Goal: Task Accomplishment & Management: Use online tool/utility

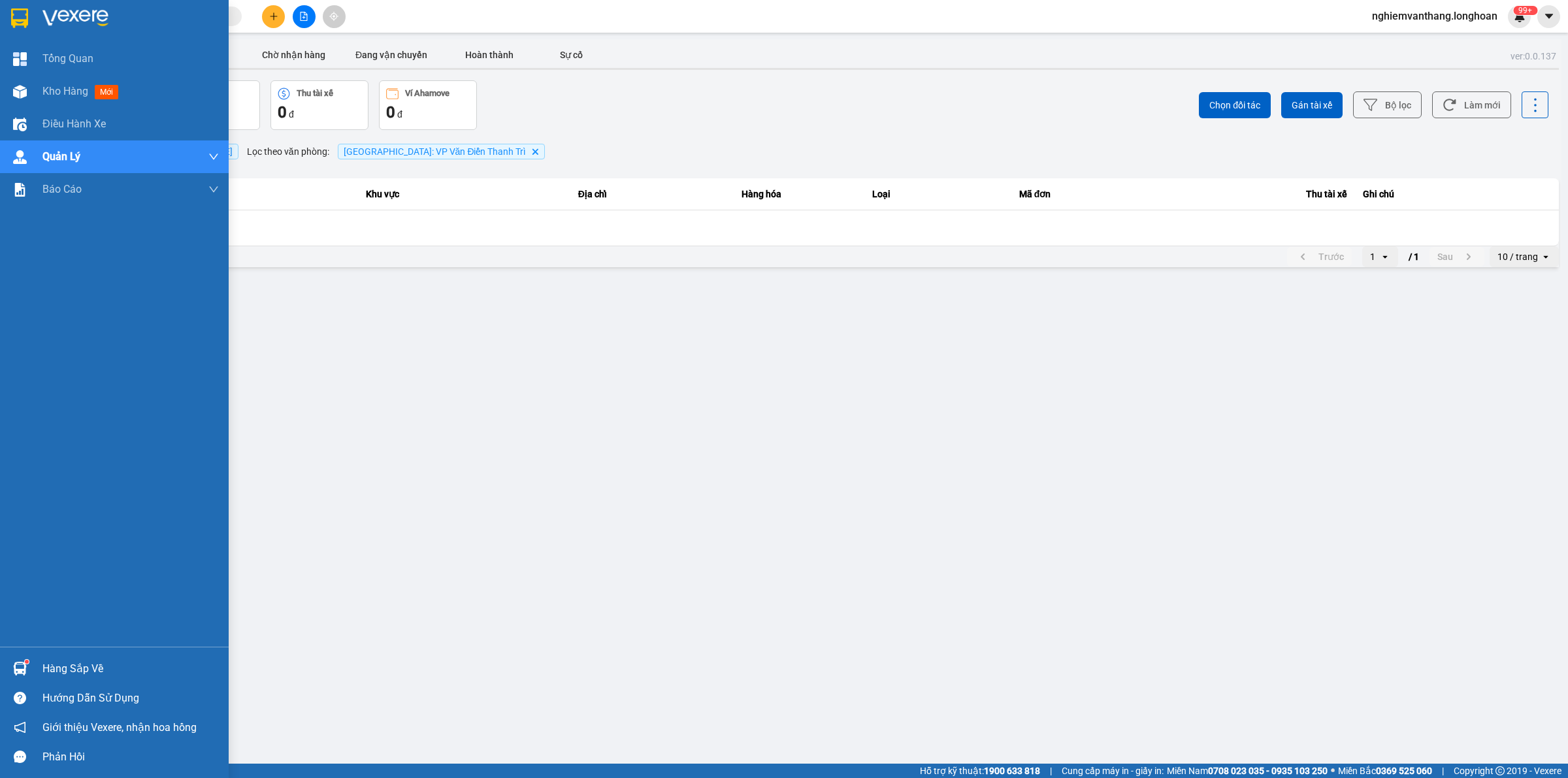
click at [6, 15] on div at bounding box center [114, 21] width 229 height 42
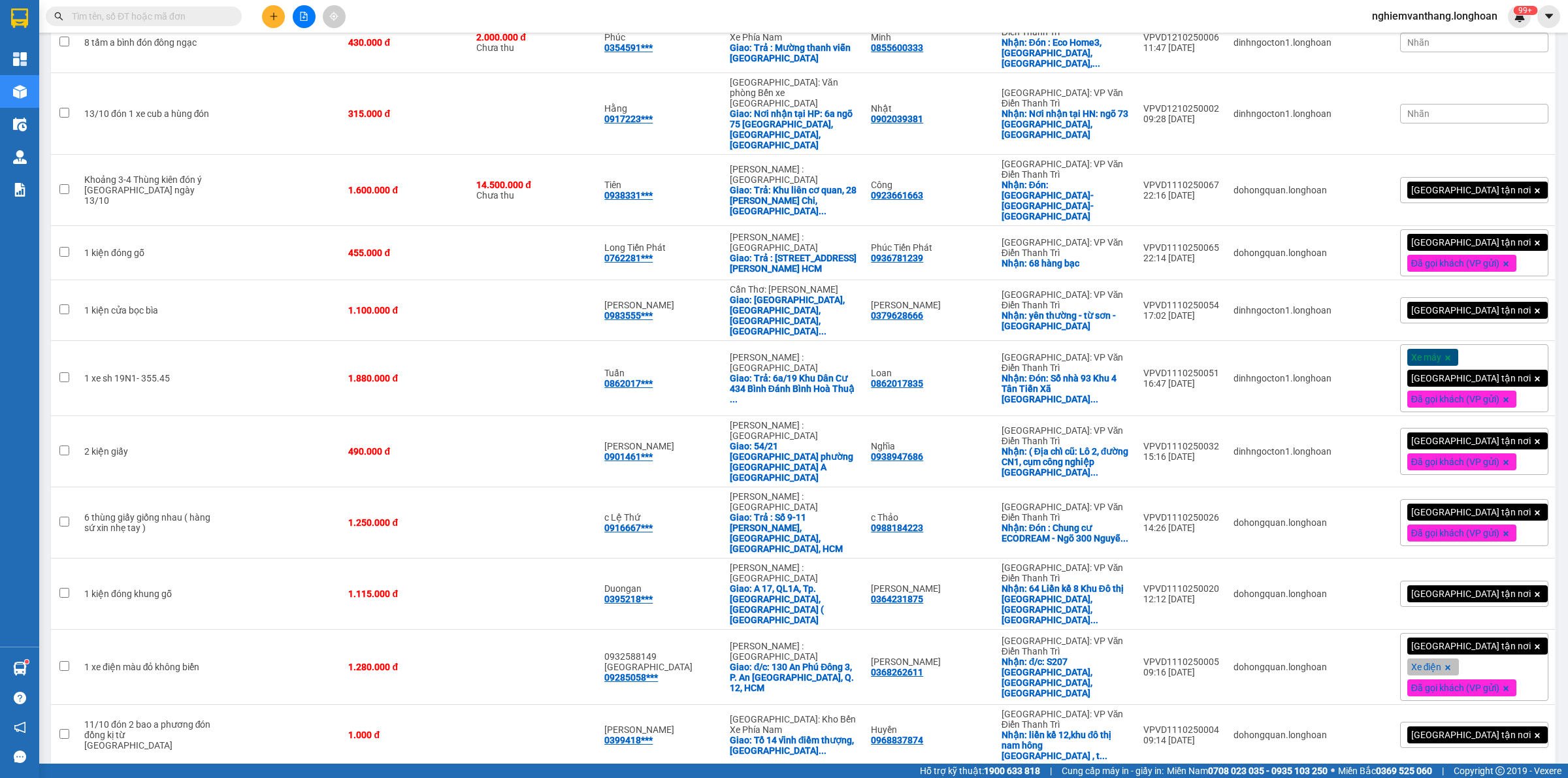
scroll to position [840, 0]
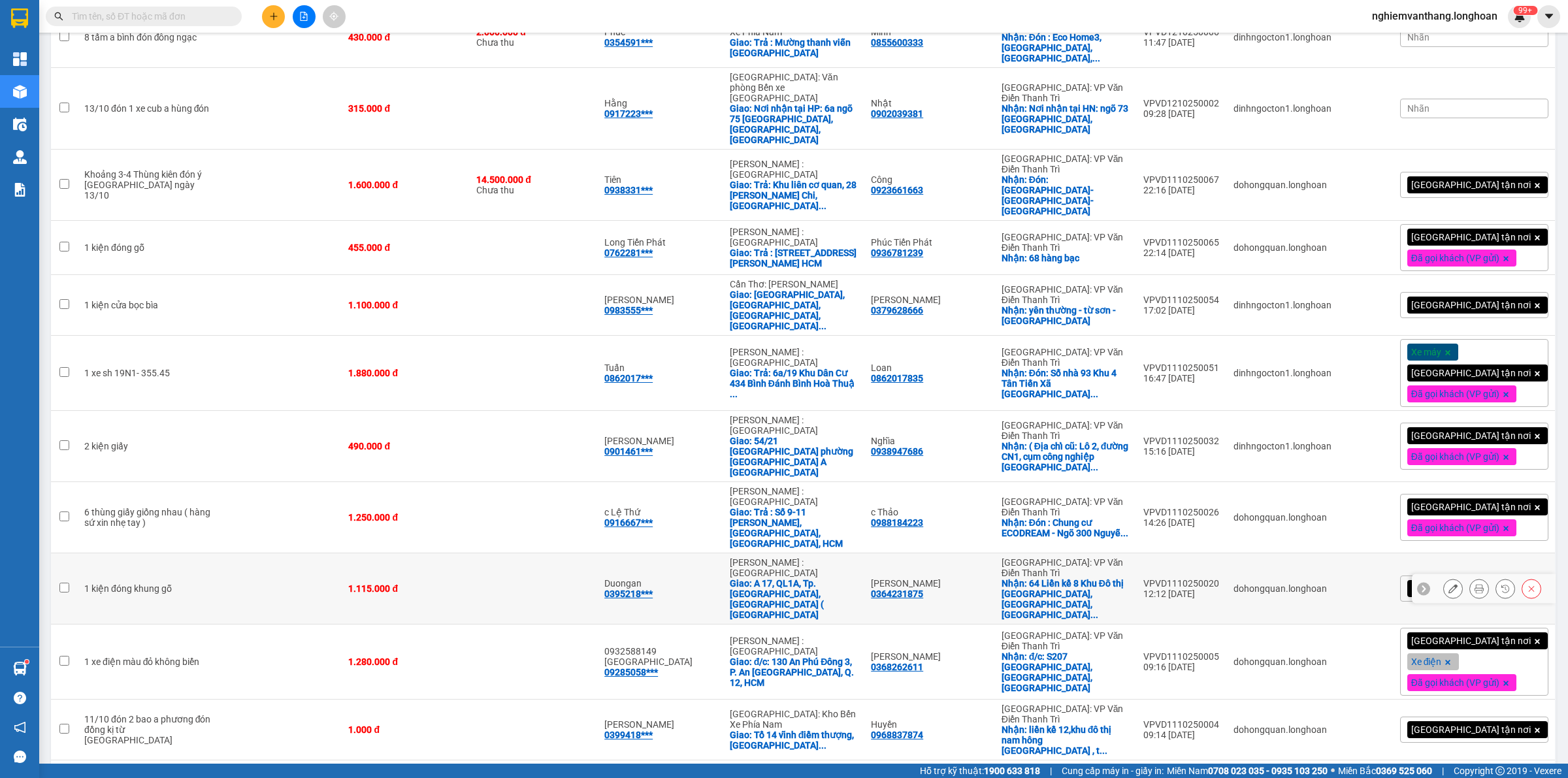
click at [231, 553] on td at bounding box center [279, 589] width 125 height 71
checkbox input "true"
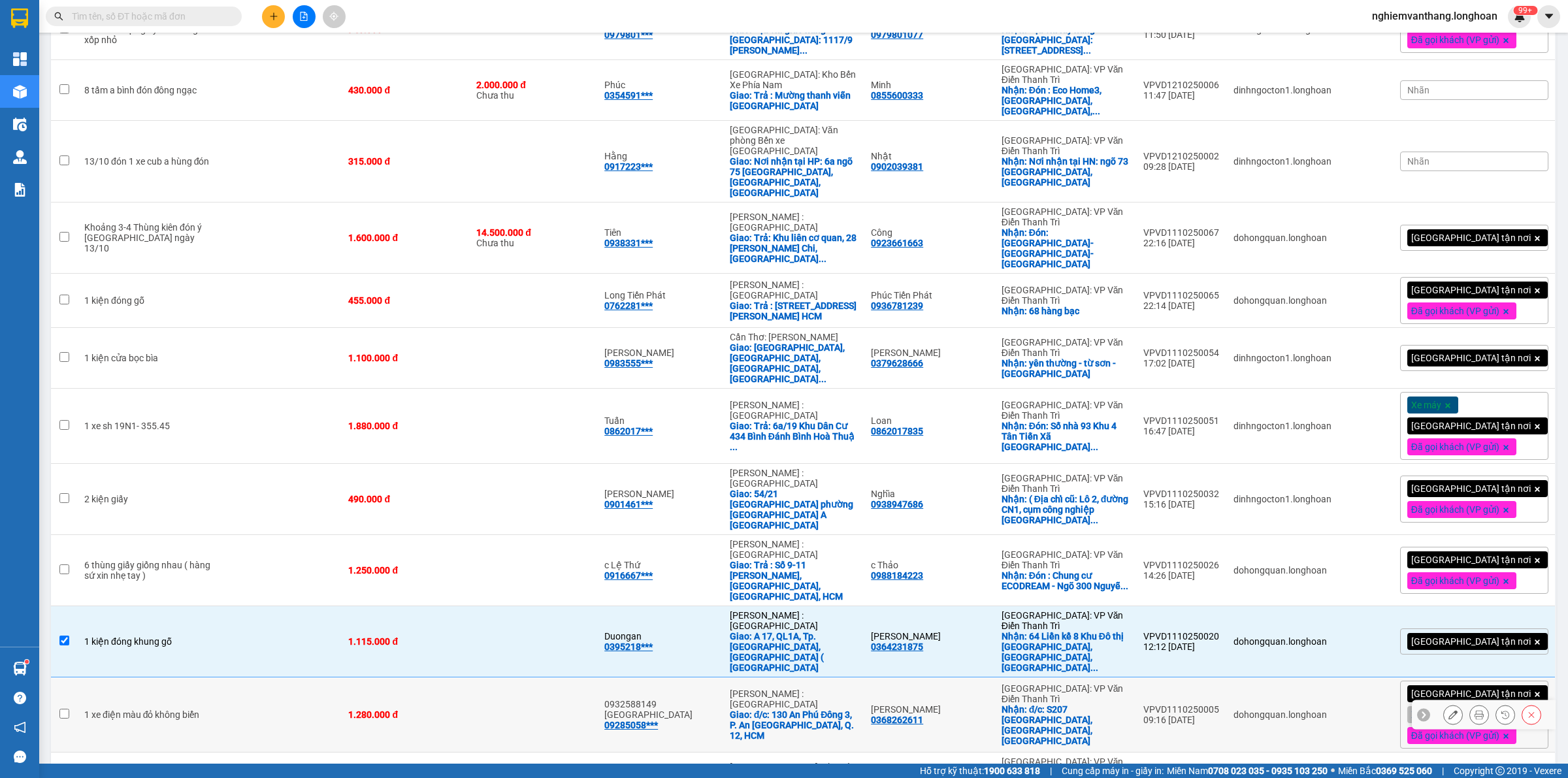
scroll to position [758, 0]
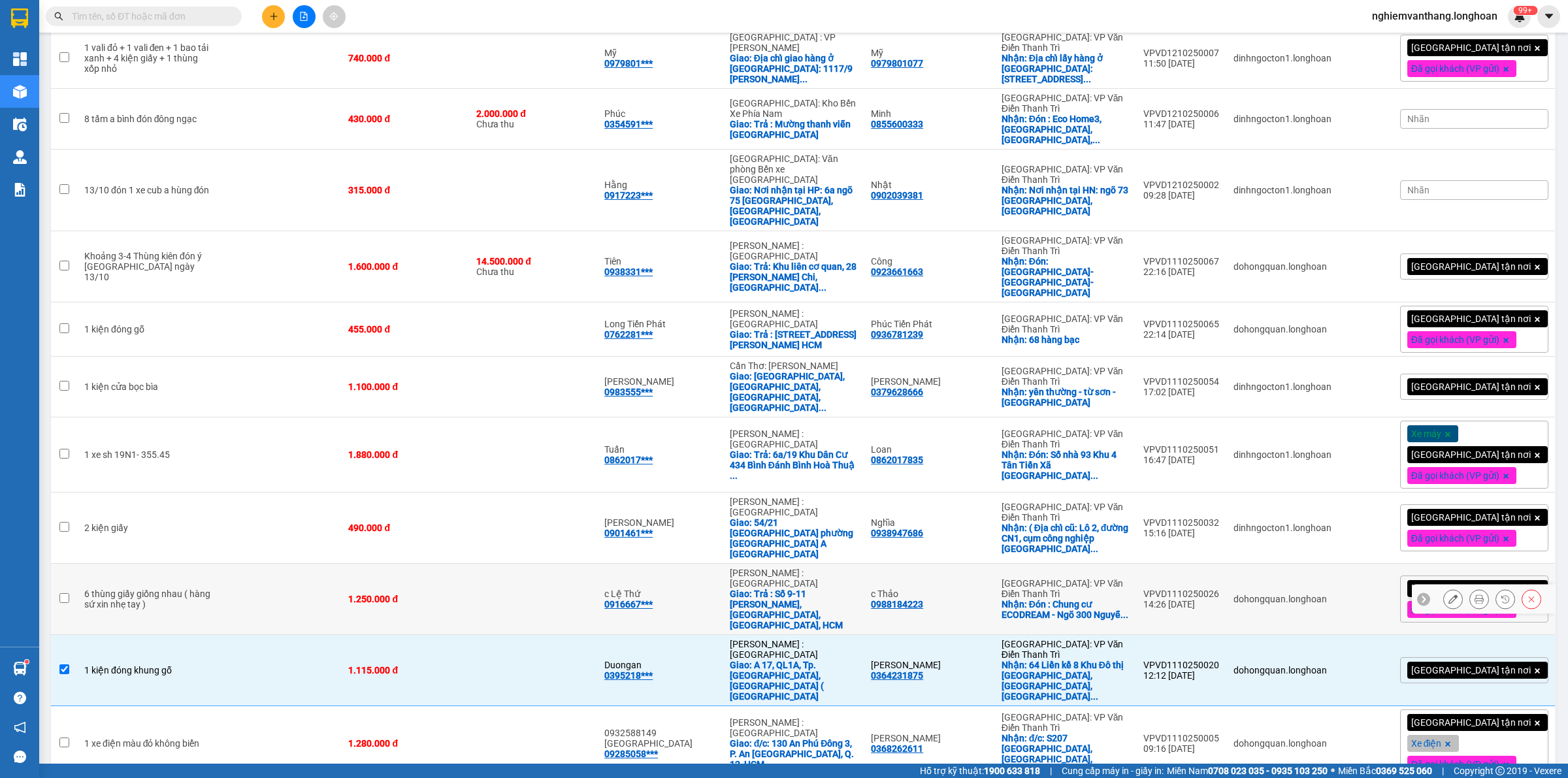
click at [217, 563] on td at bounding box center [279, 599] width 125 height 71
checkbox input "true"
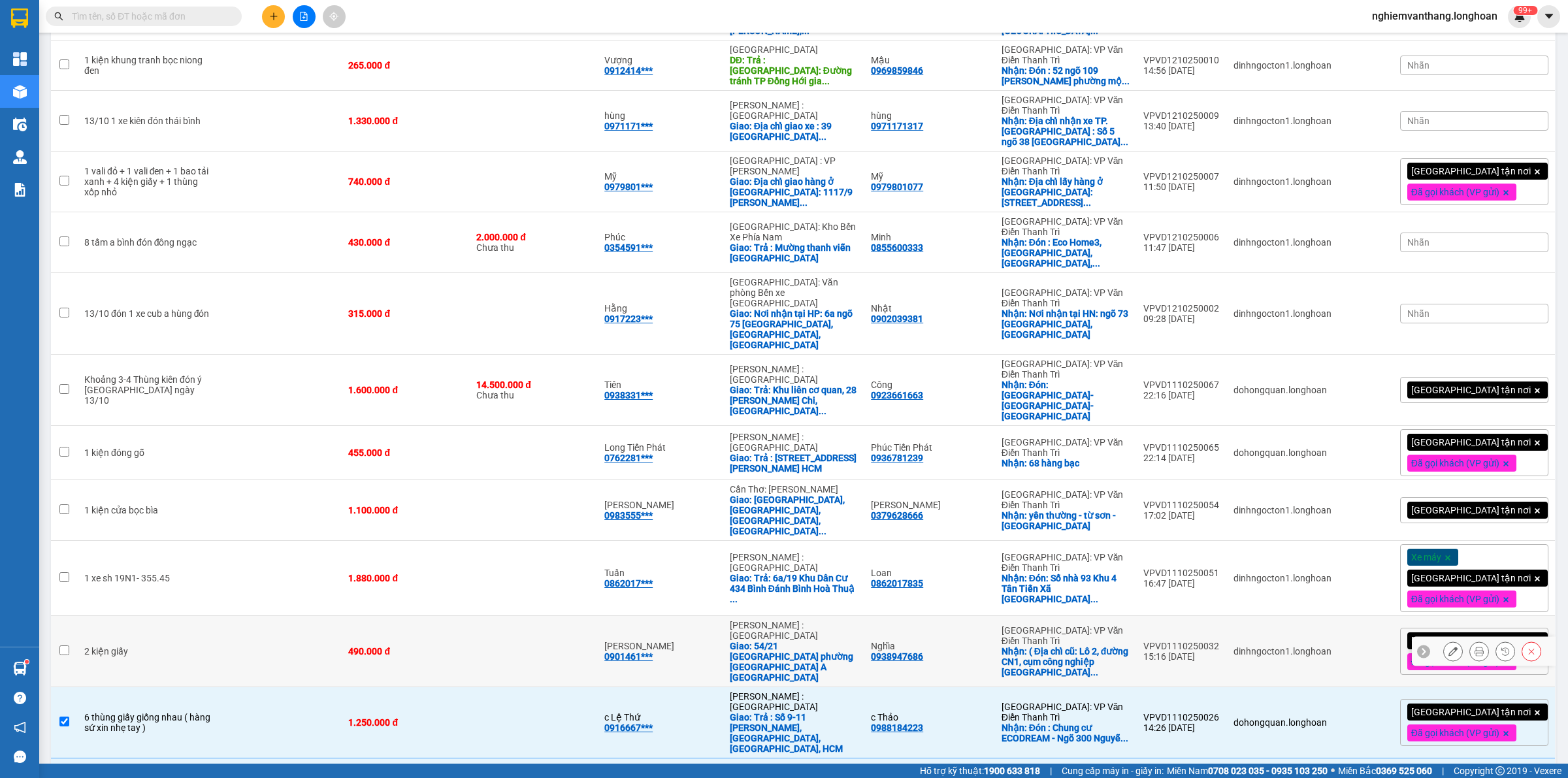
scroll to position [595, 0]
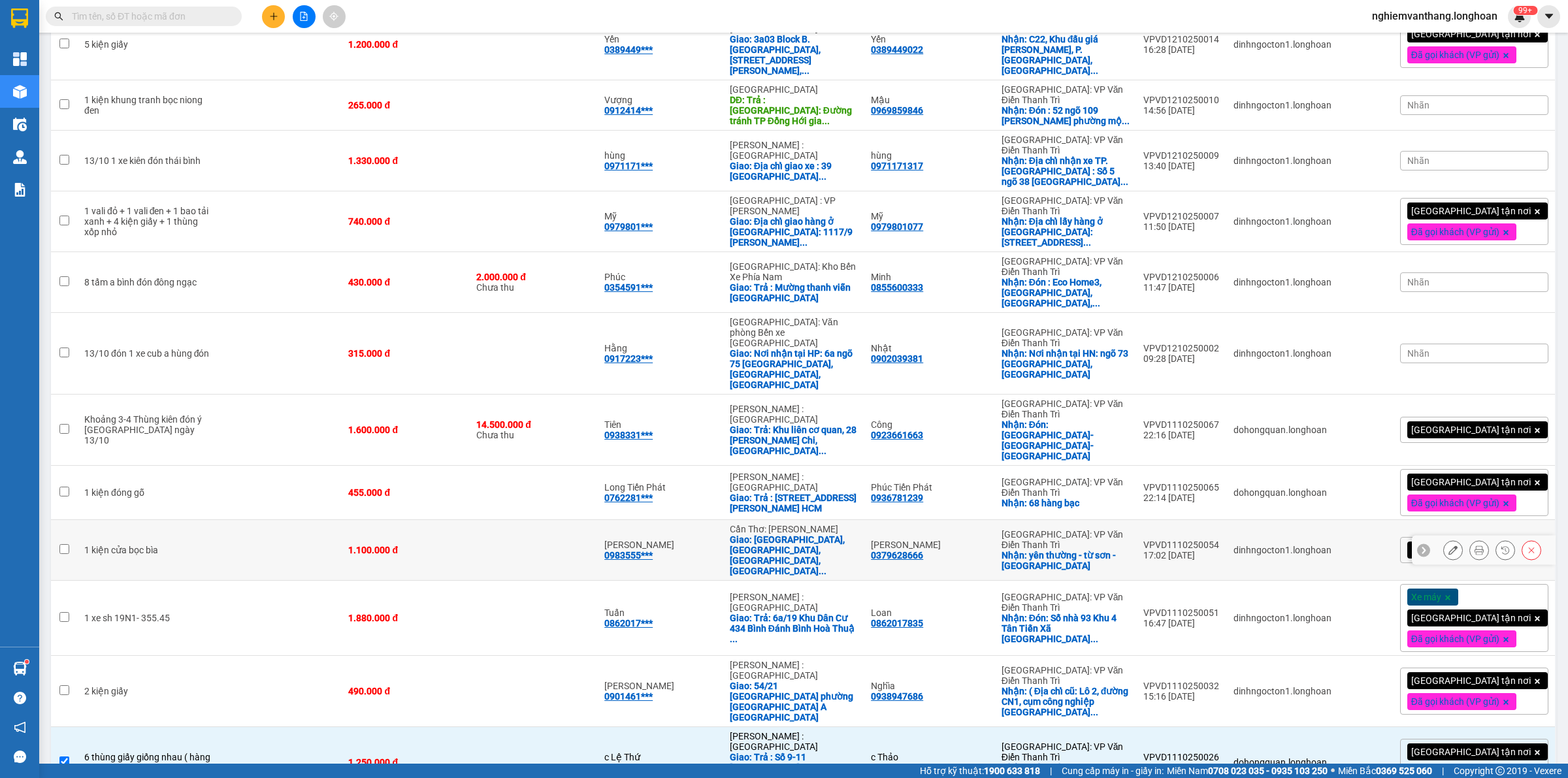
click at [291, 520] on td at bounding box center [279, 550] width 125 height 61
checkbox input "true"
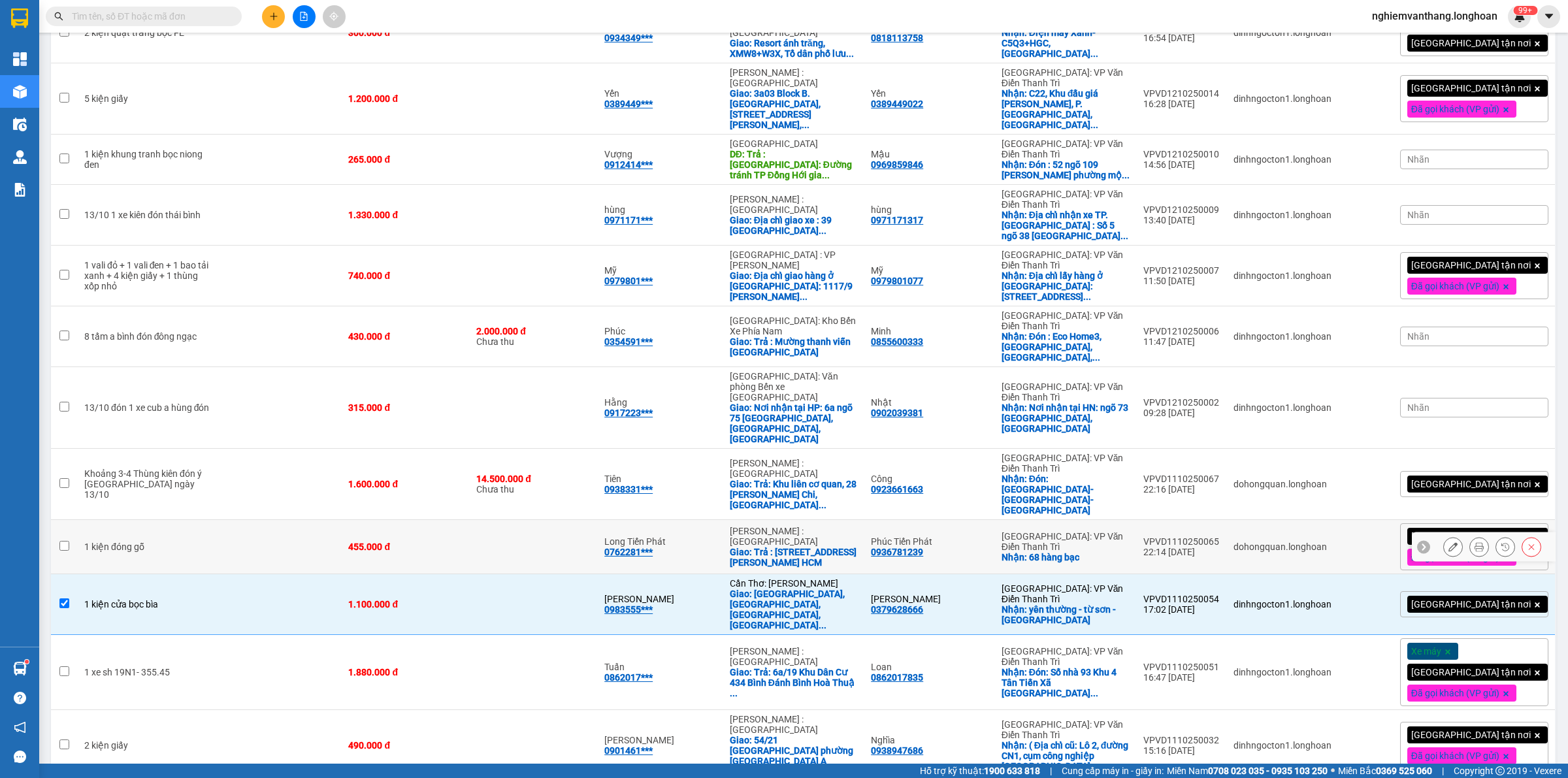
scroll to position [513, 0]
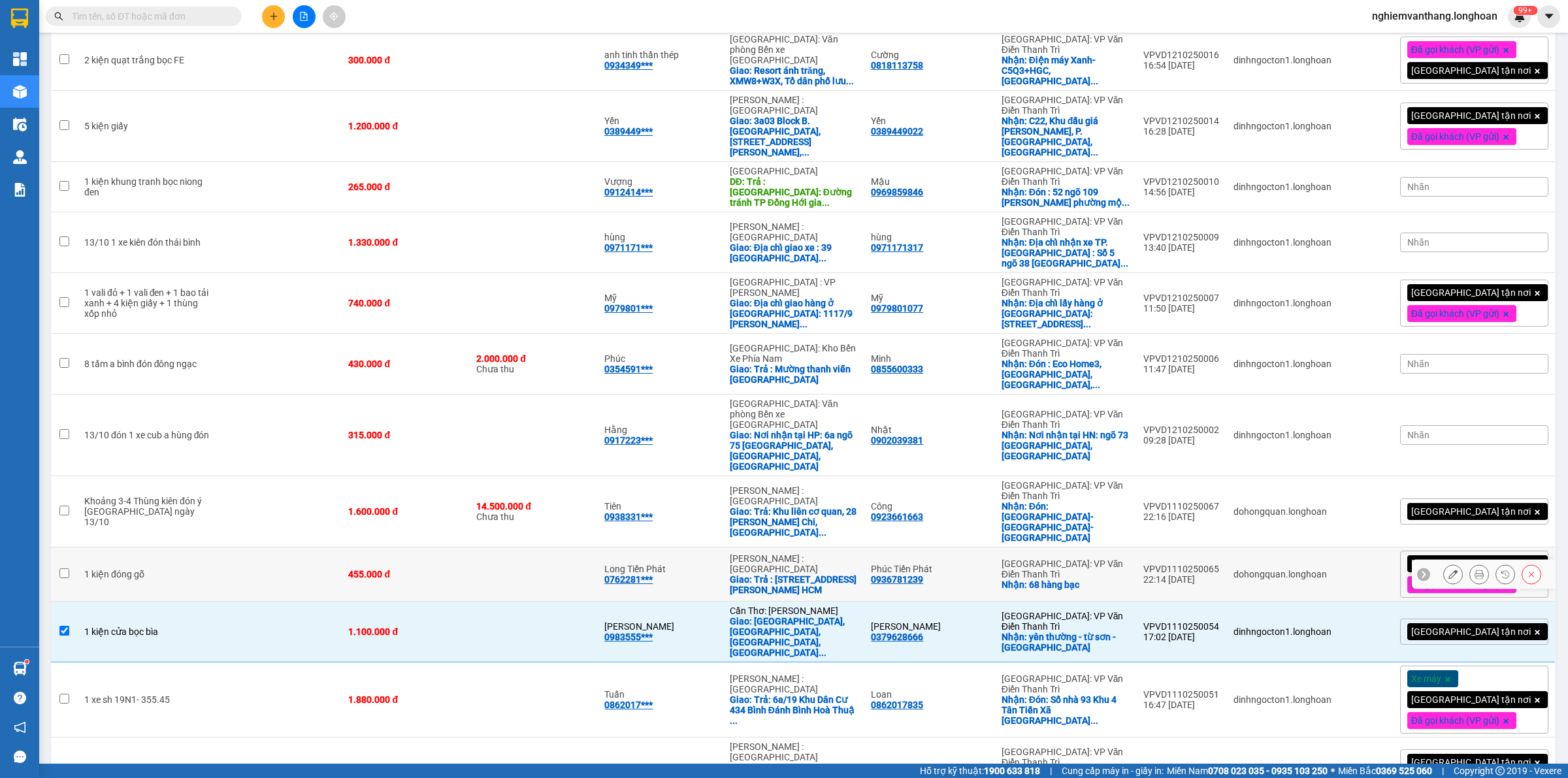
click at [263, 547] on td at bounding box center [279, 575] width 125 height 54
checkbox input "true"
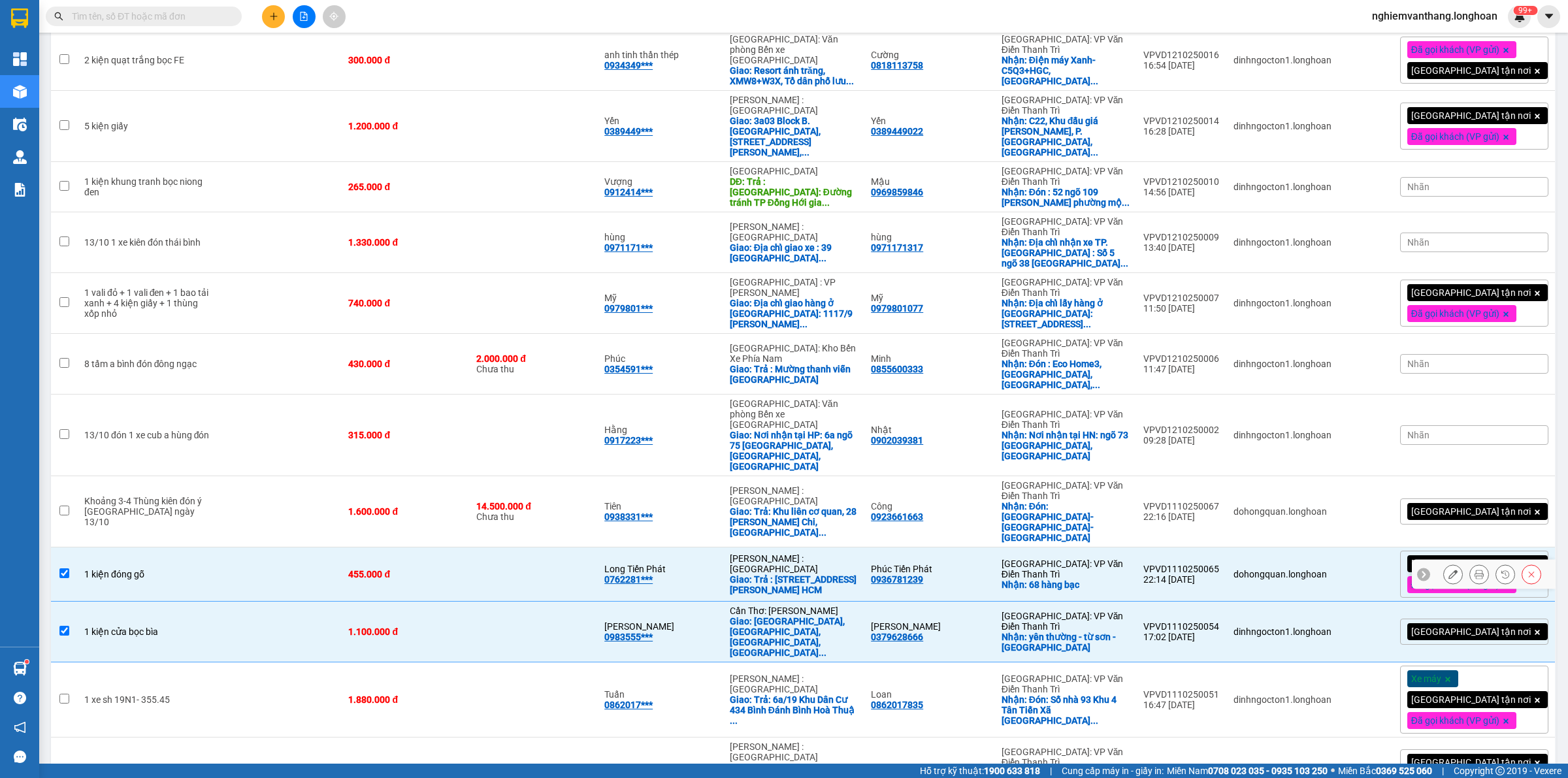
scroll to position [432, 0]
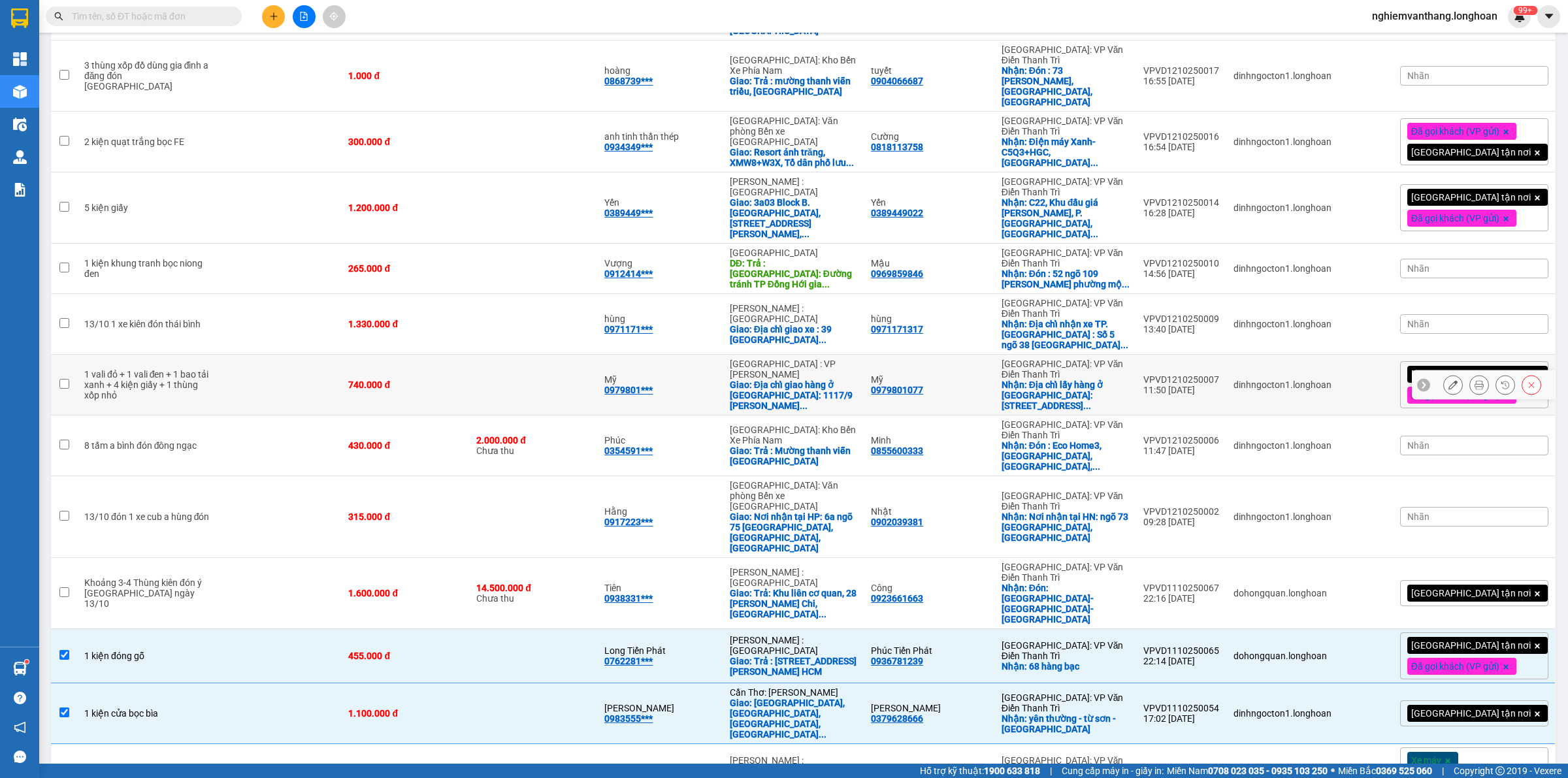
click at [197, 369] on div "1 vali đỏ + 1 vali đen + 1 bao tải xanh + 4 kiện giấy + 1 thùng xốp nhỏ" at bounding box center [148, 384] width 127 height 31
checkbox input "true"
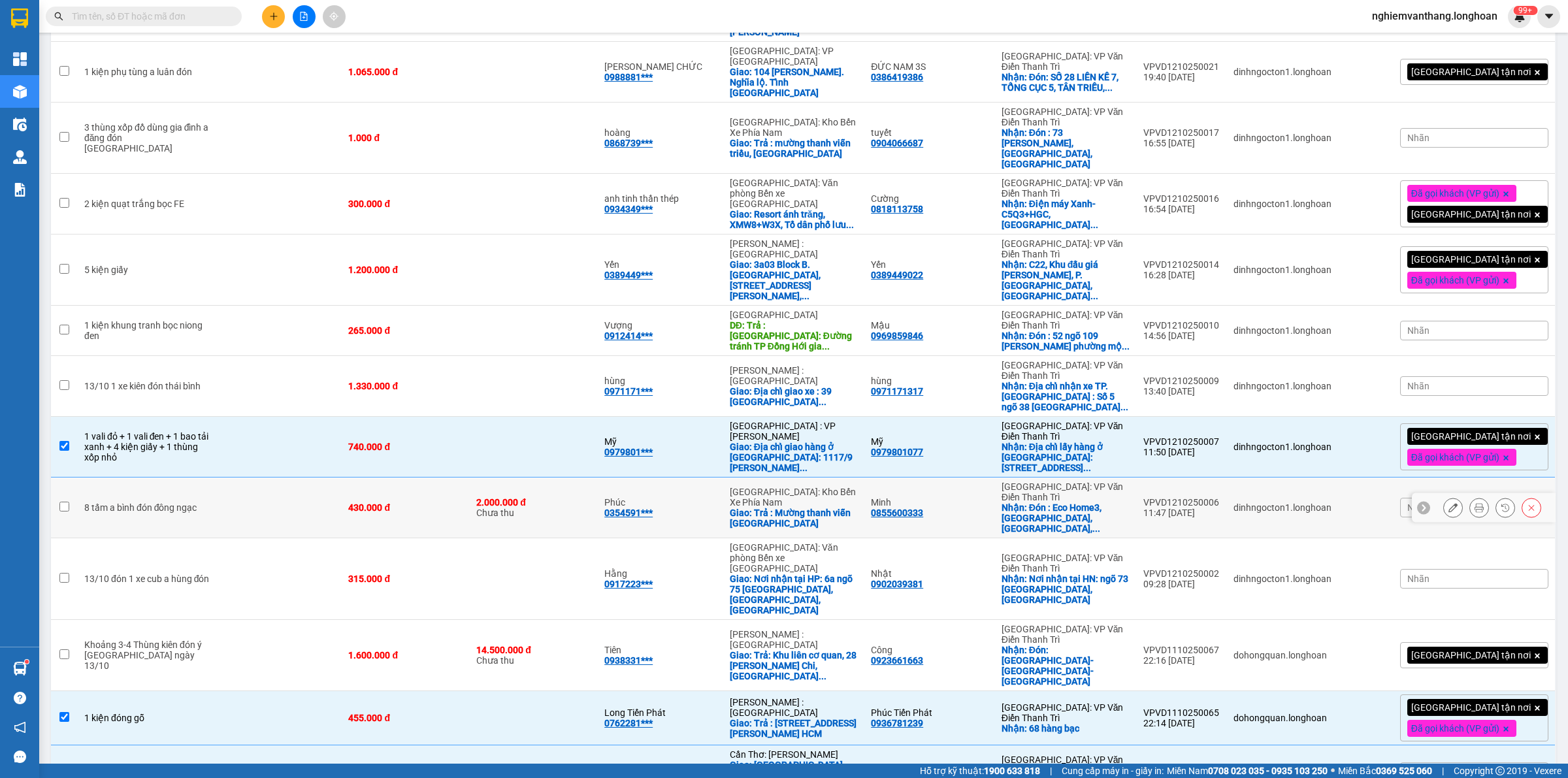
scroll to position [268, 0]
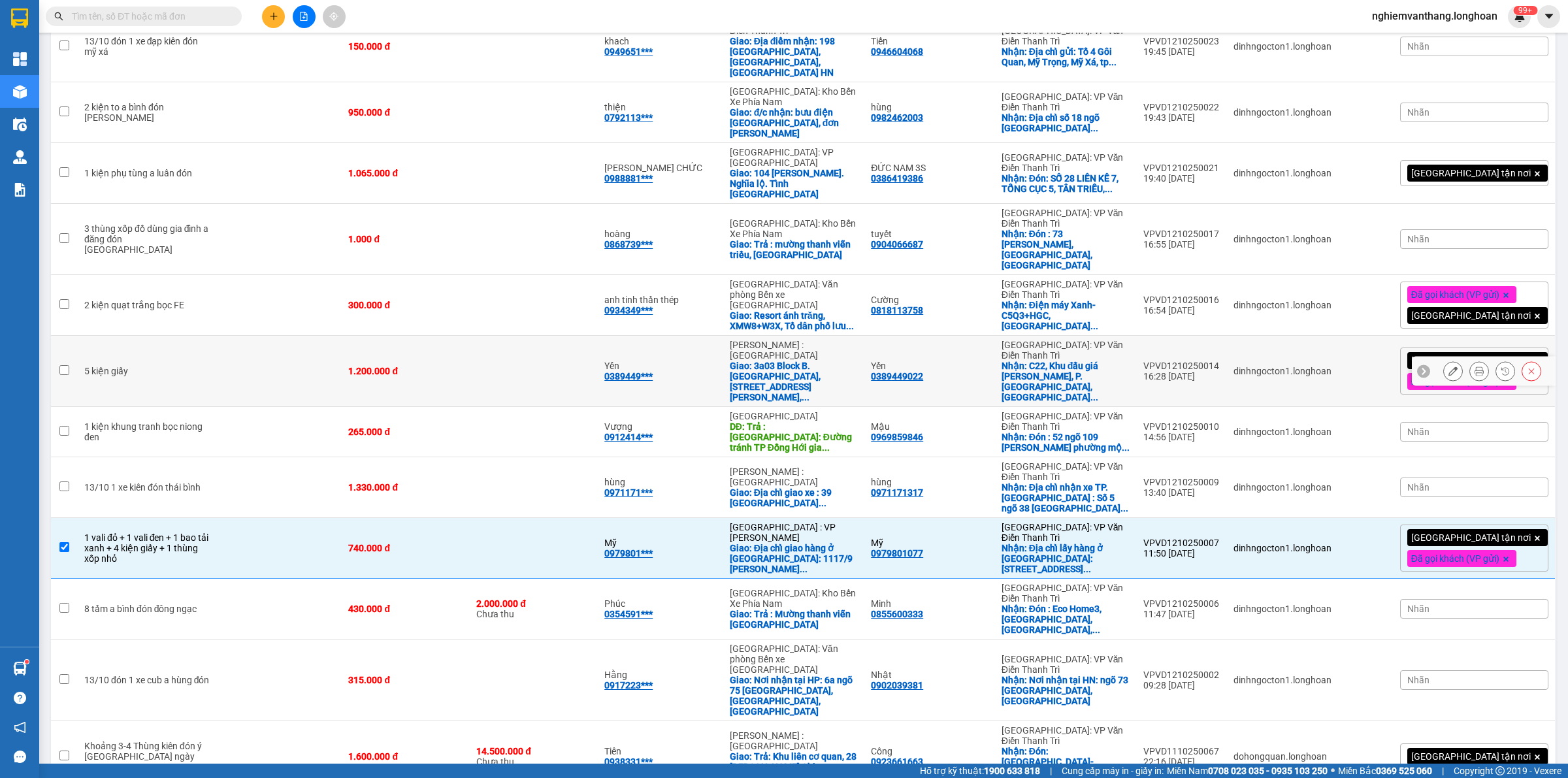
click at [425, 366] on div "1.200.000 đ" at bounding box center [406, 371] width 115 height 10
checkbox input "true"
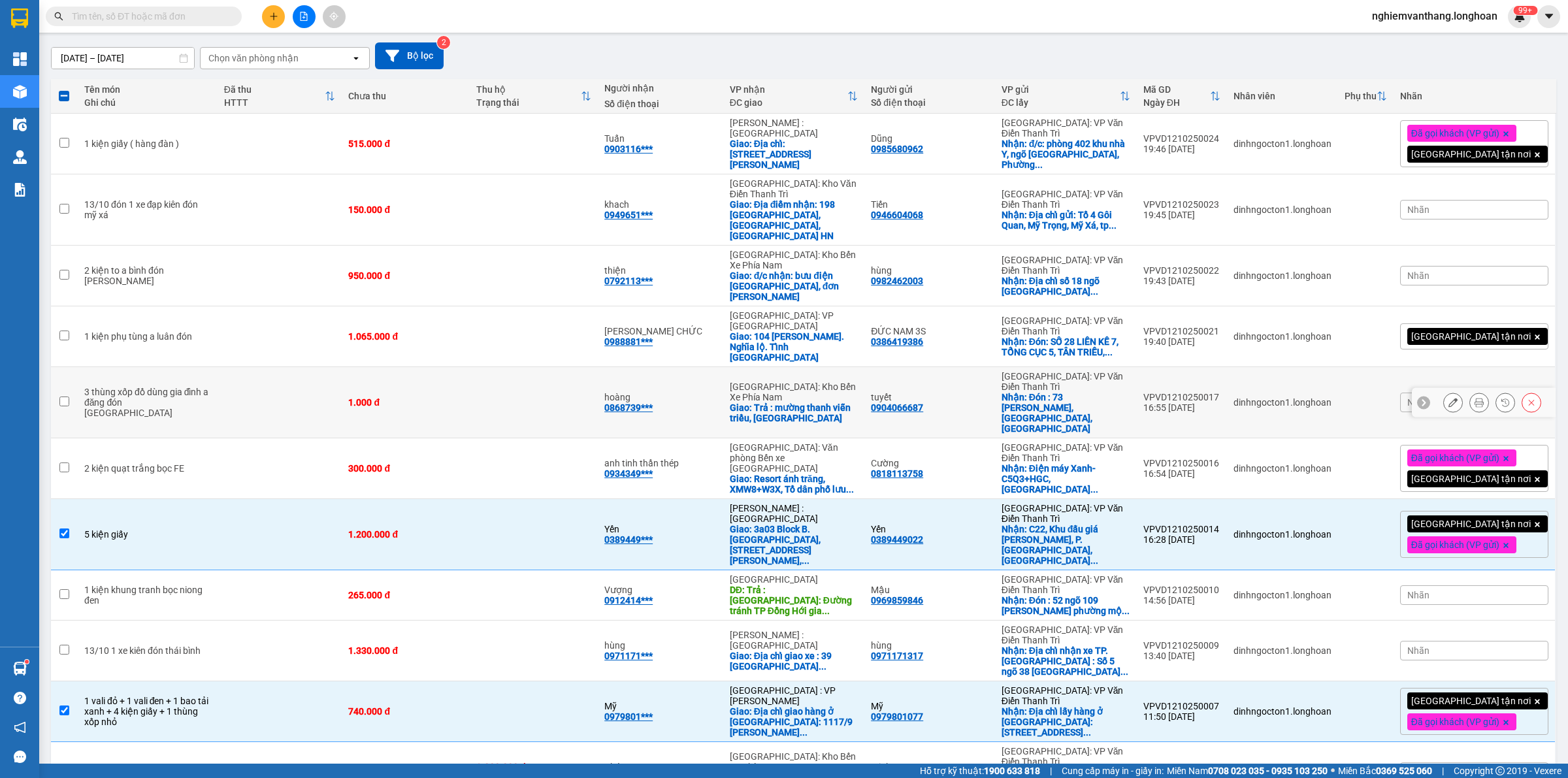
scroll to position [24, 0]
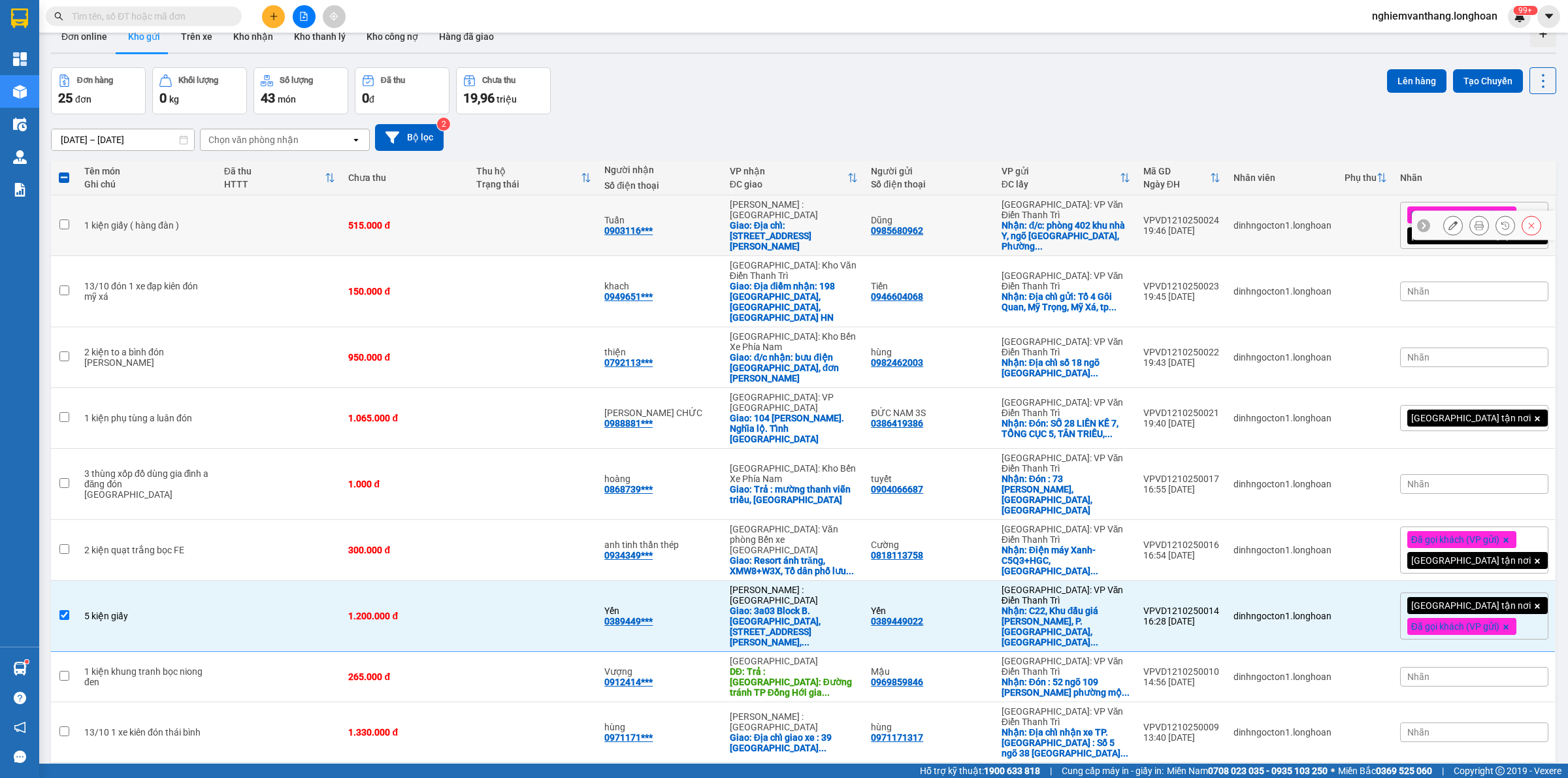
click at [500, 226] on td at bounding box center [534, 225] width 128 height 61
checkbox input "true"
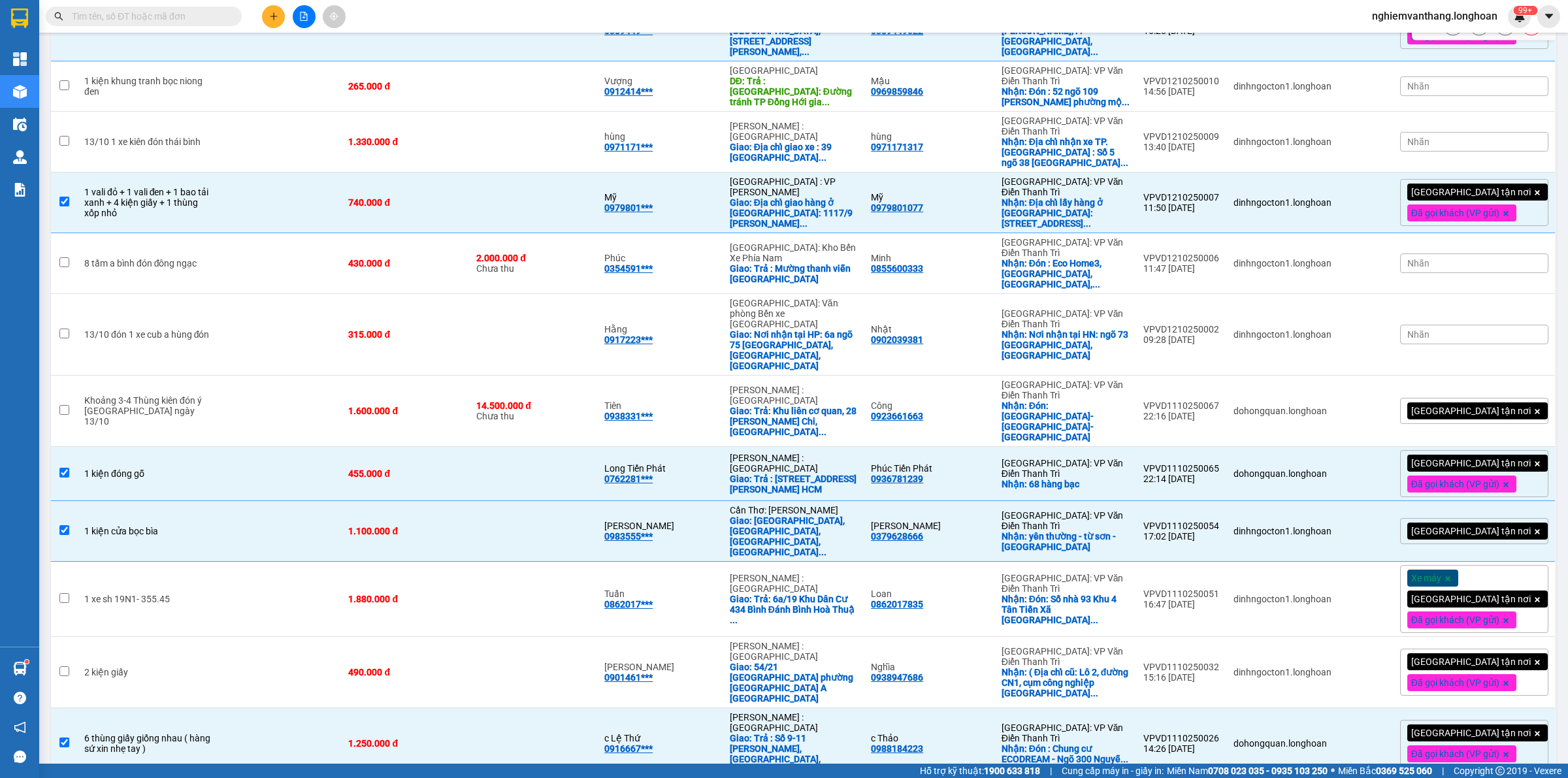
scroll to position [758, 0]
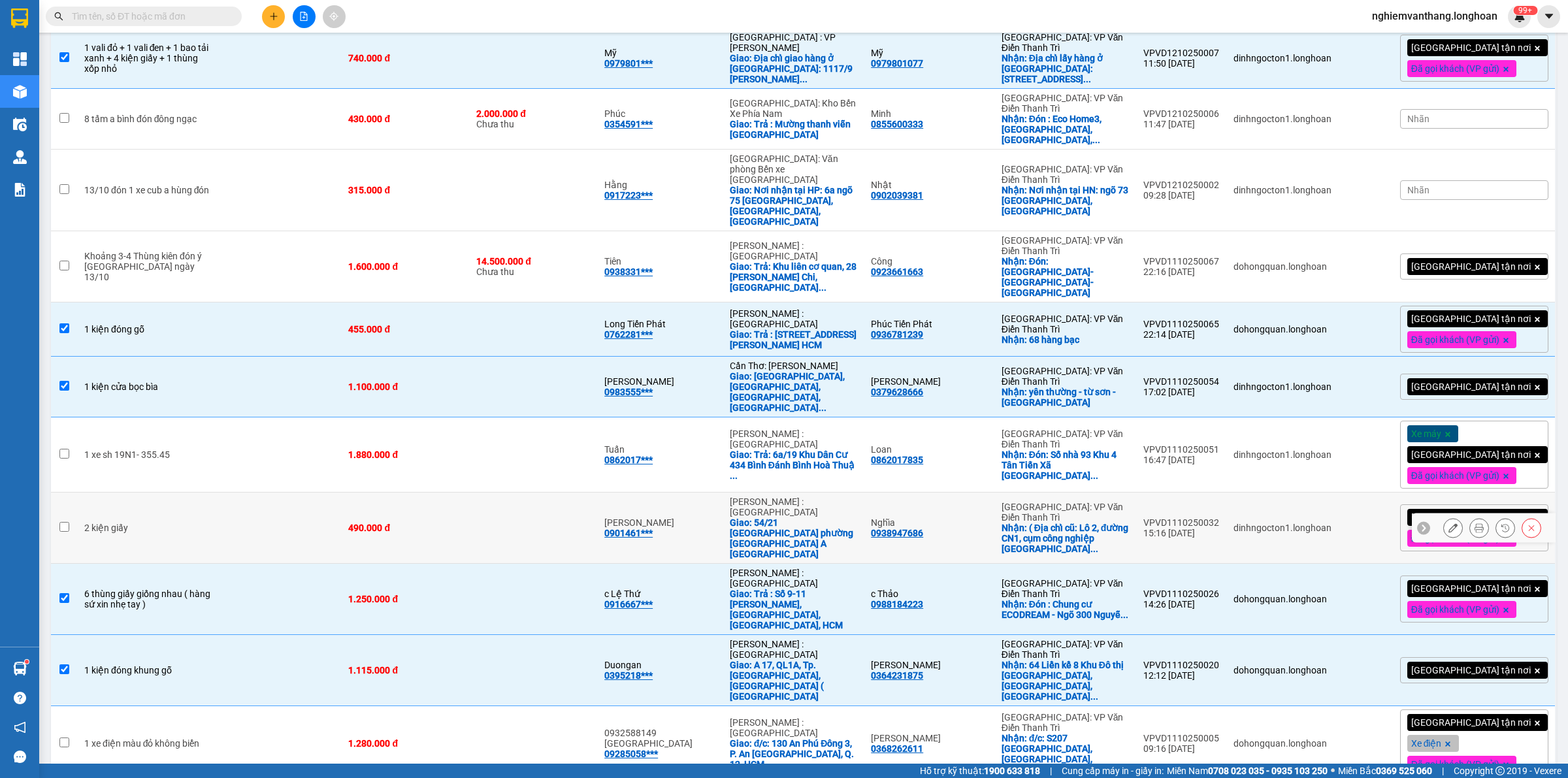
click at [515, 492] on td at bounding box center [534, 528] width 128 height 71
checkbox input "true"
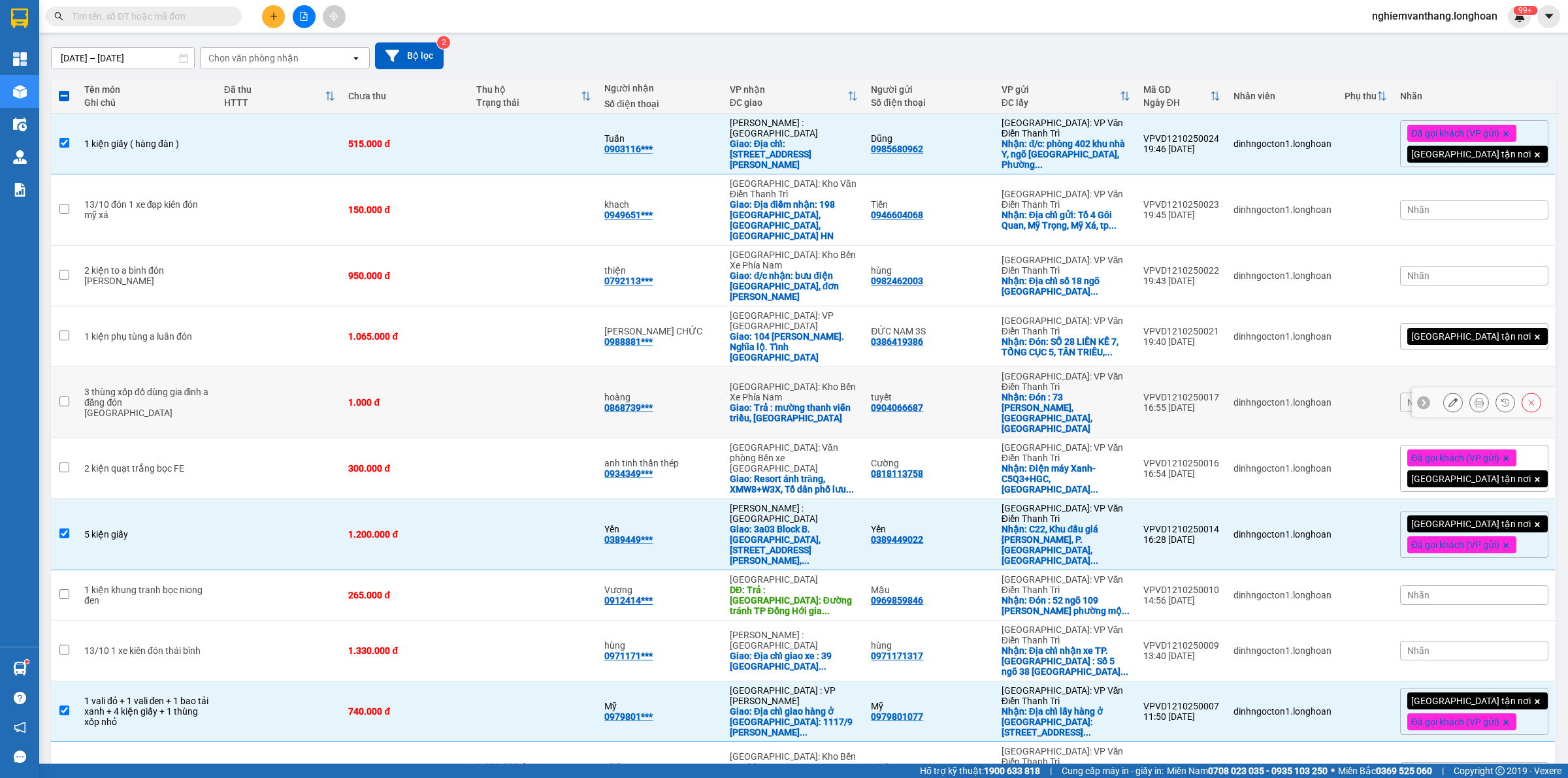
scroll to position [0, 0]
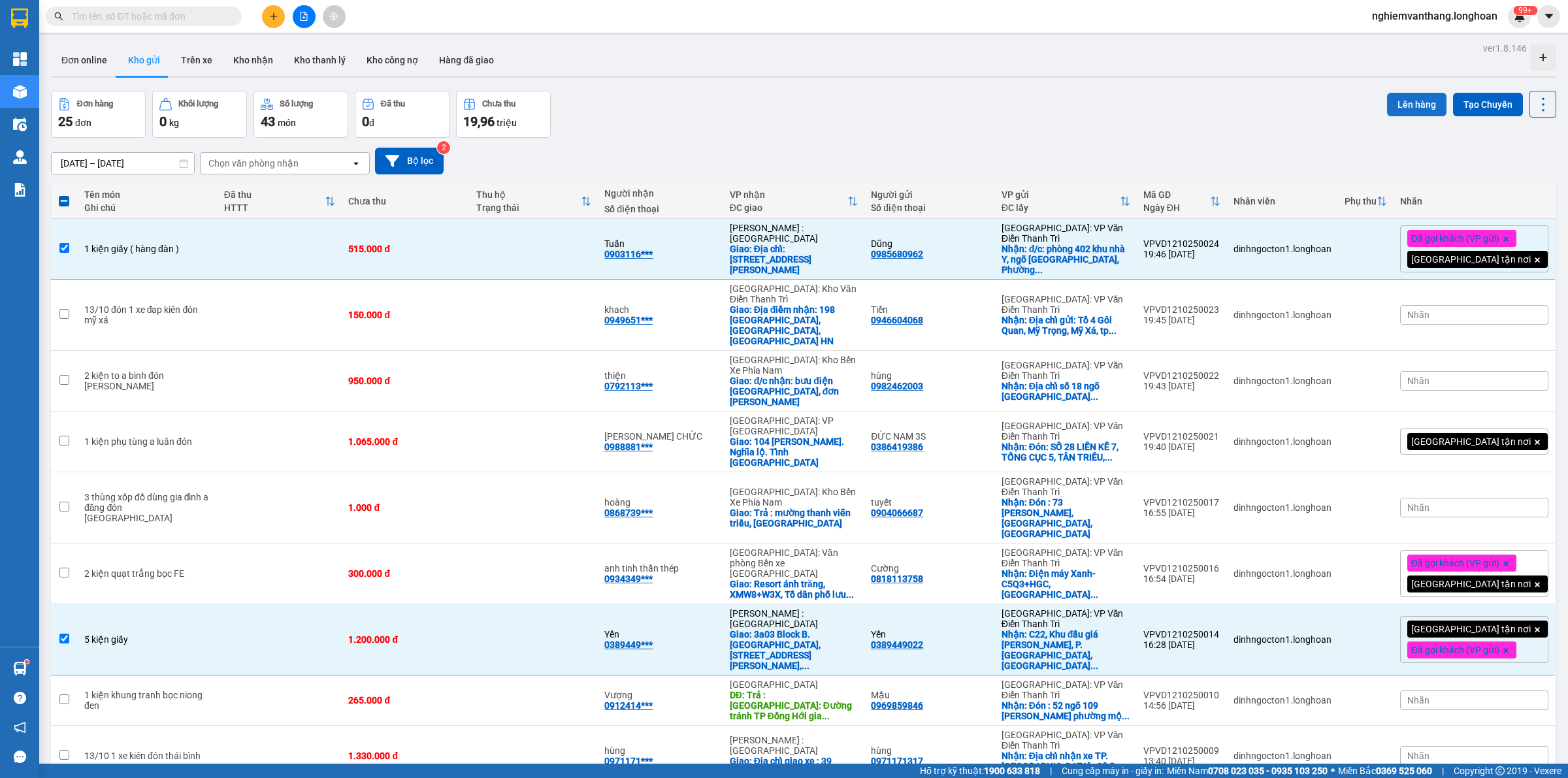
click at [1392, 103] on button "Lên hàng" at bounding box center [1417, 104] width 59 height 24
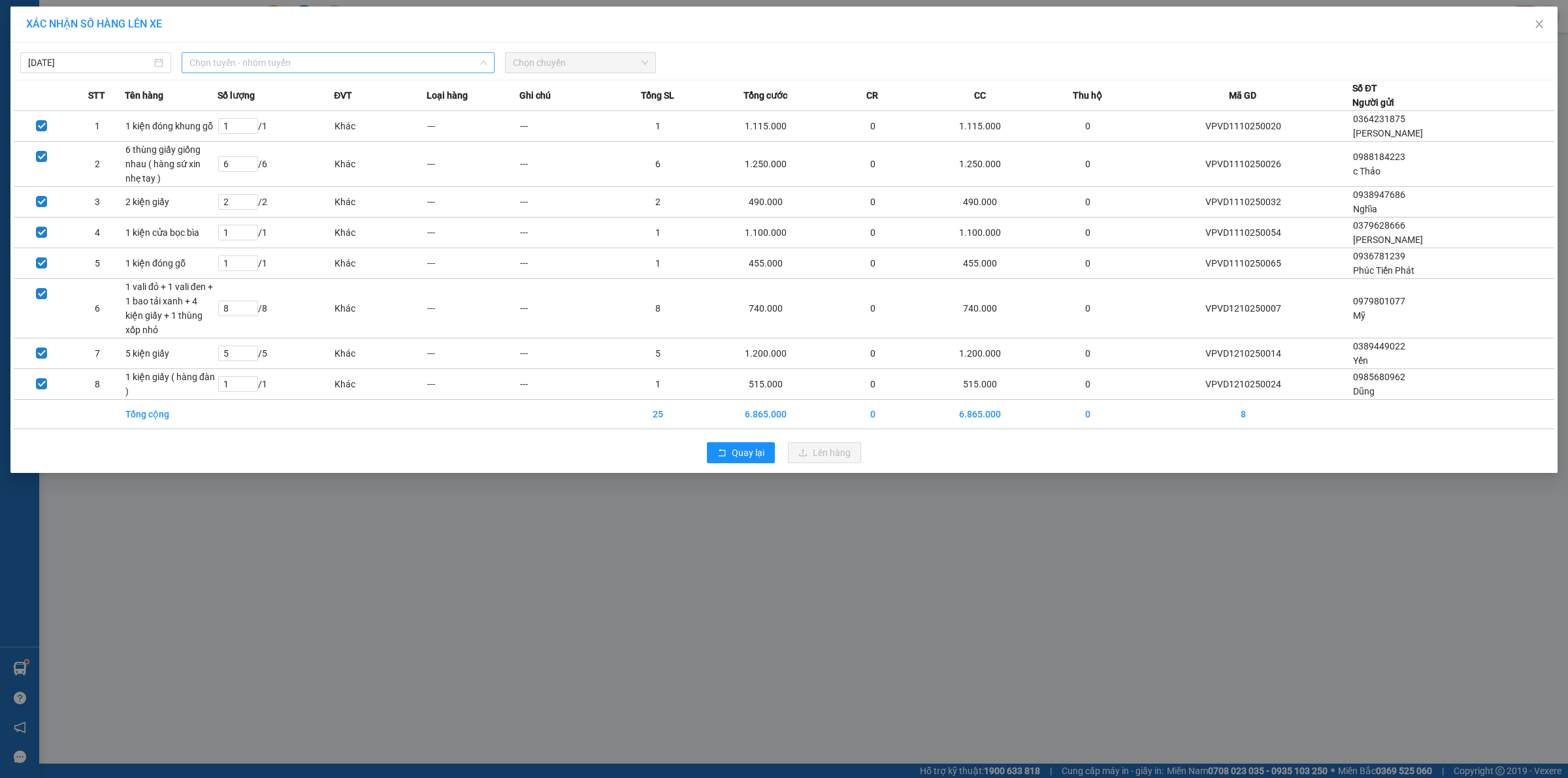
click at [278, 56] on span "Chọn tuyến - nhóm tuyến" at bounding box center [338, 63] width 298 height 20
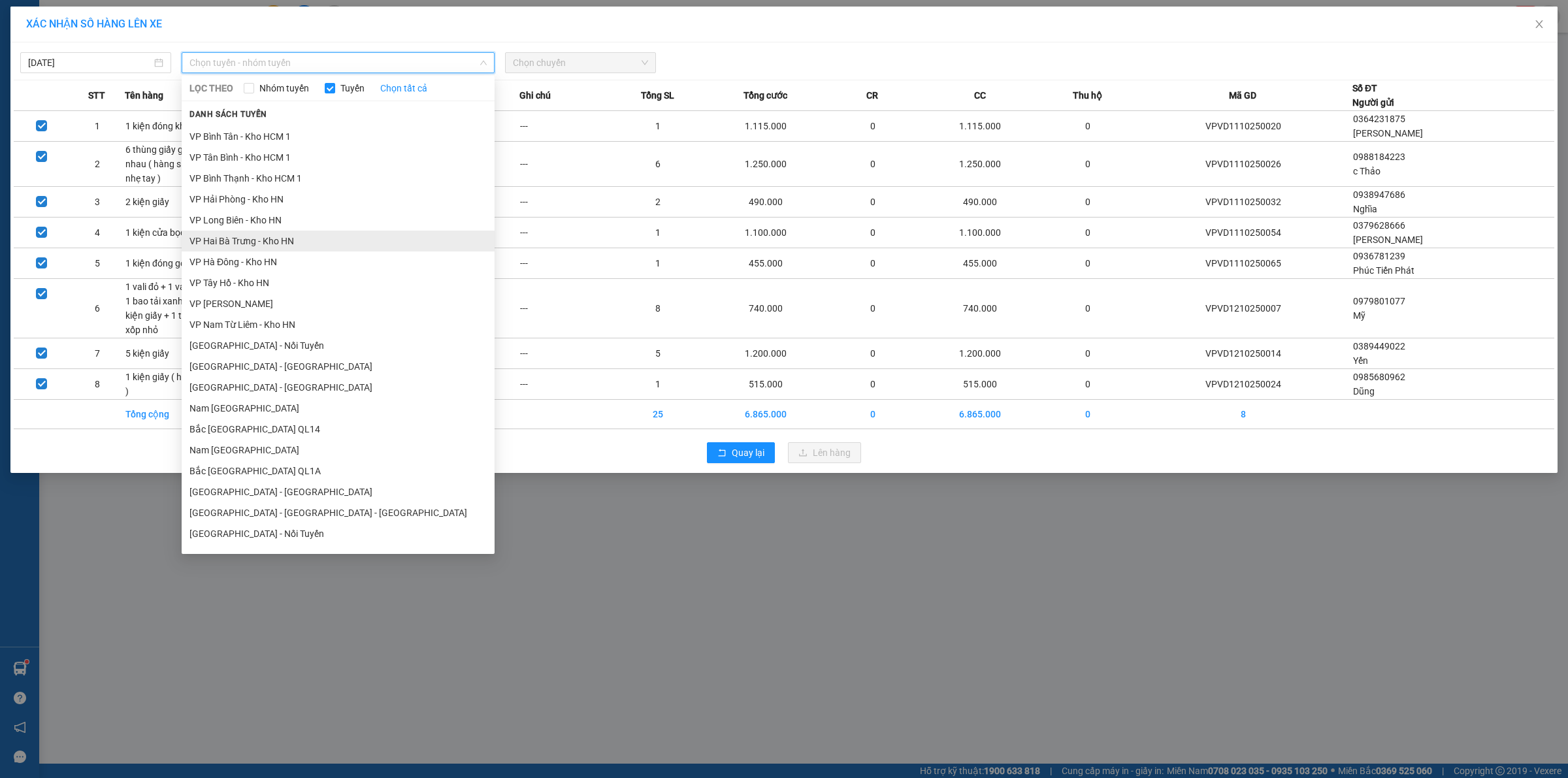
scroll to position [637, 0]
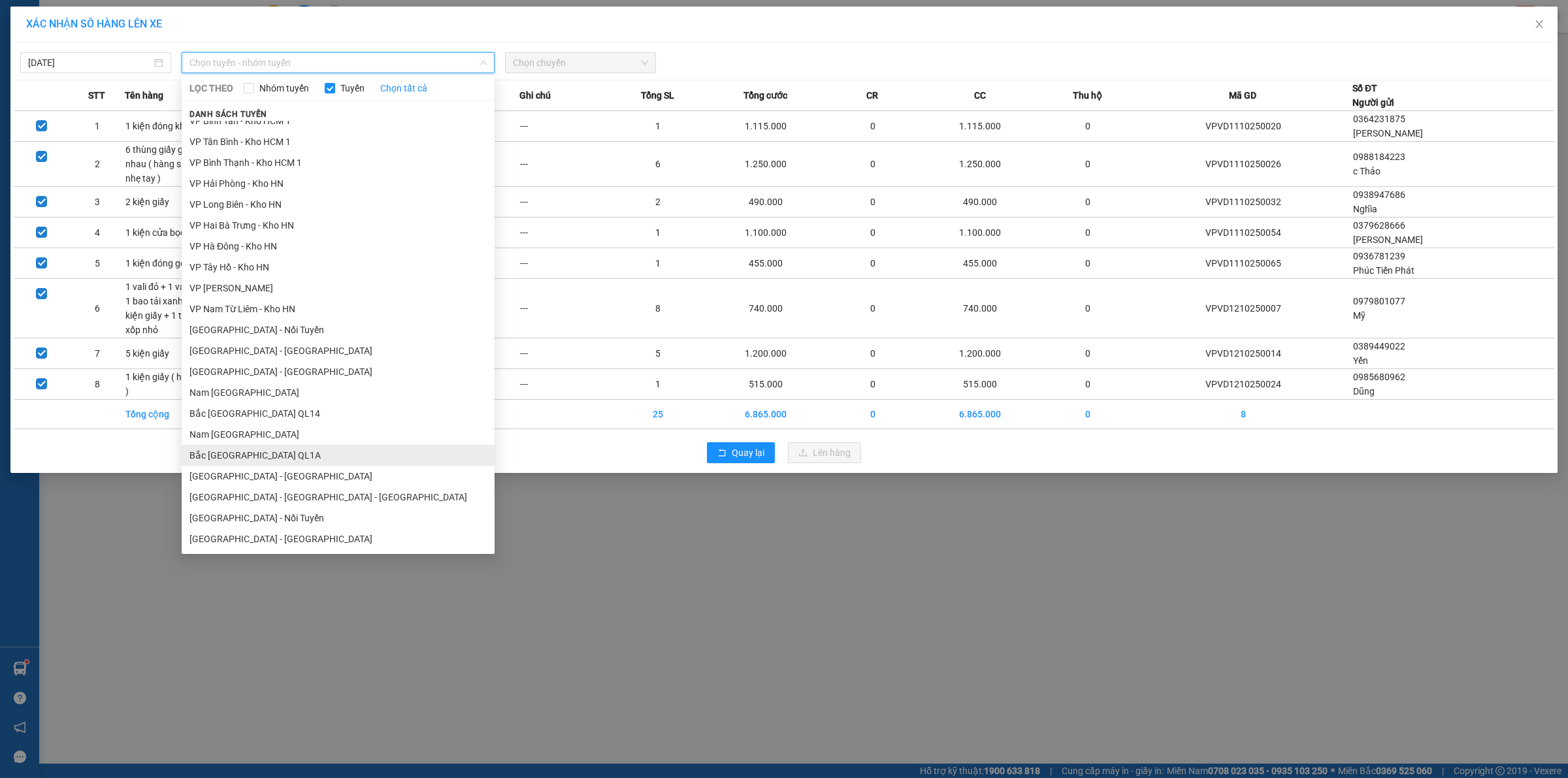
click at [279, 456] on li "Bắc [GEOGRAPHIC_DATA] QL1A" at bounding box center [338, 456] width 313 height 21
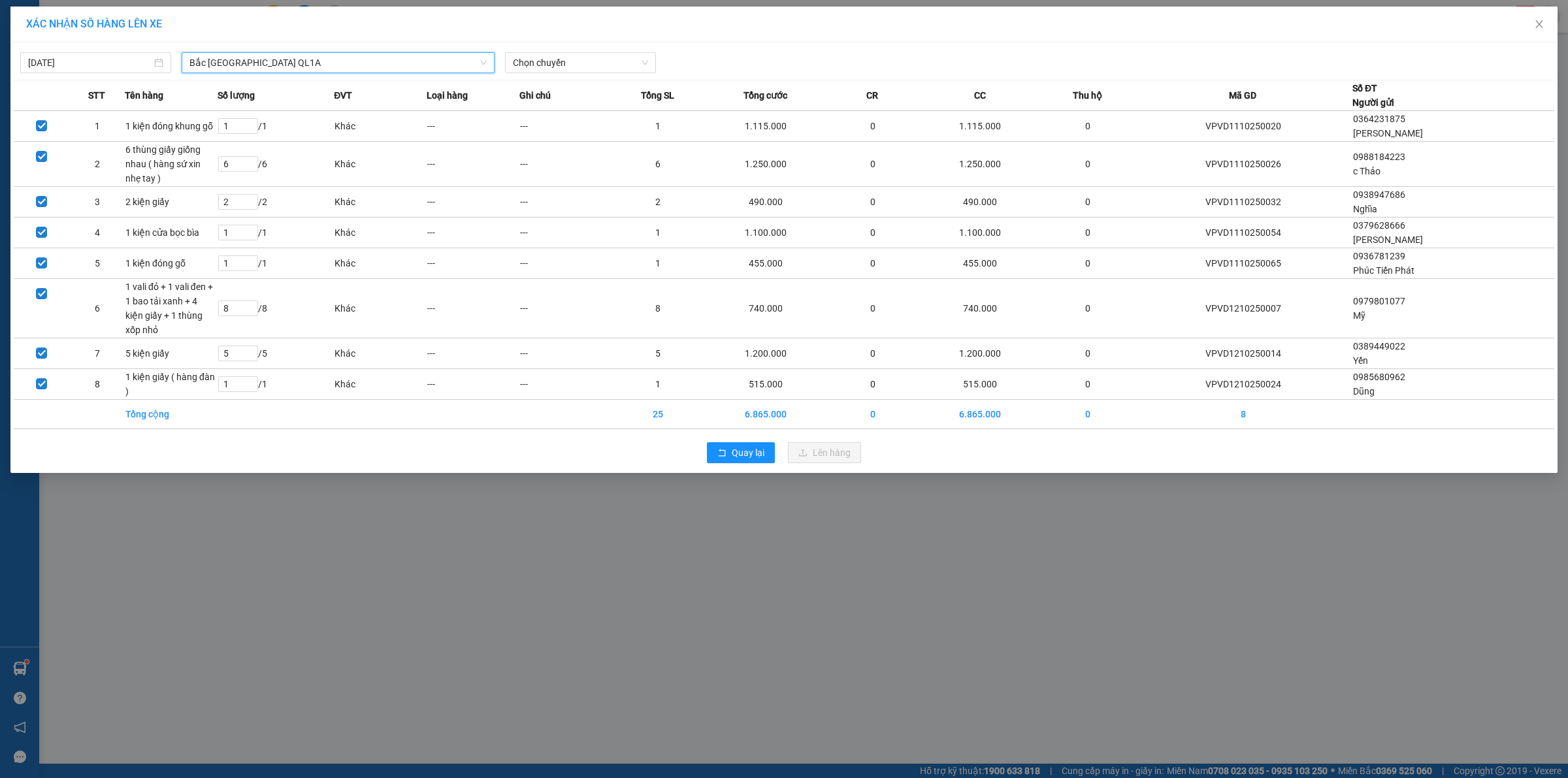
drag, startPoint x: 557, startPoint y: 63, endPoint x: 569, endPoint y: 73, distance: 15.6
click at [559, 63] on span "Chọn chuyến" at bounding box center [581, 63] width 135 height 20
click at [552, 115] on div "20:00 (TC)" at bounding box center [564, 109] width 102 height 15
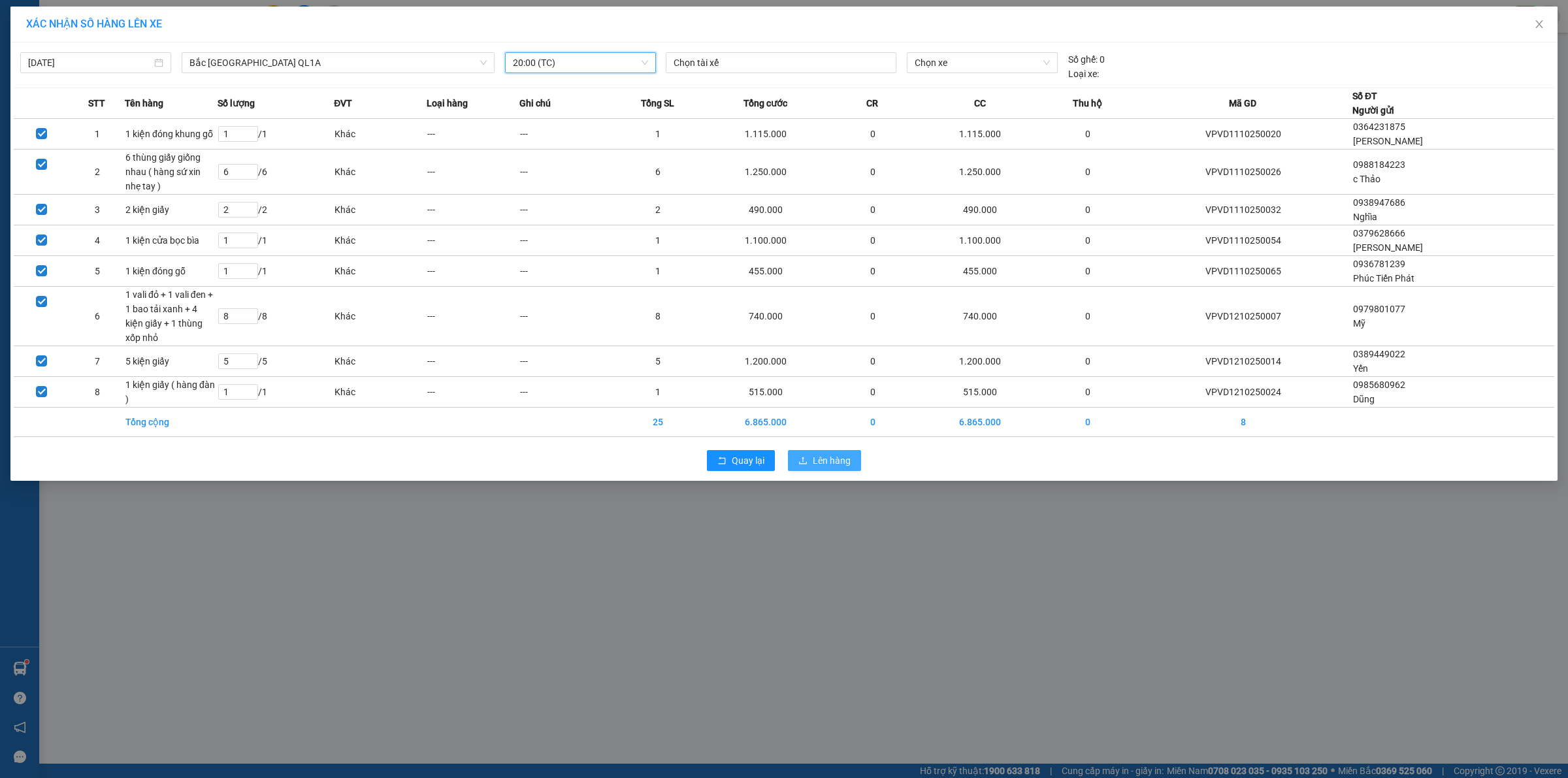
click at [807, 456] on icon "upload" at bounding box center [803, 460] width 9 height 9
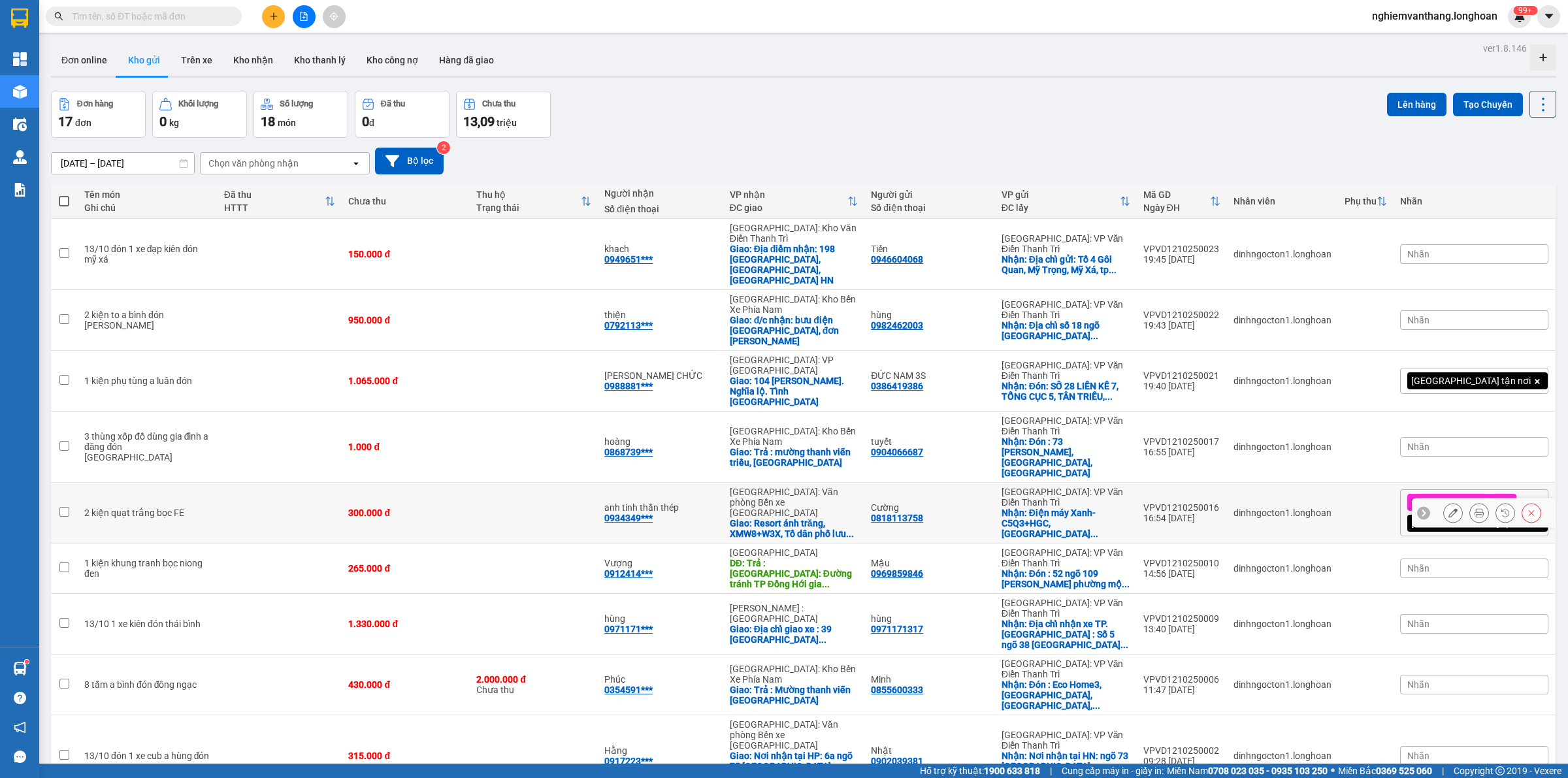
click at [391, 483] on td "300.000 đ" at bounding box center [406, 513] width 128 height 61
checkbox input "true"
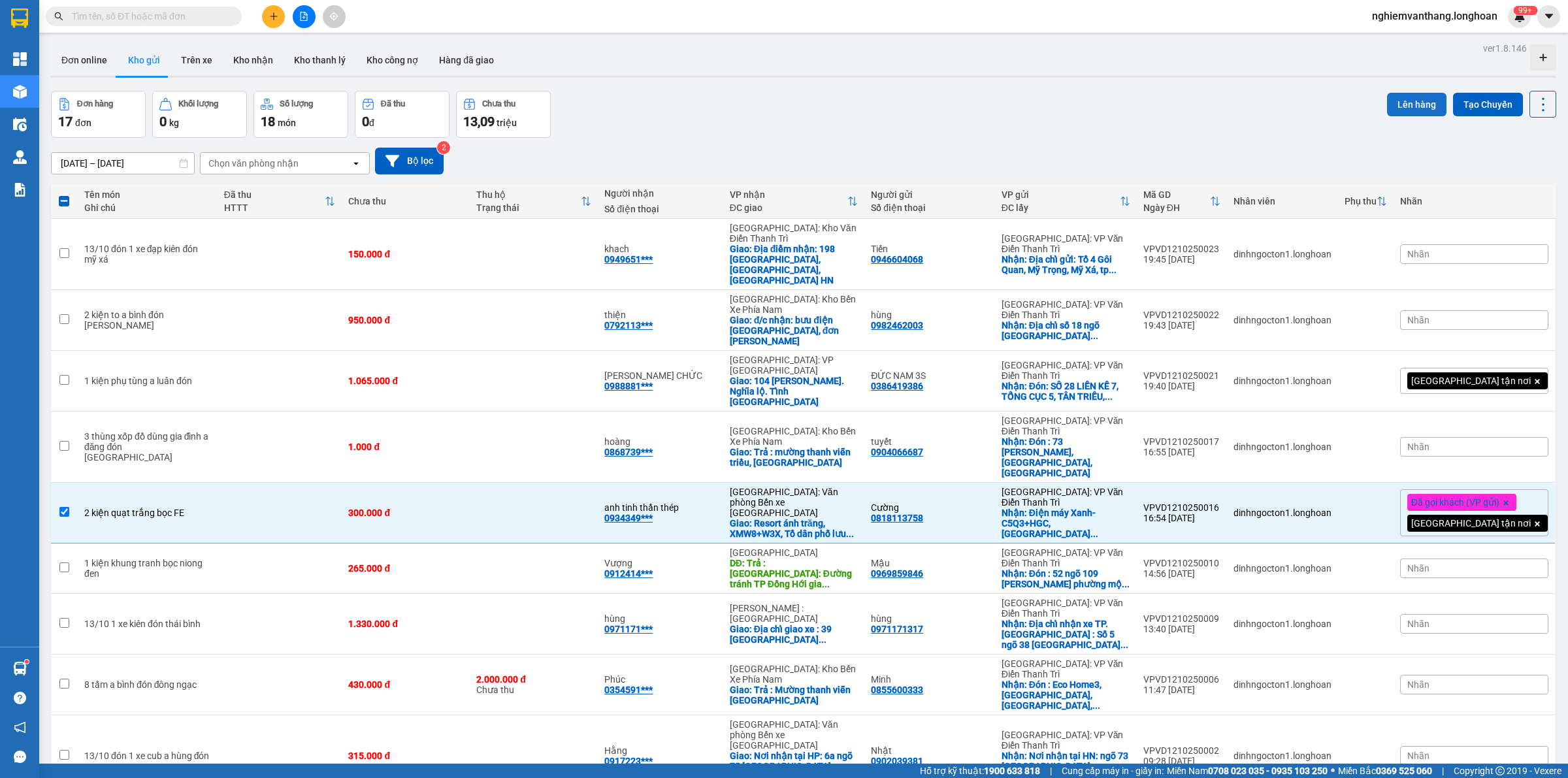
click at [1406, 108] on button "Lên hàng" at bounding box center [1417, 104] width 59 height 24
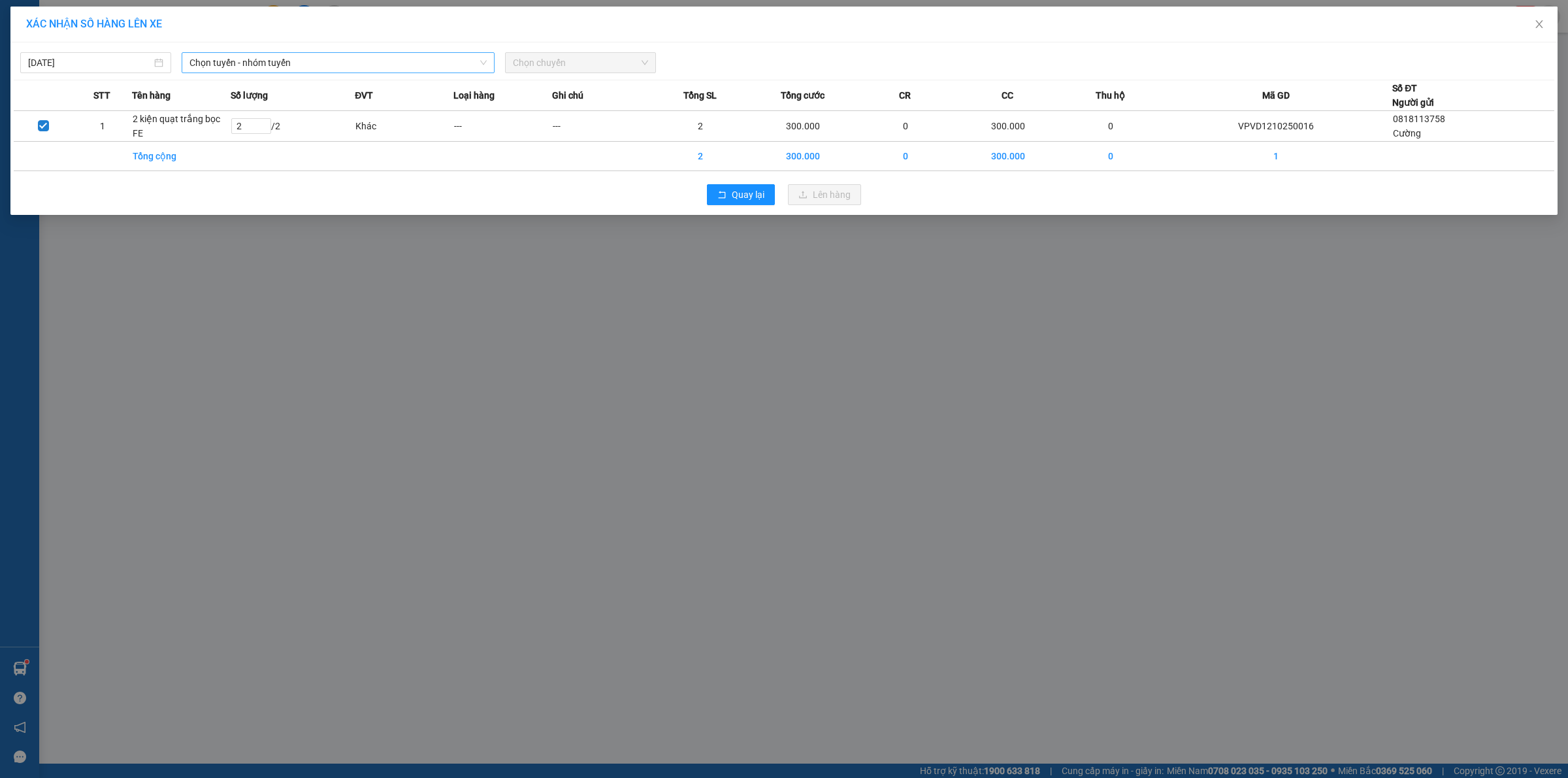
drag, startPoint x: 217, startPoint y: 62, endPoint x: 226, endPoint y: 60, distance: 9.2
click at [220, 61] on span "Chọn tuyến - nhóm tuyến" at bounding box center [338, 63] width 298 height 20
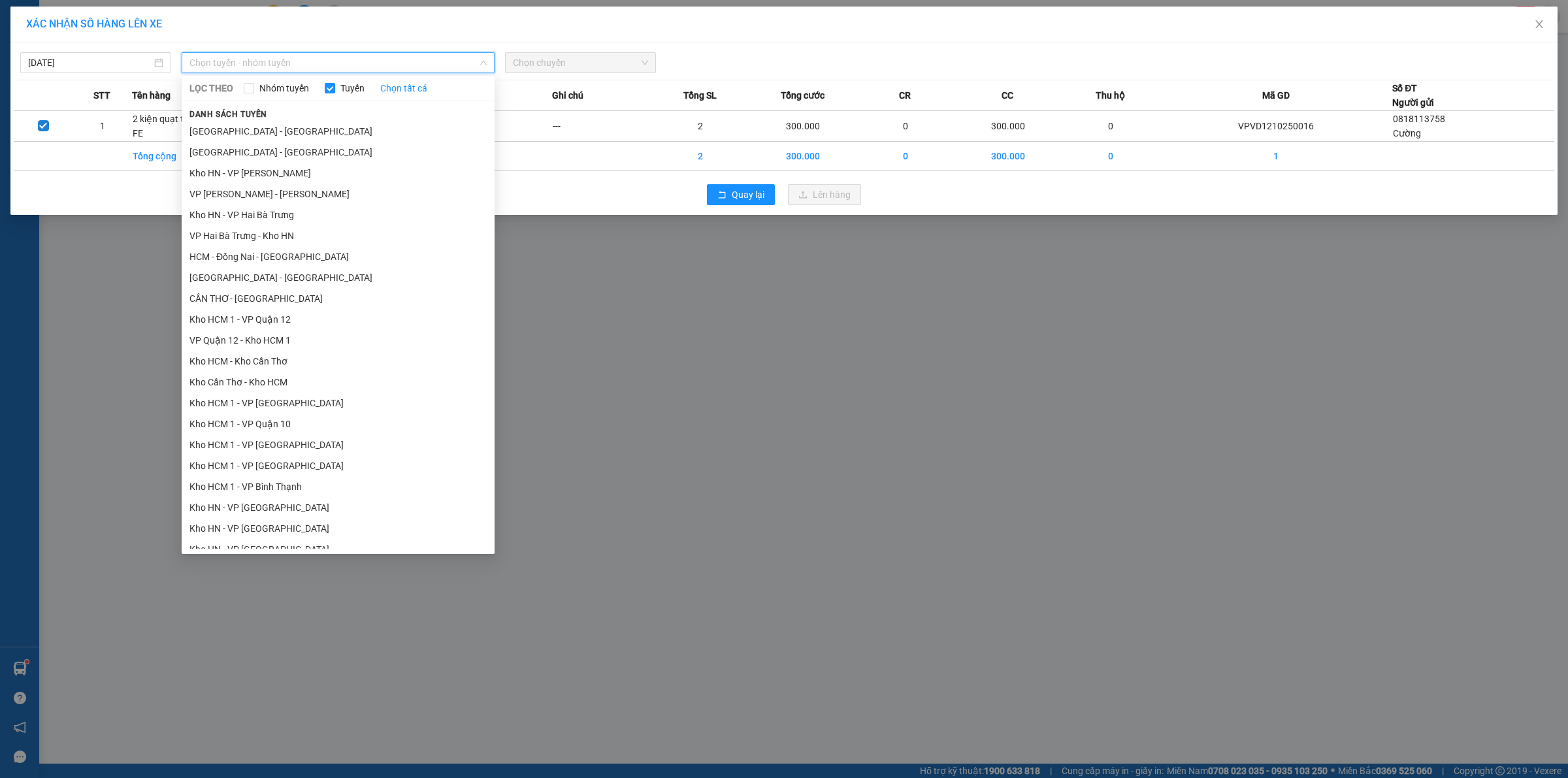
drag, startPoint x: 257, startPoint y: 147, endPoint x: 277, endPoint y: 142, distance: 20.6
click at [258, 147] on li "[GEOGRAPHIC_DATA] - [GEOGRAPHIC_DATA]" at bounding box center [338, 152] width 313 height 21
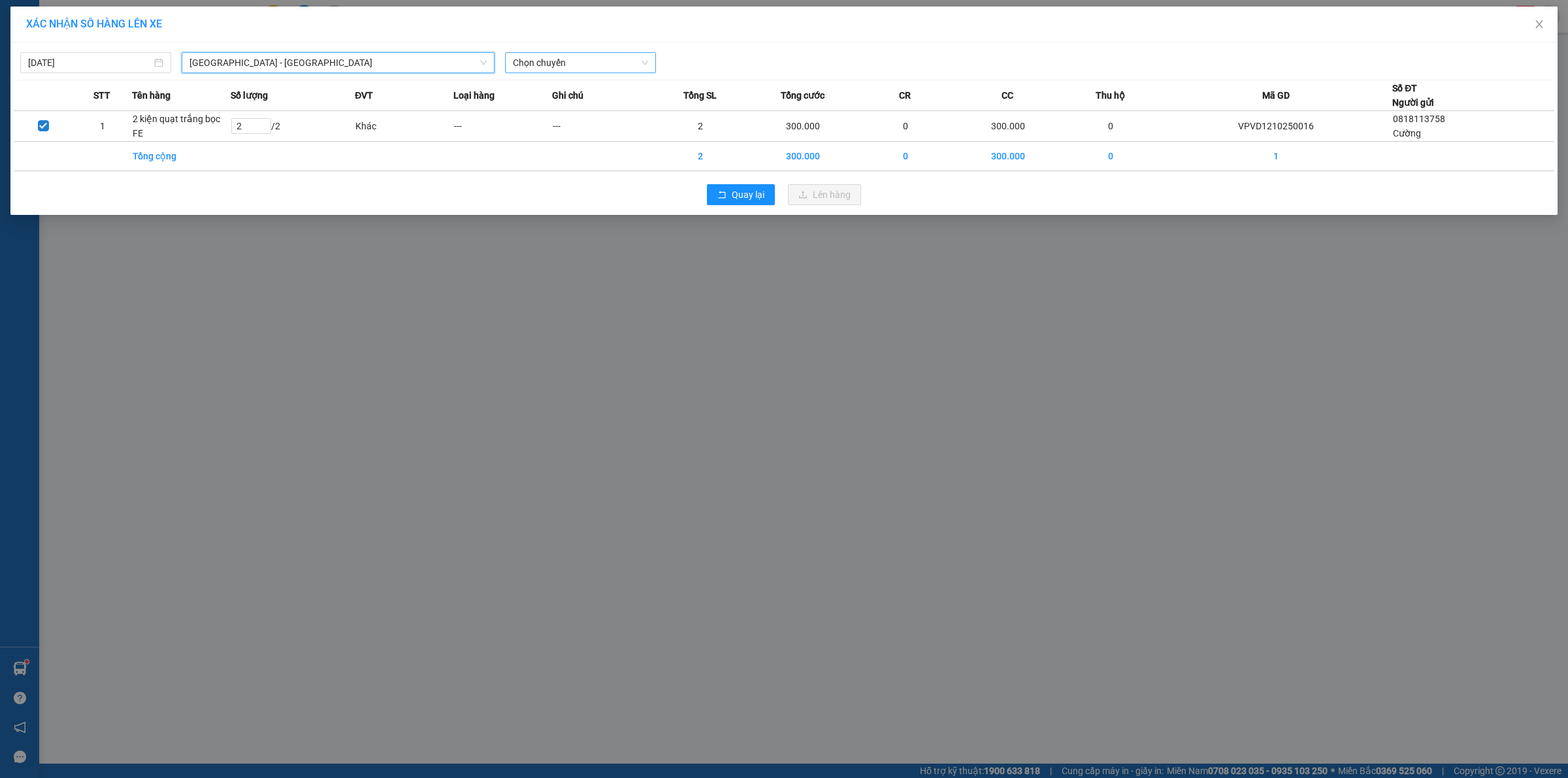
click at [535, 69] on span "Chọn chuyến" at bounding box center [581, 63] width 135 height 20
click at [563, 111] on div "20:00 (TC)" at bounding box center [564, 109] width 102 height 15
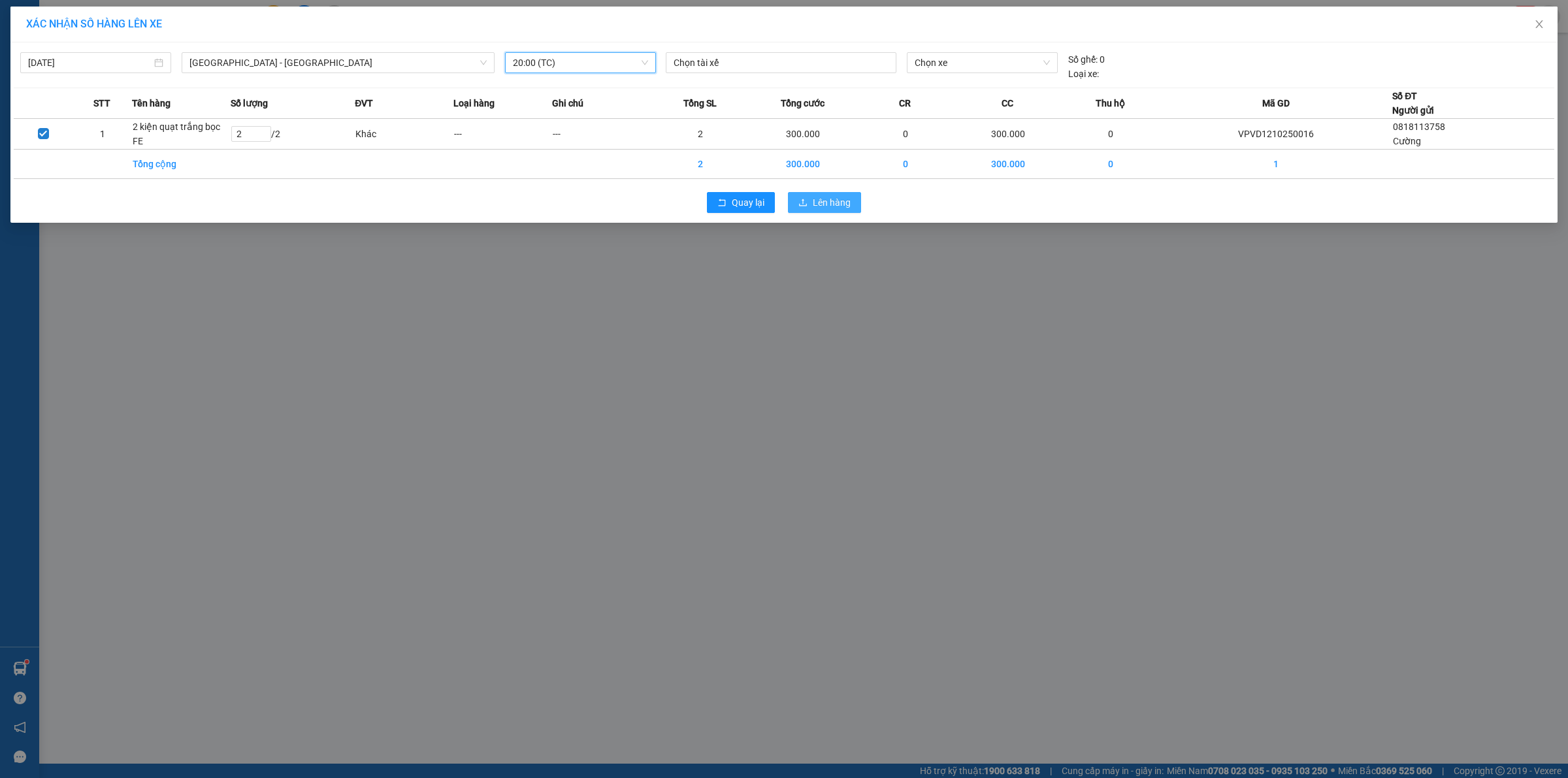
click at [852, 203] on button "Lên hàng" at bounding box center [824, 203] width 73 height 21
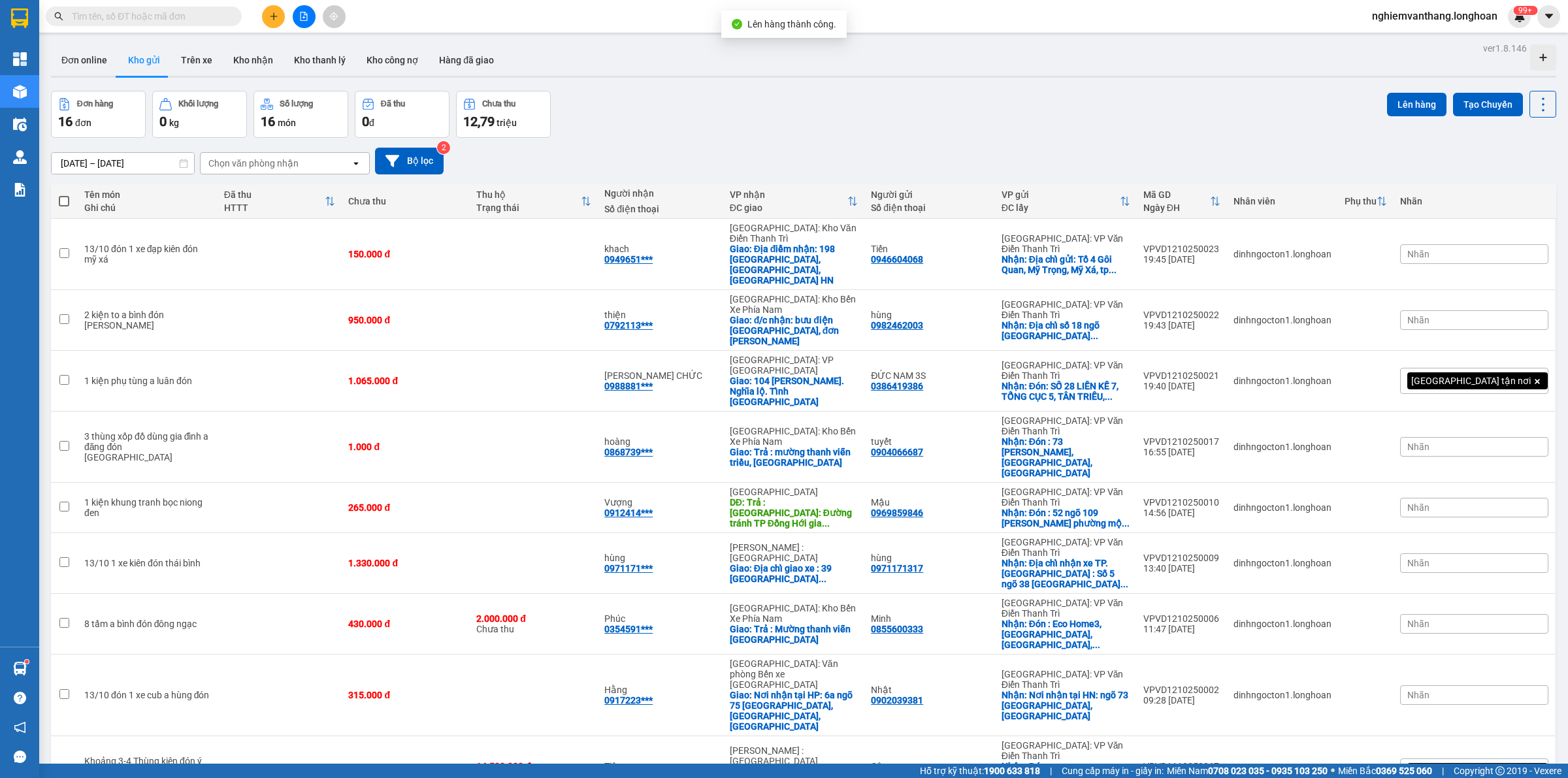
click at [314, 20] on button at bounding box center [304, 17] width 23 height 23
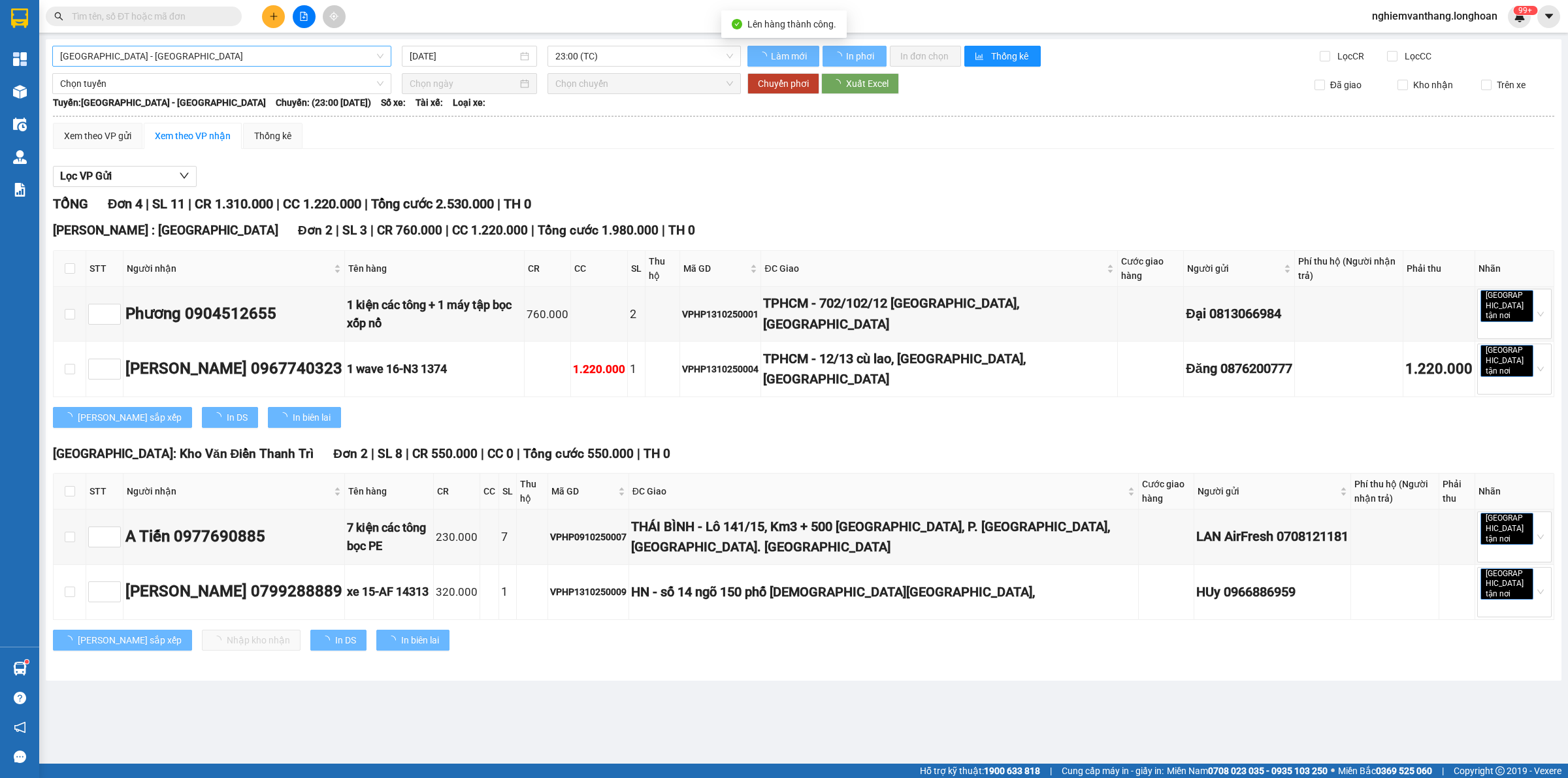
click at [247, 61] on span "[GEOGRAPHIC_DATA] - [GEOGRAPHIC_DATA]" at bounding box center [222, 56] width 323 height 20
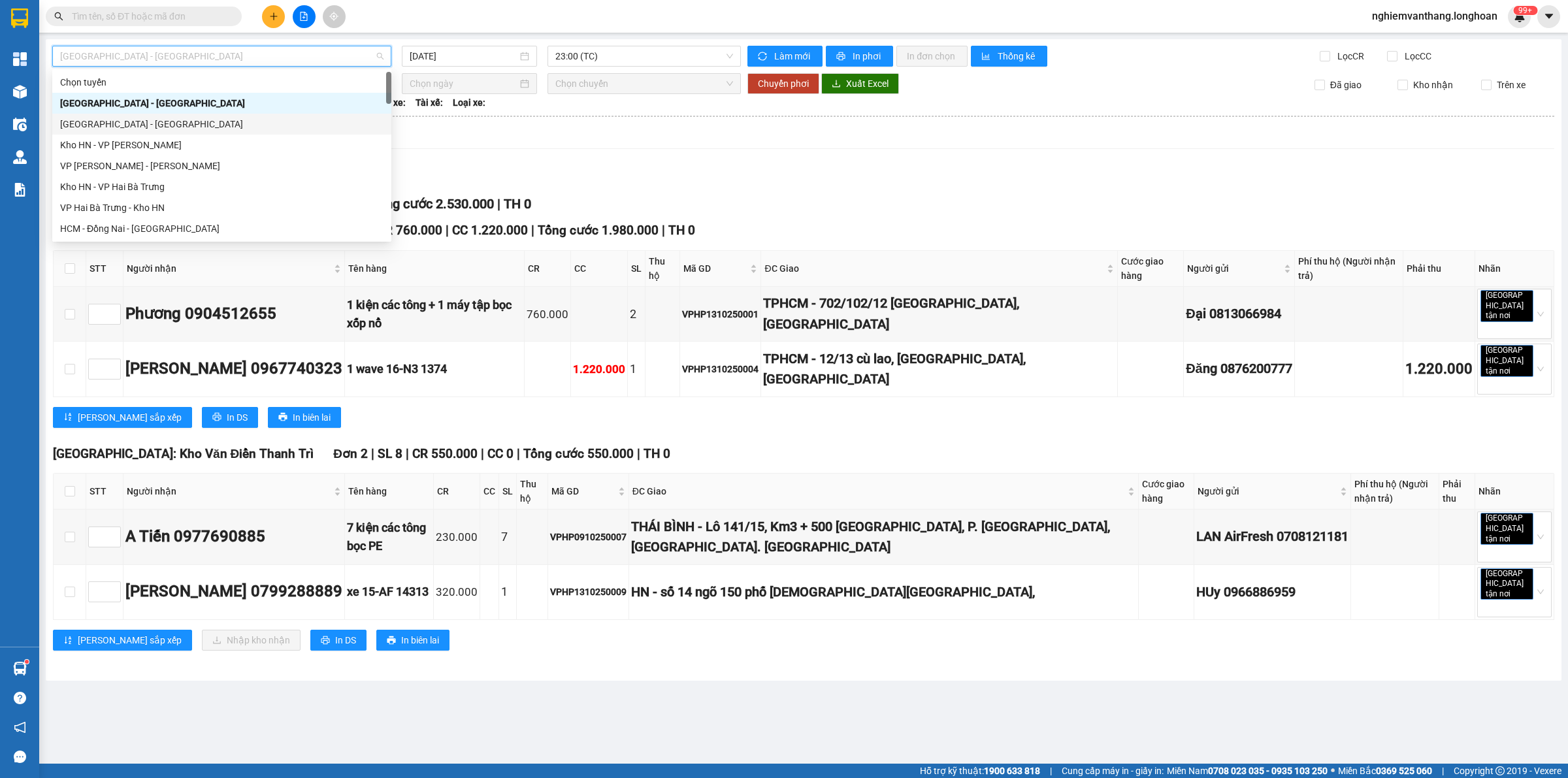
click at [660, 134] on div "Xem theo VP gửi Xem theo VP nhận Thống kê" at bounding box center [804, 136] width 1502 height 26
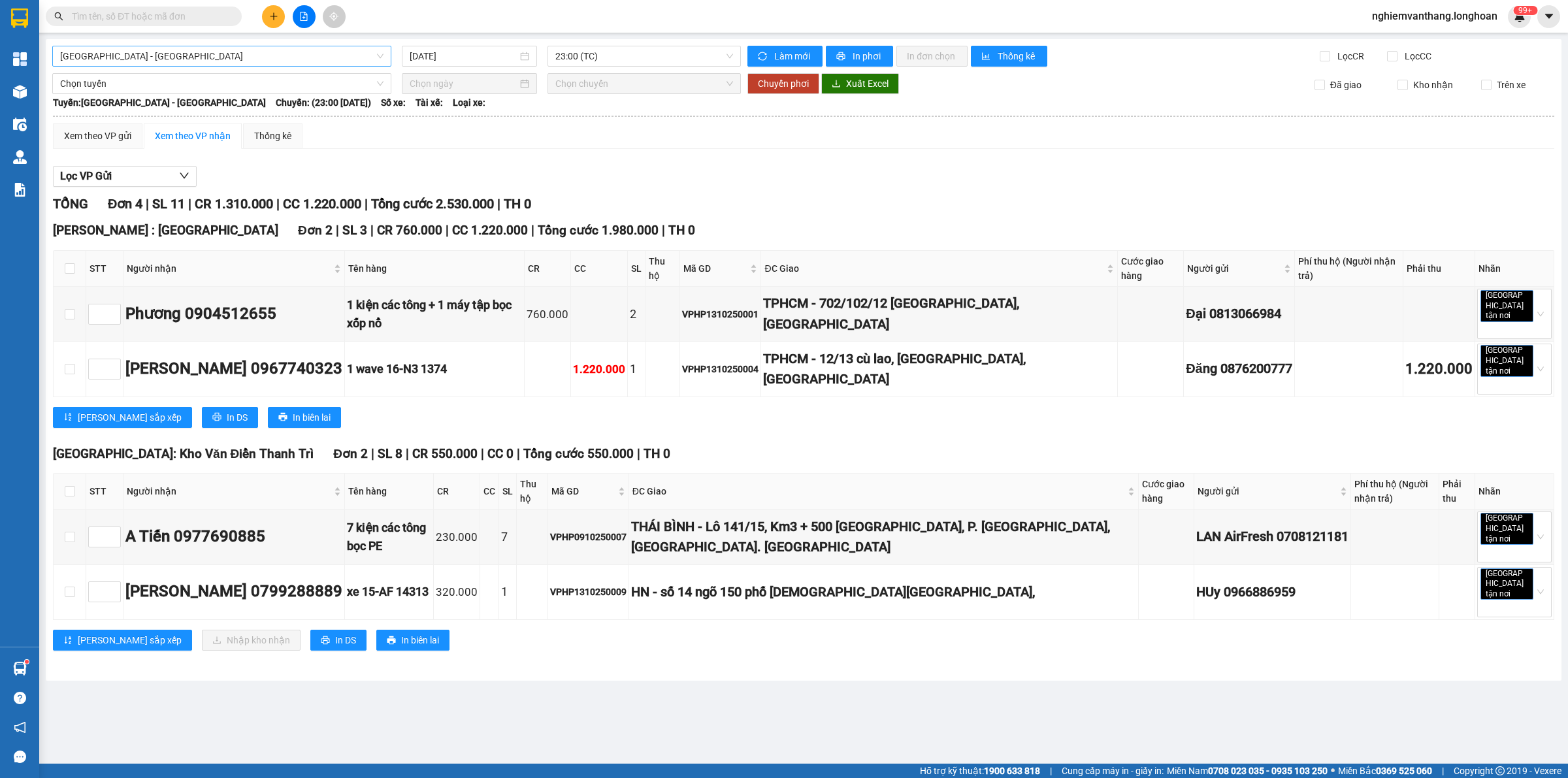
click at [144, 54] on span "[GEOGRAPHIC_DATA] - [GEOGRAPHIC_DATA]" at bounding box center [222, 56] width 323 height 20
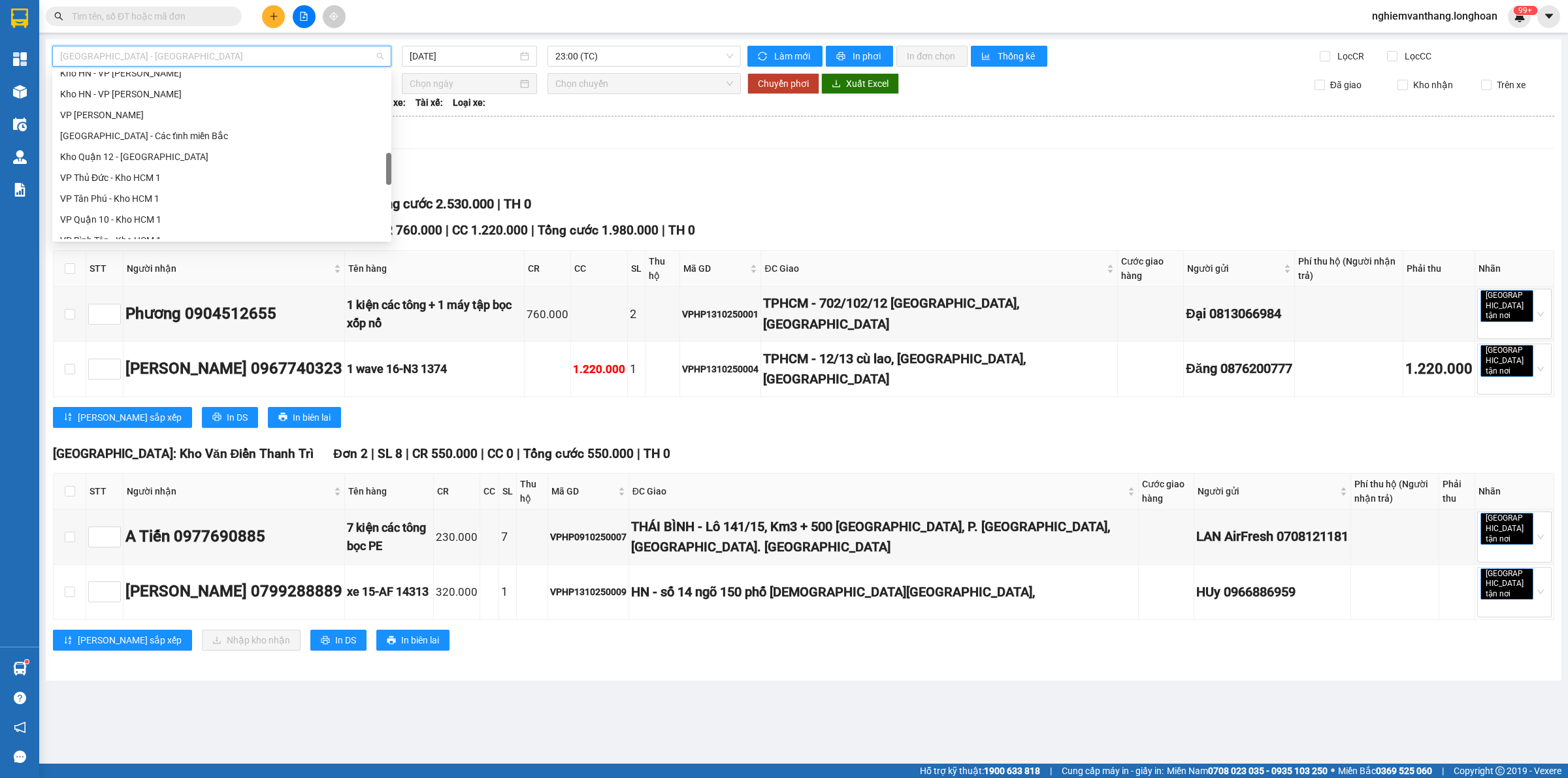
scroll to position [735, 0]
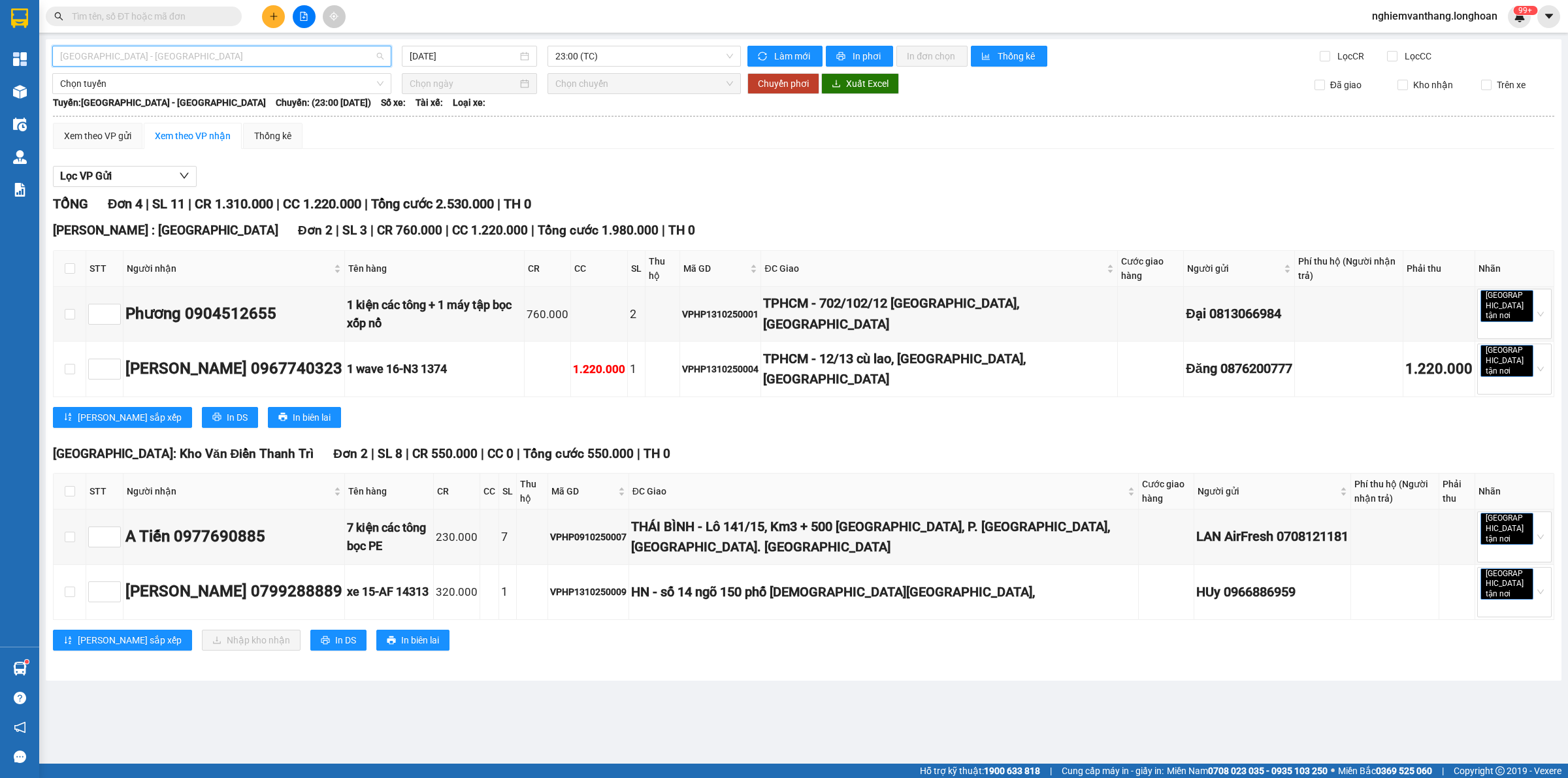
click at [237, 54] on span "[GEOGRAPHIC_DATA] - [GEOGRAPHIC_DATA]" at bounding box center [222, 56] width 323 height 20
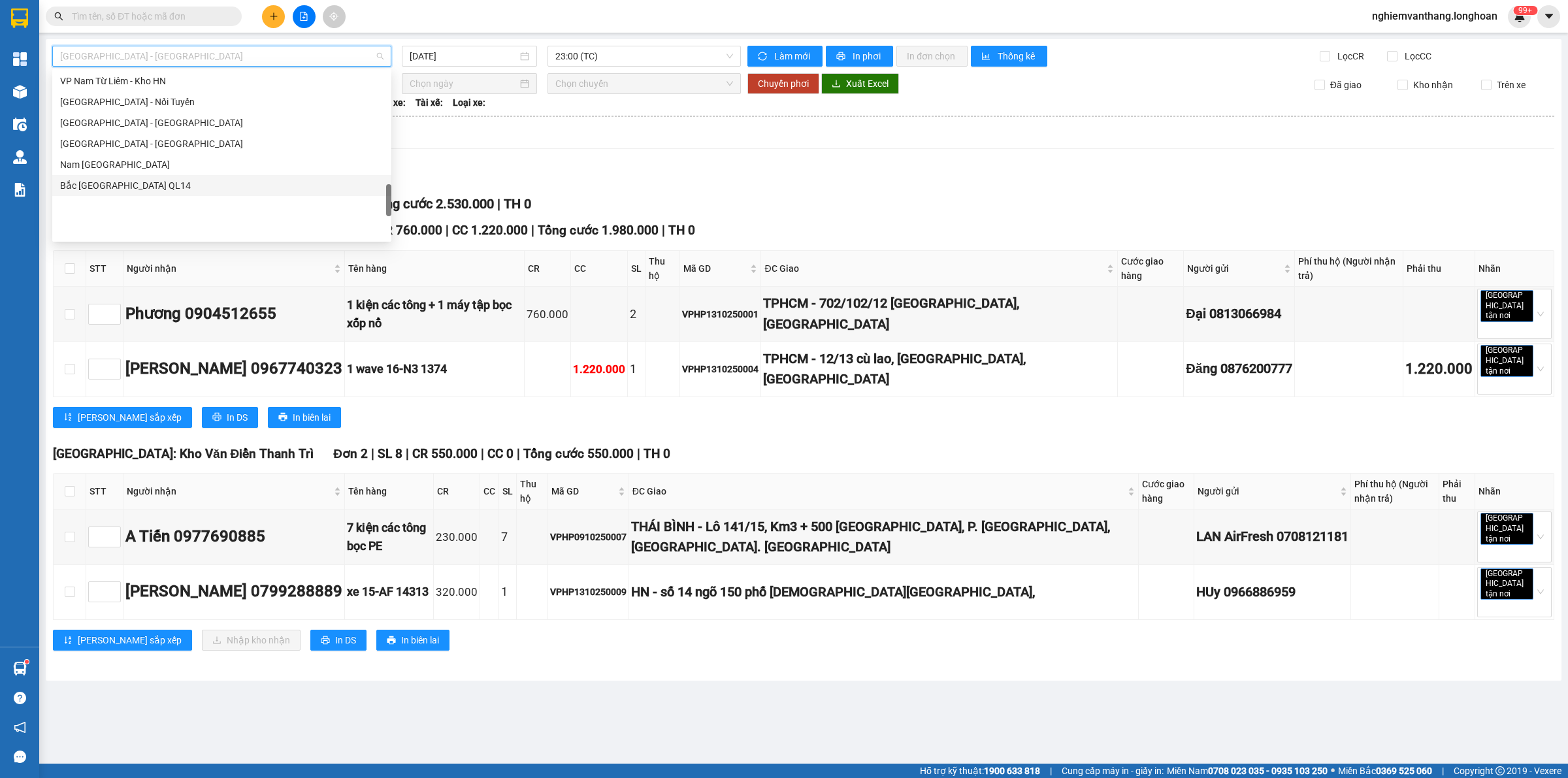
scroll to position [756, 0]
click at [163, 148] on div "VP [PERSON_NAME]" at bounding box center [222, 141] width 323 height 15
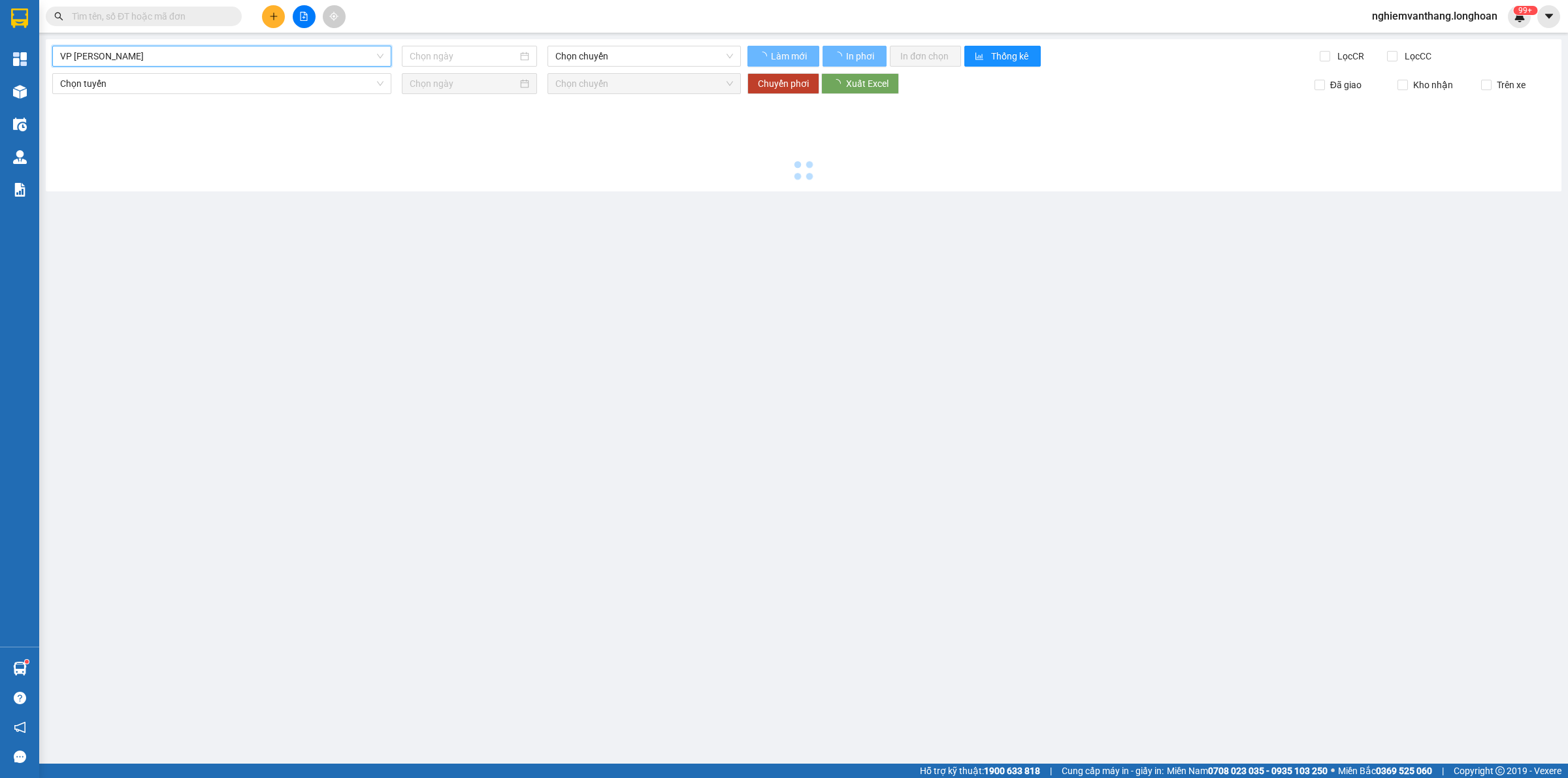
type input "[DATE]"
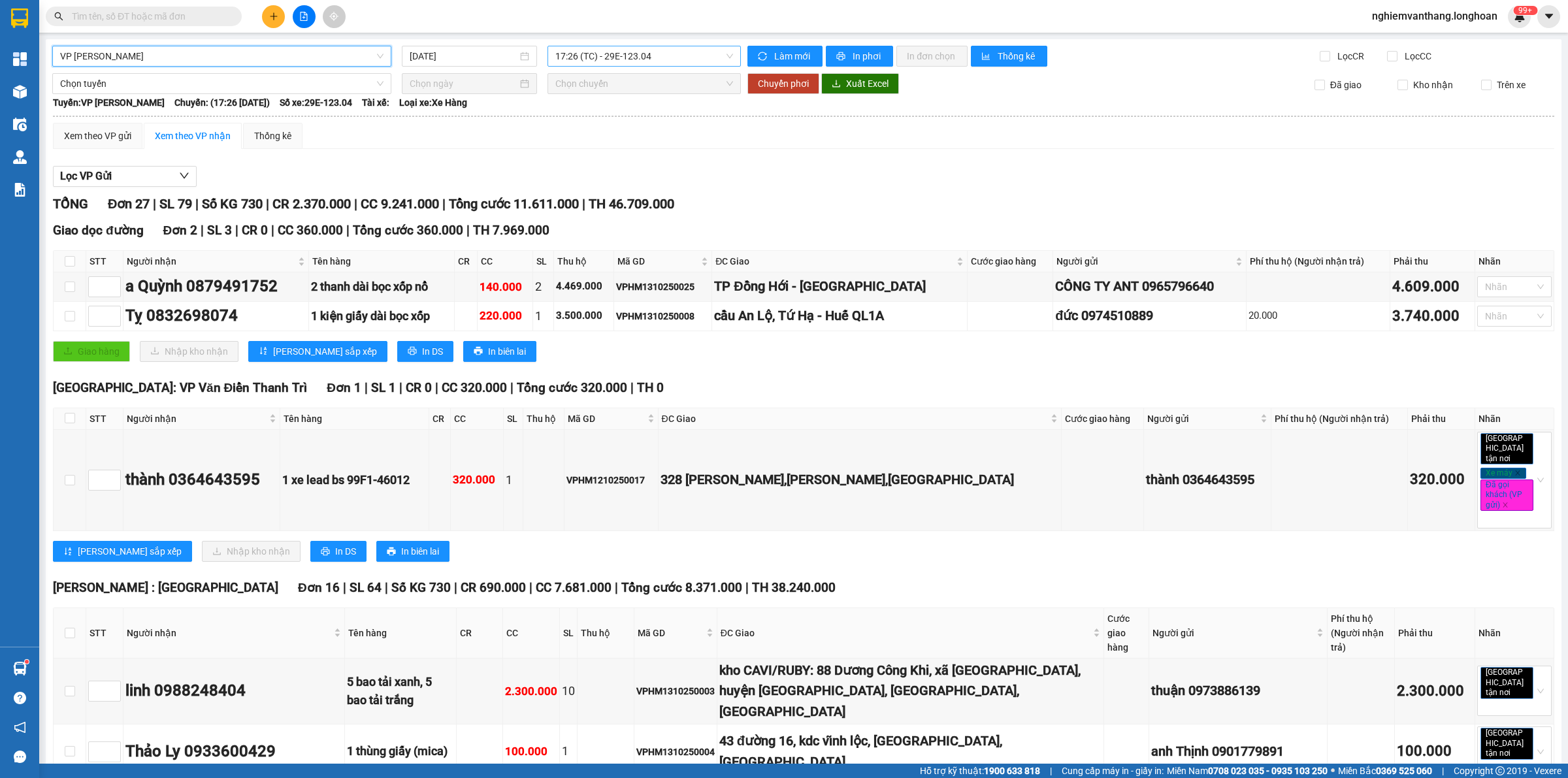
click at [585, 56] on span "17:26 (TC) - 29E-123.04" at bounding box center [644, 56] width 178 height 20
click at [72, 260] on input "checkbox" at bounding box center [70, 261] width 10 height 10
checkbox input "true"
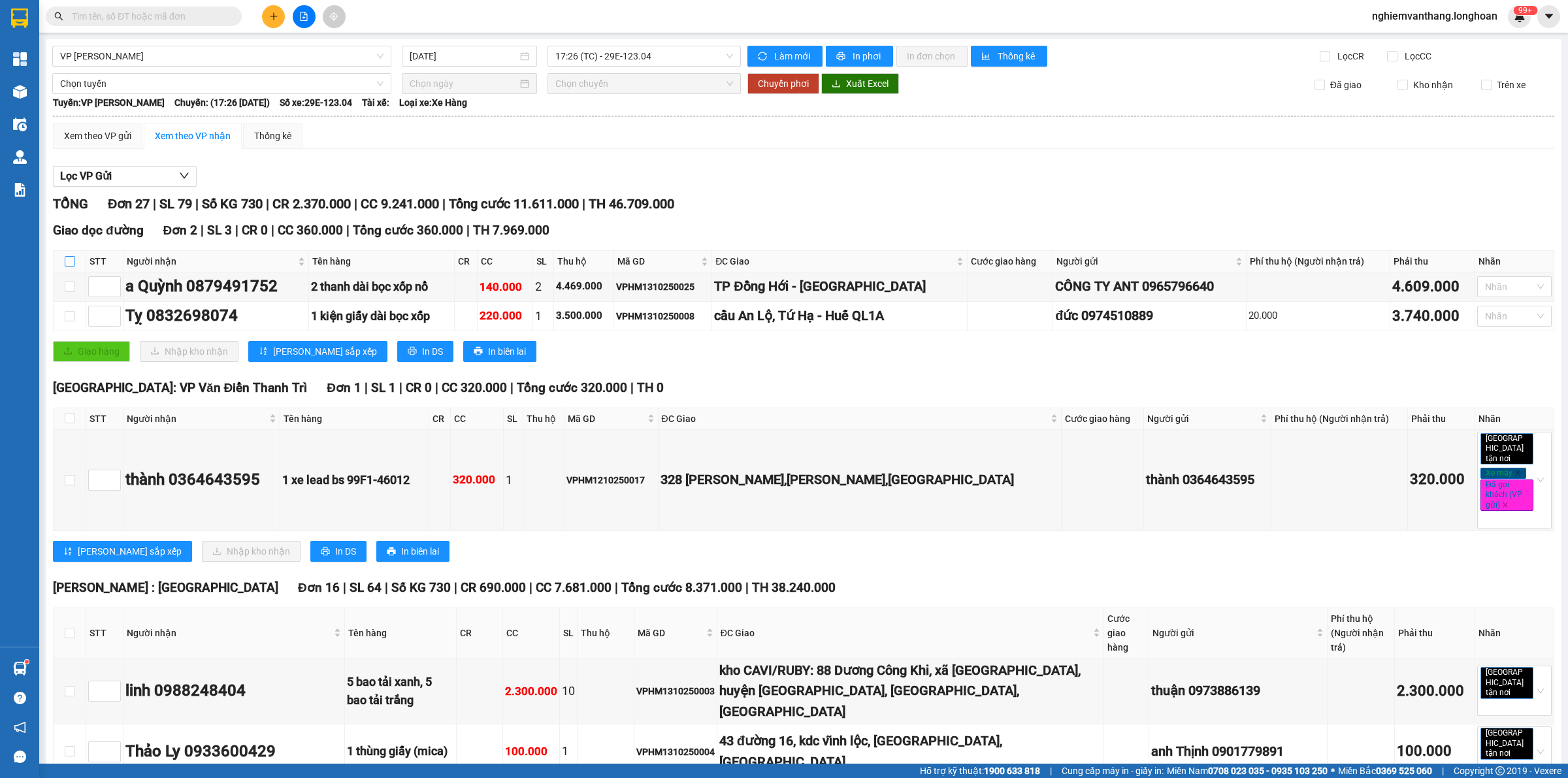
checkbox input "true"
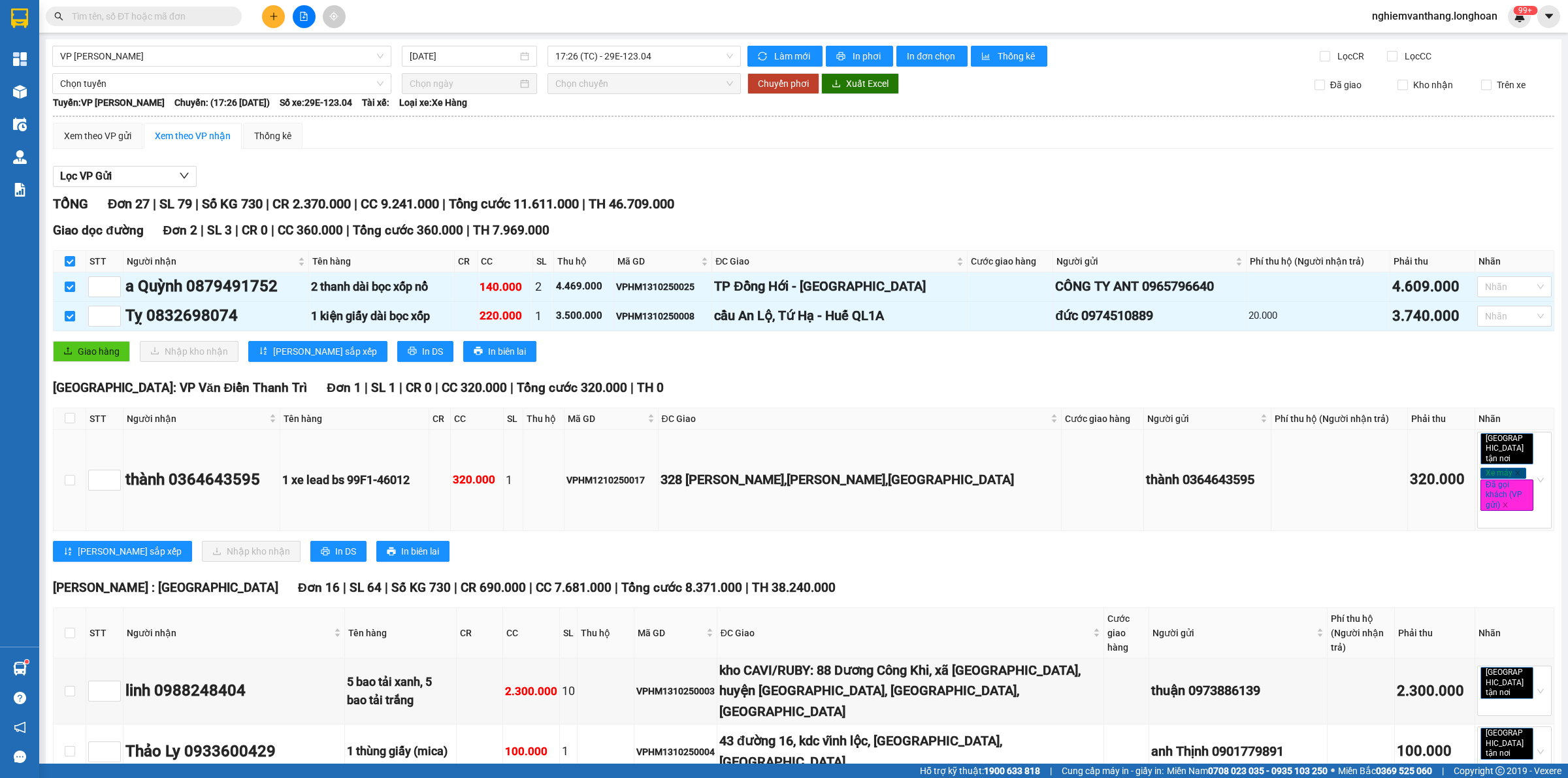
scroll to position [163, 0]
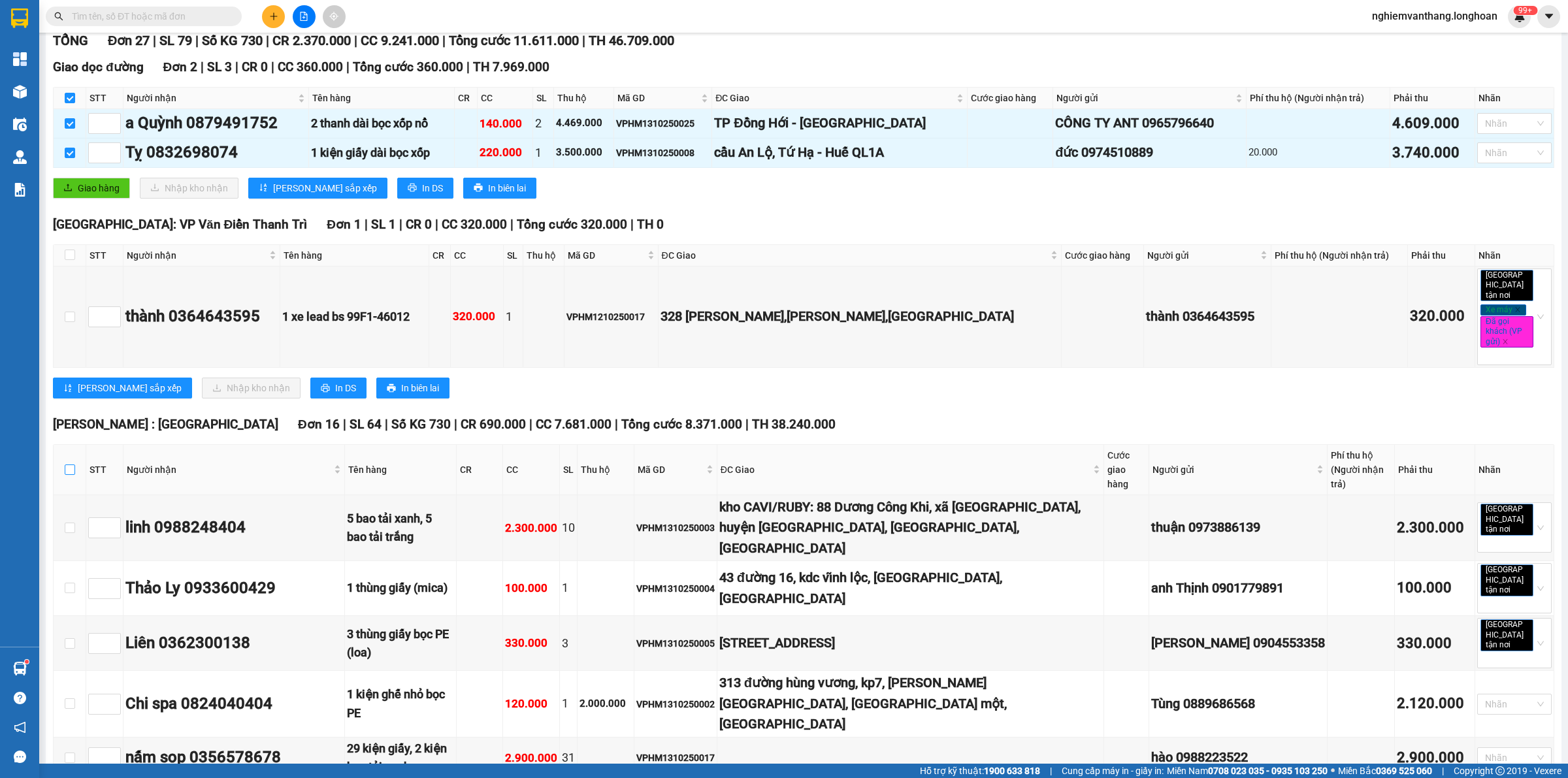
drag, startPoint x: 73, startPoint y: 458, endPoint x: 101, endPoint y: 458, distance: 28.0
click at [73, 465] on input "checkbox" at bounding box center [70, 469] width 10 height 10
checkbox input "true"
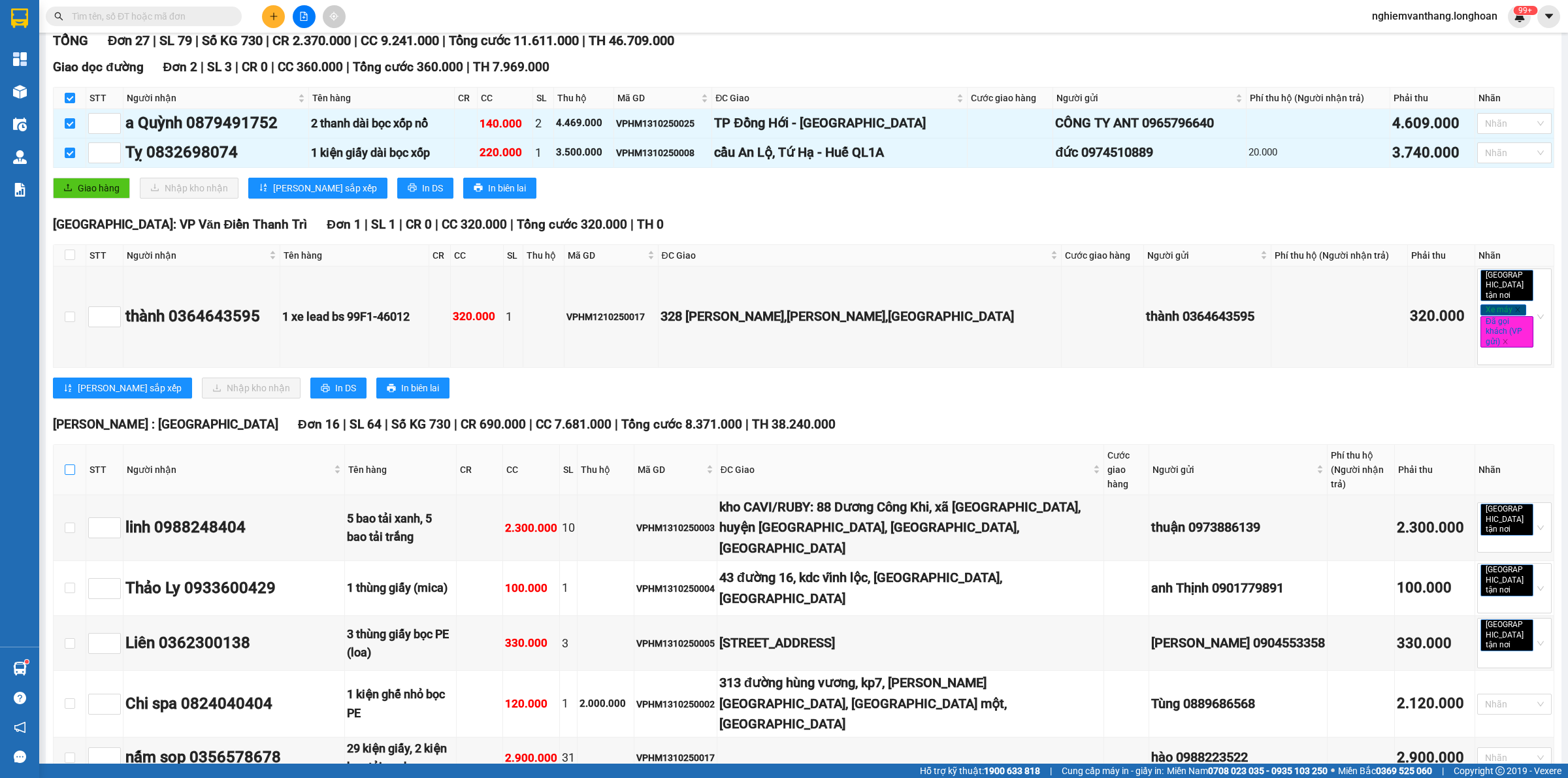
checkbox input "true"
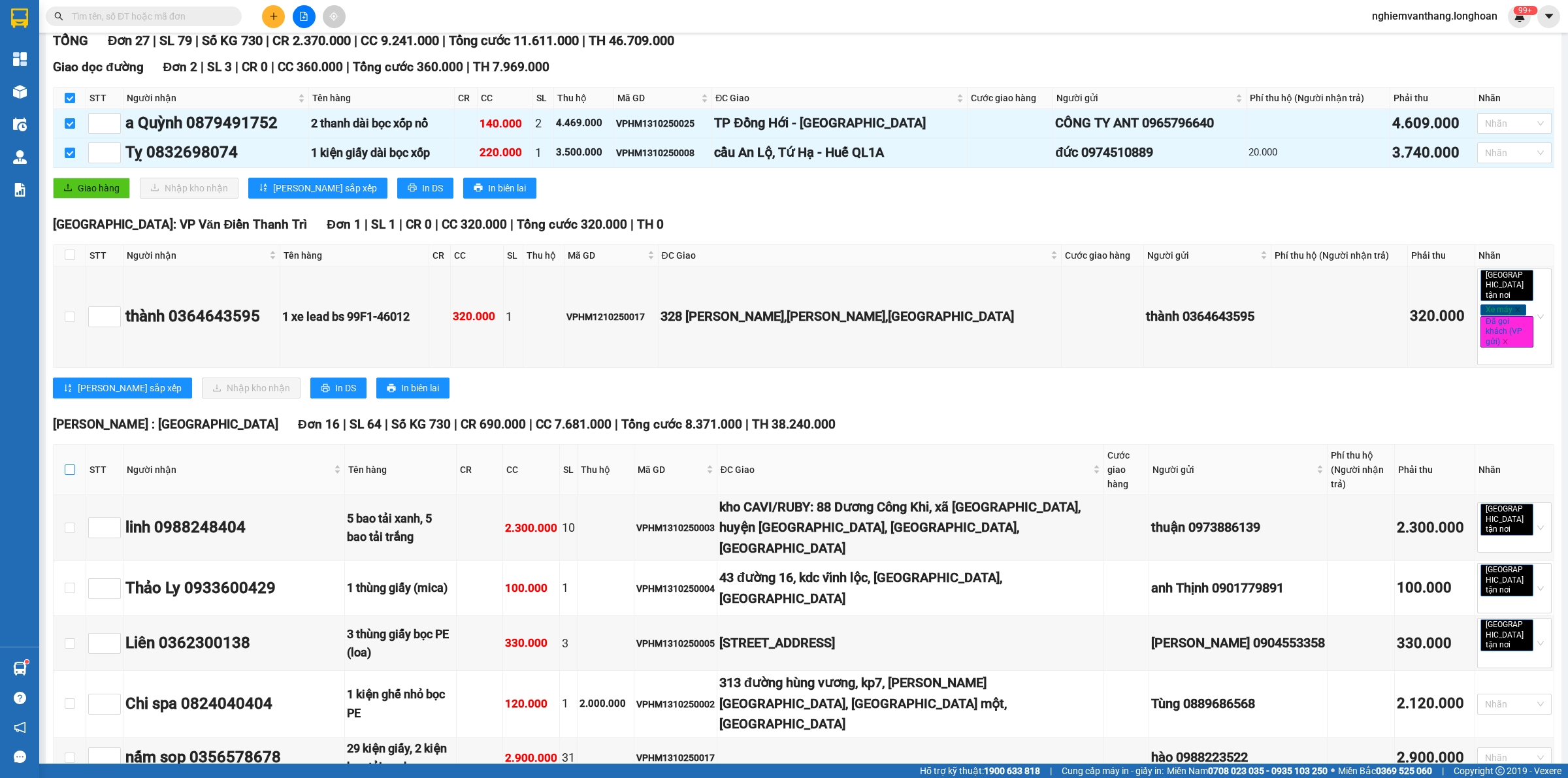
checkbox input "true"
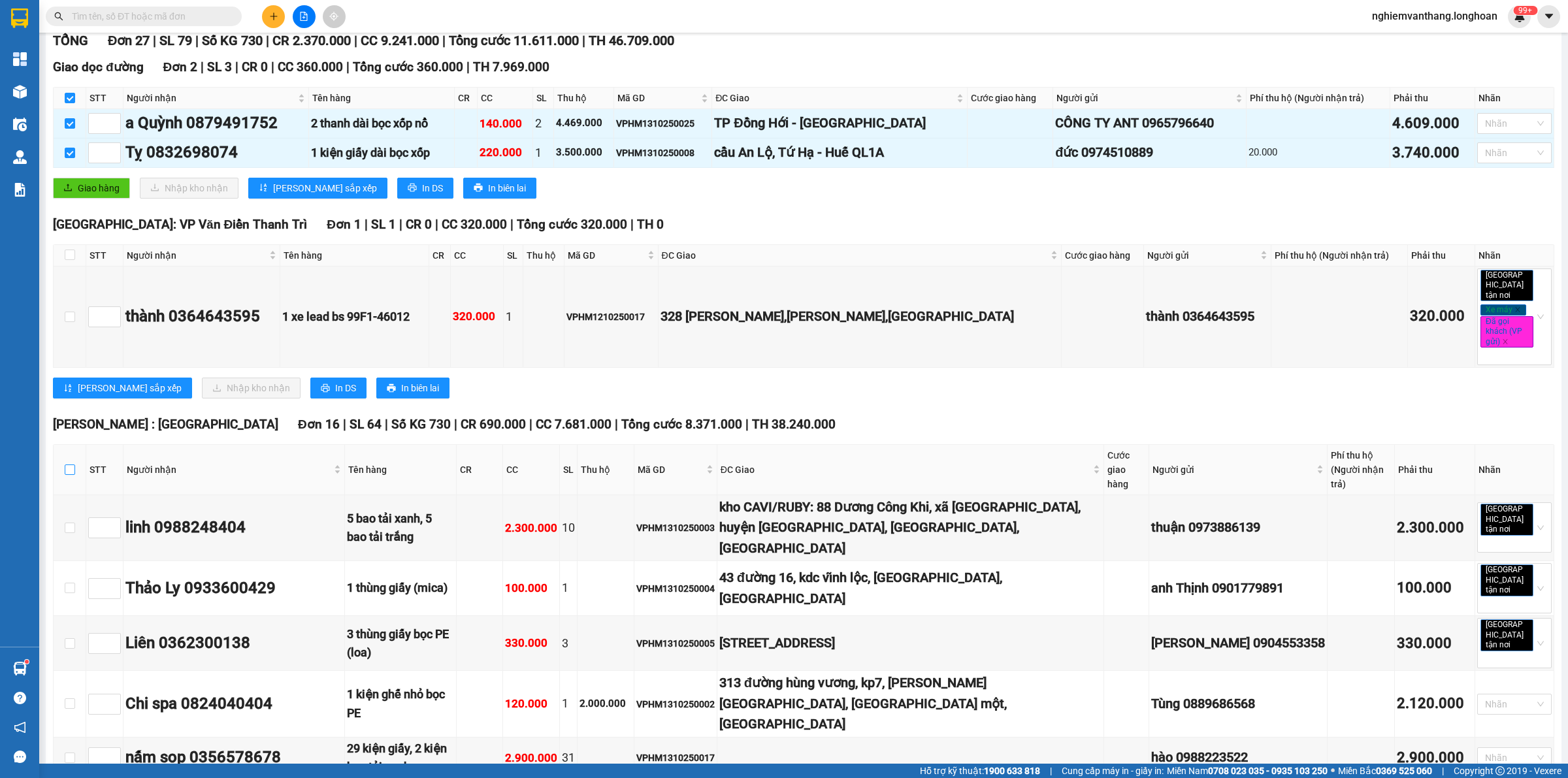
checkbox input "true"
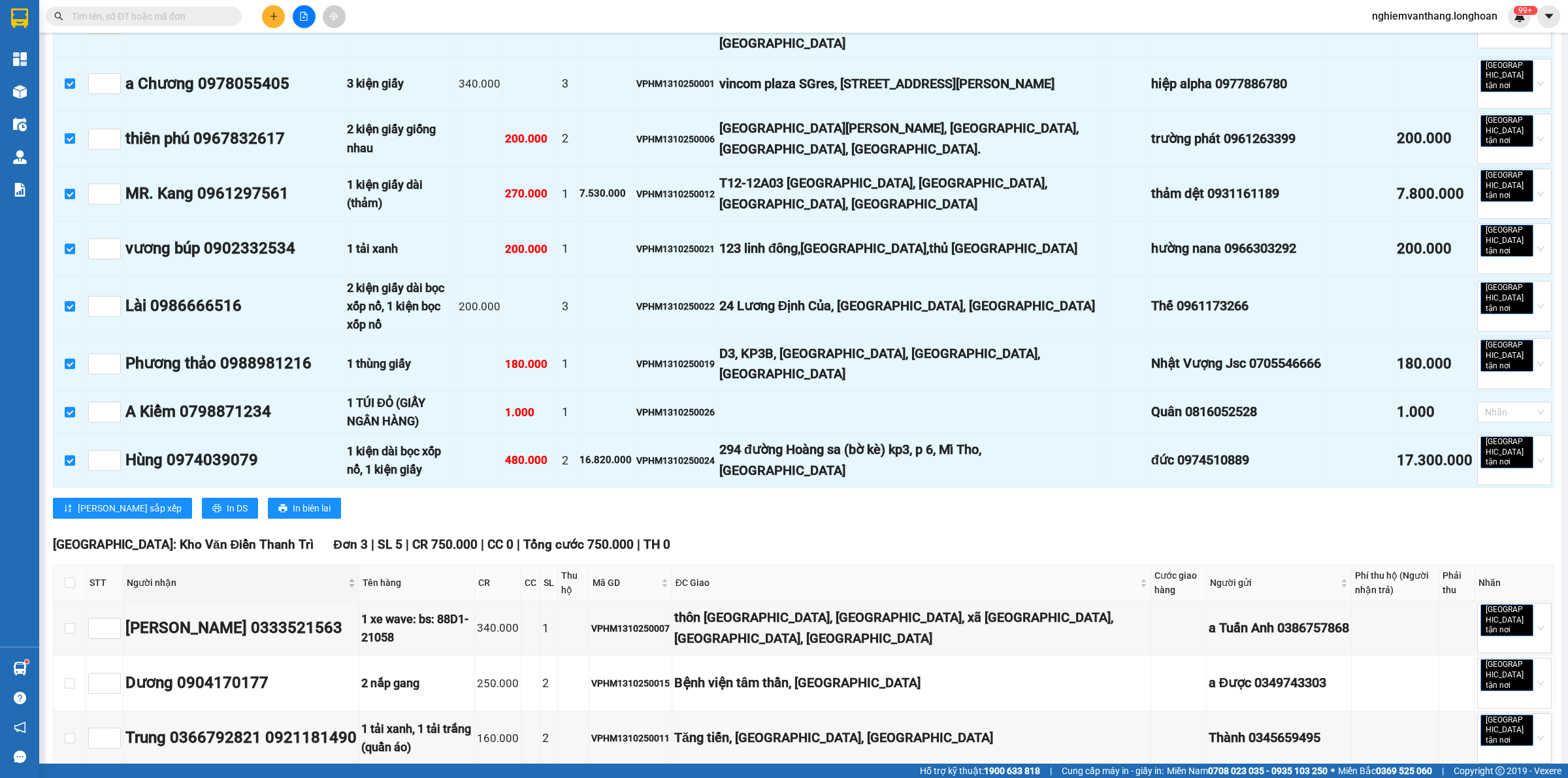
scroll to position [1350, 0]
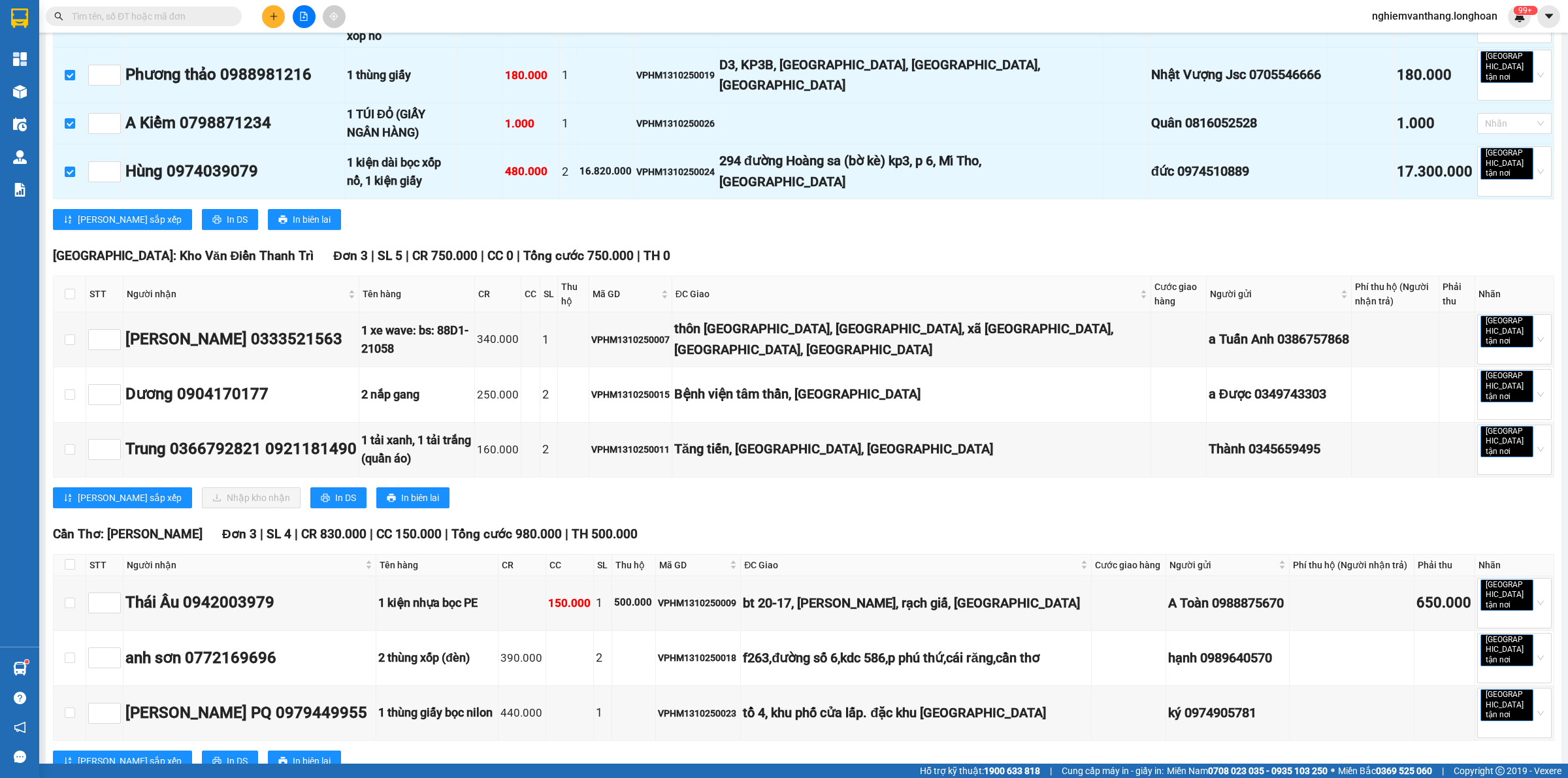
click at [63, 554] on th at bounding box center [70, 565] width 33 height 22
click at [67, 559] on input "checkbox" at bounding box center [70, 564] width 10 height 10
checkbox input "true"
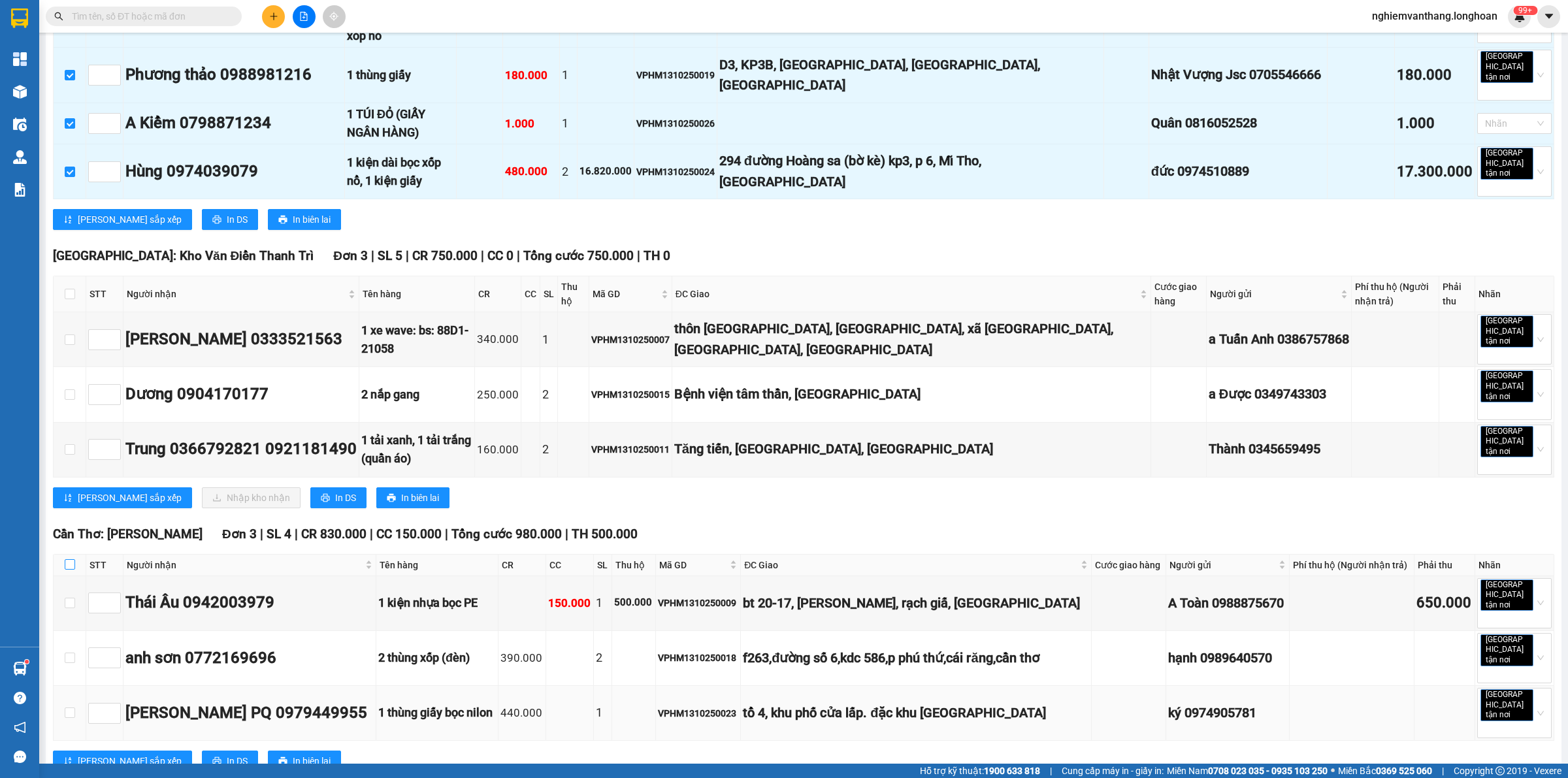
checkbox input "true"
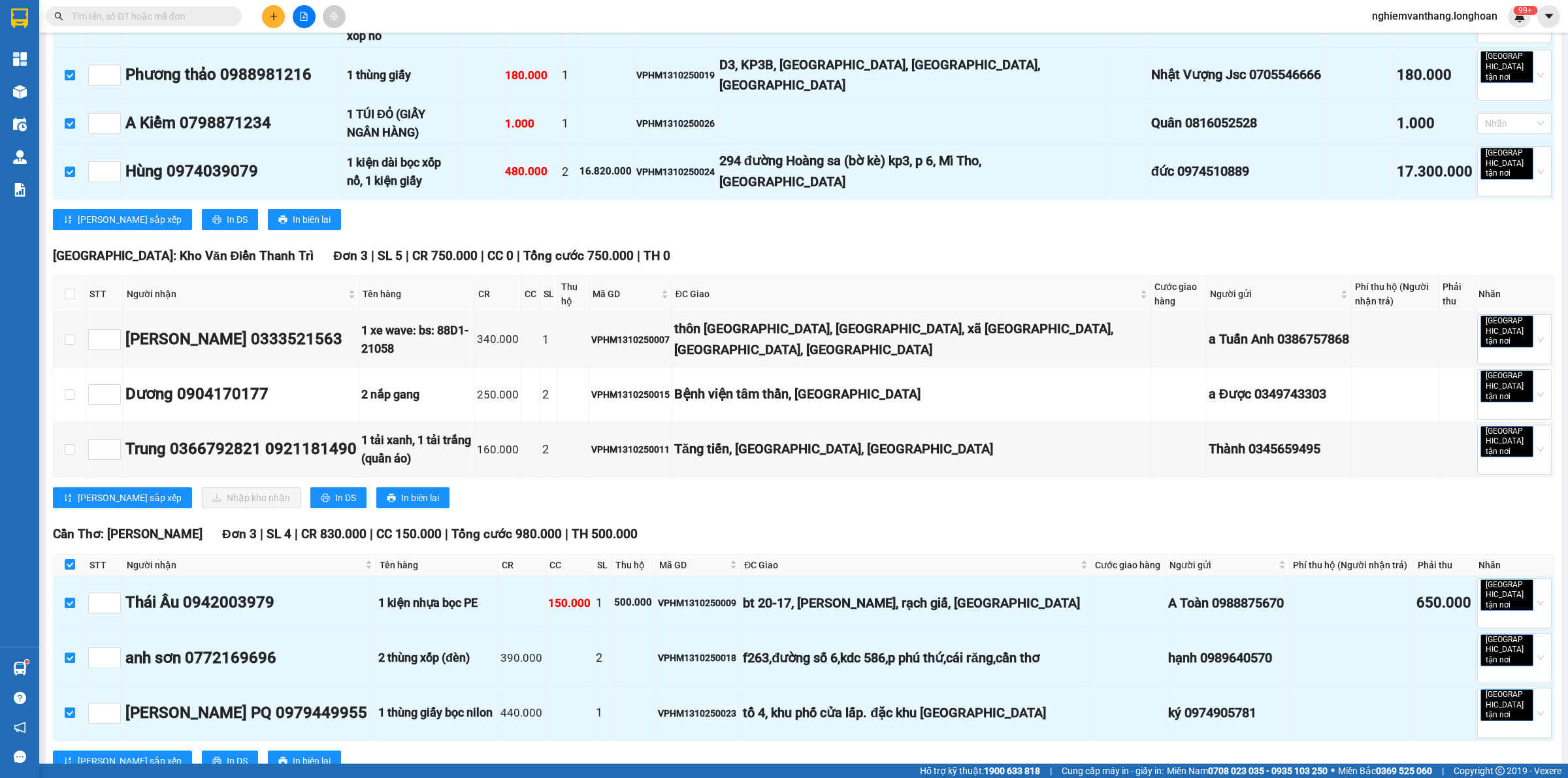
checkbox input "true"
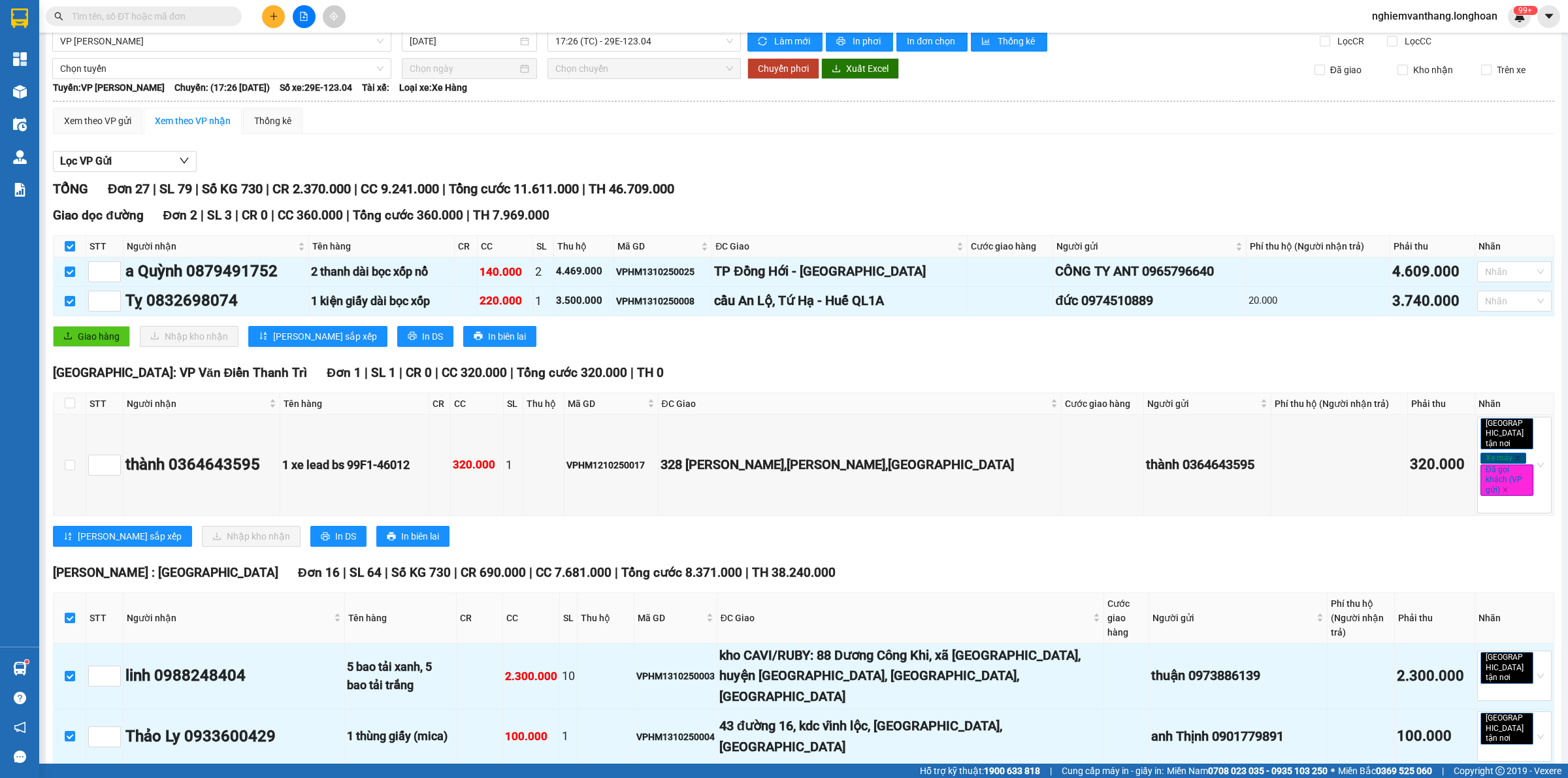
scroll to position [0, 0]
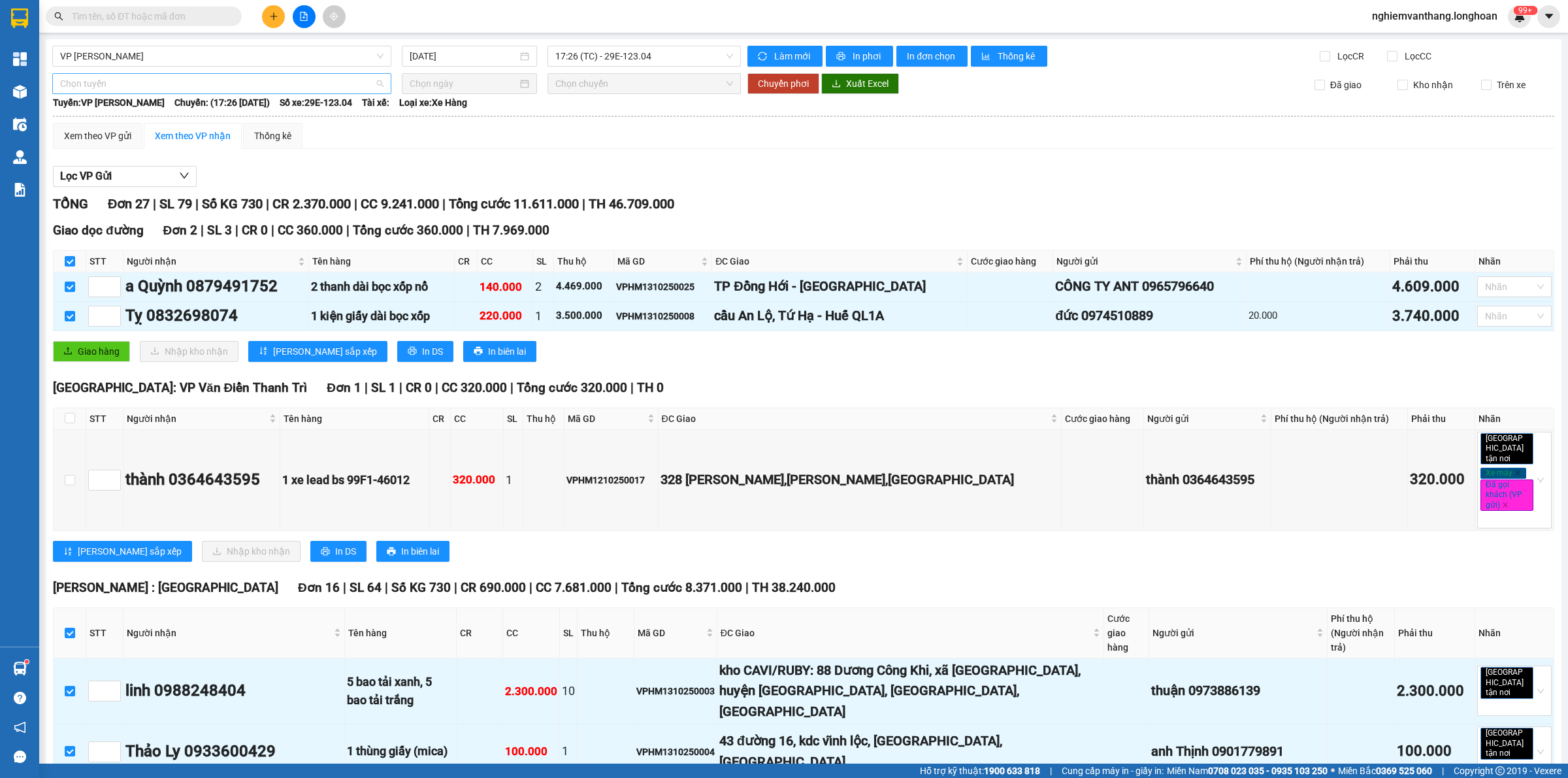
click at [162, 87] on span "Chọn tuyến" at bounding box center [222, 84] width 323 height 20
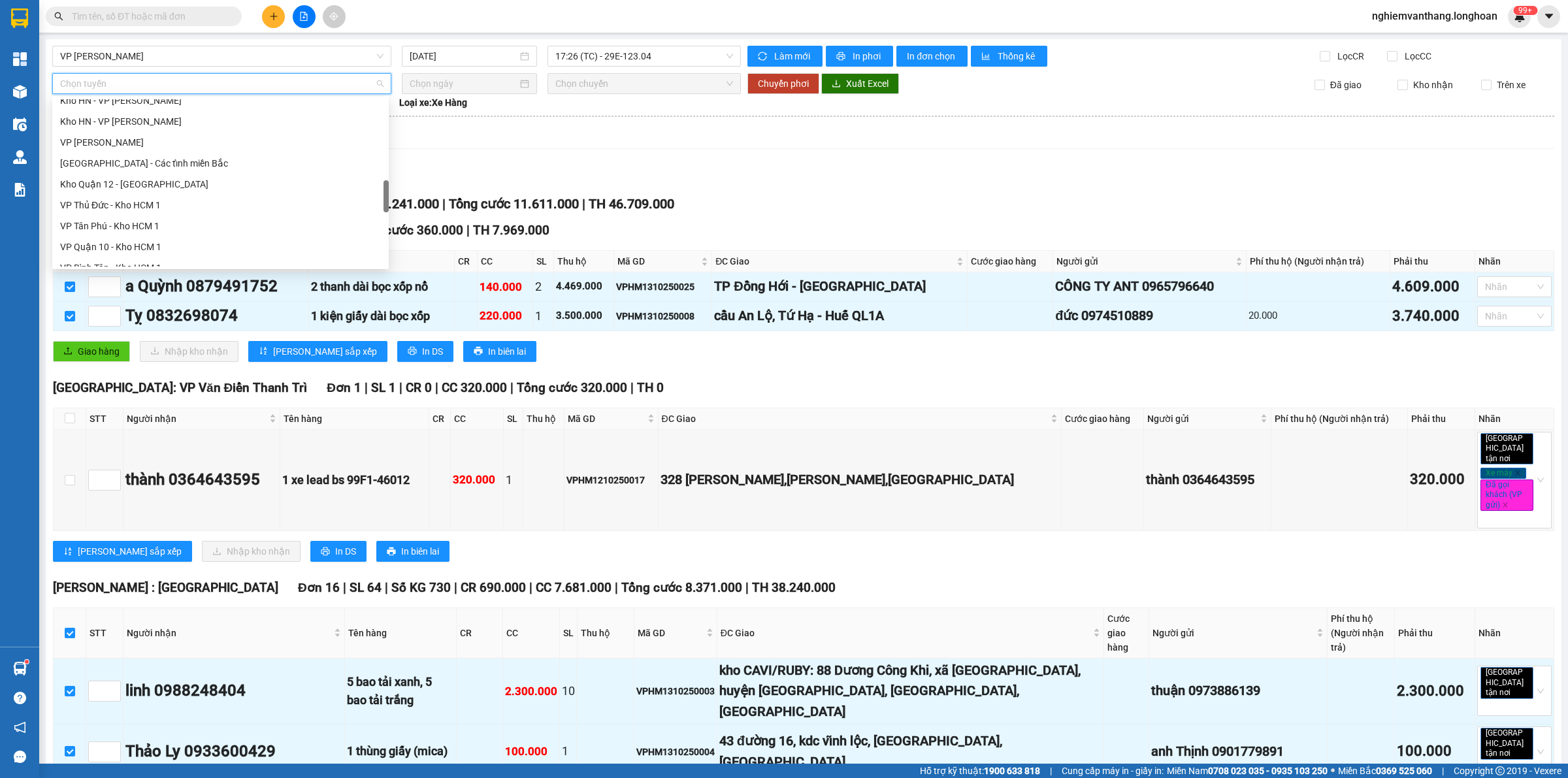
scroll to position [919, 0]
click at [157, 172] on div "Bắc [GEOGRAPHIC_DATA] QL1A" at bounding box center [220, 173] width 321 height 15
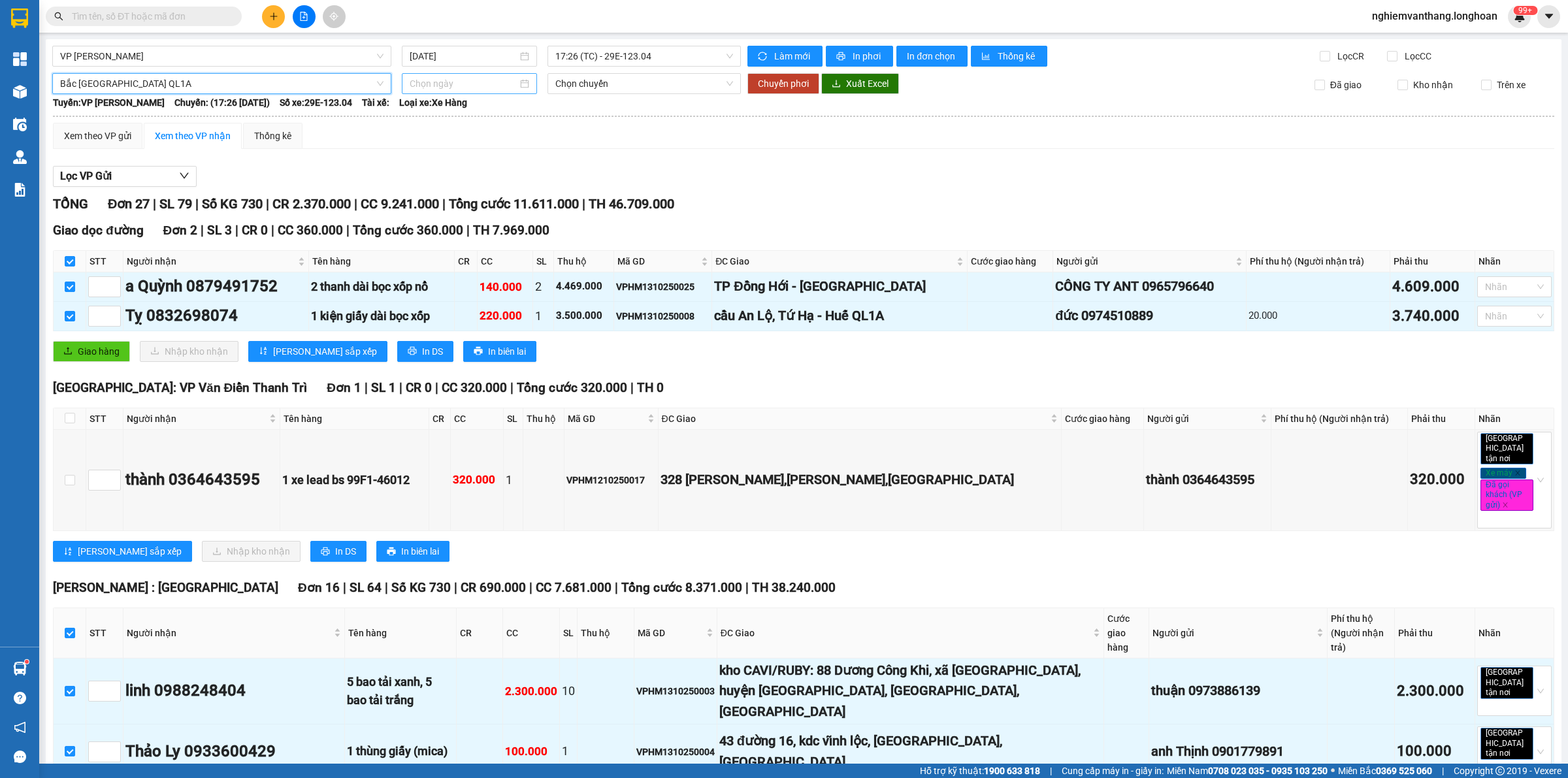
click at [445, 79] on input at bounding box center [463, 84] width 108 height 15
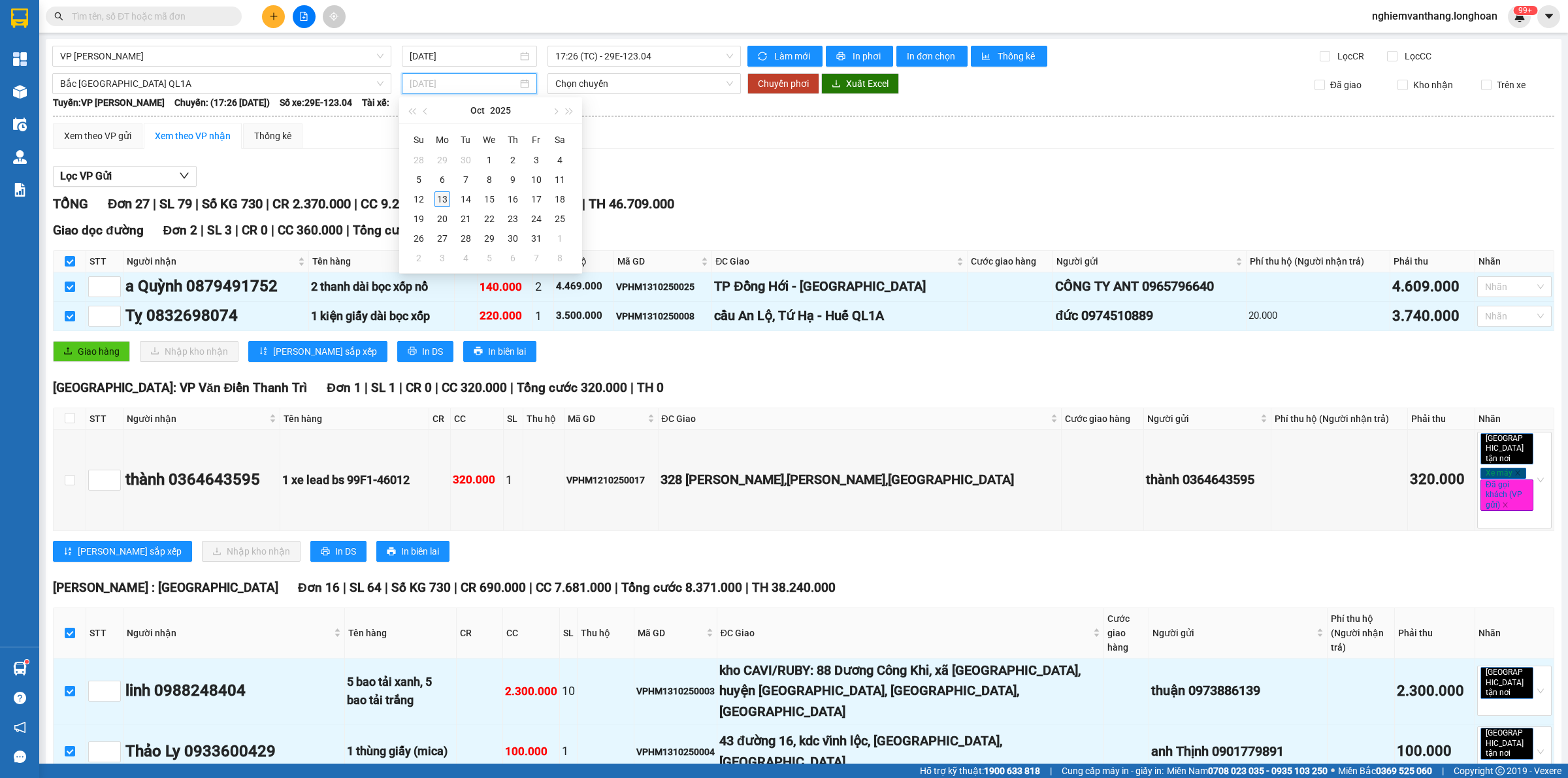
type input "[DATE]"
click at [446, 207] on td "13" at bounding box center [443, 199] width 24 height 20
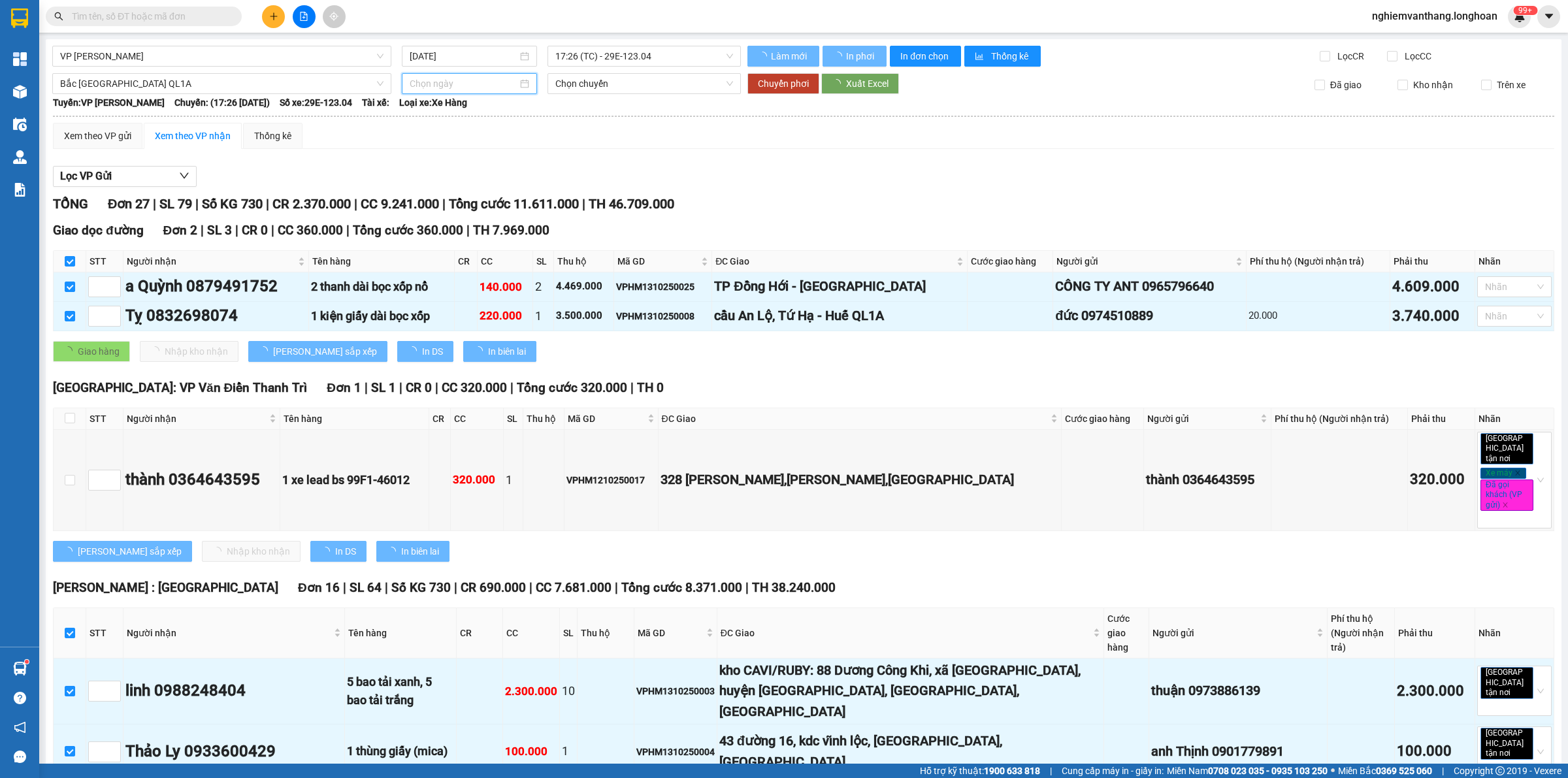
type input "[DATE]"
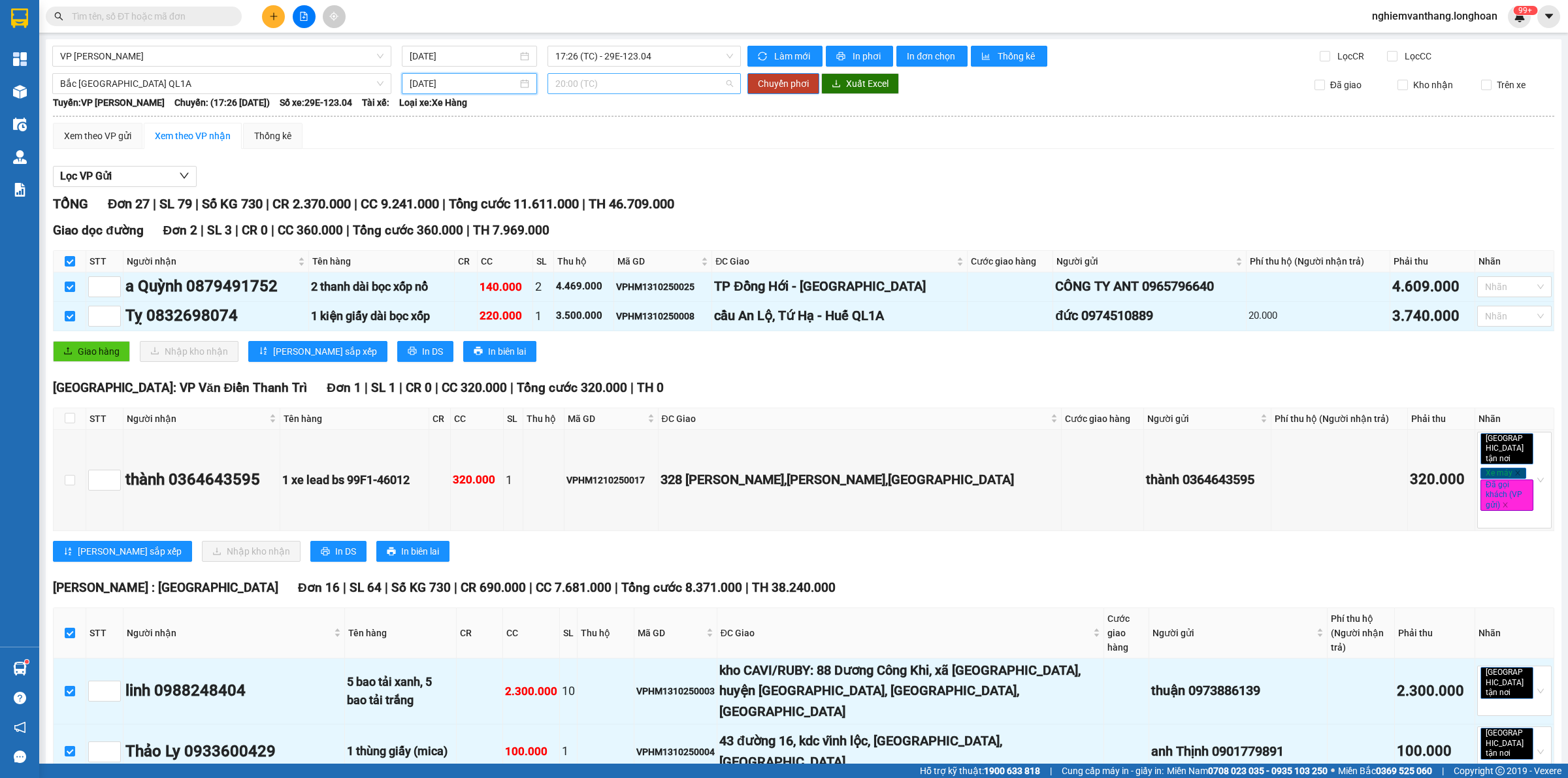
click at [631, 84] on span "20:00 (TC)" at bounding box center [644, 84] width 178 height 20
click at [582, 153] on div "23:00 (TC)" at bounding box center [602, 151] width 102 height 15
click at [783, 85] on span "Chuyển phơi" at bounding box center [783, 84] width 51 height 15
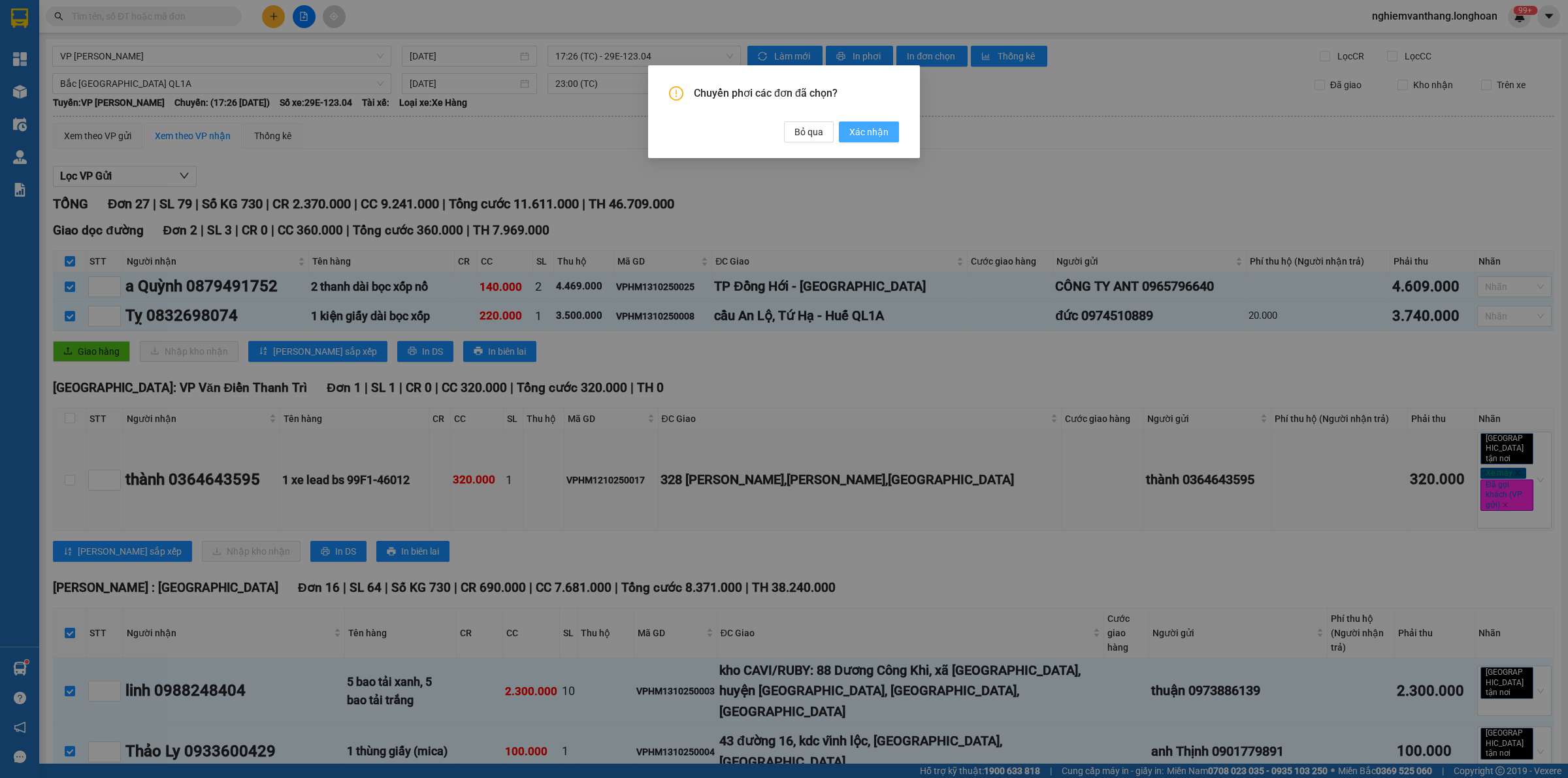
click at [875, 138] on span "Xác nhận" at bounding box center [869, 132] width 39 height 15
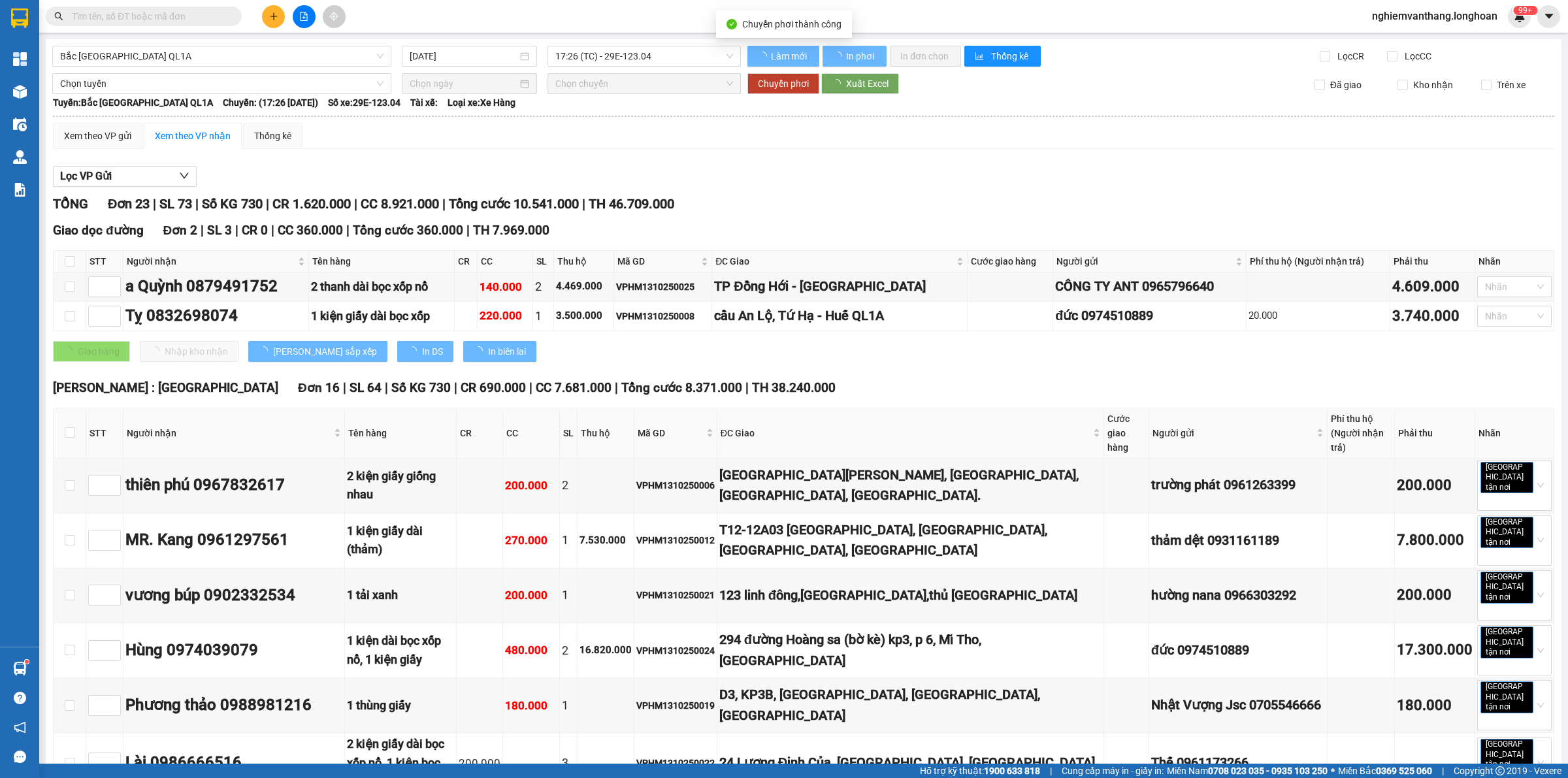
checkbox input "false"
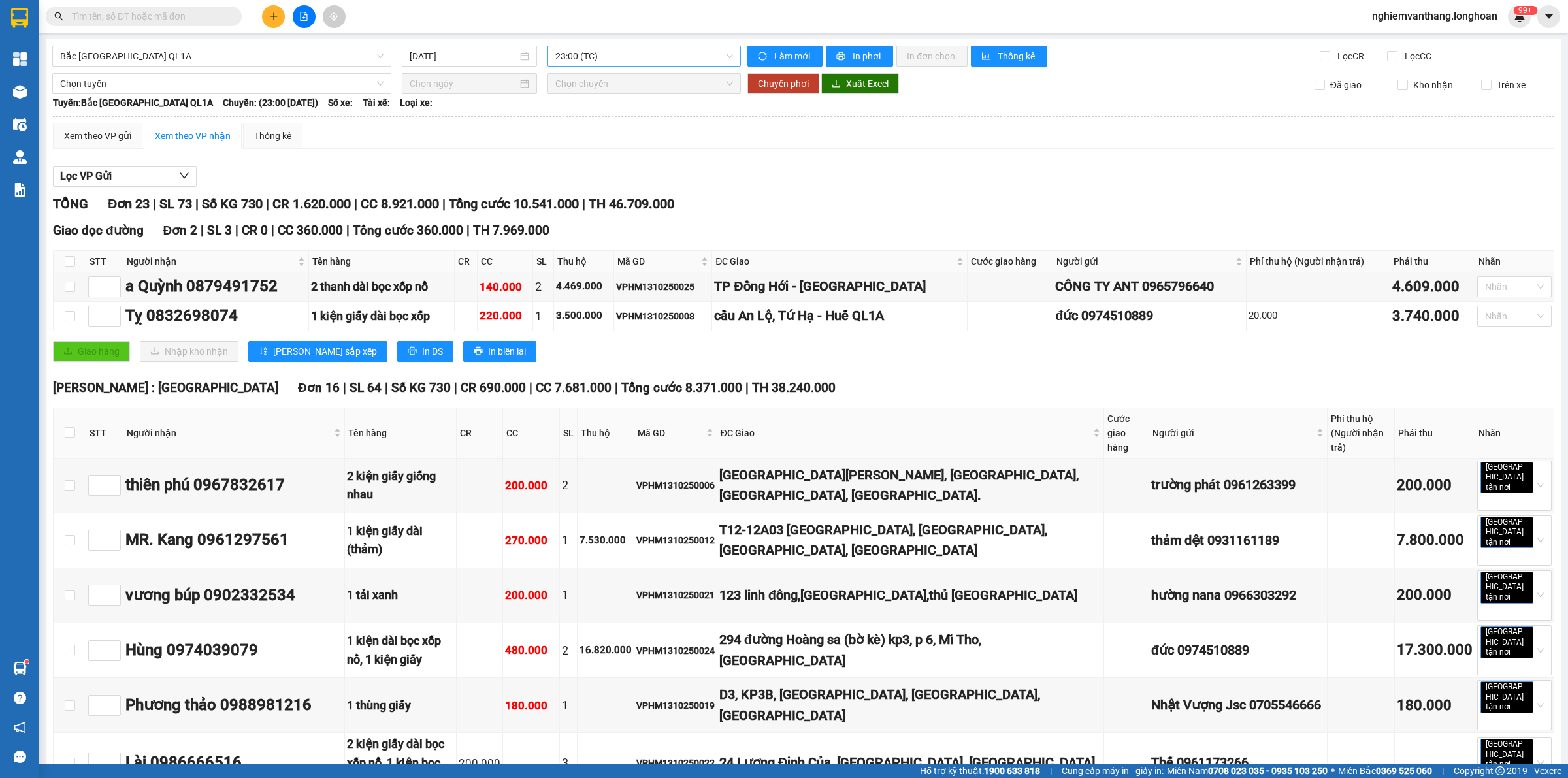
click at [615, 57] on span "23:00 (TC)" at bounding box center [644, 56] width 178 height 20
click at [592, 99] on div "20:00 (TC)" at bounding box center [602, 103] width 102 height 15
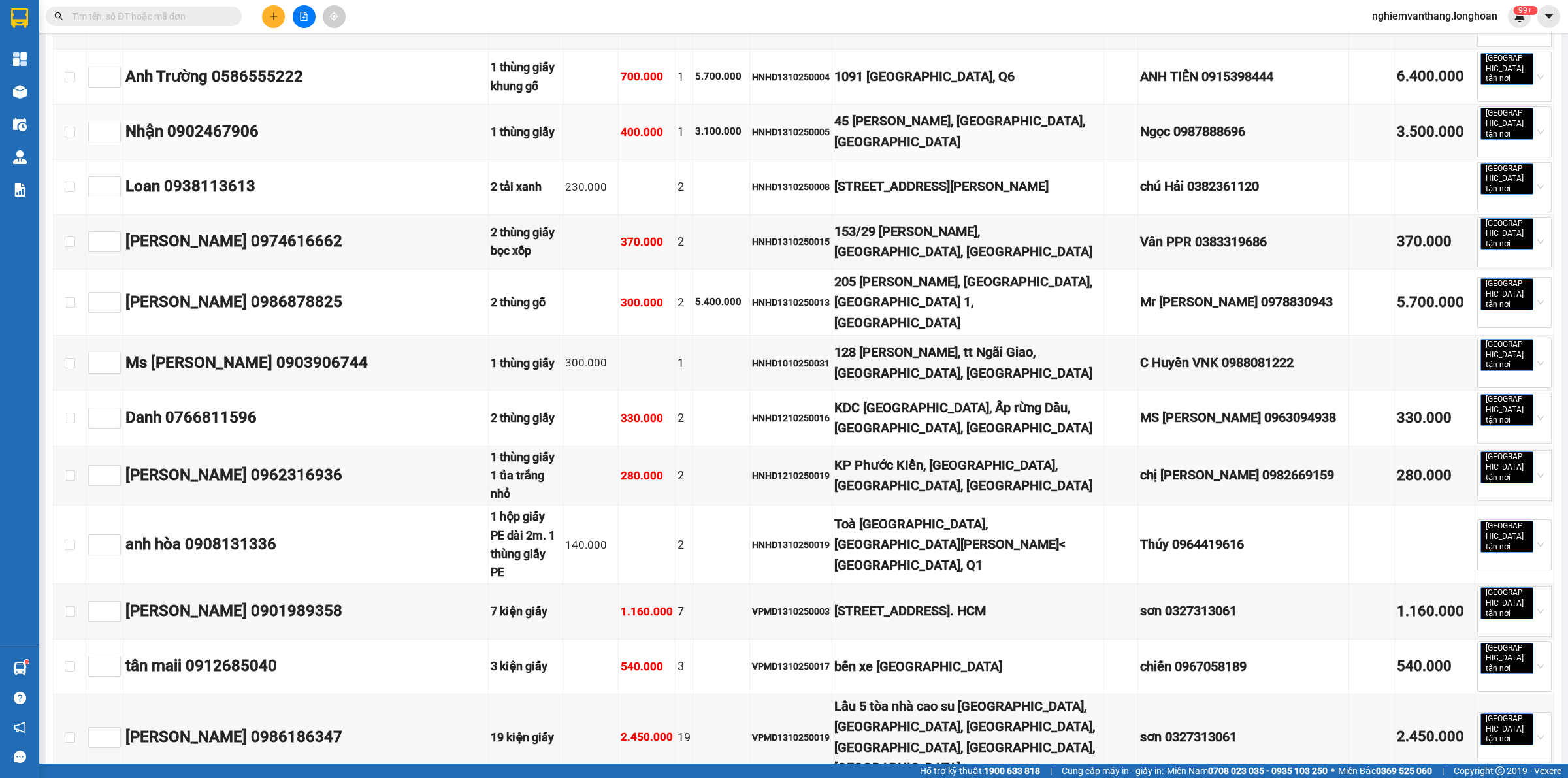
scroll to position [816, 0]
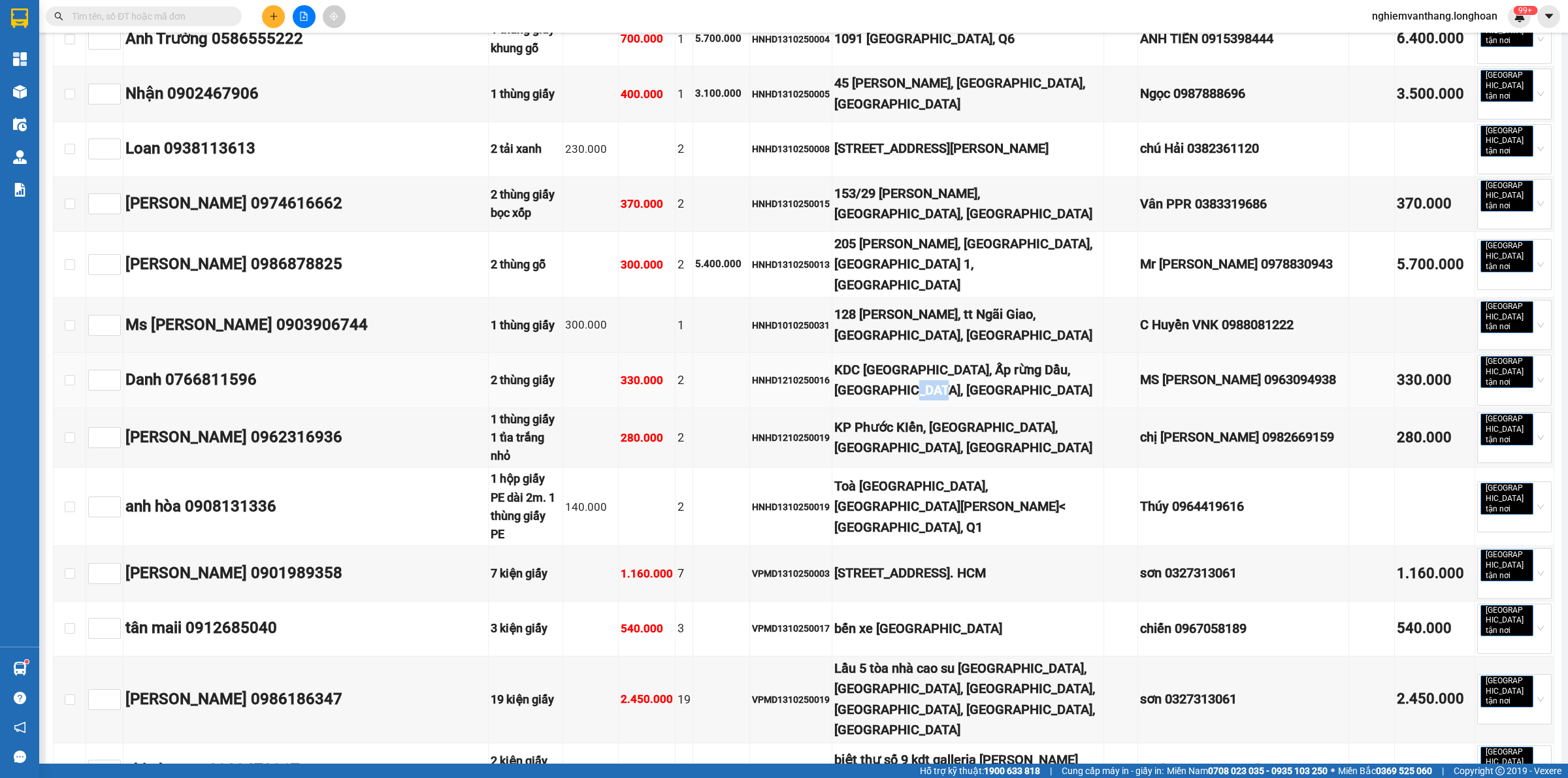
drag, startPoint x: 877, startPoint y: 271, endPoint x: 1033, endPoint y: 266, distance: 156.1
click at [983, 360] on div "KDC [GEOGRAPHIC_DATA], Ấp rừng Dầu, [GEOGRAPHIC_DATA], [GEOGRAPHIC_DATA]" at bounding box center [968, 380] width 268 height 41
click at [1033, 360] on div "KDC [GEOGRAPHIC_DATA], Ấp rừng Dầu, [GEOGRAPHIC_DATA], [GEOGRAPHIC_DATA]" at bounding box center [968, 380] width 268 height 41
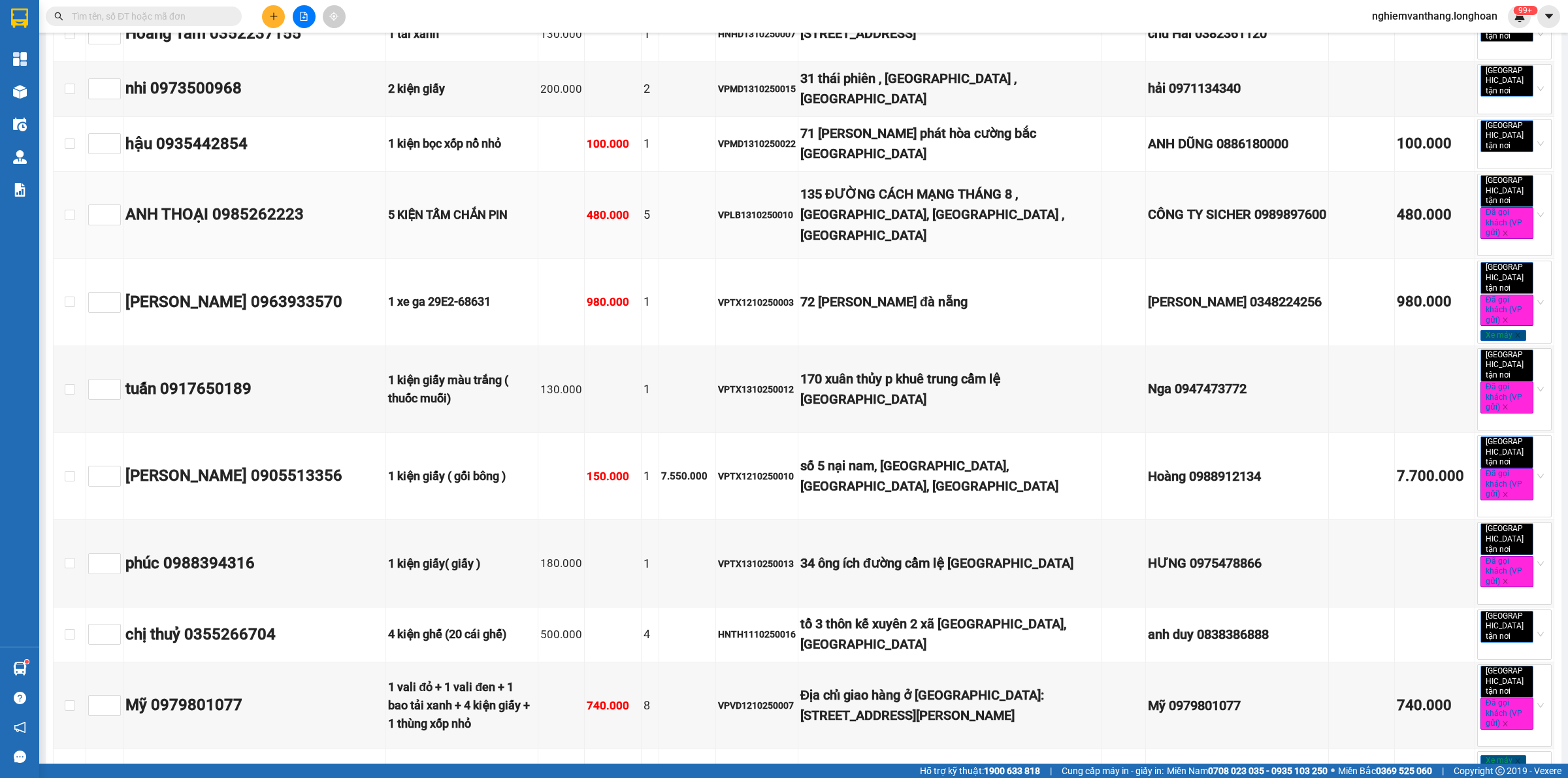
scroll to position [6939, 0]
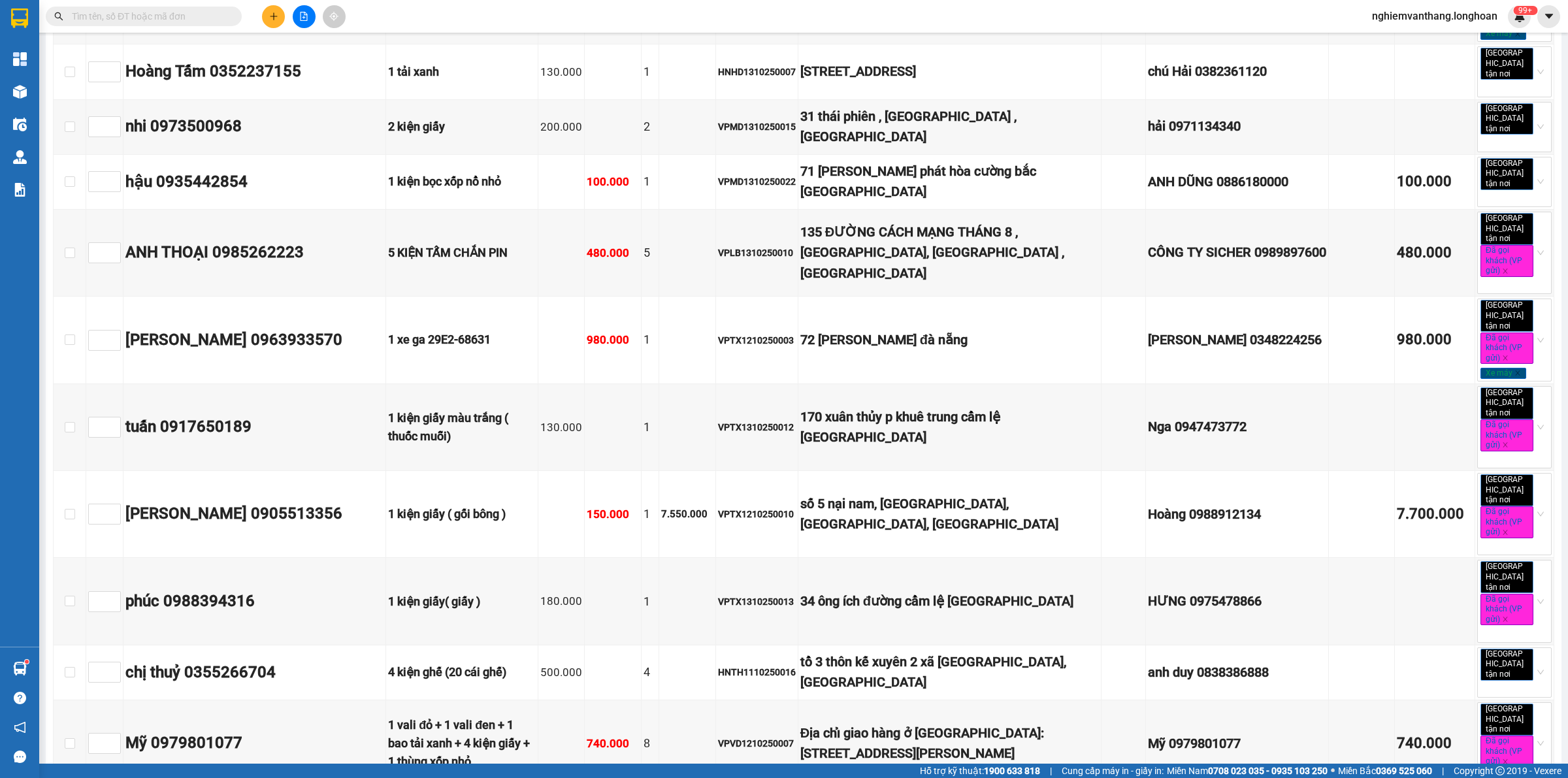
checkbox input "true"
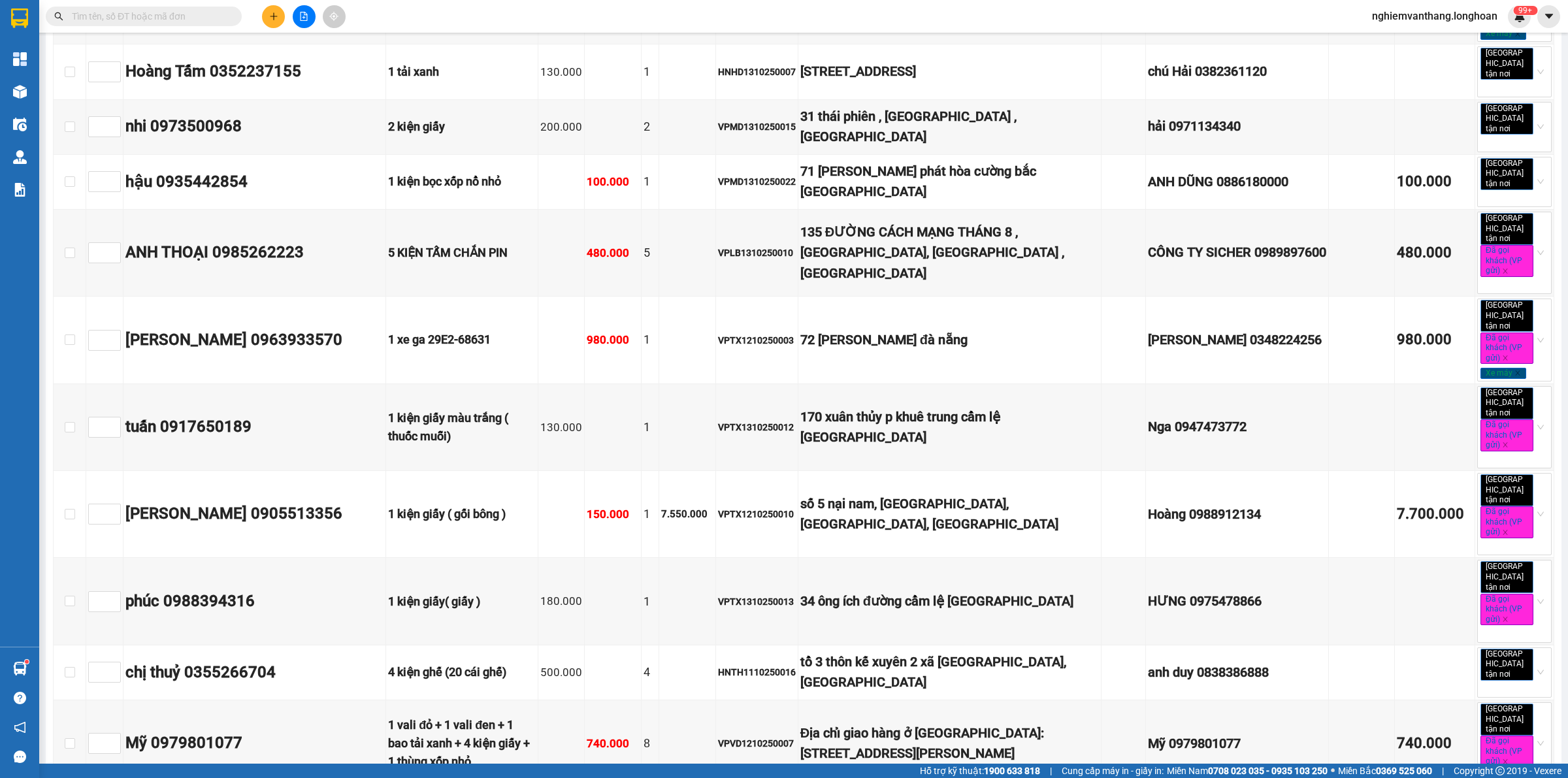
checkbox input "true"
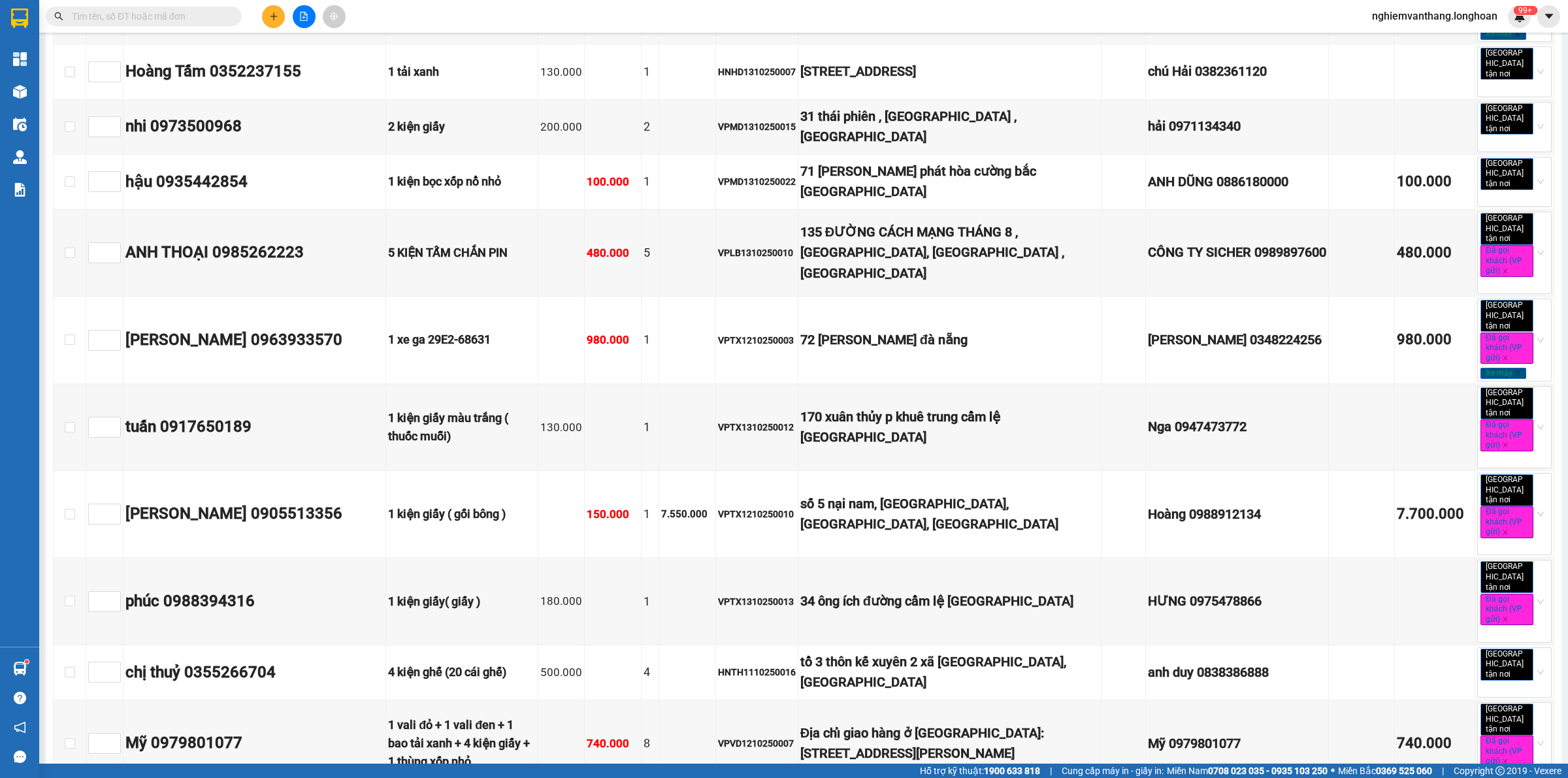
checkbox input "true"
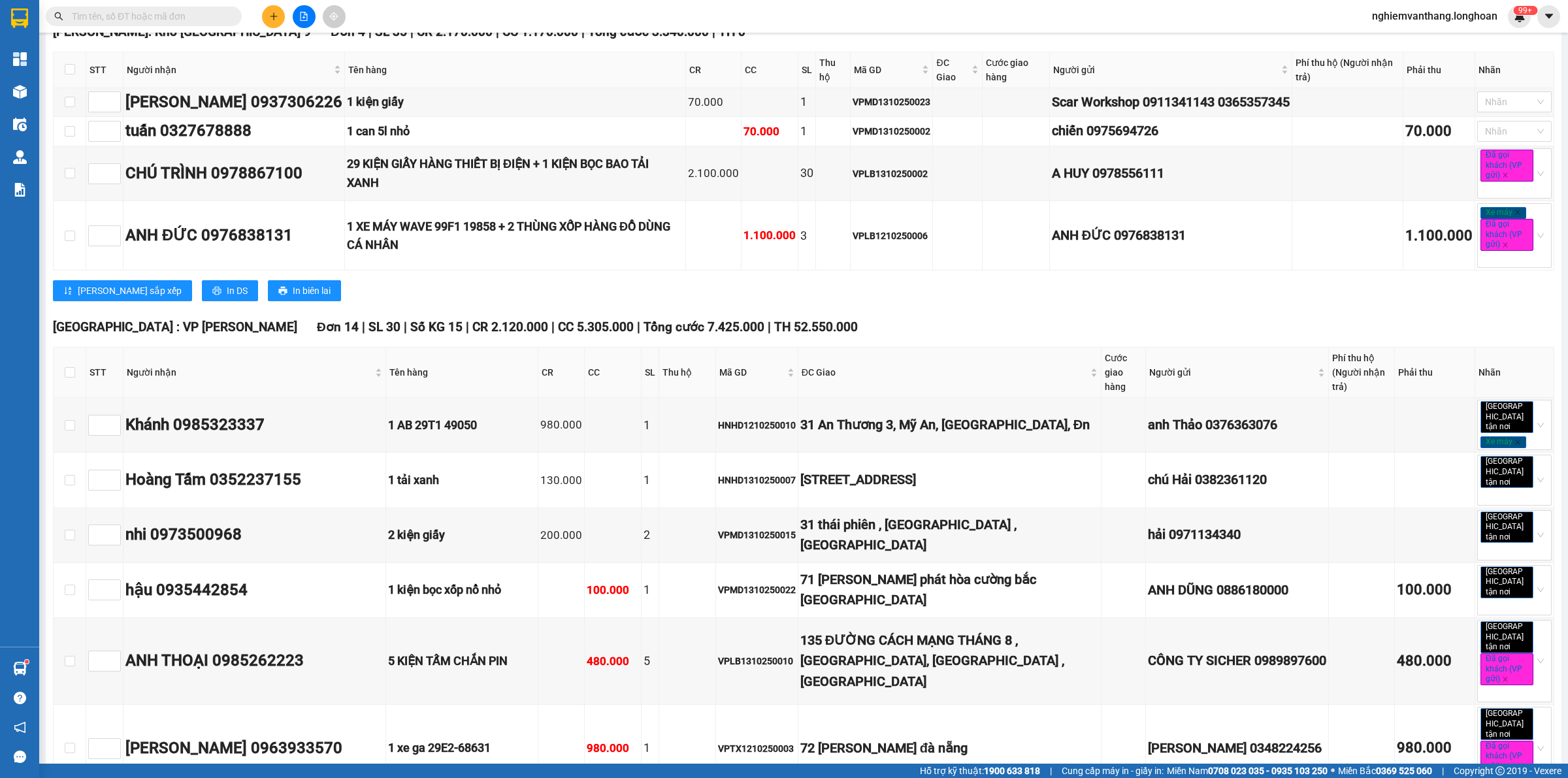
scroll to position [6450, 0]
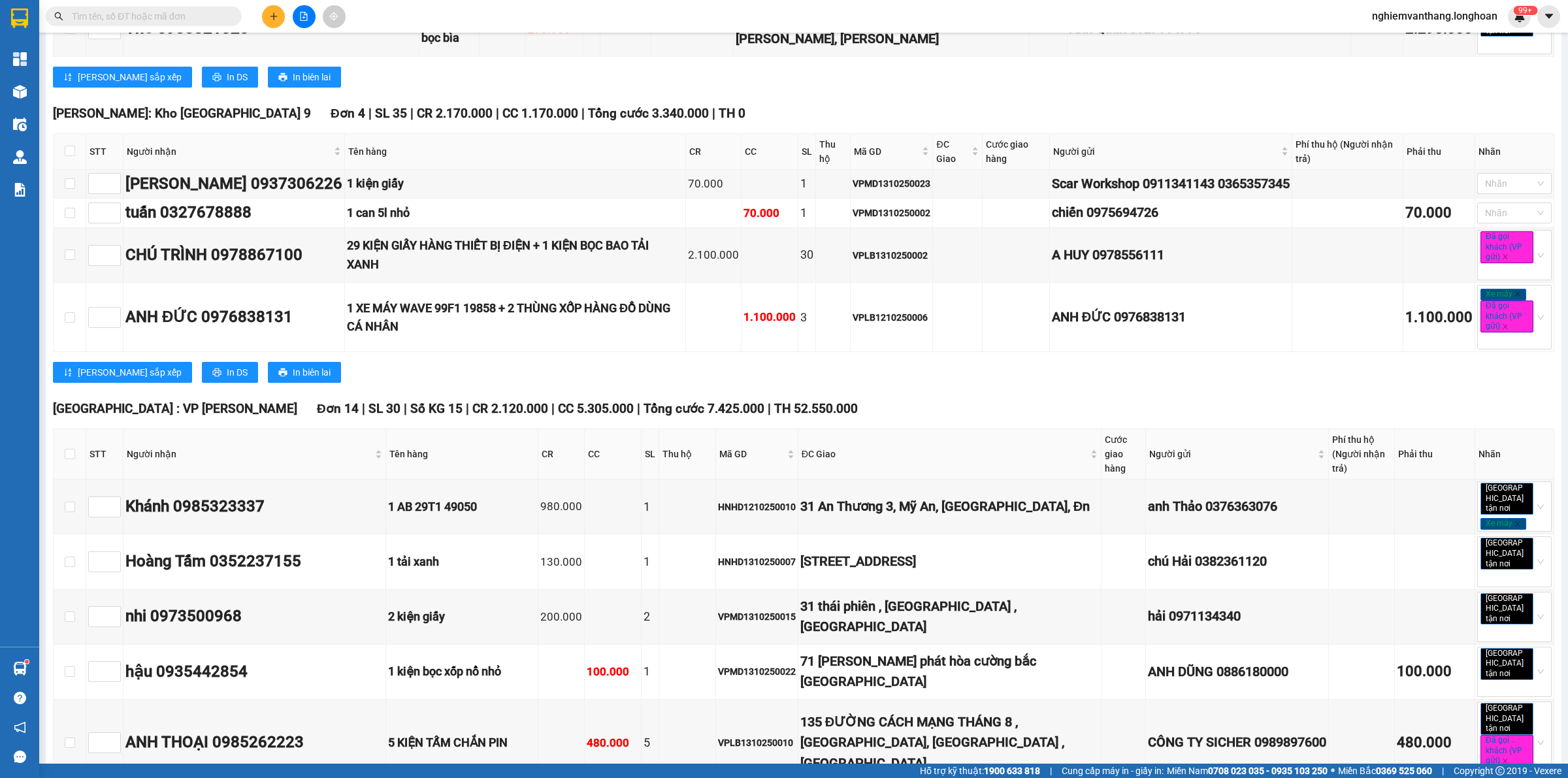
checkbox input "true"
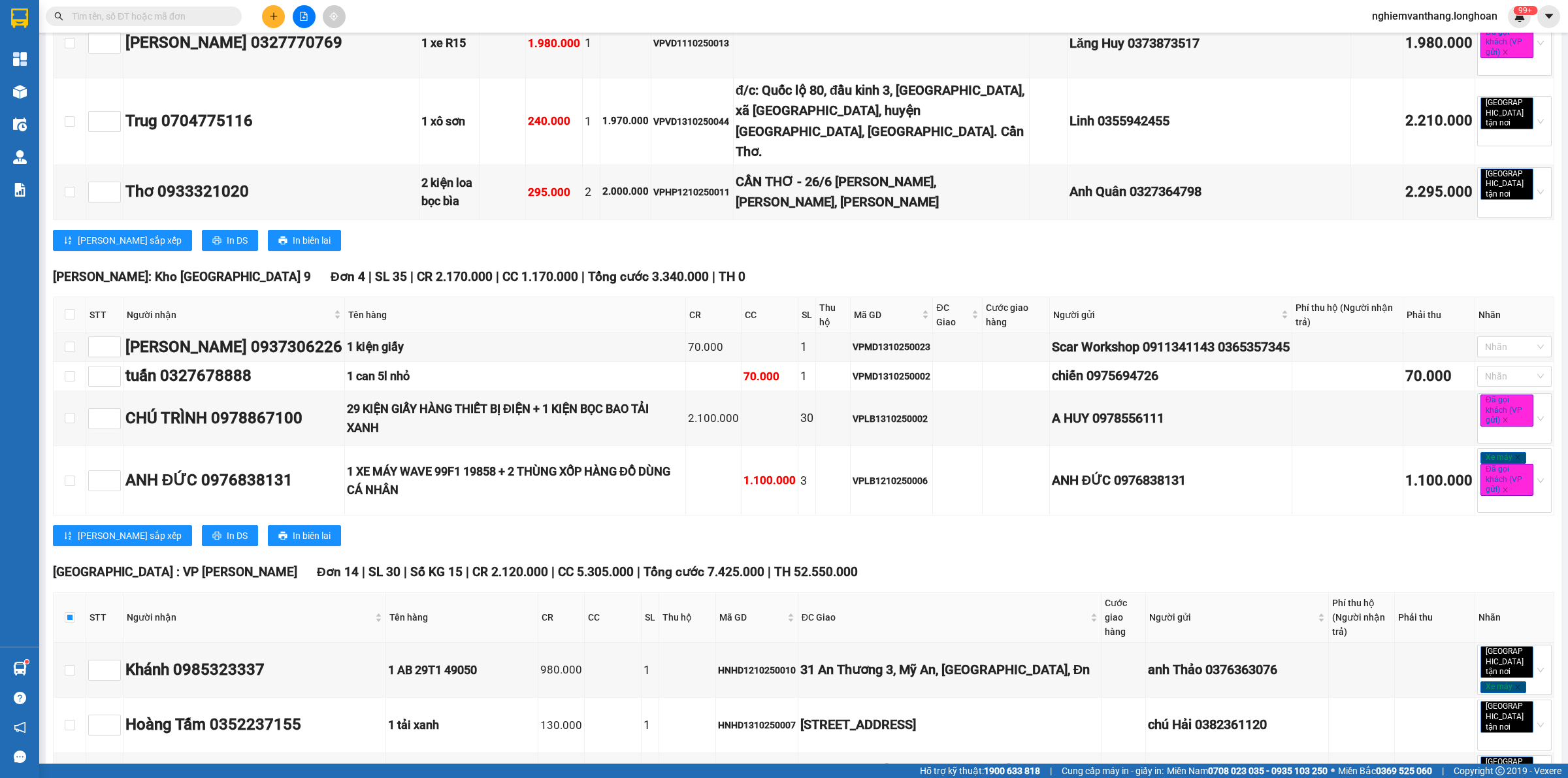
scroll to position [6204, 0]
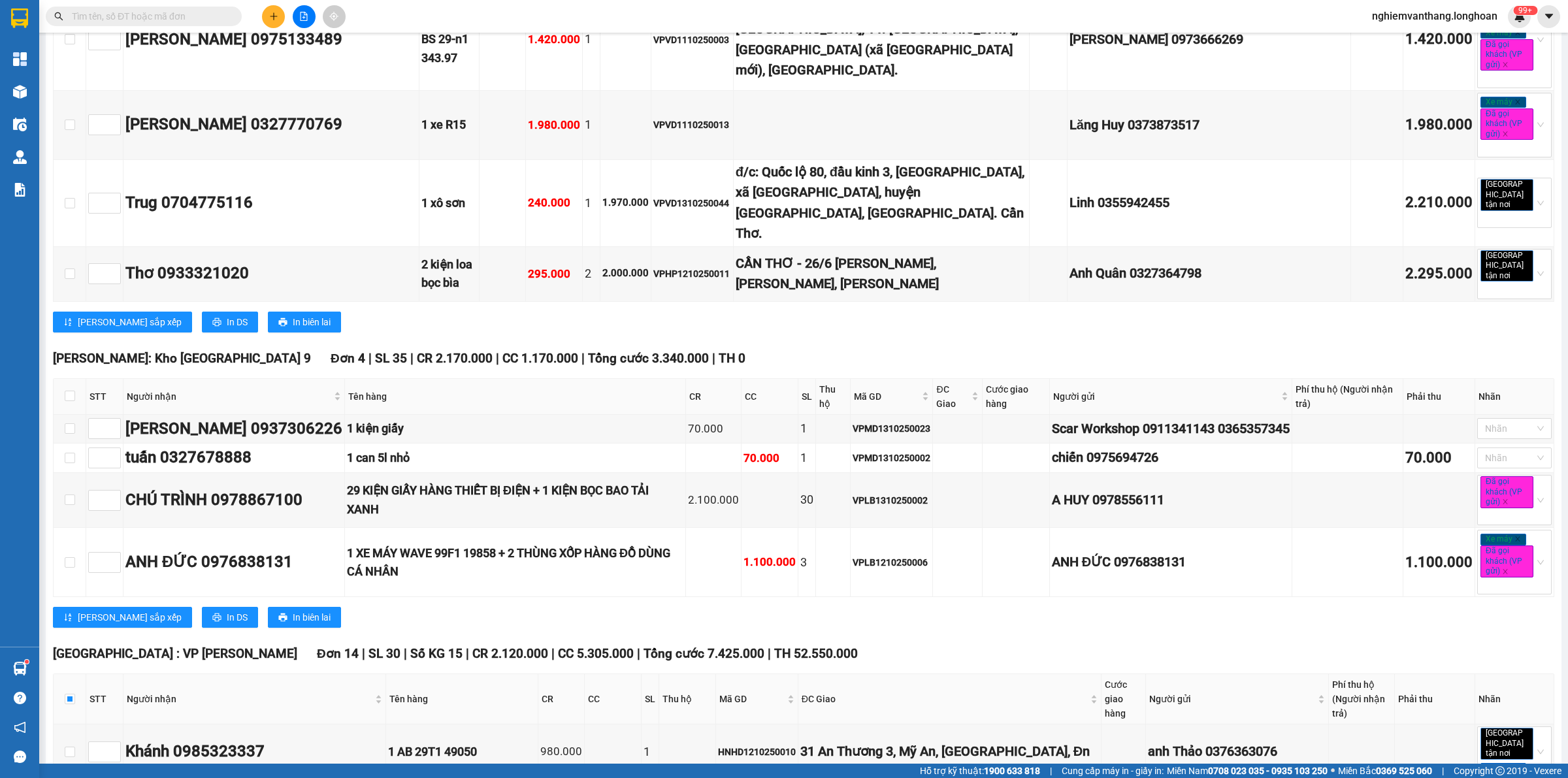
checkbox input "true"
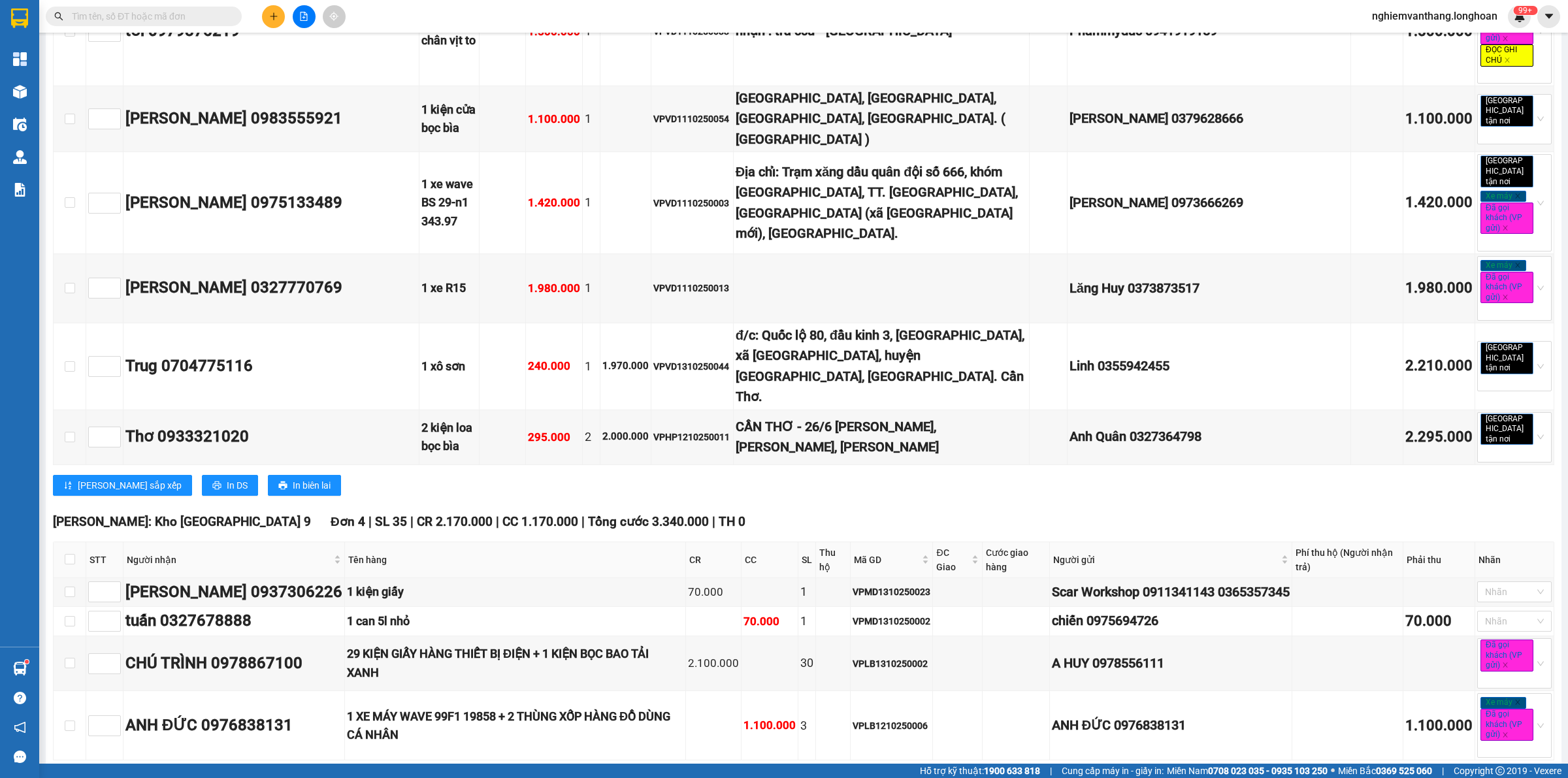
scroll to position [5959, 0]
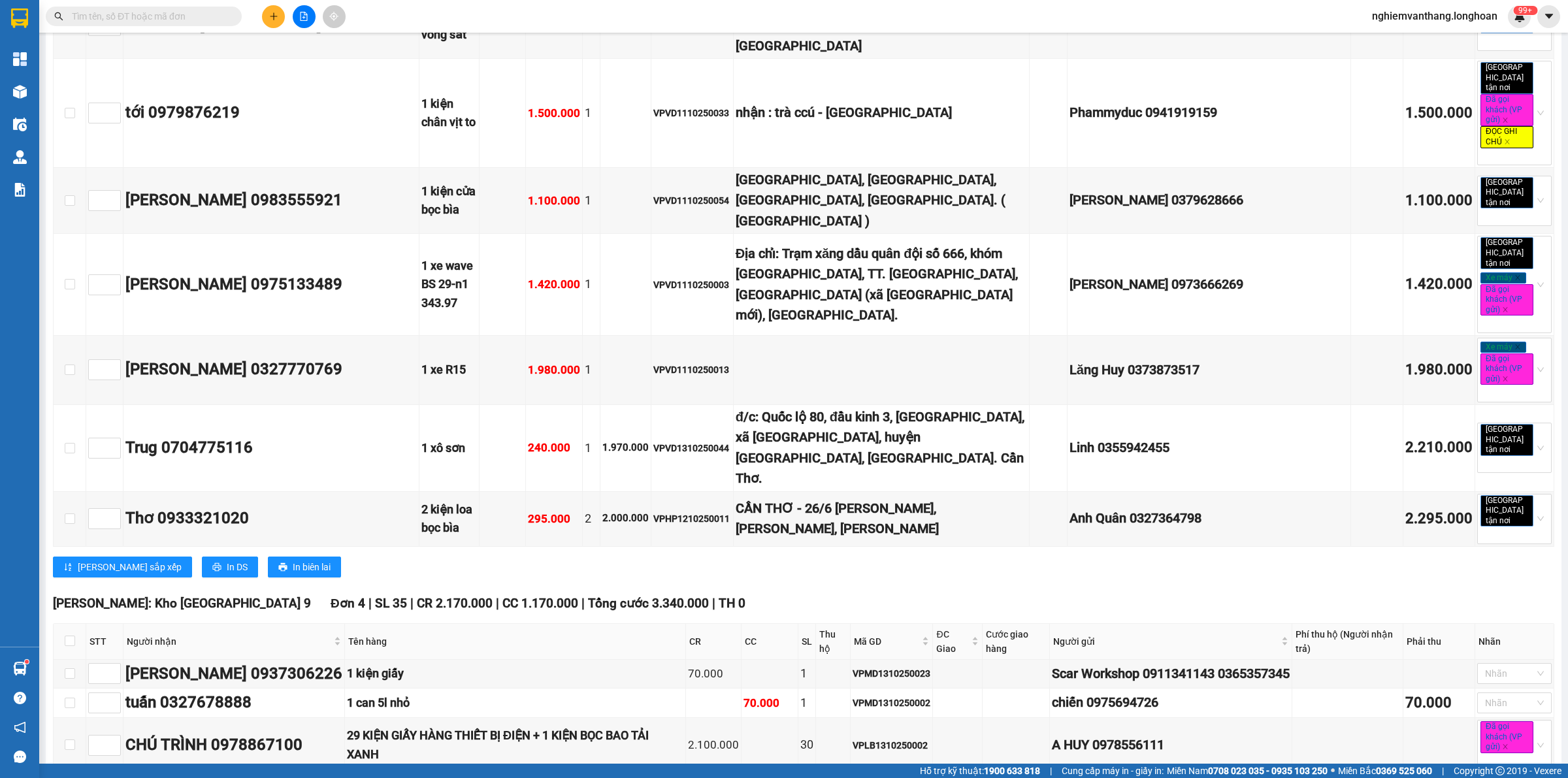
checkbox input "true"
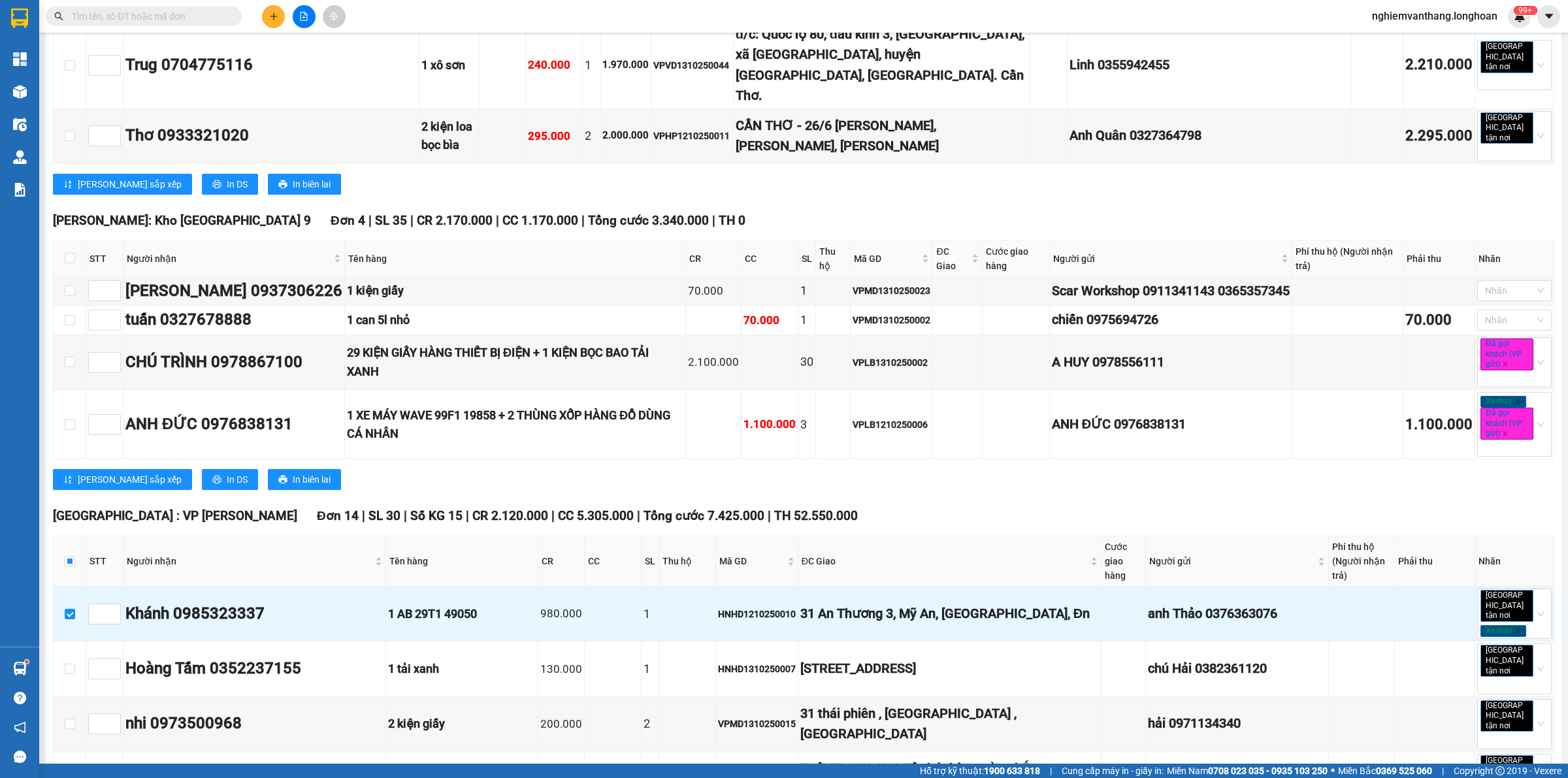
scroll to position [6367, 0]
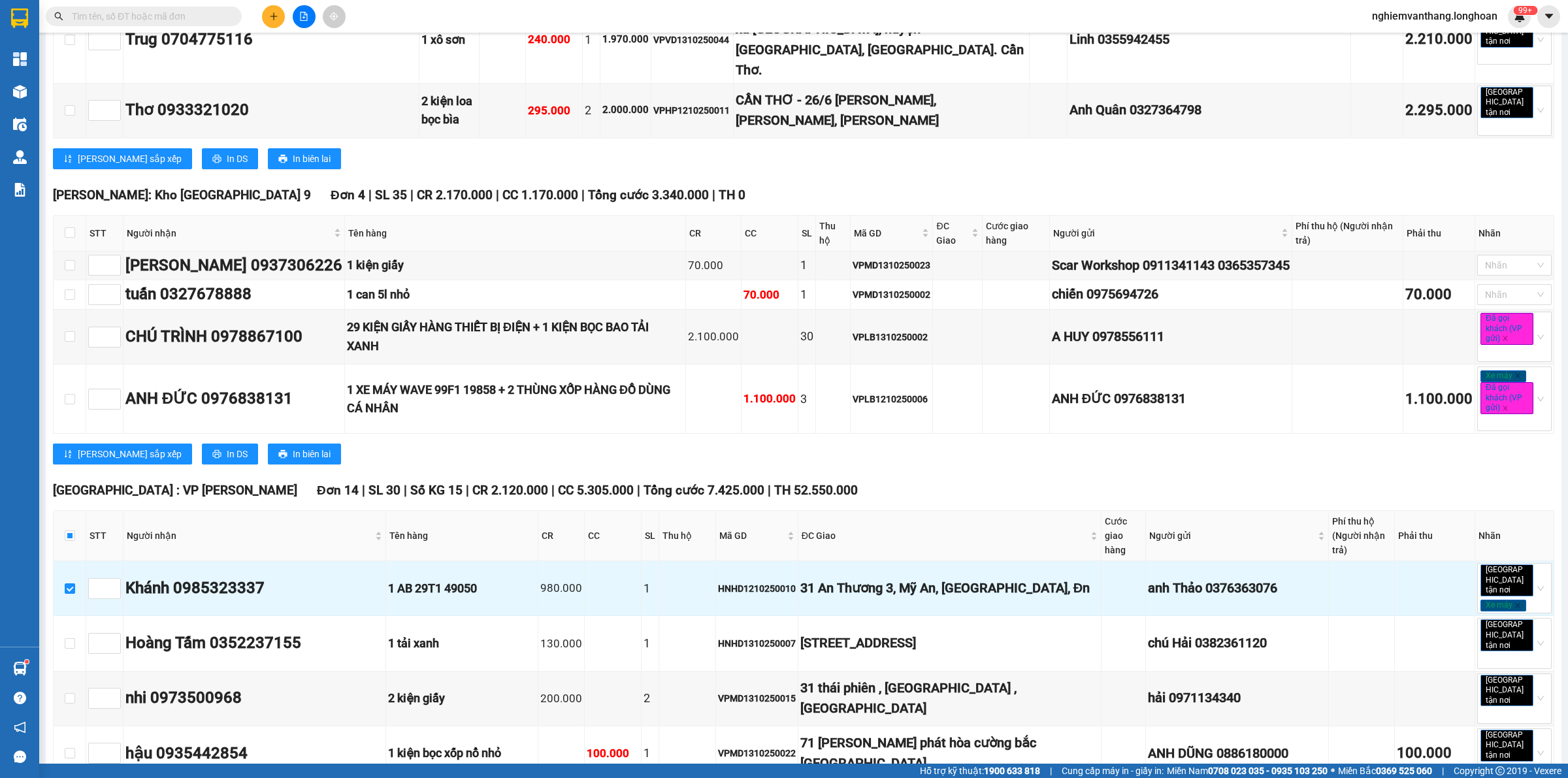
checkbox input "false"
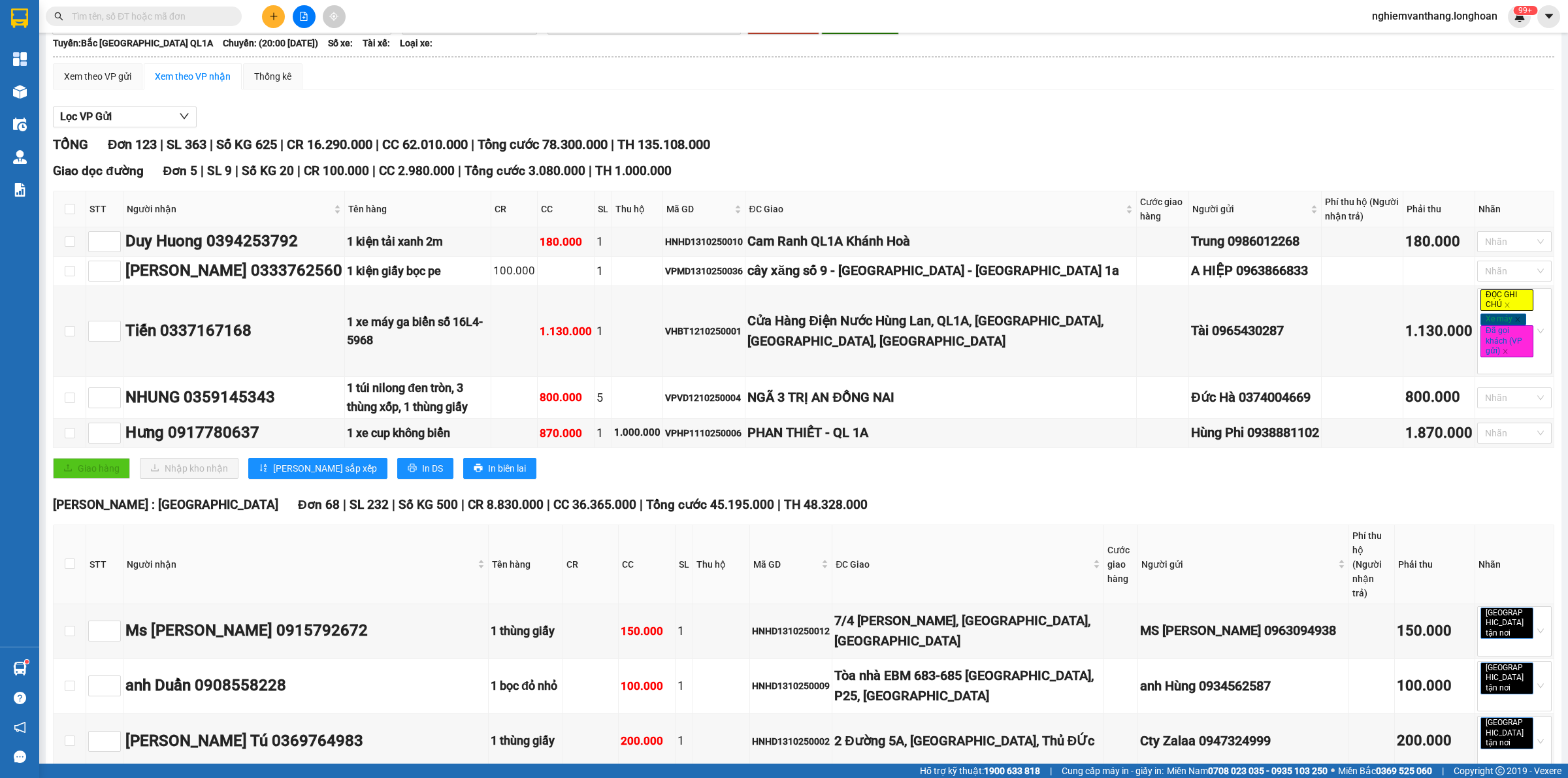
scroll to position [0, 0]
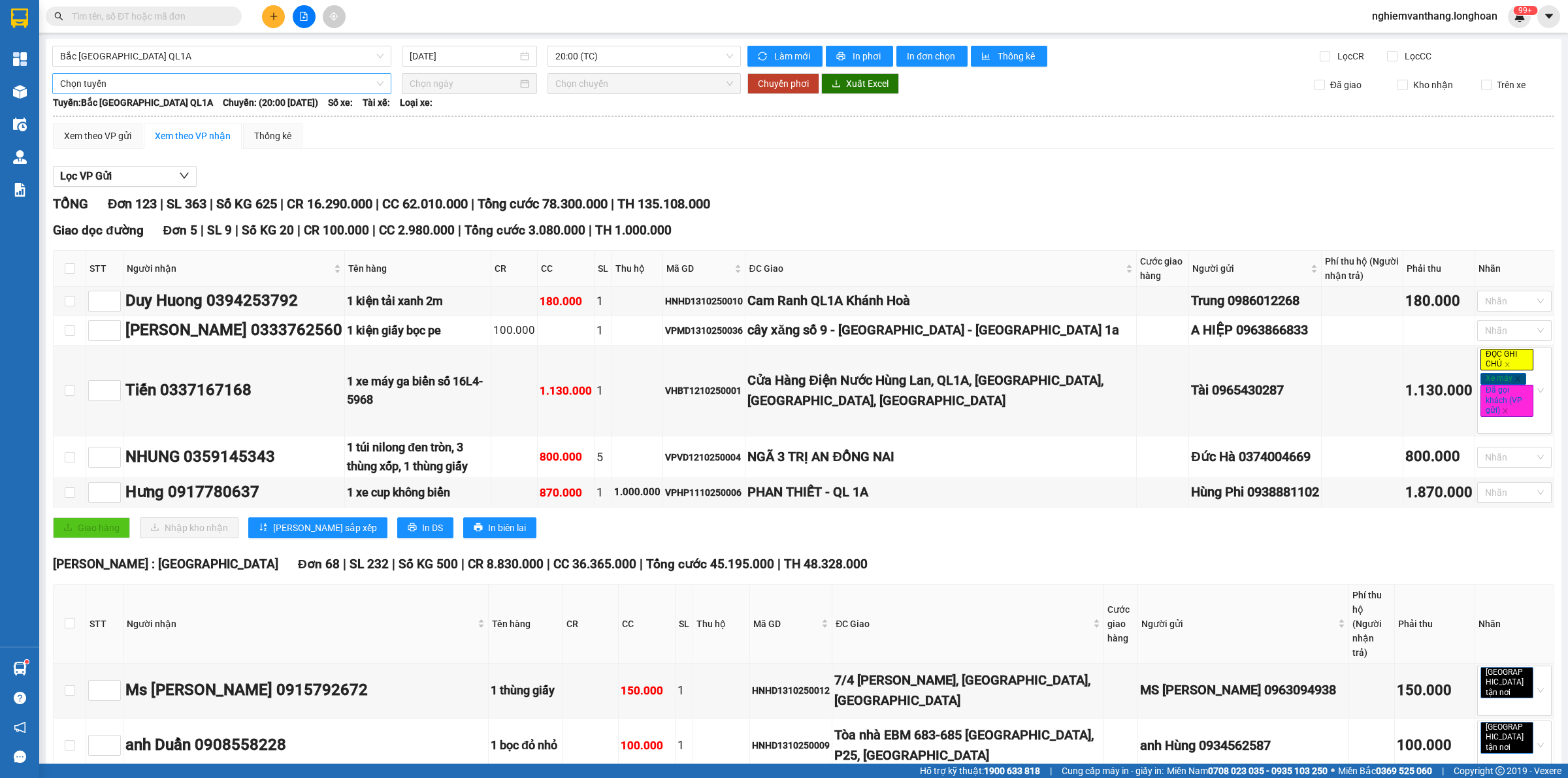
click at [79, 77] on span "Chọn tuyến" at bounding box center [222, 84] width 323 height 20
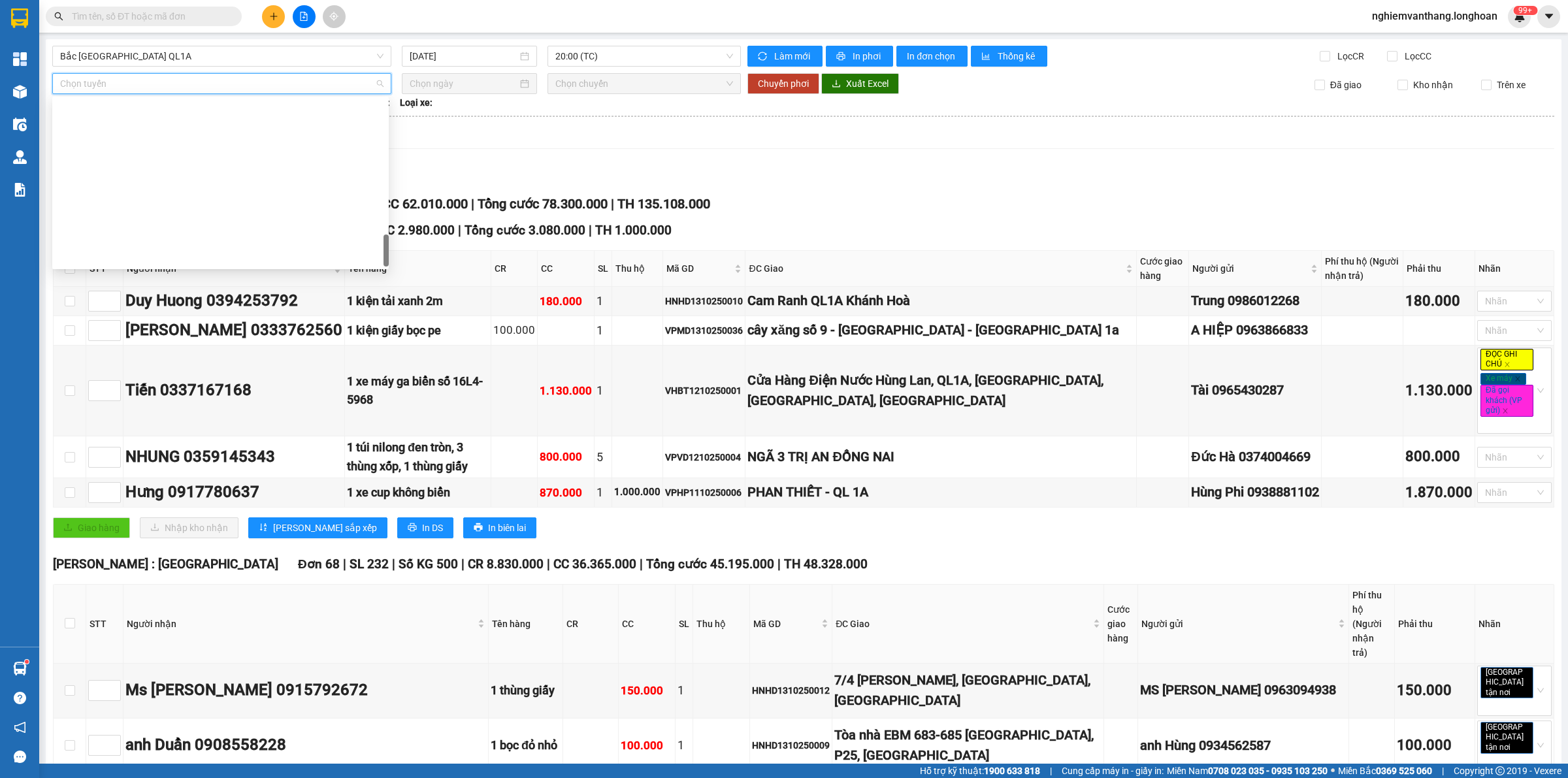
scroll to position [919, 0]
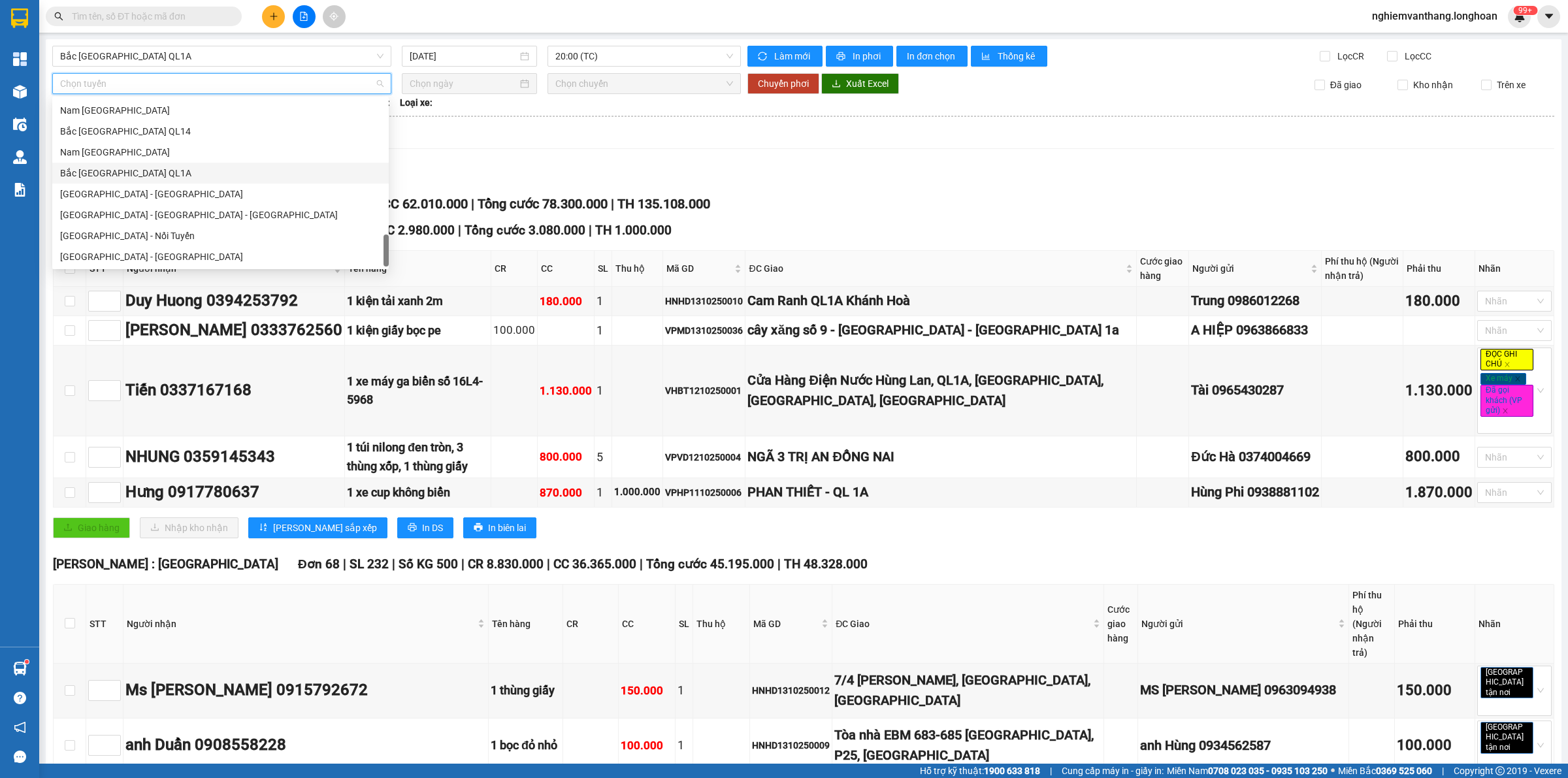
click at [164, 178] on div "Bắc [GEOGRAPHIC_DATA] QL1A" at bounding box center [220, 173] width 321 height 15
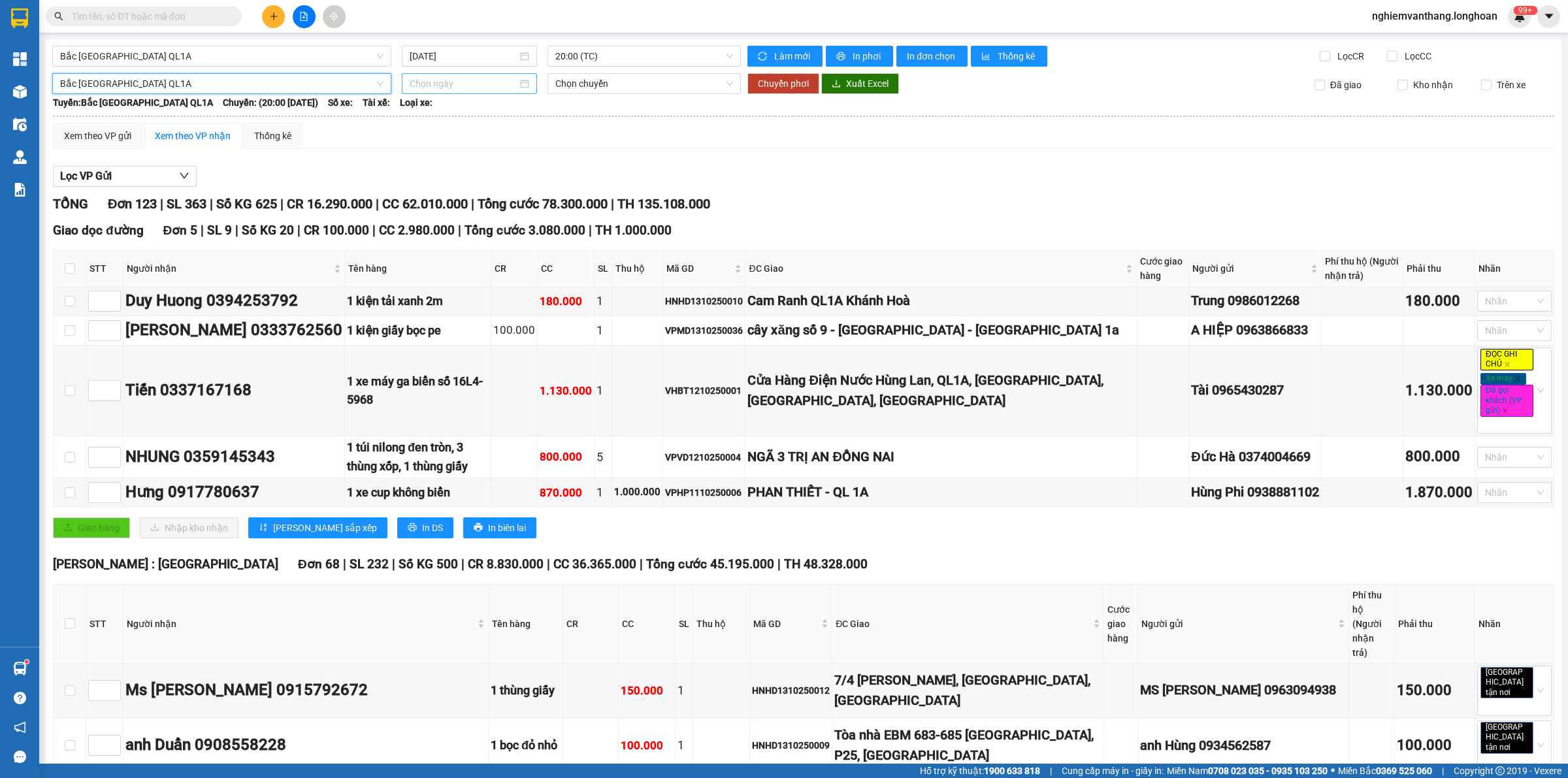
click at [477, 85] on input at bounding box center [463, 84] width 108 height 15
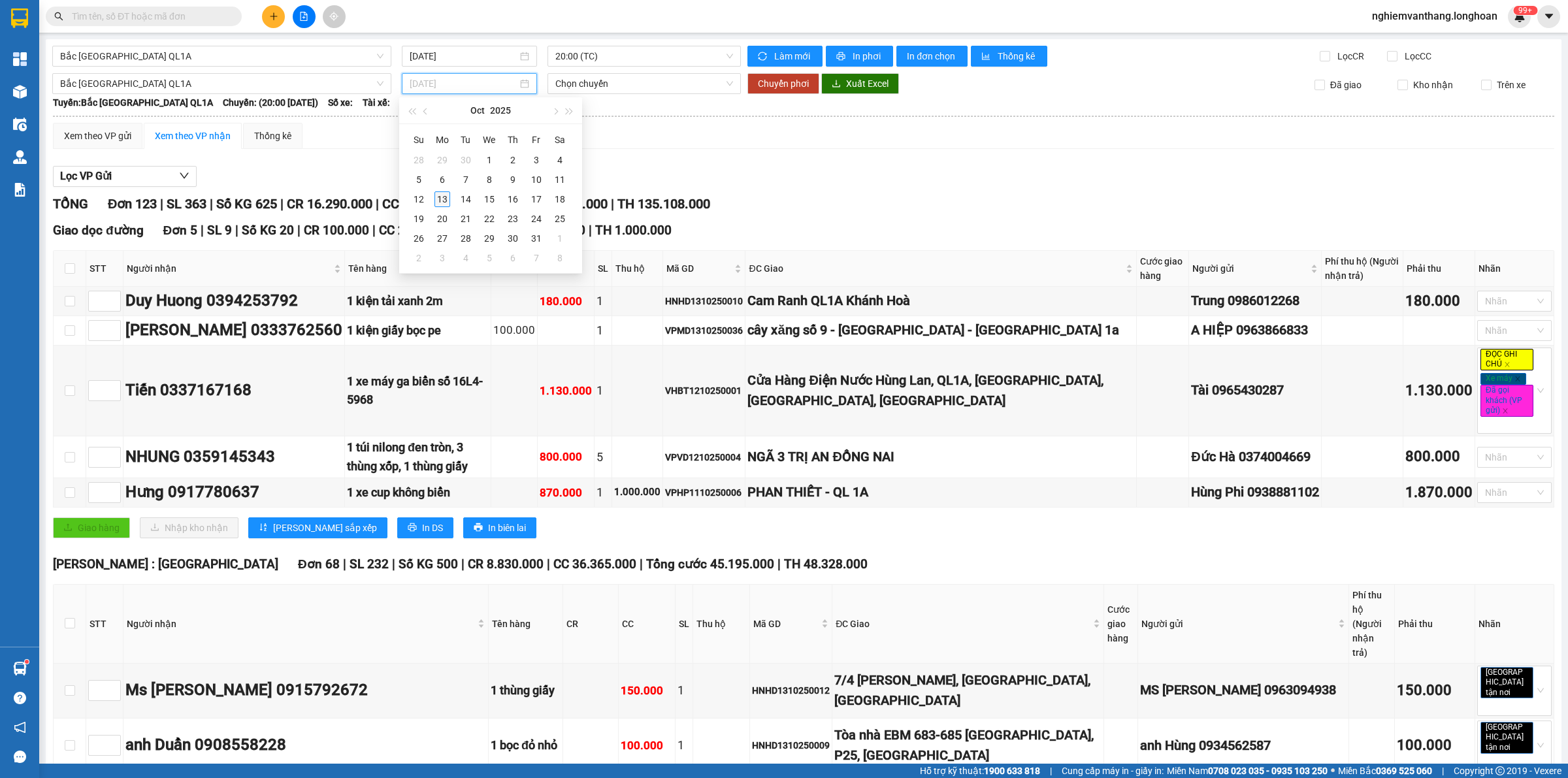
type input "[DATE]"
click at [445, 201] on div "13" at bounding box center [443, 199] width 16 height 16
type input "[DATE]"
click at [615, 85] on span "20:00 (TC)" at bounding box center [644, 84] width 178 height 20
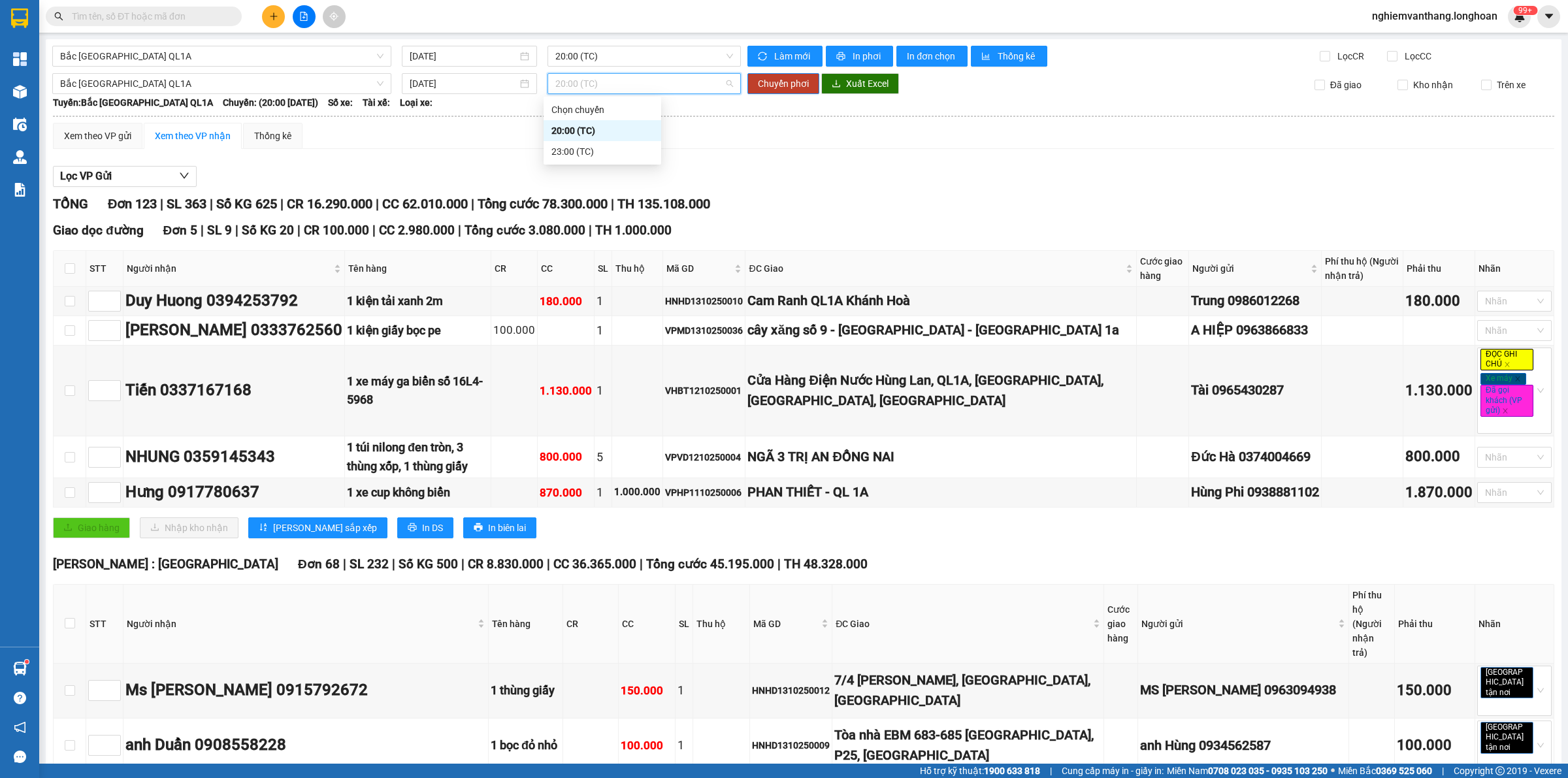
click at [592, 150] on div "23:00 (TC)" at bounding box center [602, 151] width 102 height 15
click at [700, 177] on div "Lọc VP Gửi" at bounding box center [804, 176] width 1502 height 22
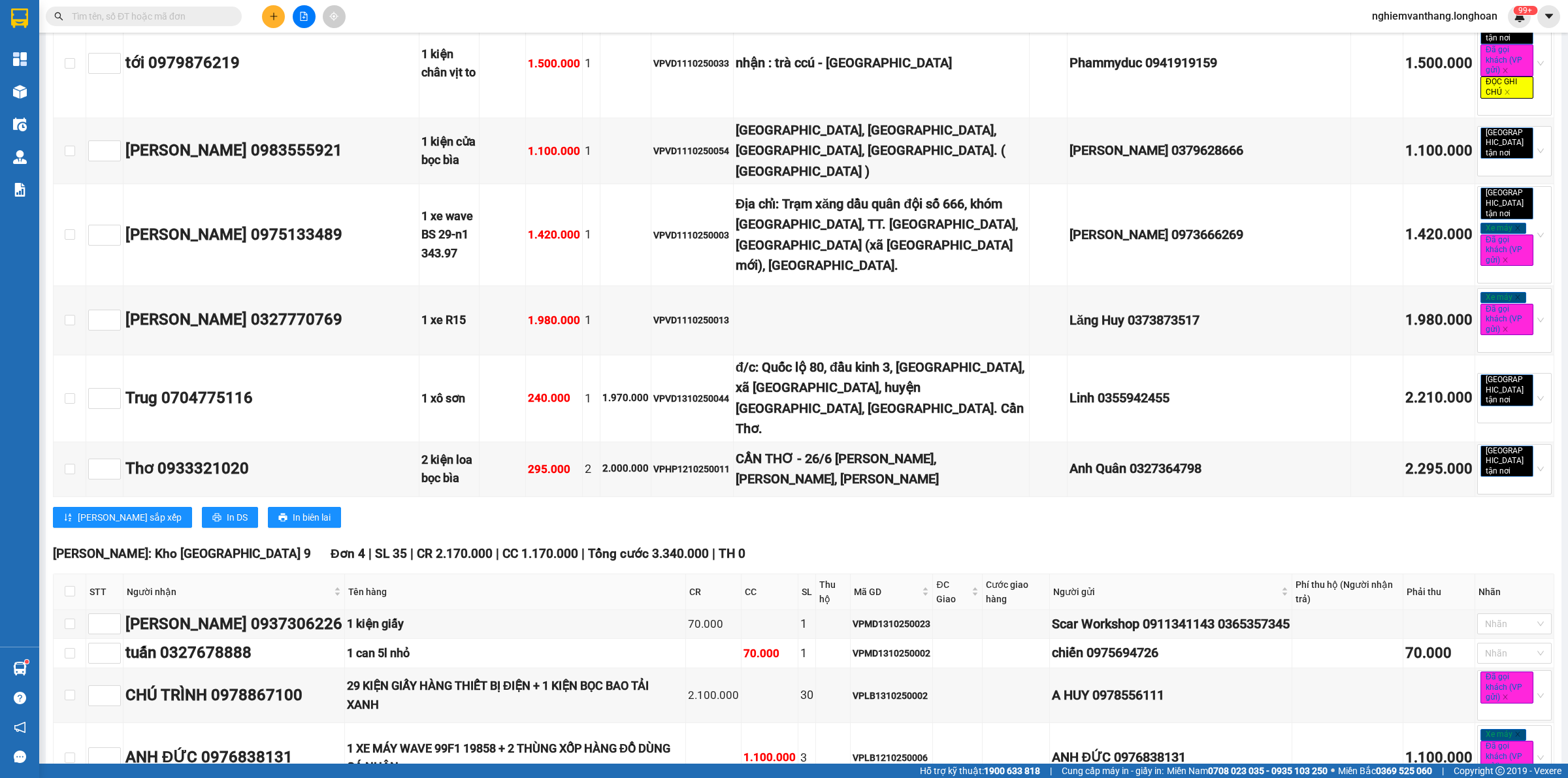
scroll to position [5878, 0]
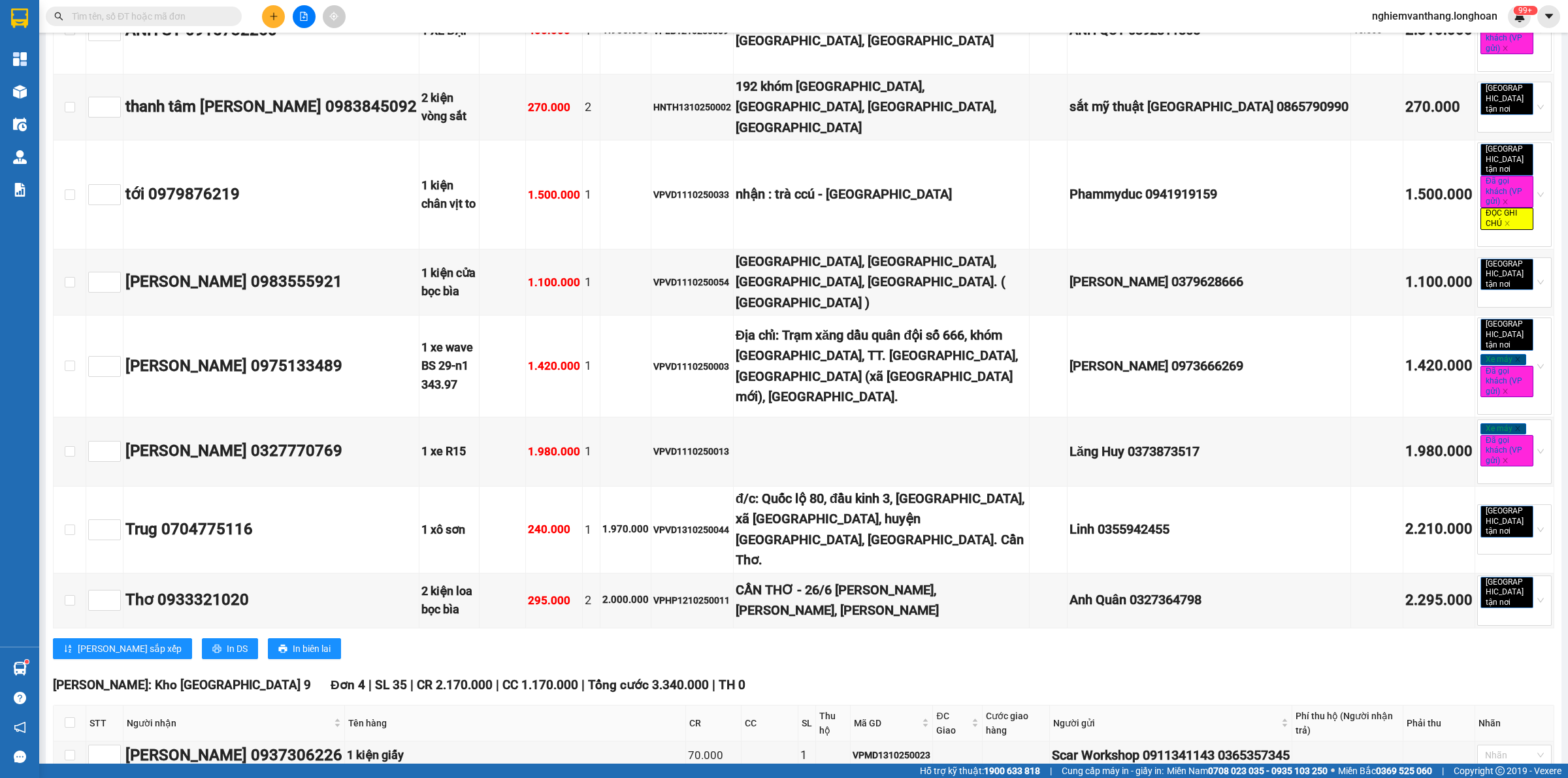
checkbox input "true"
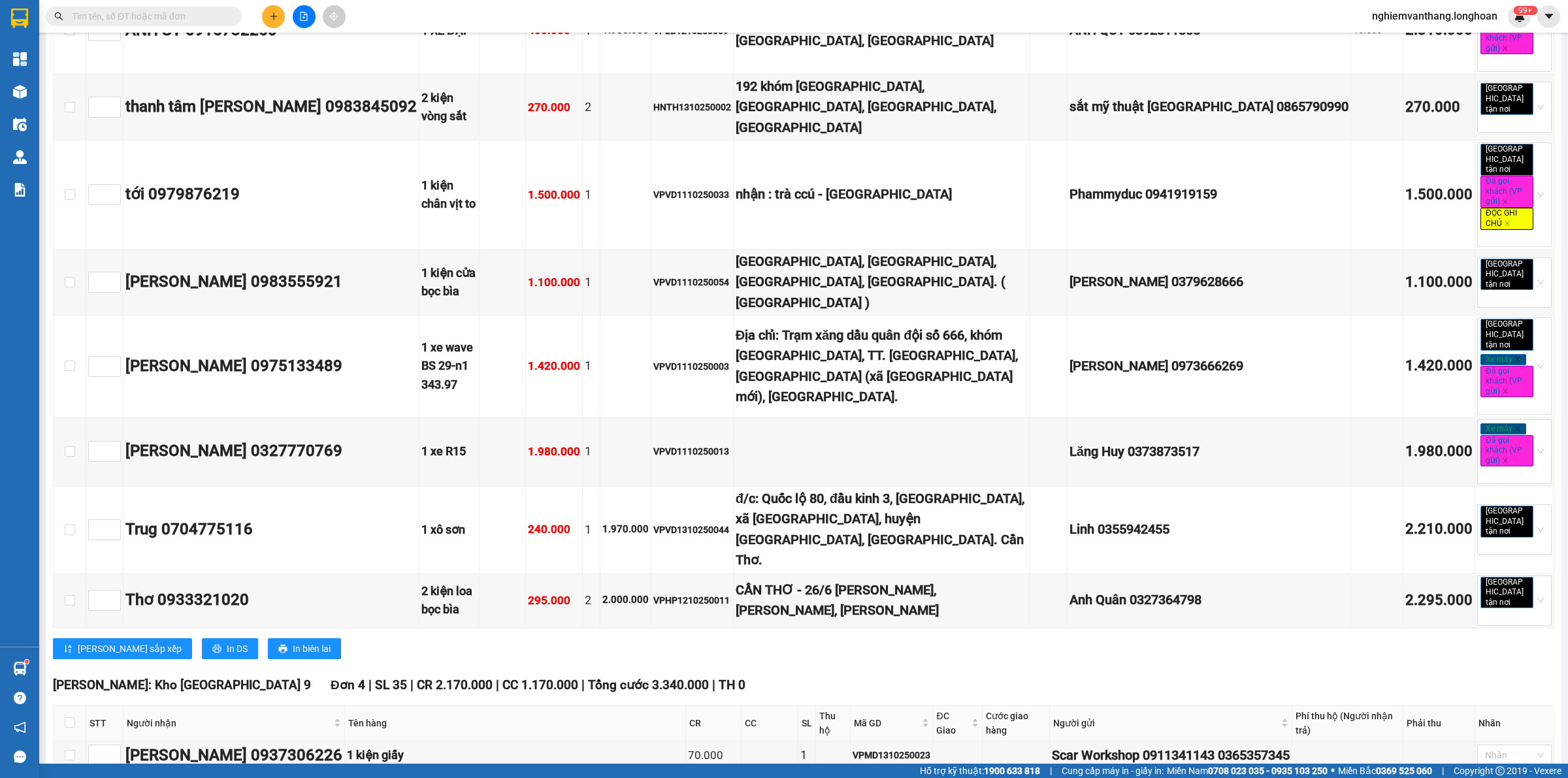
checkbox input "true"
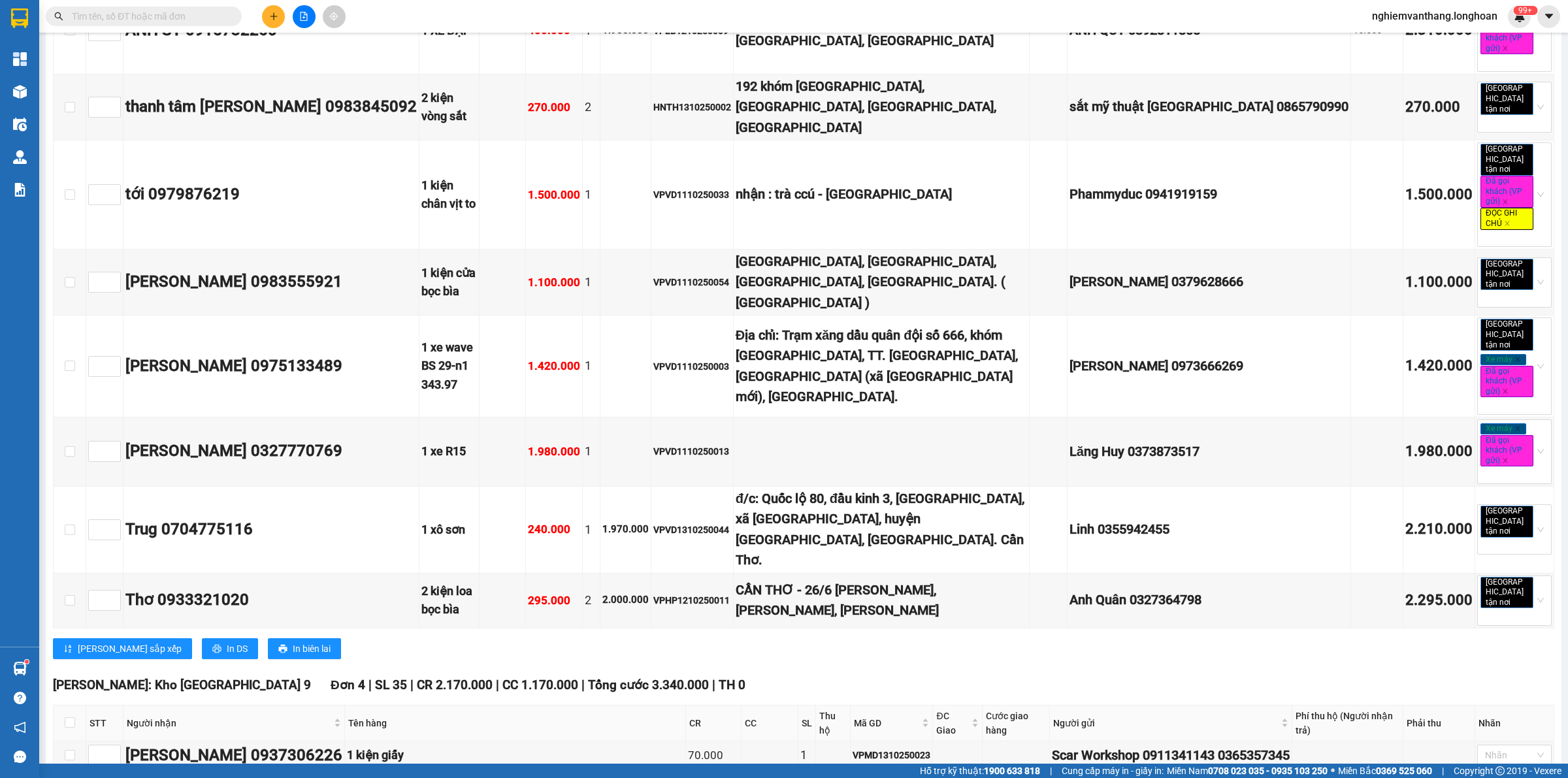
checkbox input "true"
checkbox input "false"
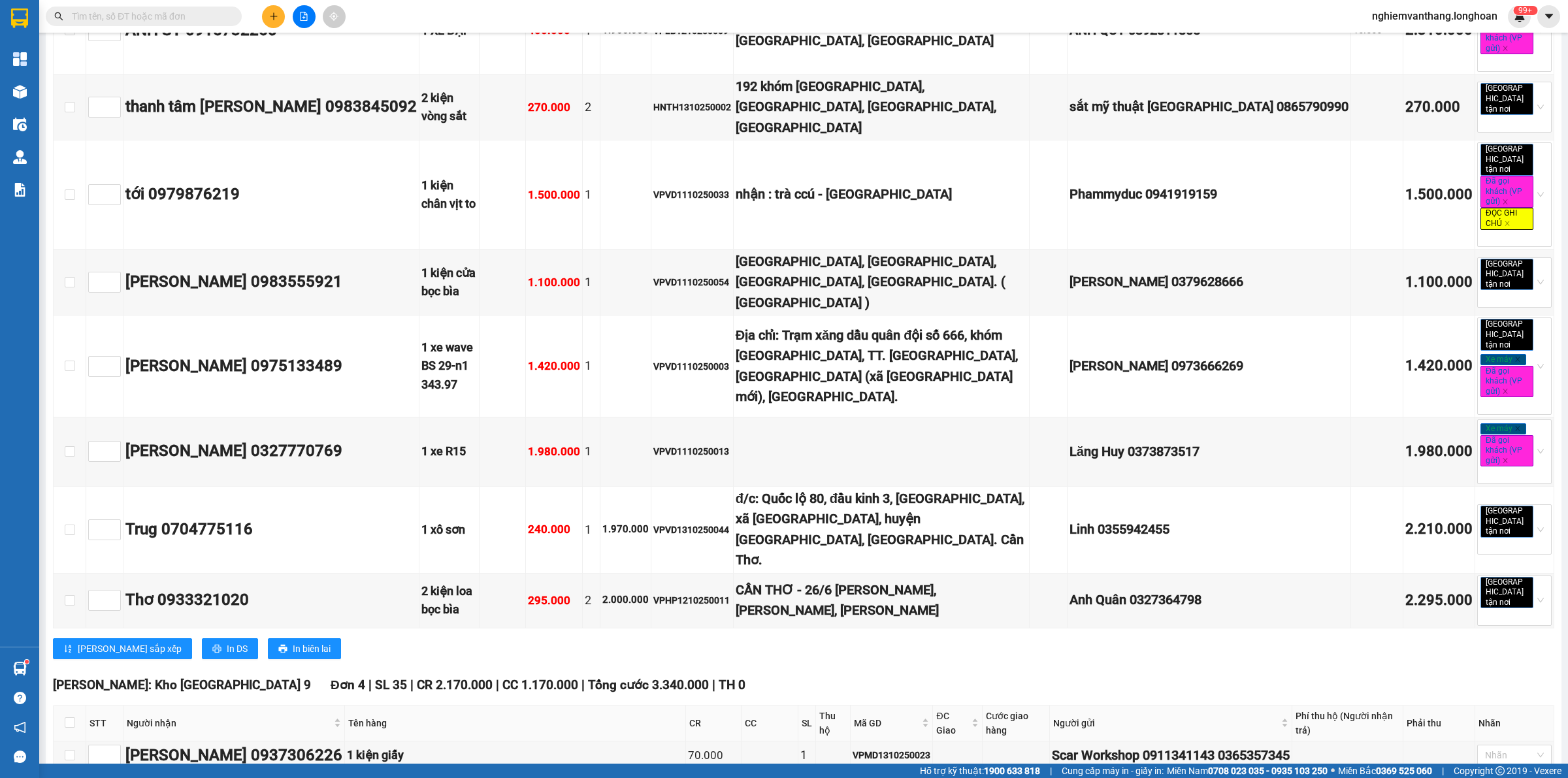
checkbox input "false"
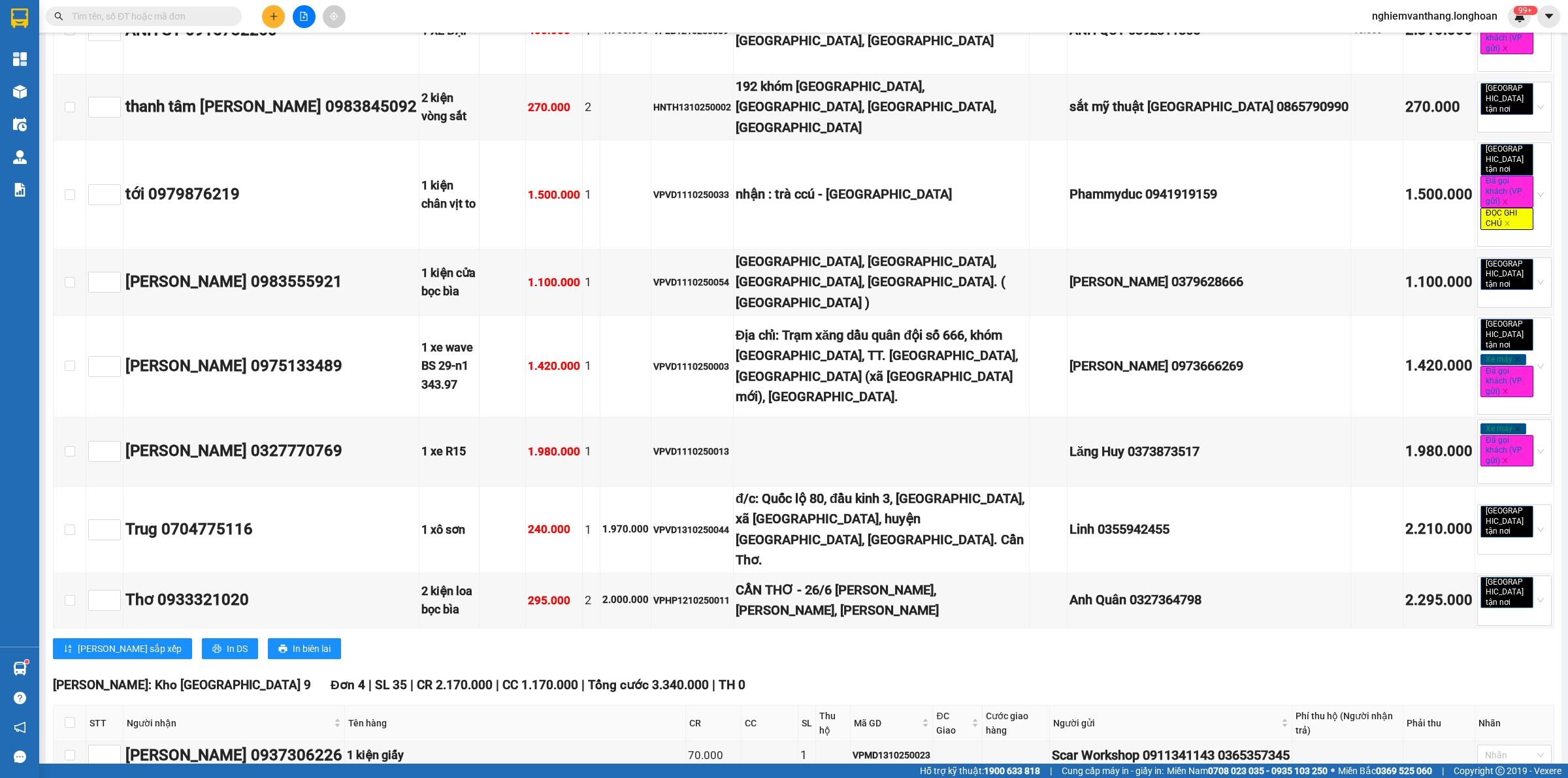
checkbox input "false"
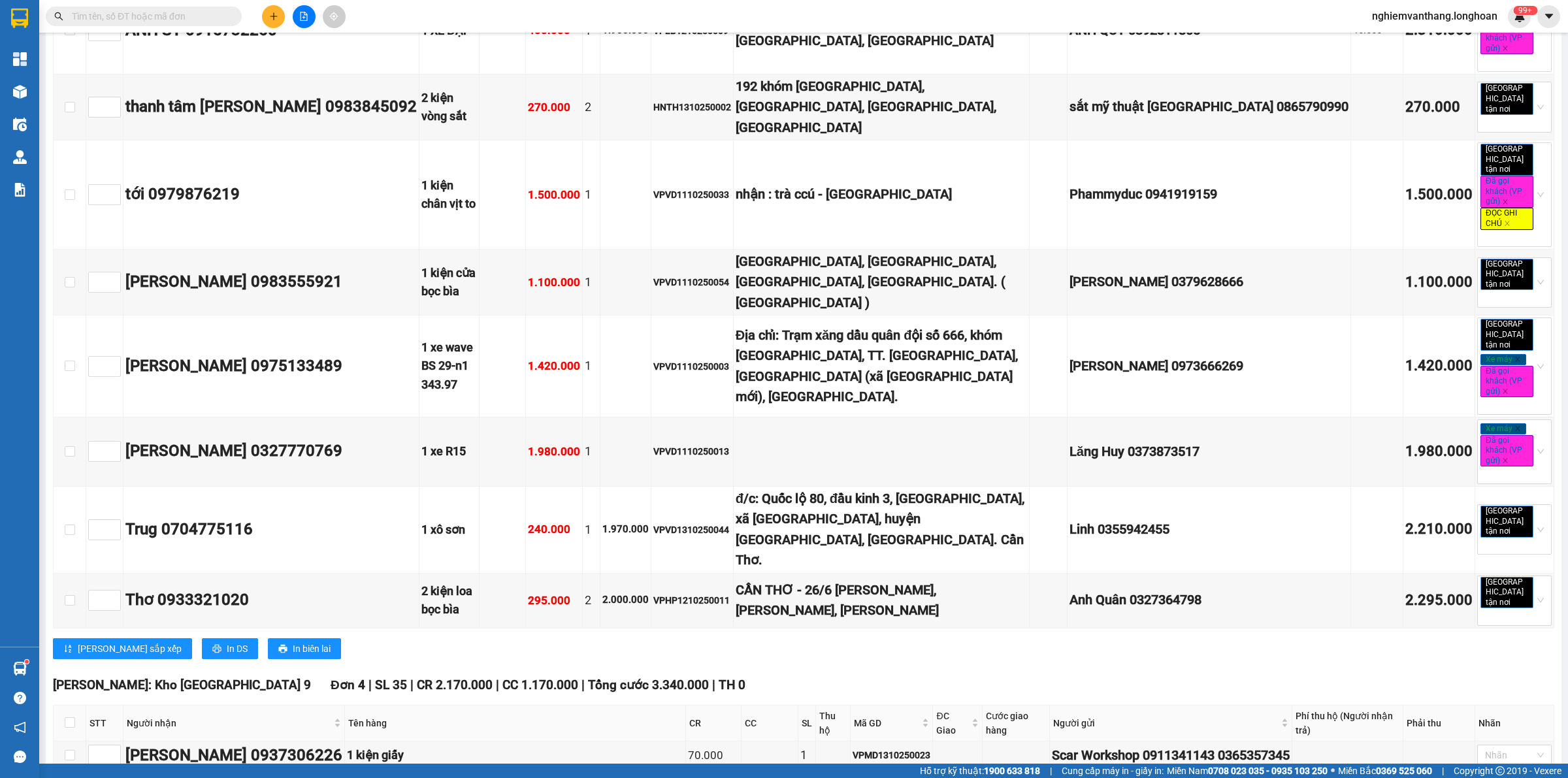
checkbox input "false"
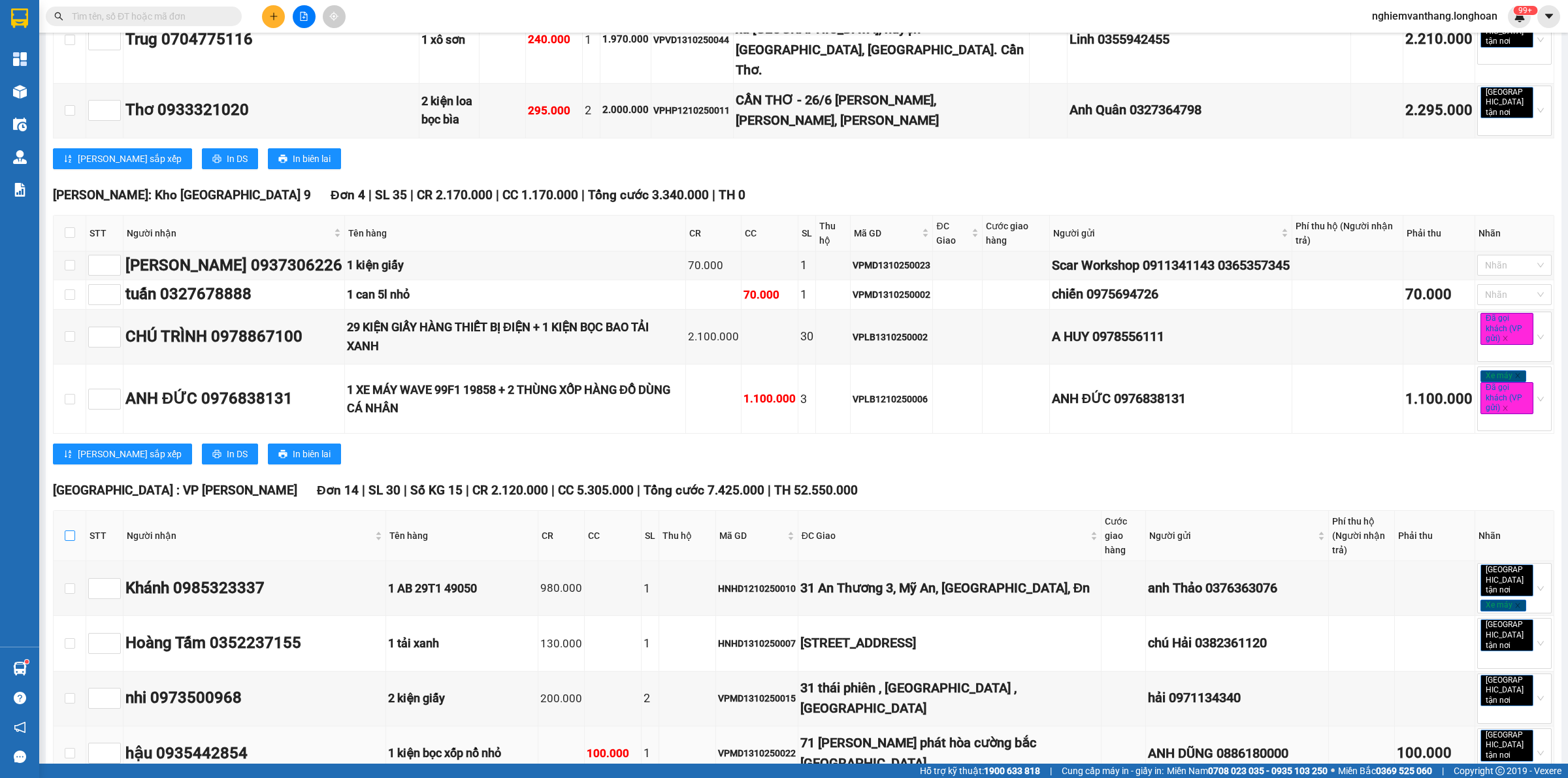
scroll to position [6939, 0]
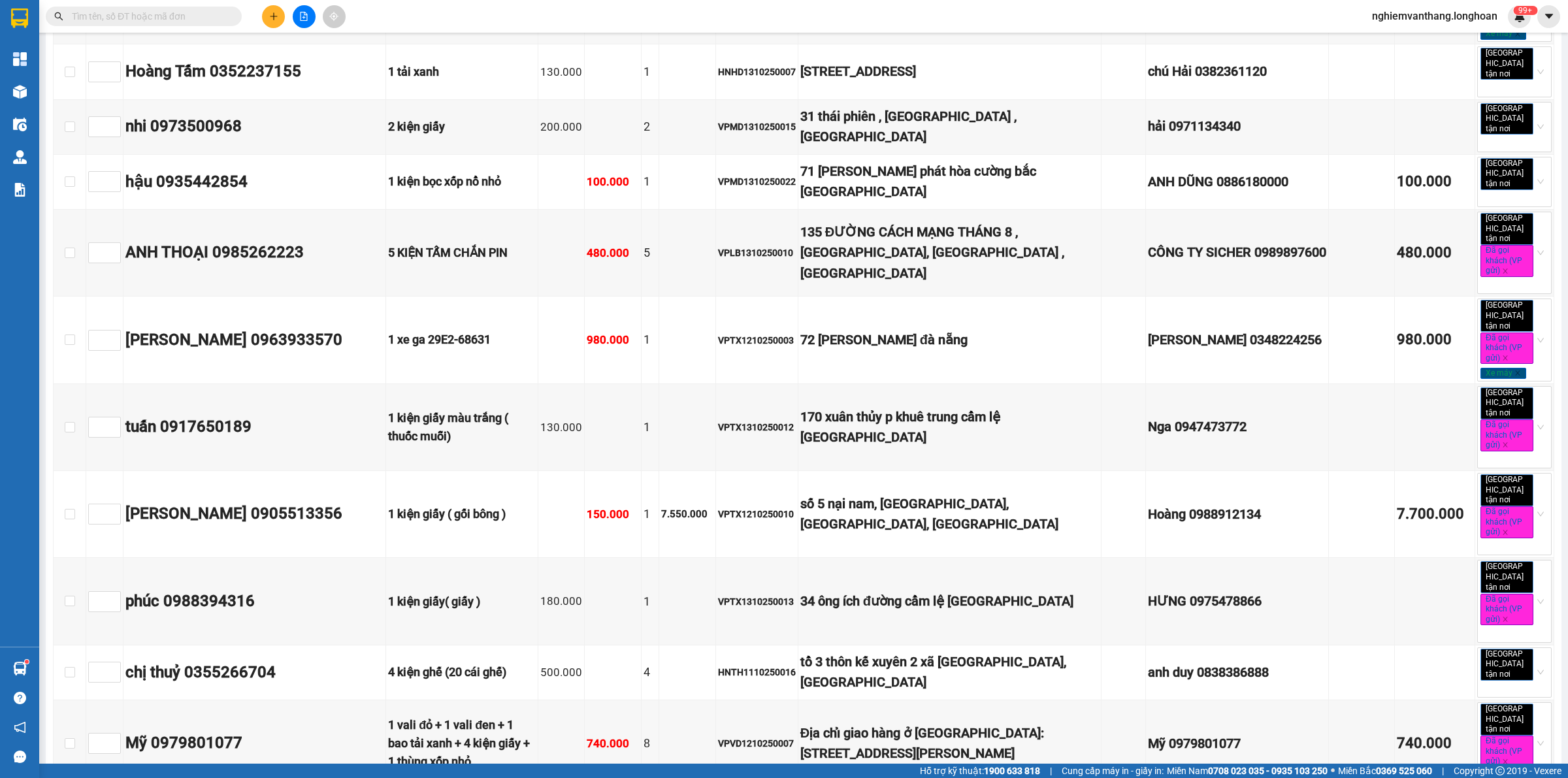
checkbox input "false"
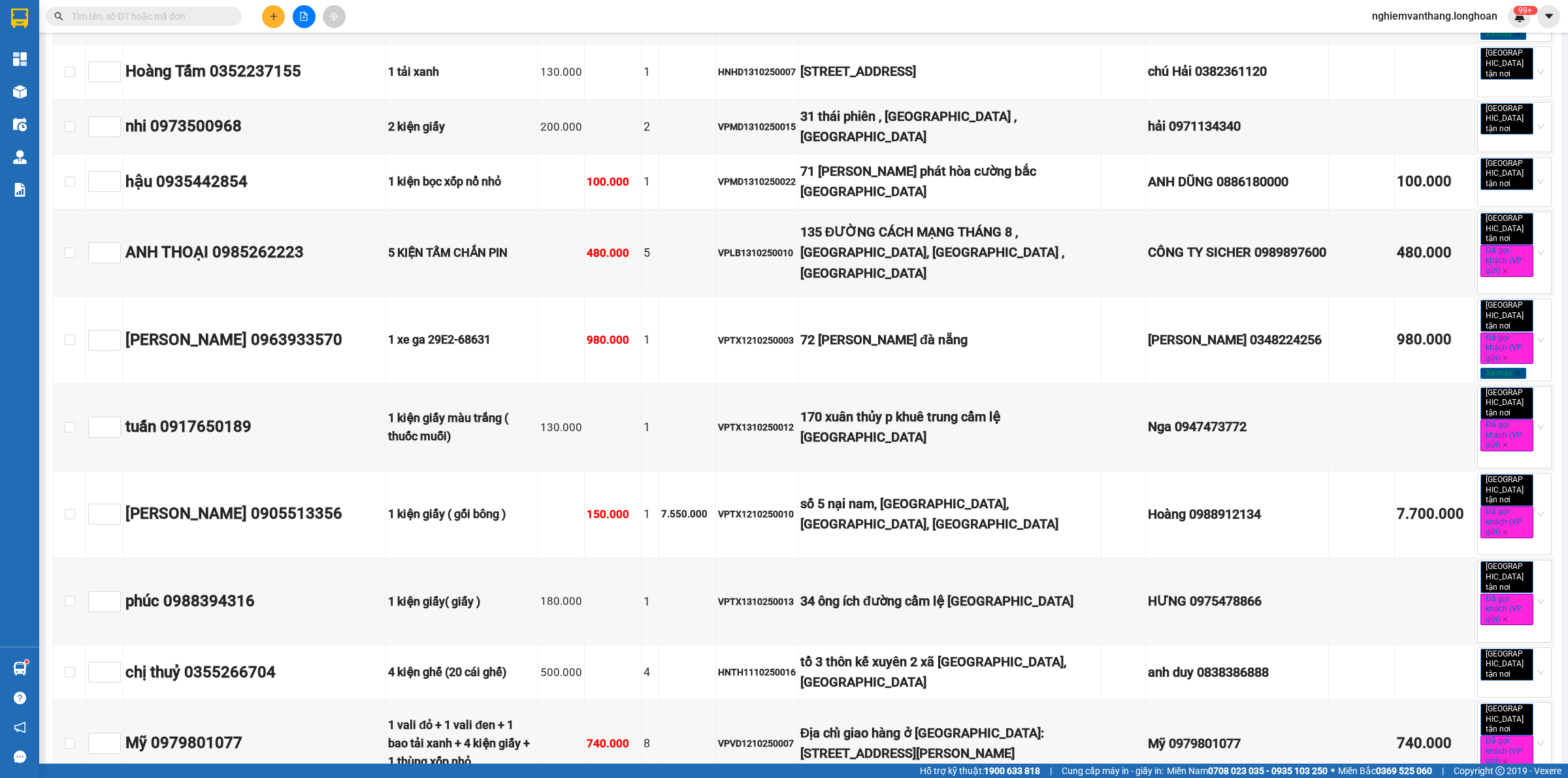
checkbox input "false"
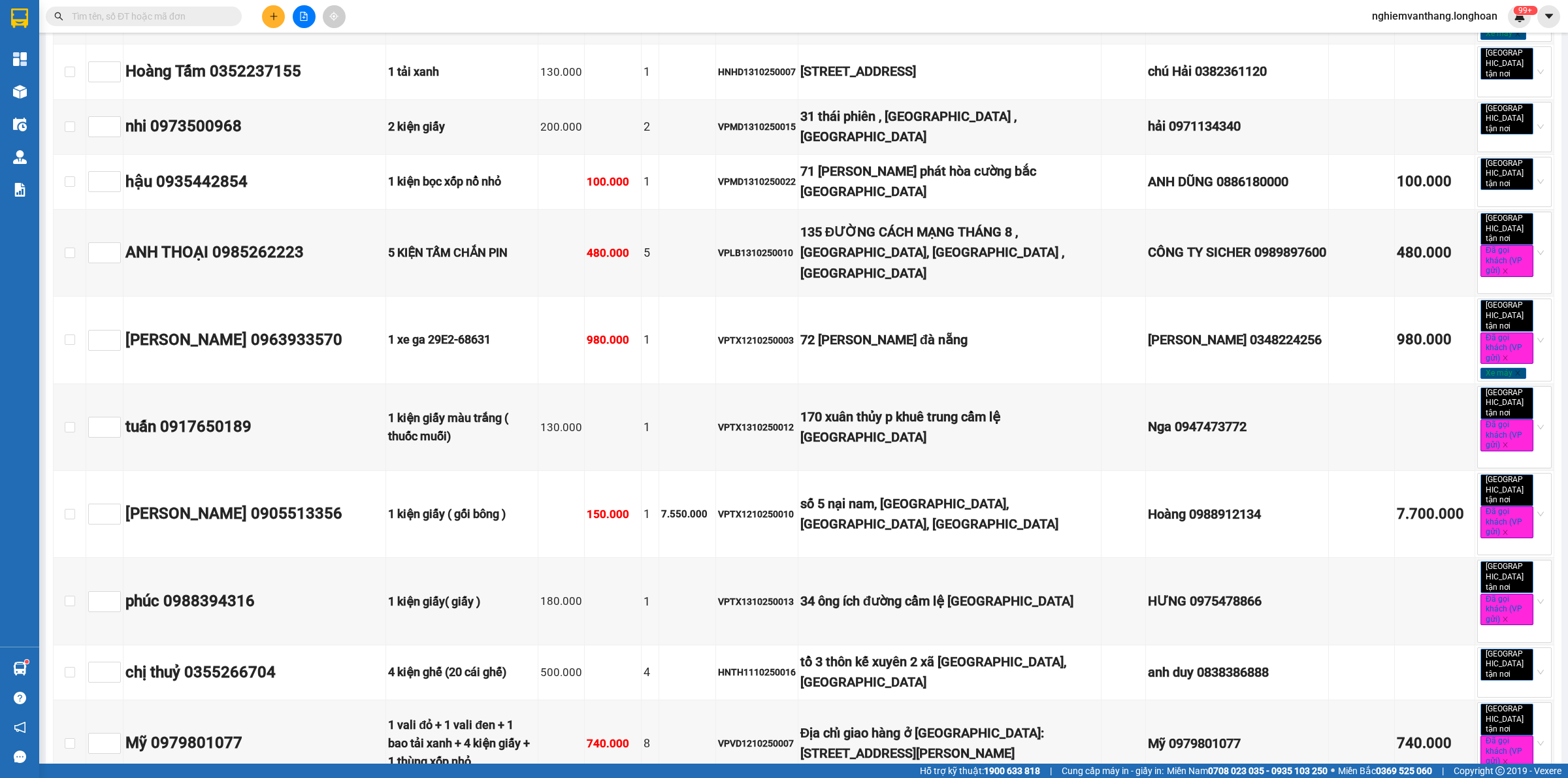
checkbox input "false"
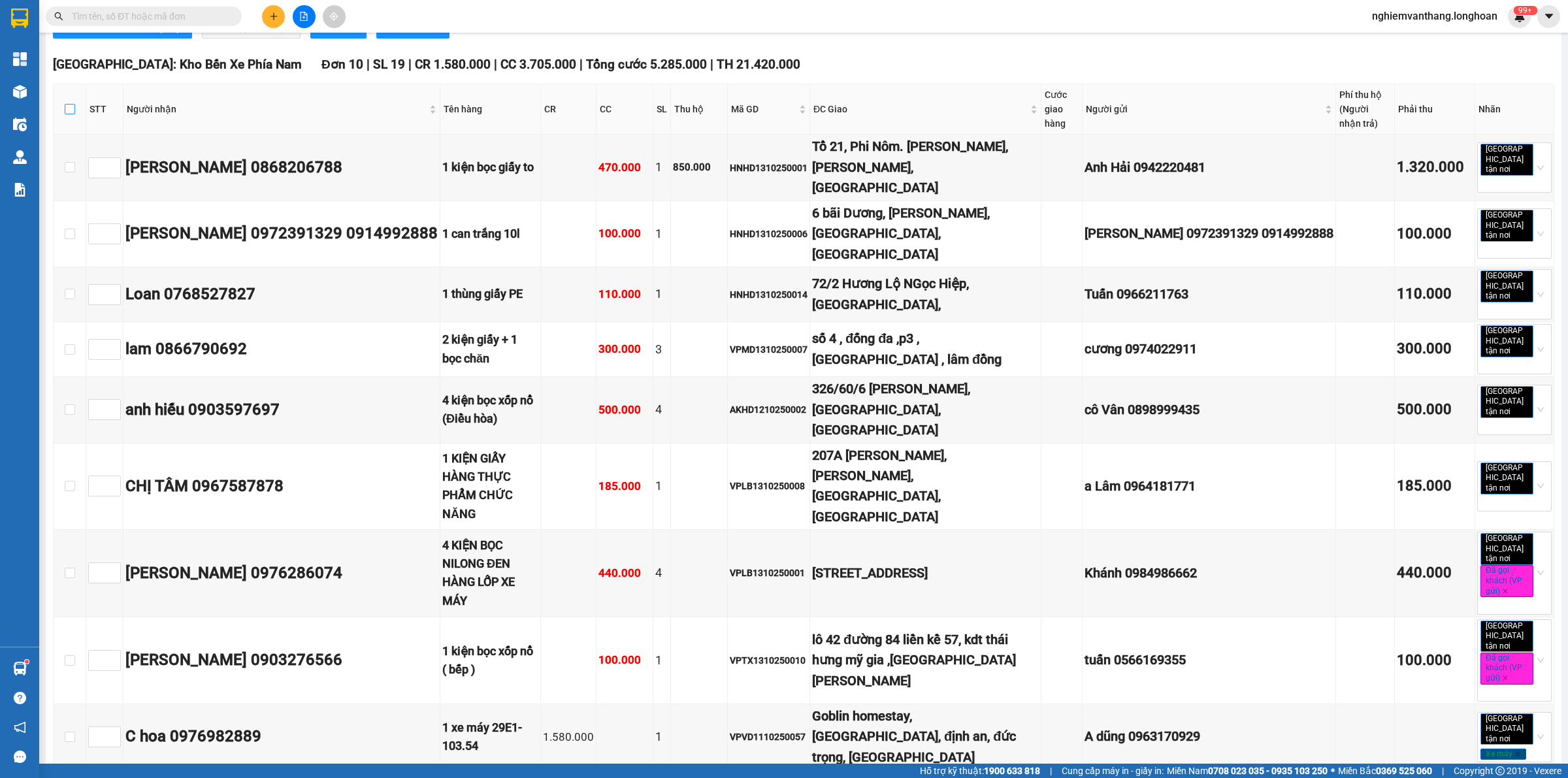
scroll to position [8001, 0]
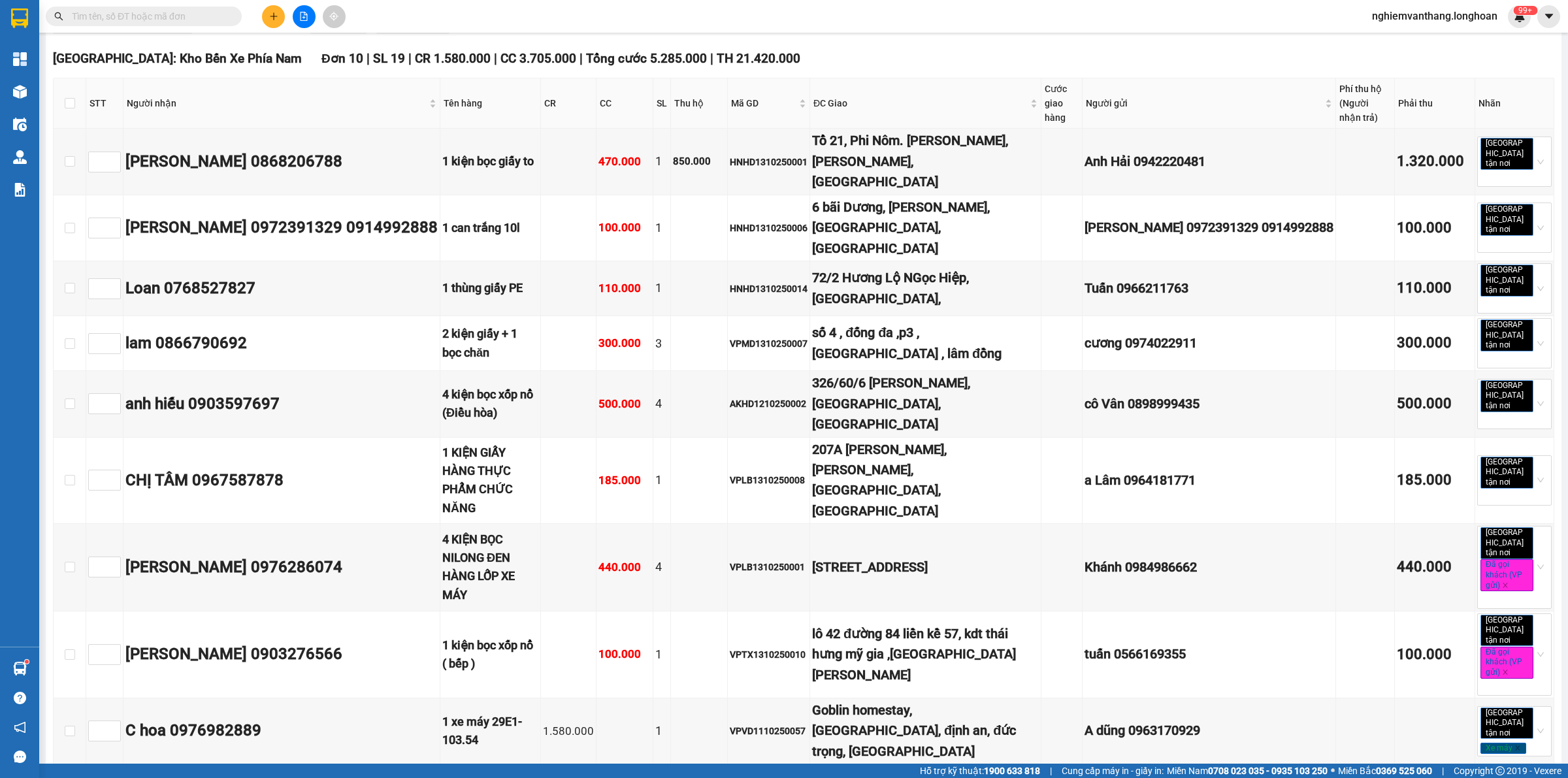
checkbox input "true"
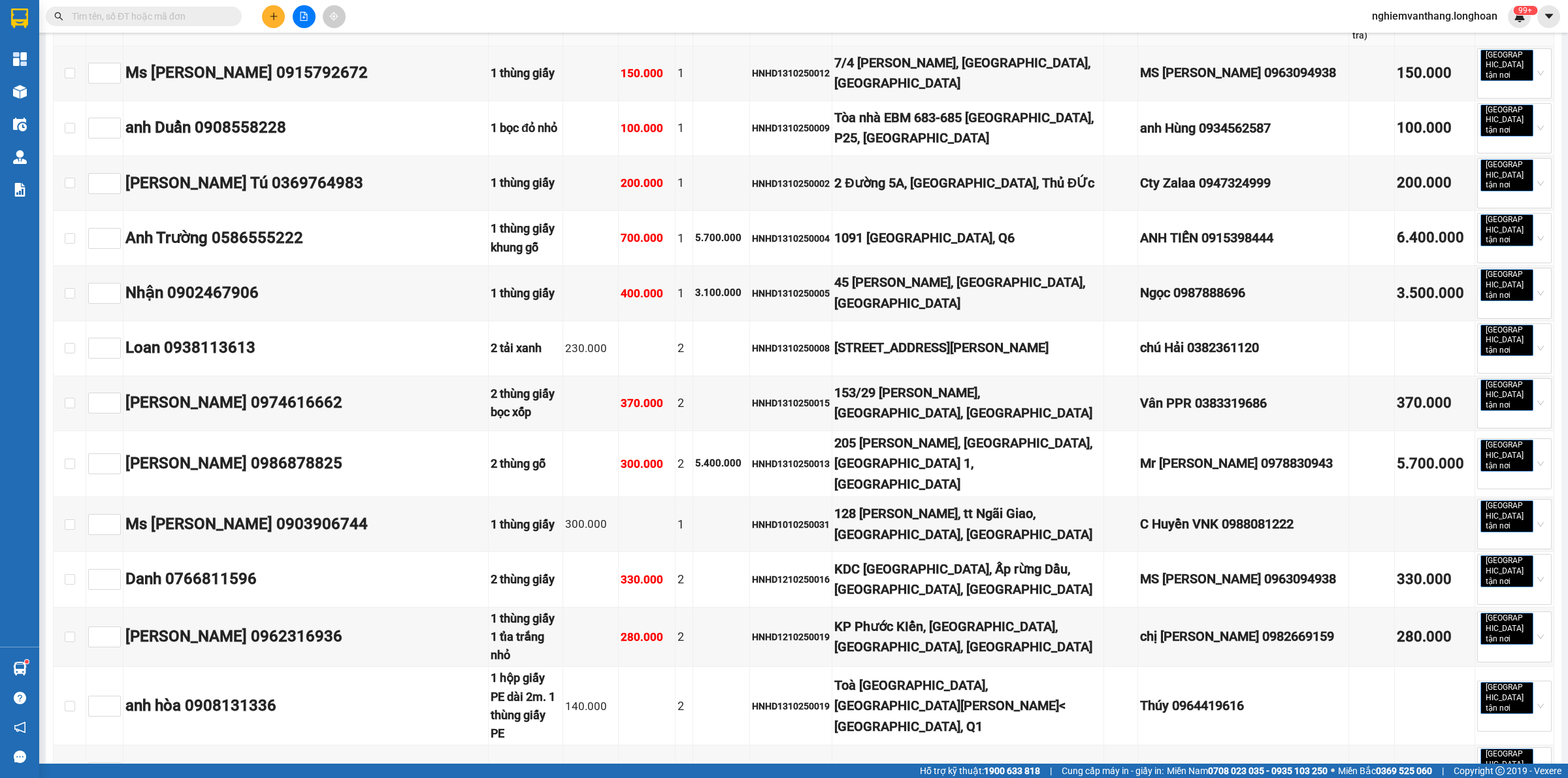
scroll to position [0, 0]
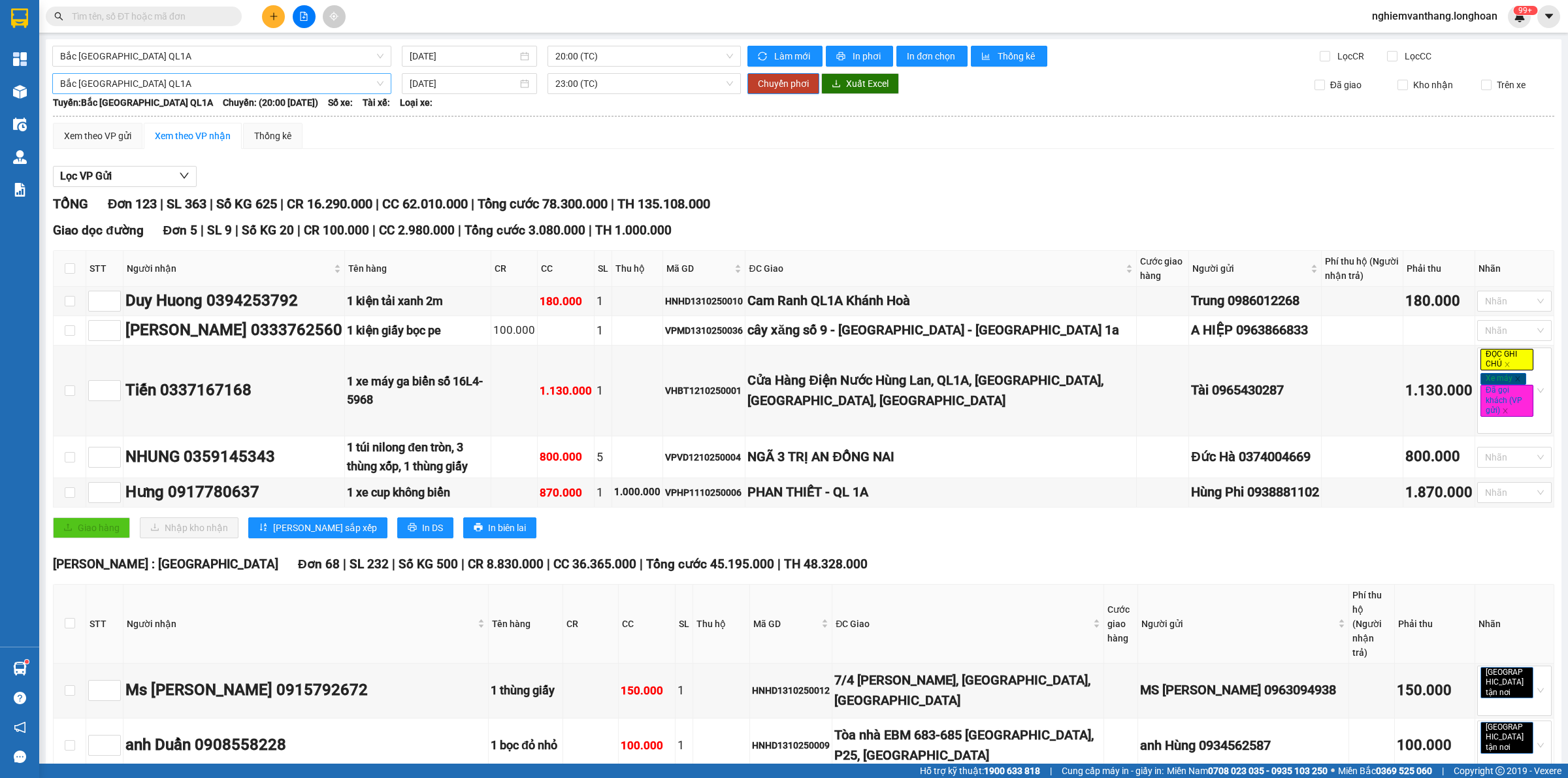
click at [288, 90] on span "Bắc [GEOGRAPHIC_DATA] QL1A" at bounding box center [222, 84] width 323 height 20
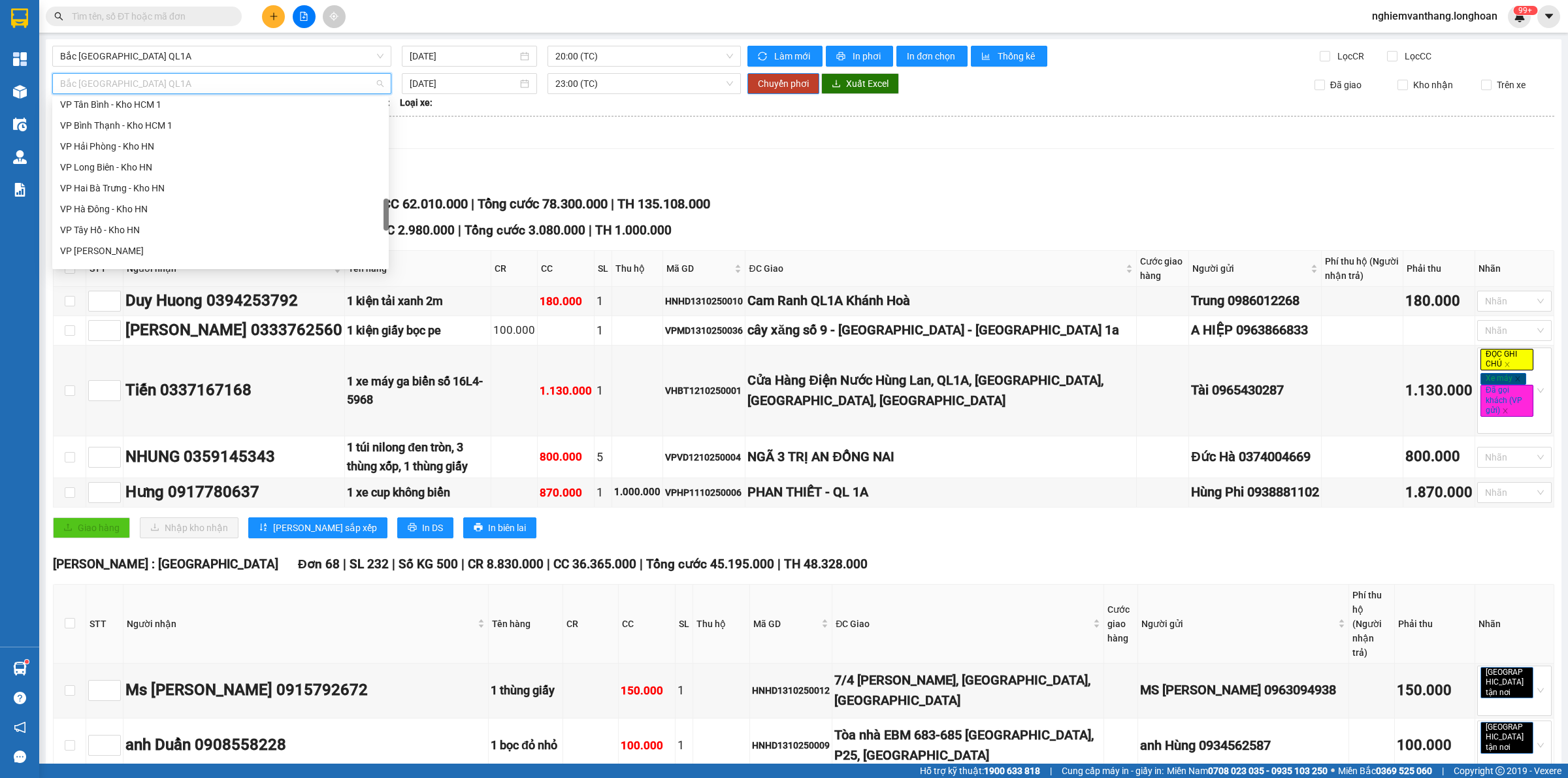
scroll to position [511, 0]
click at [197, 143] on div "[GEOGRAPHIC_DATA] - Các tỉnh miền Bắc" at bounding box center [220, 142] width 321 height 15
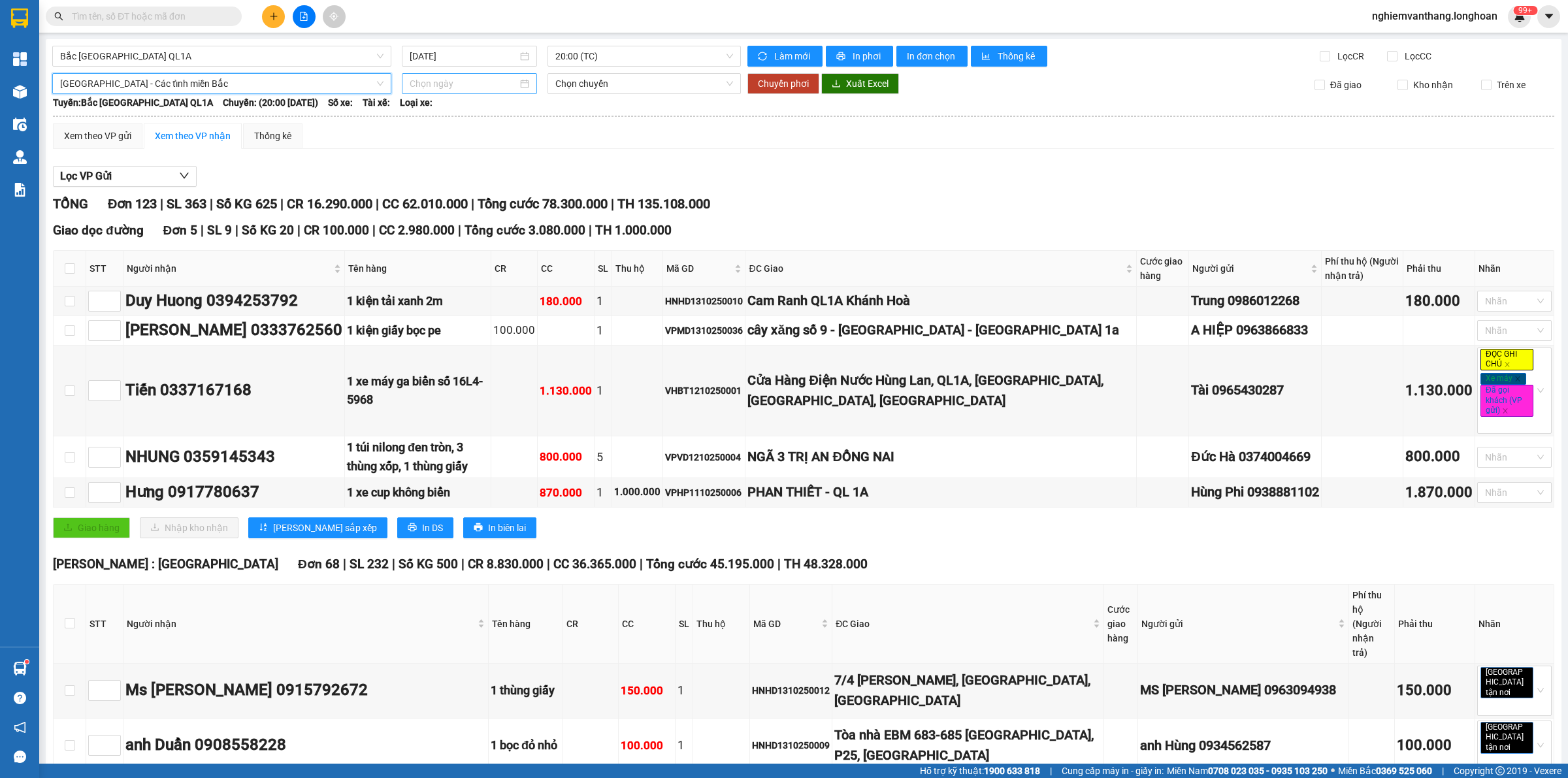
click at [486, 90] on input at bounding box center [463, 84] width 108 height 15
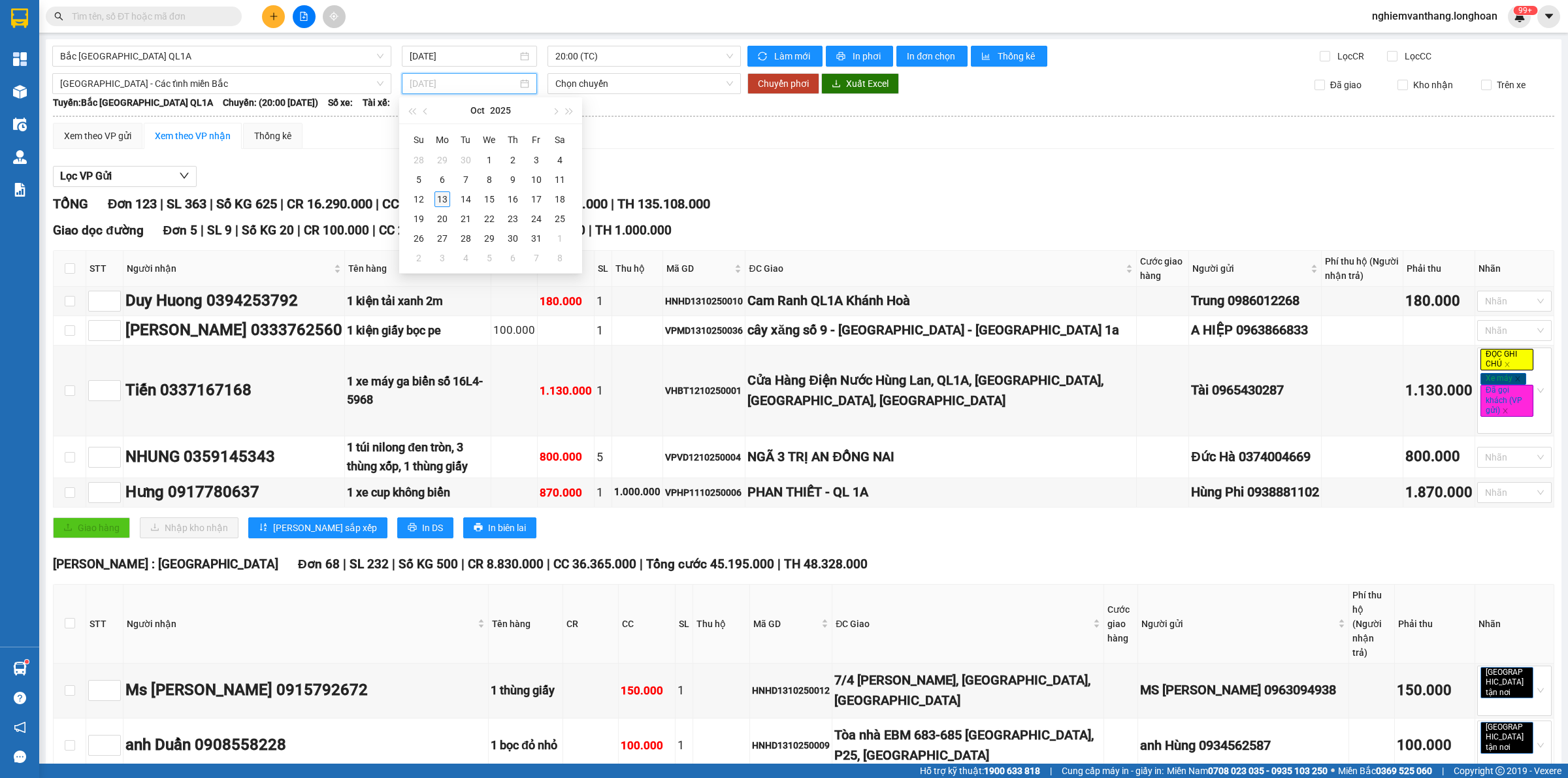
type input "[DATE]"
click at [438, 203] on div "13" at bounding box center [443, 199] width 16 height 16
click at [436, 82] on input "[DATE]" at bounding box center [463, 84] width 108 height 15
click at [466, 201] on div "14" at bounding box center [466, 199] width 16 height 16
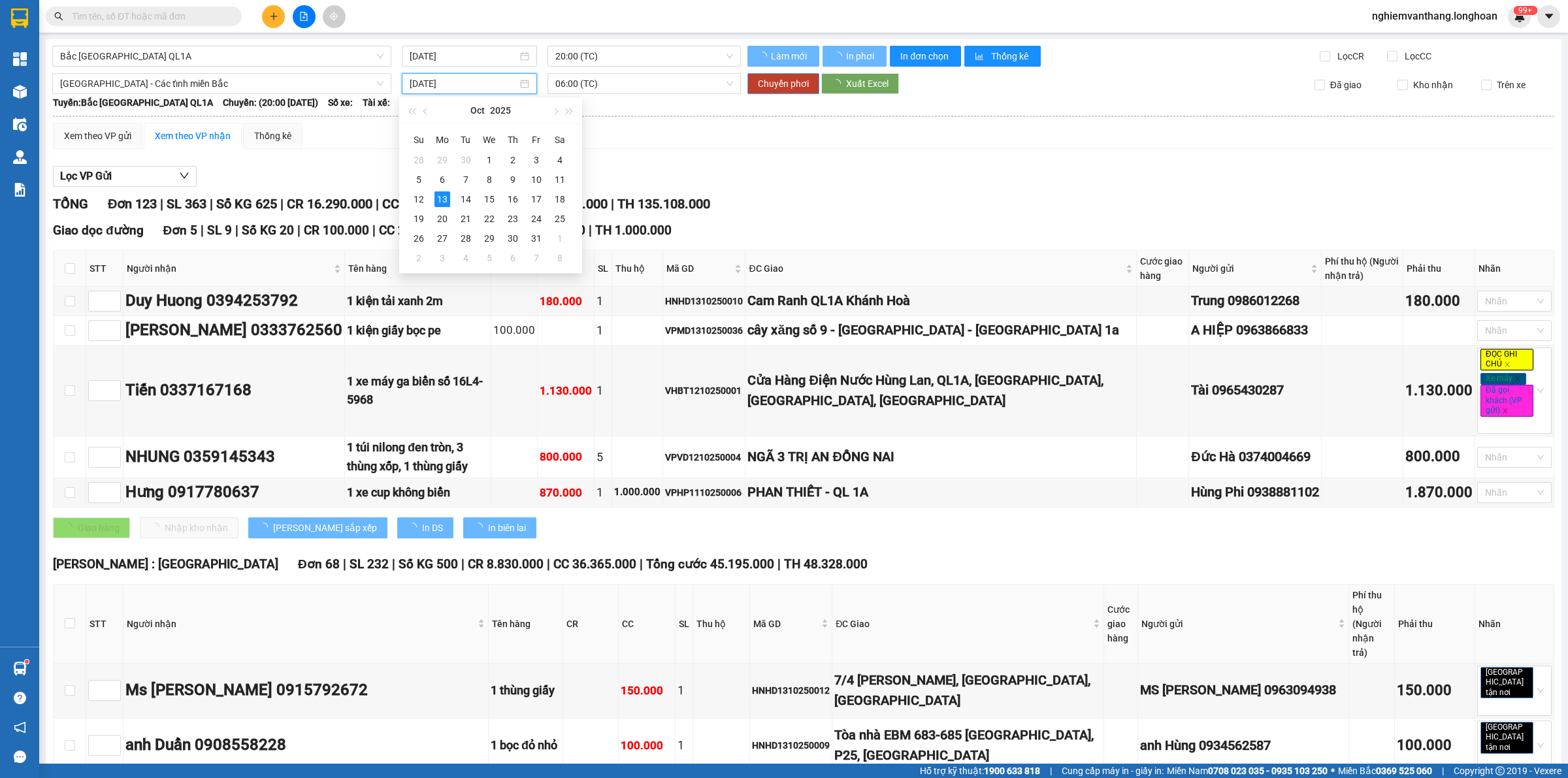
click at [787, 83] on span "Chuyển phơi" at bounding box center [783, 84] width 51 height 15
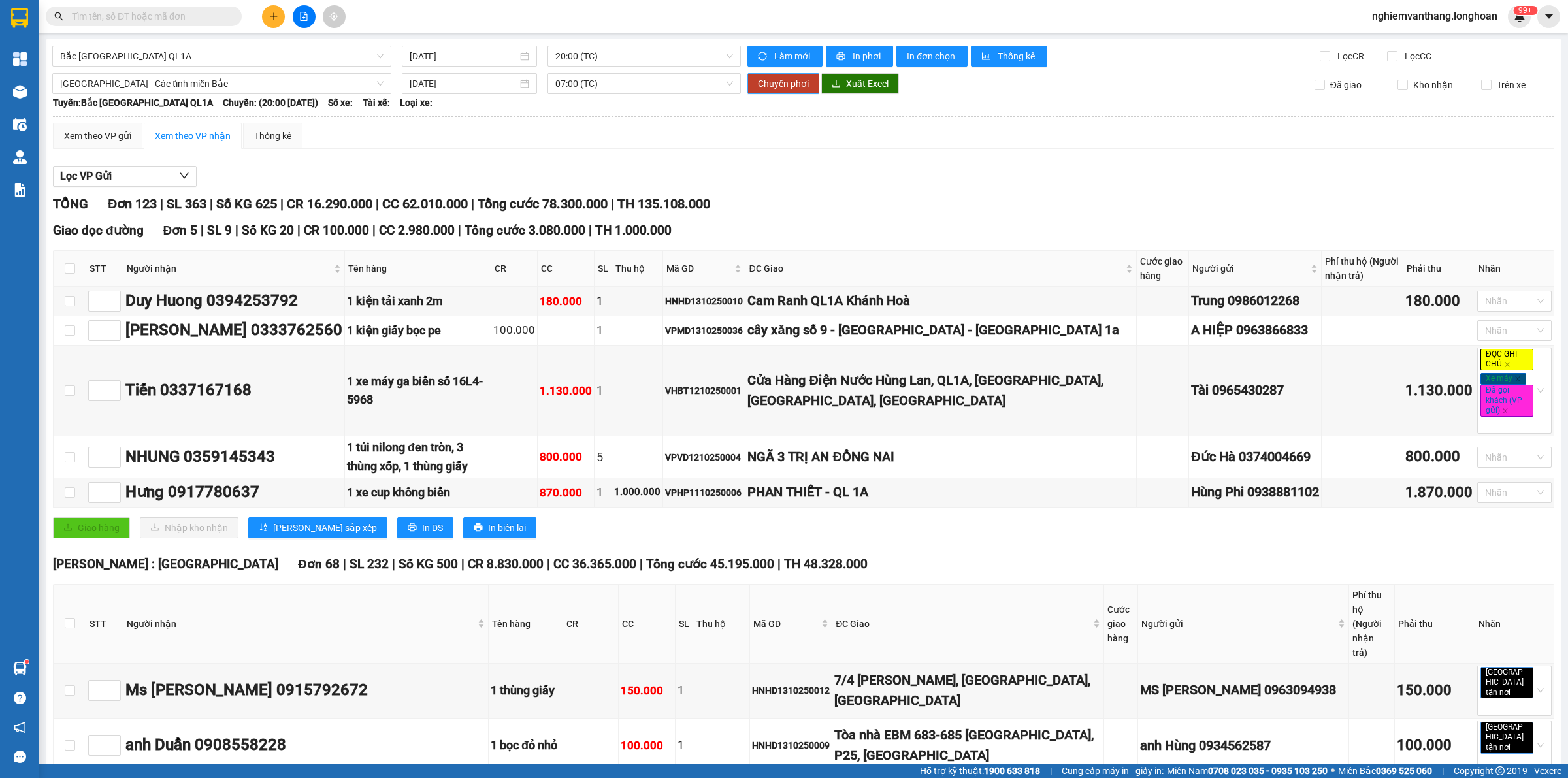
type input "[DATE]"
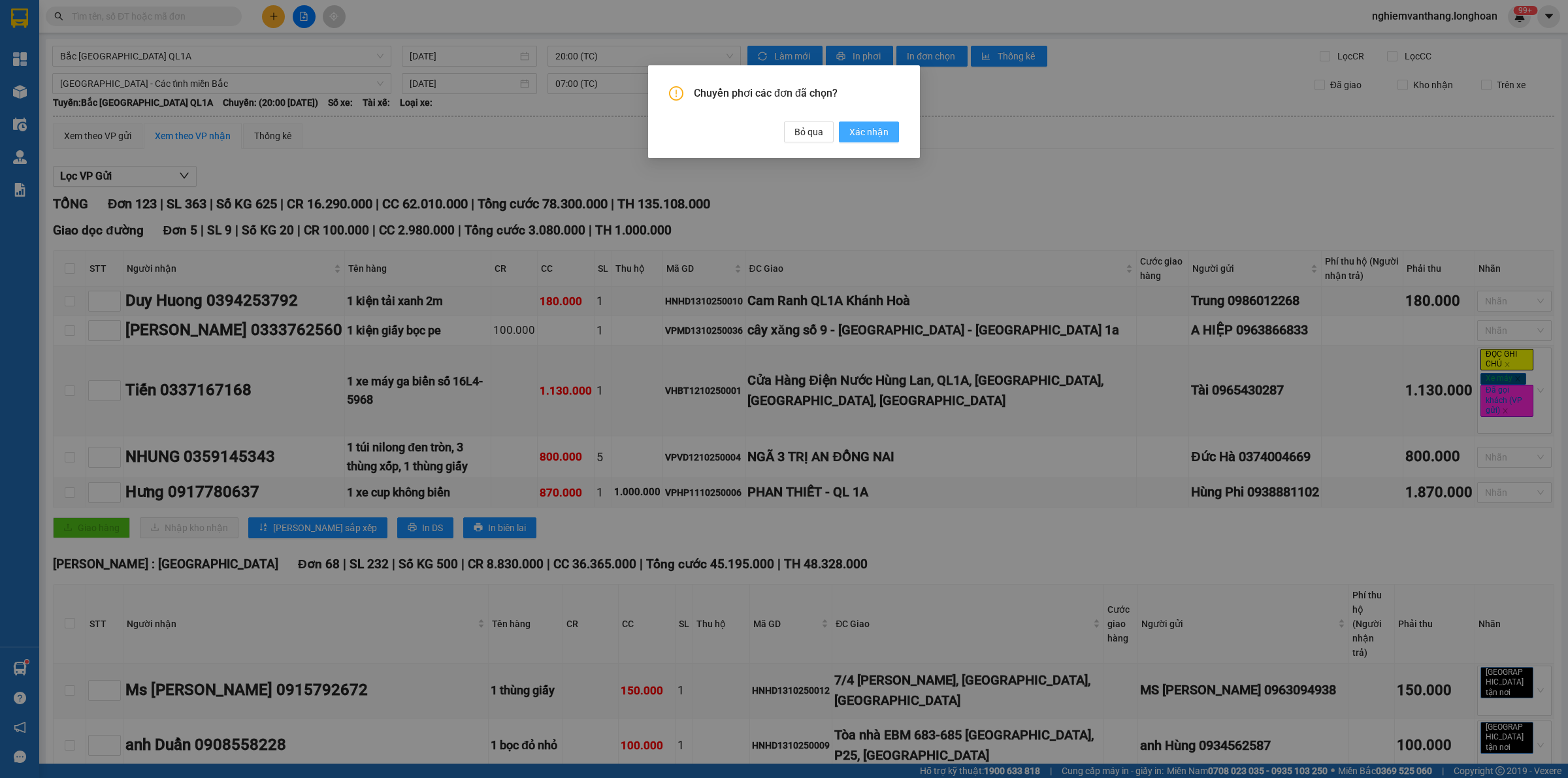
click at [870, 141] on button "Xác nhận" at bounding box center [869, 132] width 60 height 21
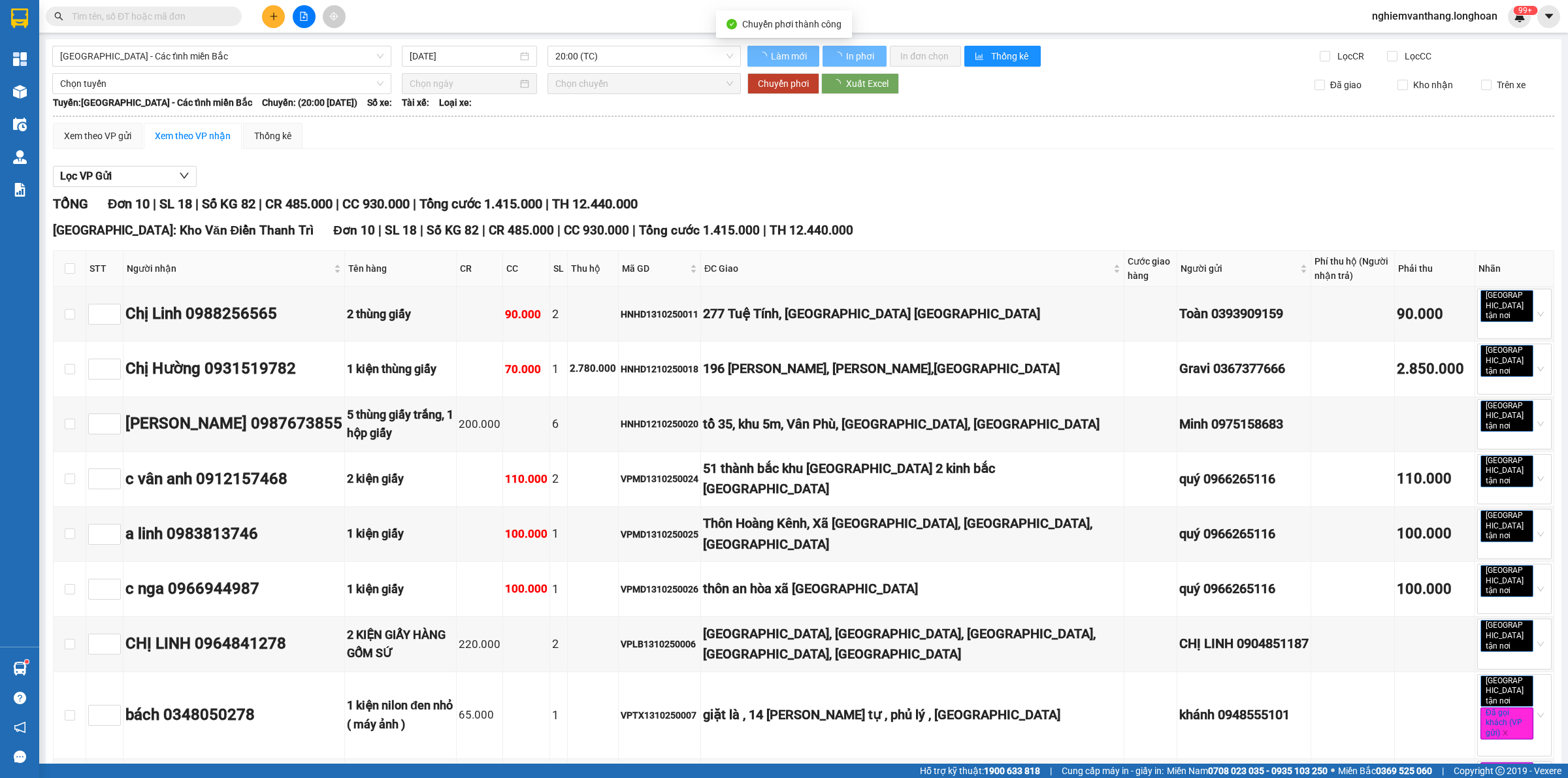
type input "[DATE]"
click at [230, 59] on span "[GEOGRAPHIC_DATA] - Các tỉnh miền Bắc" at bounding box center [222, 56] width 323 height 20
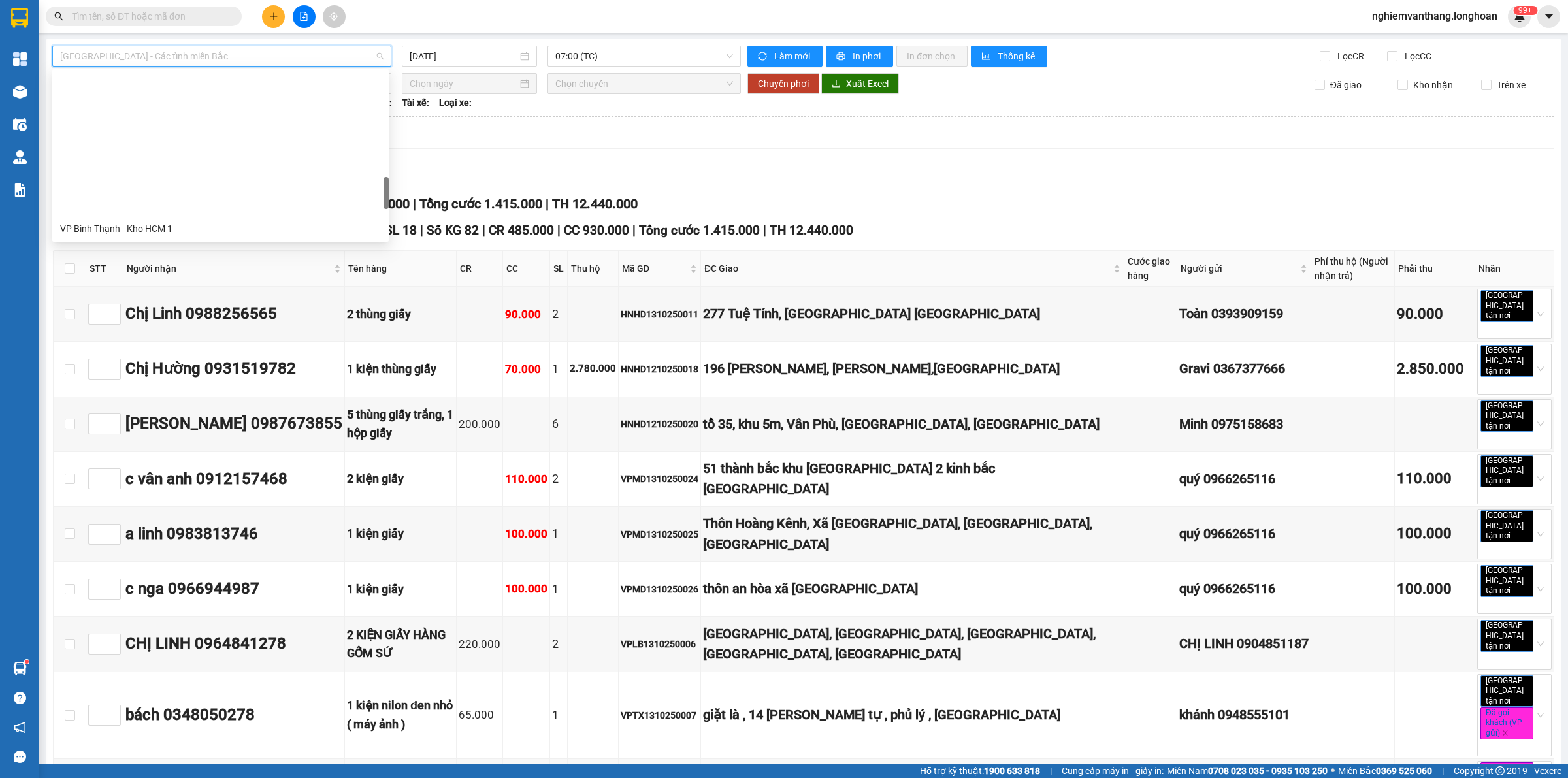
scroll to position [707, 0]
click at [171, 186] on div "VP [PERSON_NAME]" at bounding box center [220, 190] width 321 height 15
type input "[DATE]"
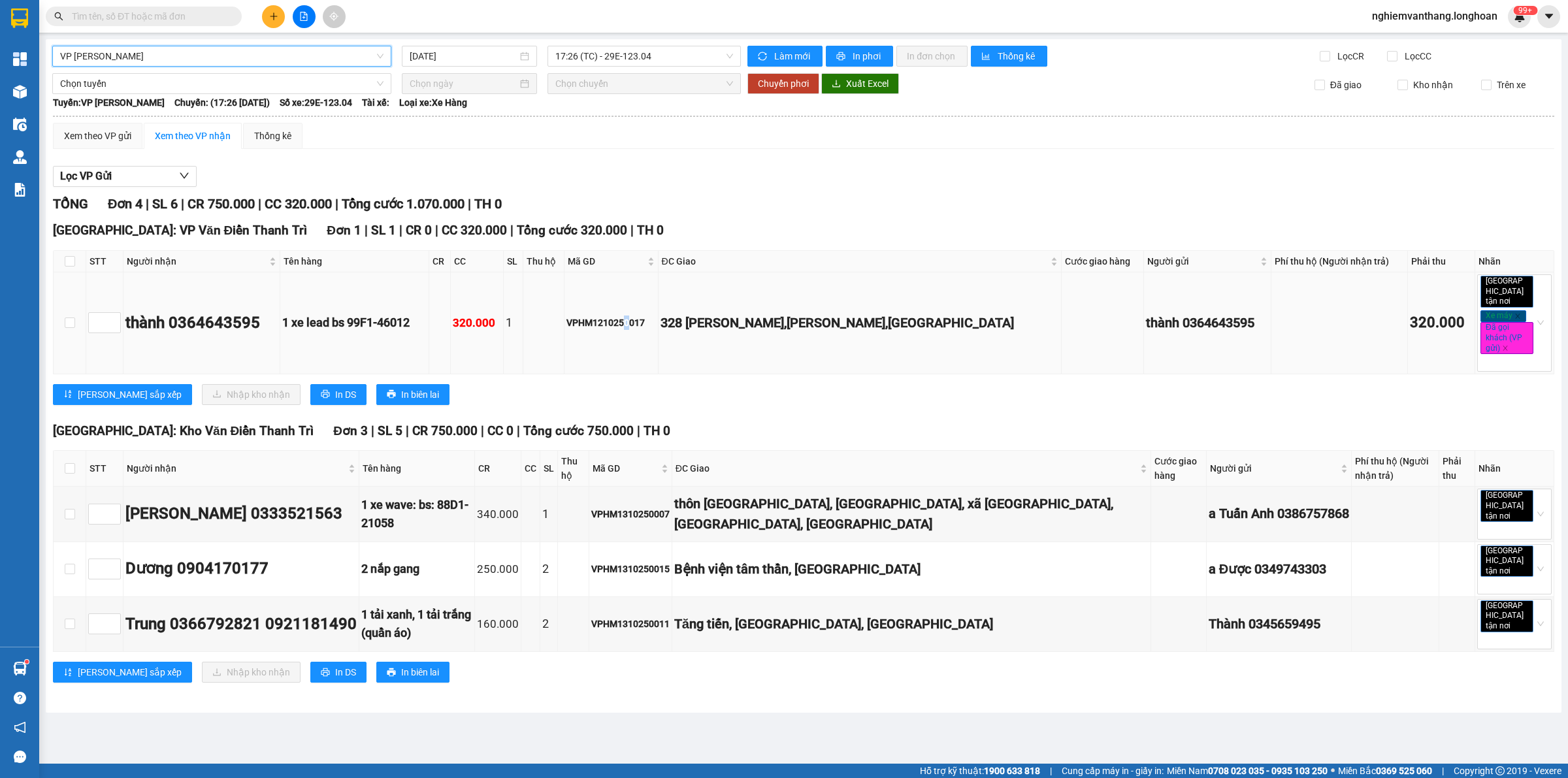
click at [634, 319] on div "VPHM1210250017" at bounding box center [611, 322] width 89 height 15
drag, startPoint x: 632, startPoint y: 319, endPoint x: 606, endPoint y: 320, distance: 26.0
click at [606, 320] on div "VPHM1210250017" at bounding box center [611, 322] width 89 height 15
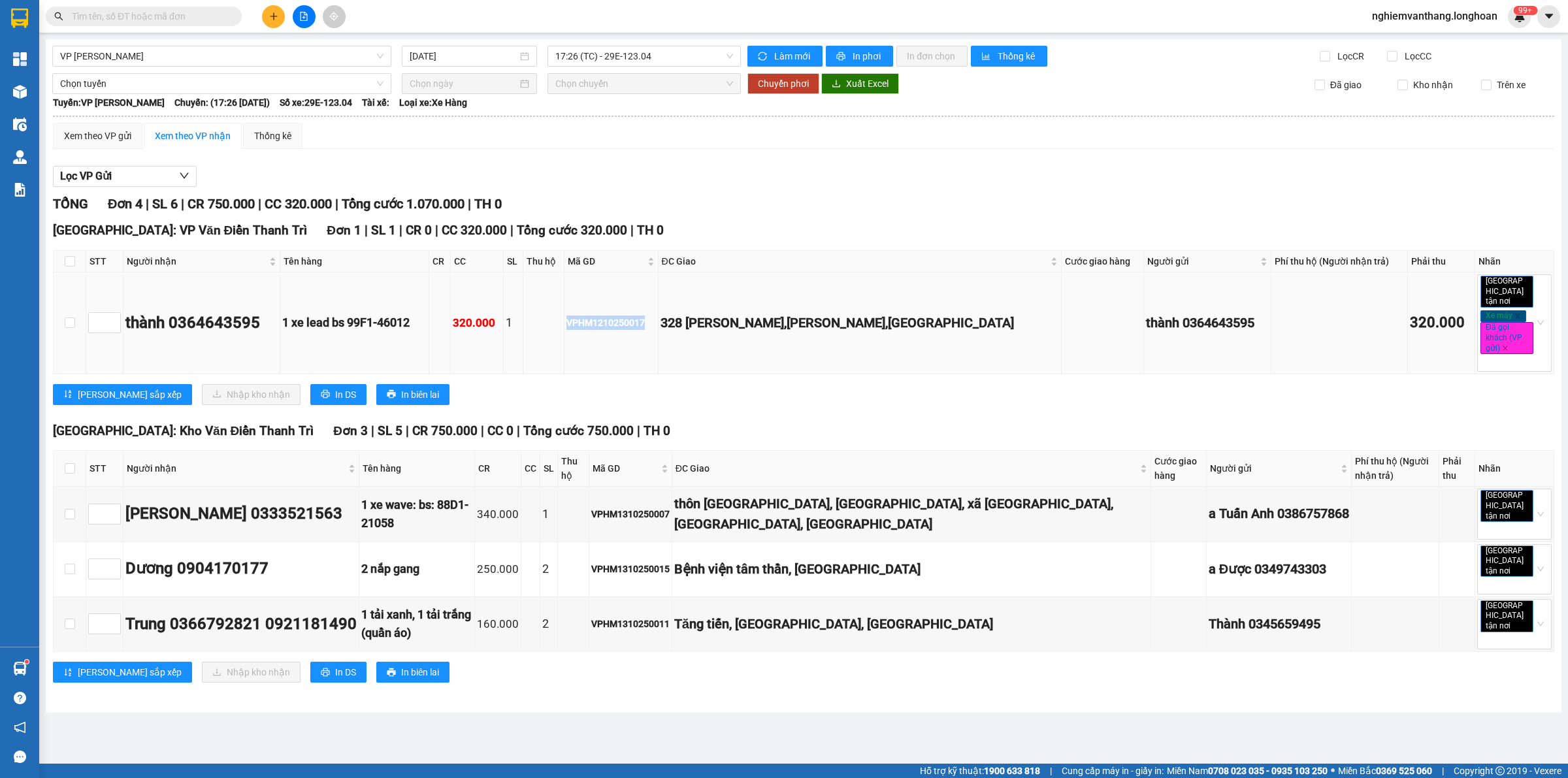
copy div "VPHM1210250017"
click at [794, 54] on span "Làm mới" at bounding box center [793, 56] width 38 height 15
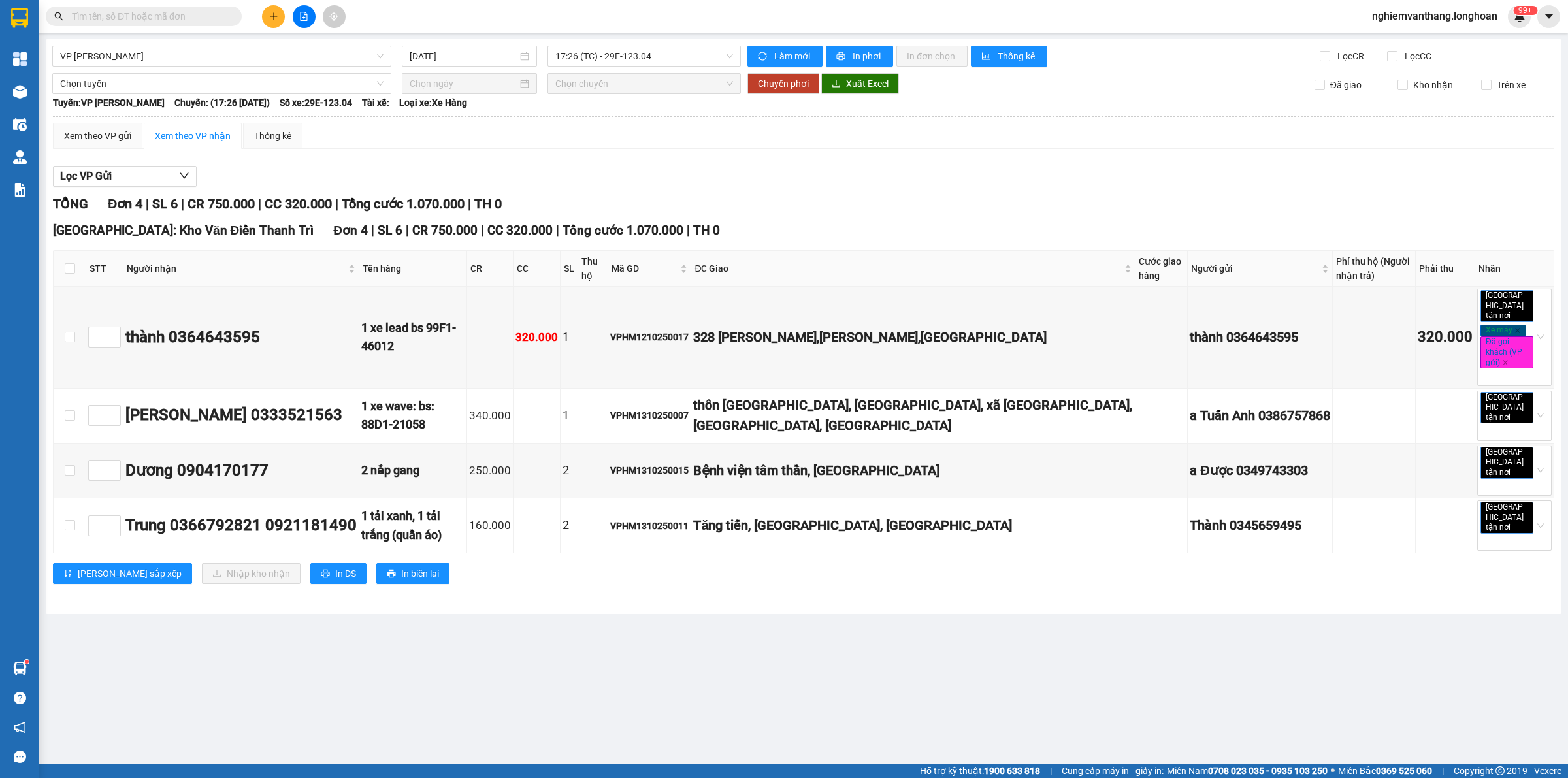
click at [62, 265] on th at bounding box center [70, 269] width 33 height 36
click at [90, 246] on div "[GEOGRAPHIC_DATA]: Kho Văn Điển [GEOGRAPHIC_DATA] 4 | SL 6 | CR 750.000 | CC 32…" at bounding box center [804, 407] width 1502 height 373
click at [66, 267] on input "checkbox" at bounding box center [70, 268] width 10 height 10
checkbox input "true"
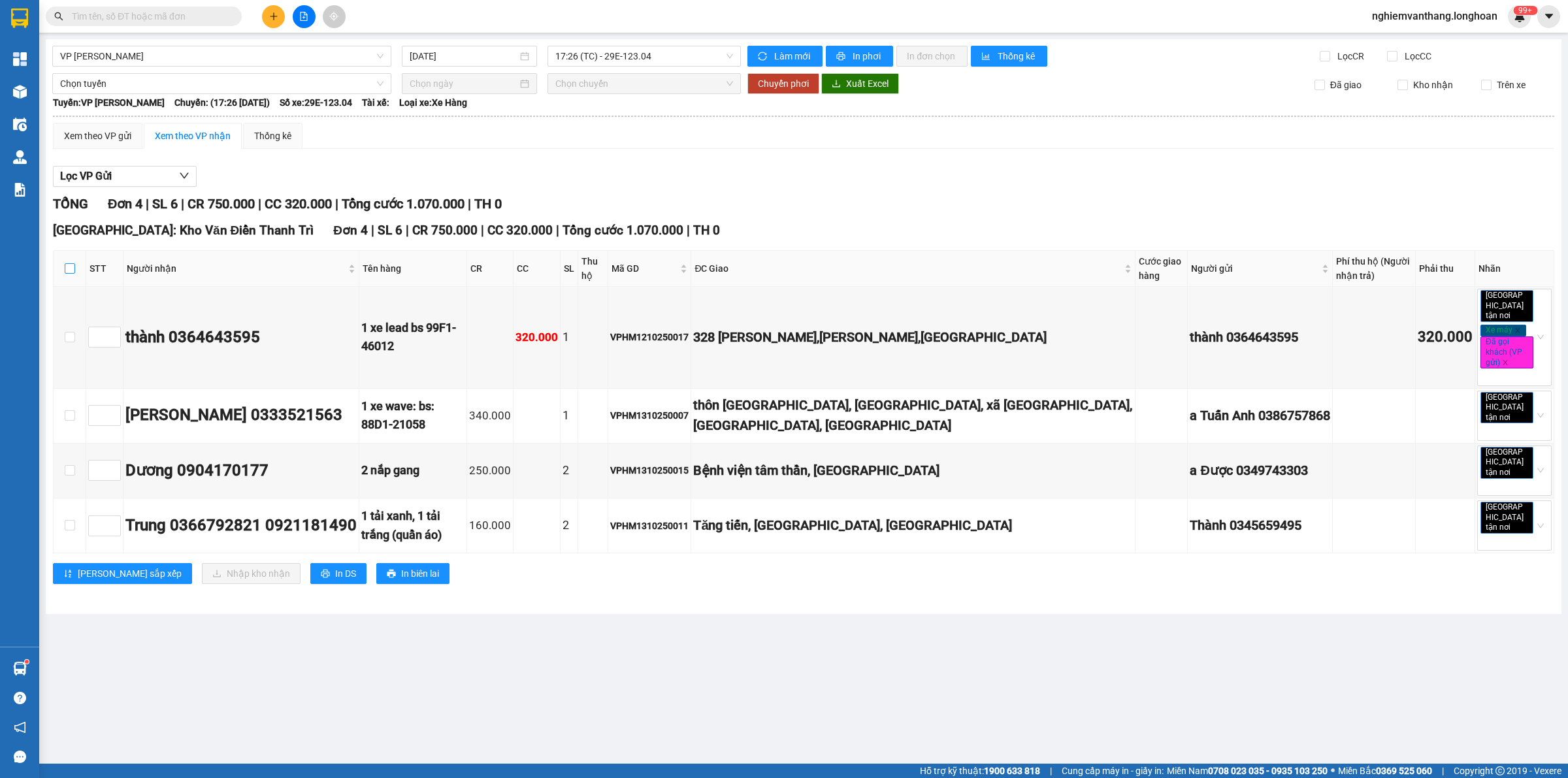
checkbox input "true"
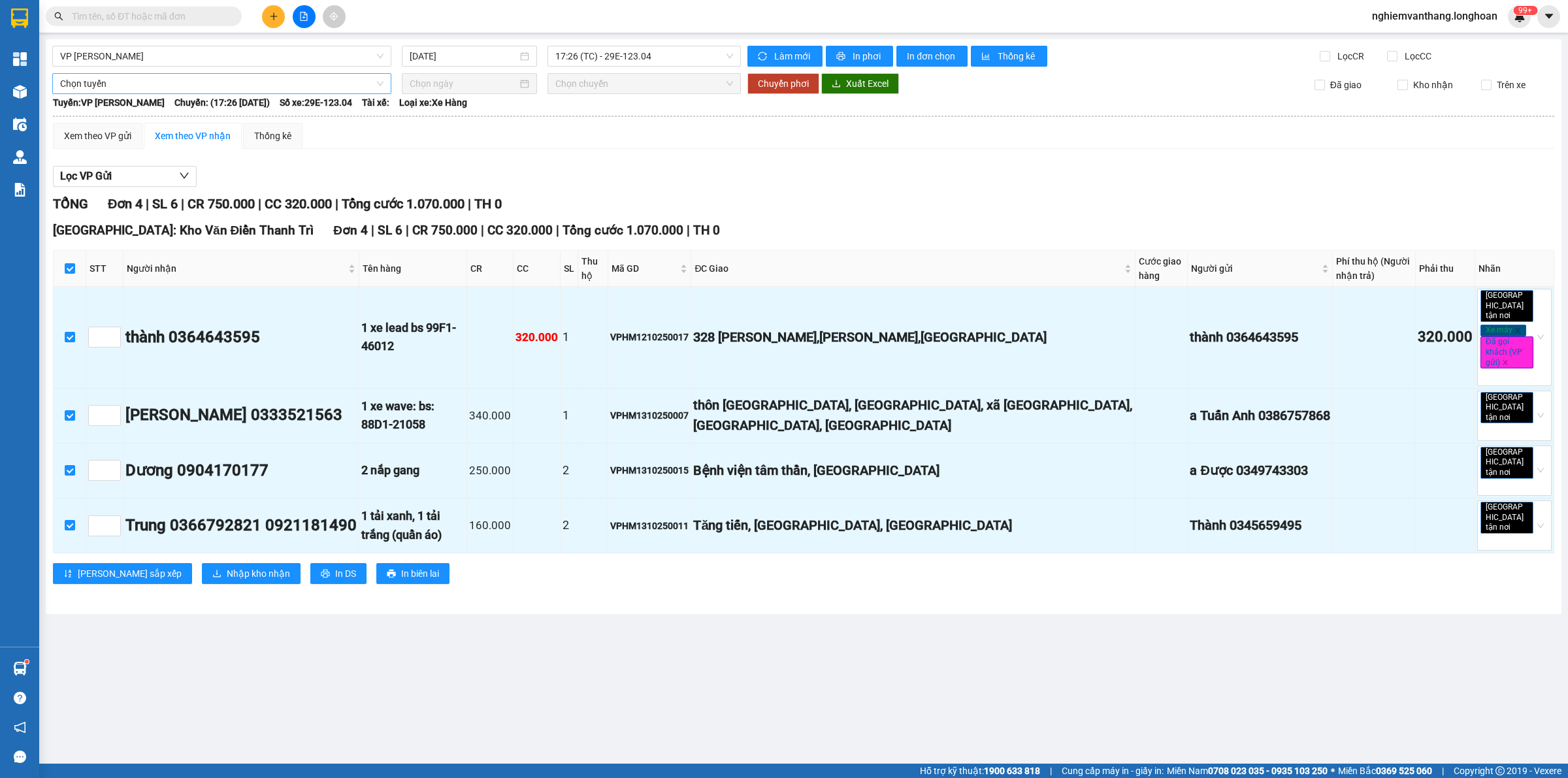
click at [157, 77] on span "Chọn tuyến" at bounding box center [222, 84] width 323 height 20
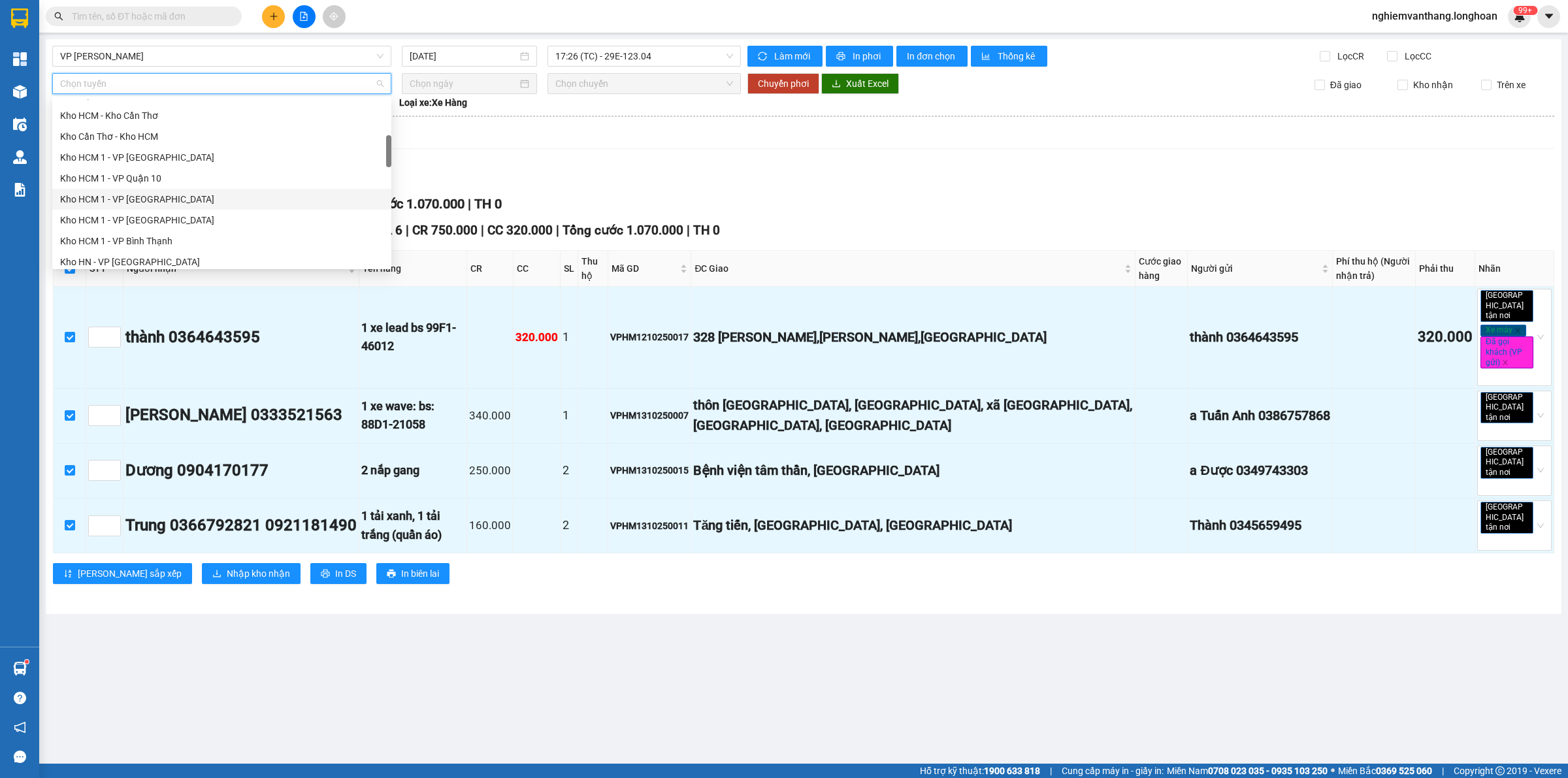
scroll to position [408, 0]
click at [172, 238] on div "[GEOGRAPHIC_DATA] - Các tỉnh miền Bắc" at bounding box center [222, 244] width 323 height 15
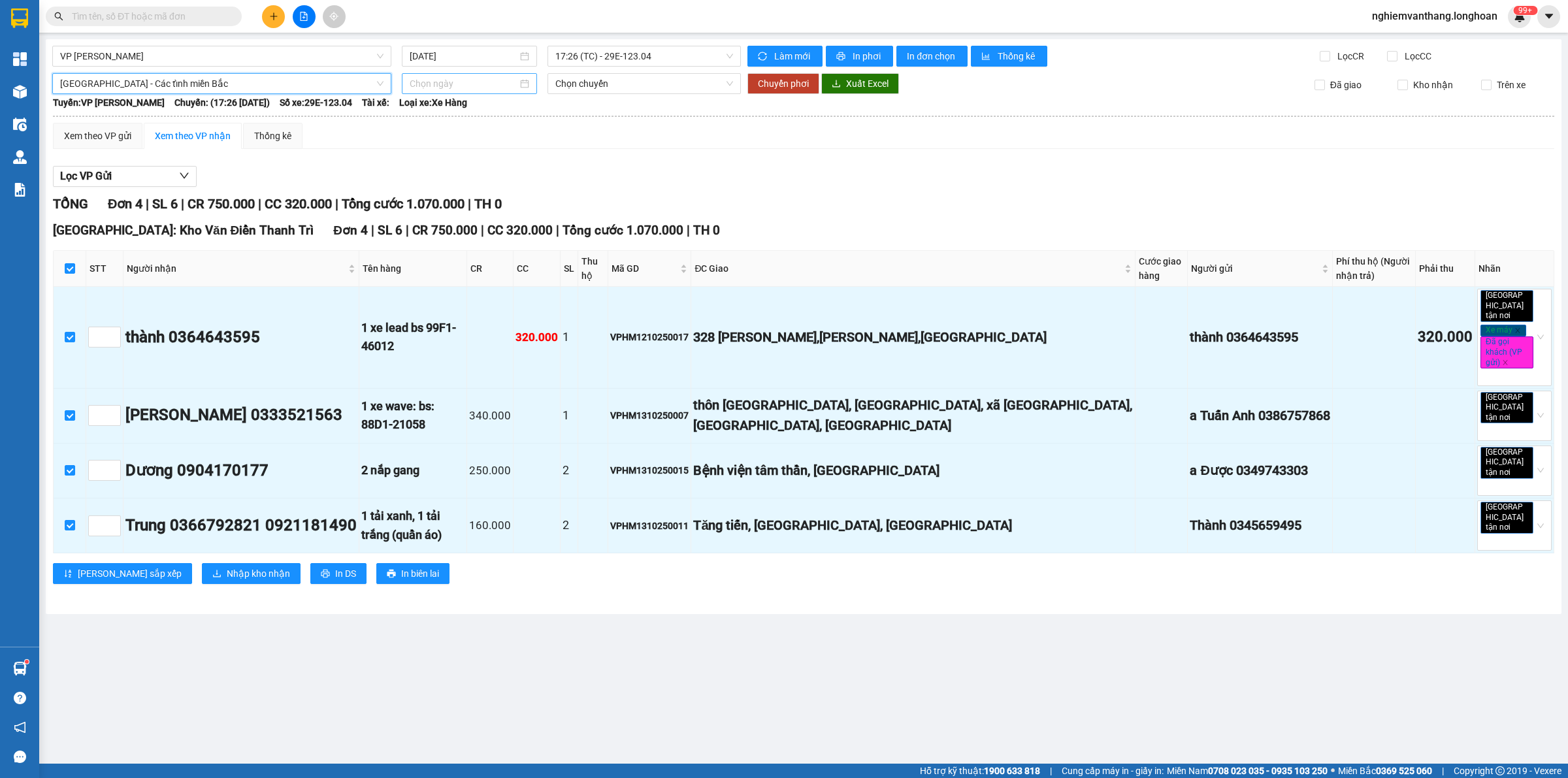
click at [474, 79] on input at bounding box center [463, 84] width 108 height 15
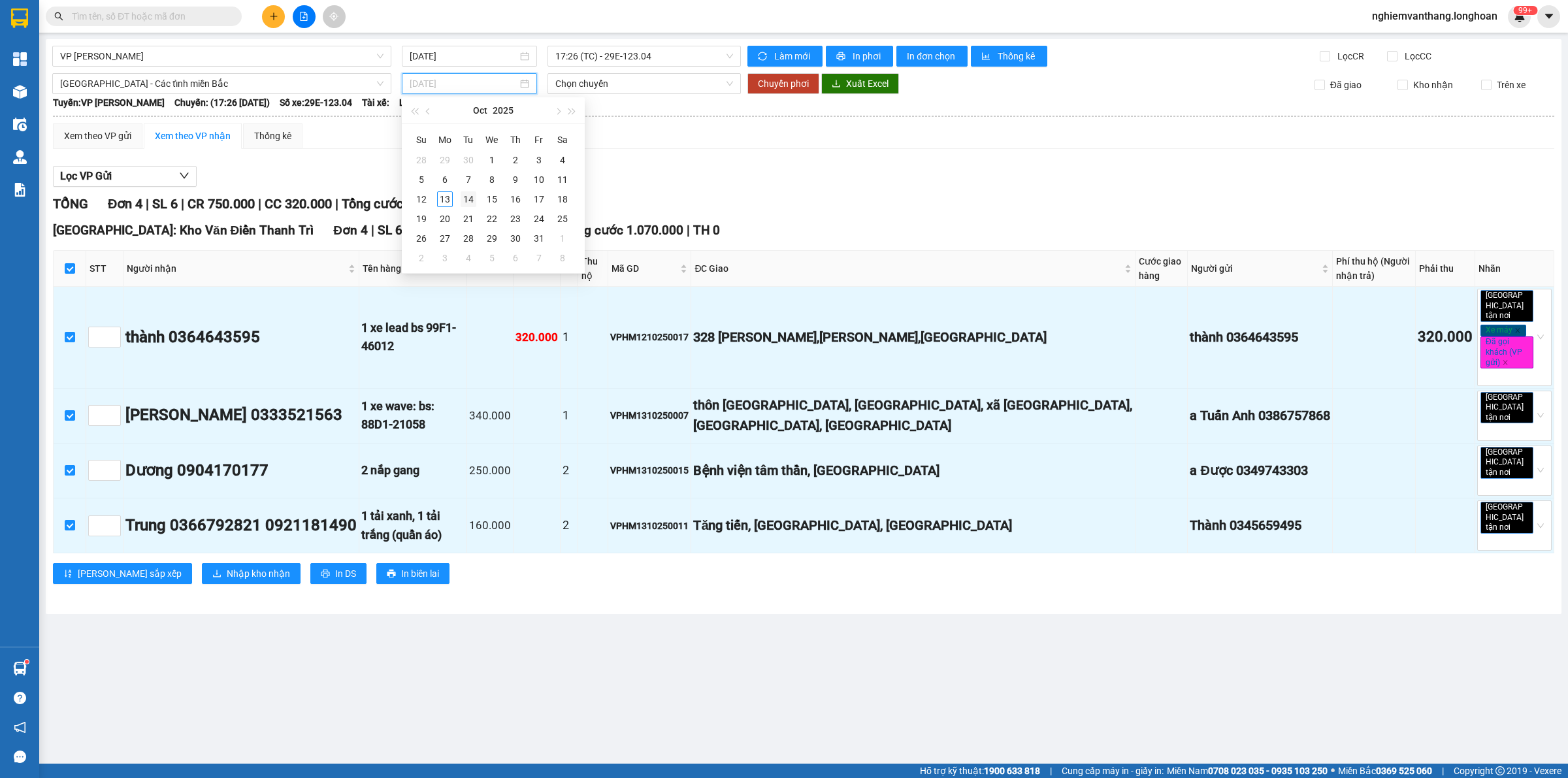
type input "[DATE]"
drag, startPoint x: 468, startPoint y: 194, endPoint x: 595, endPoint y: 175, distance: 128.4
click at [469, 194] on div "14" at bounding box center [468, 199] width 16 height 16
type input "[DATE]"
click at [787, 88] on span "Chuyển phơi" at bounding box center [783, 84] width 51 height 15
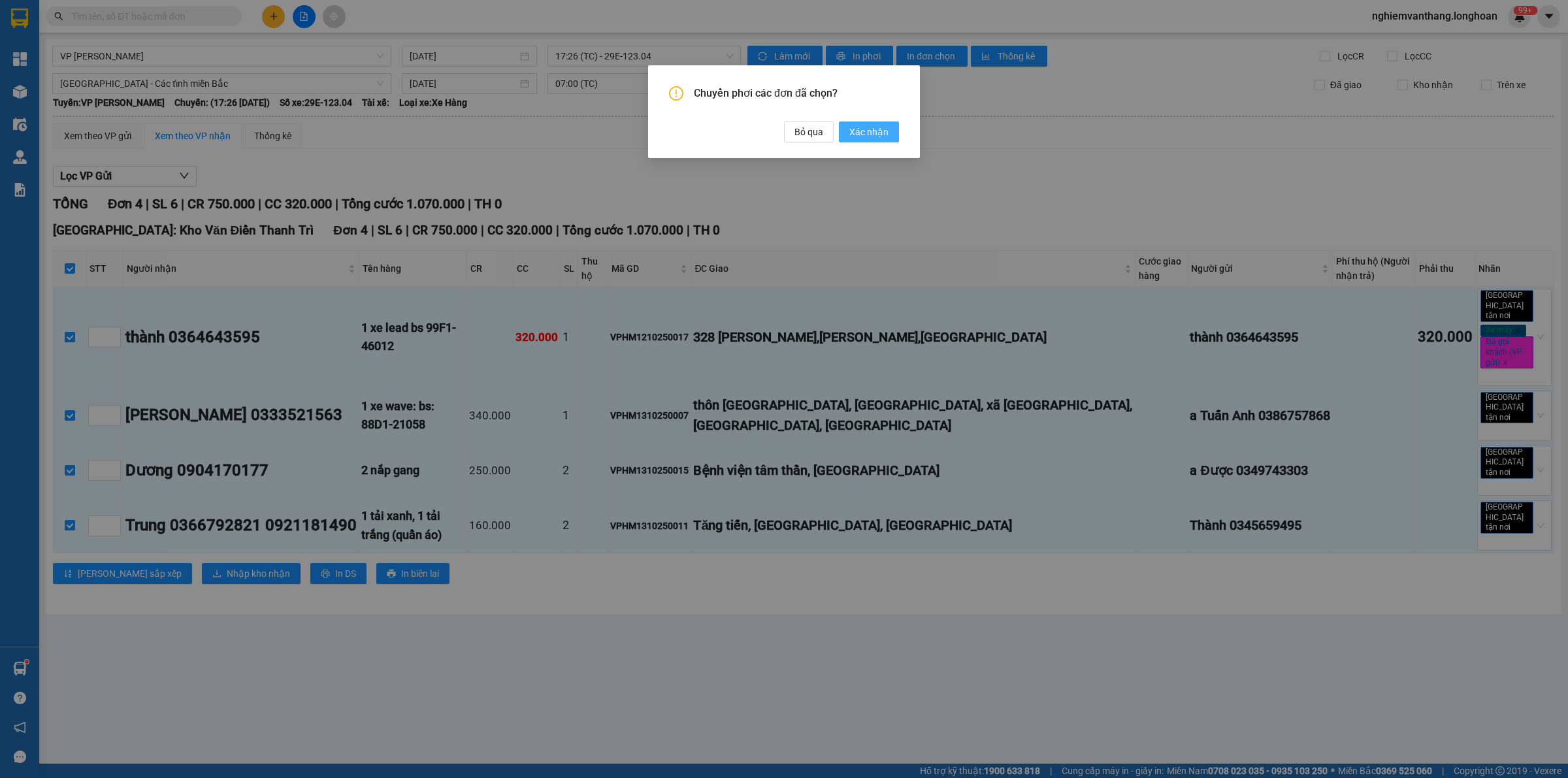
click at [879, 128] on span "Xác nhận" at bounding box center [869, 132] width 39 height 15
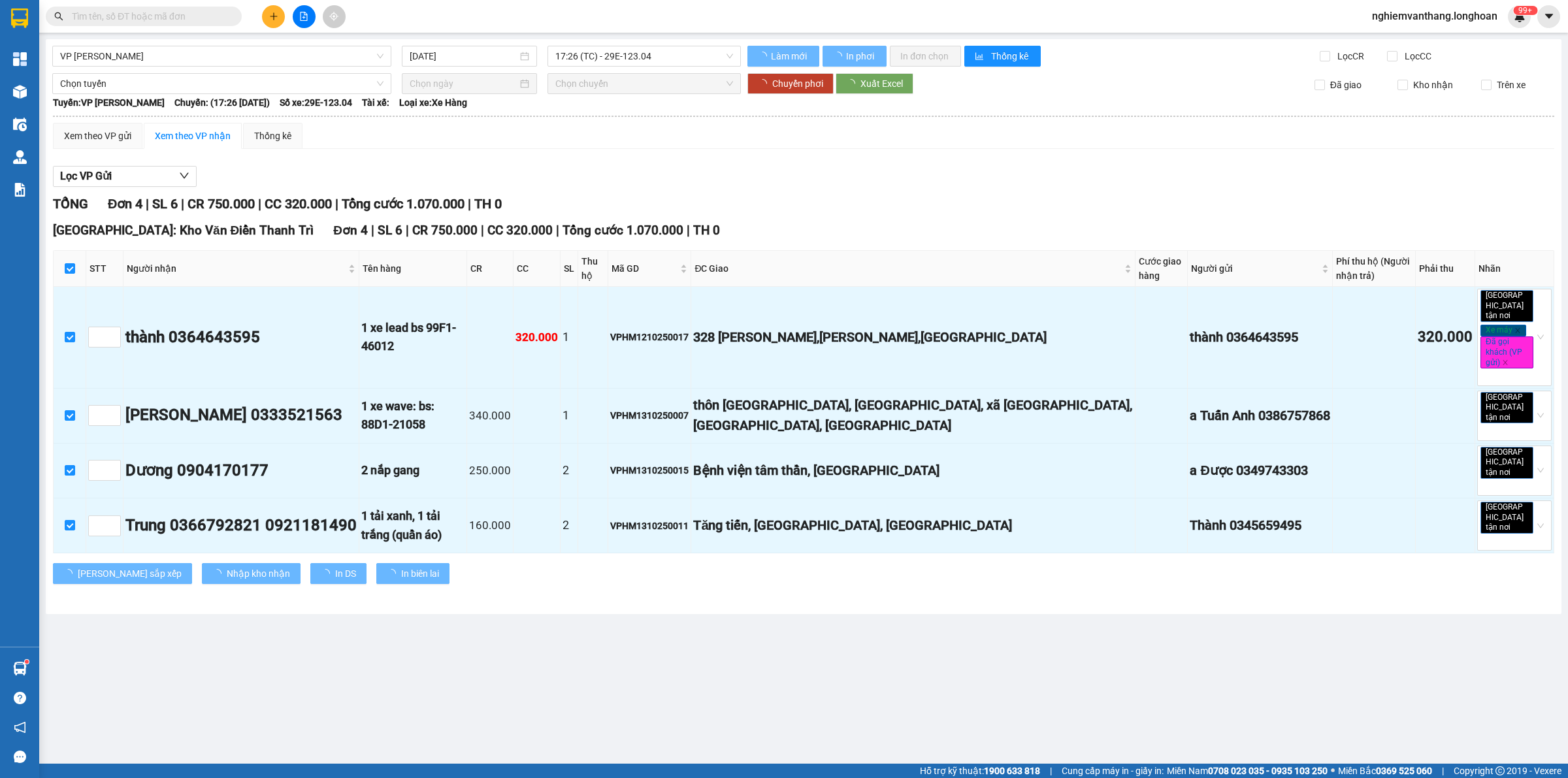
checkbox input "false"
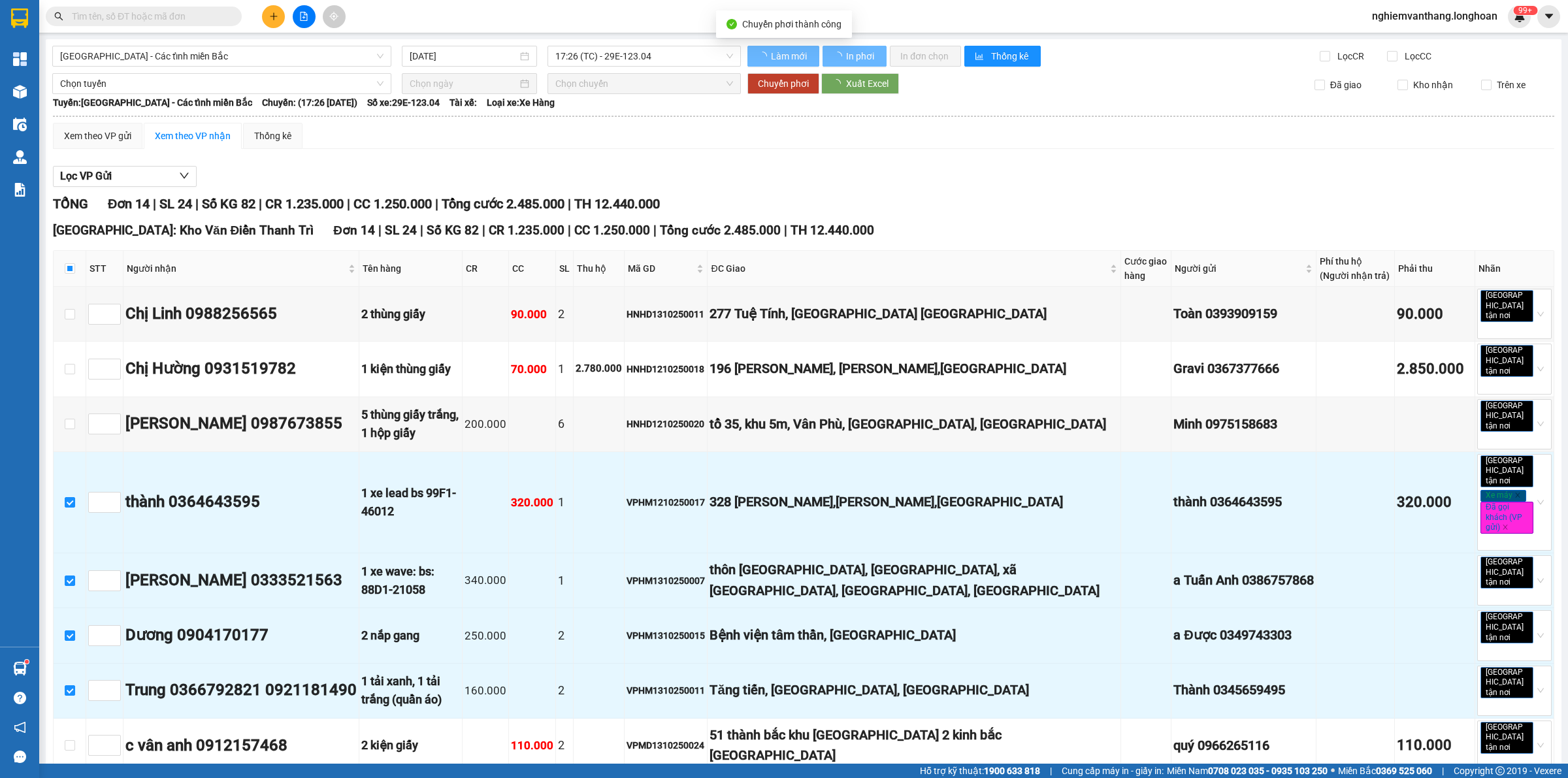
checkbox input "false"
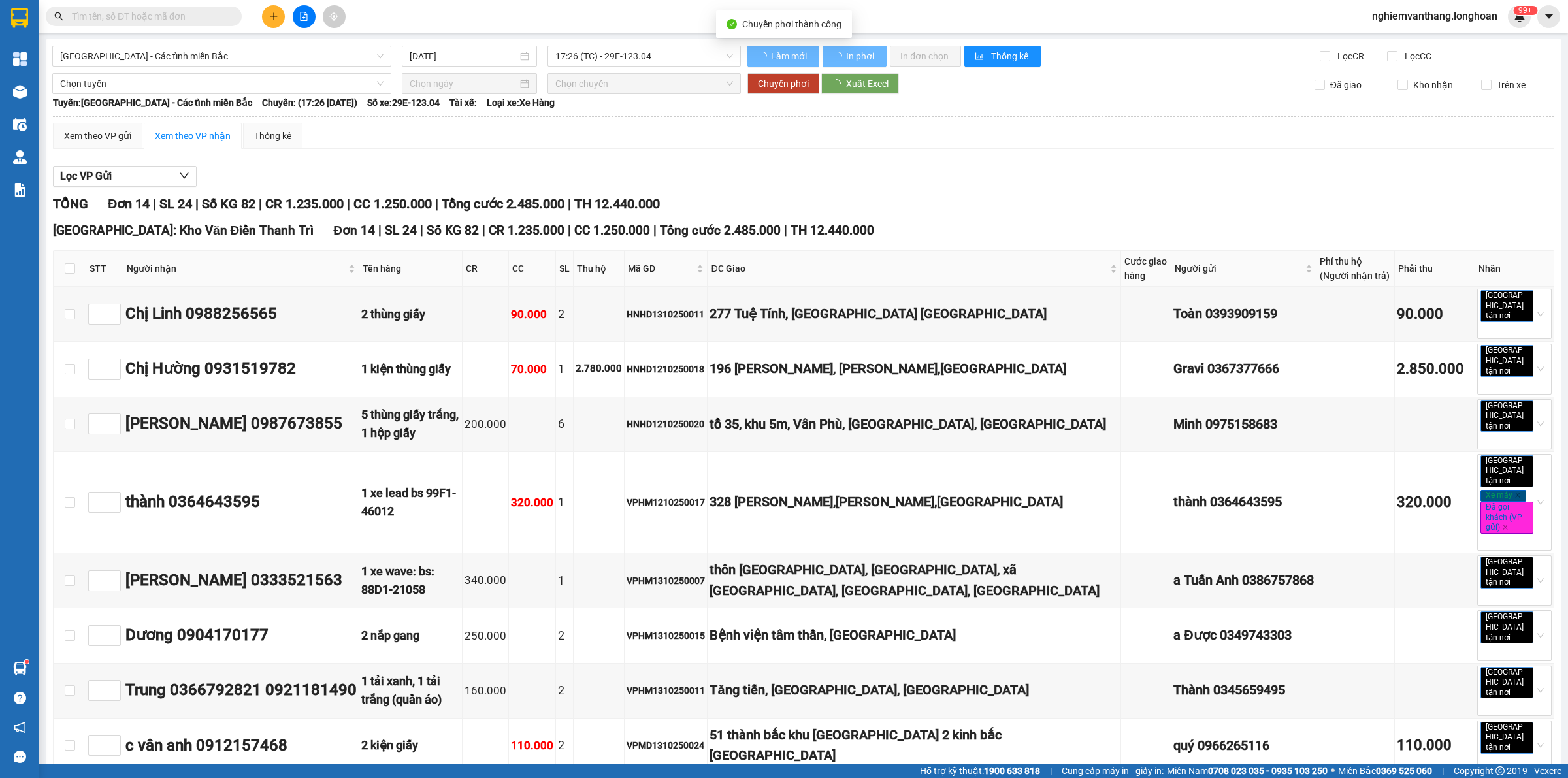
type input "[DATE]"
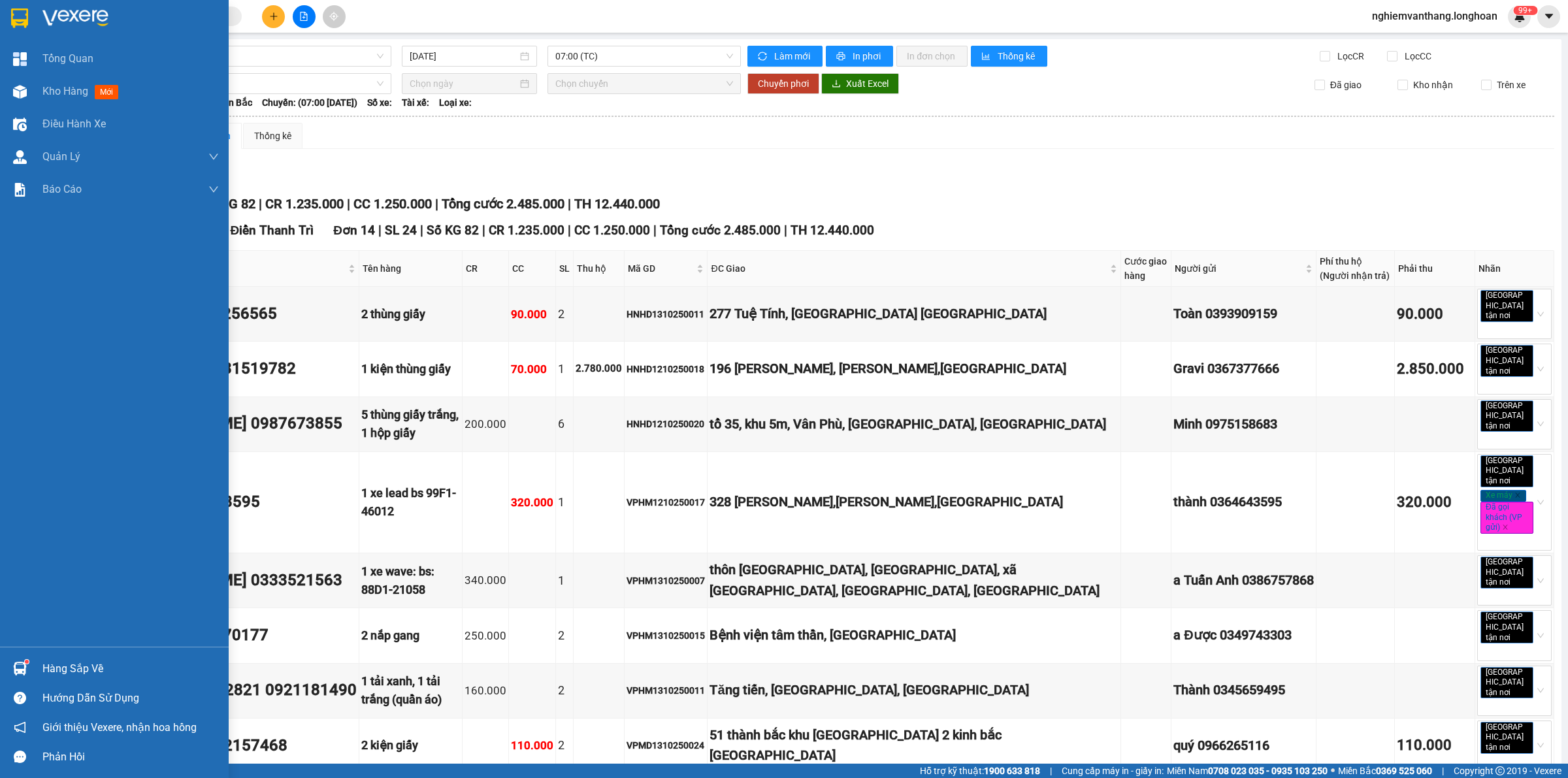
click at [7, 26] on div at bounding box center [114, 21] width 229 height 42
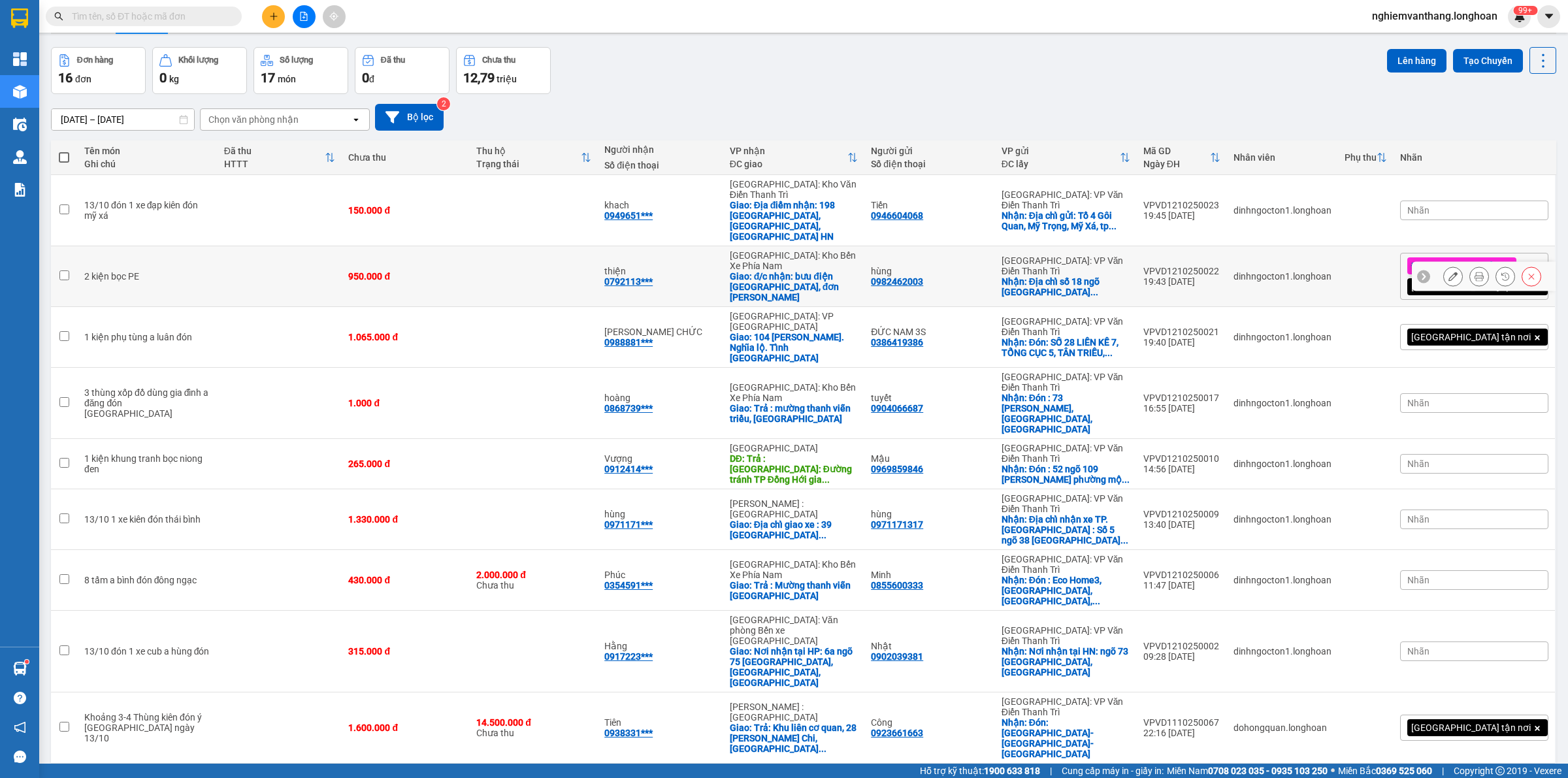
scroll to position [81, 0]
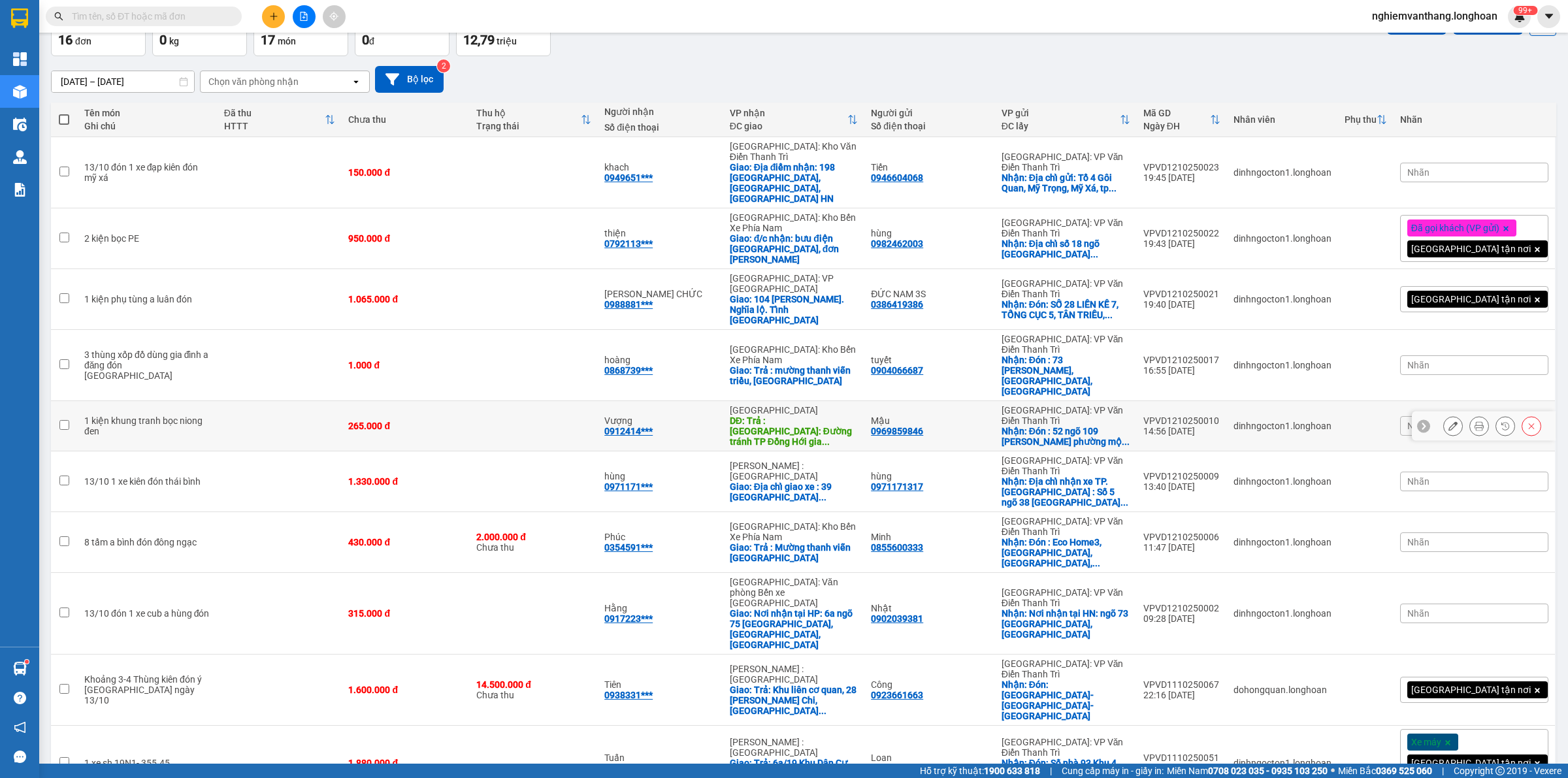
click at [224, 401] on td at bounding box center [279, 426] width 125 height 50
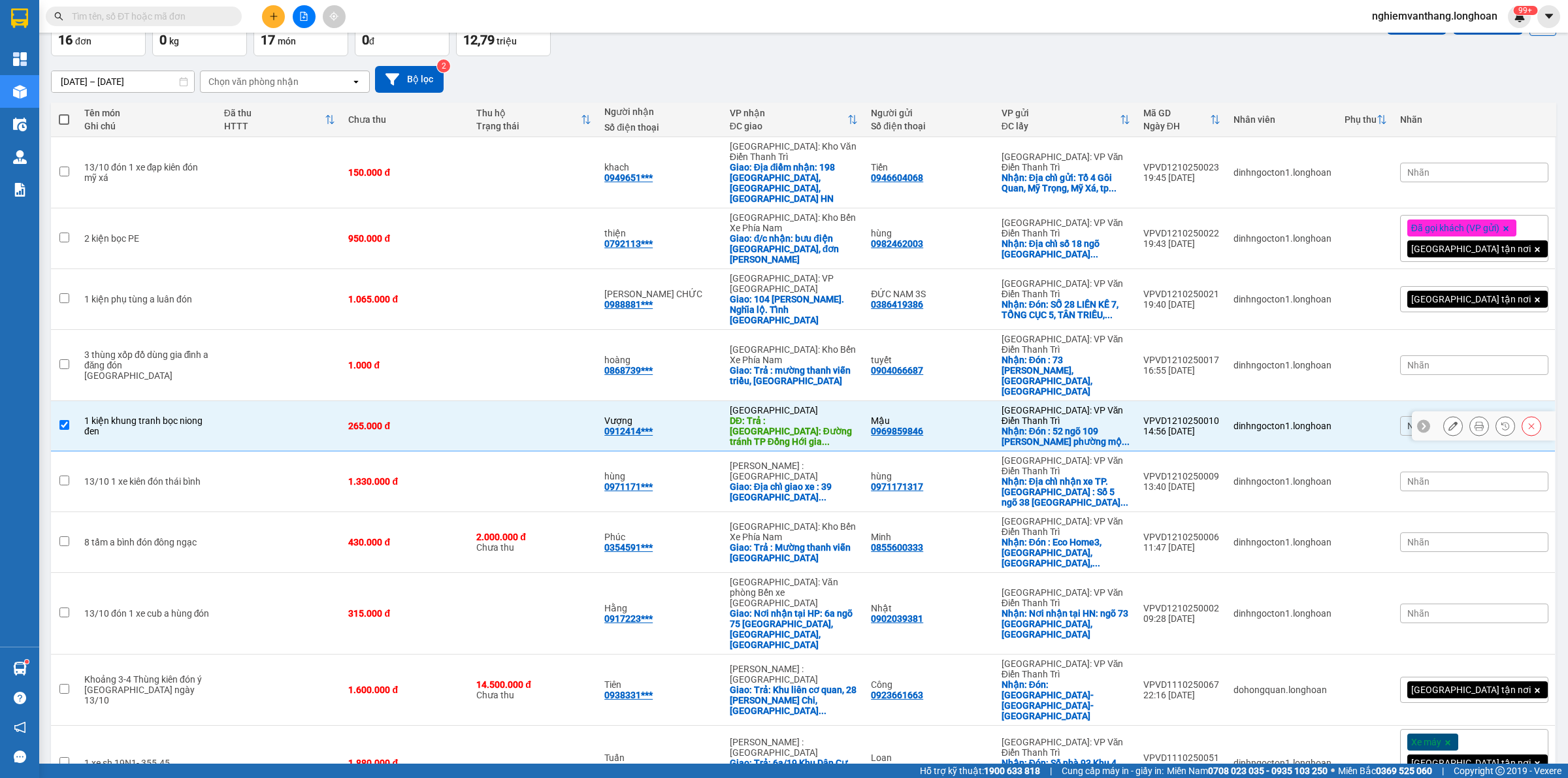
click at [226, 401] on td at bounding box center [279, 426] width 125 height 50
checkbox input "false"
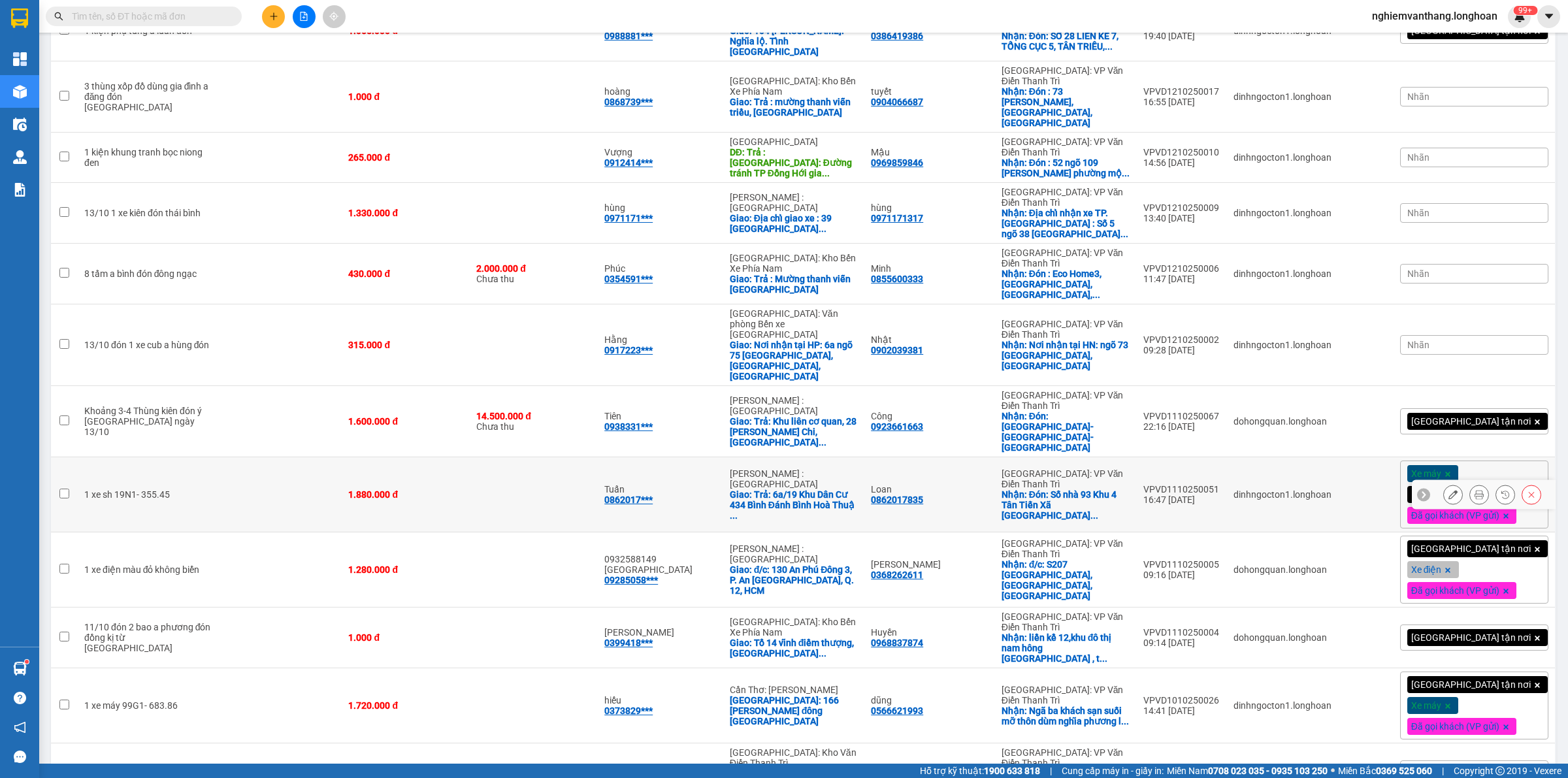
scroll to position [361, 0]
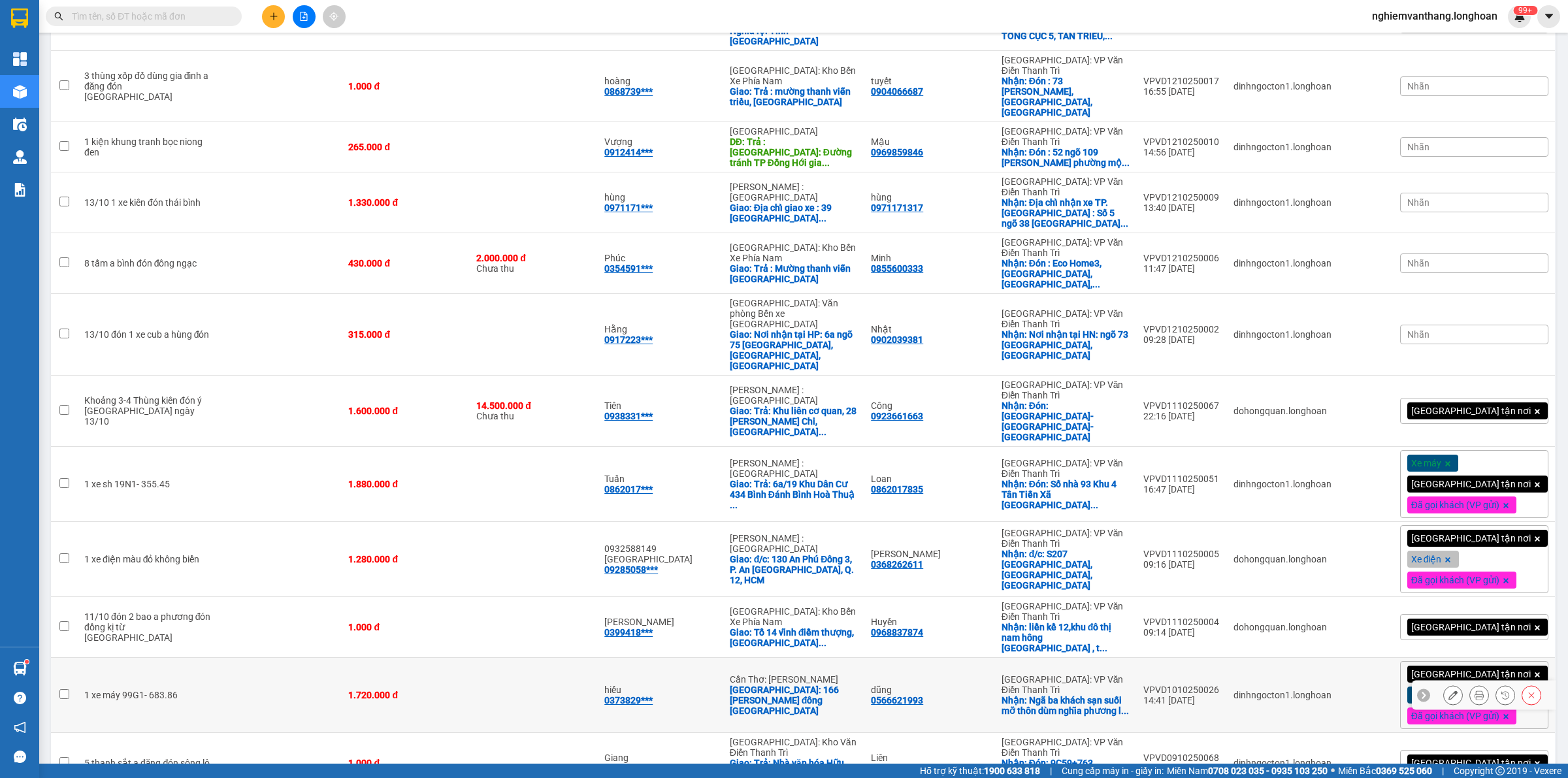
click at [298, 658] on td at bounding box center [279, 695] width 125 height 75
checkbox input "true"
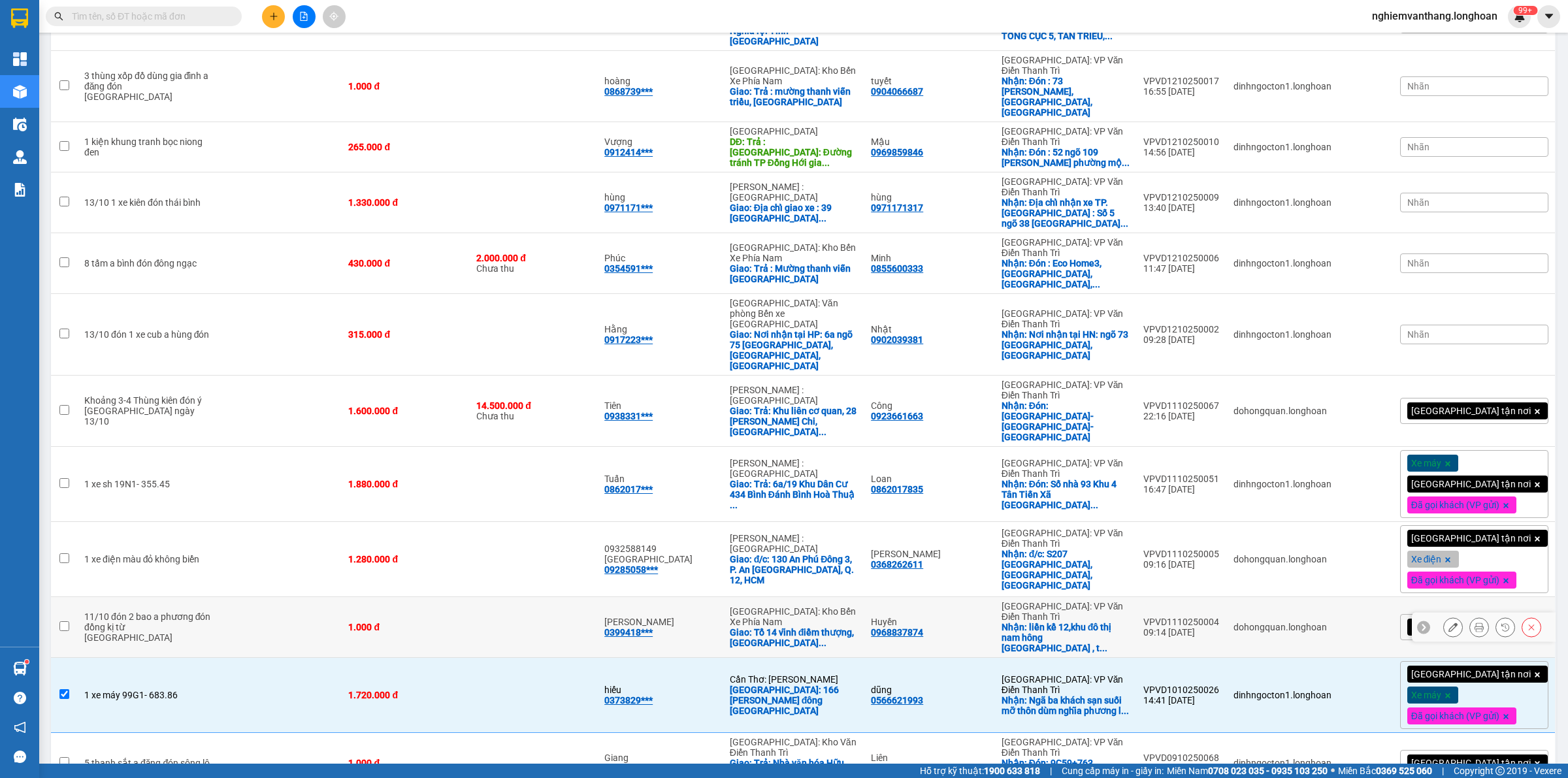
click at [266, 522] on td at bounding box center [279, 559] width 125 height 75
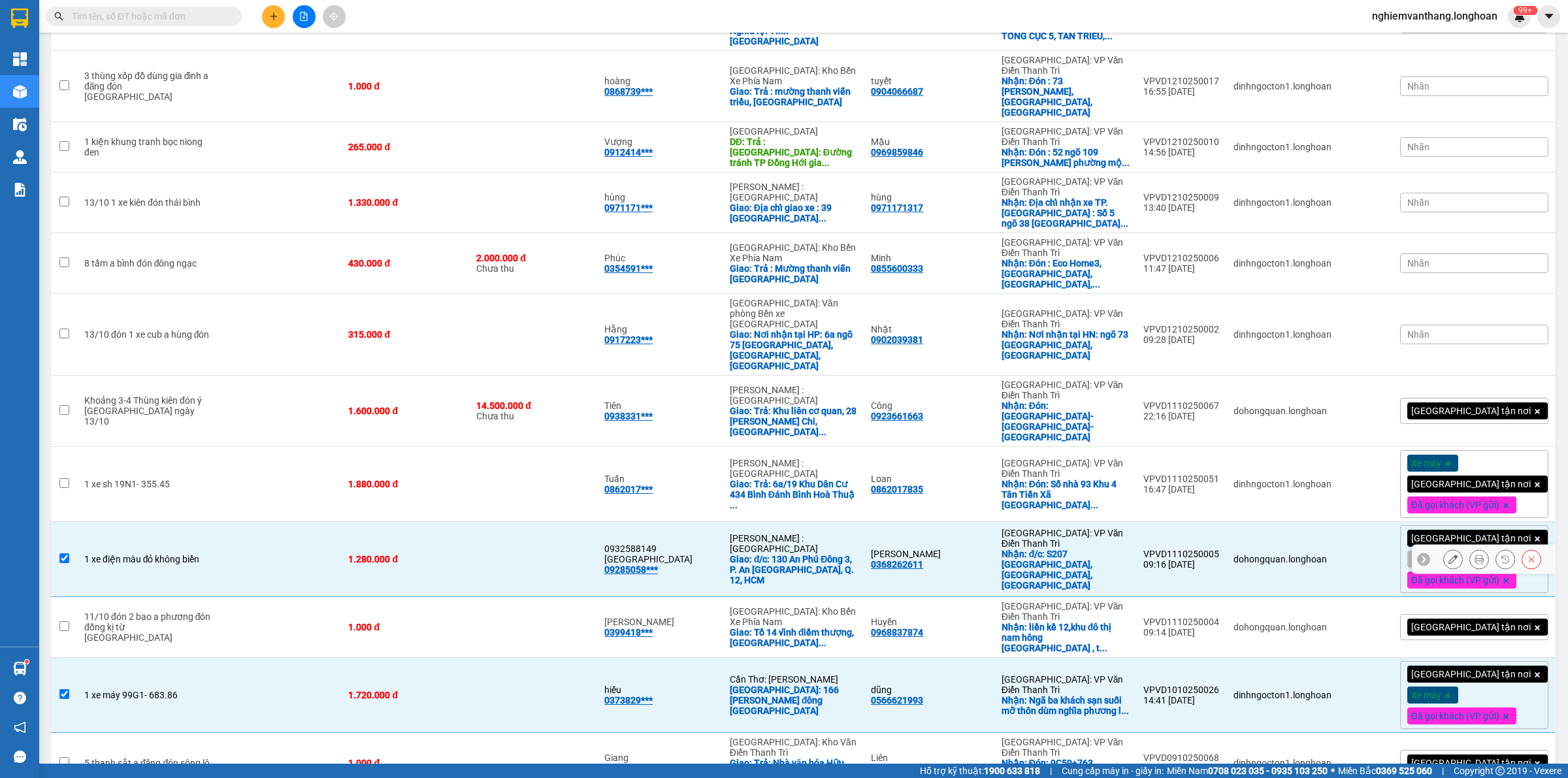
checkbox input "true"
click at [271, 446] on td at bounding box center [279, 484] width 125 height 75
checkbox input "true"
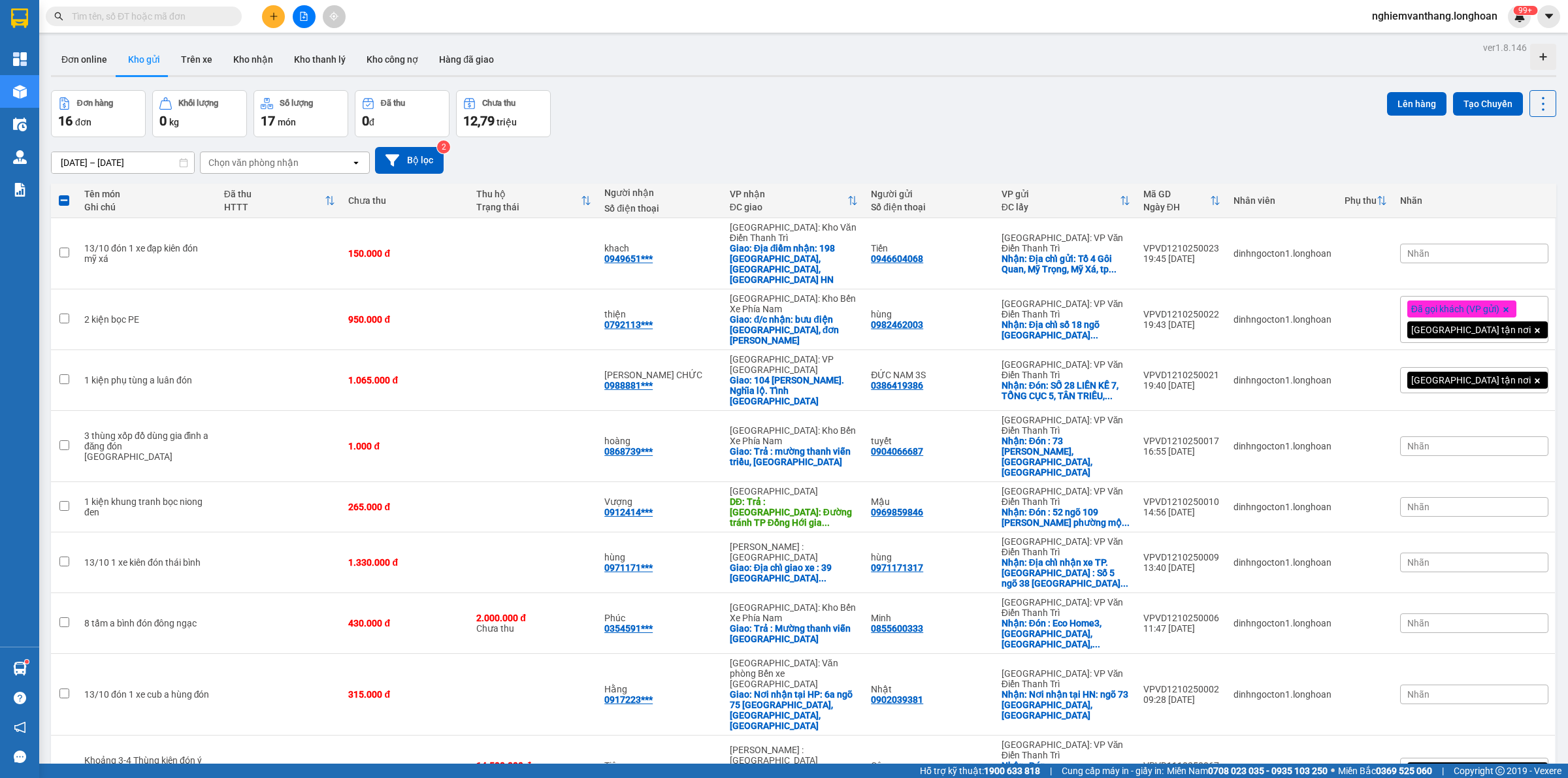
scroll to position [0, 0]
click at [1390, 104] on button "Lên hàng" at bounding box center [1417, 104] width 59 height 24
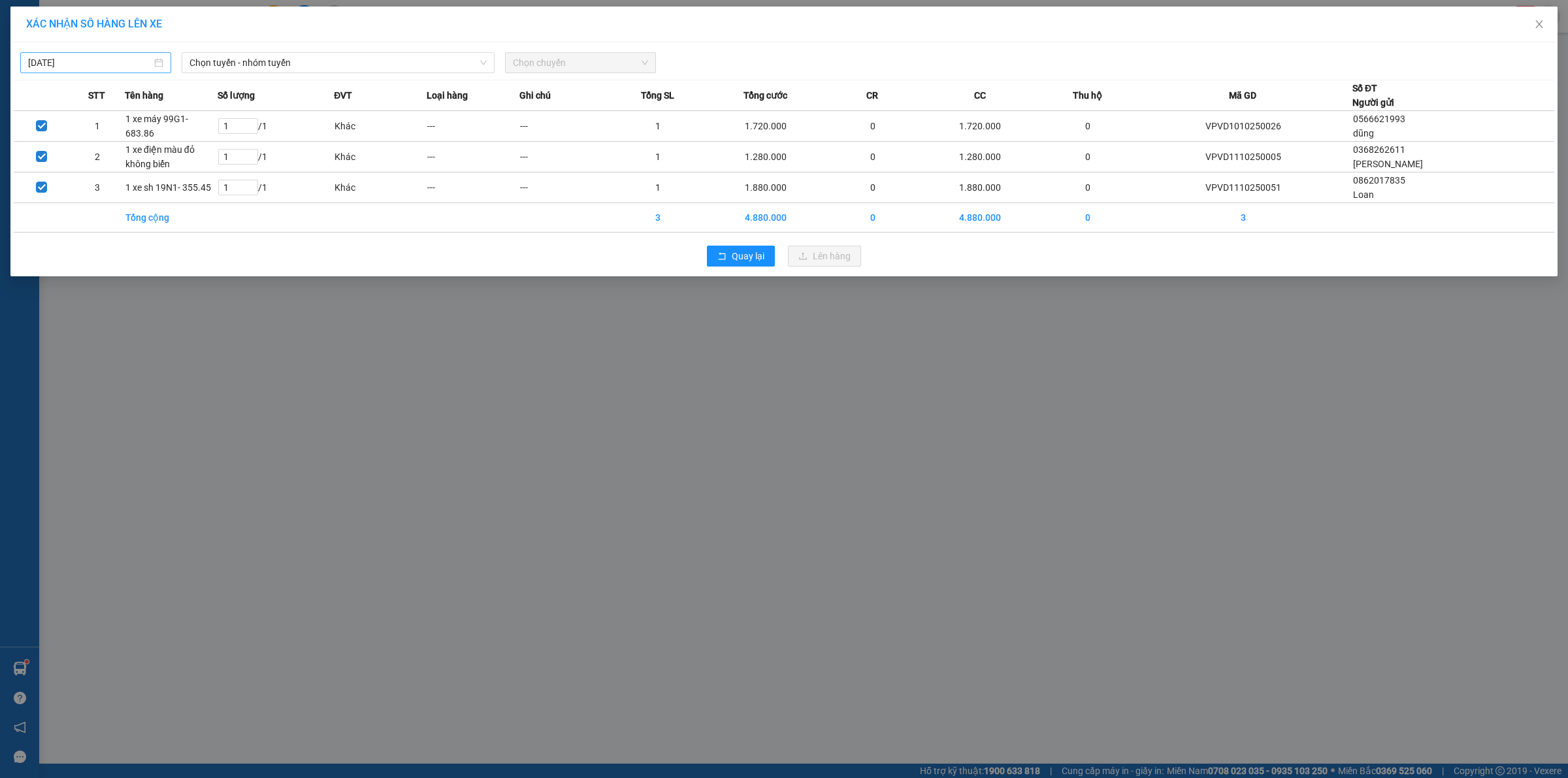
click at [139, 62] on input "[DATE]" at bounding box center [89, 63] width 123 height 15
type input "[DATE]"
click at [418, 56] on span "Chọn tuyến - nhóm tuyến" at bounding box center [338, 63] width 298 height 20
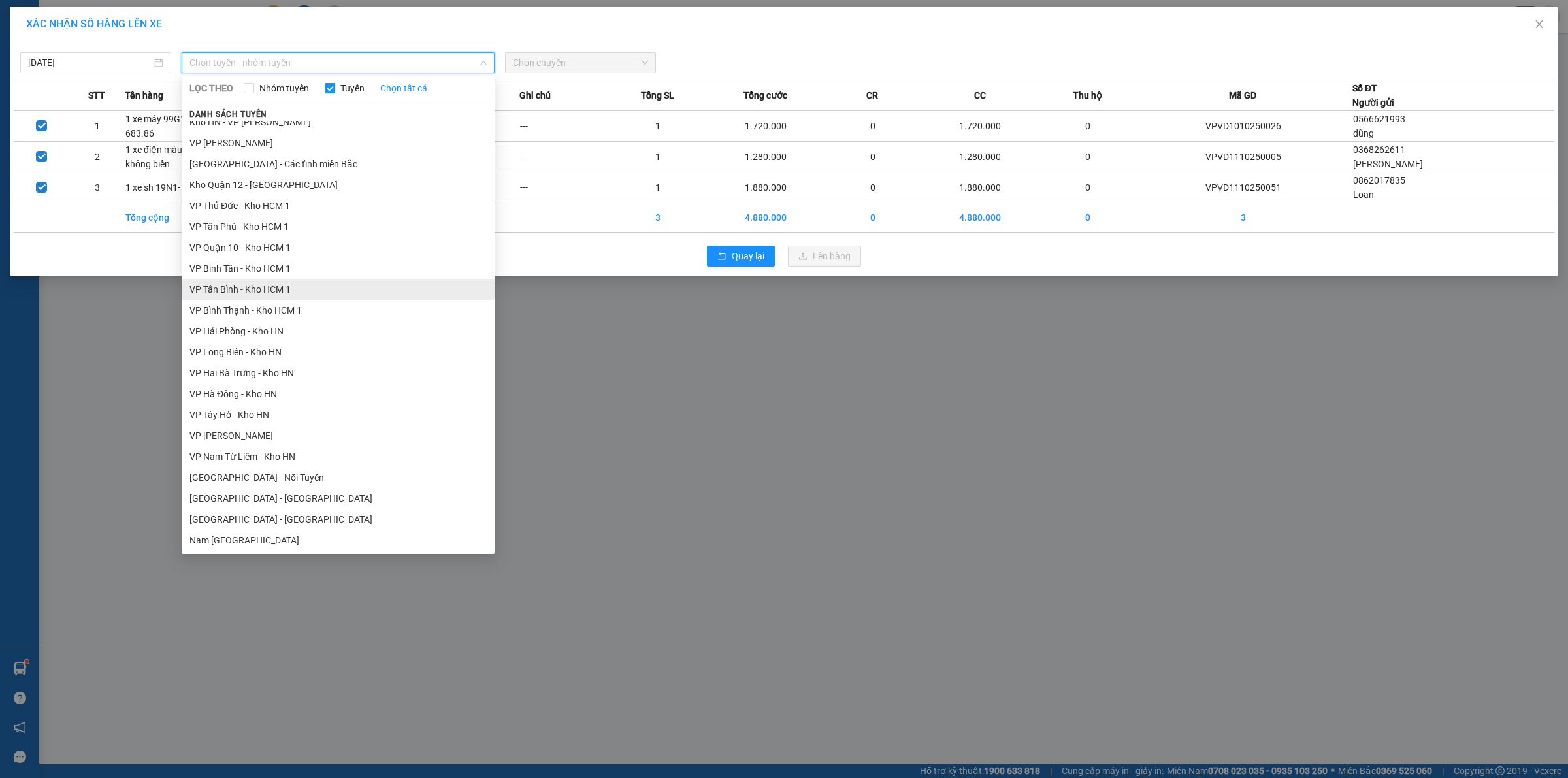
scroll to position [637, 0]
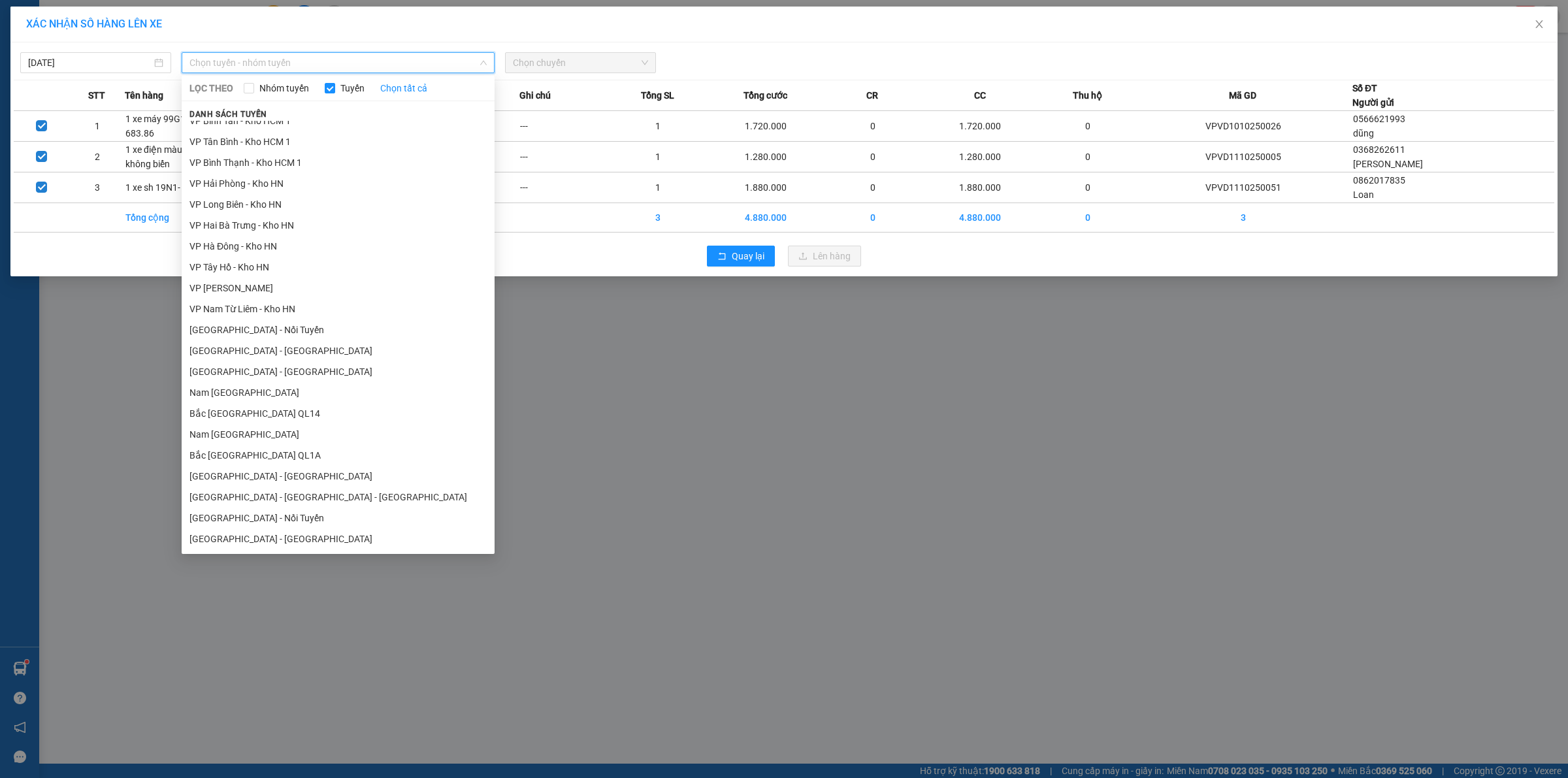
click at [282, 457] on li "Bắc [GEOGRAPHIC_DATA] QL1A" at bounding box center [338, 456] width 313 height 21
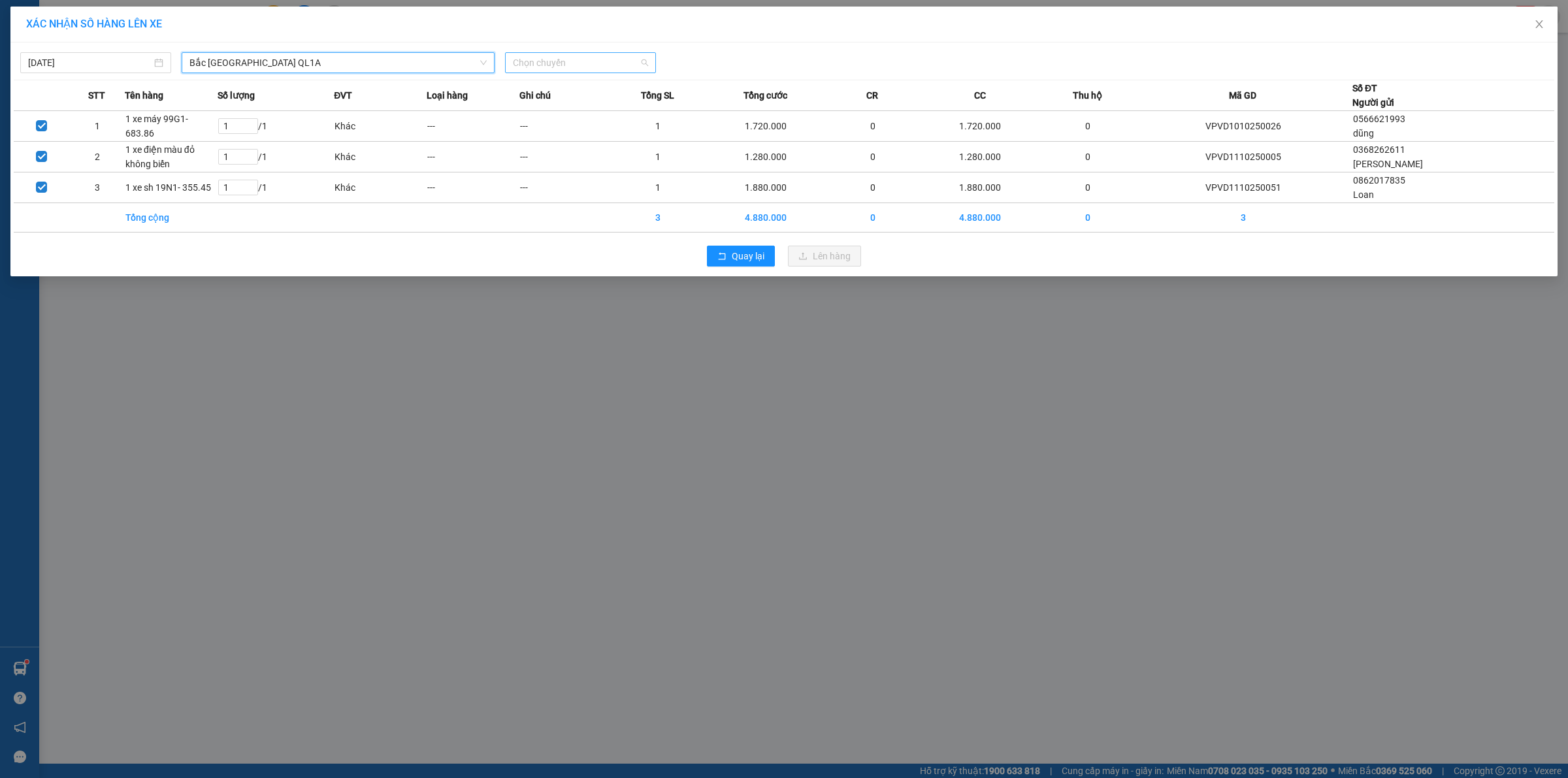
drag, startPoint x: 515, startPoint y: 63, endPoint x: 543, endPoint y: 73, distance: 29.7
click at [517, 62] on span "Chọn chuyến" at bounding box center [581, 63] width 135 height 20
drag, startPoint x: 537, startPoint y: 124, endPoint x: 578, endPoint y: 132, distance: 41.8
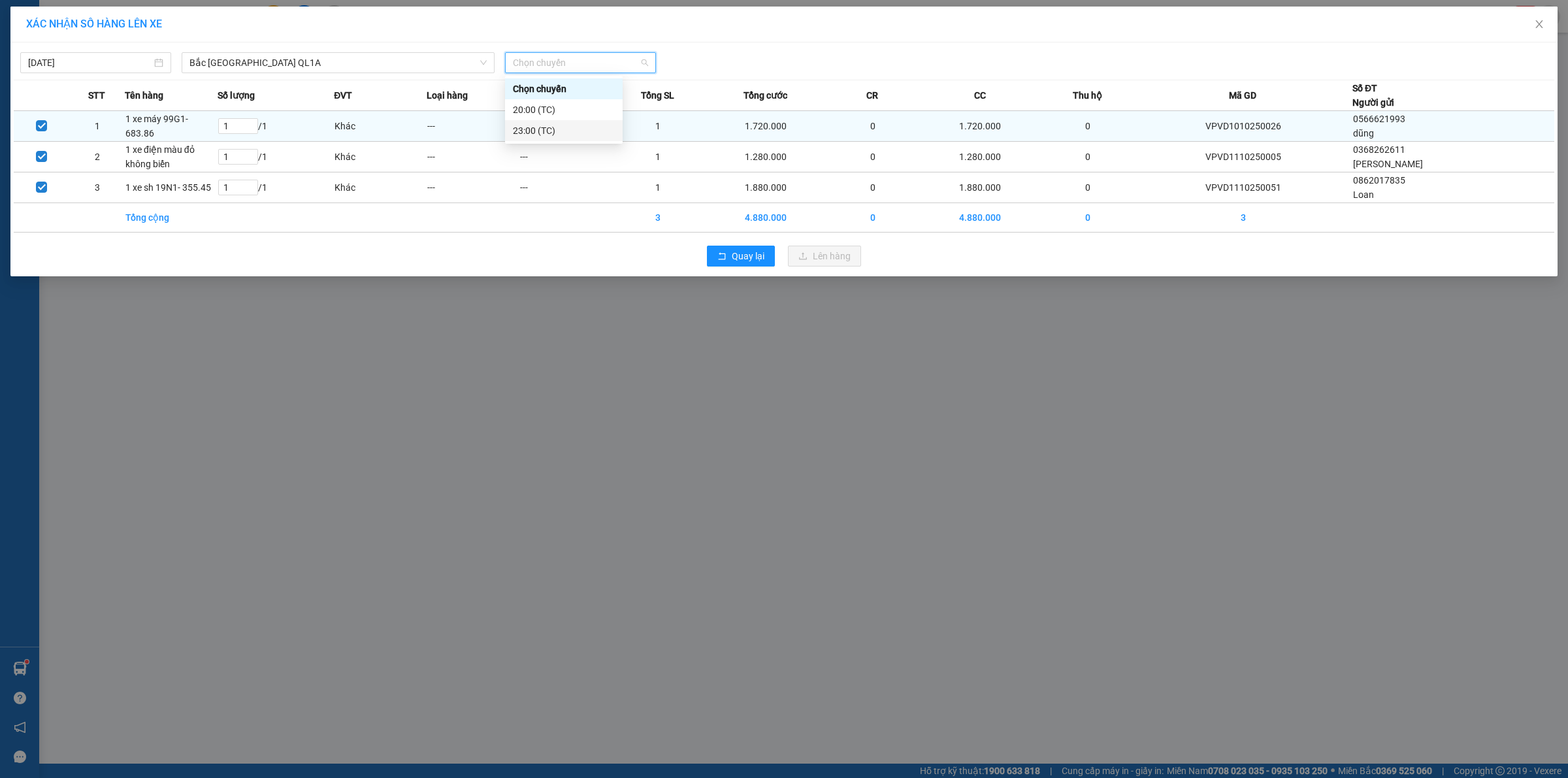
click at [537, 125] on div "23:00 (TC)" at bounding box center [564, 130] width 102 height 15
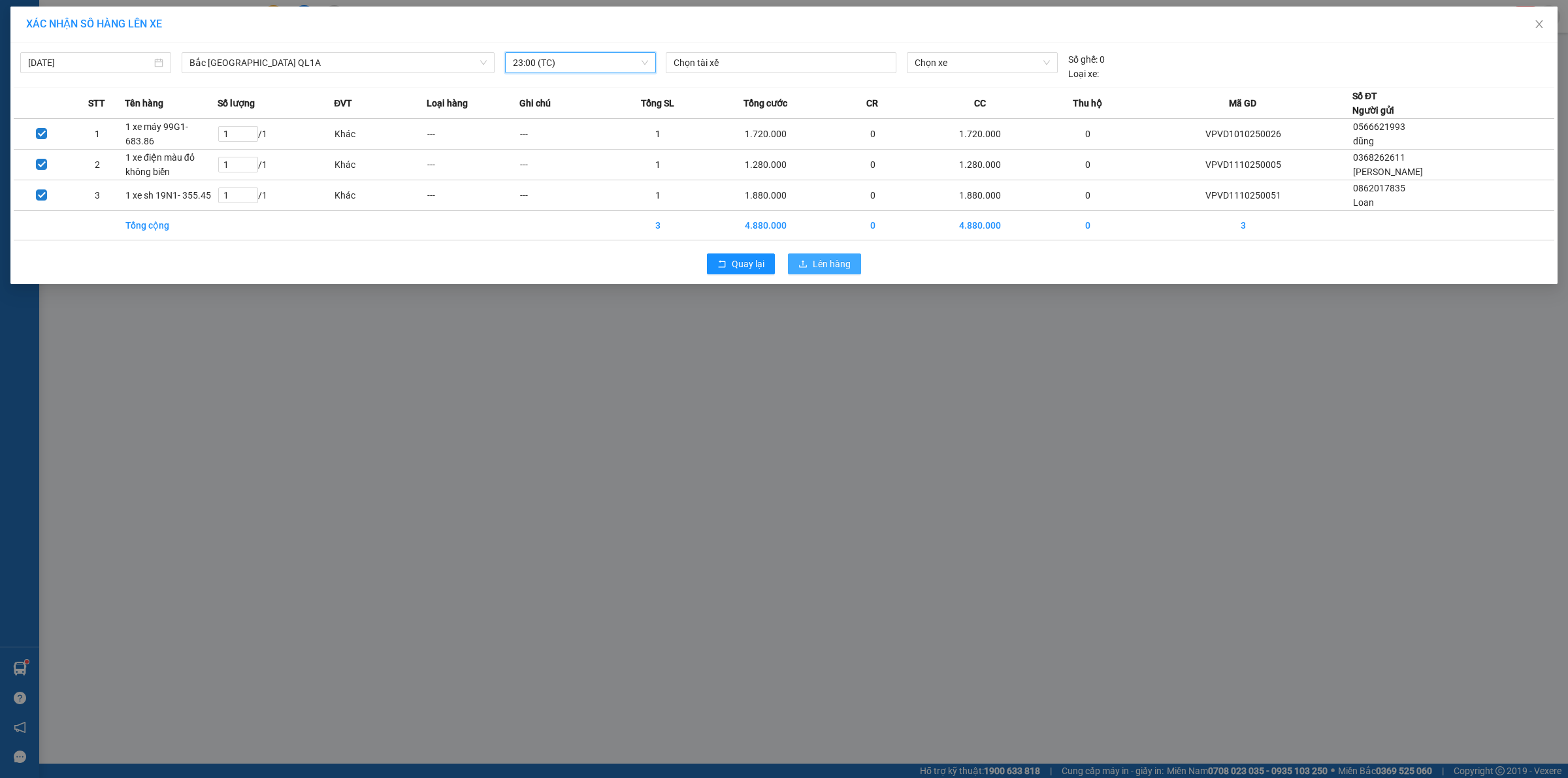
click at [804, 255] on button "Lên hàng" at bounding box center [824, 264] width 73 height 21
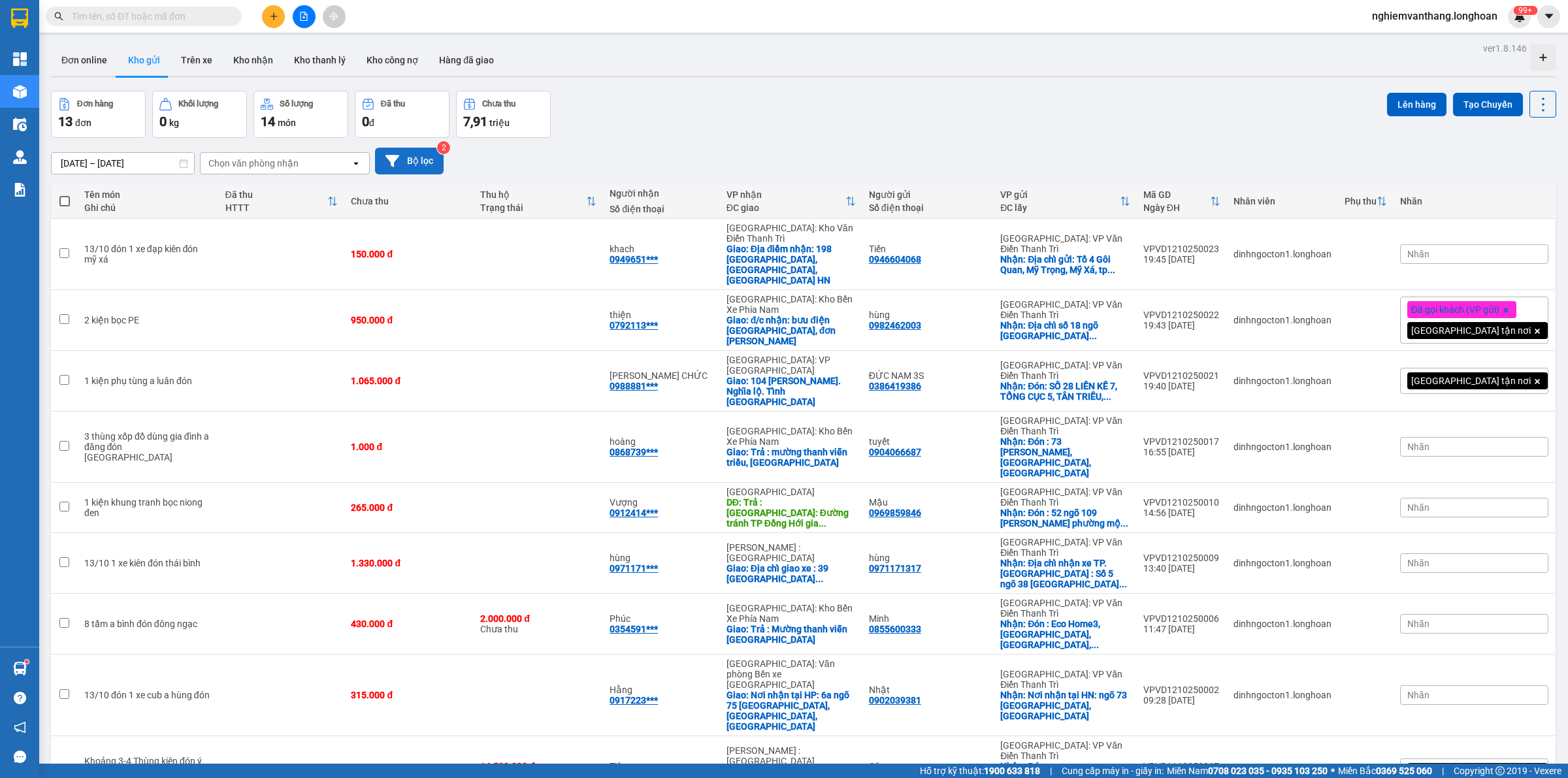
click at [424, 160] on button "Bộ lọc" at bounding box center [409, 161] width 68 height 26
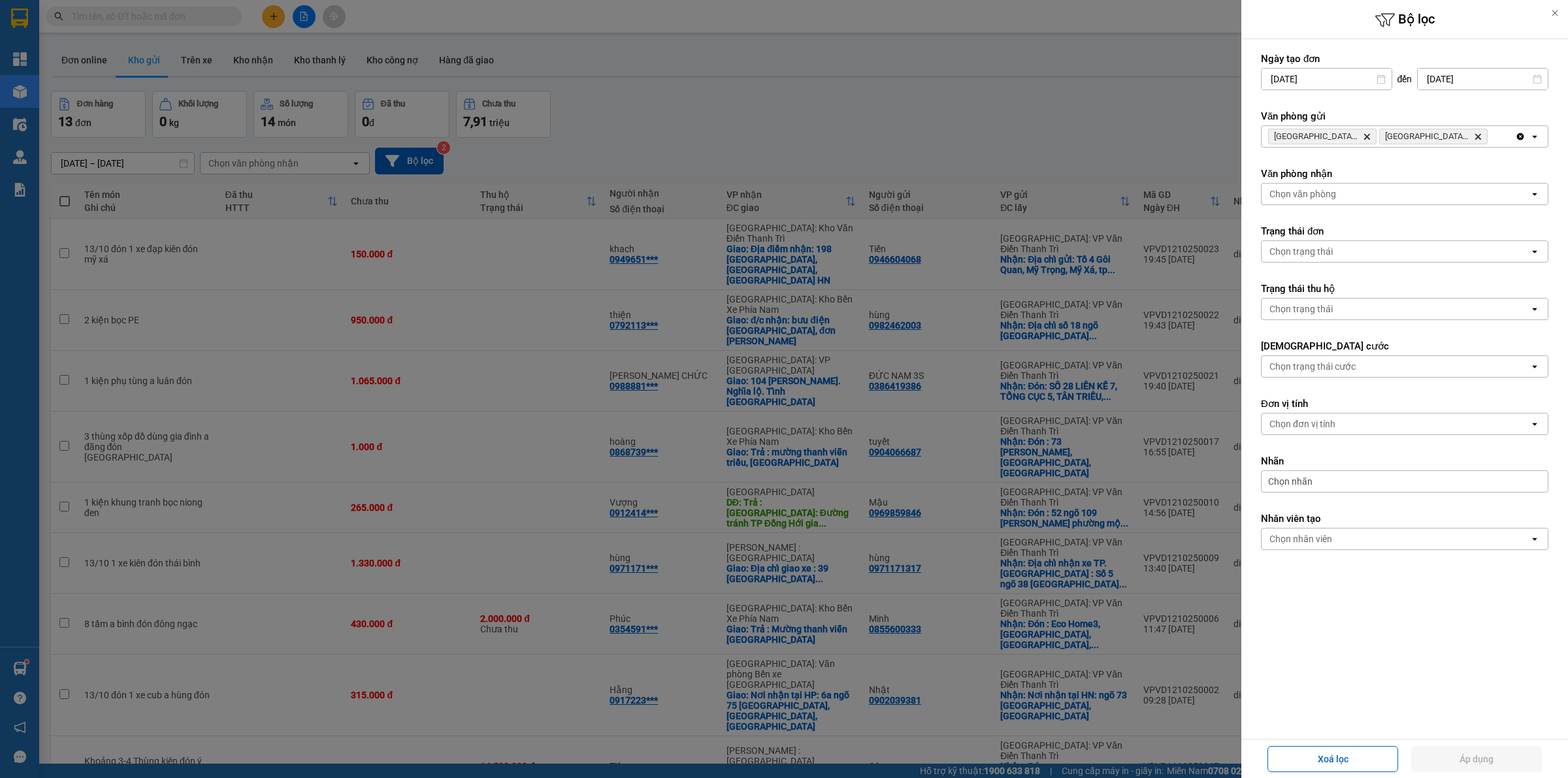
click at [1461, 81] on input "[DATE]" at bounding box center [1483, 79] width 130 height 21
click at [1370, 226] on div "13" at bounding box center [1368, 232] width 18 height 16
type input "[DATE]"
drag, startPoint x: 1486, startPoint y: 752, endPoint x: 1478, endPoint y: 756, distance: 8.9
click at [1484, 755] on button "Áp dụng" at bounding box center [1477, 759] width 131 height 26
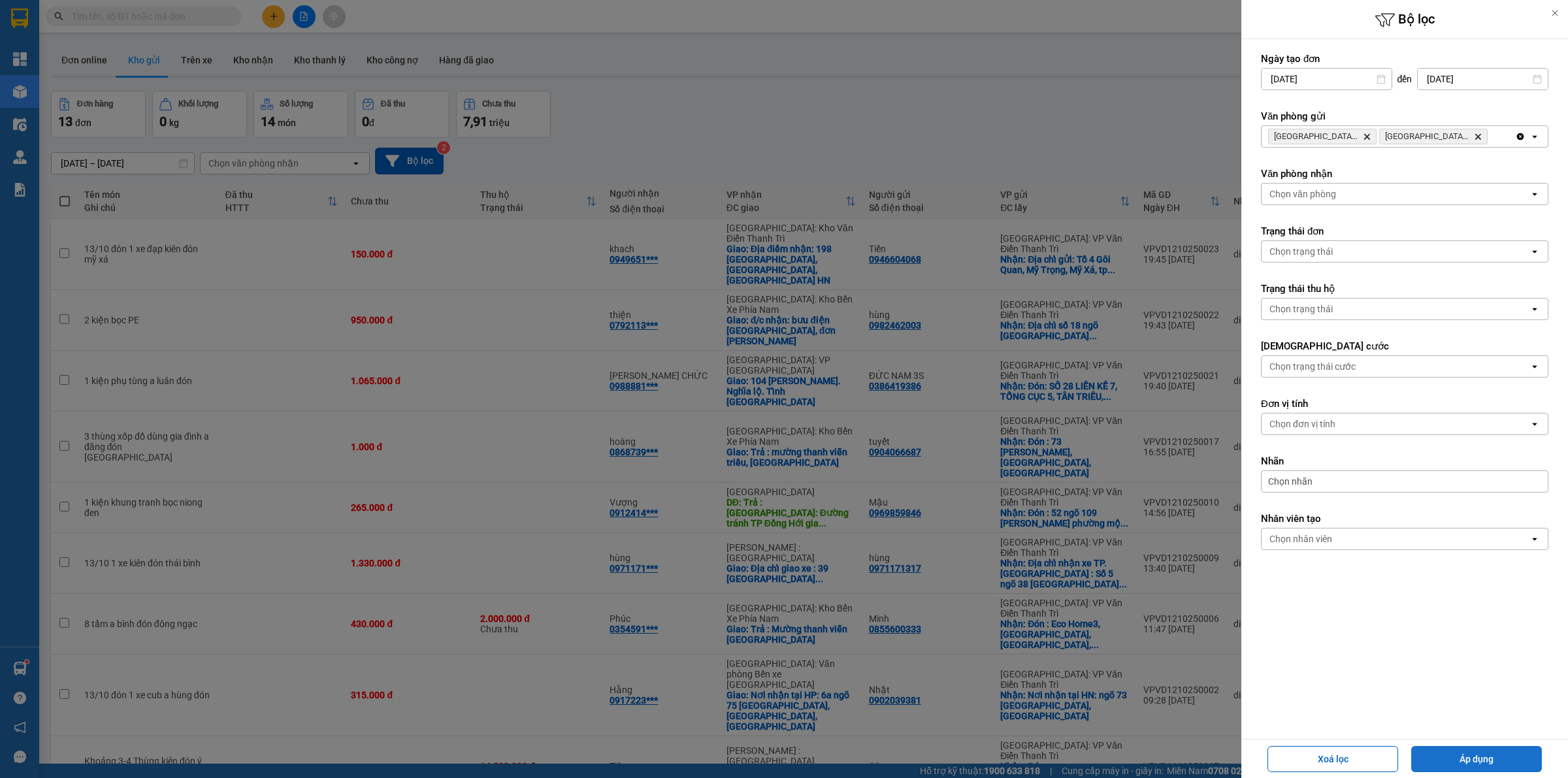
type input "[DATE] – [DATE]"
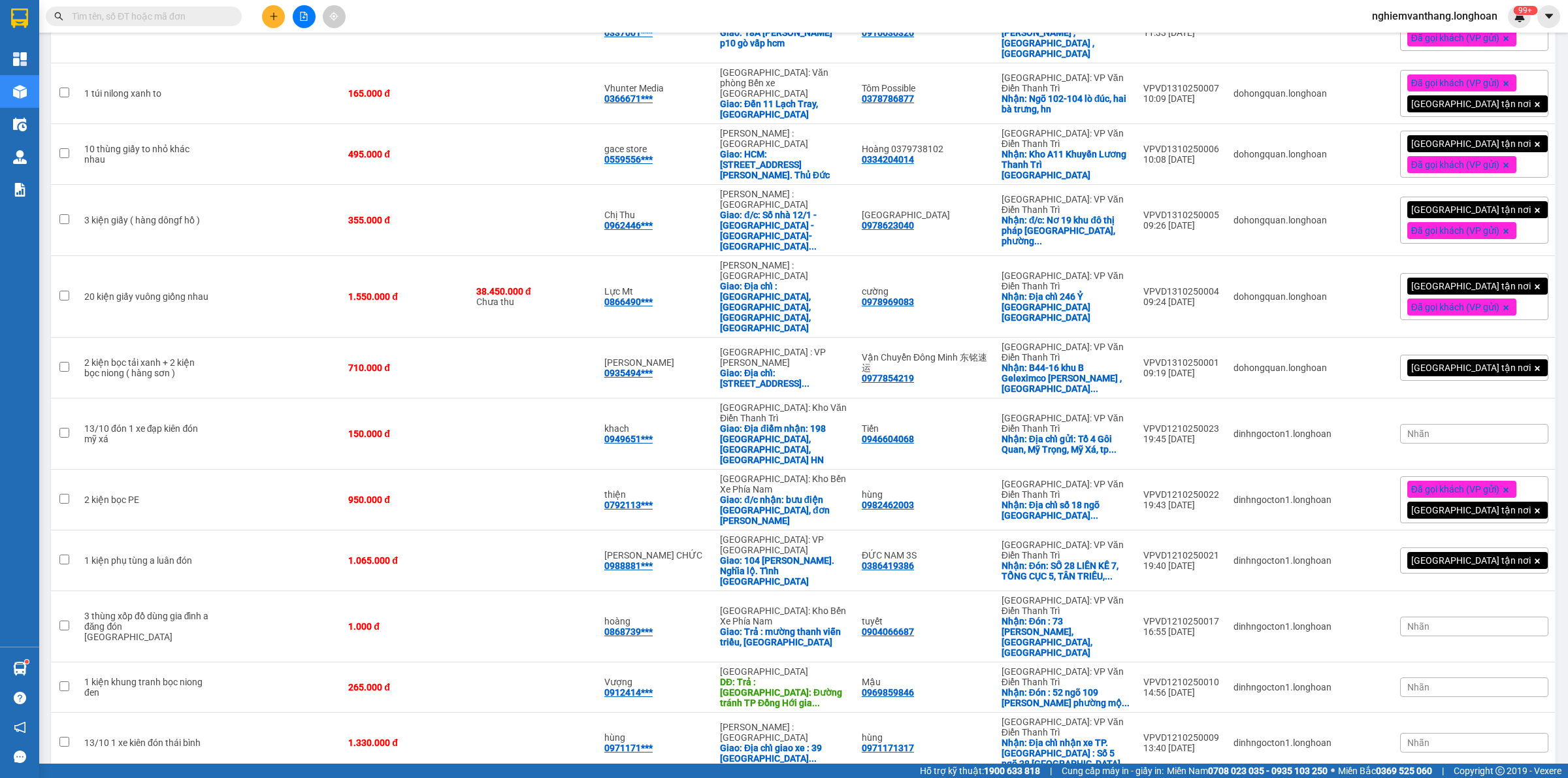
scroll to position [949, 0]
click at [311, 663] on td at bounding box center [279, 688] width 125 height 50
checkbox input "true"
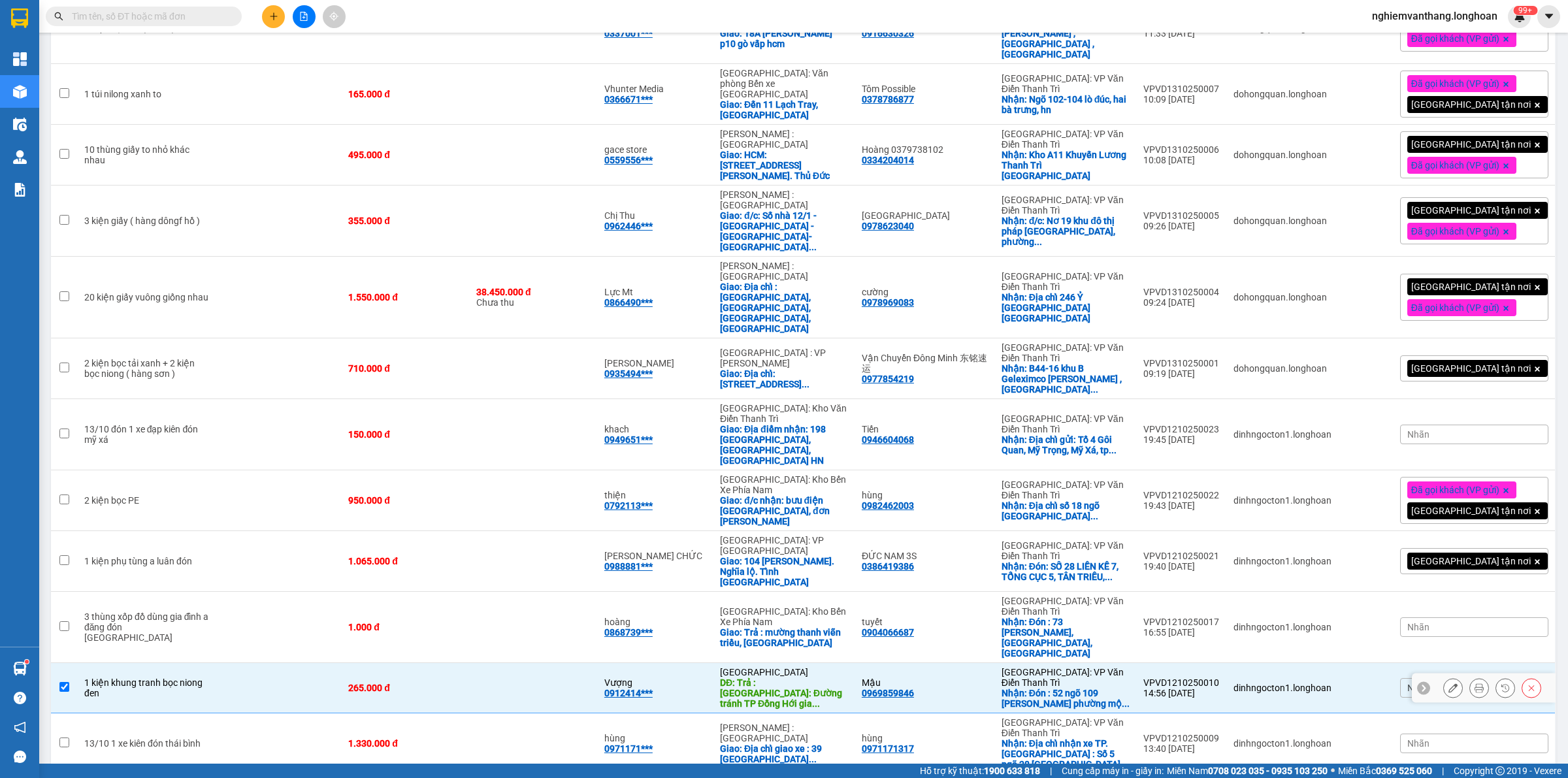
scroll to position [866, 0]
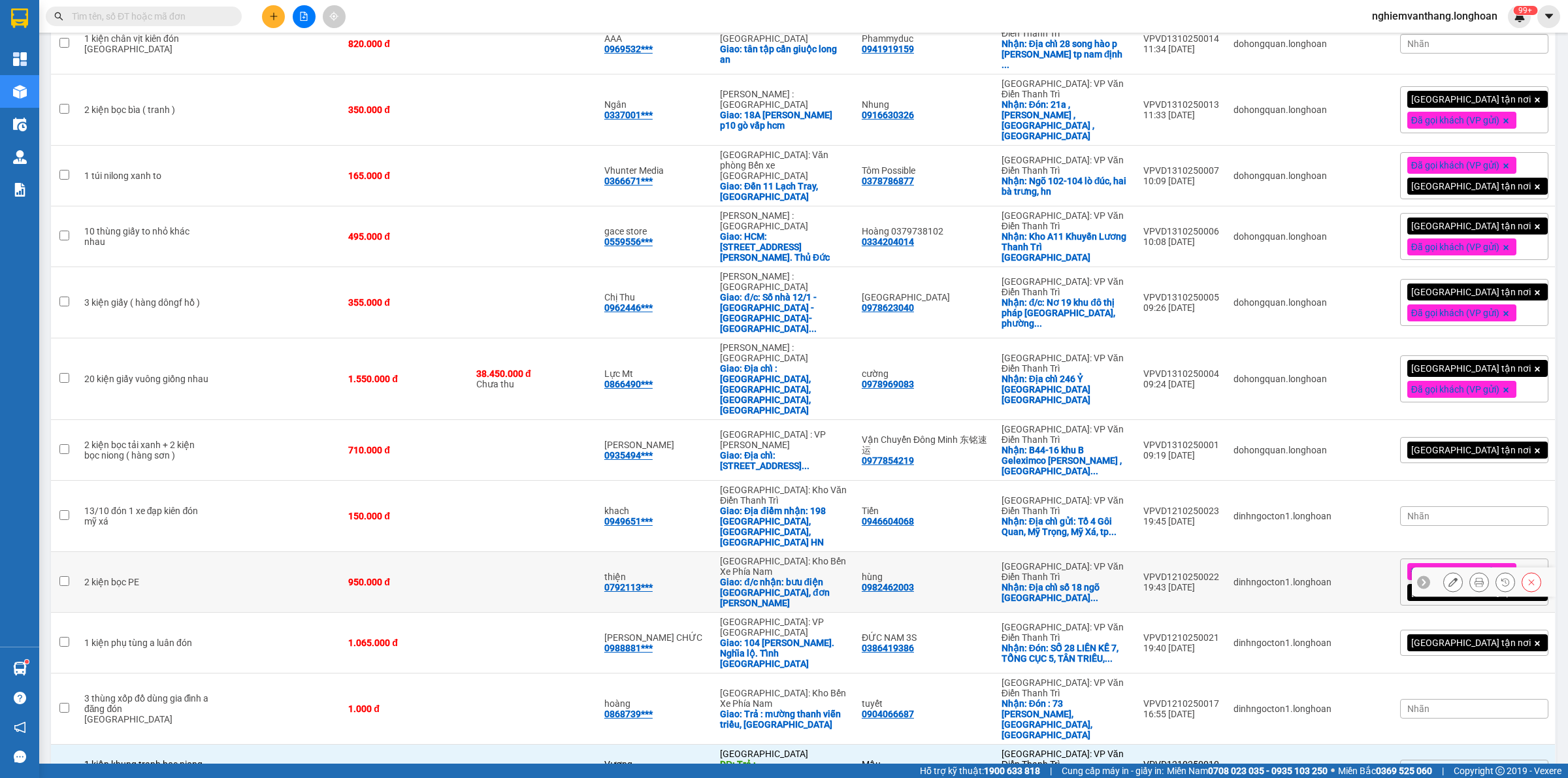
click at [268, 552] on td at bounding box center [279, 582] width 125 height 61
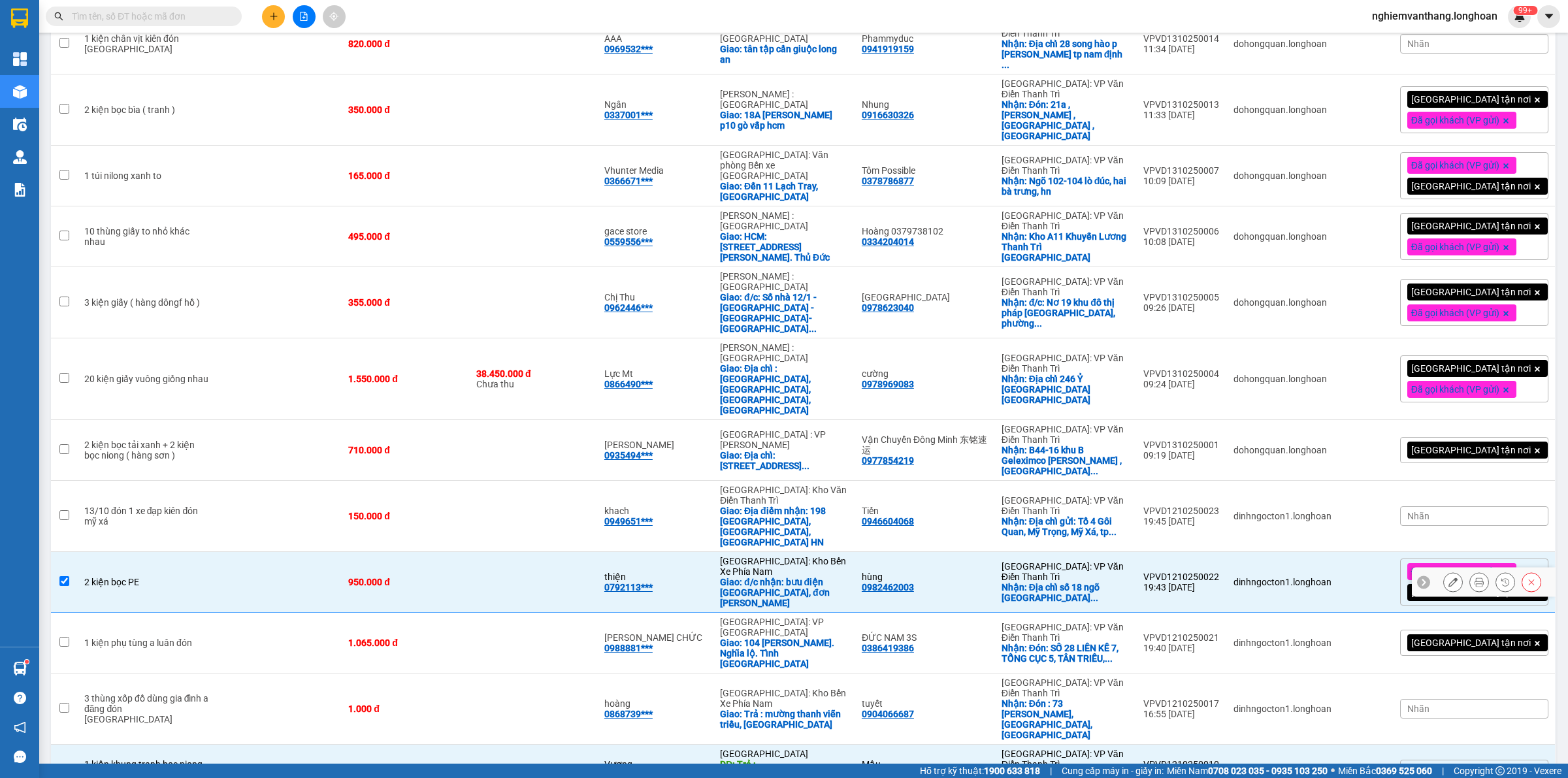
scroll to position [785, 0]
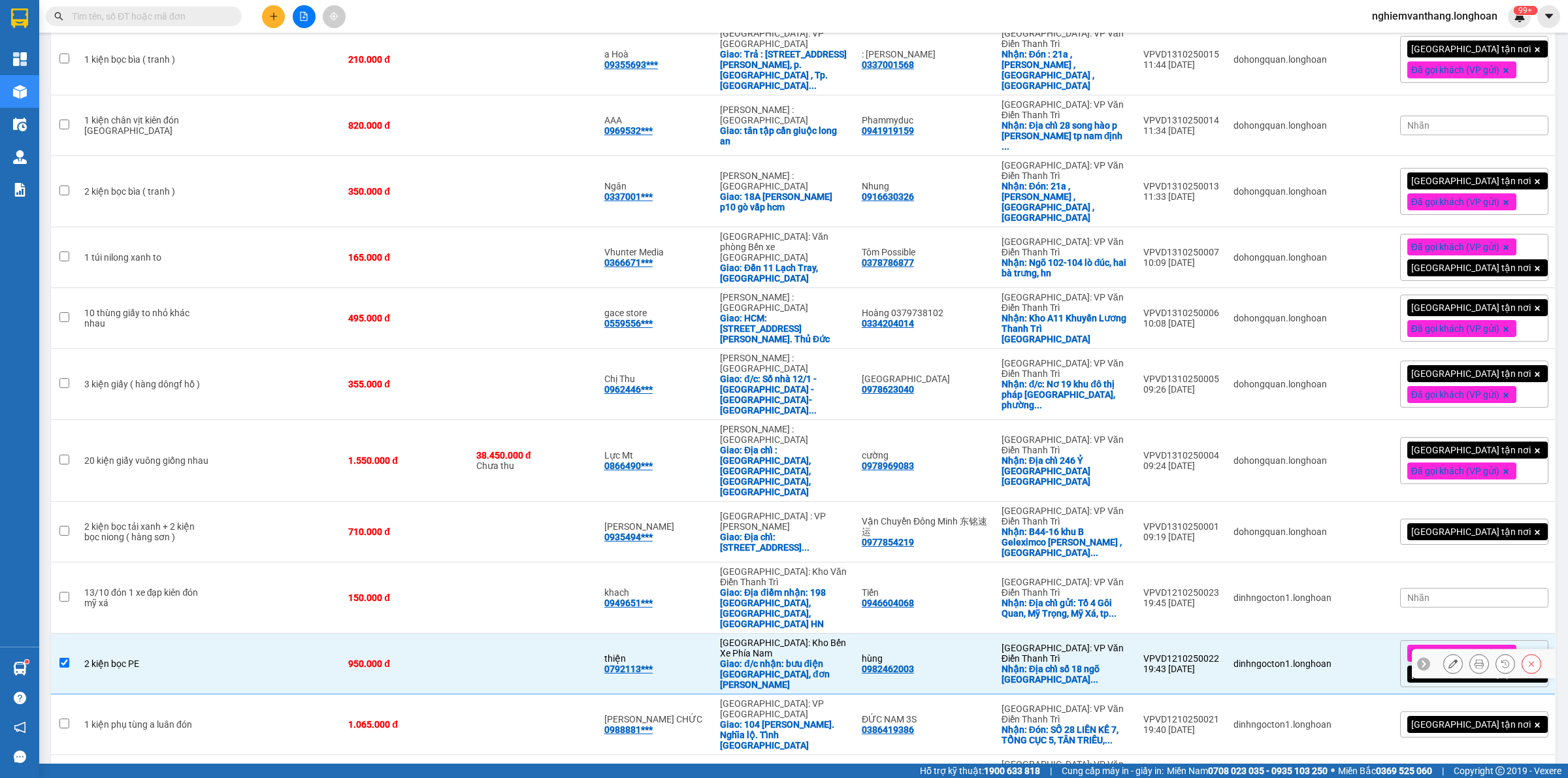
click at [237, 634] on td at bounding box center [279, 664] width 125 height 61
checkbox input "false"
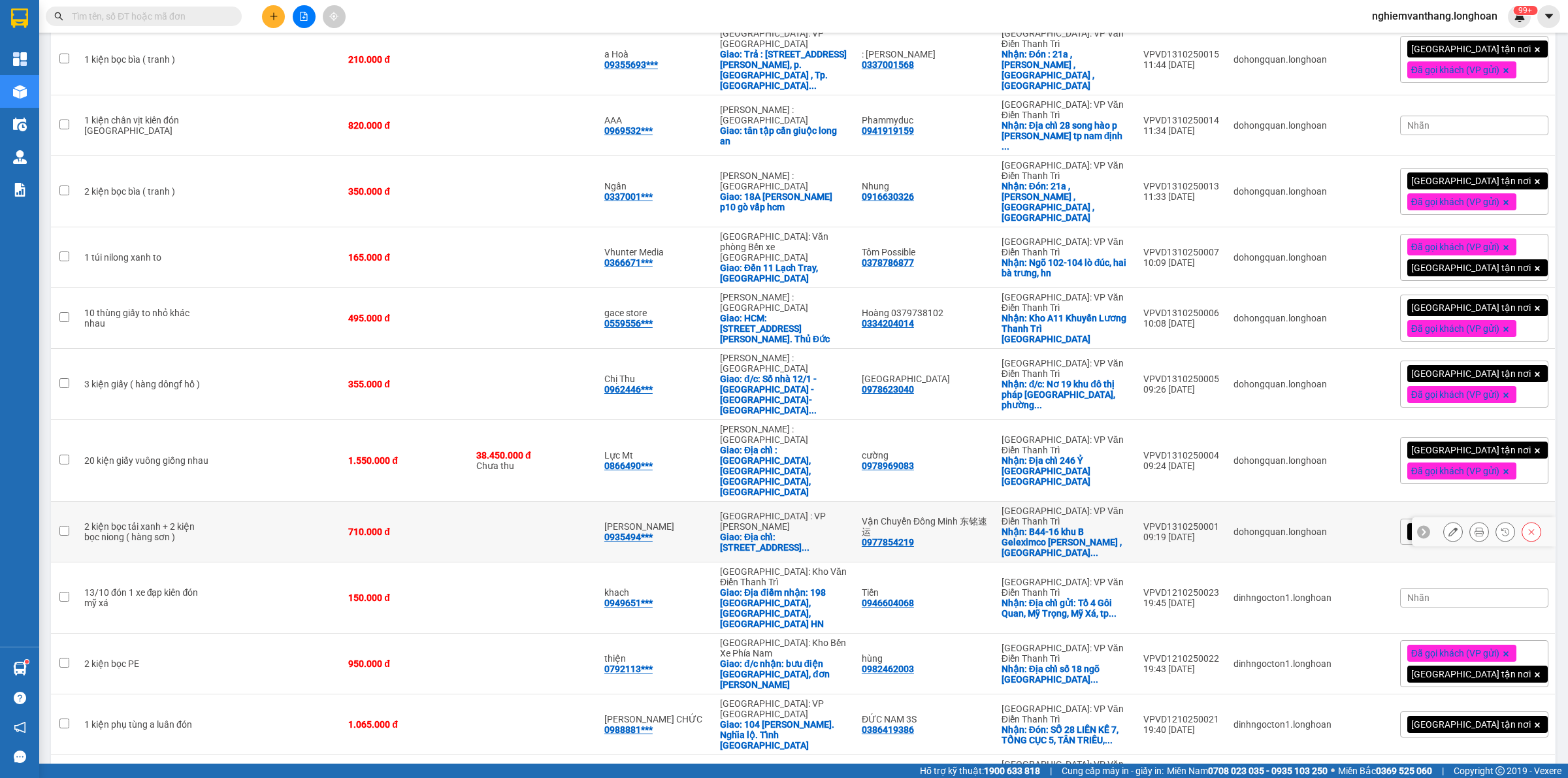
scroll to position [703, 0]
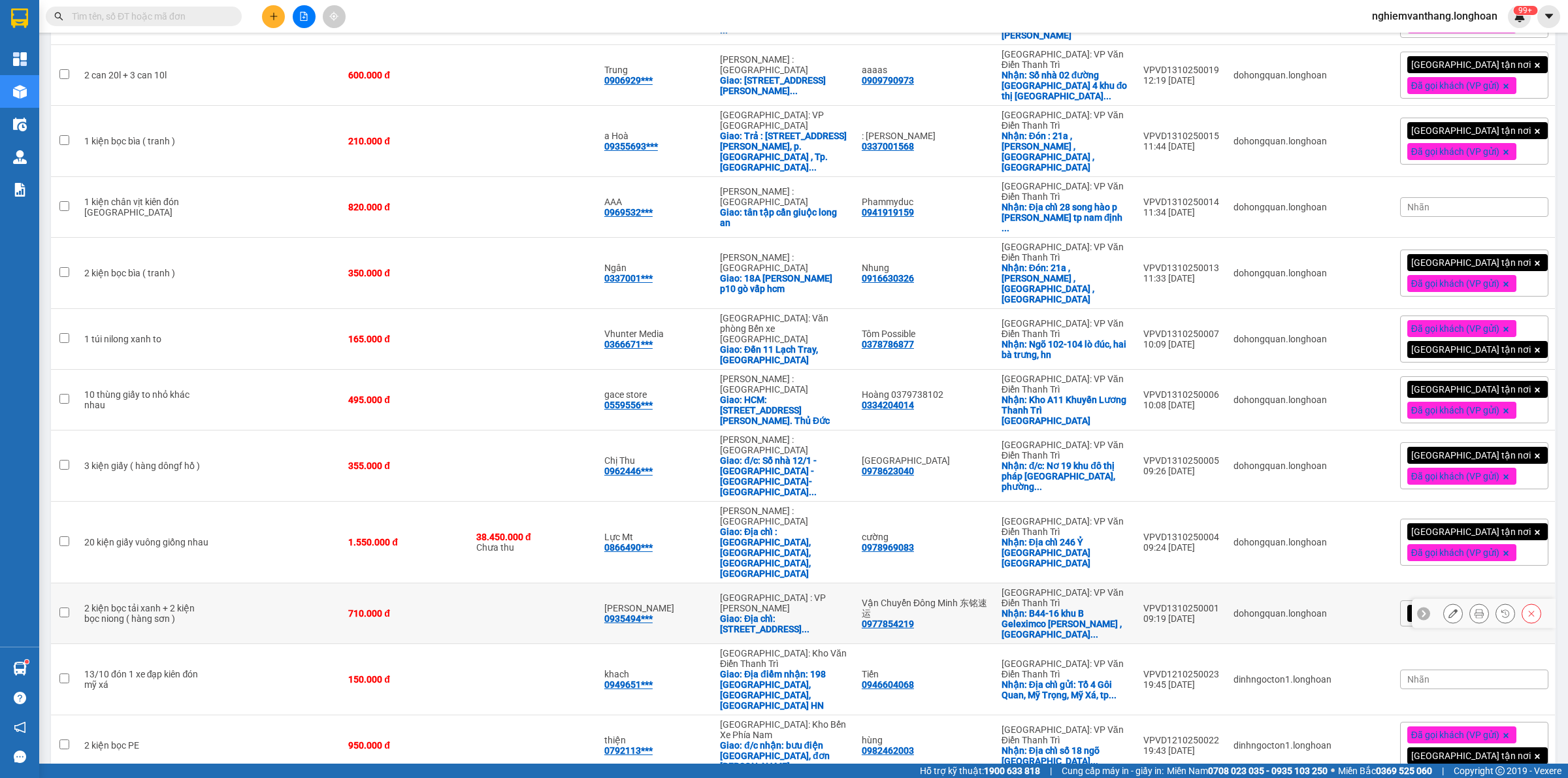
click at [217, 583] on td at bounding box center [279, 613] width 125 height 61
checkbox input "true"
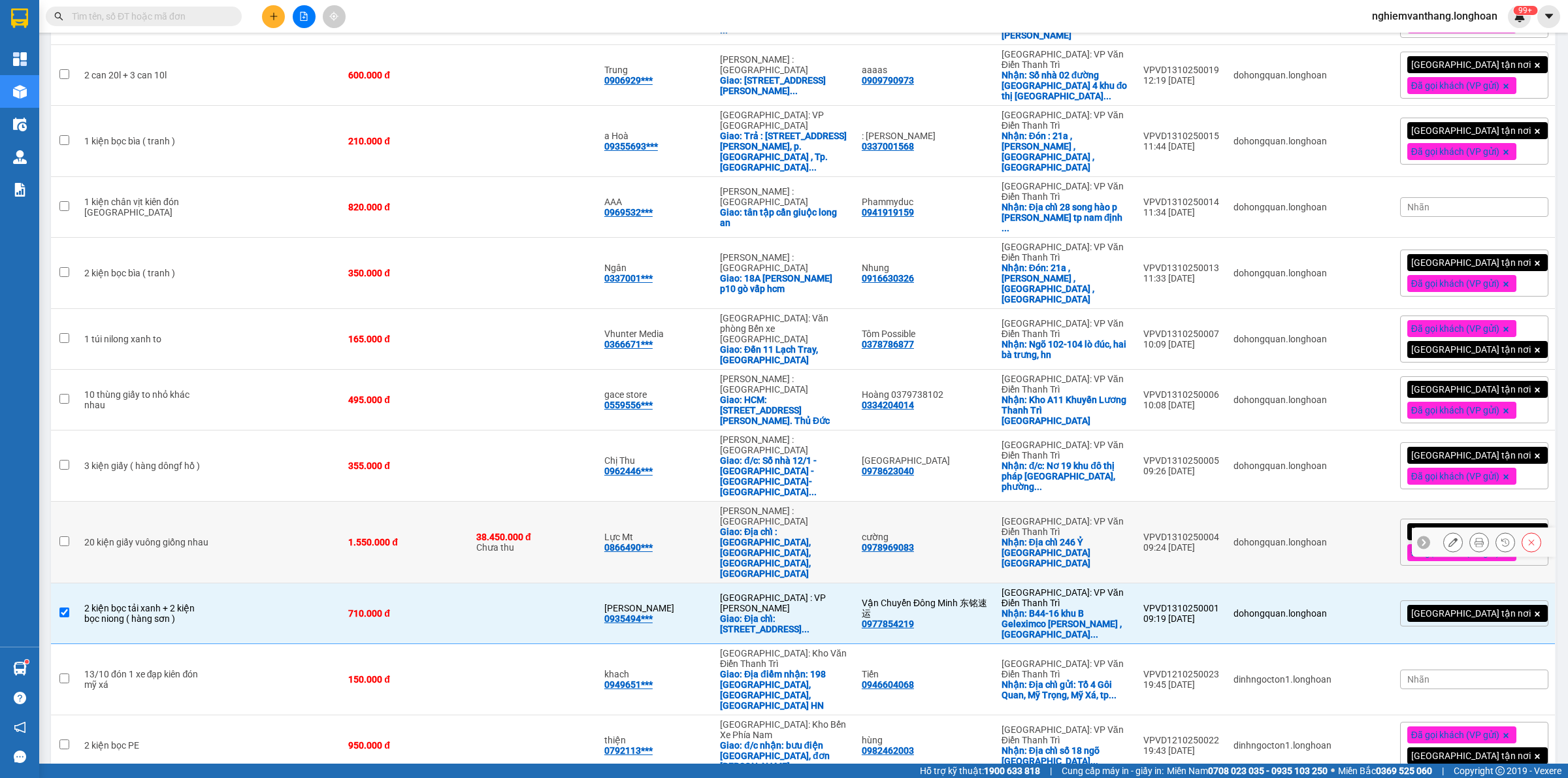
click at [240, 501] on td at bounding box center [279, 542] width 125 height 81
checkbox input "true"
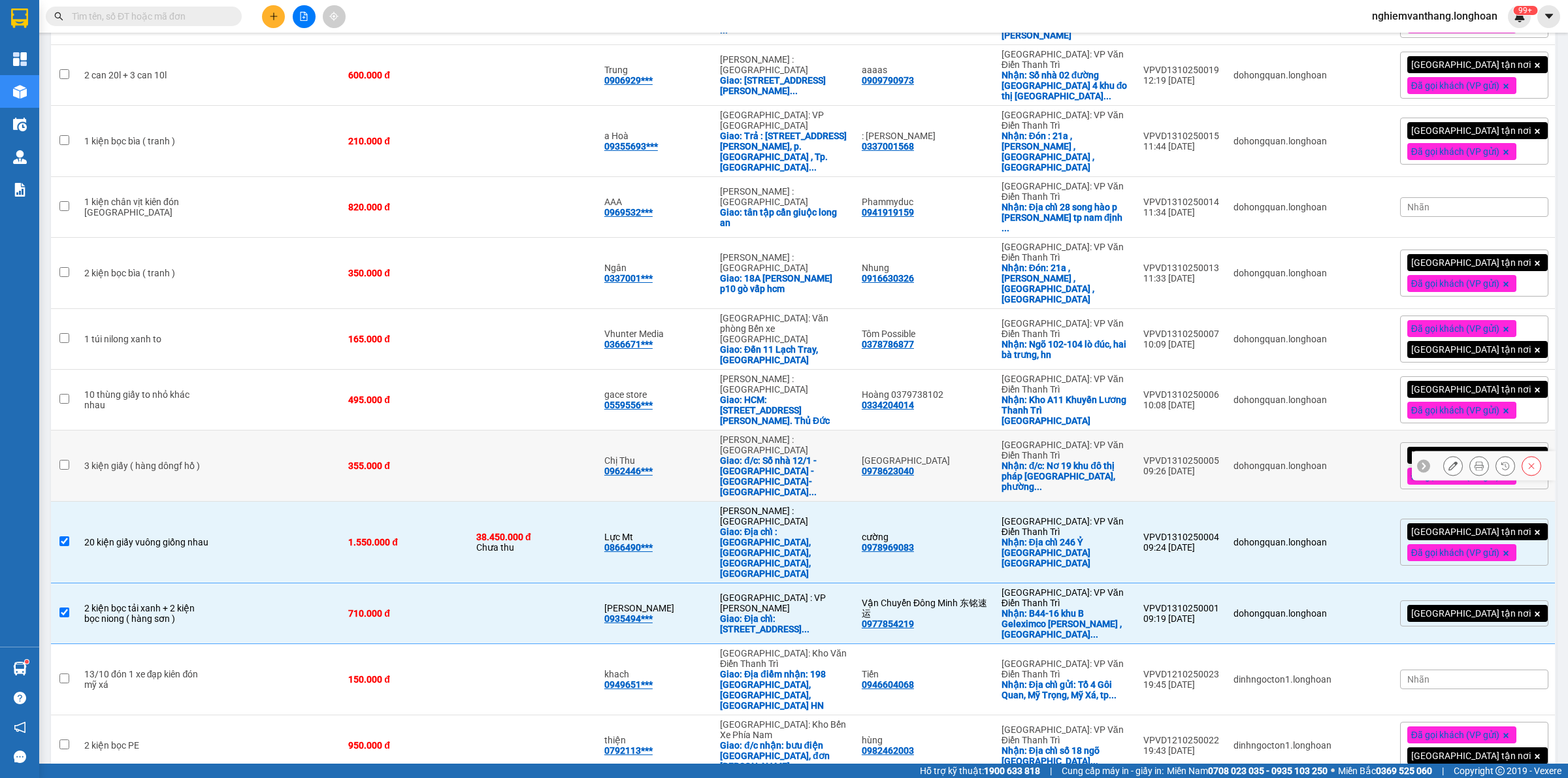
click at [252, 430] on td at bounding box center [279, 466] width 125 height 71
checkbox input "true"
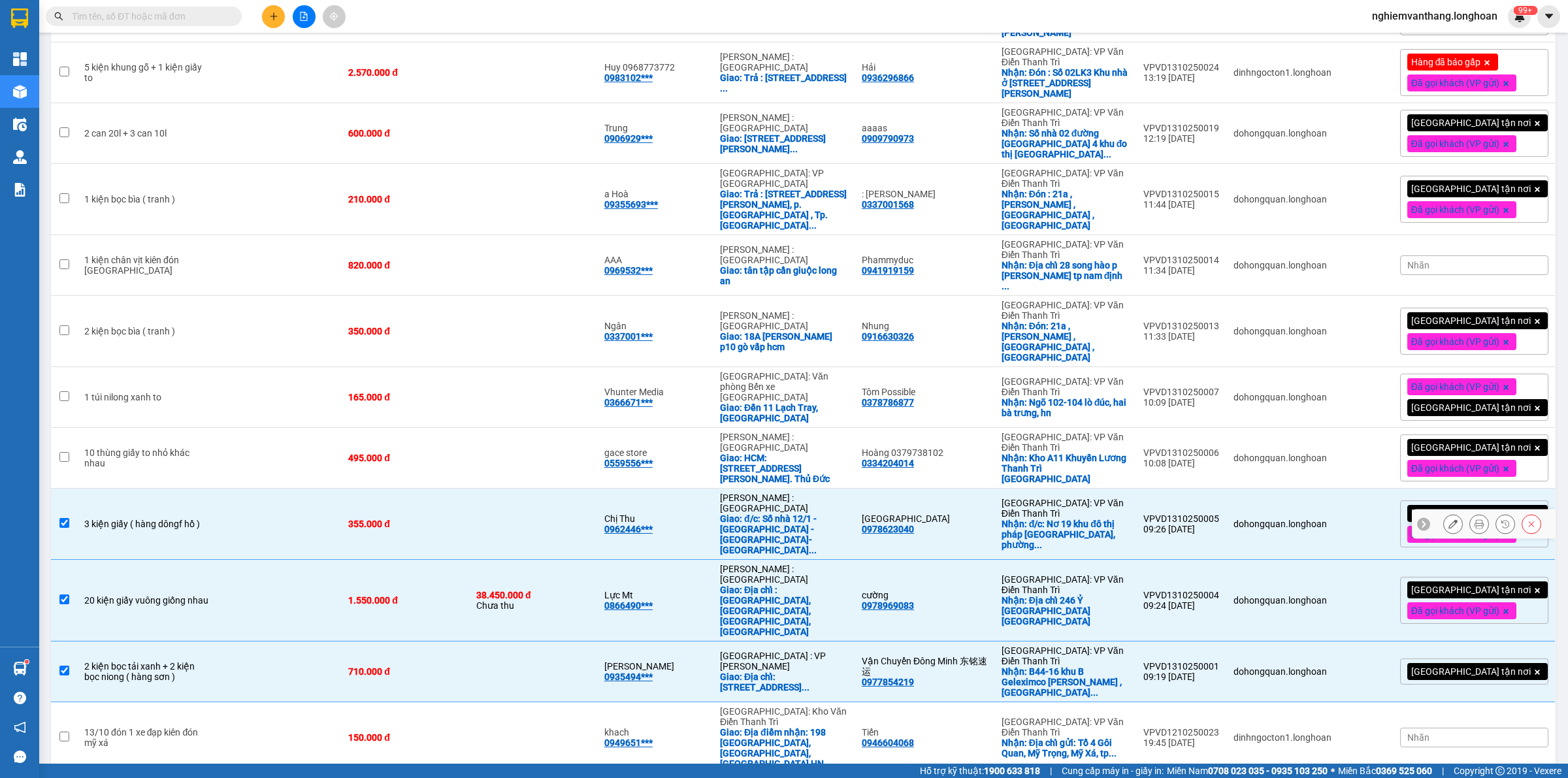
scroll to position [622, 0]
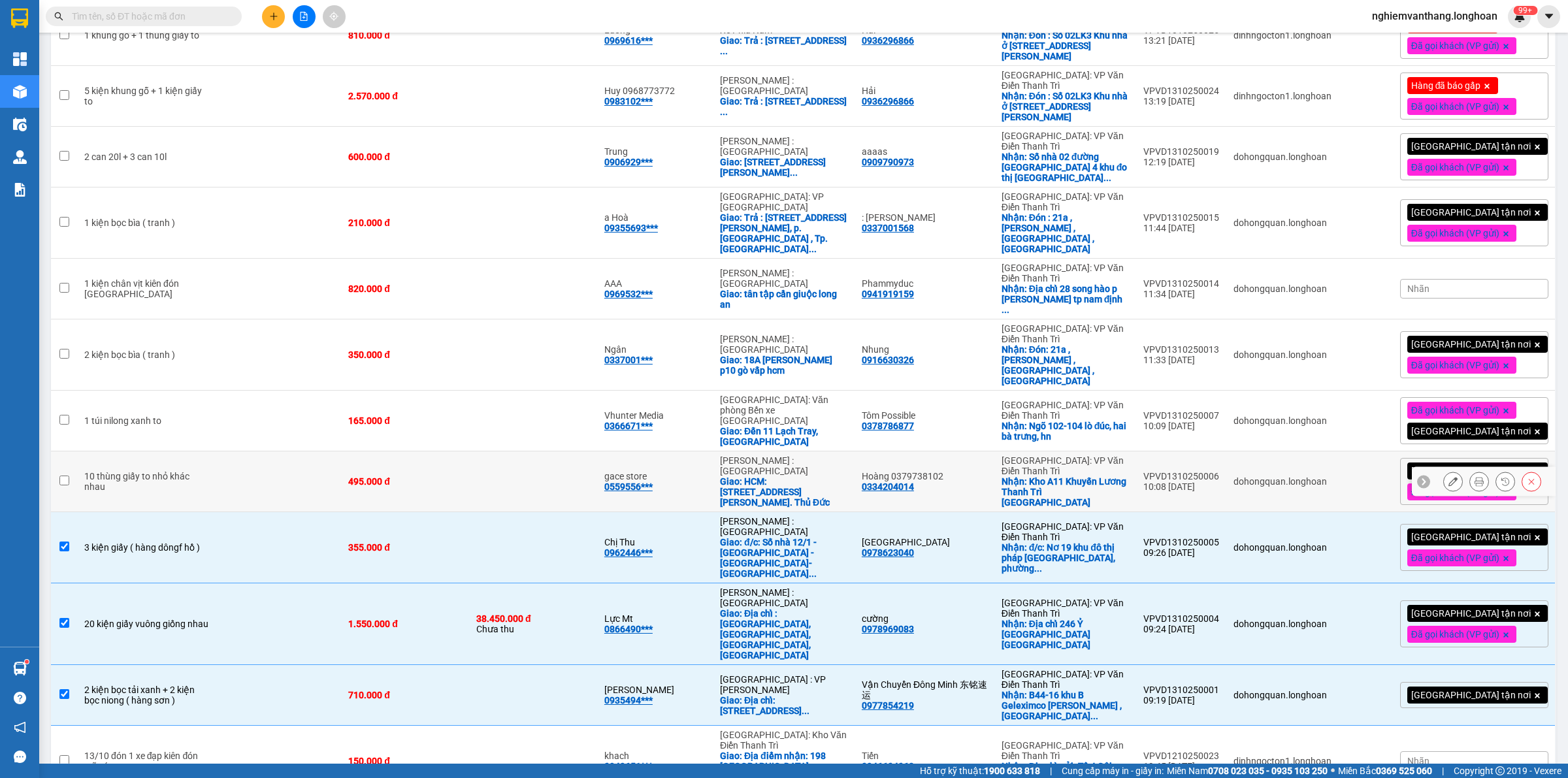
click at [252, 451] on td at bounding box center [279, 481] width 125 height 61
checkbox input "true"
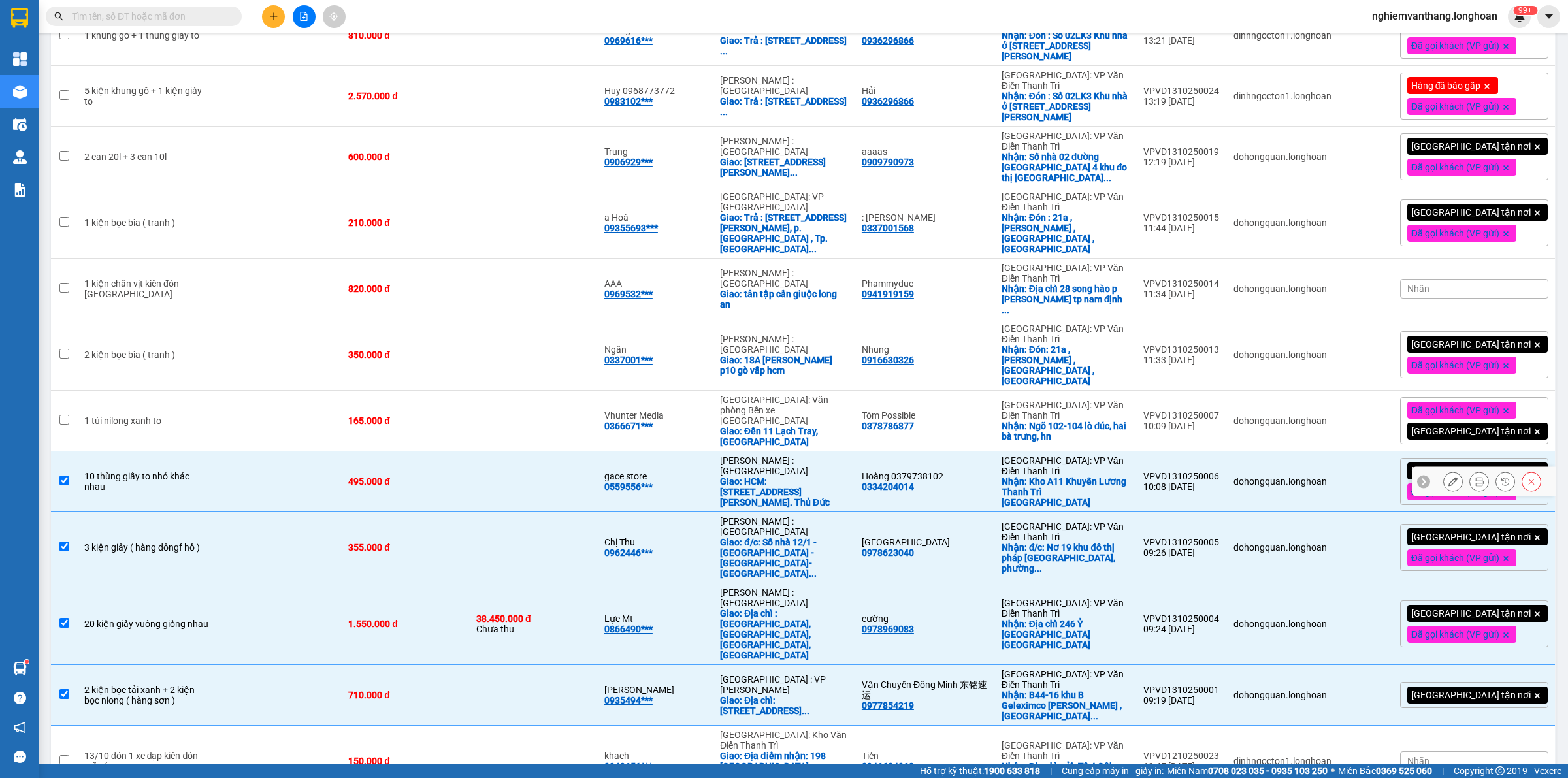
click at [243, 391] on td at bounding box center [279, 421] width 125 height 61
checkbox input "true"
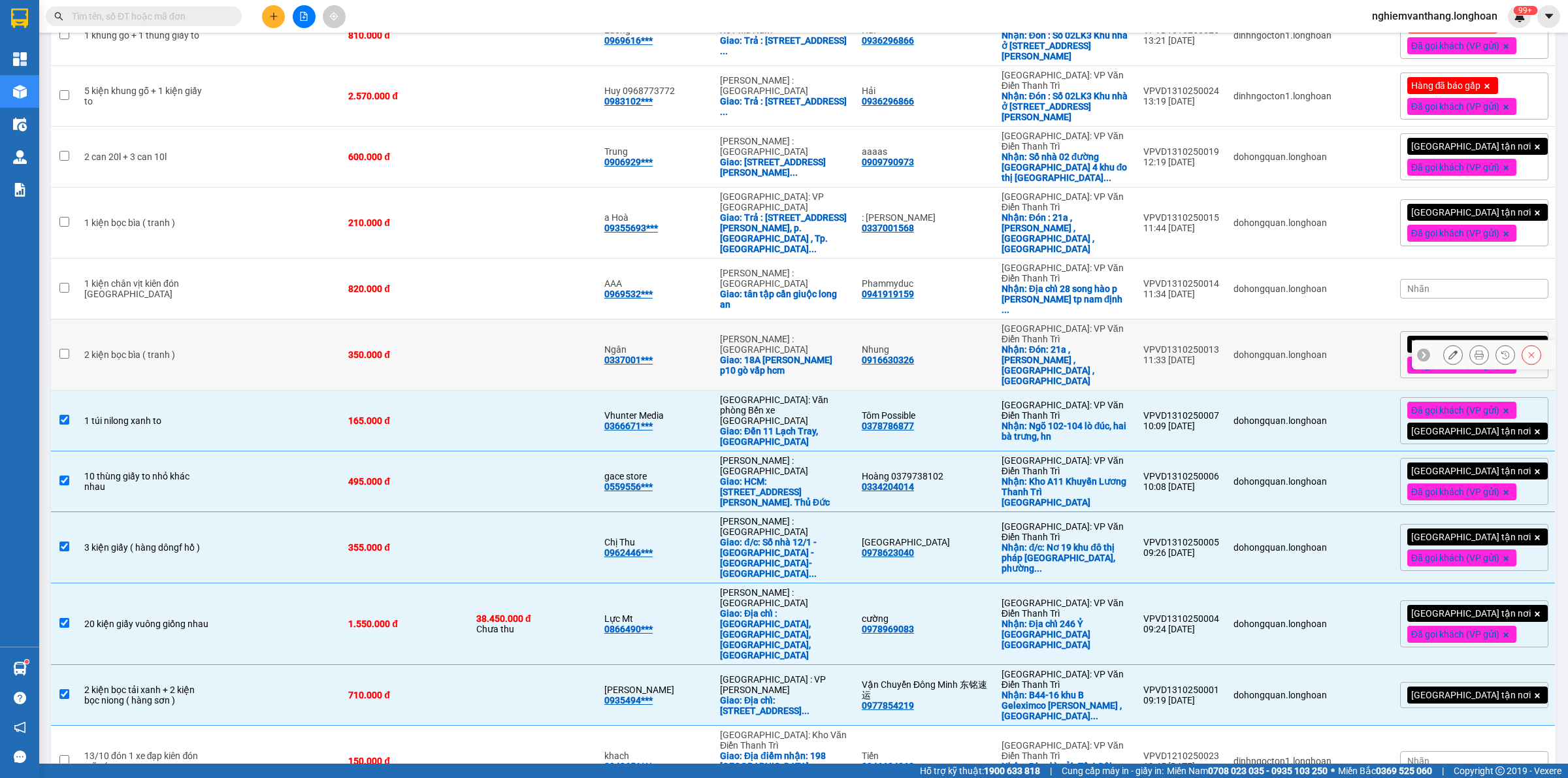
click at [246, 320] on td at bounding box center [279, 355] width 125 height 71
checkbox input "true"
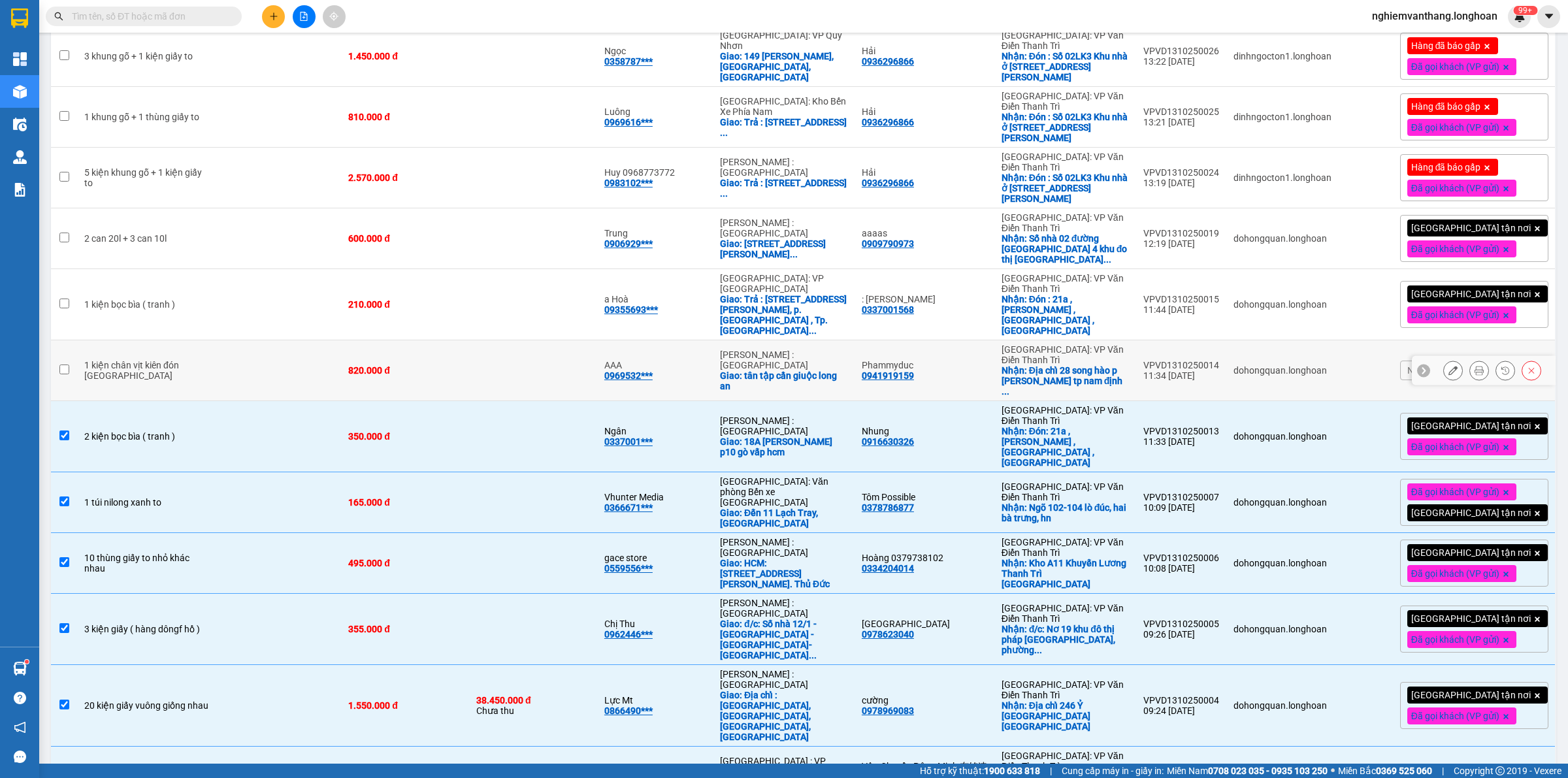
scroll to position [458, 0]
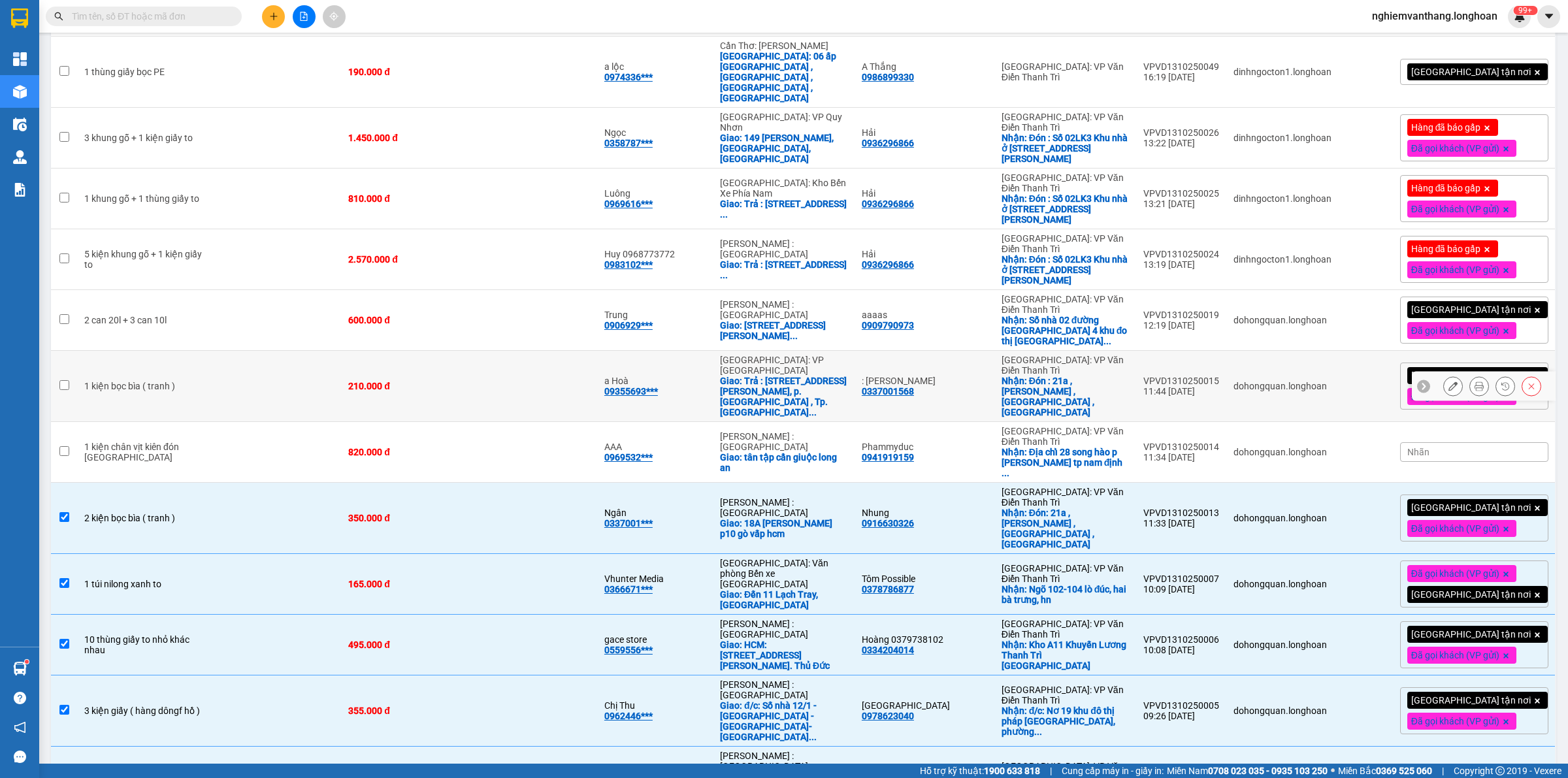
click at [236, 351] on td at bounding box center [279, 387] width 125 height 71
checkbox input "true"
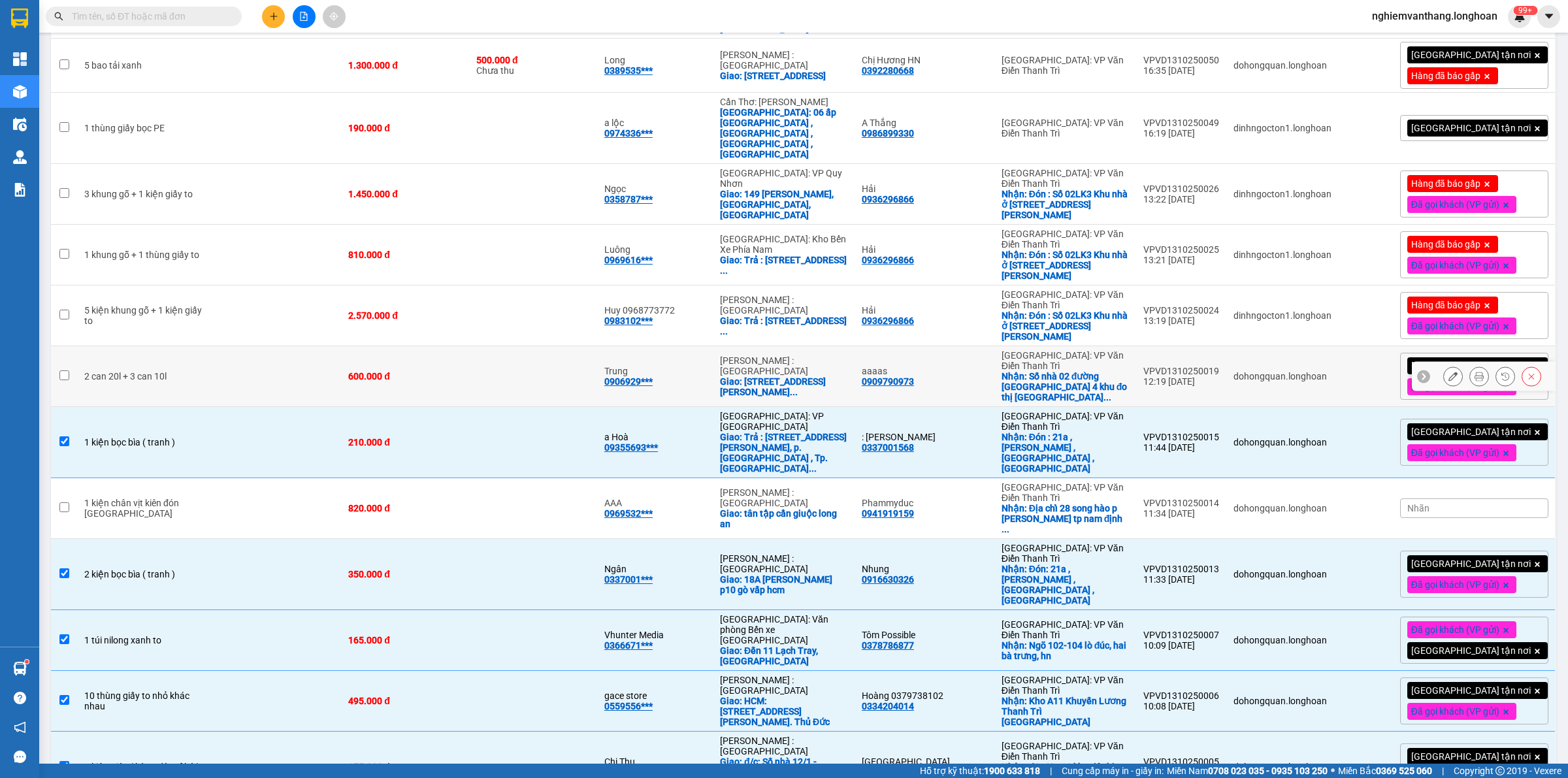
scroll to position [377, 0]
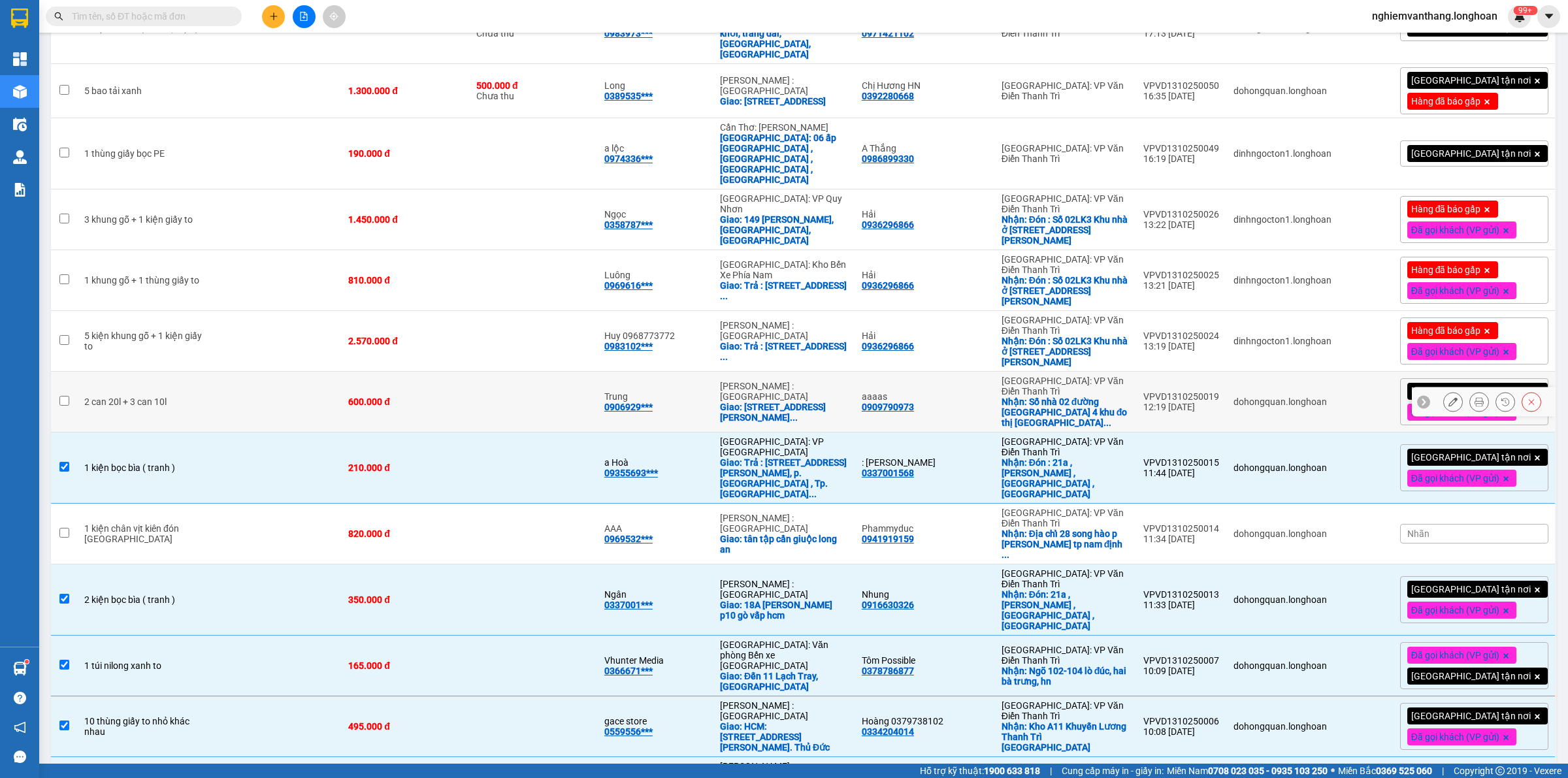
drag, startPoint x: 285, startPoint y: 293, endPoint x: 294, endPoint y: 288, distance: 10.3
click at [286, 372] on td at bounding box center [279, 402] width 125 height 61
checkbox input "true"
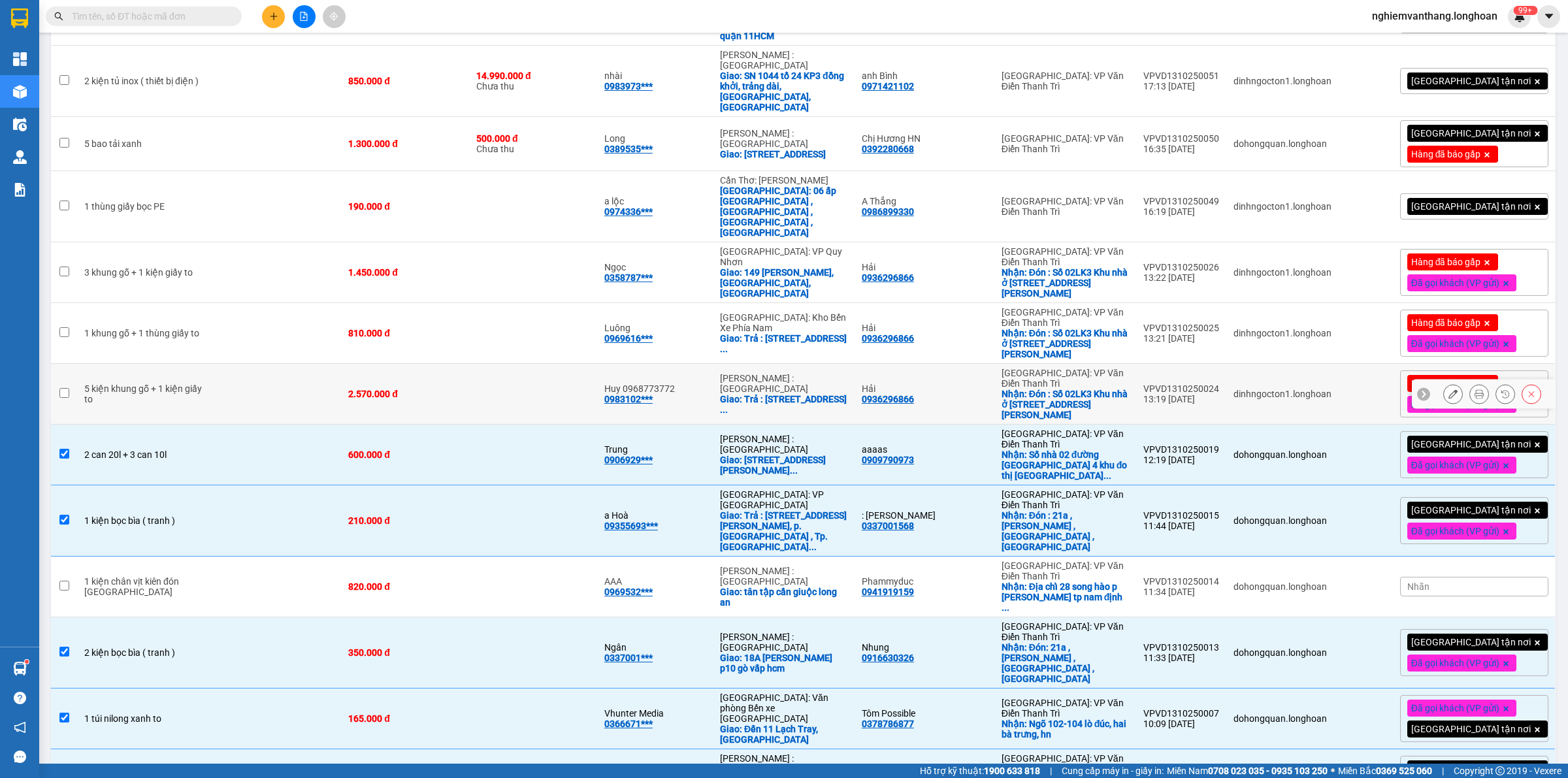
scroll to position [295, 0]
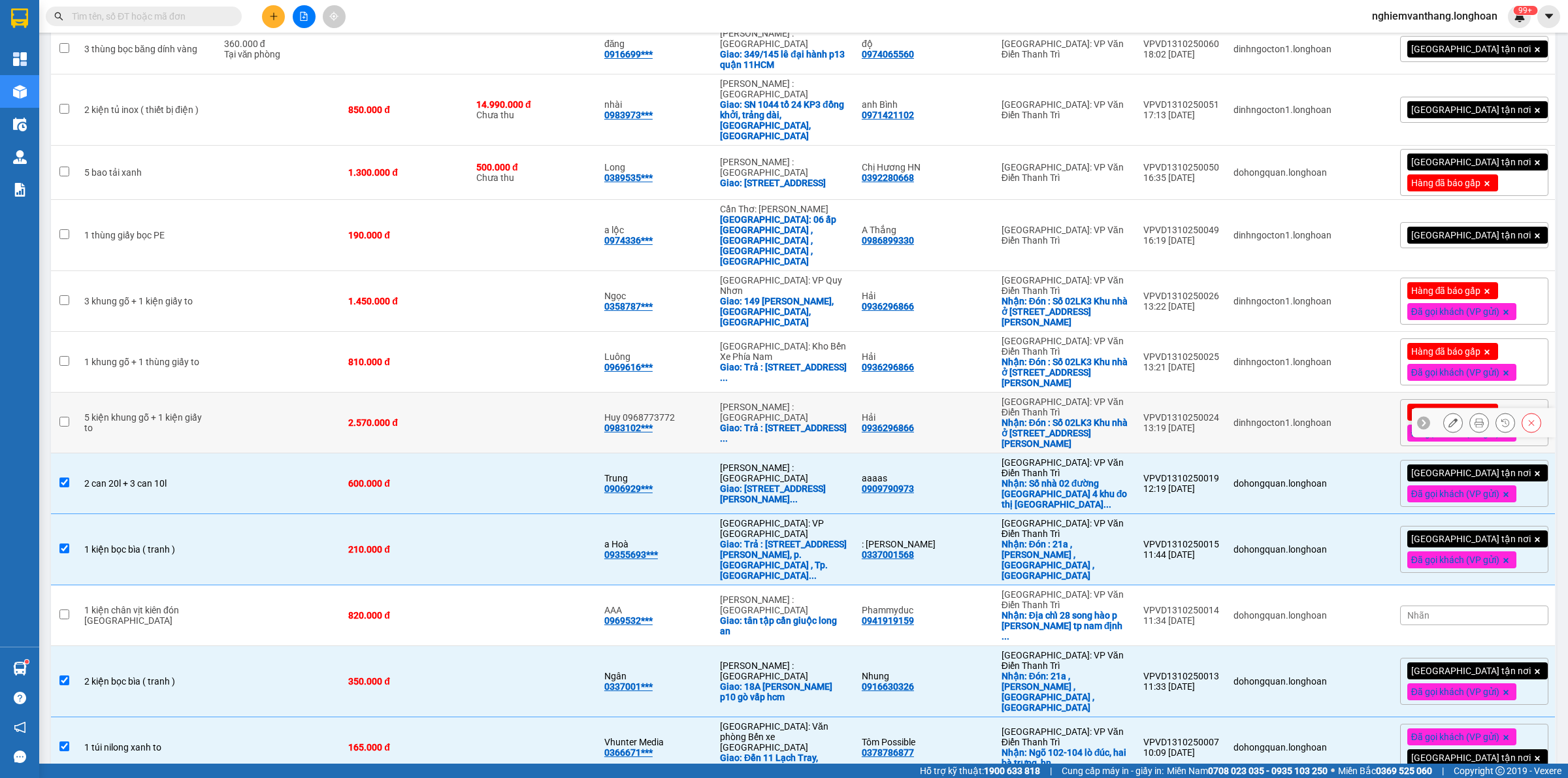
click at [248, 393] on td at bounding box center [279, 423] width 125 height 61
checkbox input "true"
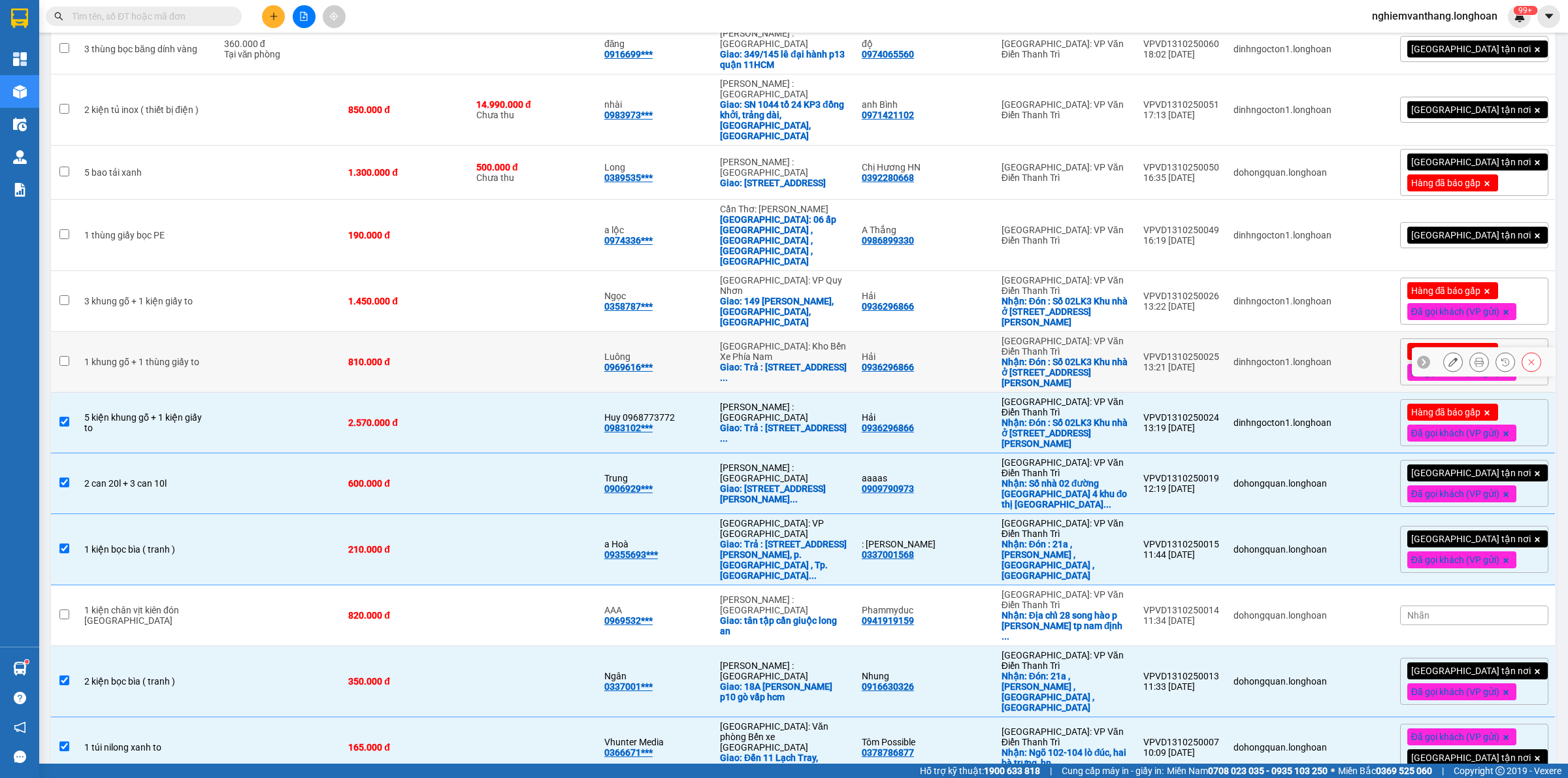
click at [239, 332] on td at bounding box center [279, 361] width 125 height 61
checkbox input "true"
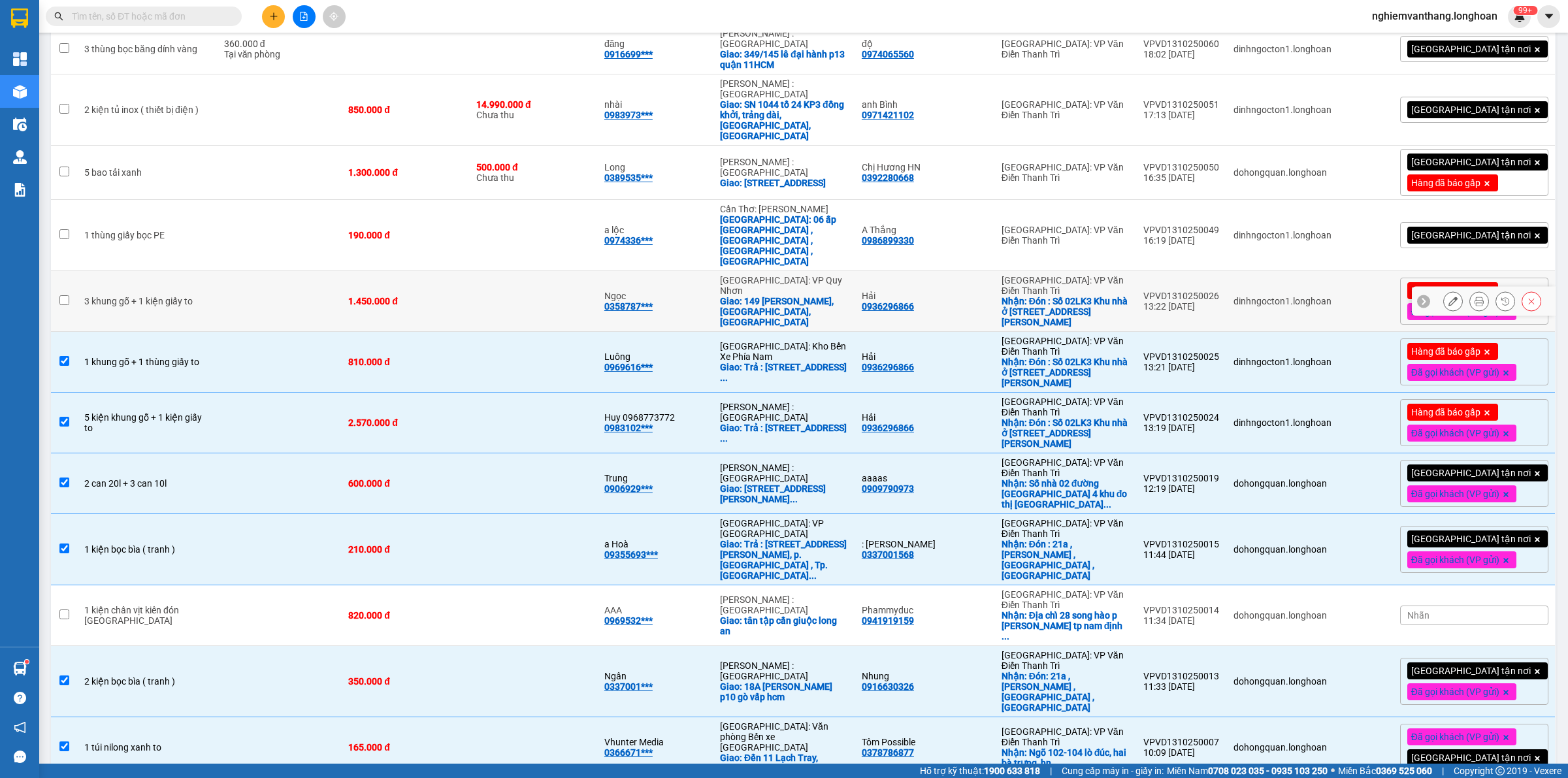
click at [236, 271] on td at bounding box center [279, 301] width 125 height 61
checkbox input "true"
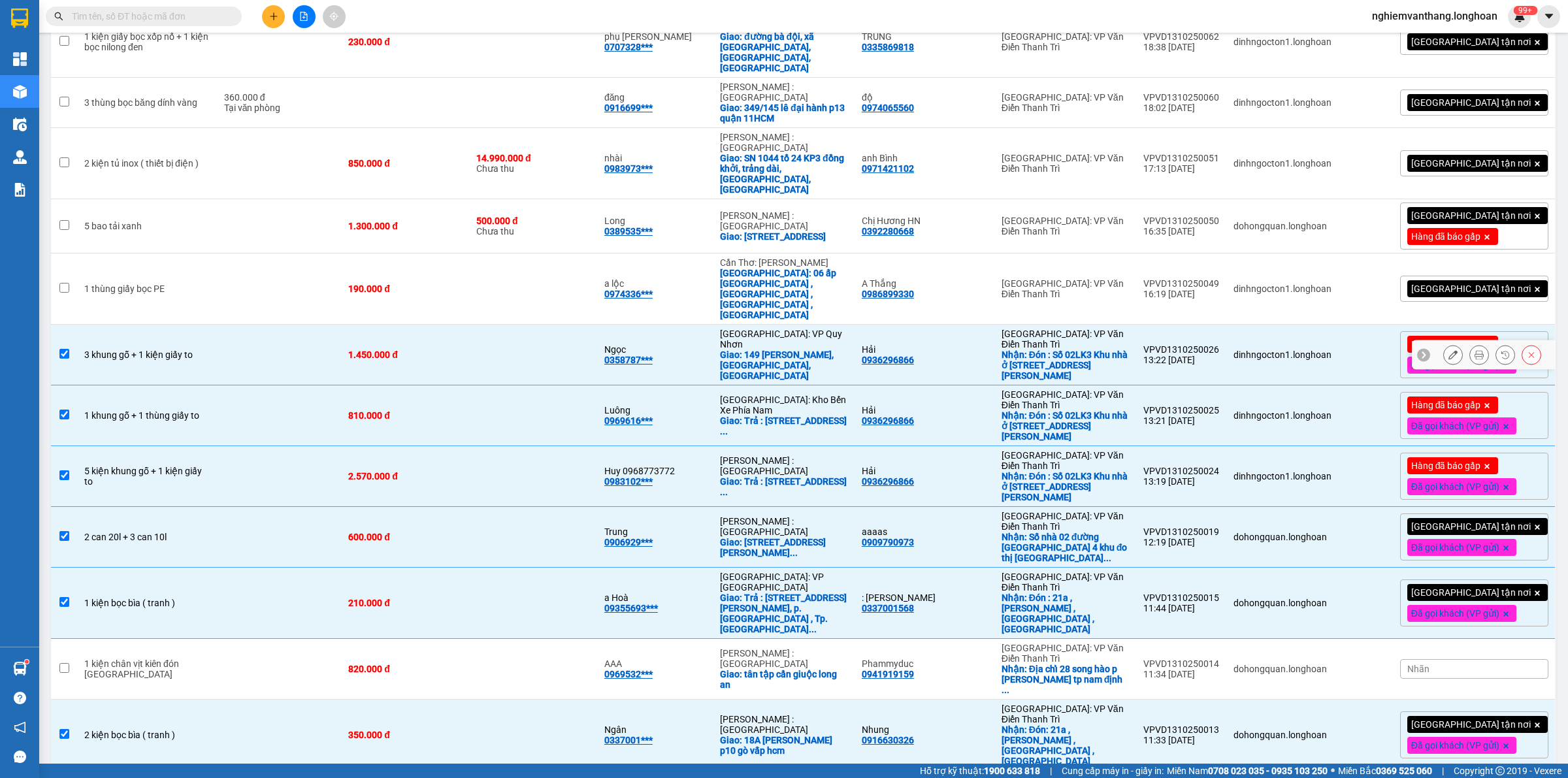
scroll to position [214, 0]
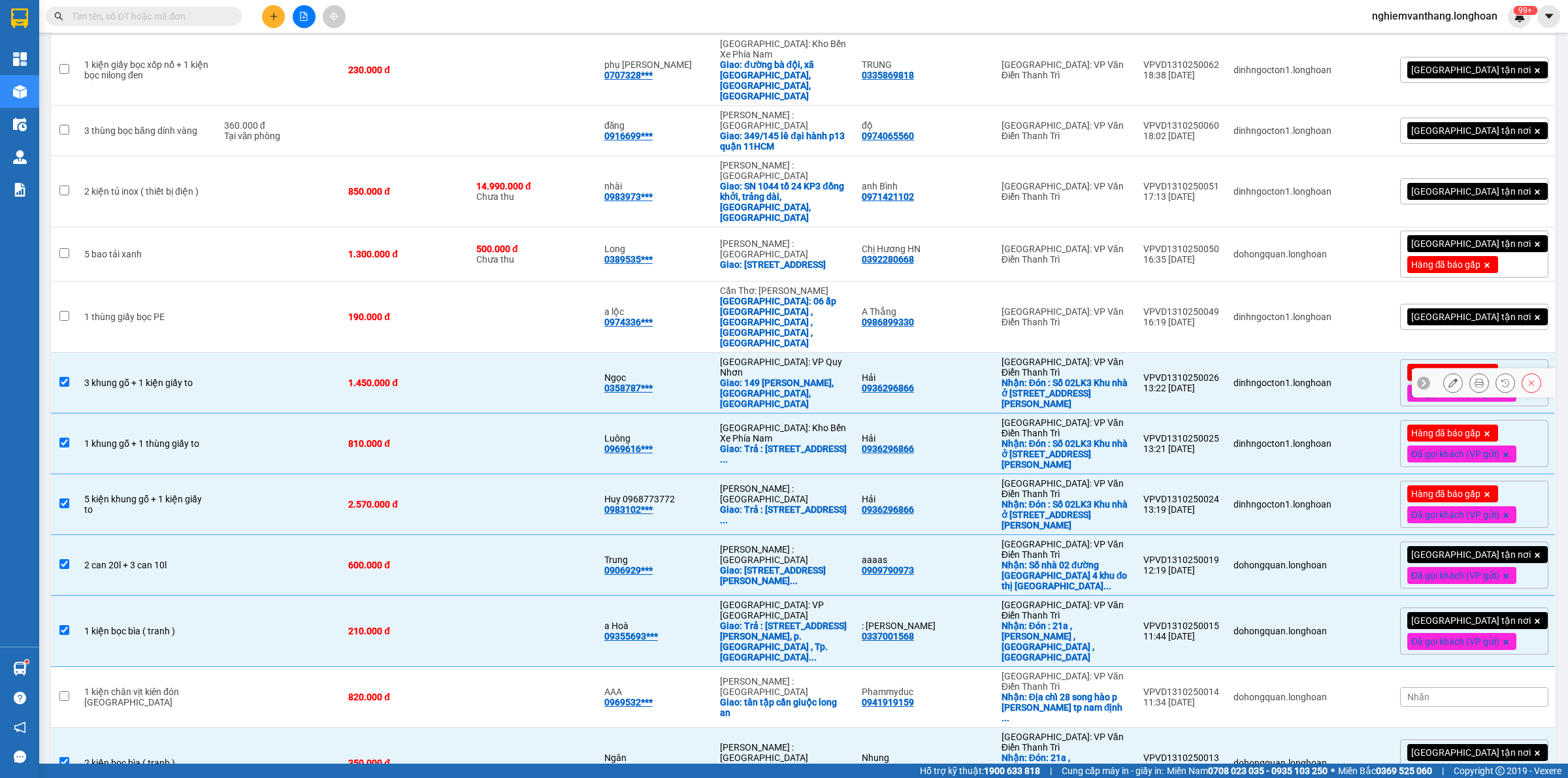
drag, startPoint x: 211, startPoint y: 309, endPoint x: 220, endPoint y: 327, distance: 20.1
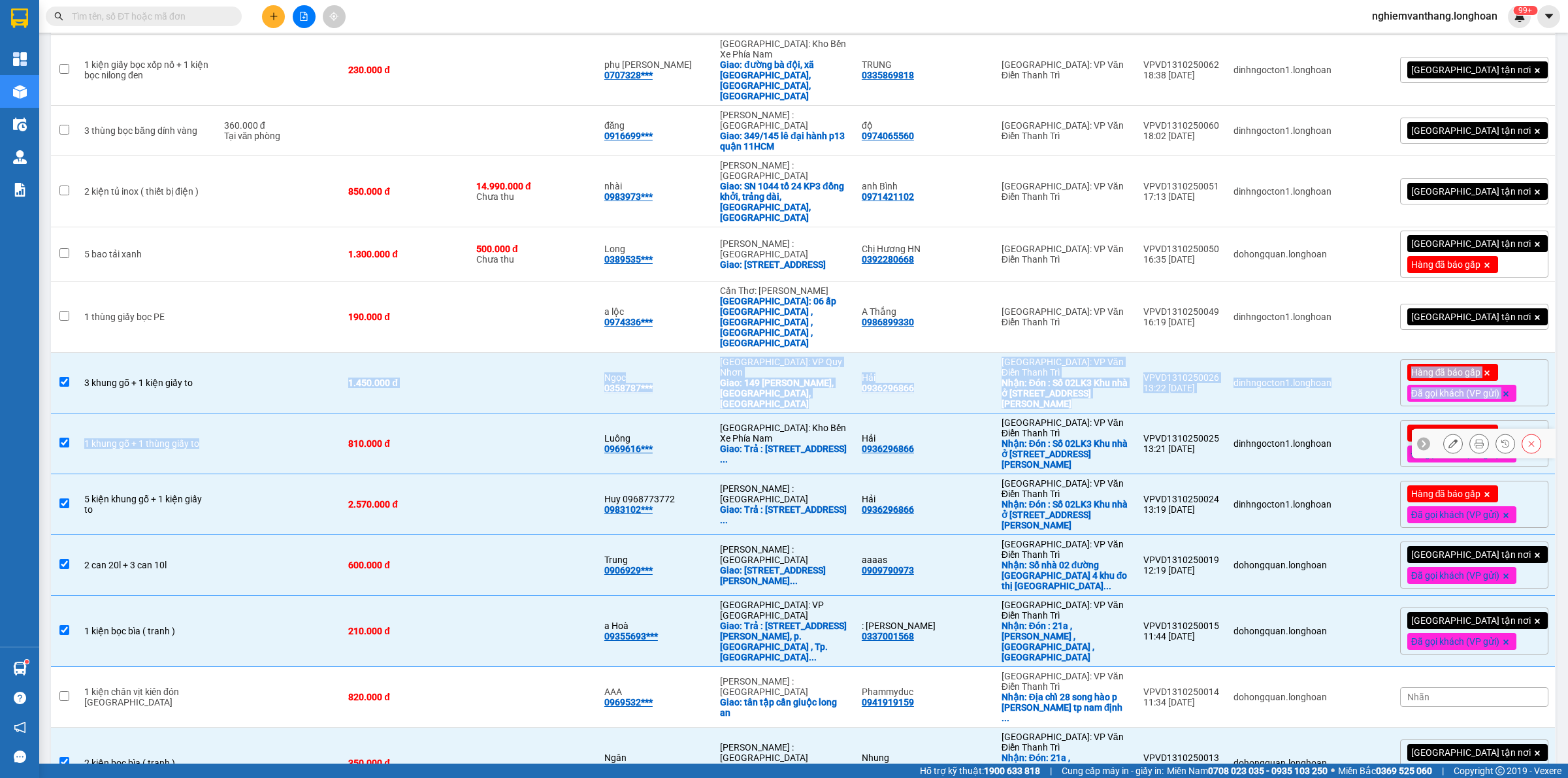
click at [221, 414] on td at bounding box center [279, 444] width 125 height 61
checkbox input "false"
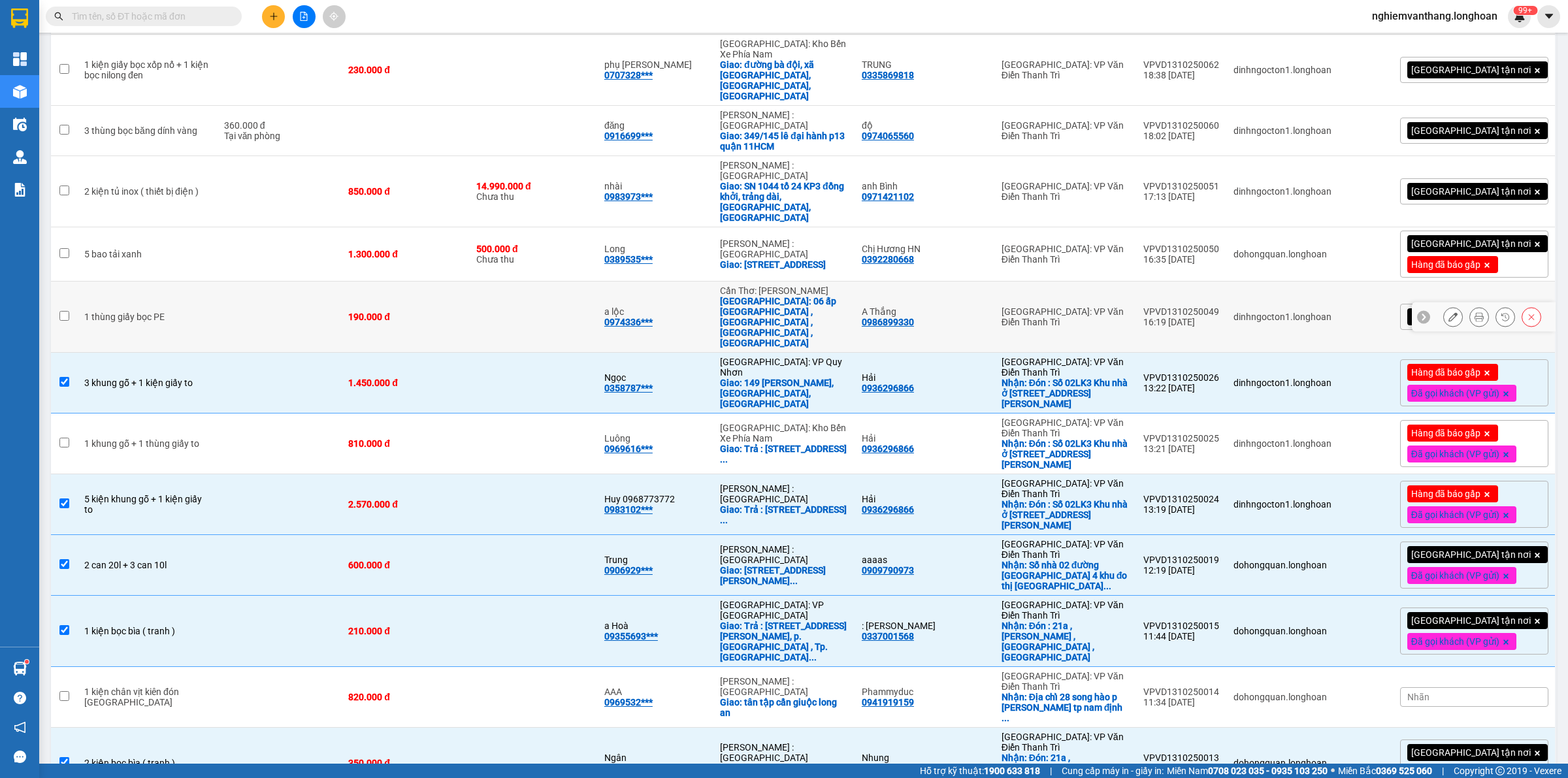
click at [261, 281] on td at bounding box center [279, 317] width 125 height 71
checkbox input "true"
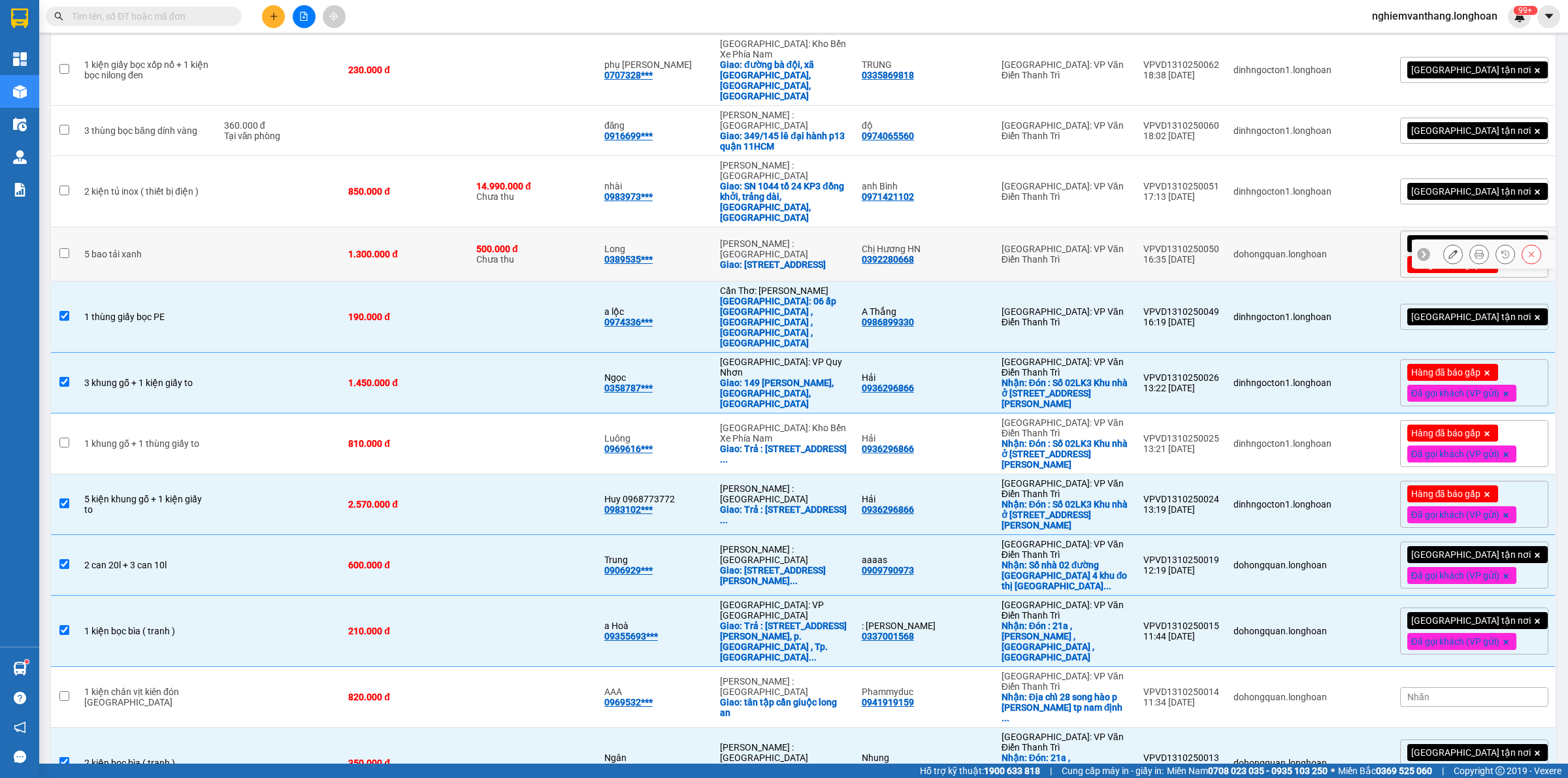
click at [223, 227] on td at bounding box center [279, 254] width 125 height 54
checkbox input "true"
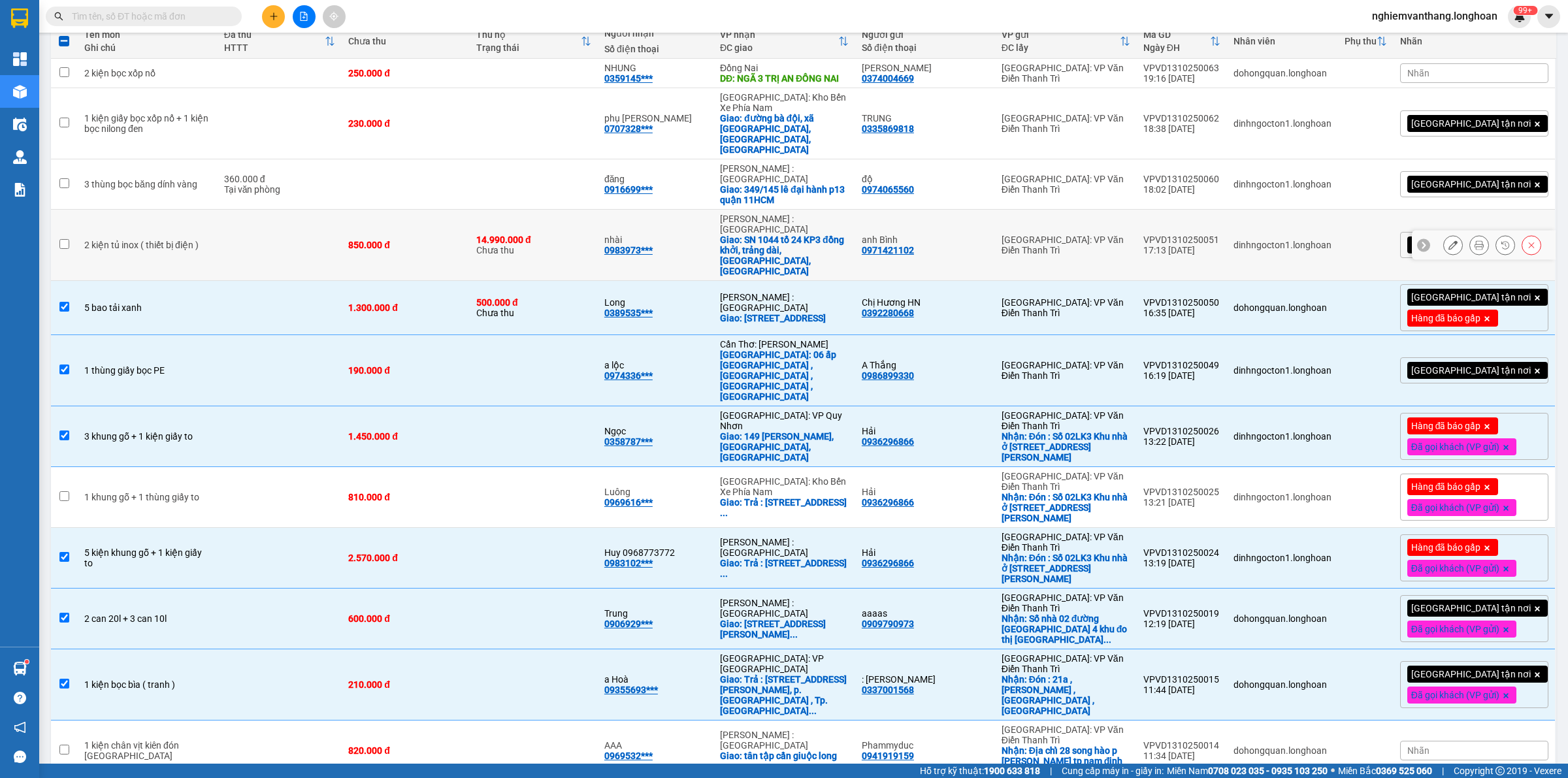
scroll to position [132, 0]
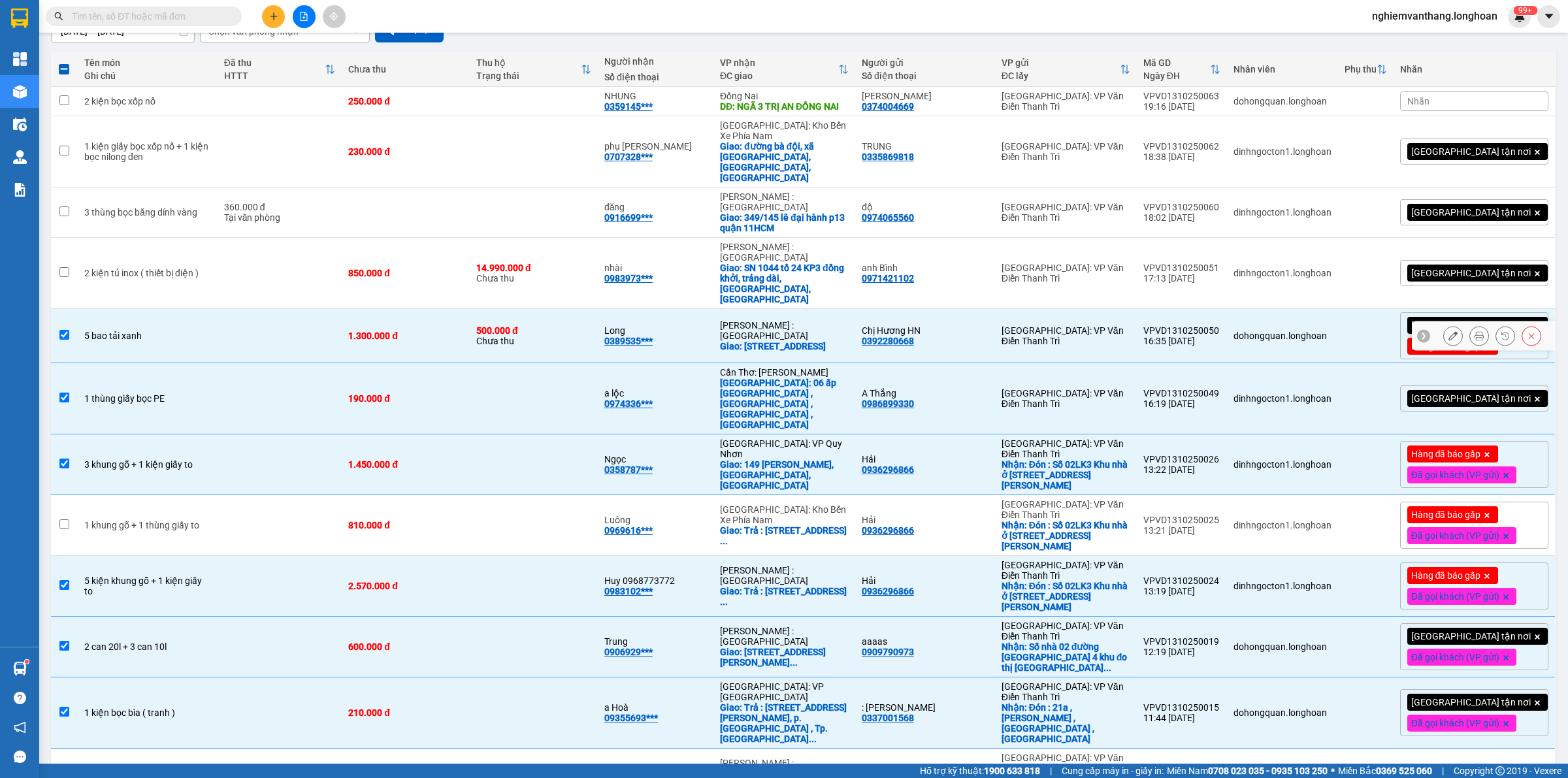
click at [243, 238] on td at bounding box center [279, 273] width 125 height 71
checkbox input "true"
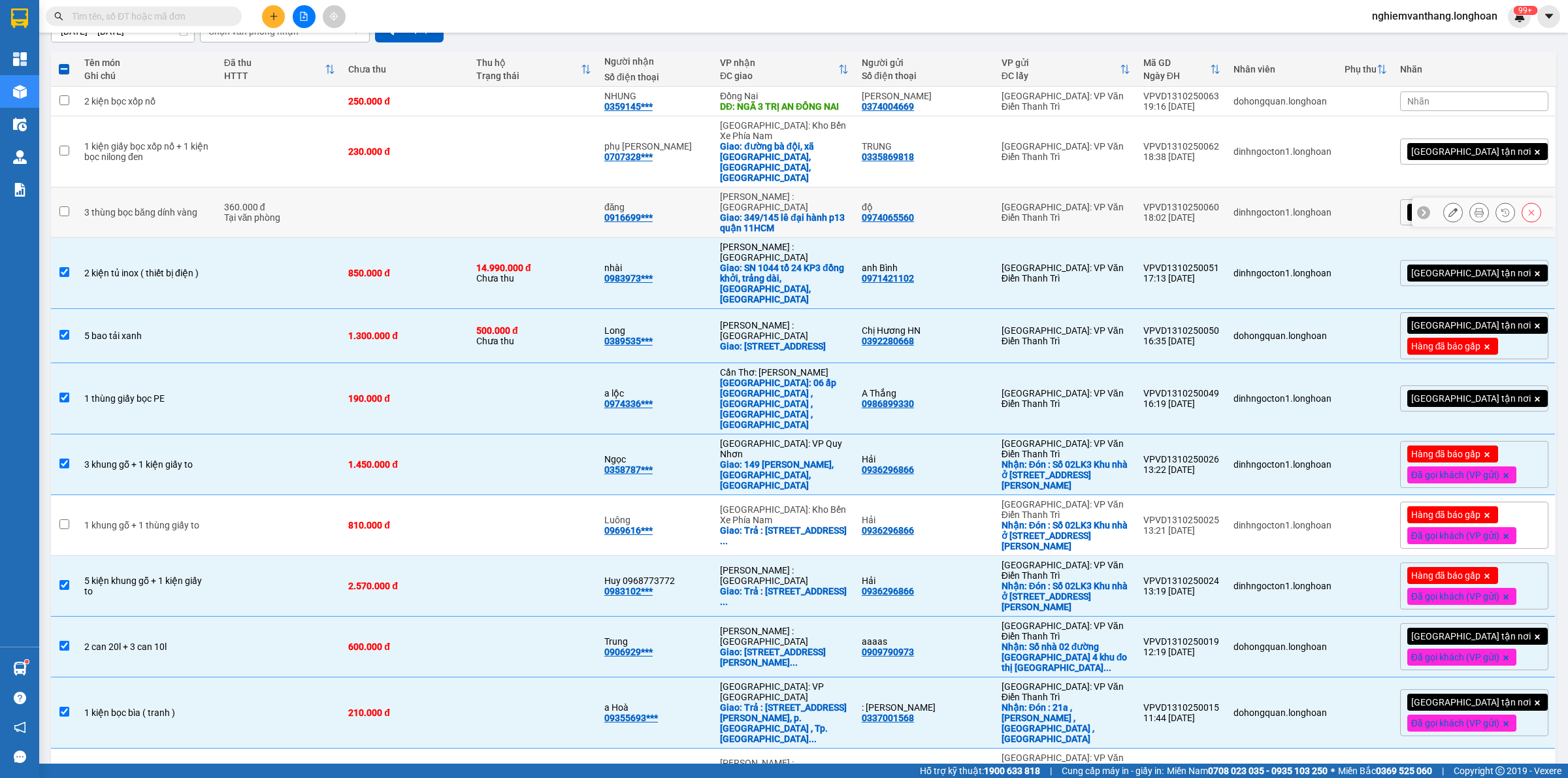
click at [279, 202] on div "360.000 đ" at bounding box center [280, 207] width 112 height 10
checkbox input "true"
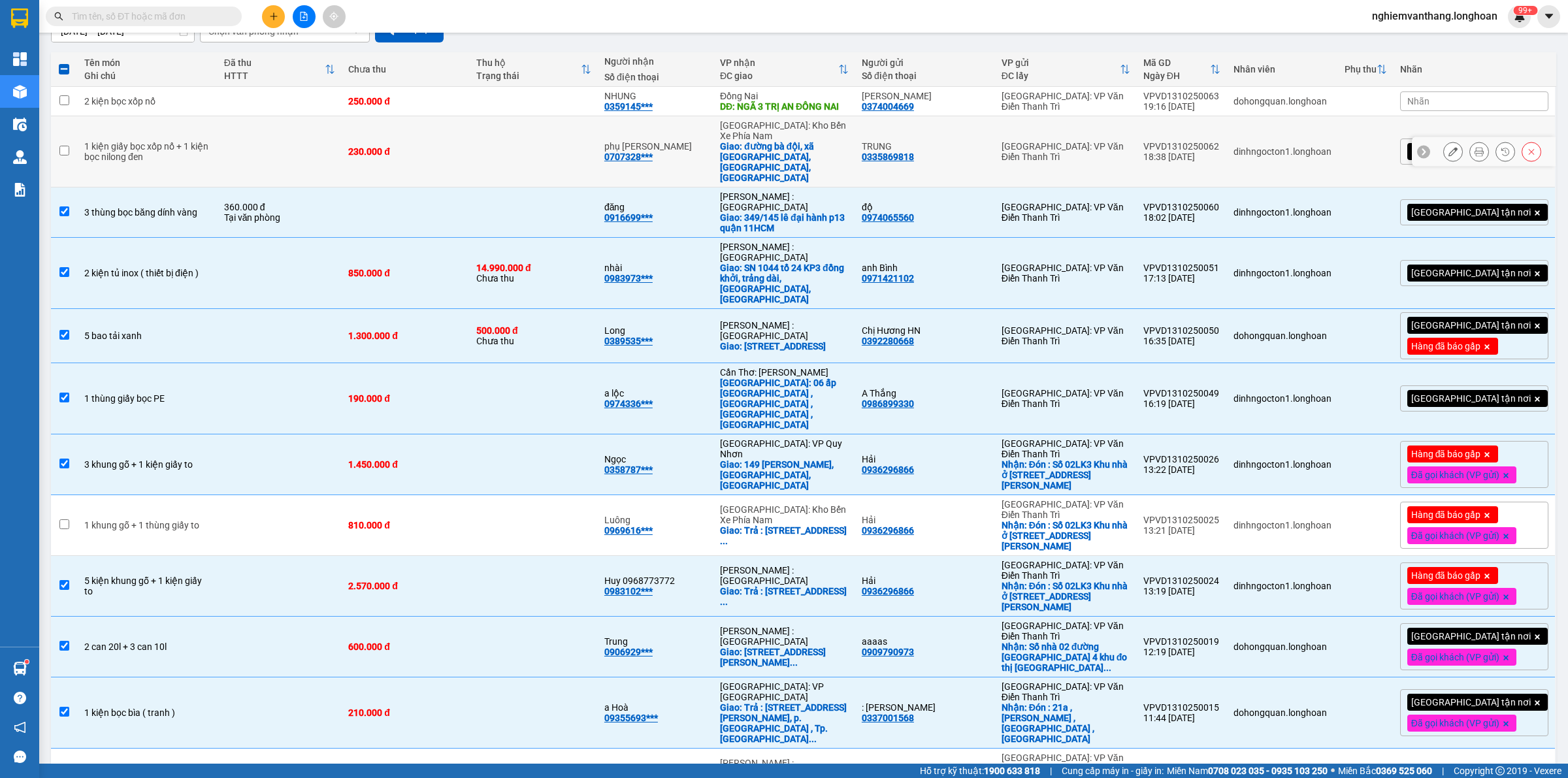
click at [301, 150] on td at bounding box center [279, 152] width 125 height 71
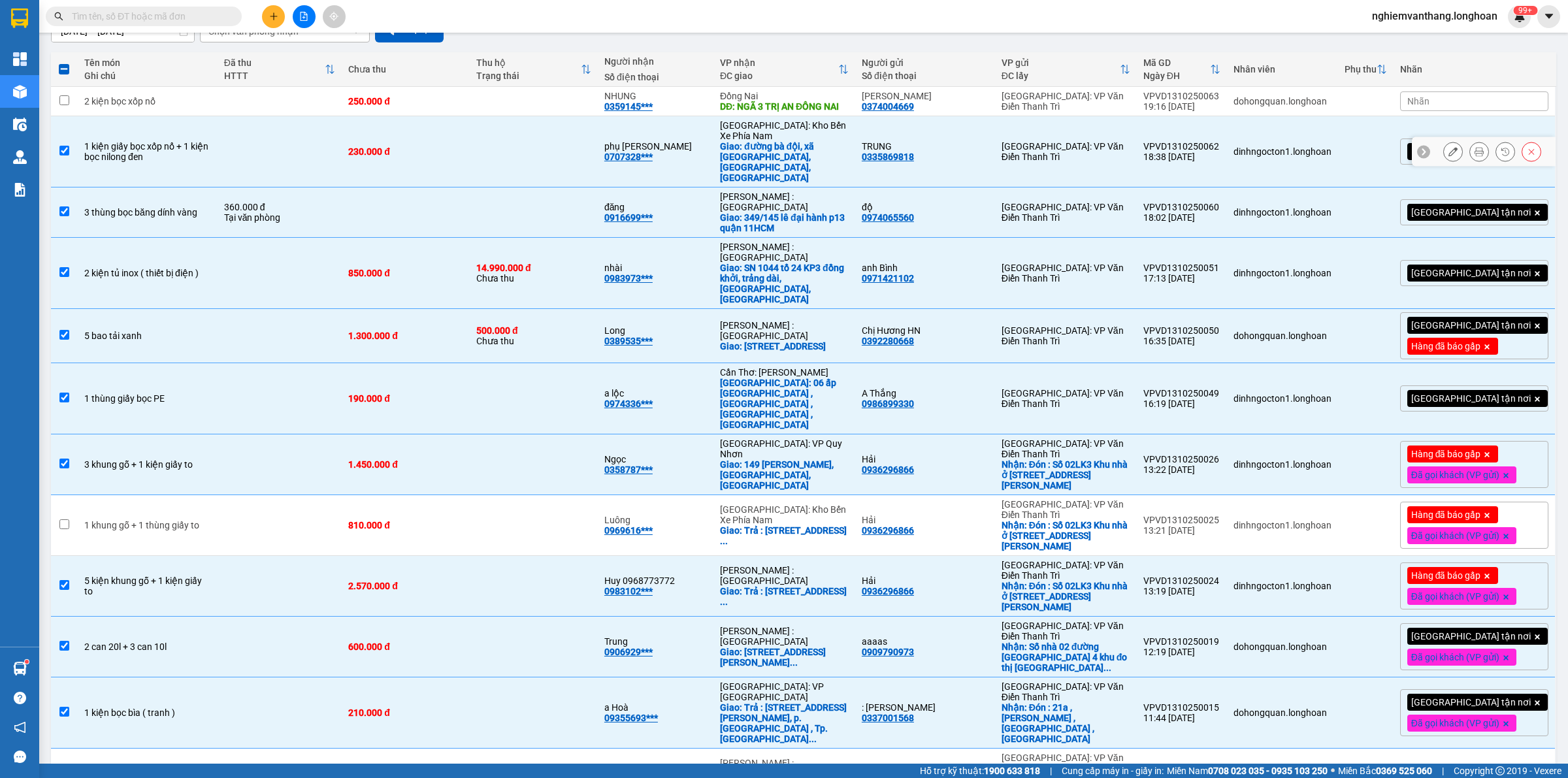
click at [248, 136] on td at bounding box center [279, 152] width 125 height 71
checkbox input "false"
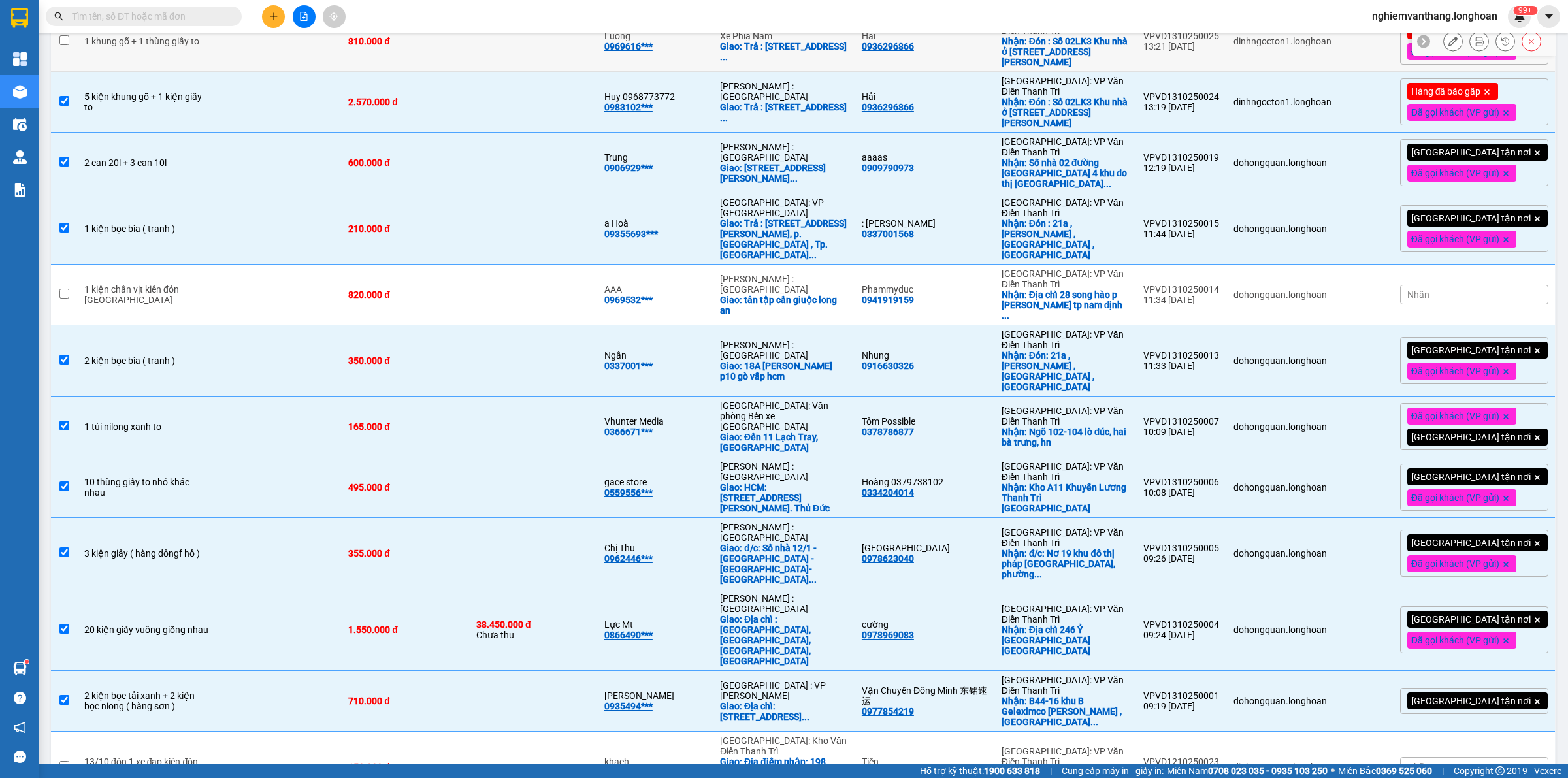
scroll to position [622, 0]
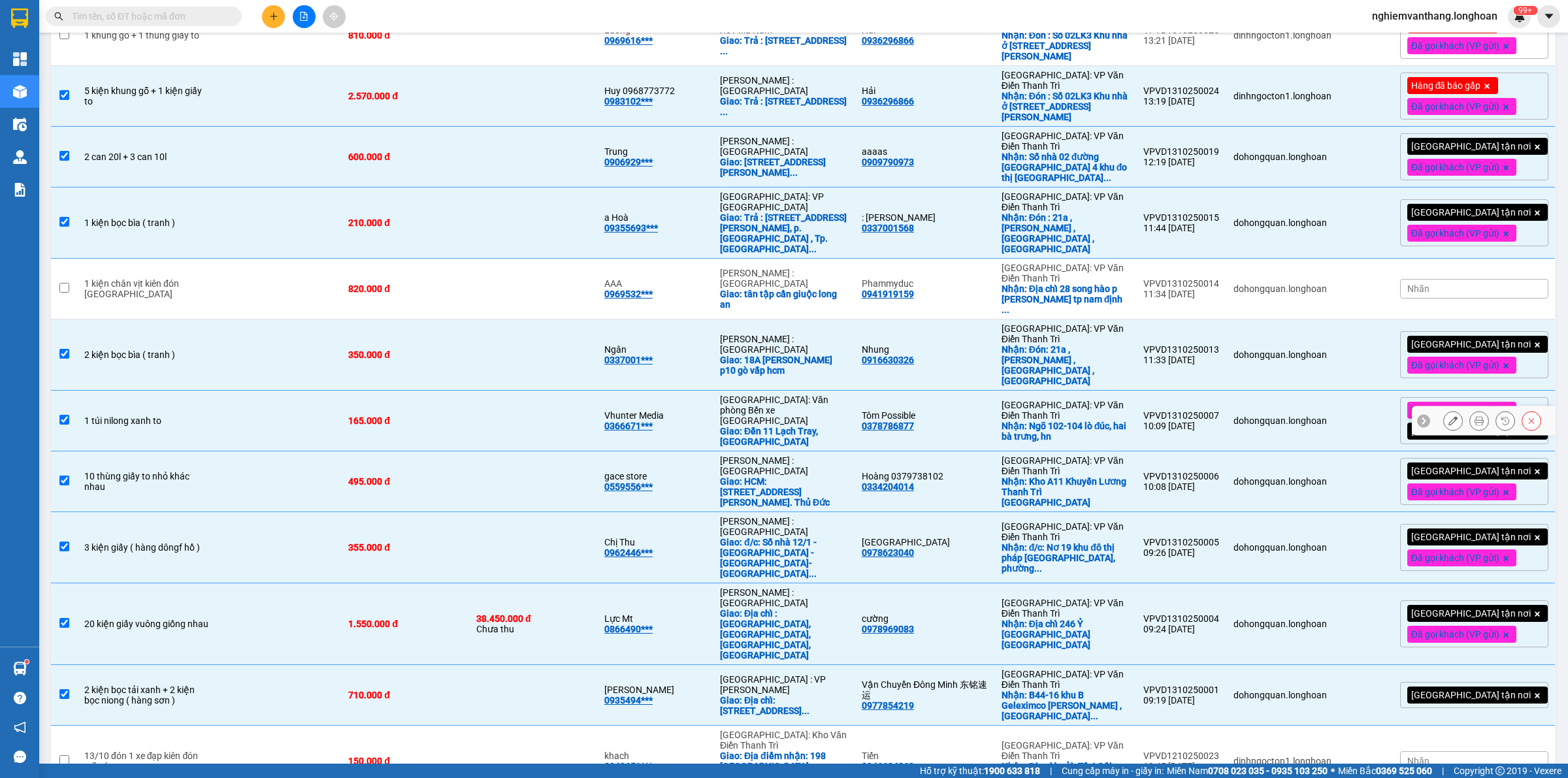
click at [459, 391] on td "165.000 đ" at bounding box center [406, 421] width 128 height 61
checkbox input "false"
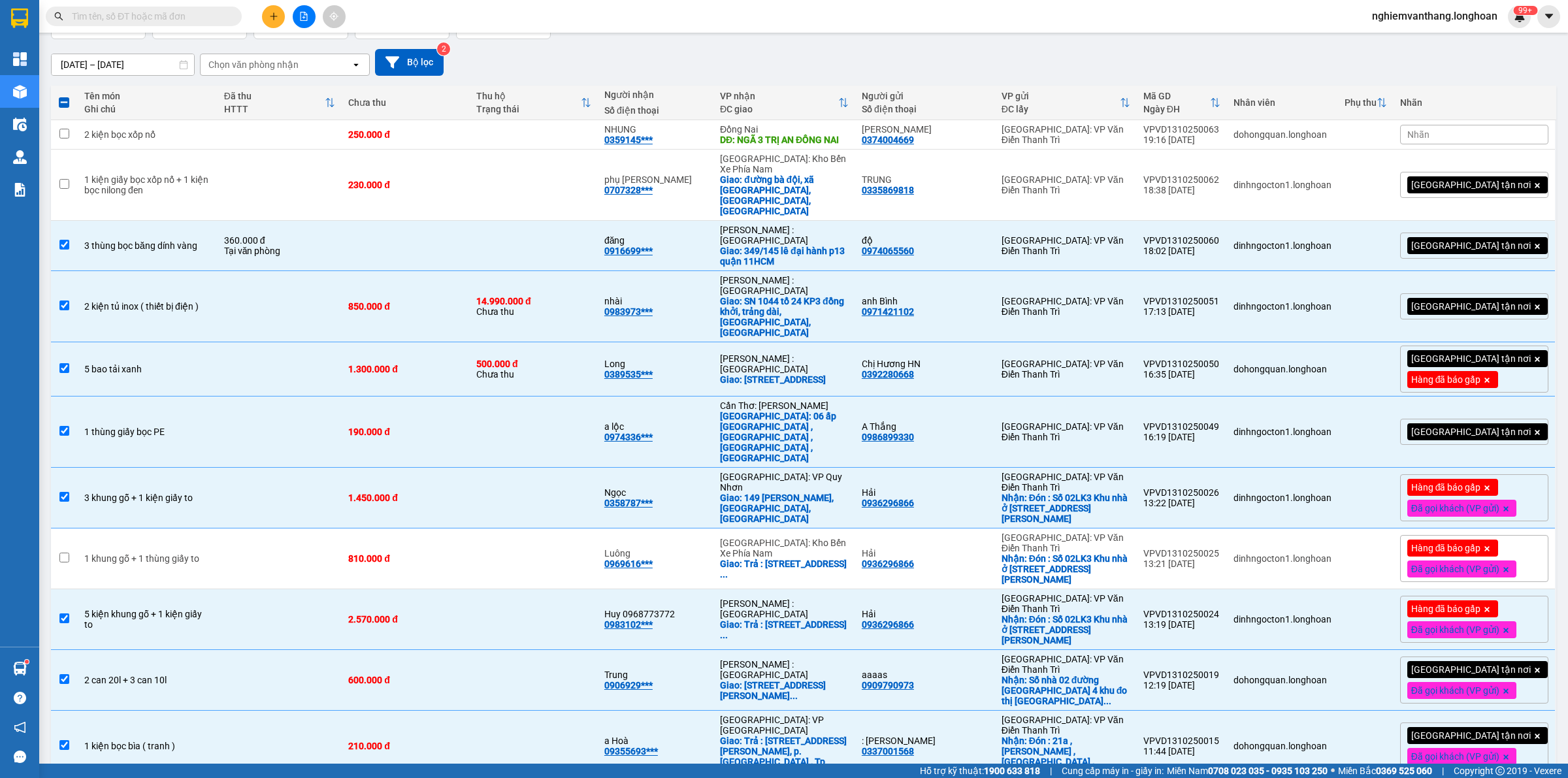
scroll to position [0, 0]
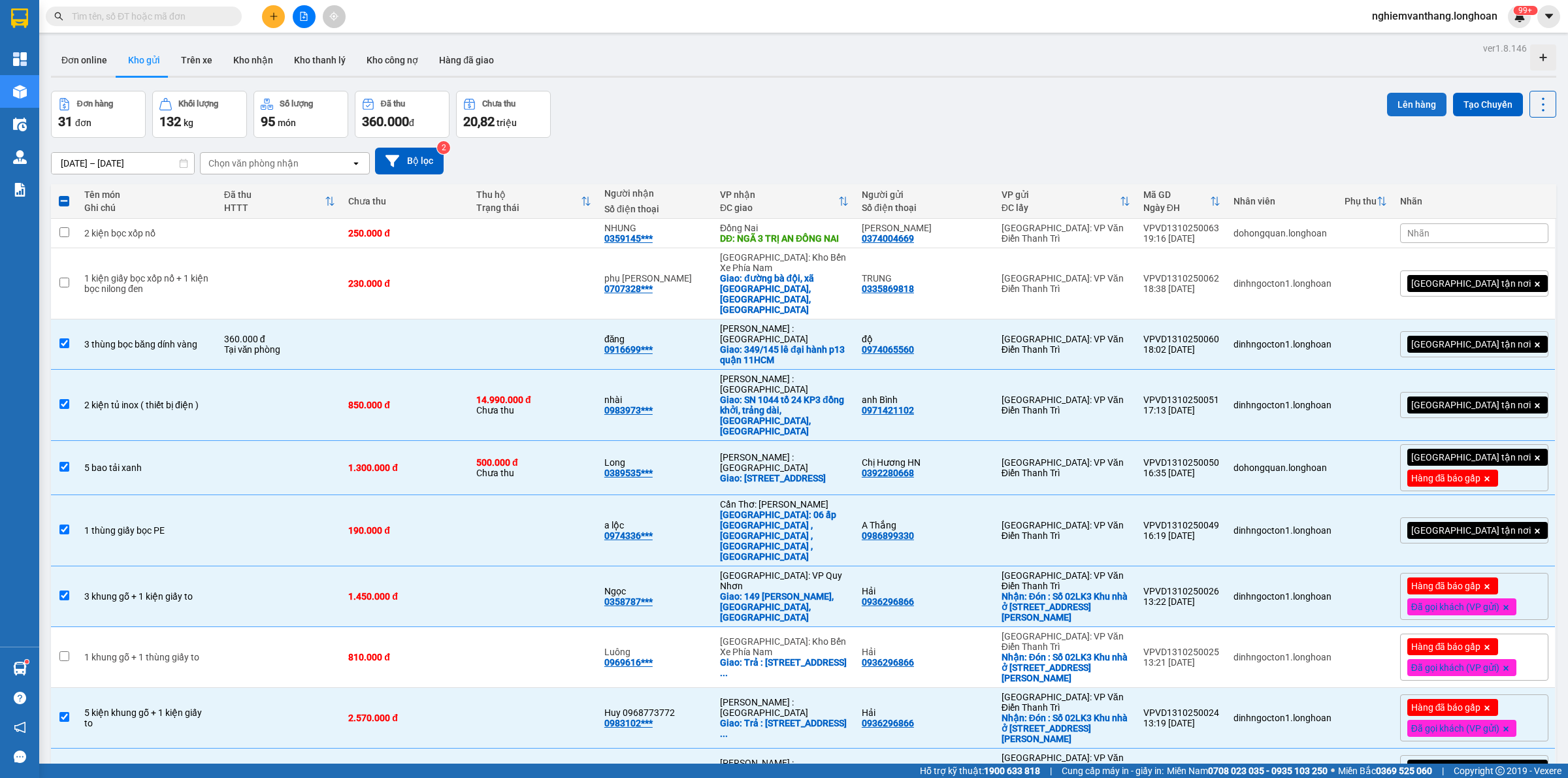
click at [1397, 104] on button "Lên hàng" at bounding box center [1417, 104] width 59 height 24
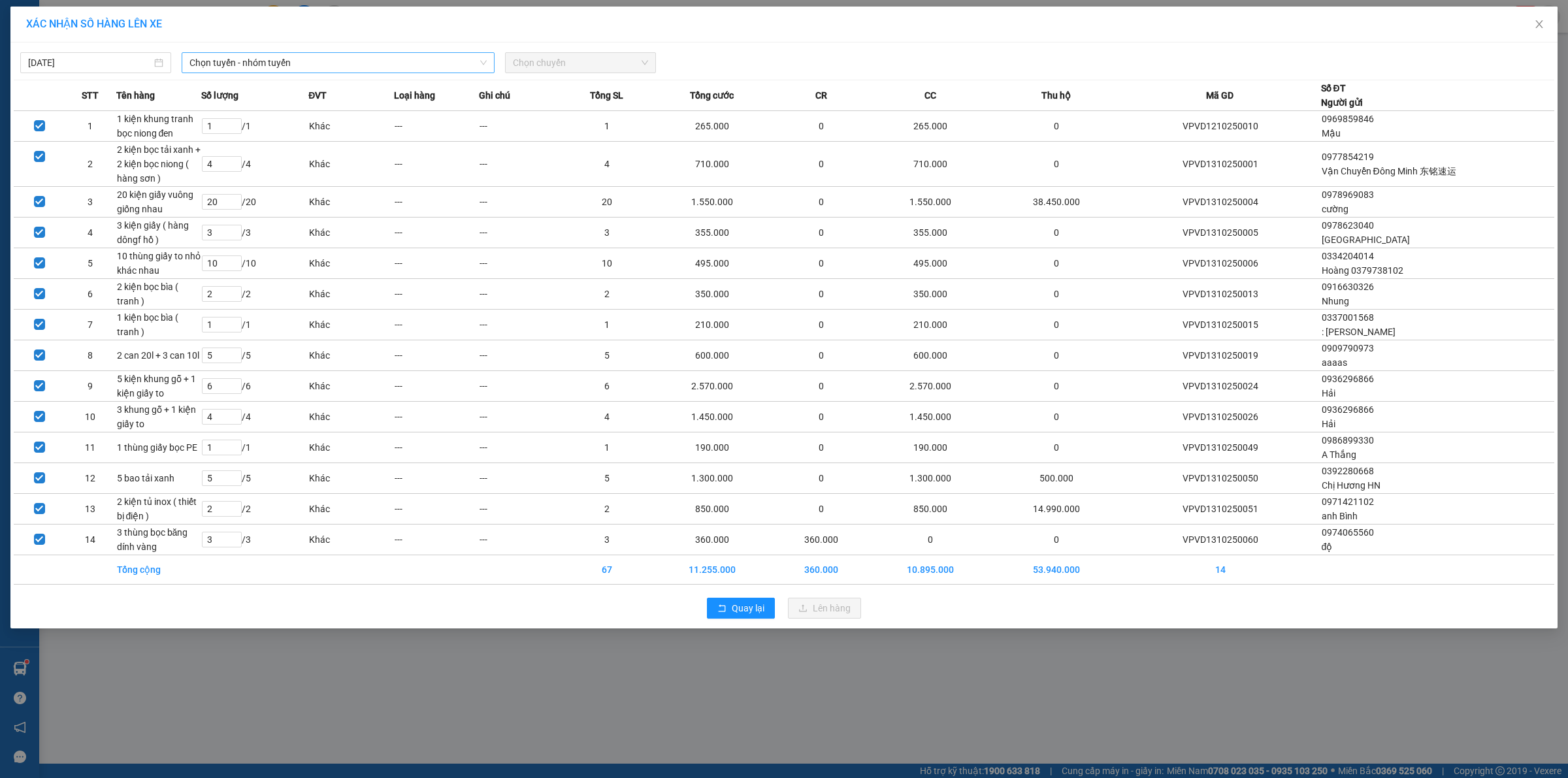
click at [233, 61] on span "Chọn tuyến - nhóm tuyến" at bounding box center [338, 63] width 298 height 20
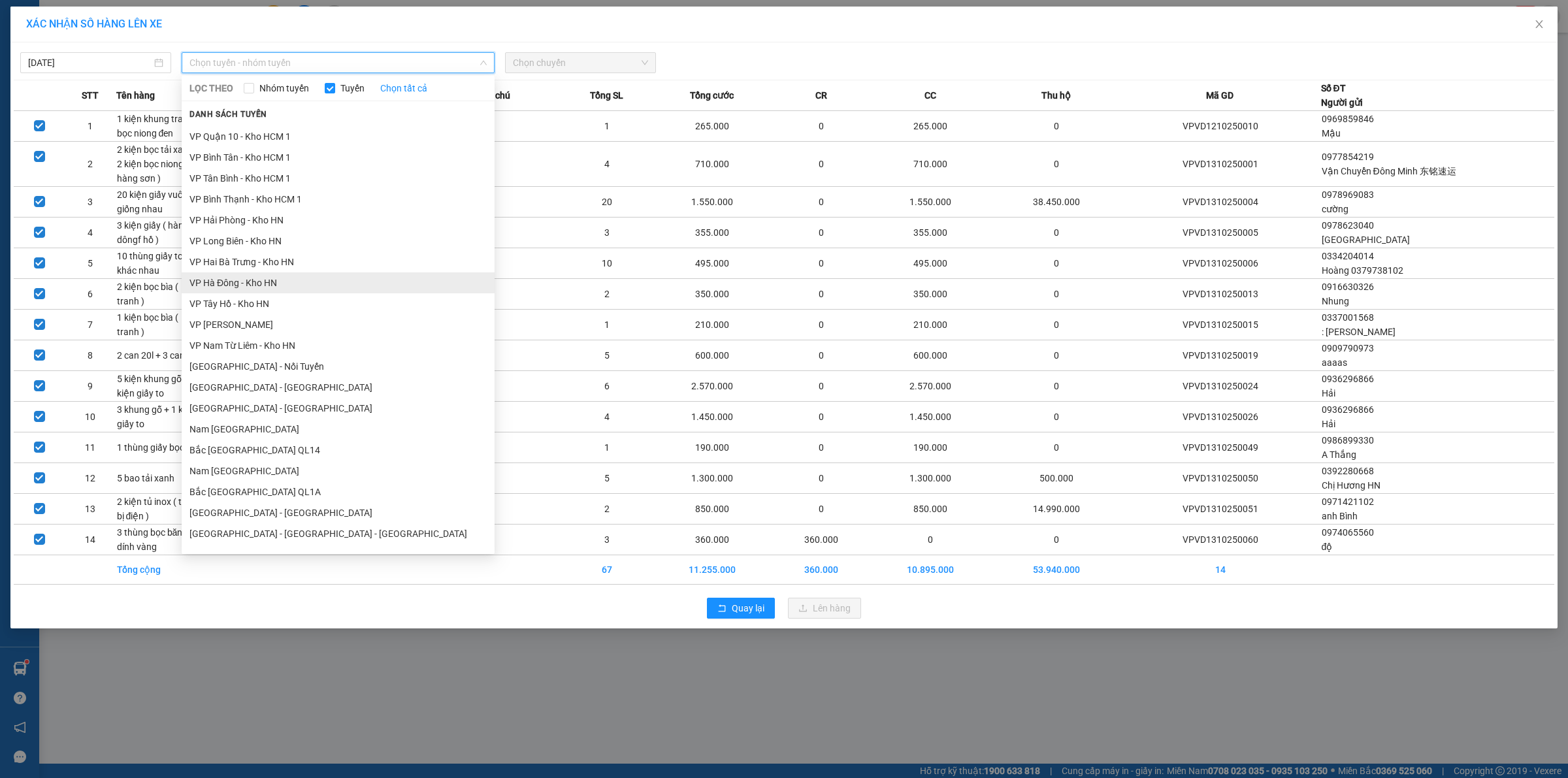
scroll to position [637, 0]
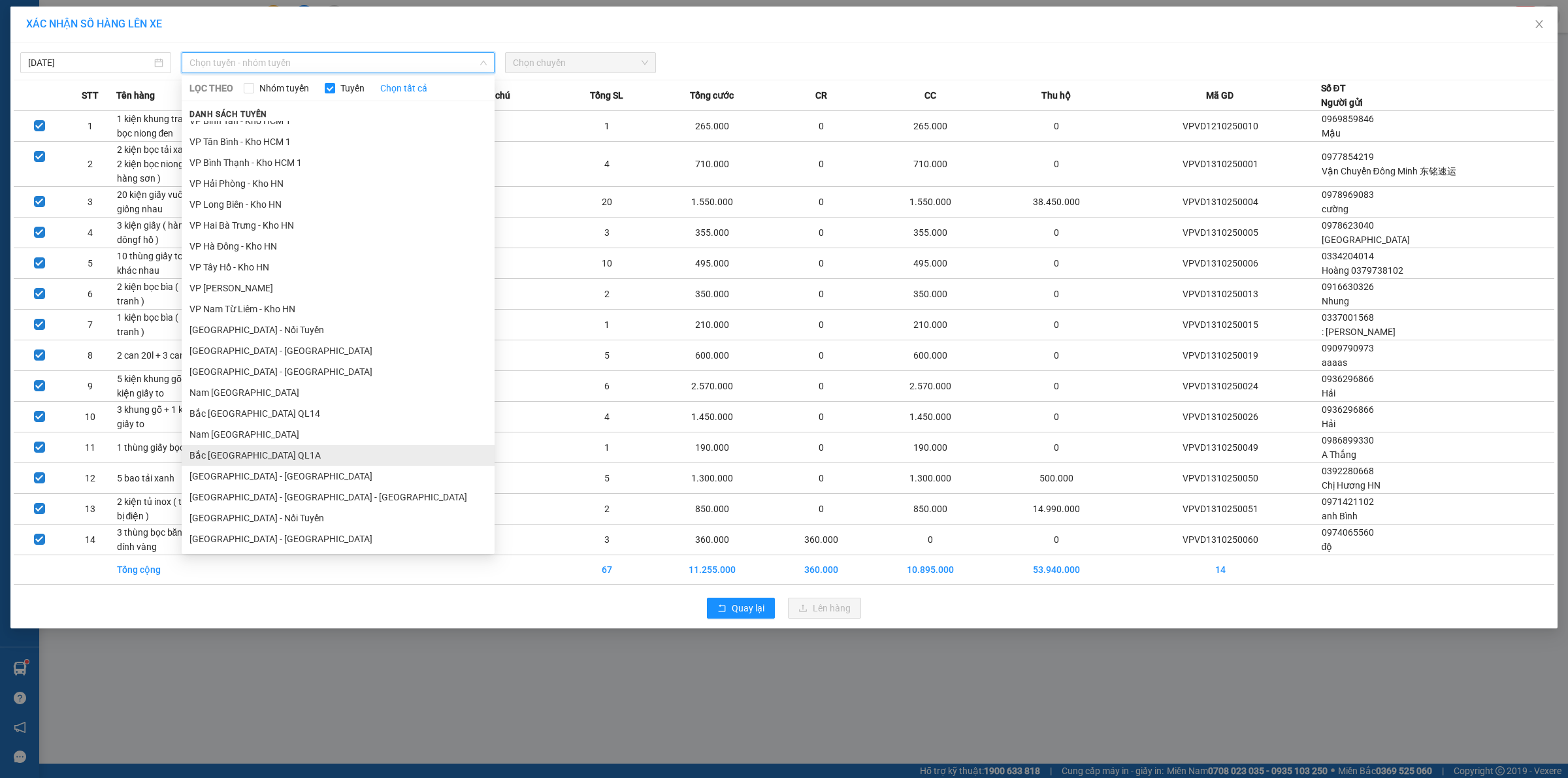
click at [291, 456] on li "Bắc [GEOGRAPHIC_DATA] QL1A" at bounding box center [338, 456] width 313 height 21
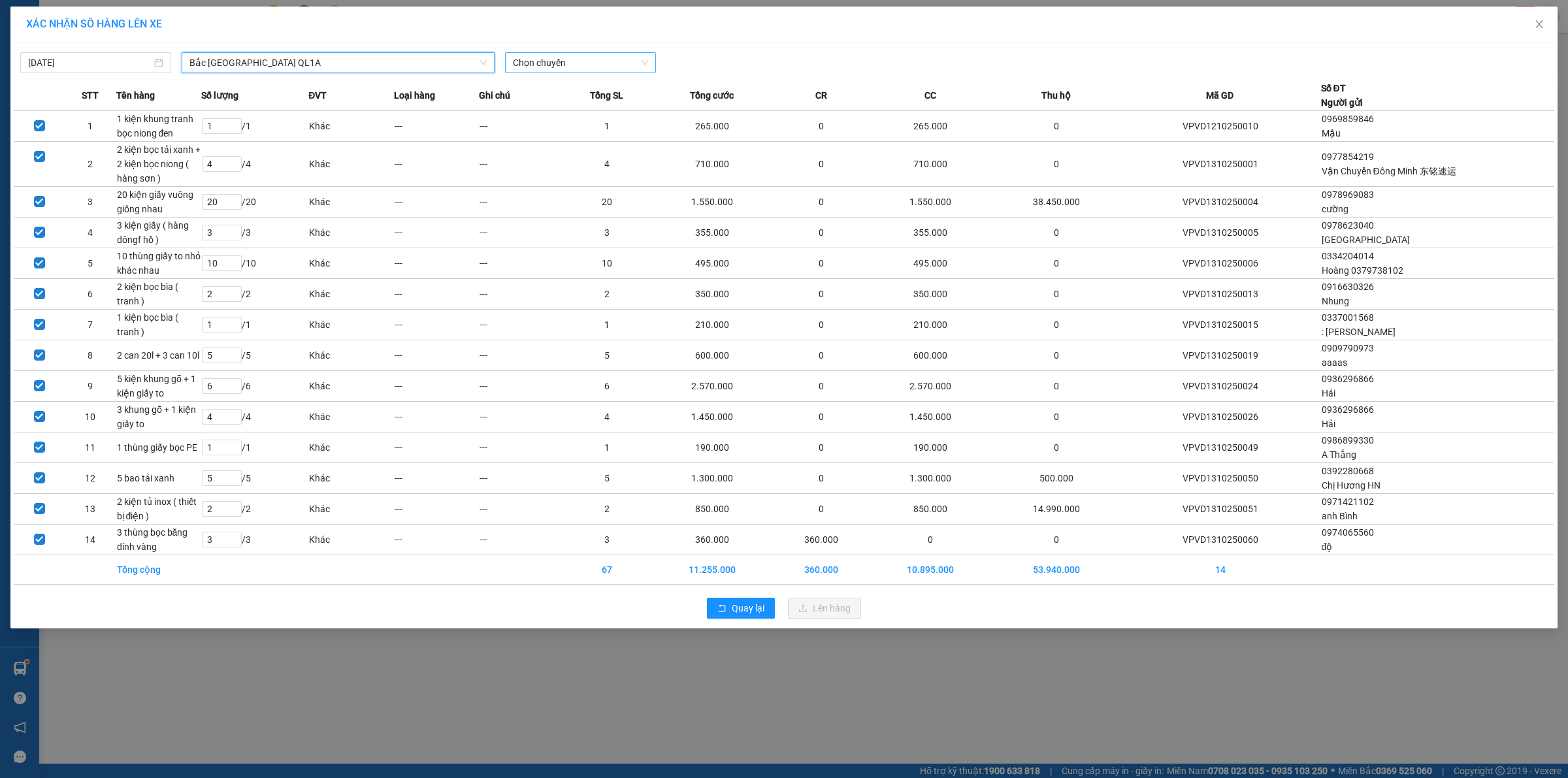
click at [590, 63] on span "Chọn chuyến" at bounding box center [581, 63] width 135 height 20
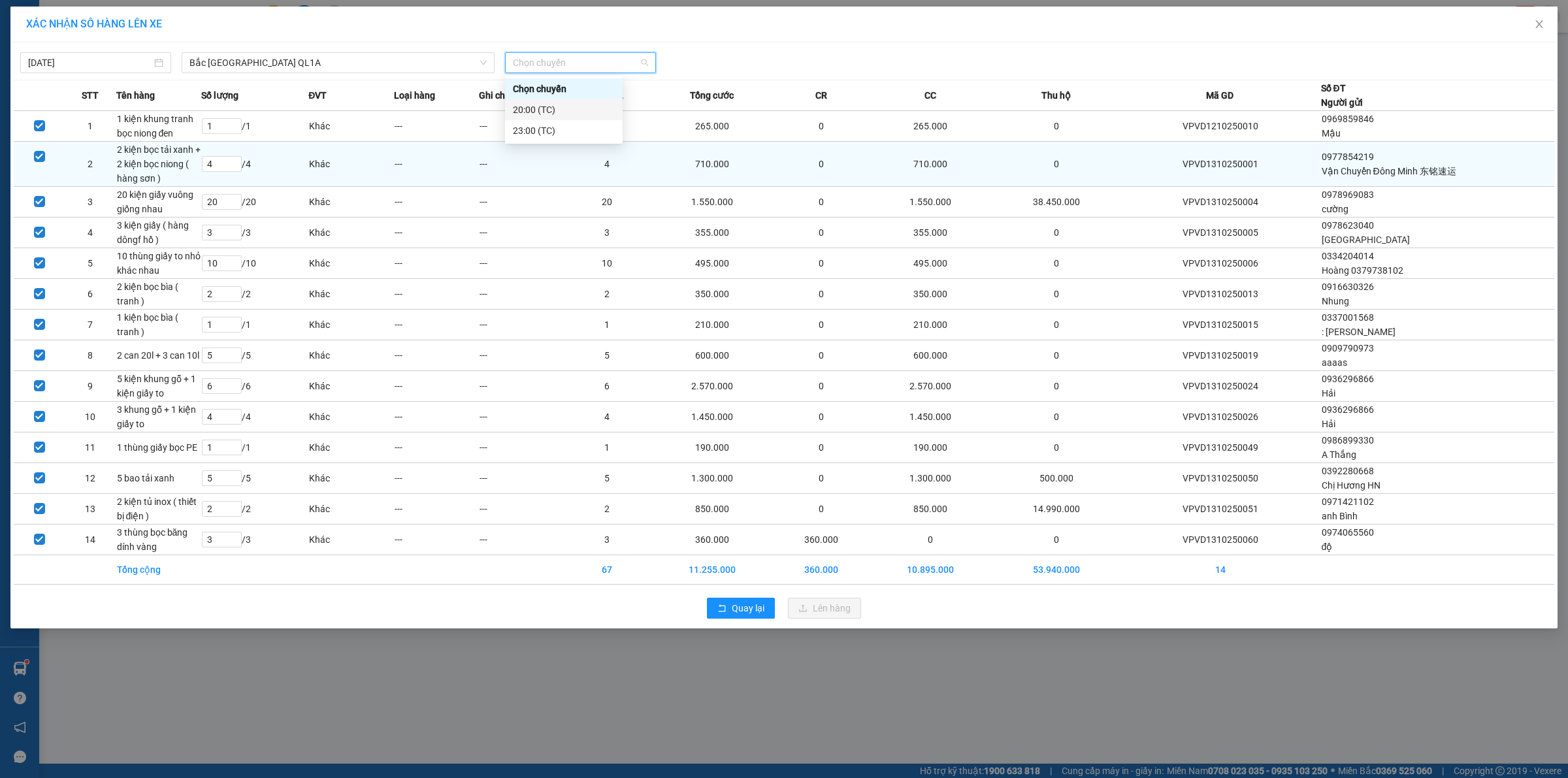
drag, startPoint x: 553, startPoint y: 111, endPoint x: 608, endPoint y: 177, distance: 85.9
click at [554, 111] on div "20:00 (TC)" at bounding box center [564, 109] width 102 height 15
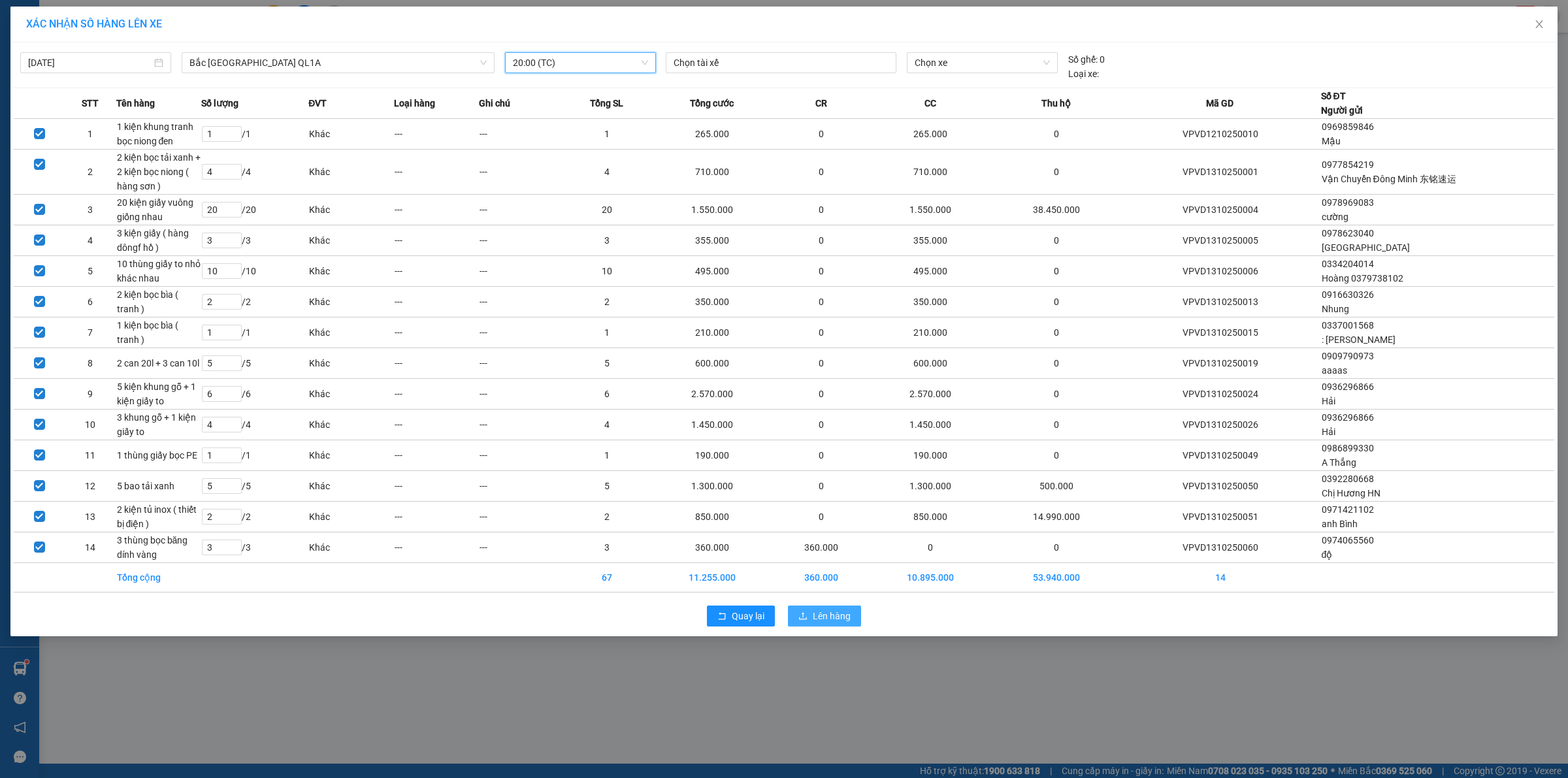
click at [841, 618] on span "Lên hàng" at bounding box center [831, 616] width 38 height 15
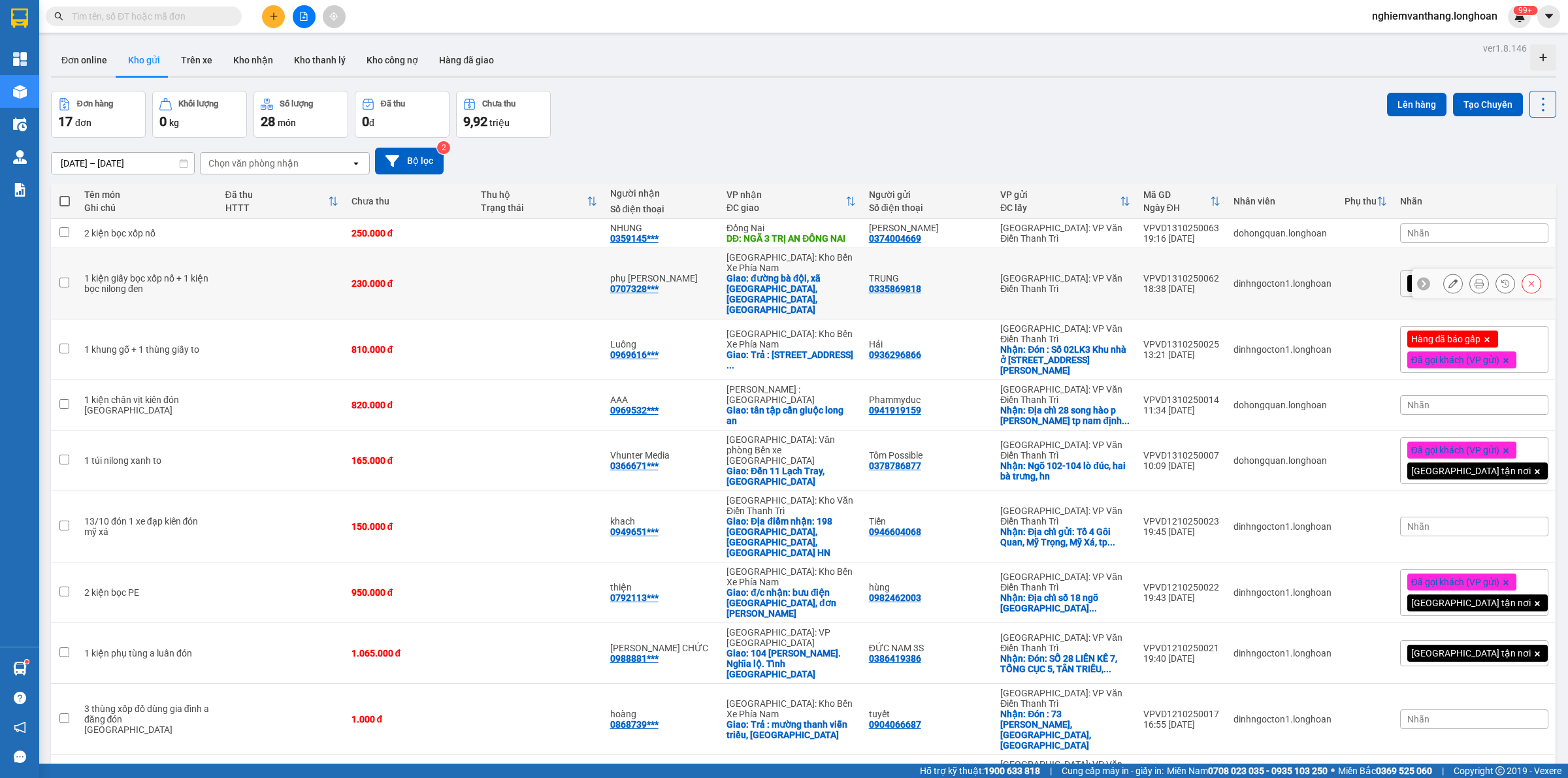
click at [330, 270] on td at bounding box center [282, 283] width 126 height 71
checkbox input "true"
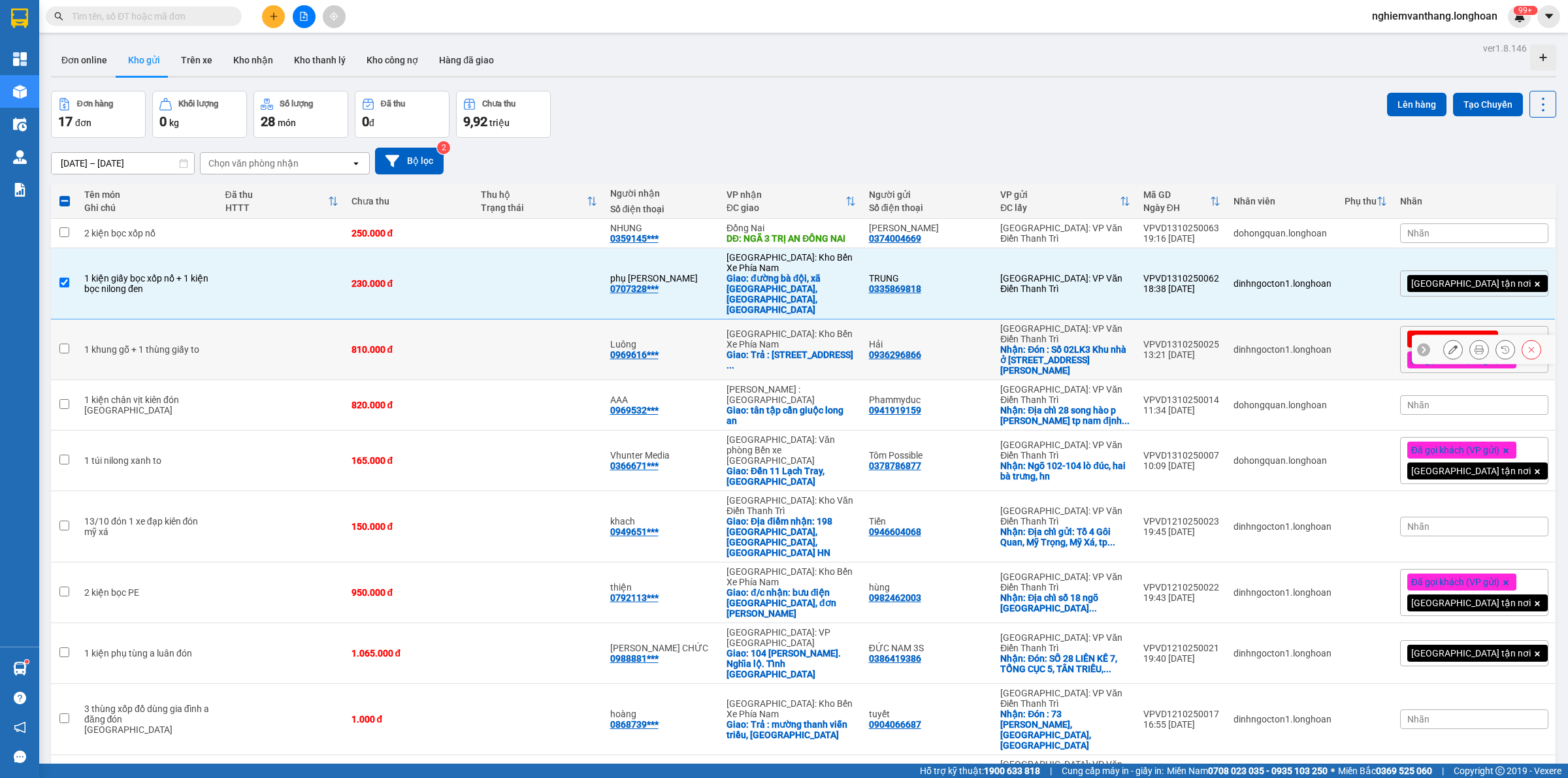
click at [601, 334] on td at bounding box center [539, 350] width 130 height 61
checkbox input "true"
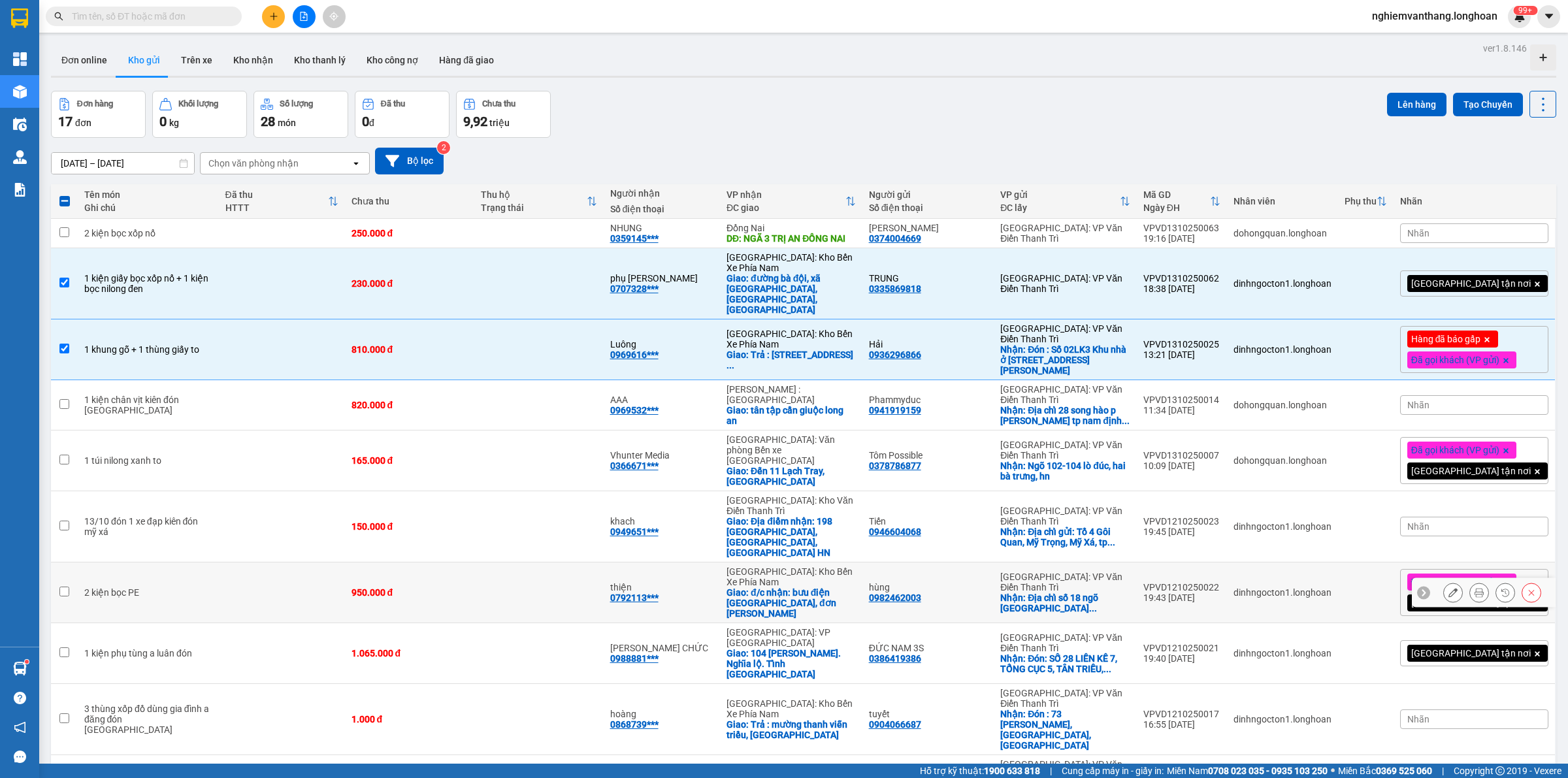
click at [580, 562] on td at bounding box center [539, 592] width 130 height 61
checkbox input "true"
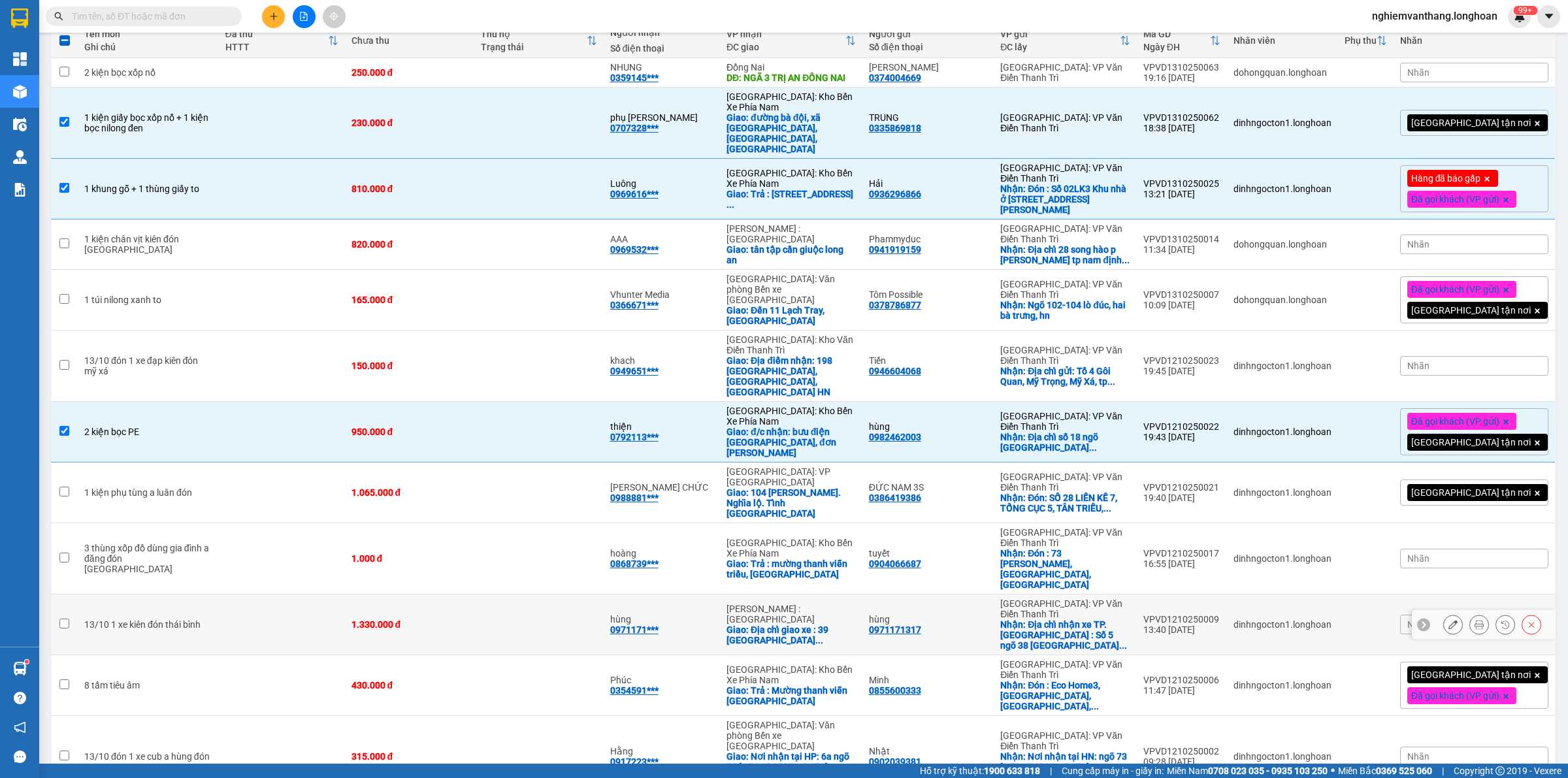
scroll to position [163, 0]
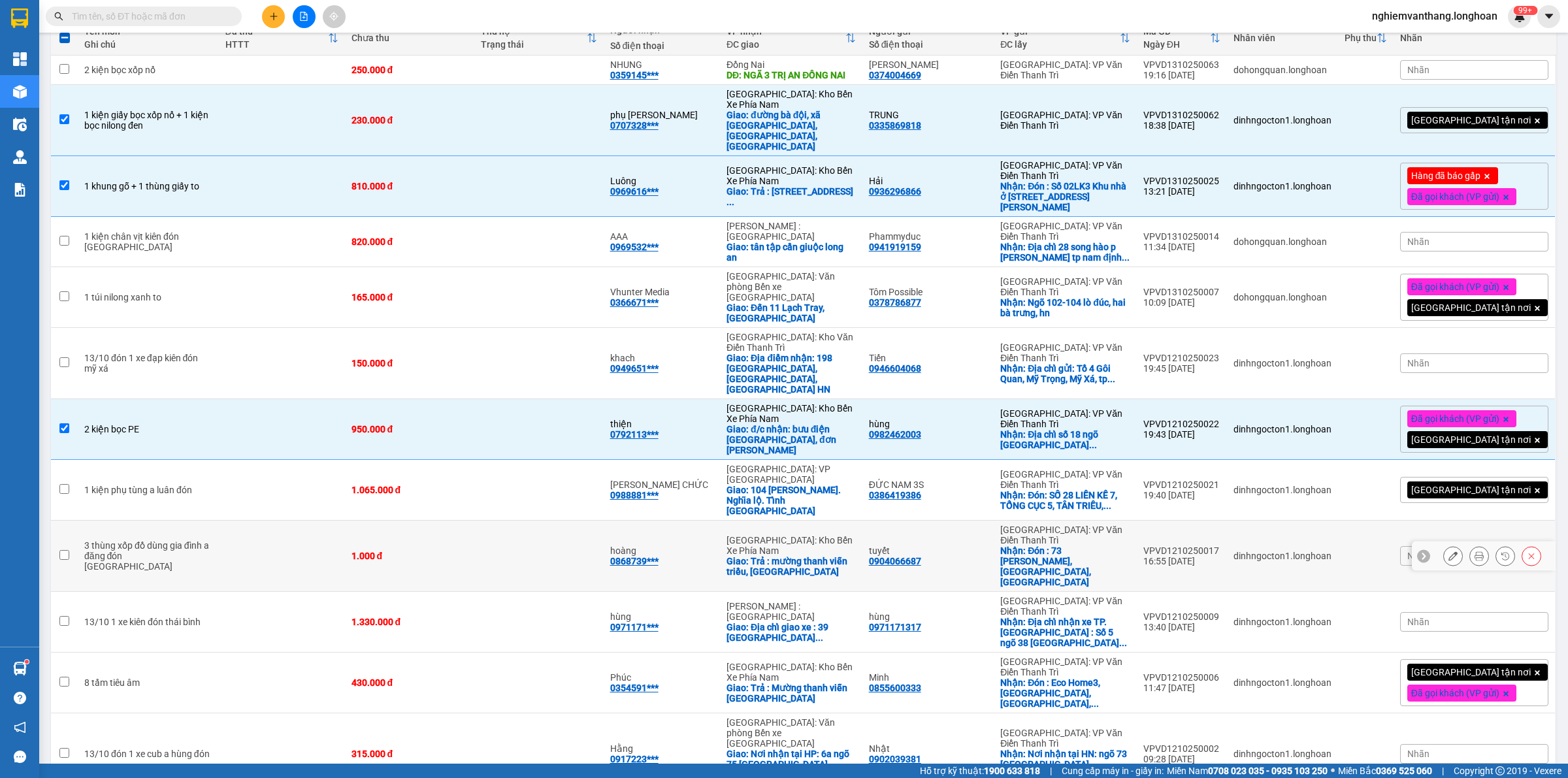
click at [592, 520] on td at bounding box center [539, 556] width 130 height 71
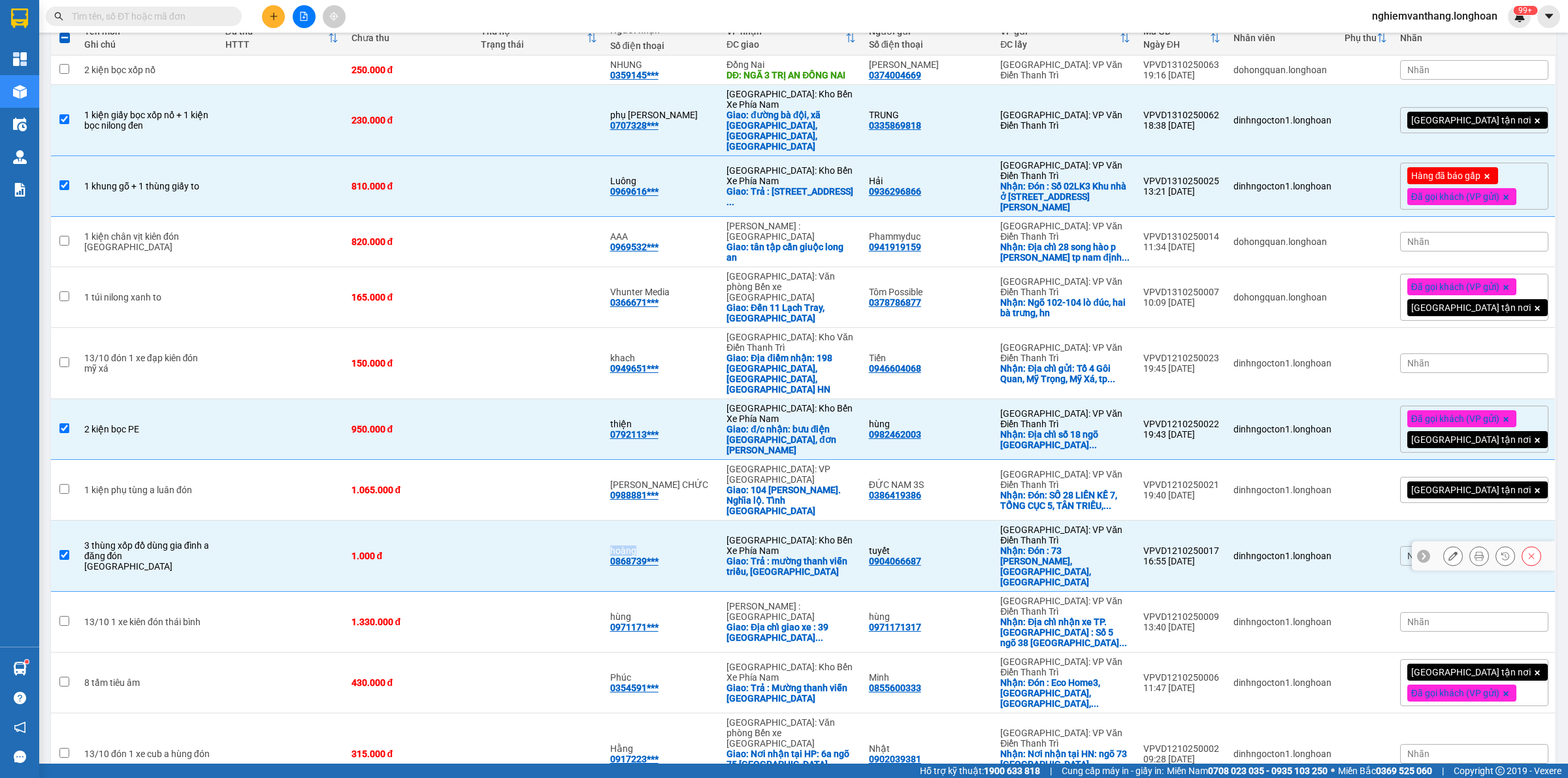
click at [592, 520] on td at bounding box center [539, 556] width 130 height 71
checkbox input "false"
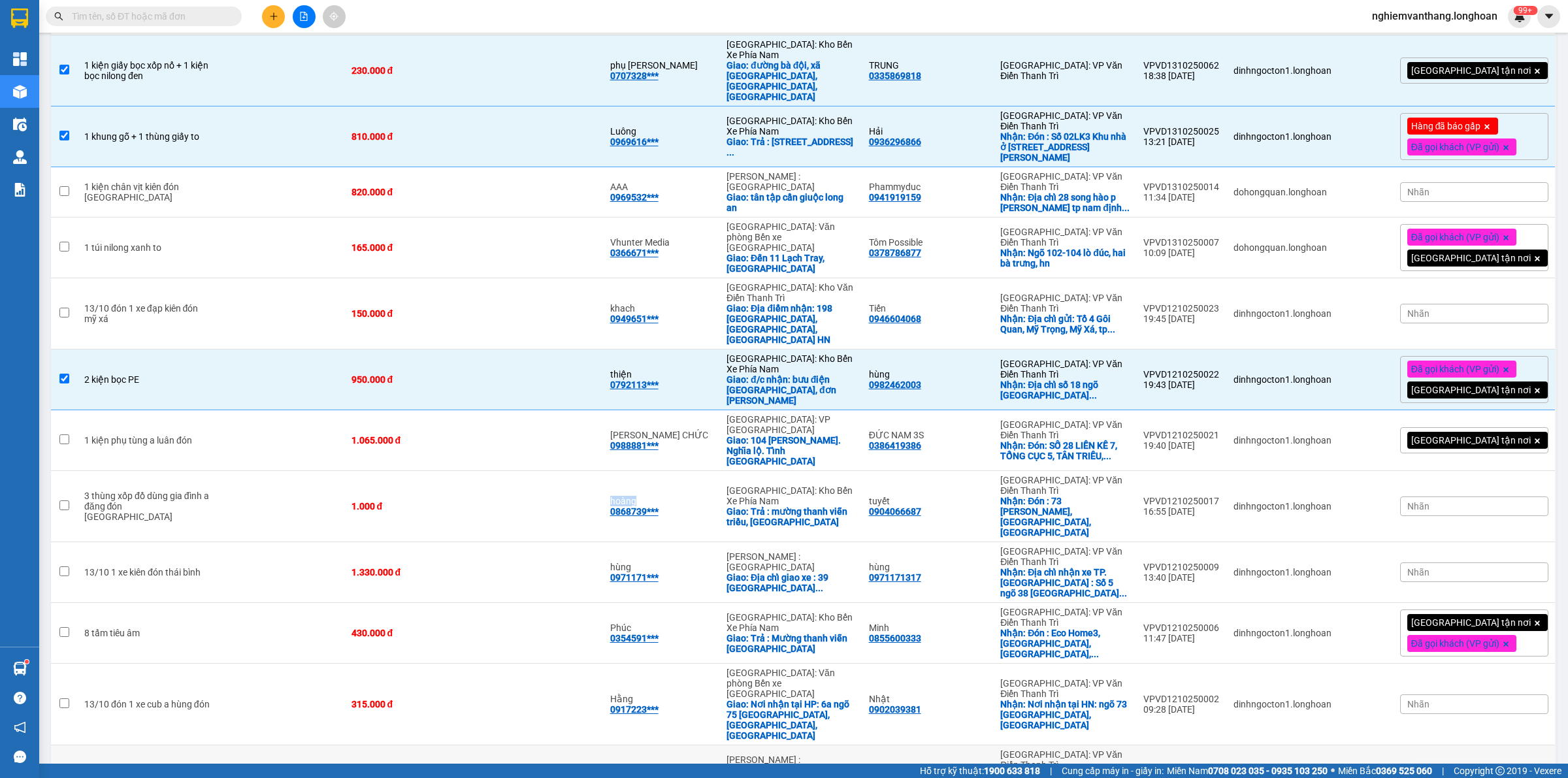
scroll to position [318, 0]
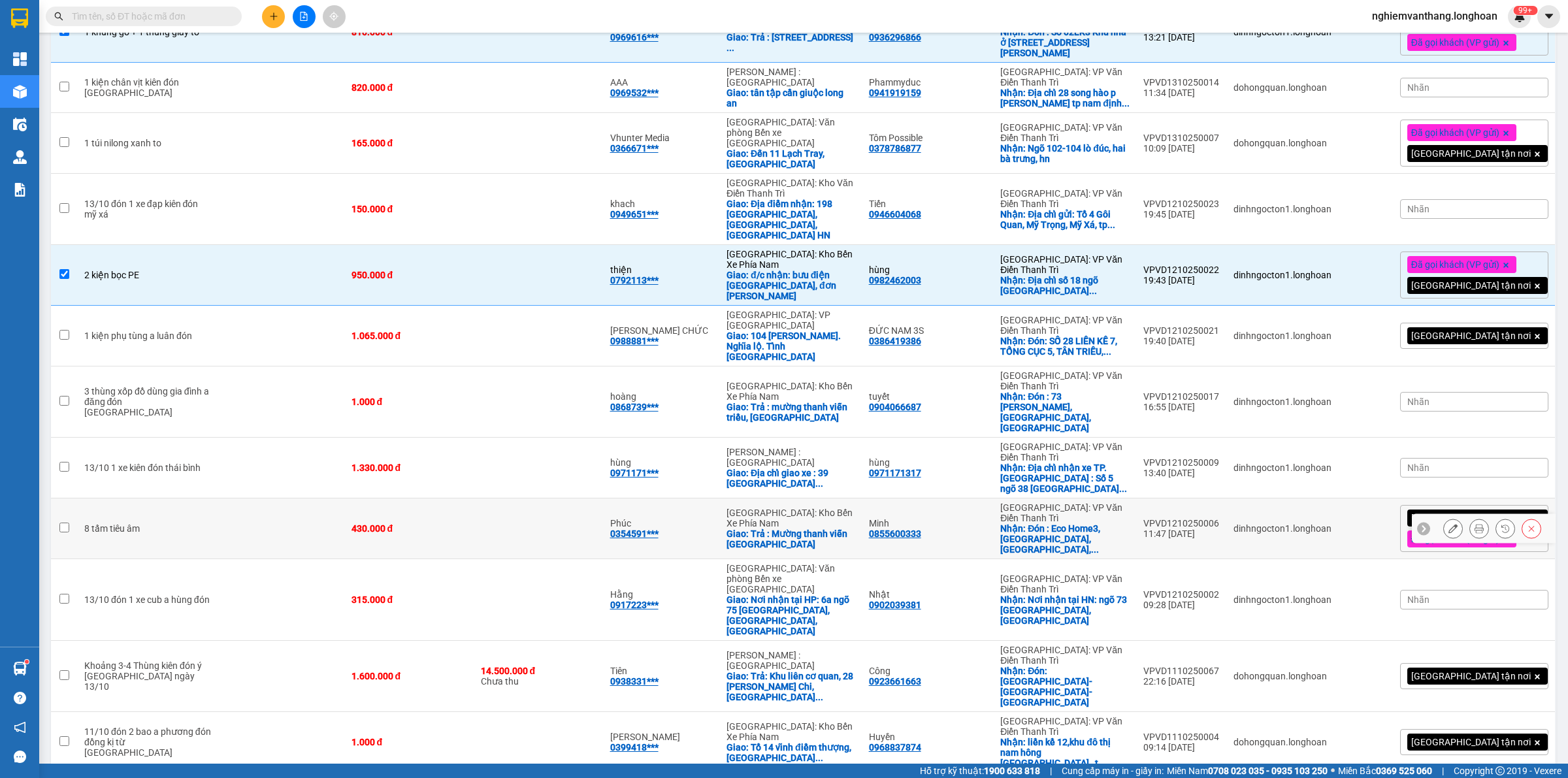
click at [523, 498] on td at bounding box center [539, 528] width 130 height 61
checkbox input "true"
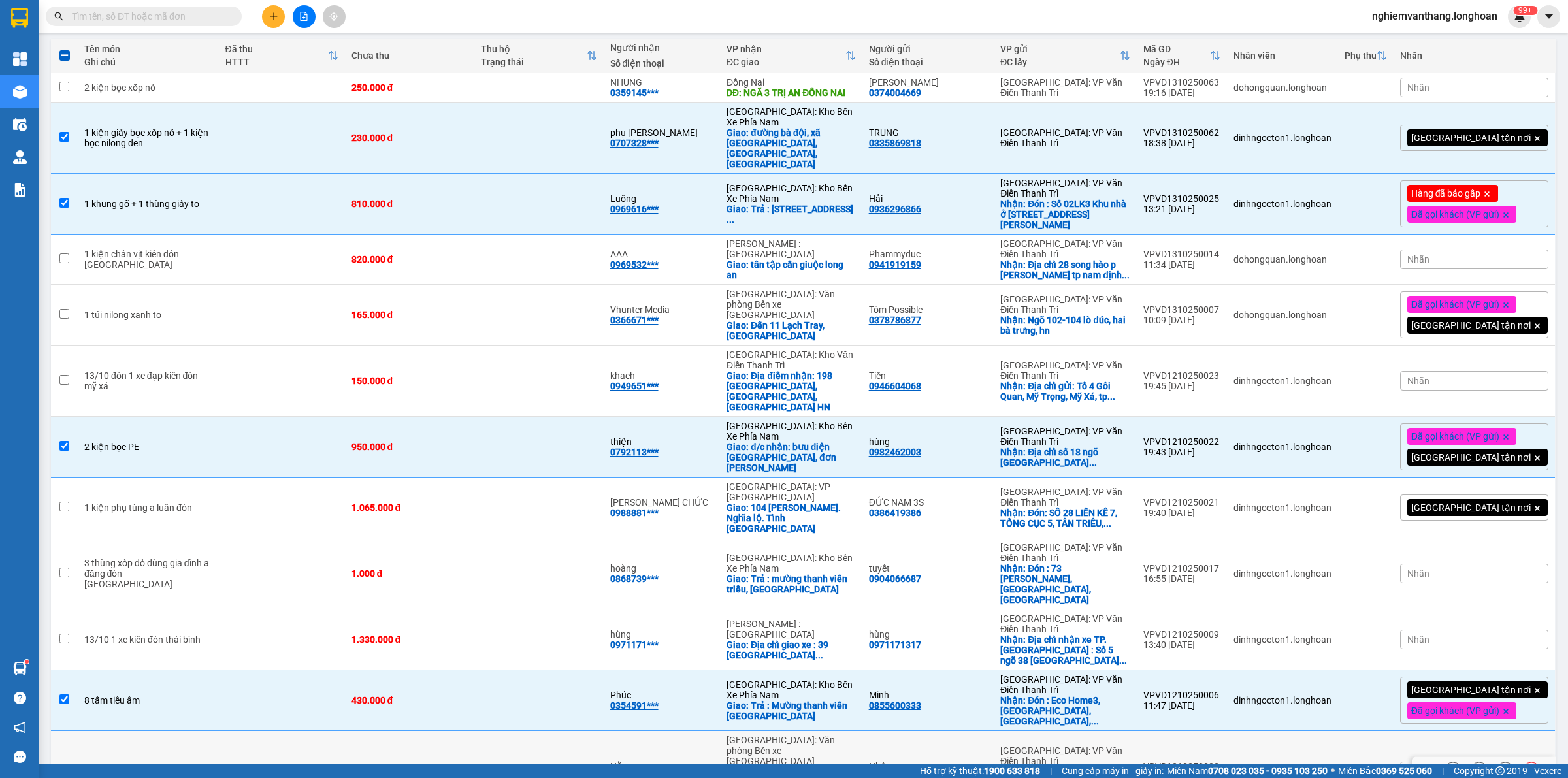
scroll to position [0, 0]
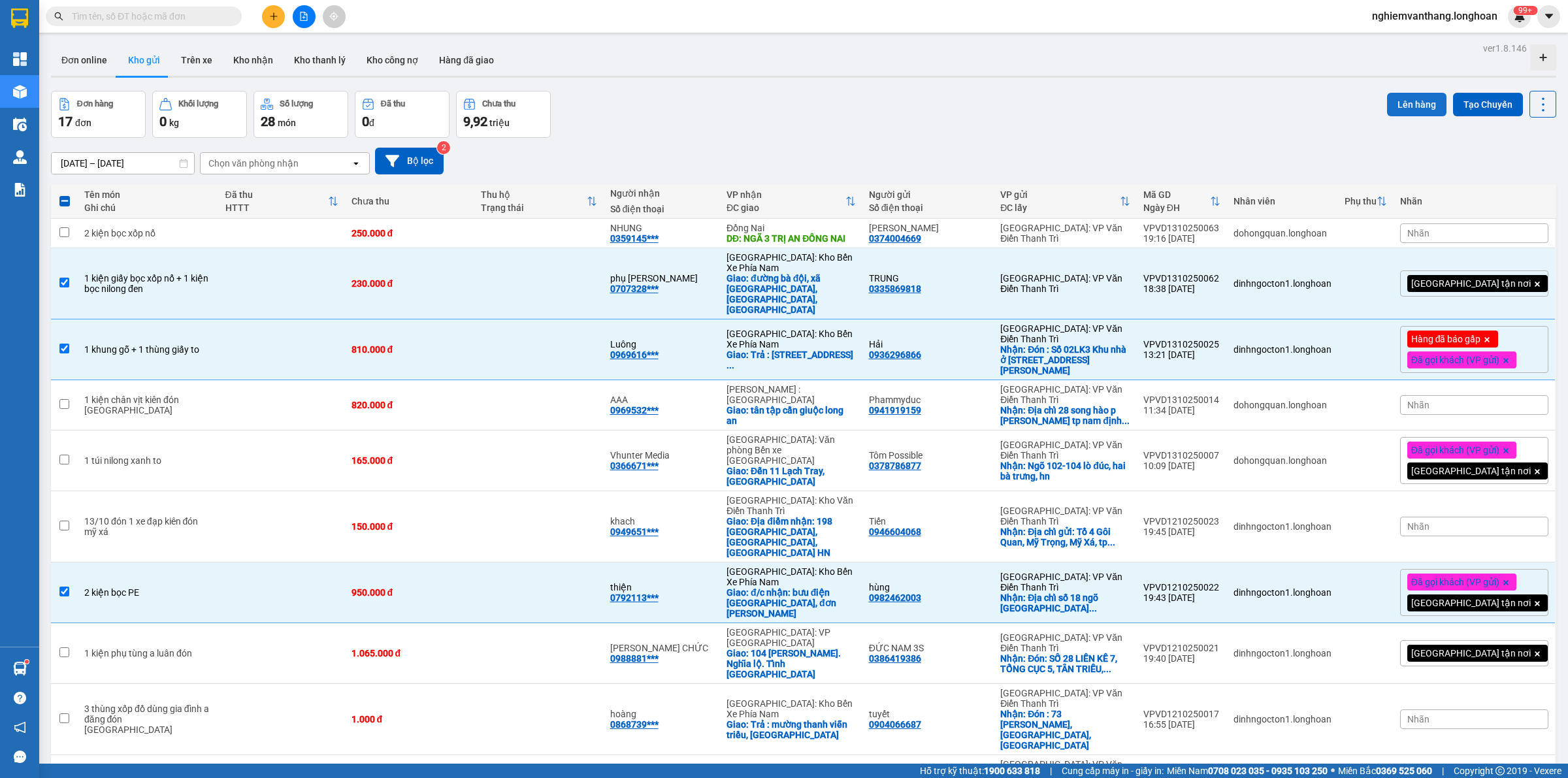
click at [1393, 114] on button "Lên hàng" at bounding box center [1417, 104] width 59 height 24
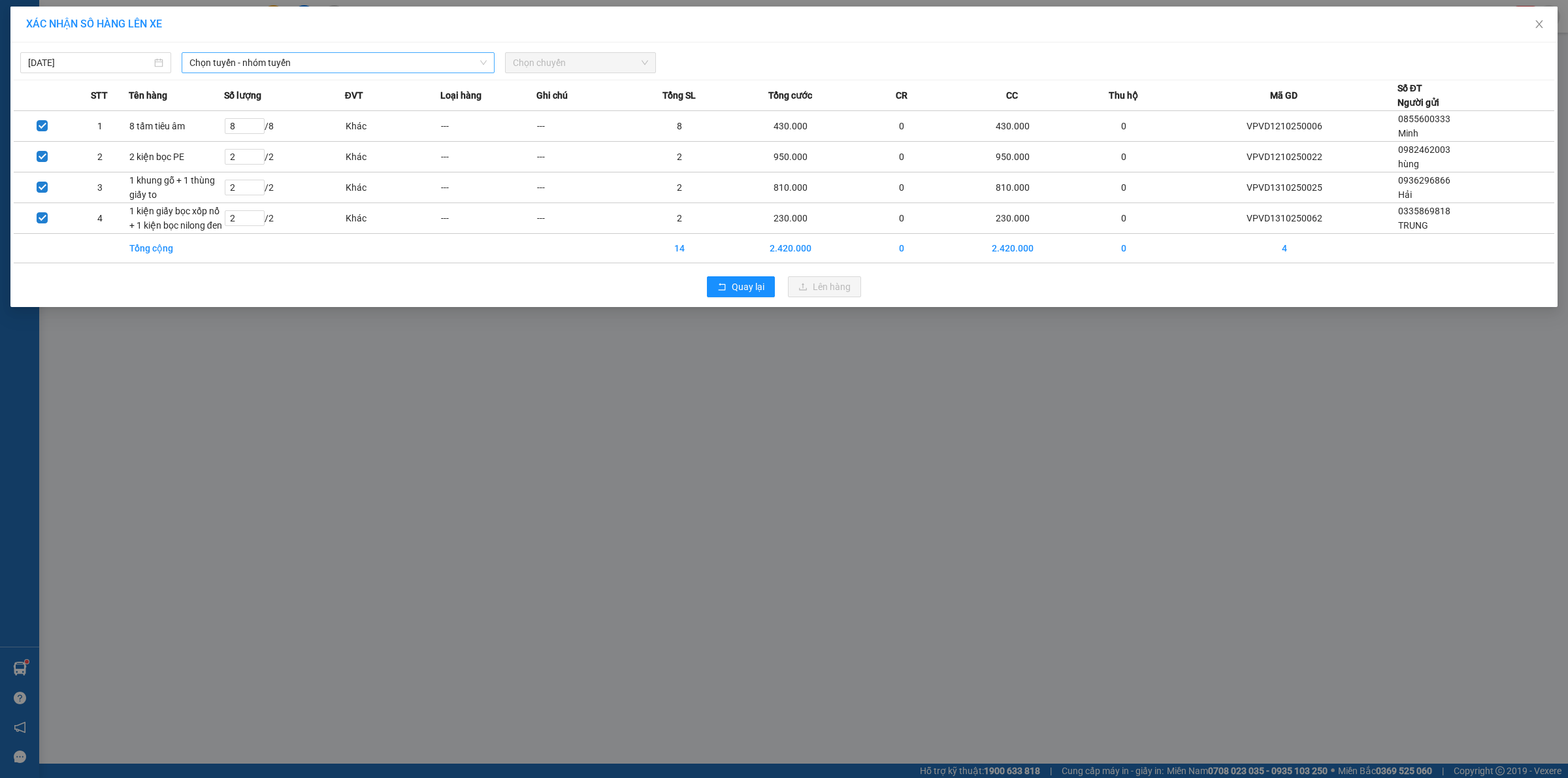
click at [249, 67] on span "Chọn tuyến - nhóm tuyến" at bounding box center [338, 63] width 298 height 20
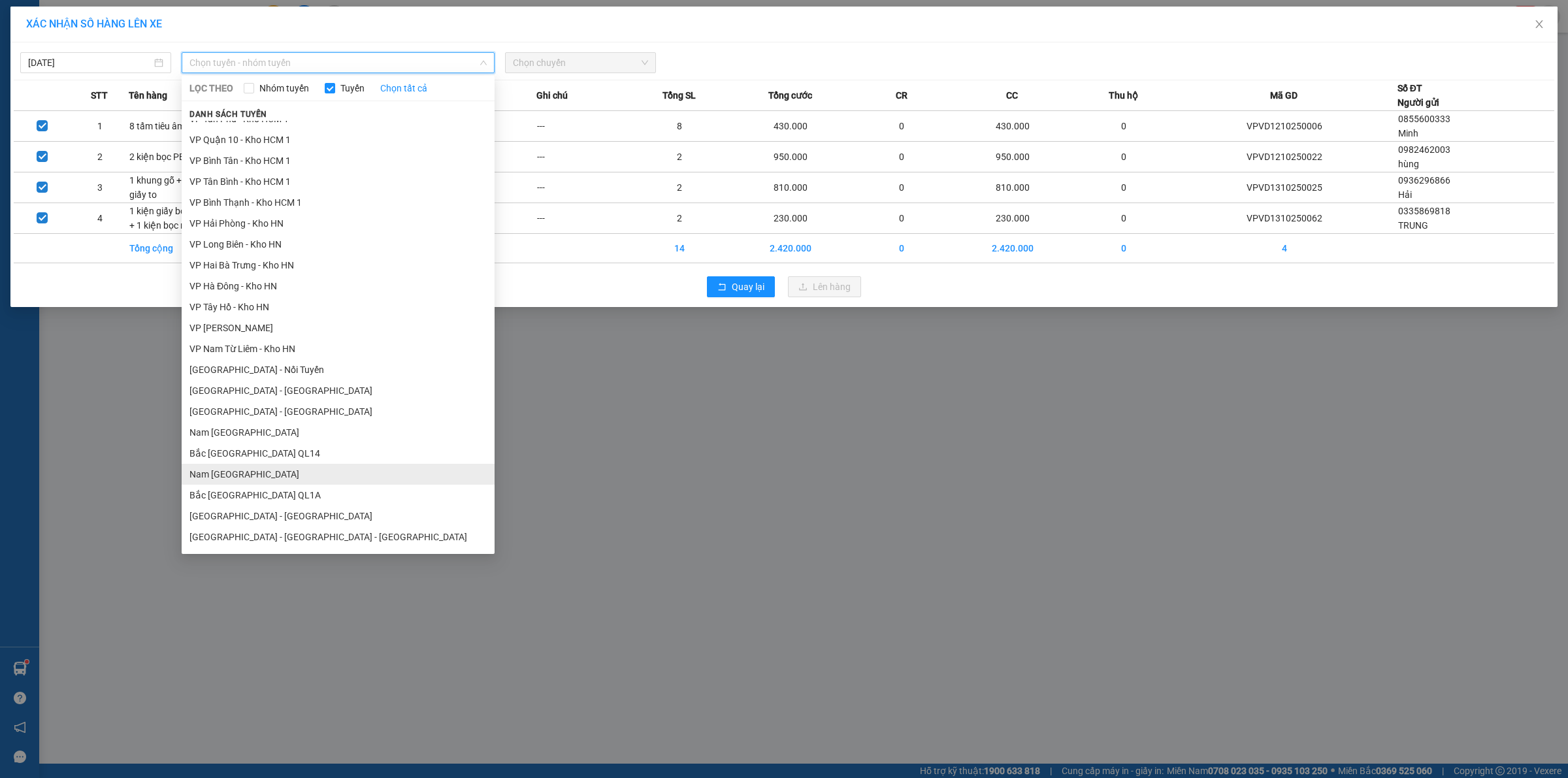
scroll to position [637, 0]
click at [263, 456] on li "Bắc [GEOGRAPHIC_DATA] QL1A" at bounding box center [338, 456] width 313 height 21
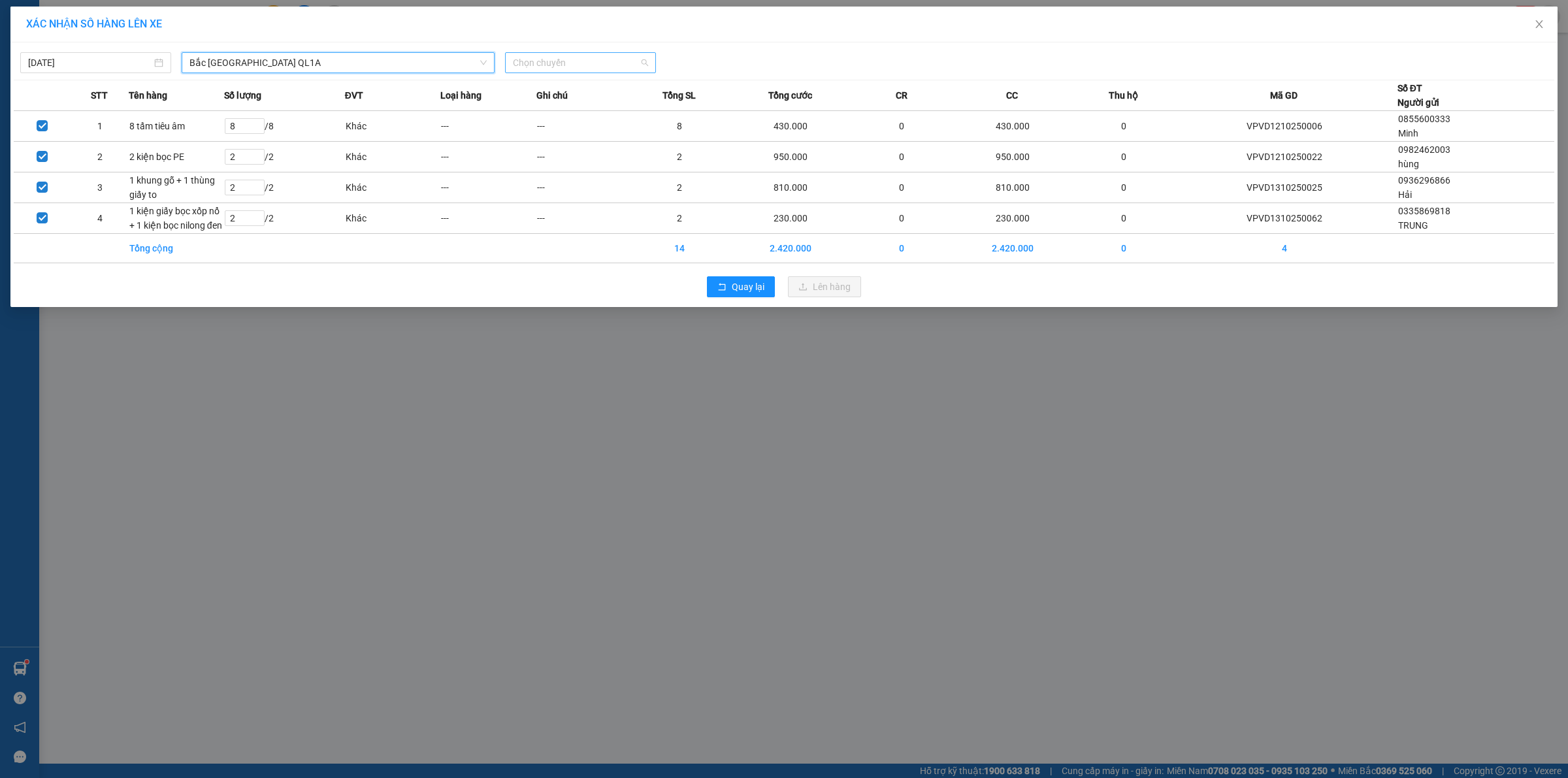
drag, startPoint x: 515, startPoint y: 68, endPoint x: 526, endPoint y: 65, distance: 11.4
click at [520, 66] on span "Chọn chuyến" at bounding box center [581, 63] width 135 height 20
click at [552, 121] on div "23:00 (TC)" at bounding box center [564, 131] width 118 height 21
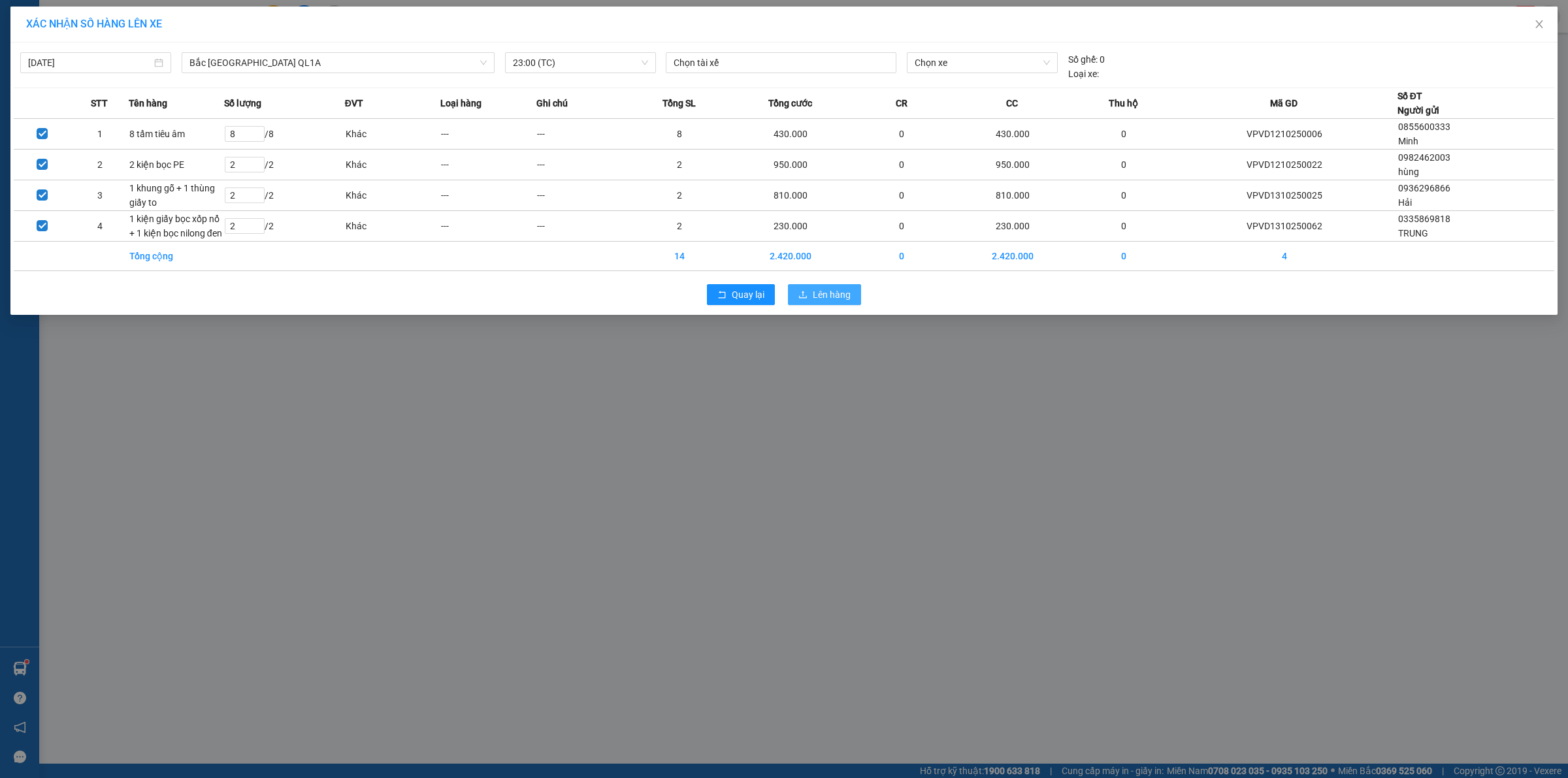
click at [847, 304] on button "Lên hàng" at bounding box center [824, 295] width 73 height 21
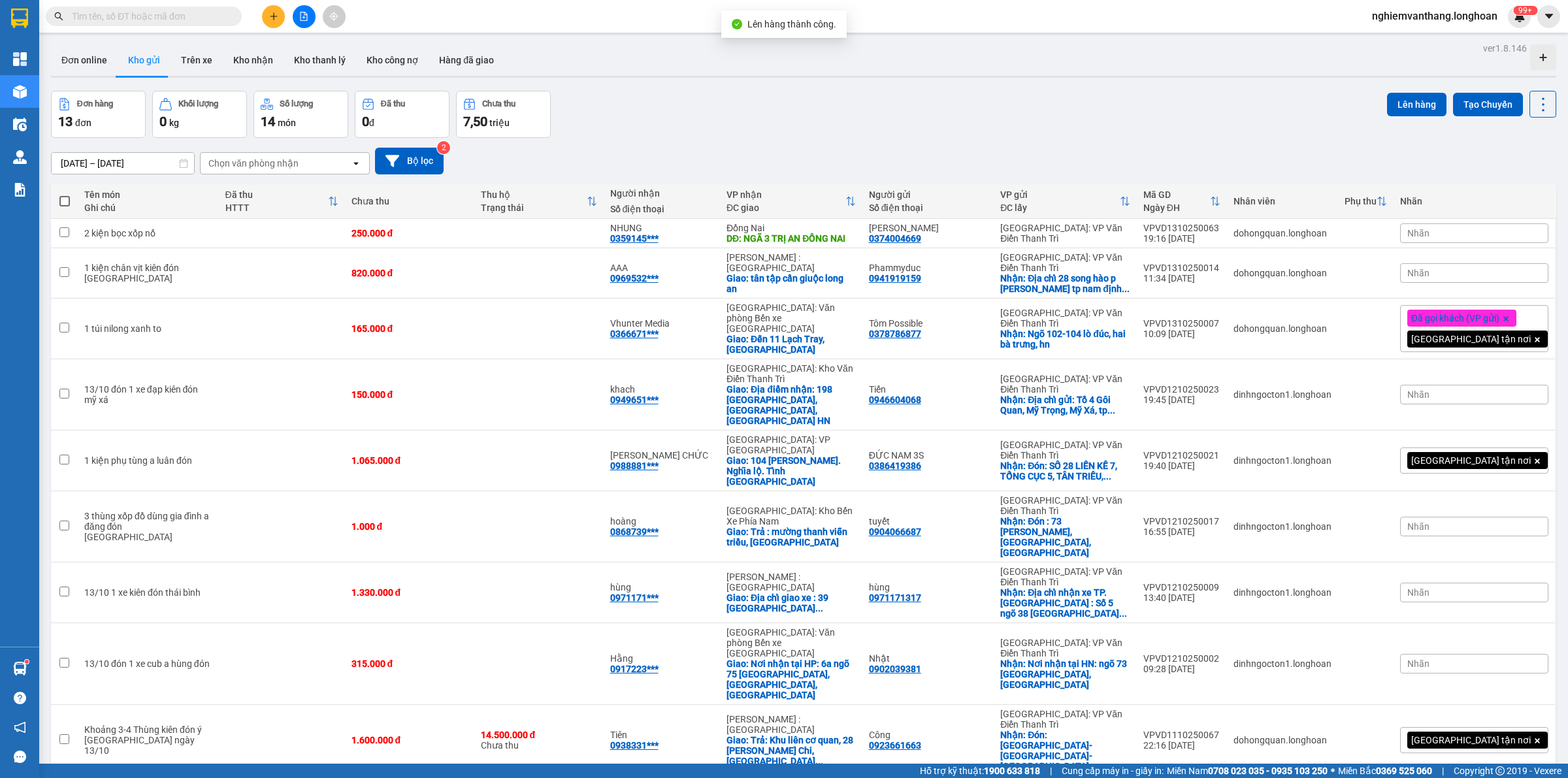
click at [301, 12] on icon "file-add" at bounding box center [304, 16] width 7 height 9
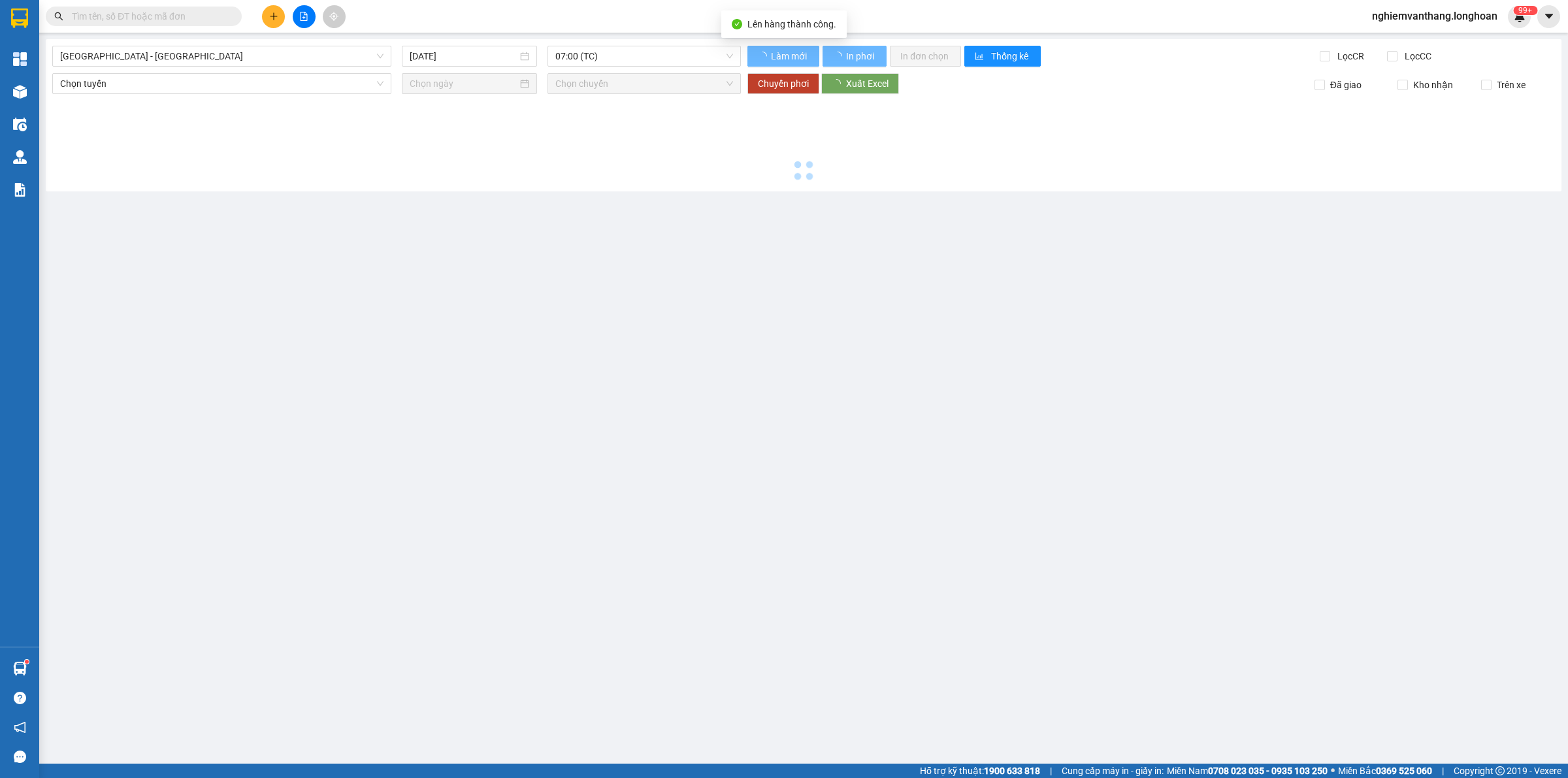
type input "[DATE]"
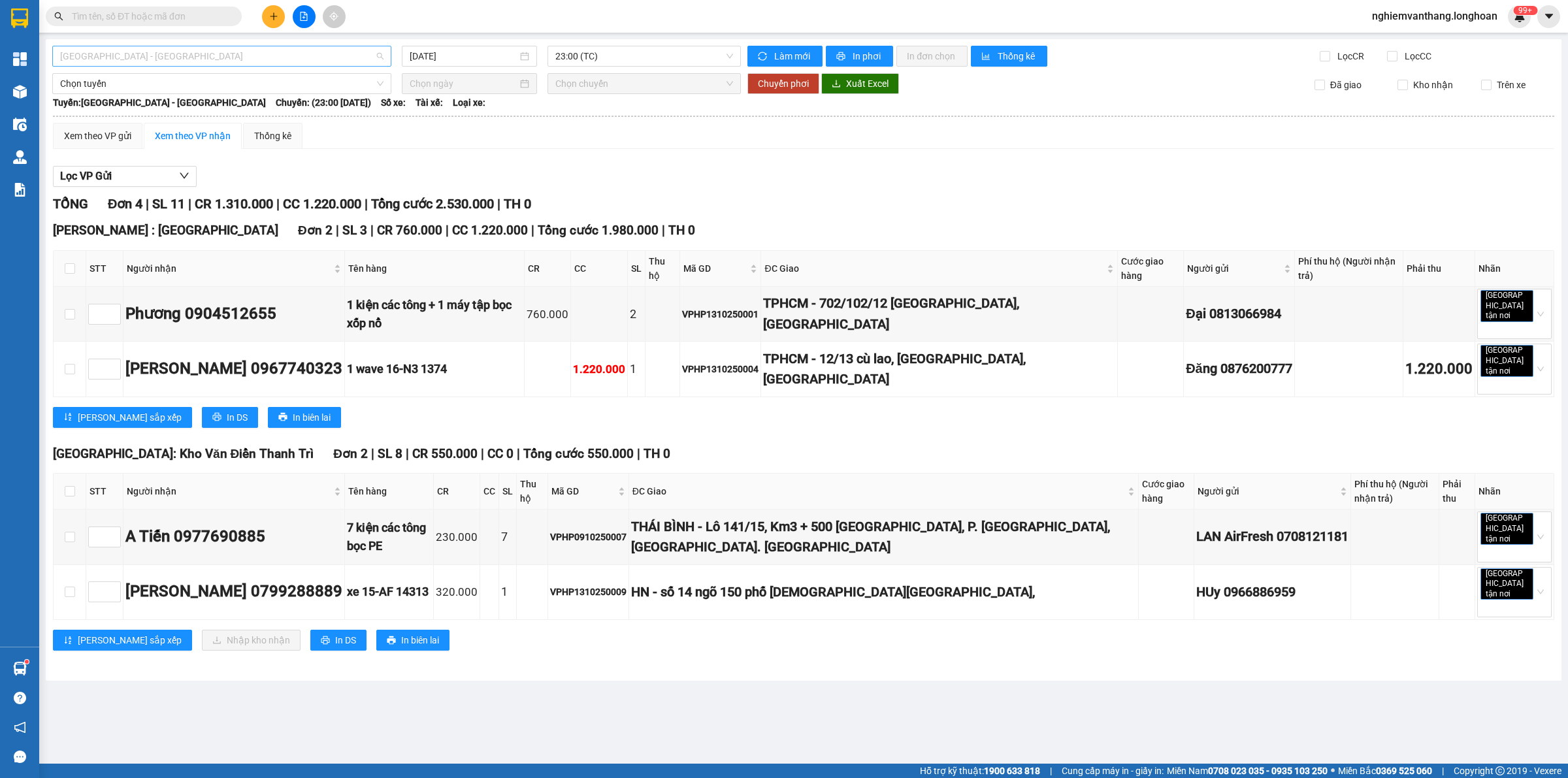
click at [144, 61] on span "[GEOGRAPHIC_DATA] - [GEOGRAPHIC_DATA]" at bounding box center [222, 56] width 323 height 20
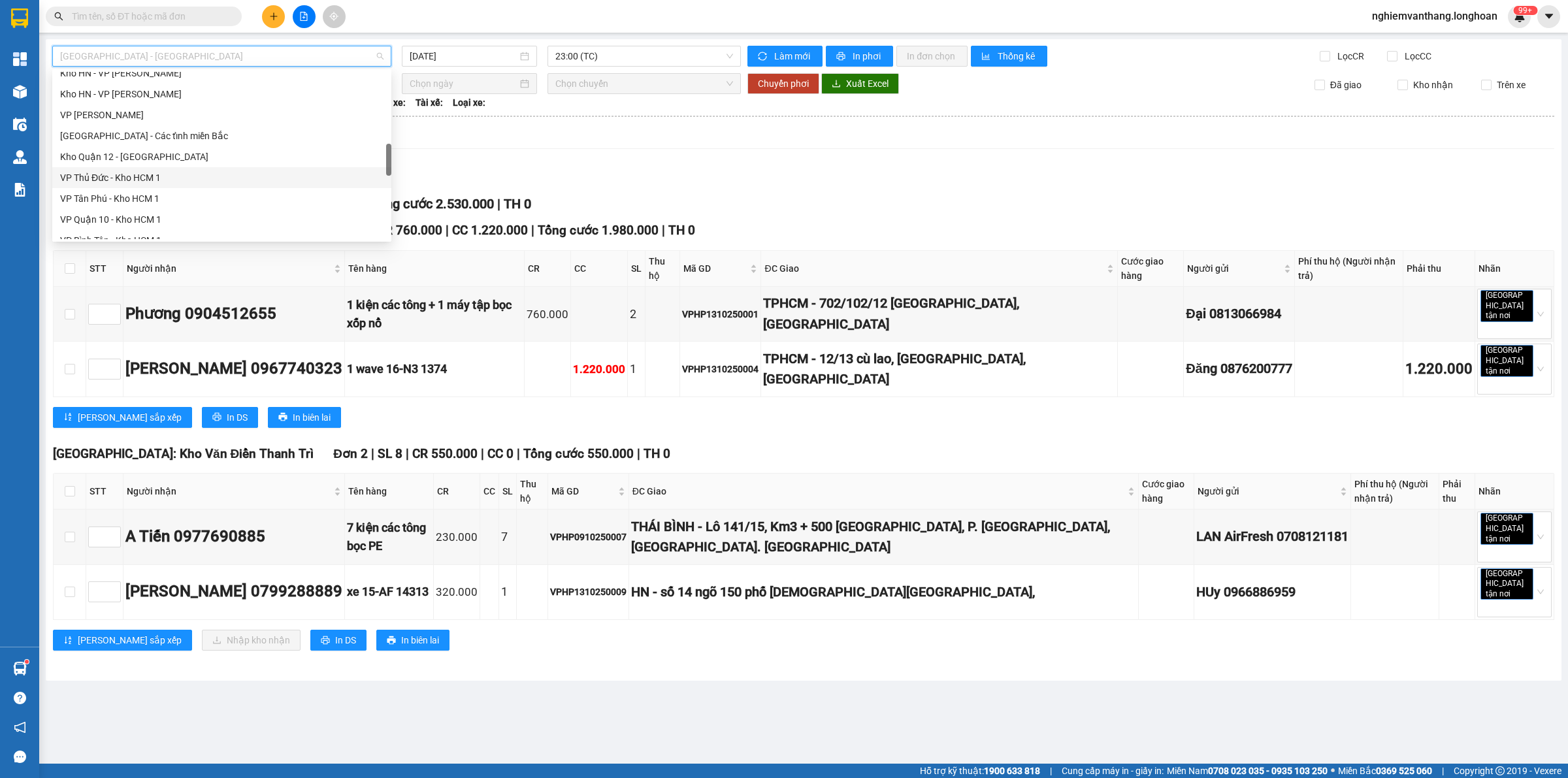
scroll to position [919, 0]
click at [144, 149] on div "Bắc [GEOGRAPHIC_DATA] QL1A" at bounding box center [222, 146] width 323 height 15
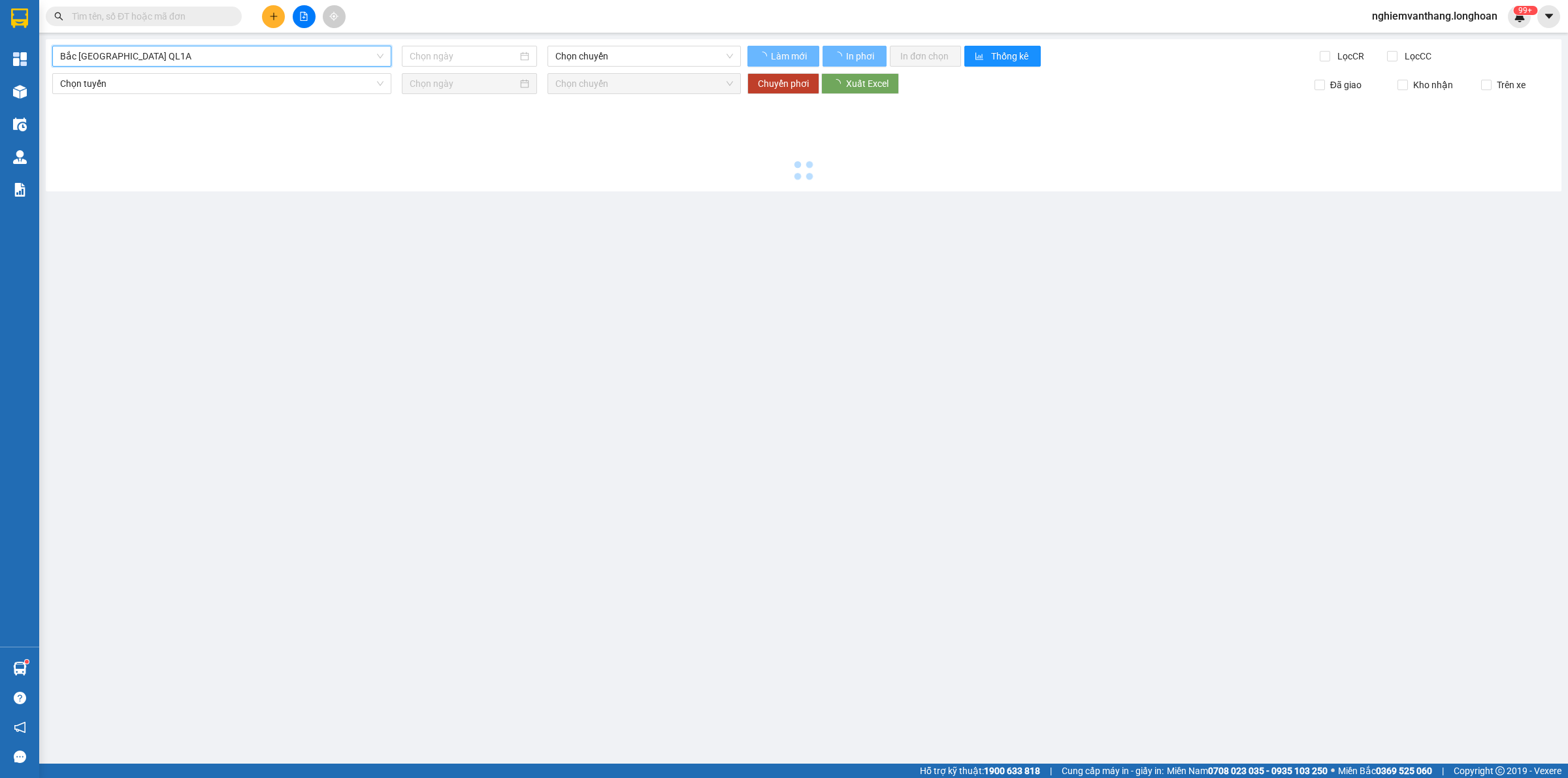
type input "[DATE]"
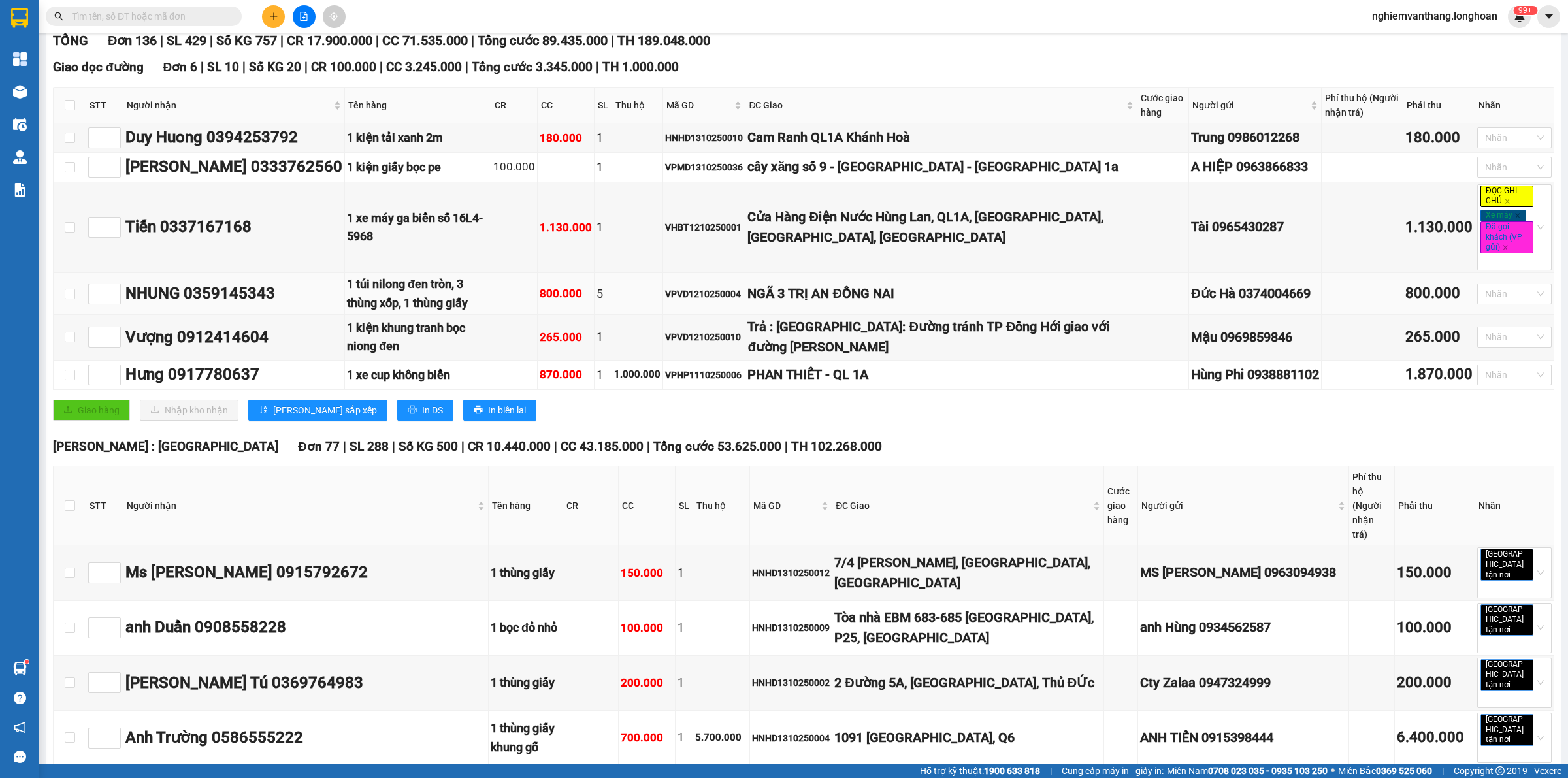
scroll to position [81, 0]
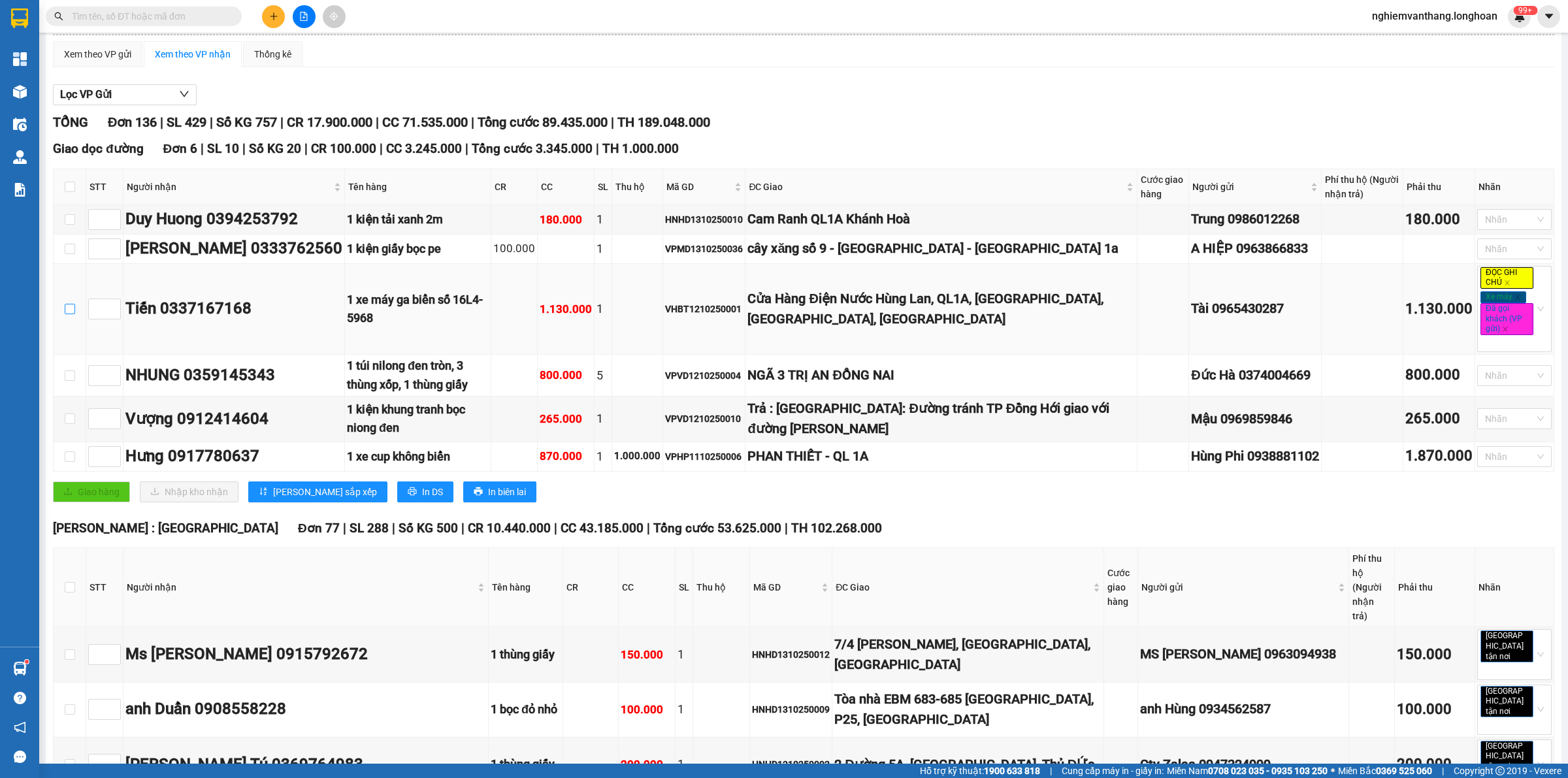
click at [74, 314] on input "checkbox" at bounding box center [70, 309] width 10 height 10
checkbox input "true"
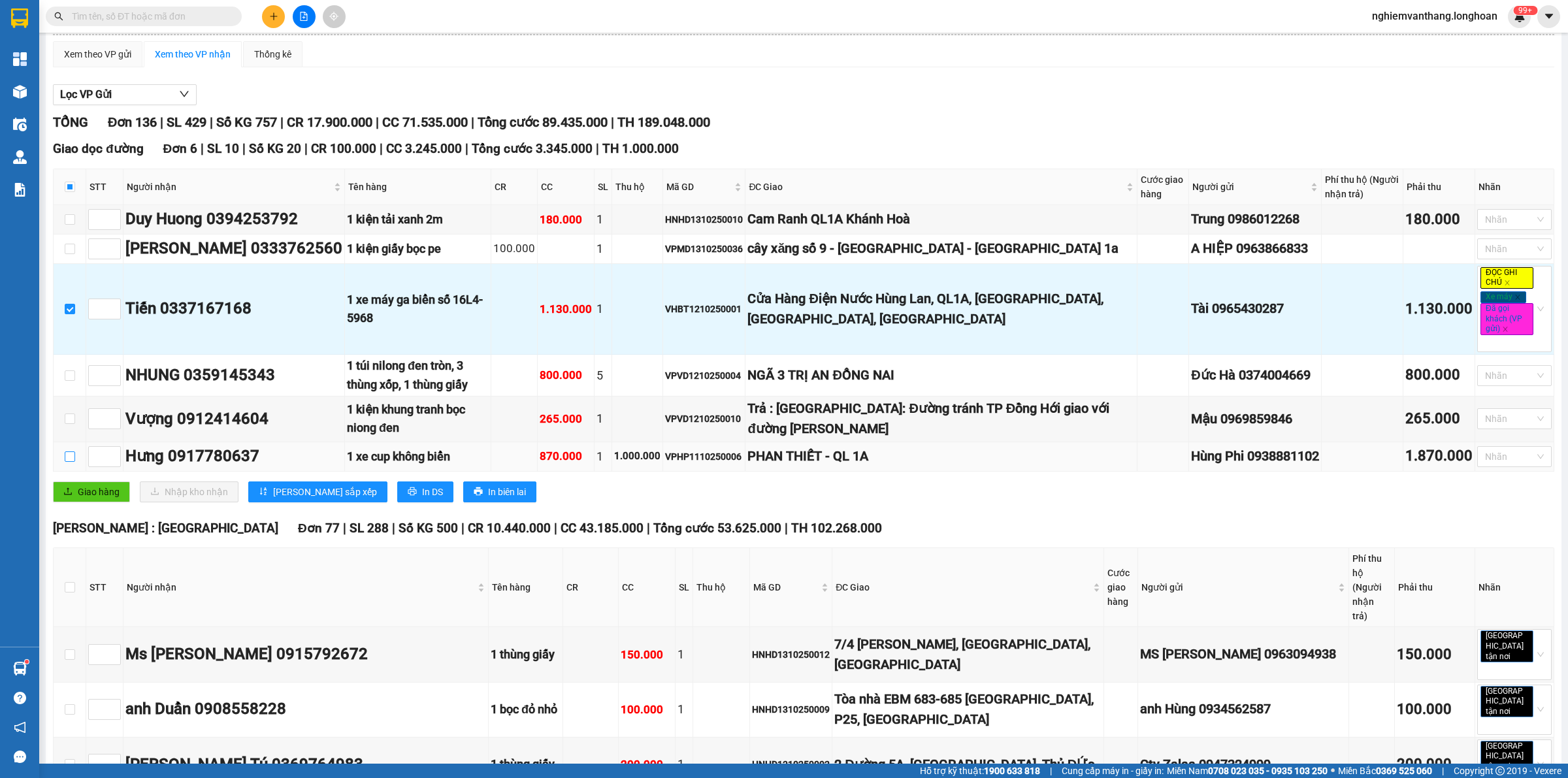
click at [73, 458] on input "checkbox" at bounding box center [70, 456] width 10 height 10
checkbox input "true"
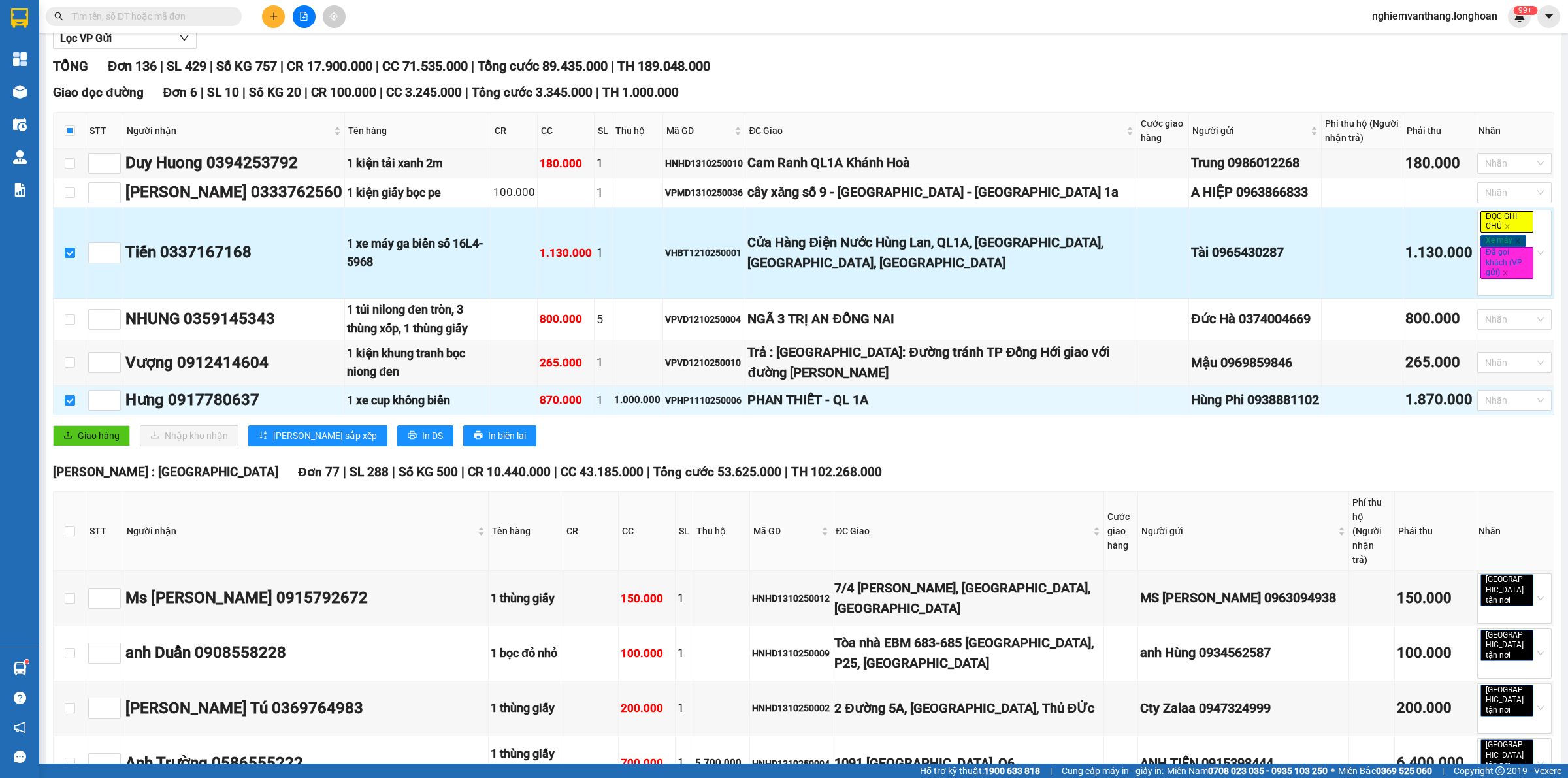
scroll to position [163, 0]
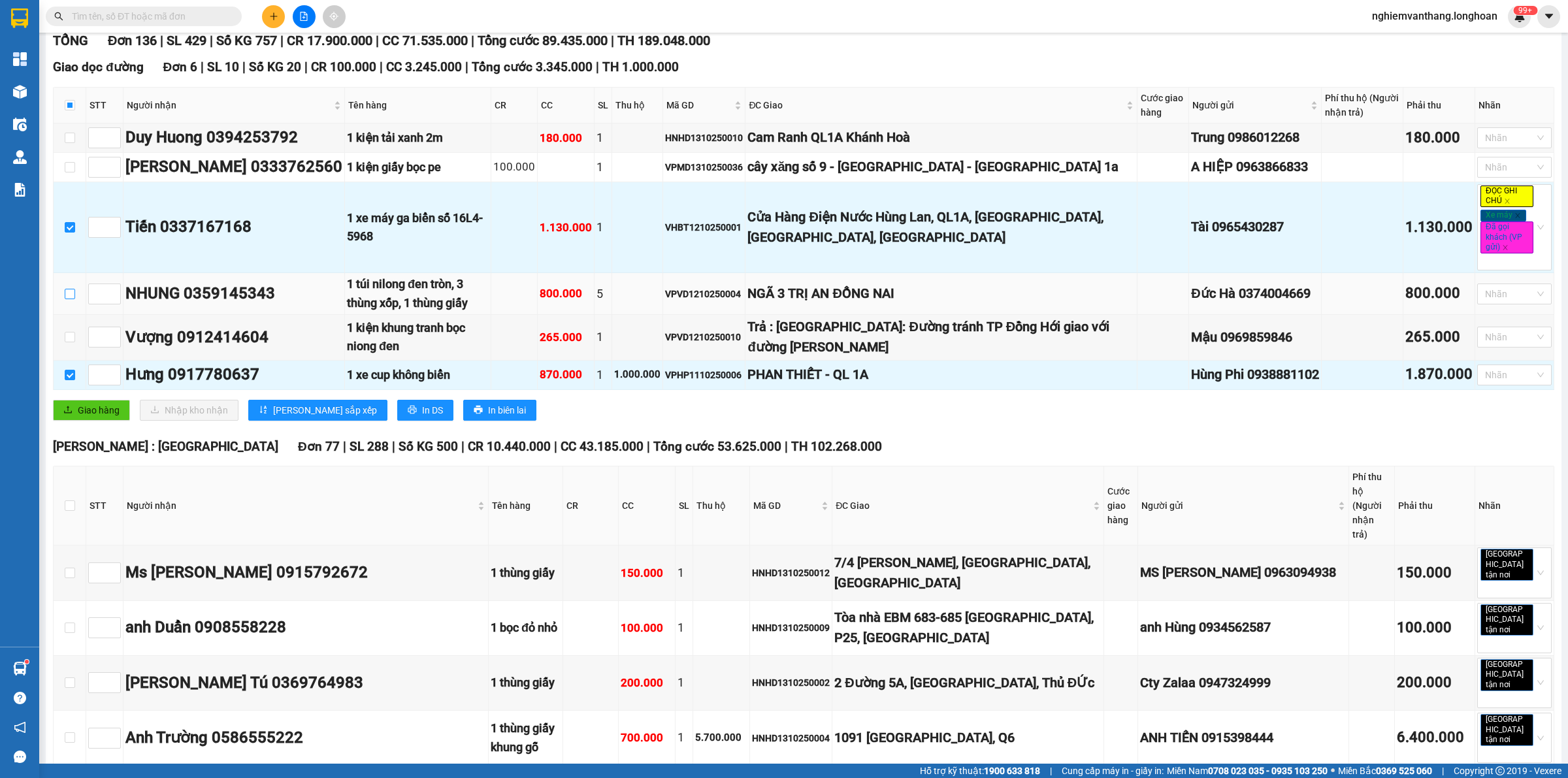
click at [72, 299] on input "checkbox" at bounding box center [70, 293] width 10 height 10
checkbox input "true"
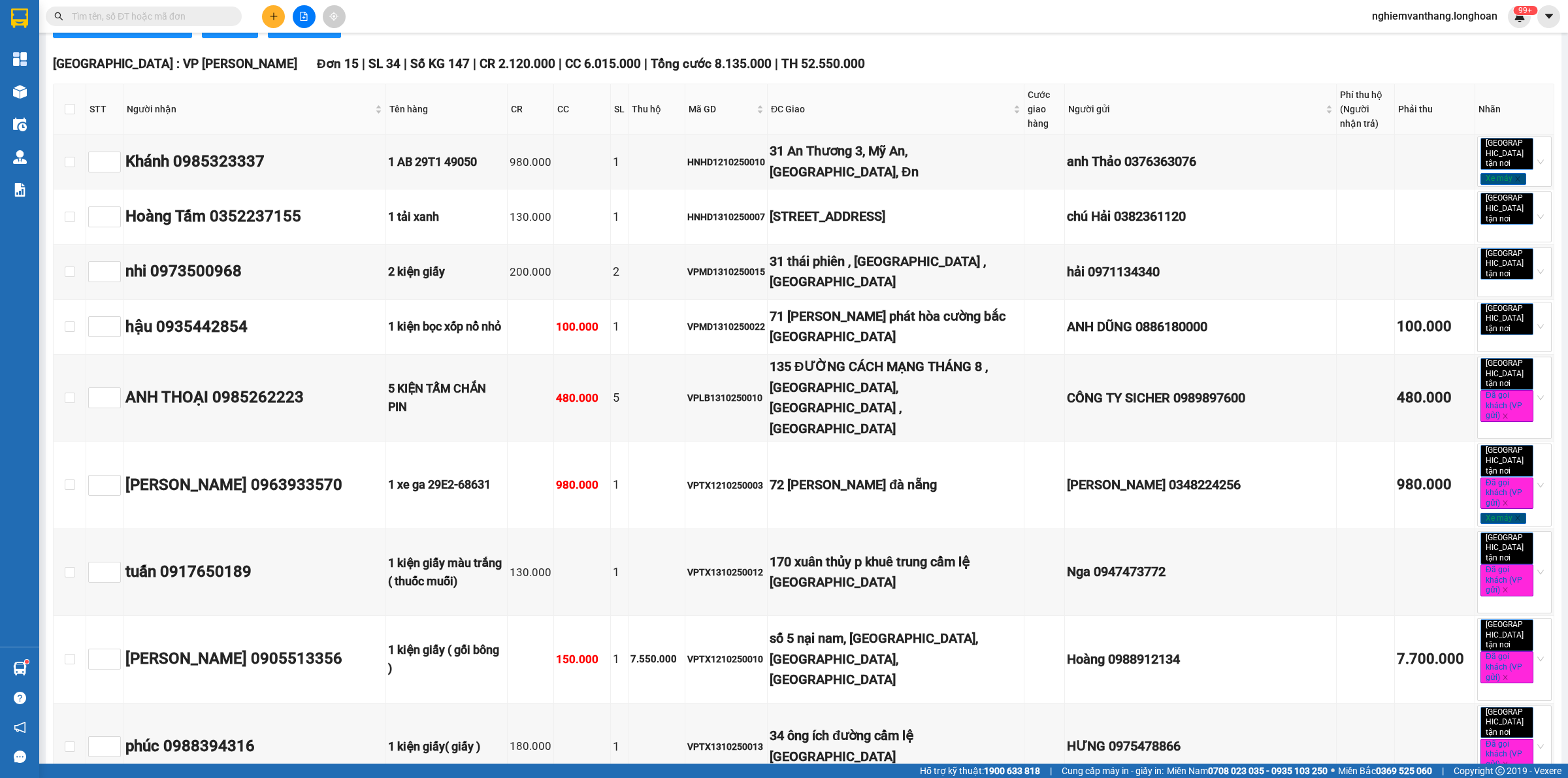
scroll to position [7822, 0]
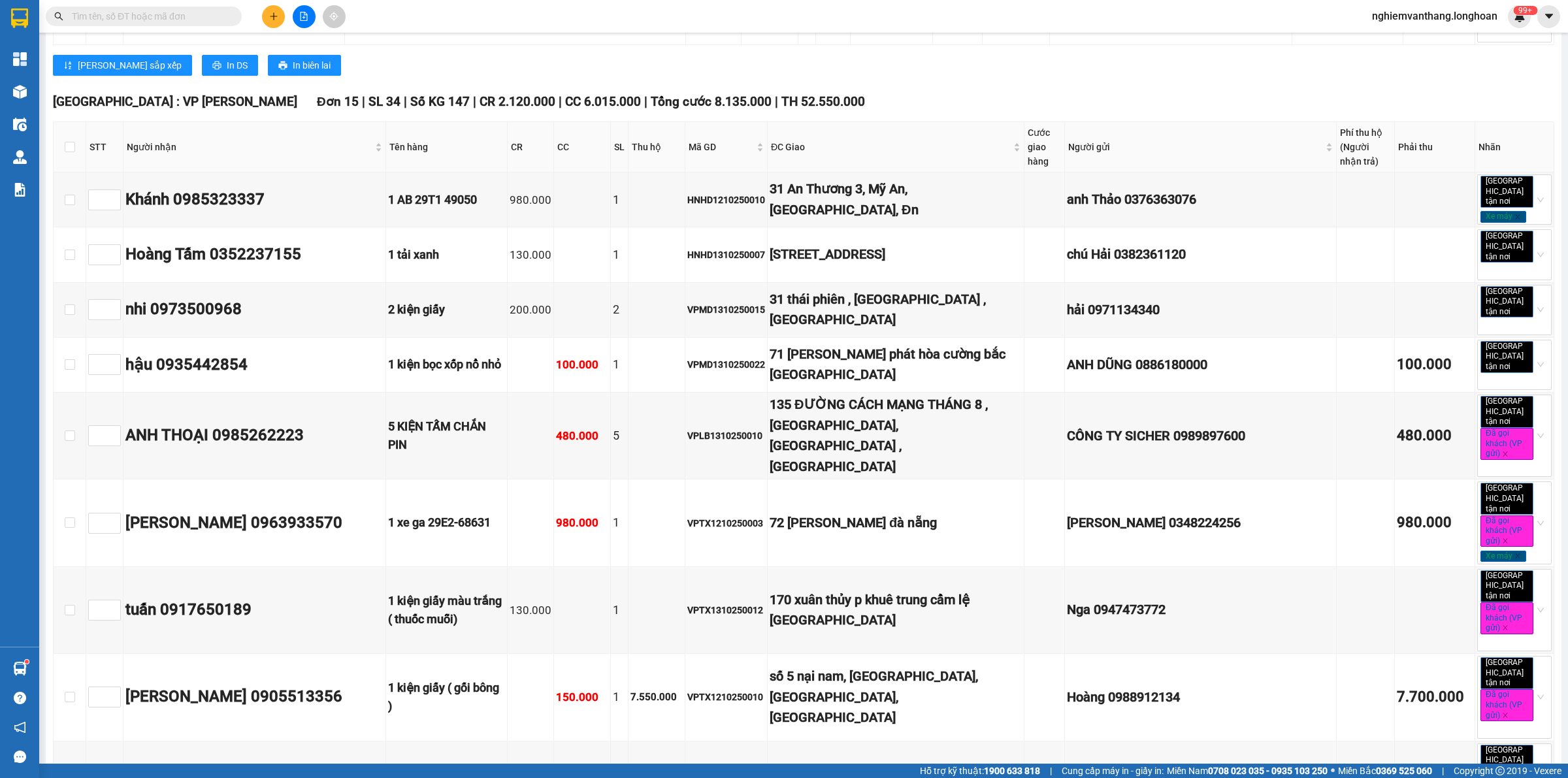
checkbox input "true"
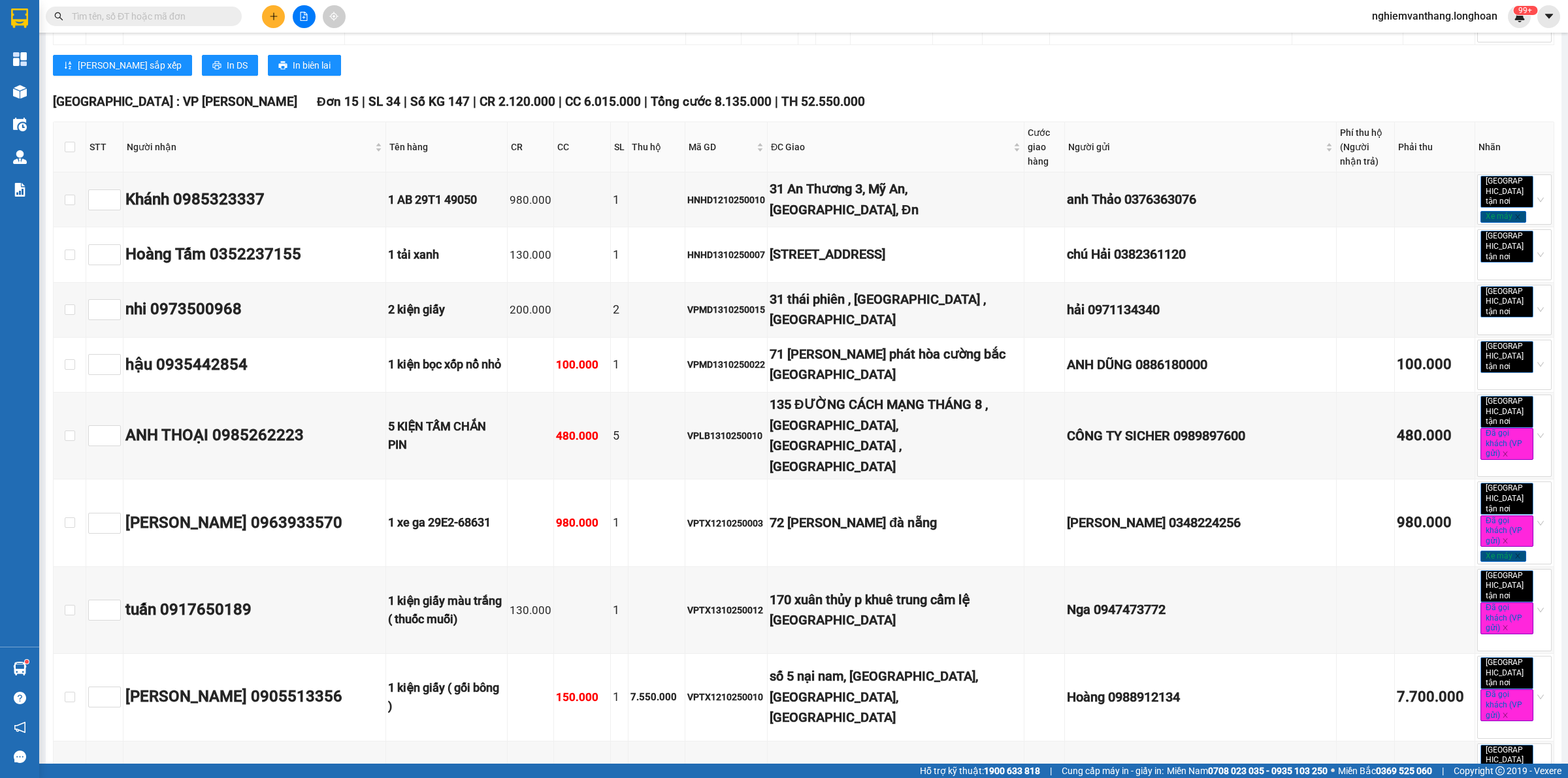
checkbox input "true"
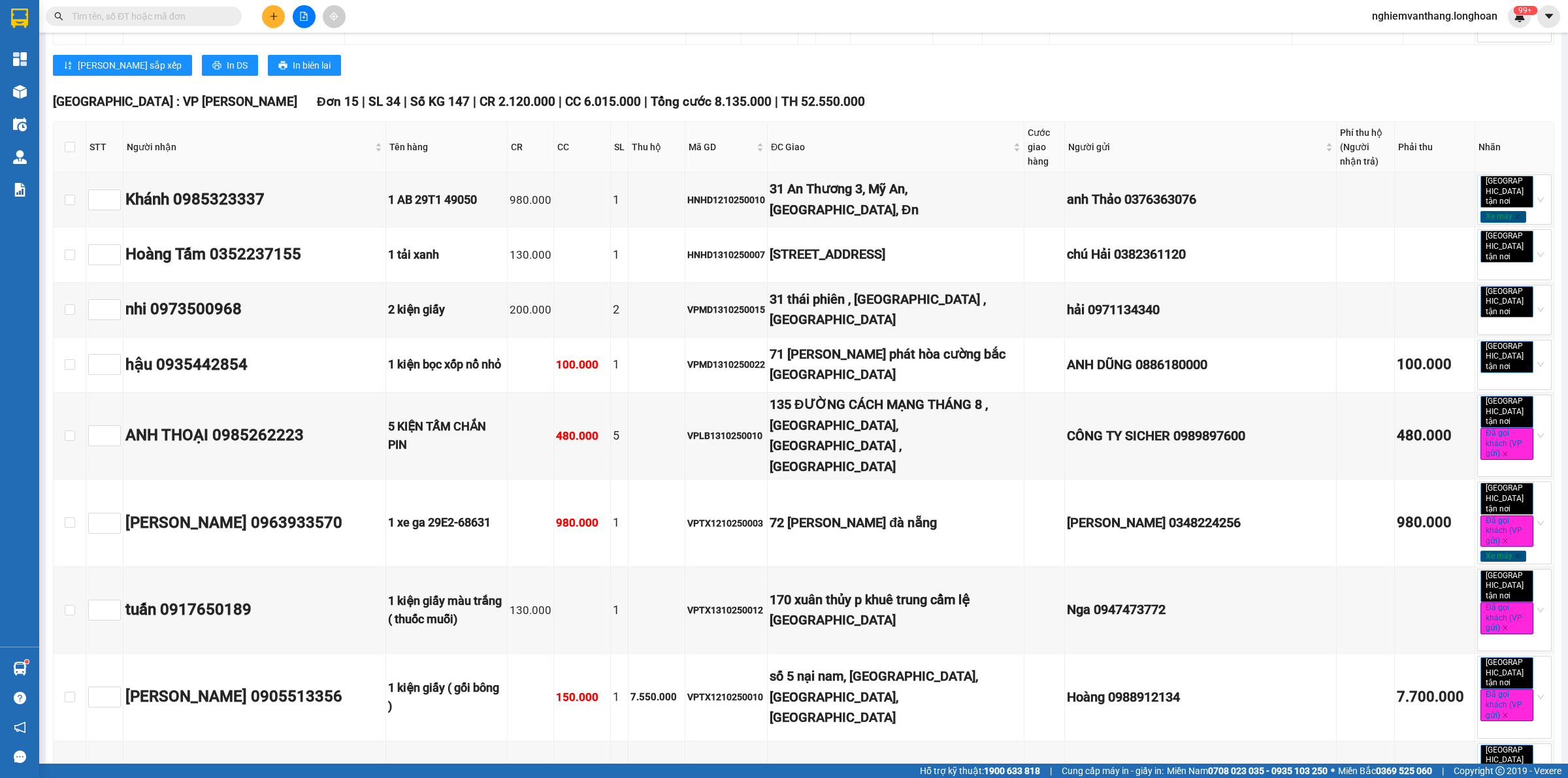
checkbox input "true"
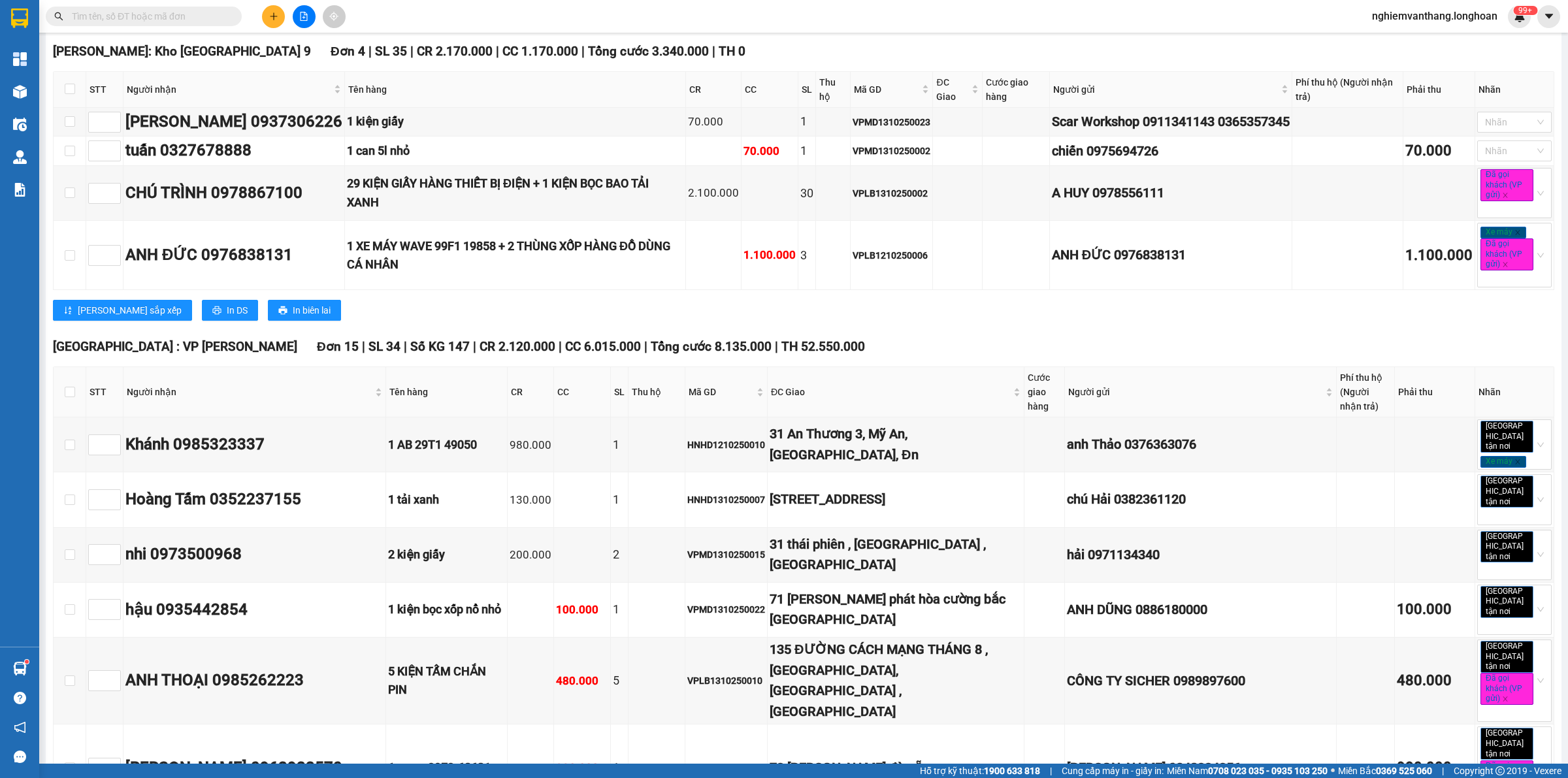
scroll to position [7414, 0]
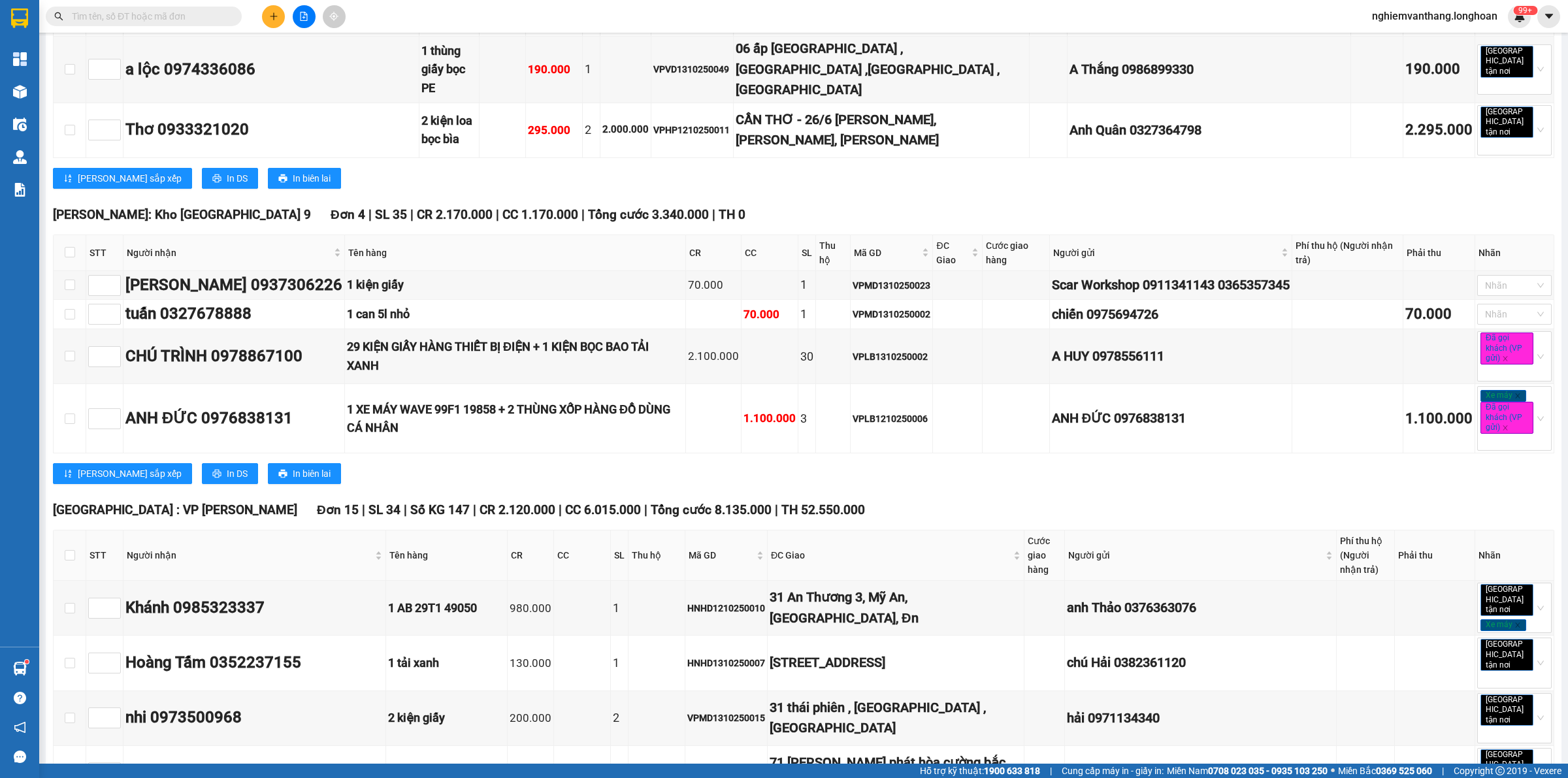
checkbox input "true"
drag, startPoint x: 69, startPoint y: 442, endPoint x: 309, endPoint y: 384, distance: 246.9
checkbox input "true"
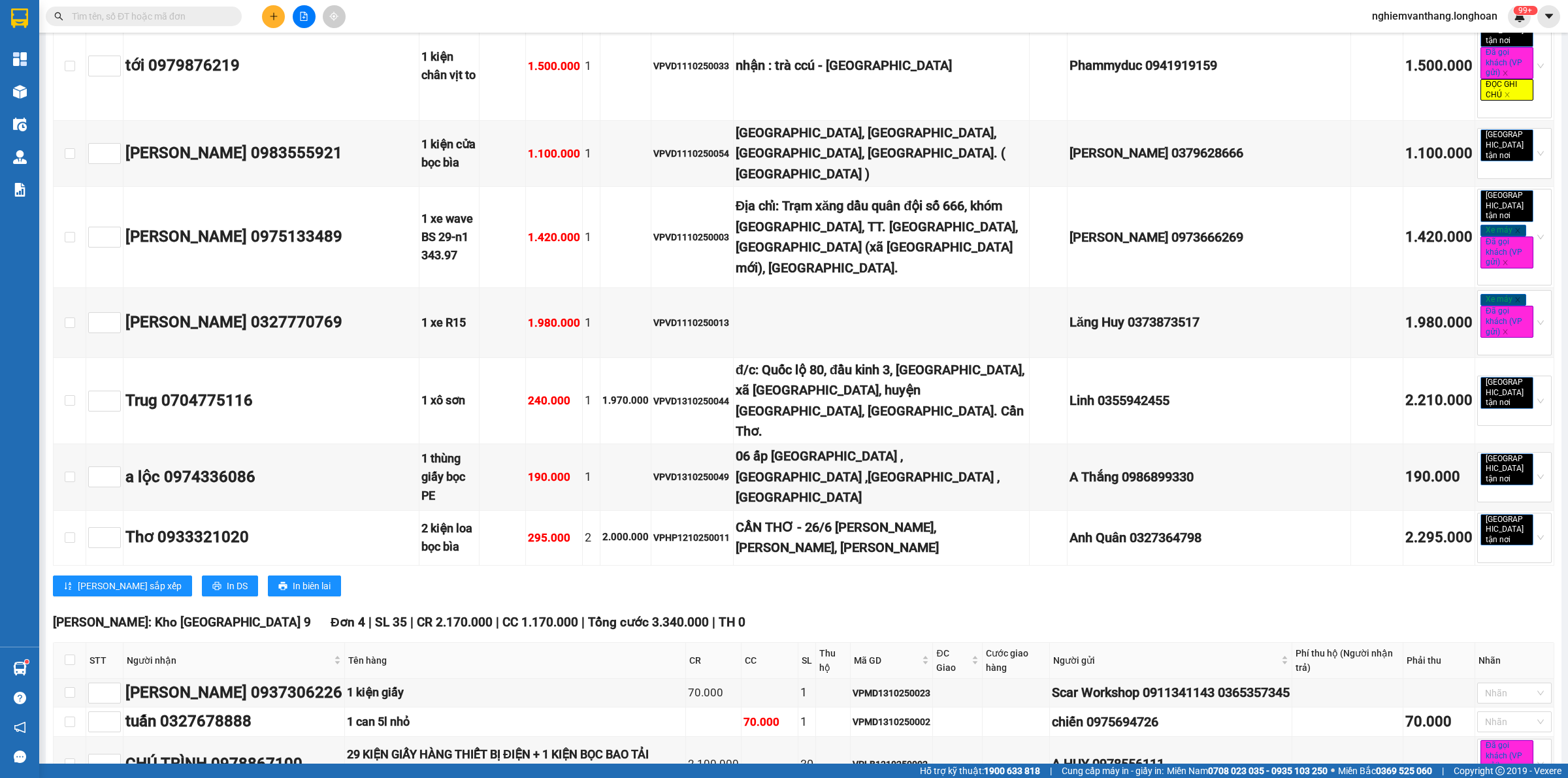
scroll to position [7006, 0]
checkbox input "true"
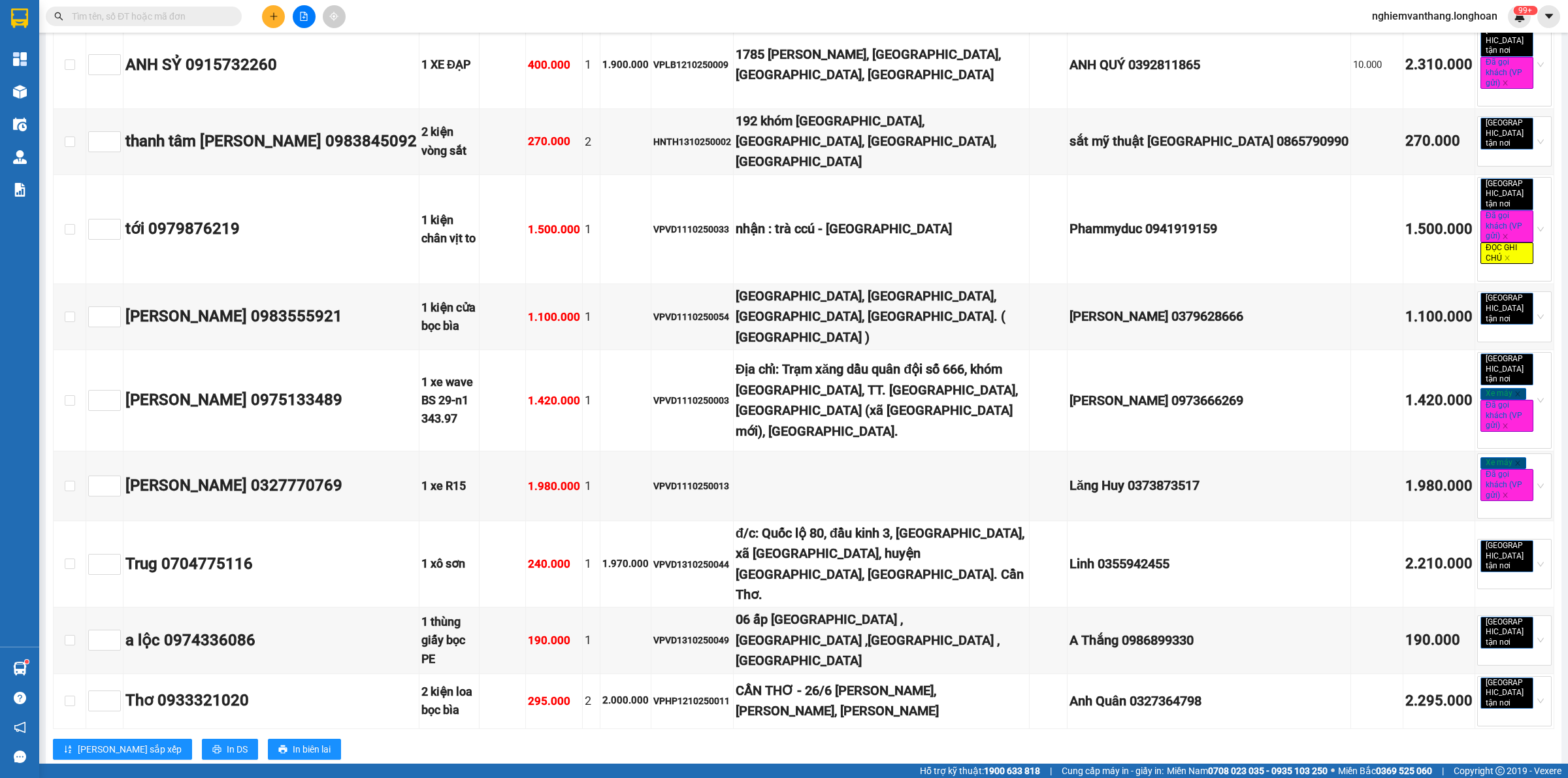
scroll to position [6842, 0]
checkbox input "true"
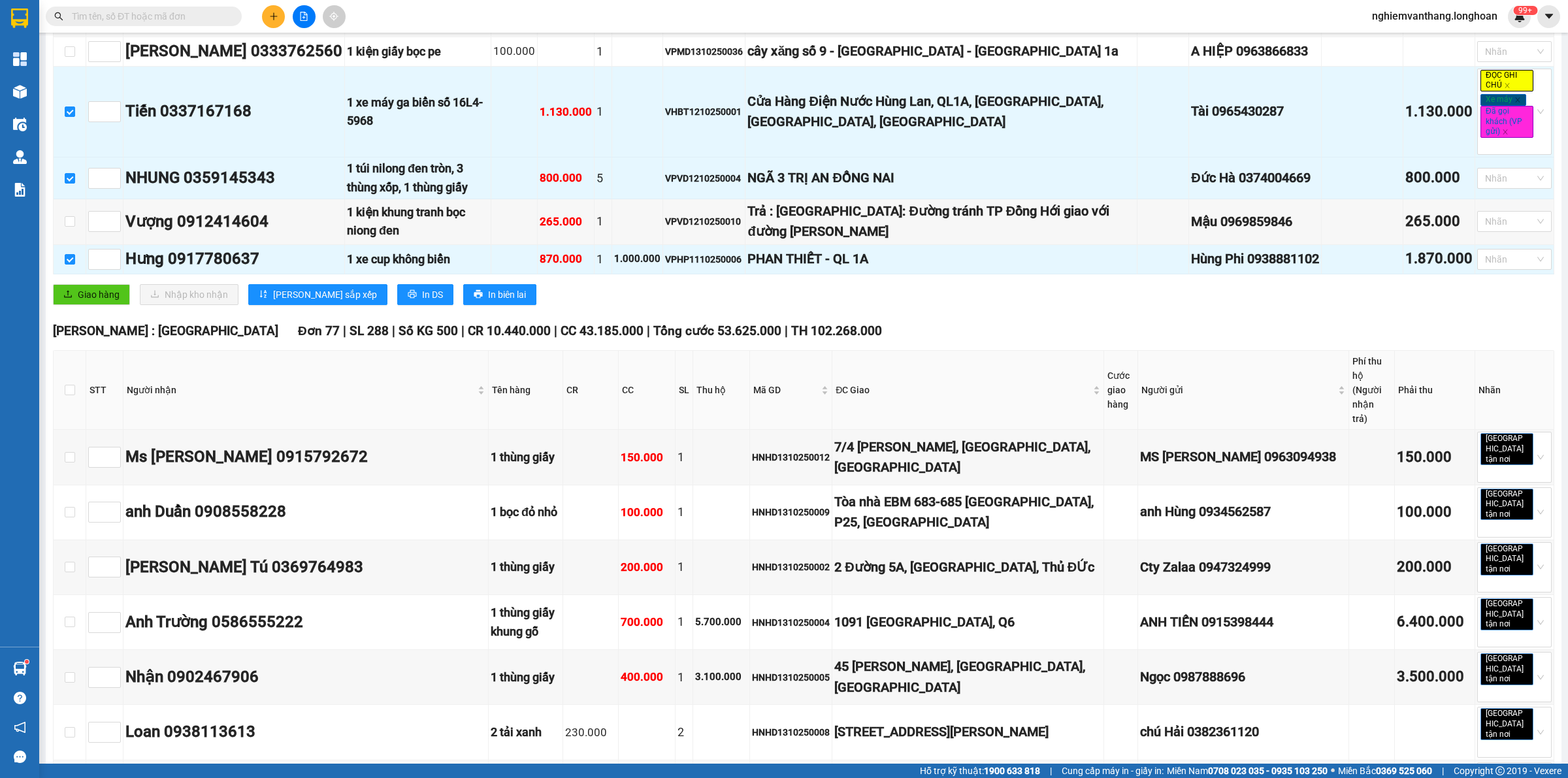
scroll to position [0, 0]
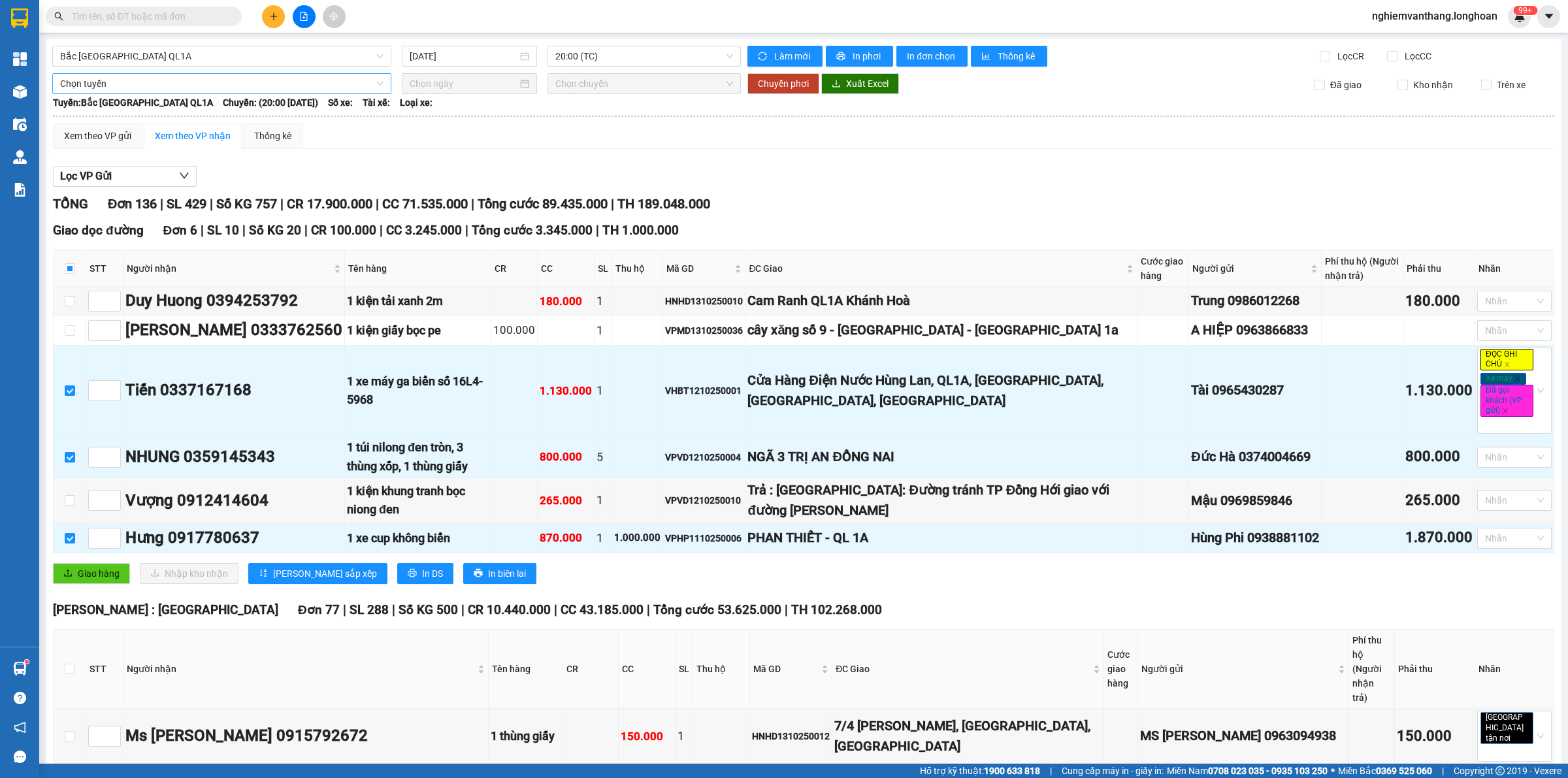
click at [197, 79] on span "Chọn tuyến" at bounding box center [222, 84] width 323 height 20
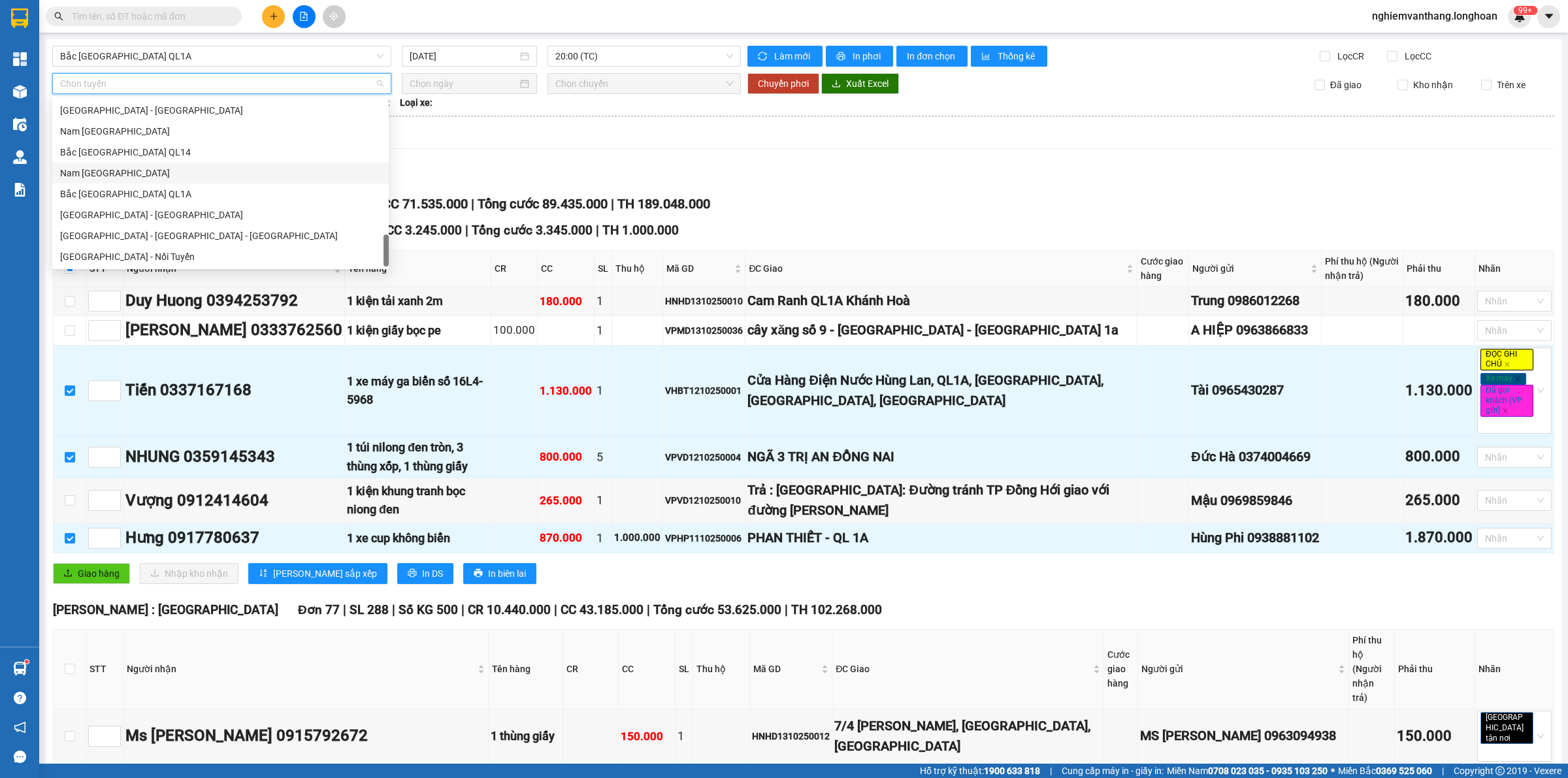
scroll to position [919, 0]
click at [157, 173] on div "Bắc [GEOGRAPHIC_DATA] QL1A" at bounding box center [220, 173] width 321 height 15
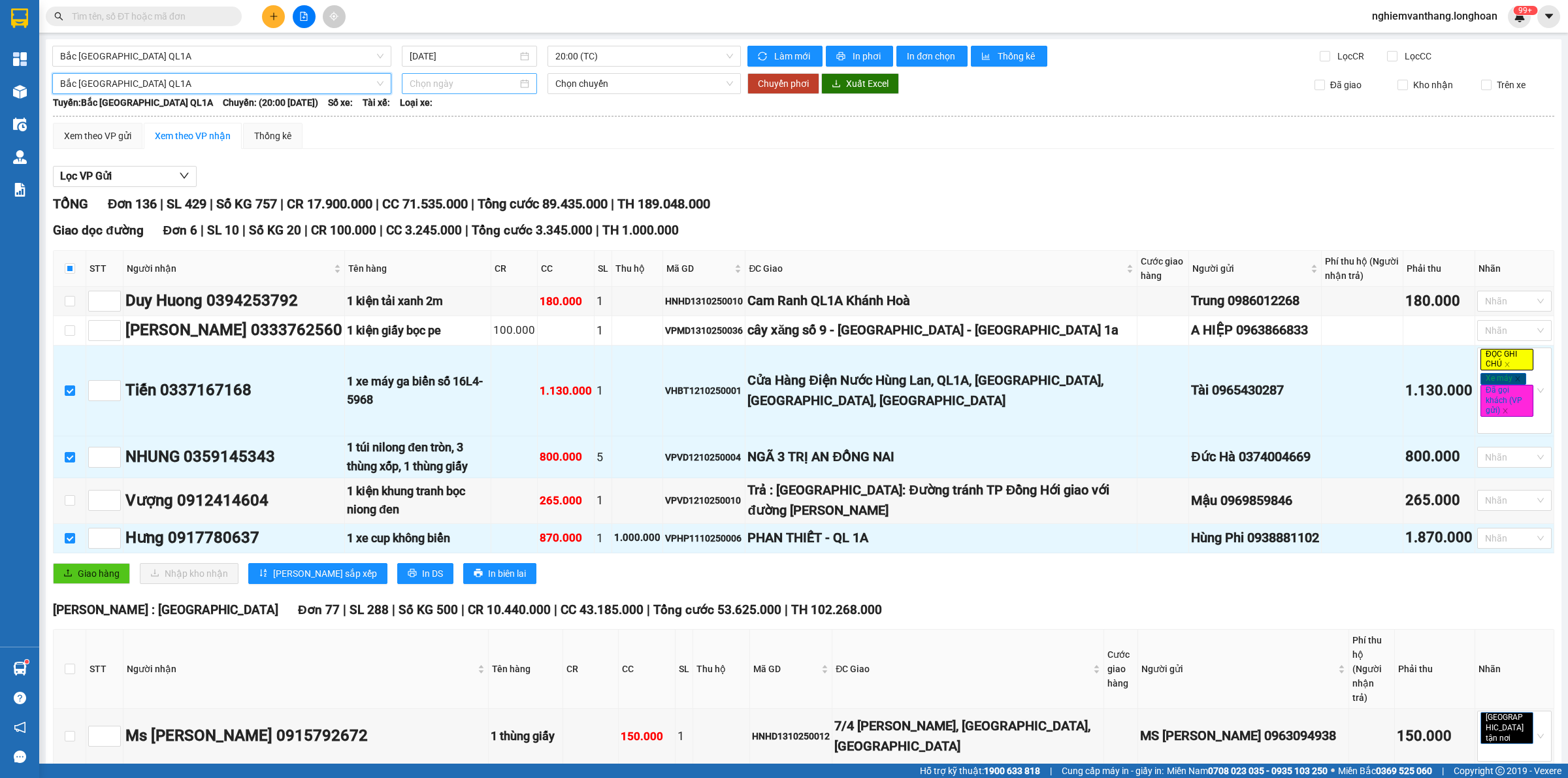
click at [422, 76] on div at bounding box center [470, 84] width 135 height 21
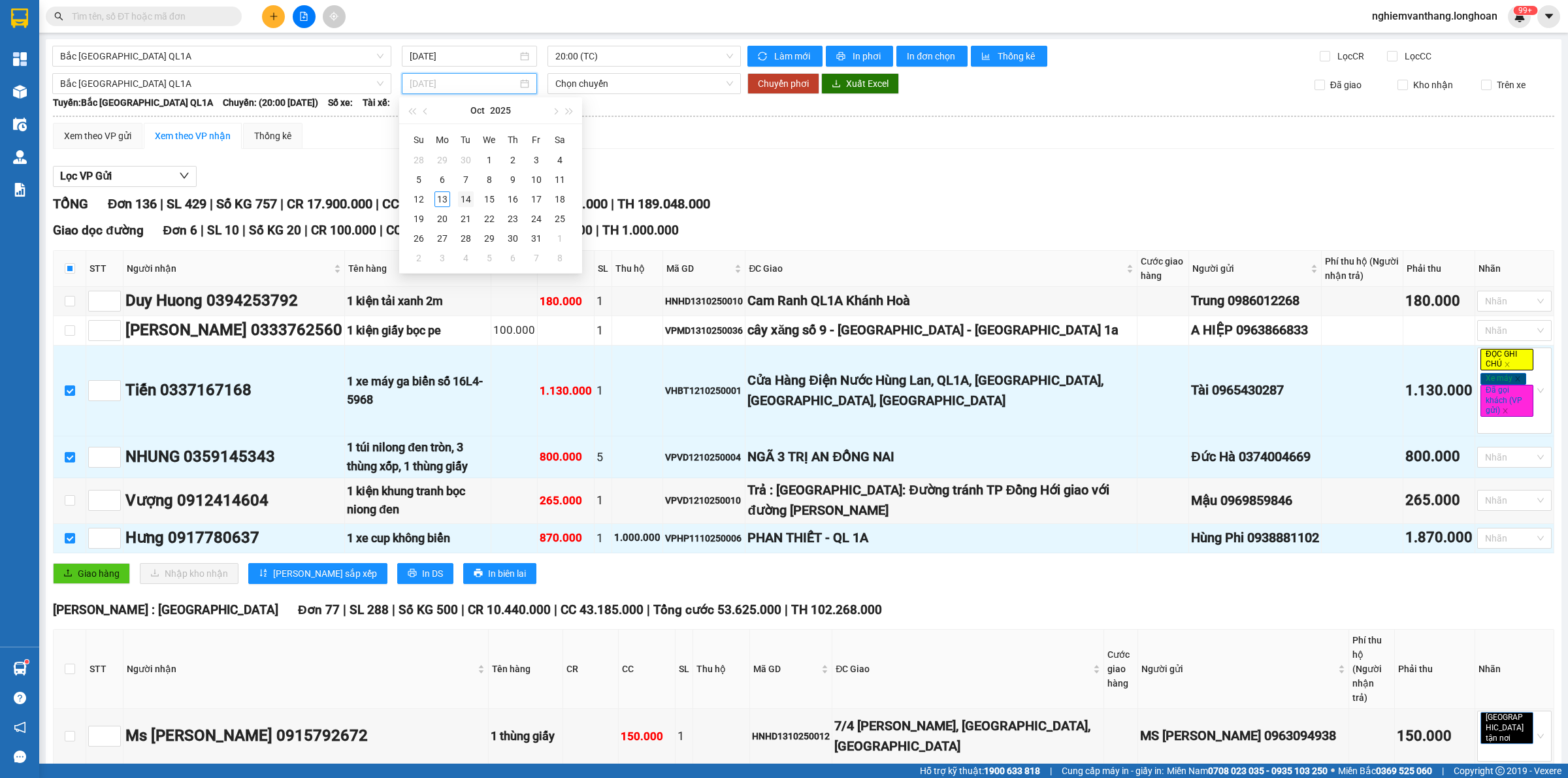
type input "[DATE]"
click at [456, 197] on td "14" at bounding box center [466, 199] width 24 height 20
click at [439, 82] on input "[DATE]" at bounding box center [463, 84] width 108 height 15
click at [442, 204] on div "13" at bounding box center [443, 199] width 16 height 16
type input "[DATE]"
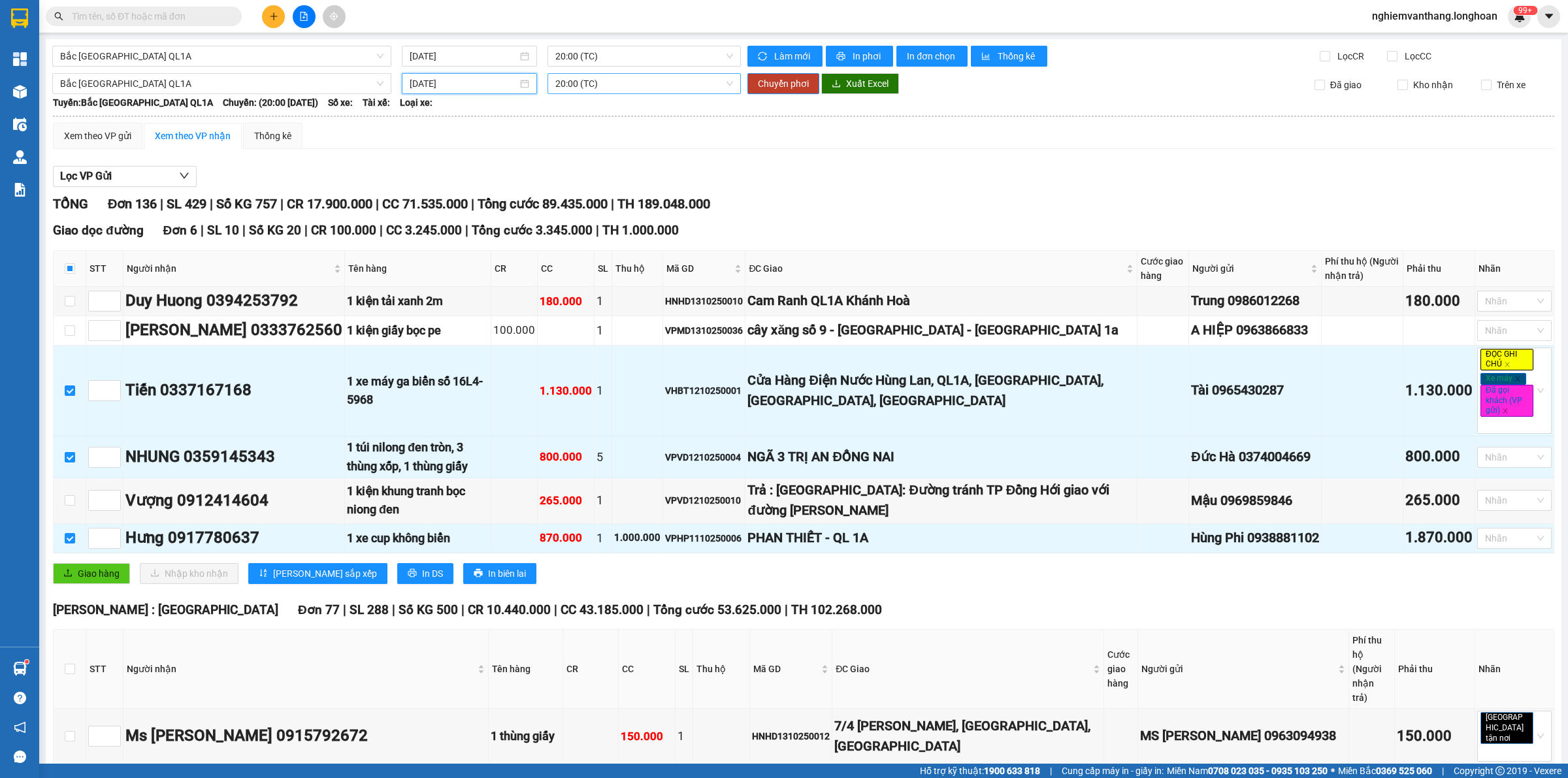
click at [650, 86] on span "20:00 (TC)" at bounding box center [644, 84] width 178 height 20
click at [608, 144] on div "23:00 (TC)" at bounding box center [602, 151] width 102 height 15
click at [788, 86] on span "Chuyển phơi" at bounding box center [783, 84] width 51 height 15
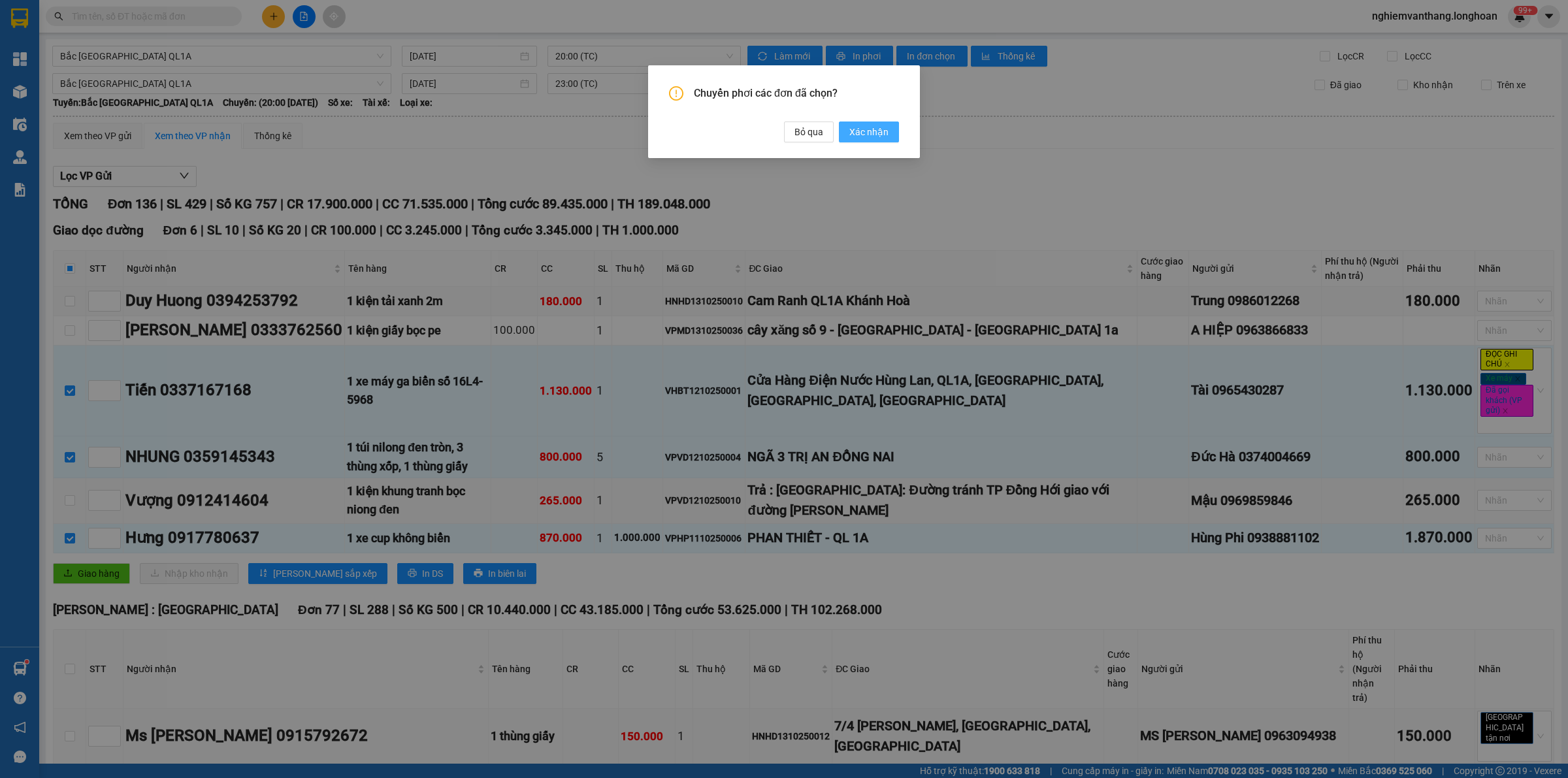
click at [877, 139] on span "Xác nhận" at bounding box center [869, 132] width 39 height 15
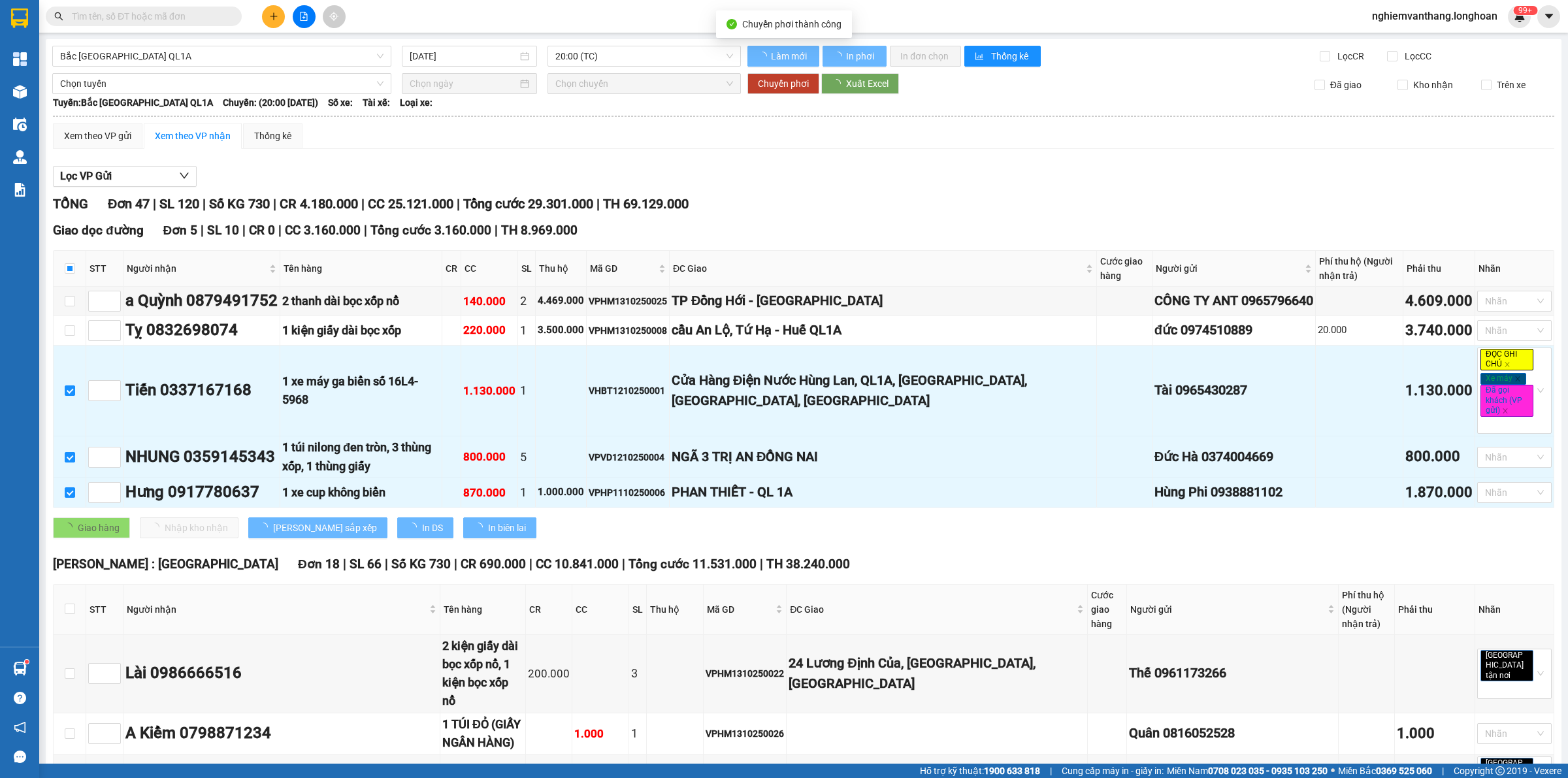
checkbox input "false"
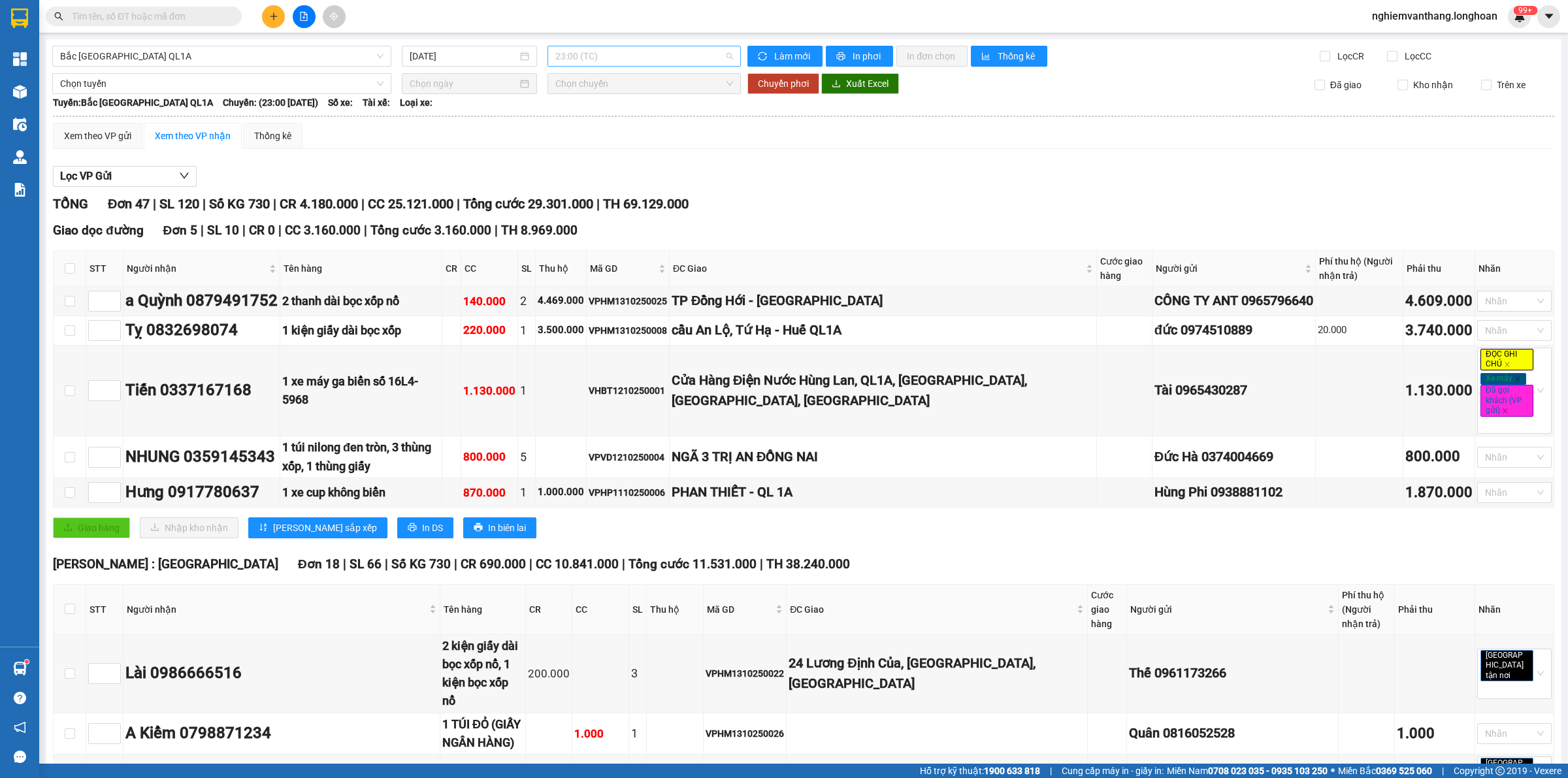
click at [581, 56] on span "23:00 (TC)" at bounding box center [644, 56] width 178 height 20
click at [586, 103] on div "20:00 (TC)" at bounding box center [602, 103] width 102 height 15
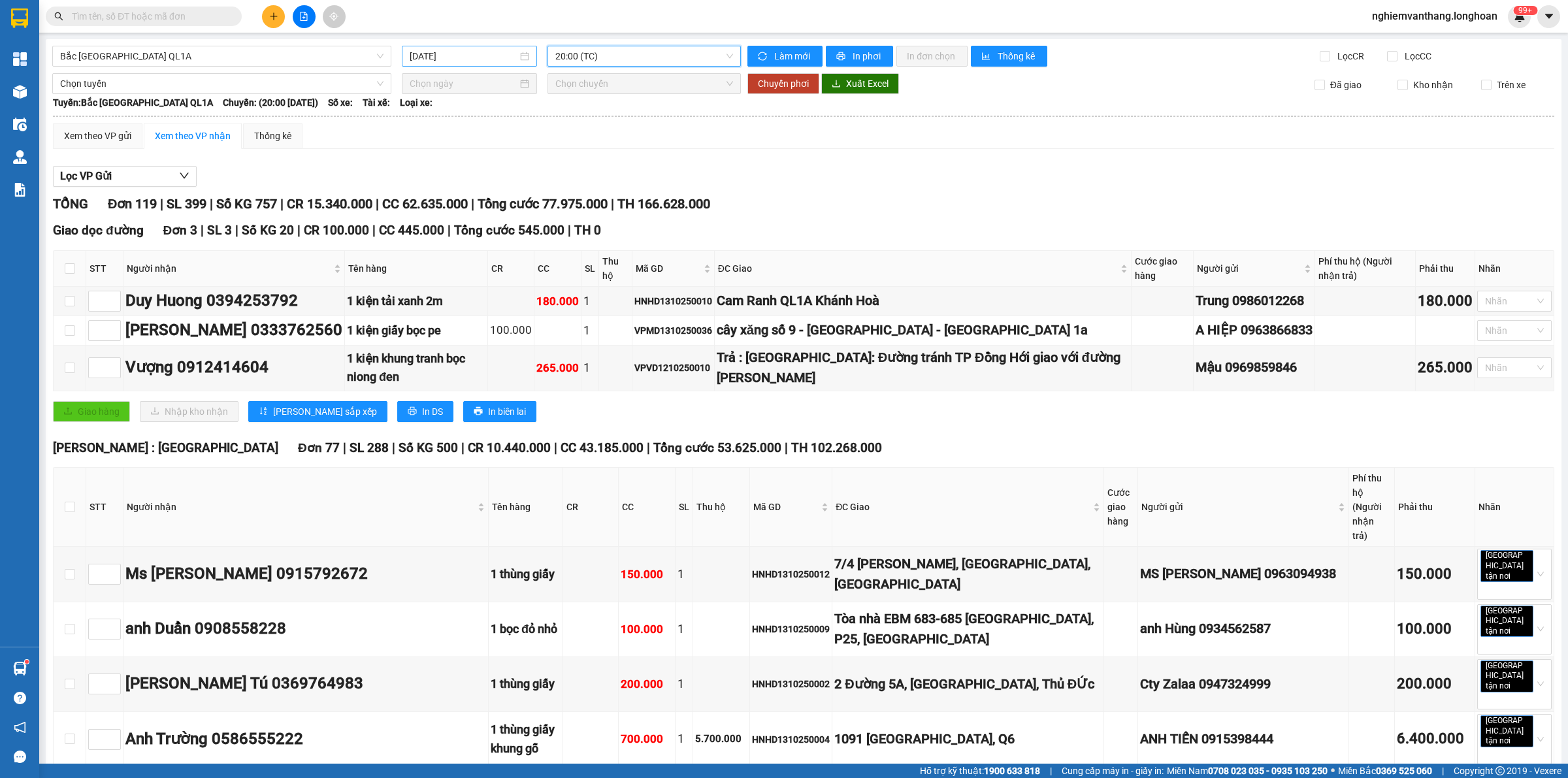
click at [455, 46] on div "[DATE]" at bounding box center [470, 56] width 135 height 21
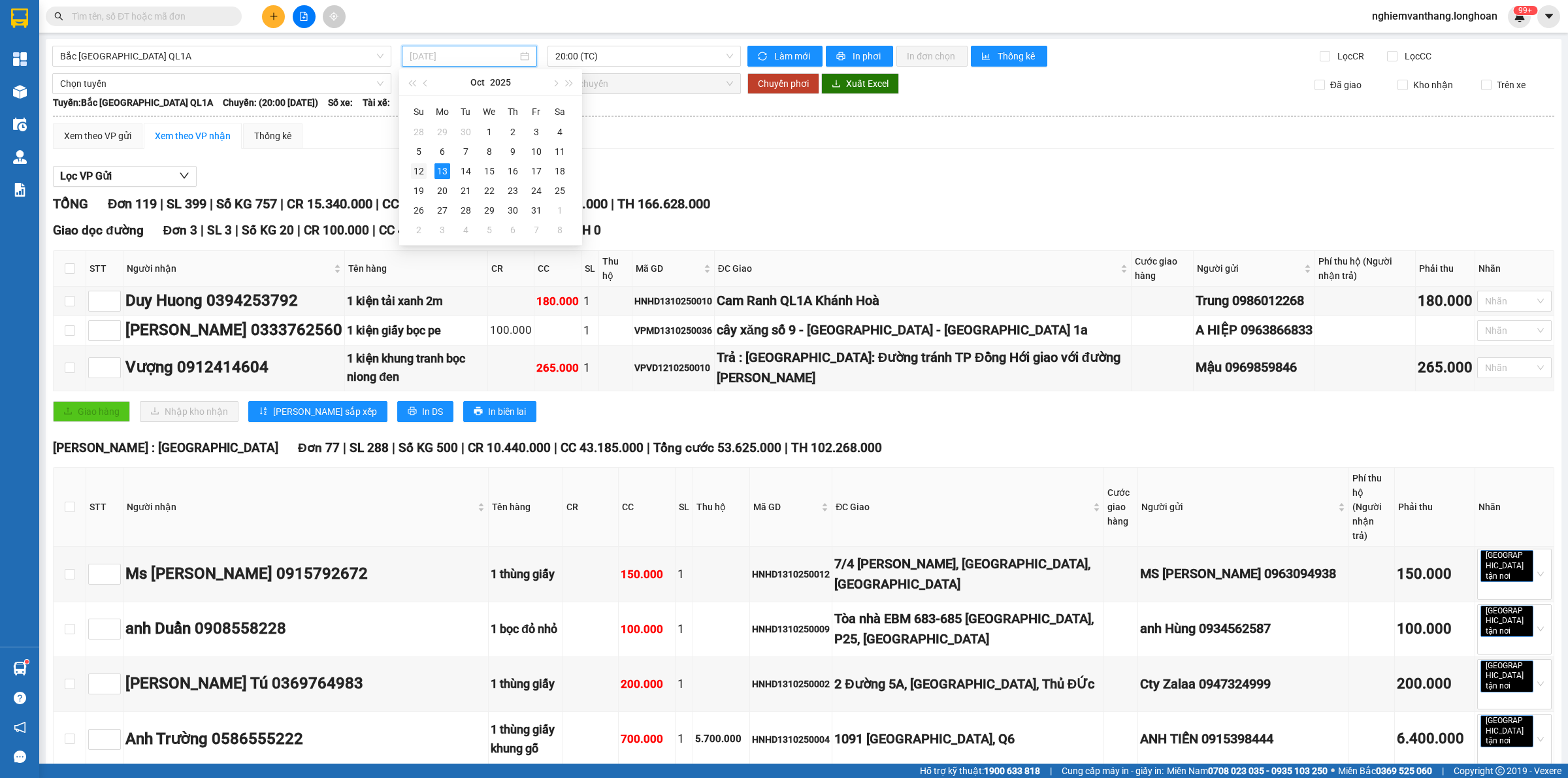
click at [425, 171] on div "12" at bounding box center [419, 171] width 16 height 16
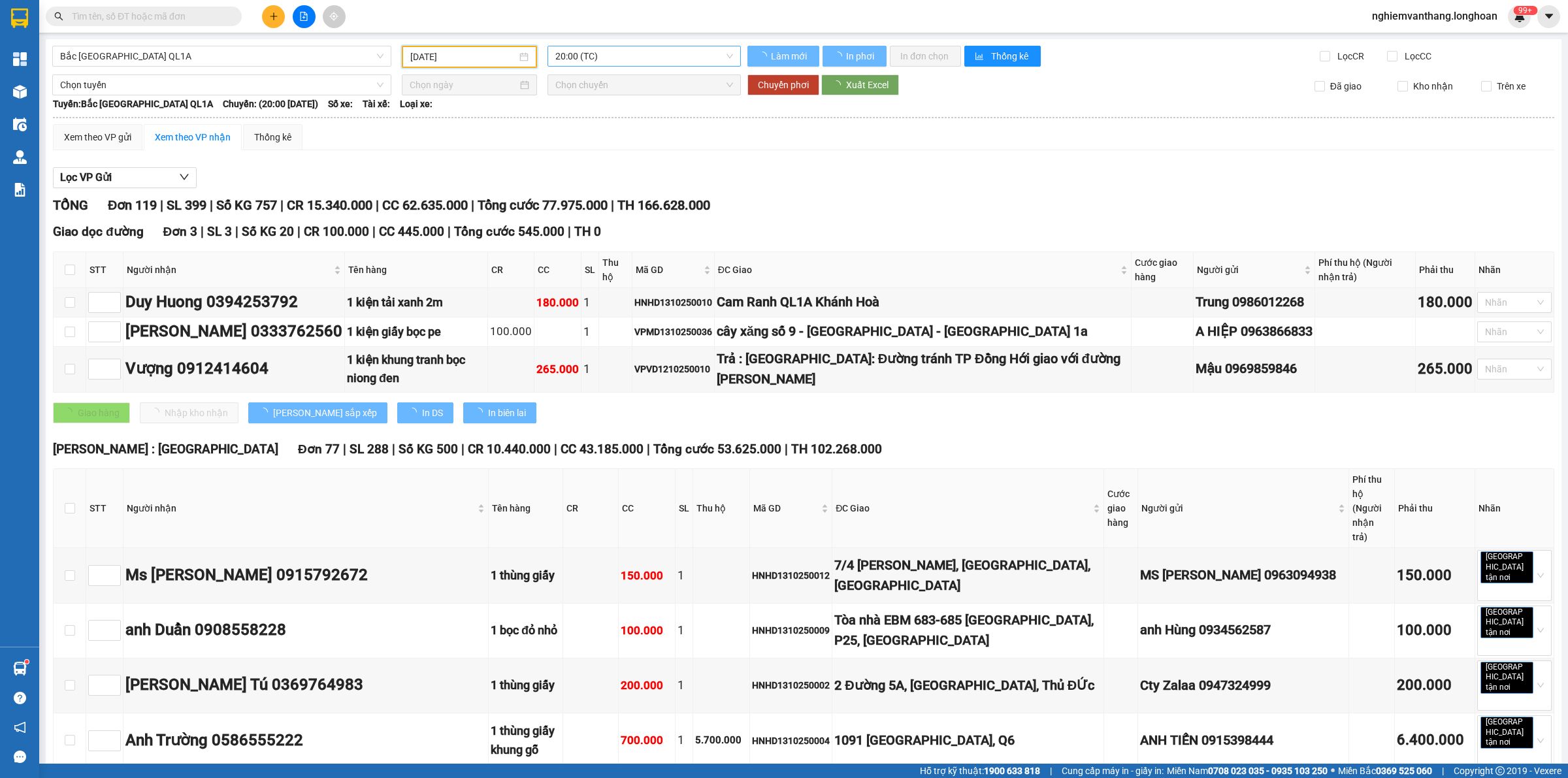
type input "[DATE]"
click at [606, 60] on span "20:00 (TC)" at bounding box center [644, 56] width 178 height 20
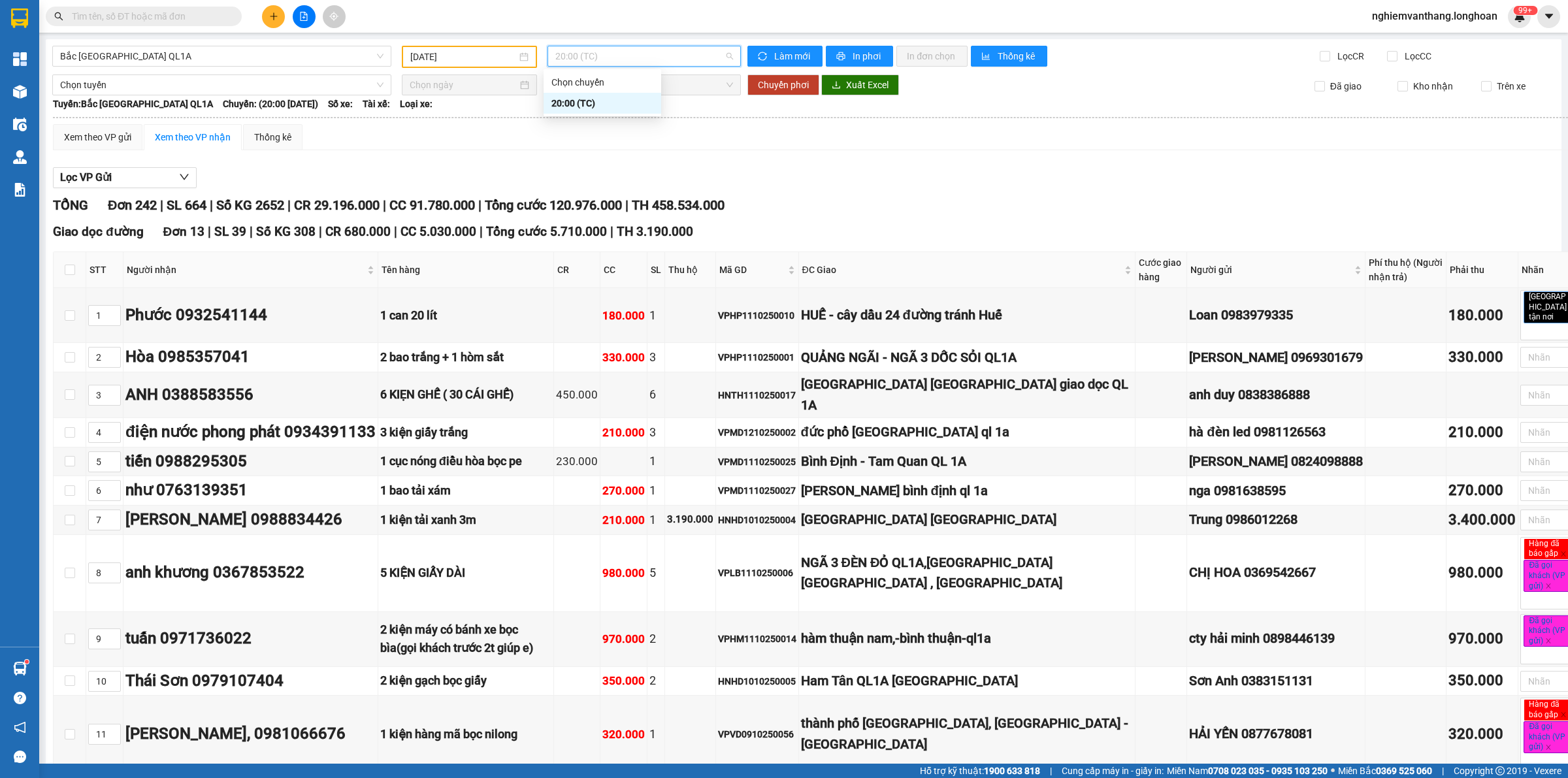
click at [619, 141] on div "Xem theo VP gửi Xem theo VP nhận Thống kê" at bounding box center [825, 137] width 1545 height 26
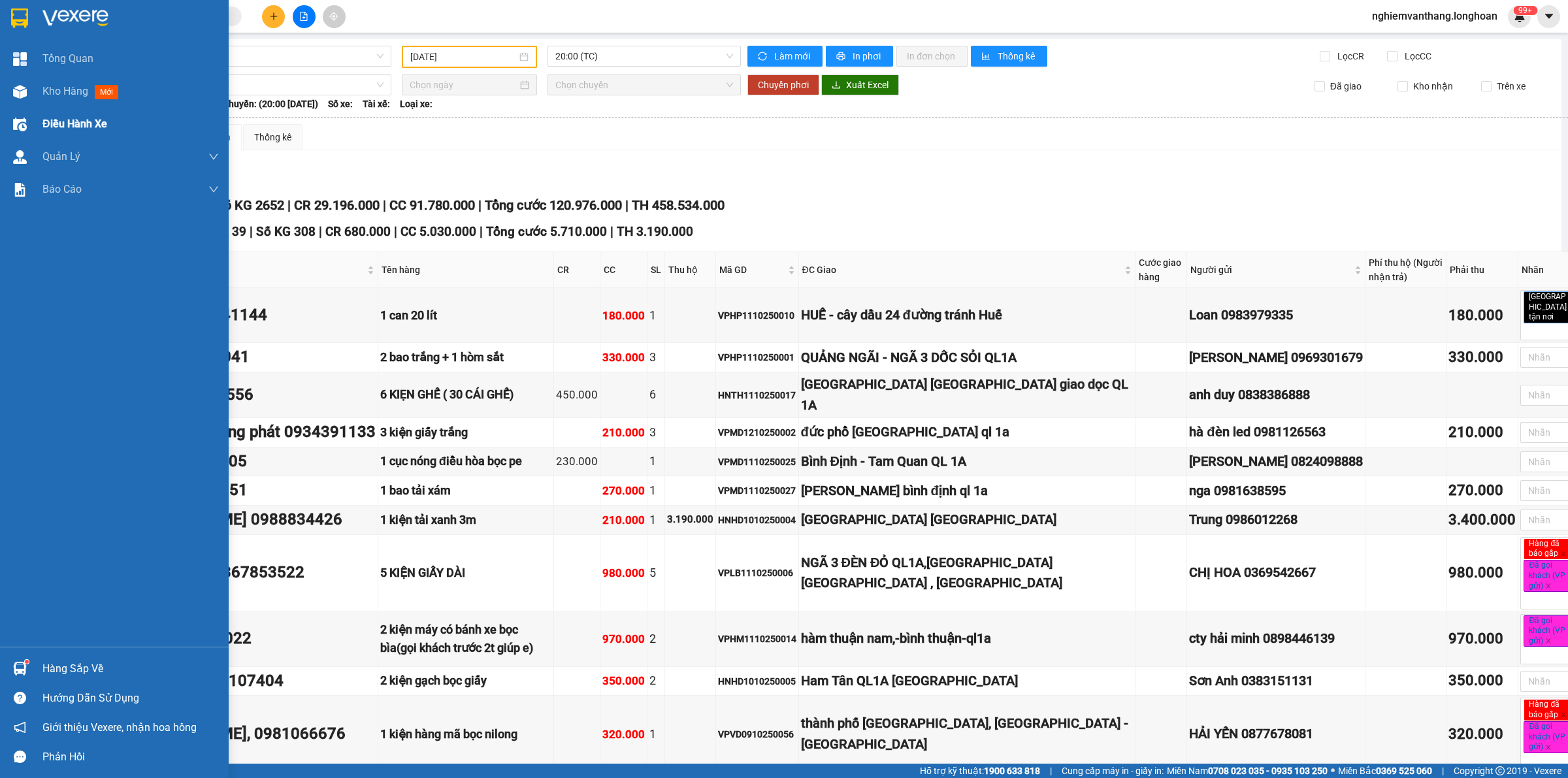
click at [77, 127] on span "Điều hành xe" at bounding box center [75, 123] width 65 height 16
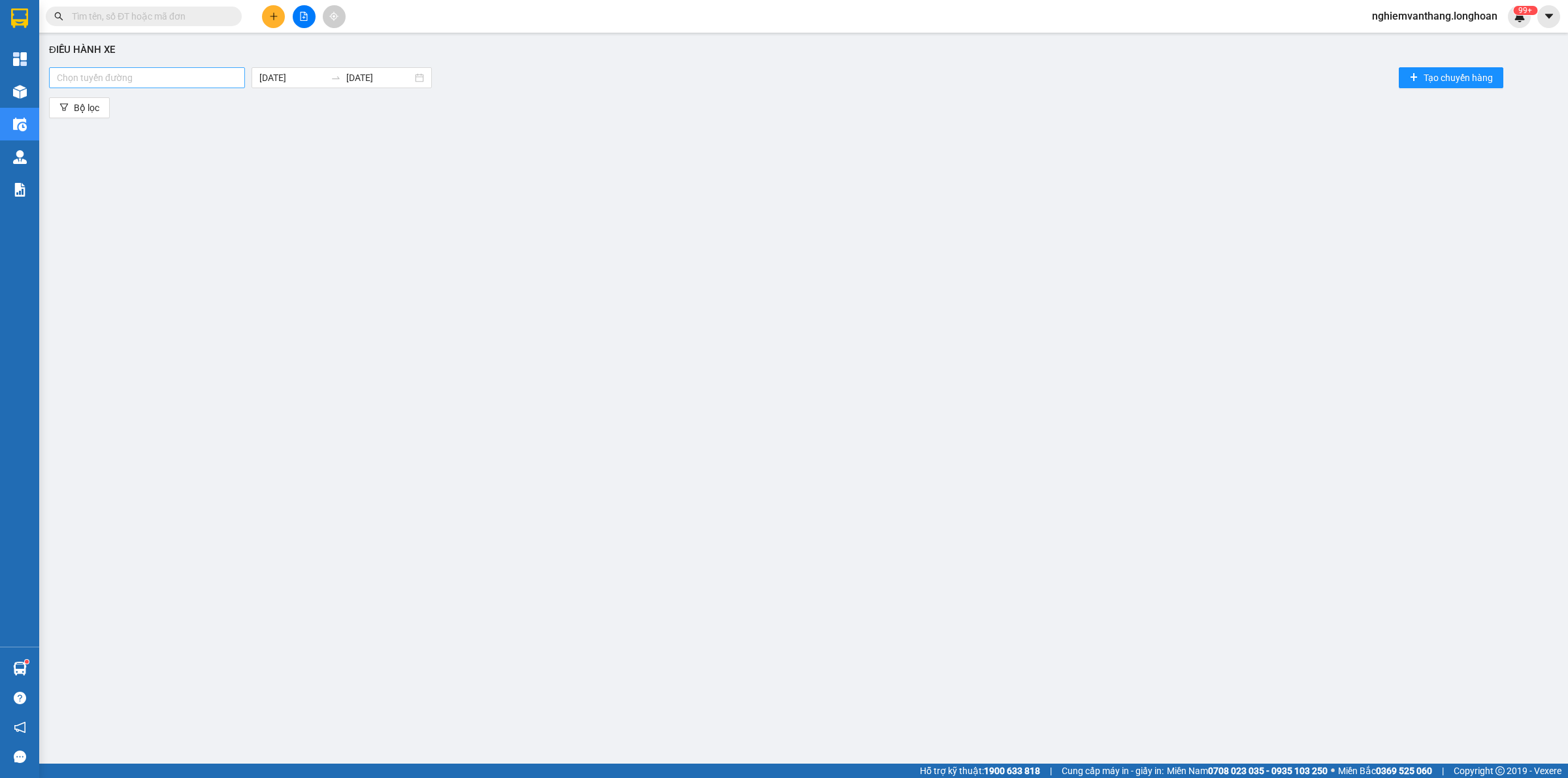
click at [106, 77] on div at bounding box center [147, 77] width 190 height 16
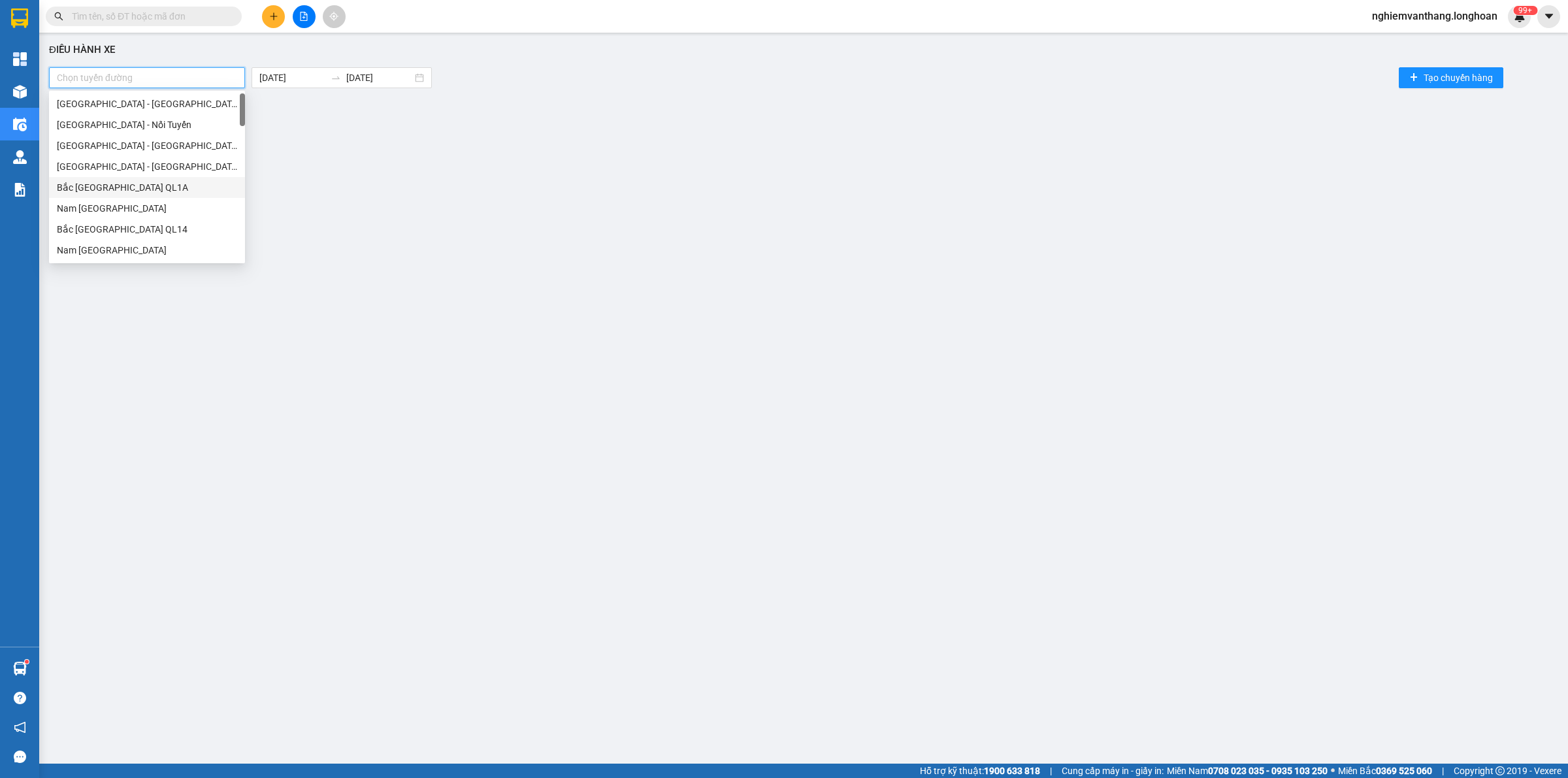
click at [128, 188] on div "Bắc [GEOGRAPHIC_DATA] QL1A" at bounding box center [147, 187] width 180 height 15
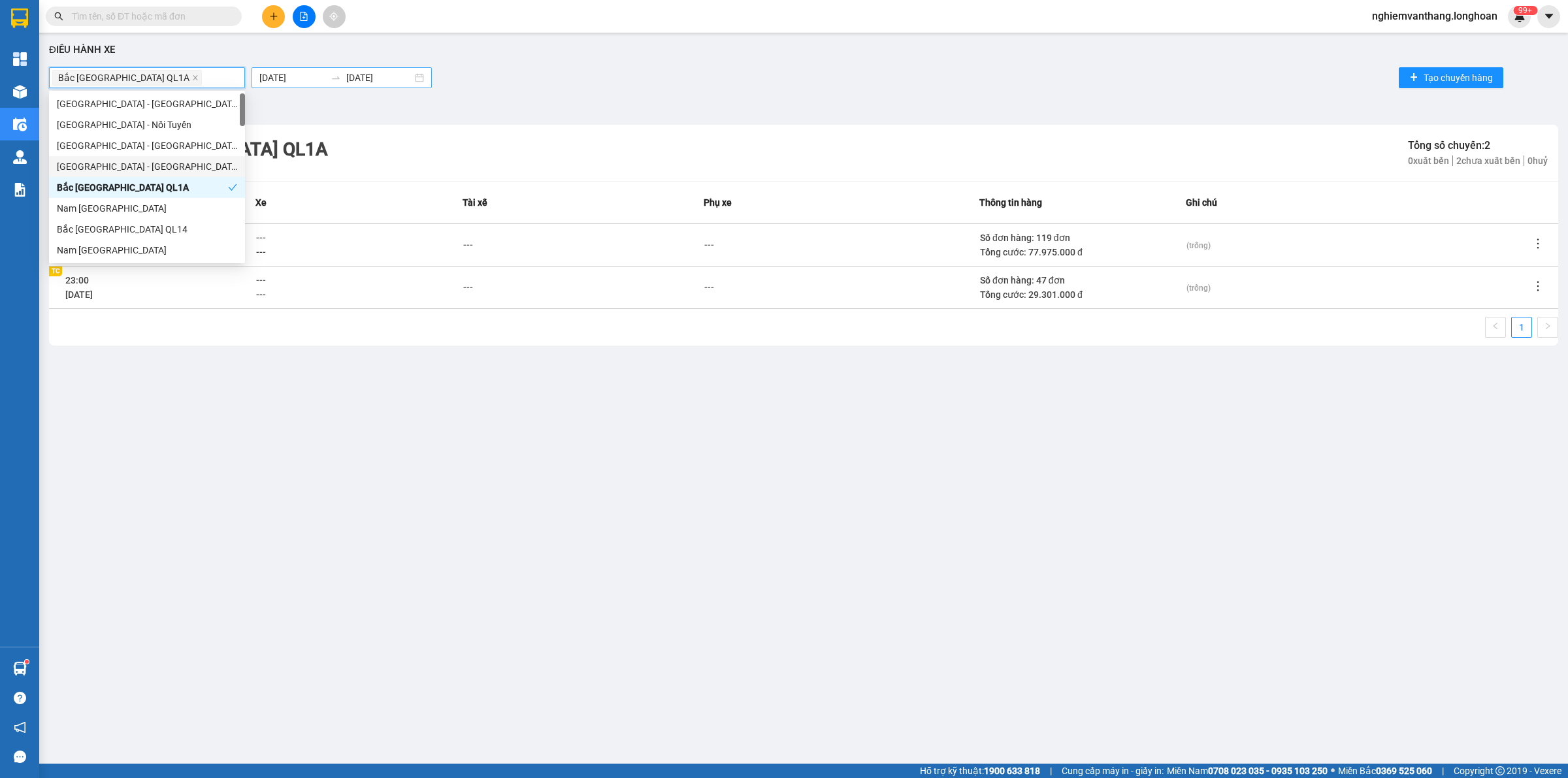
click at [295, 79] on body "Kết quả tìm kiếm ( 0 ) Bộ lọc No Data nghiemvanthang.longhoan 99+ Tổng Quan Kho…" at bounding box center [784, 389] width 1568 height 778
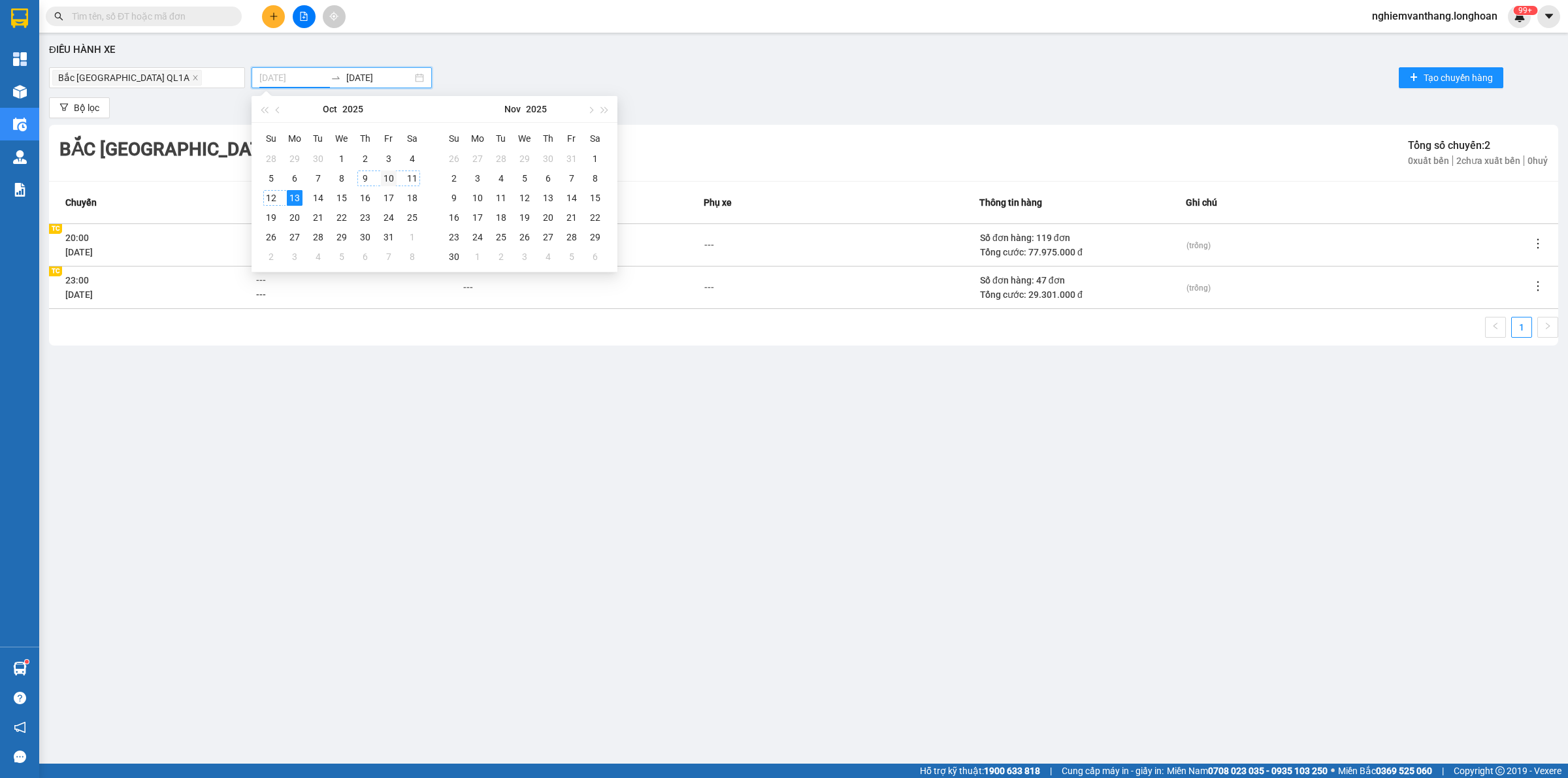
type input "[DATE]"
click at [384, 180] on div "10" at bounding box center [389, 178] width 16 height 16
type input "[DATE]"
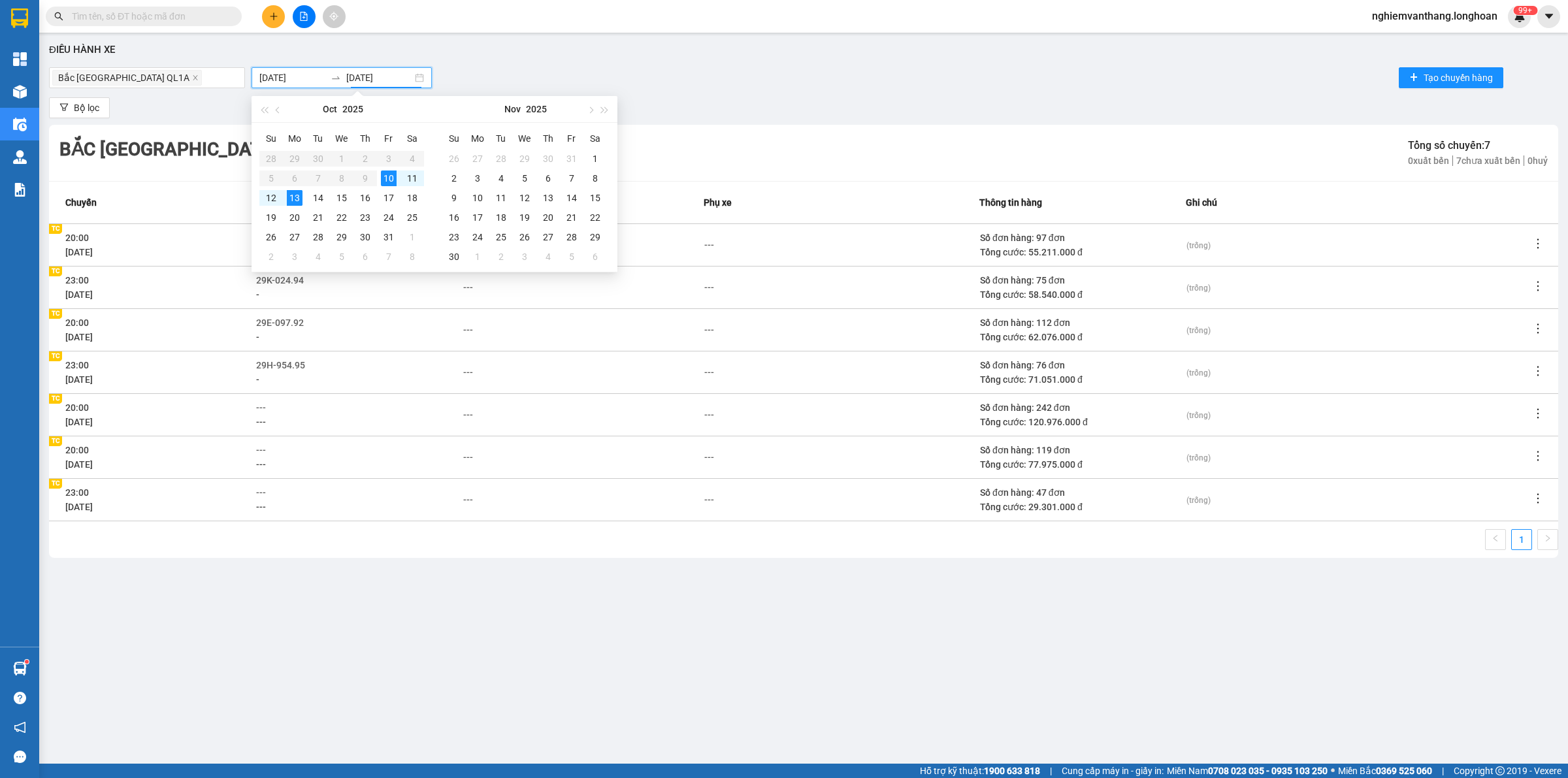
click at [795, 72] on div "[GEOGRAPHIC_DATA] QL1A [DATE] [DATE] Tạo chuyến hàng" at bounding box center [804, 78] width 1509 height 26
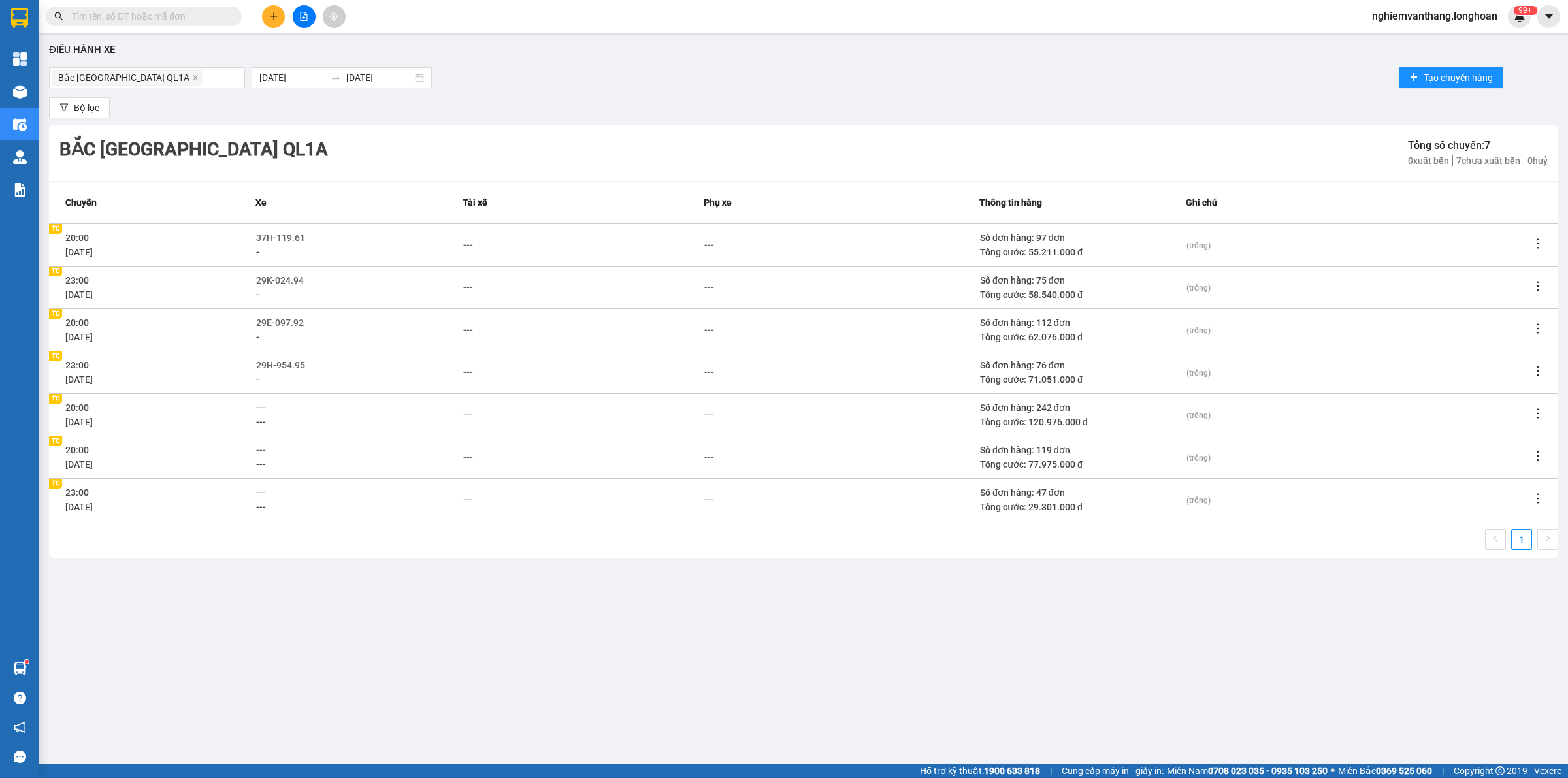
click at [273, 405] on icon "edit" at bounding box center [272, 407] width 9 height 9
click at [271, 405] on icon "edit" at bounding box center [272, 407] width 9 height 9
click at [266, 405] on span "---" at bounding box center [261, 407] width 10 height 10
type input "97"
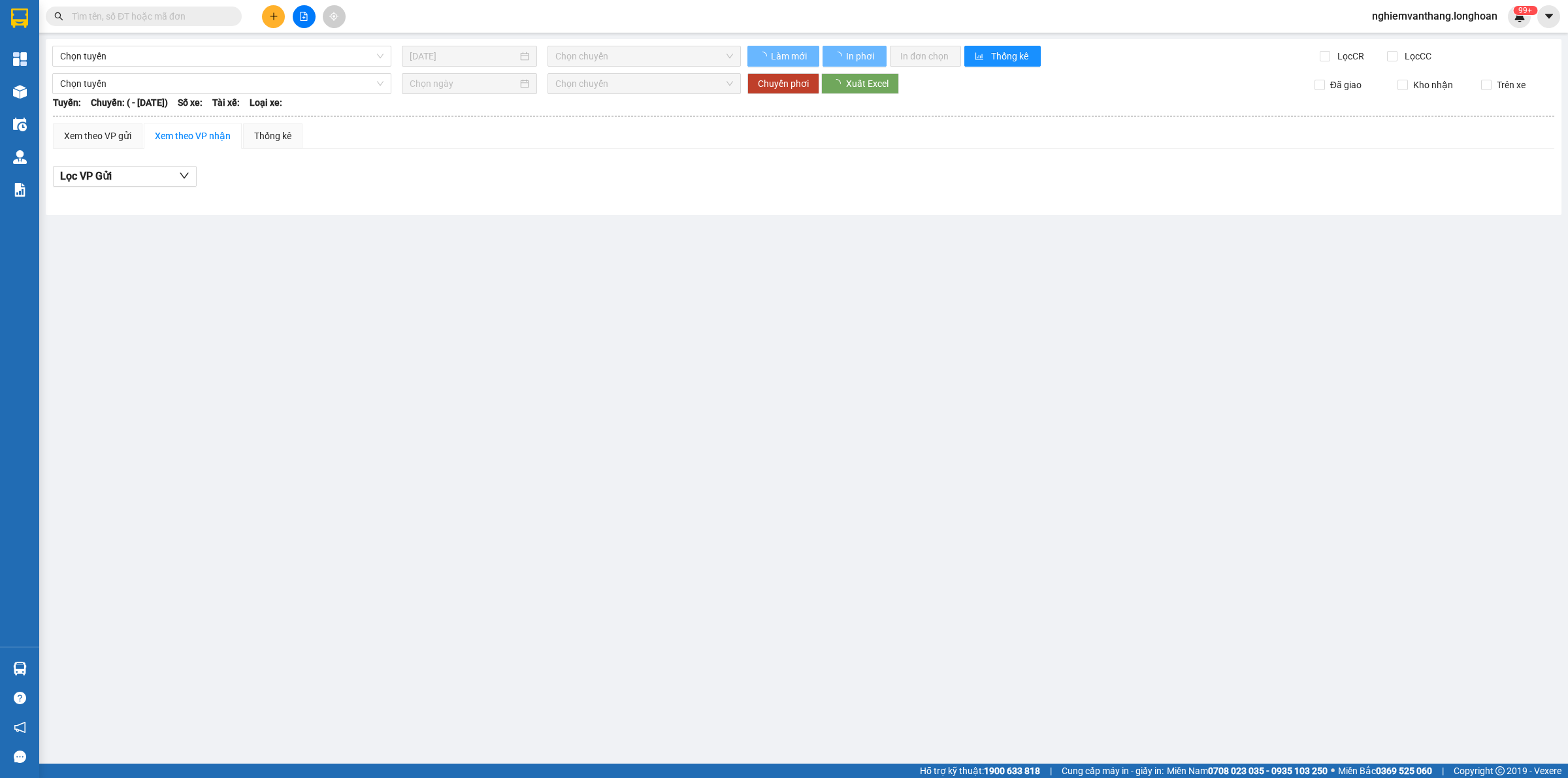
click at [161, 25] on span at bounding box center [144, 16] width 196 height 20
click at [159, 18] on input "text" at bounding box center [148, 16] width 154 height 15
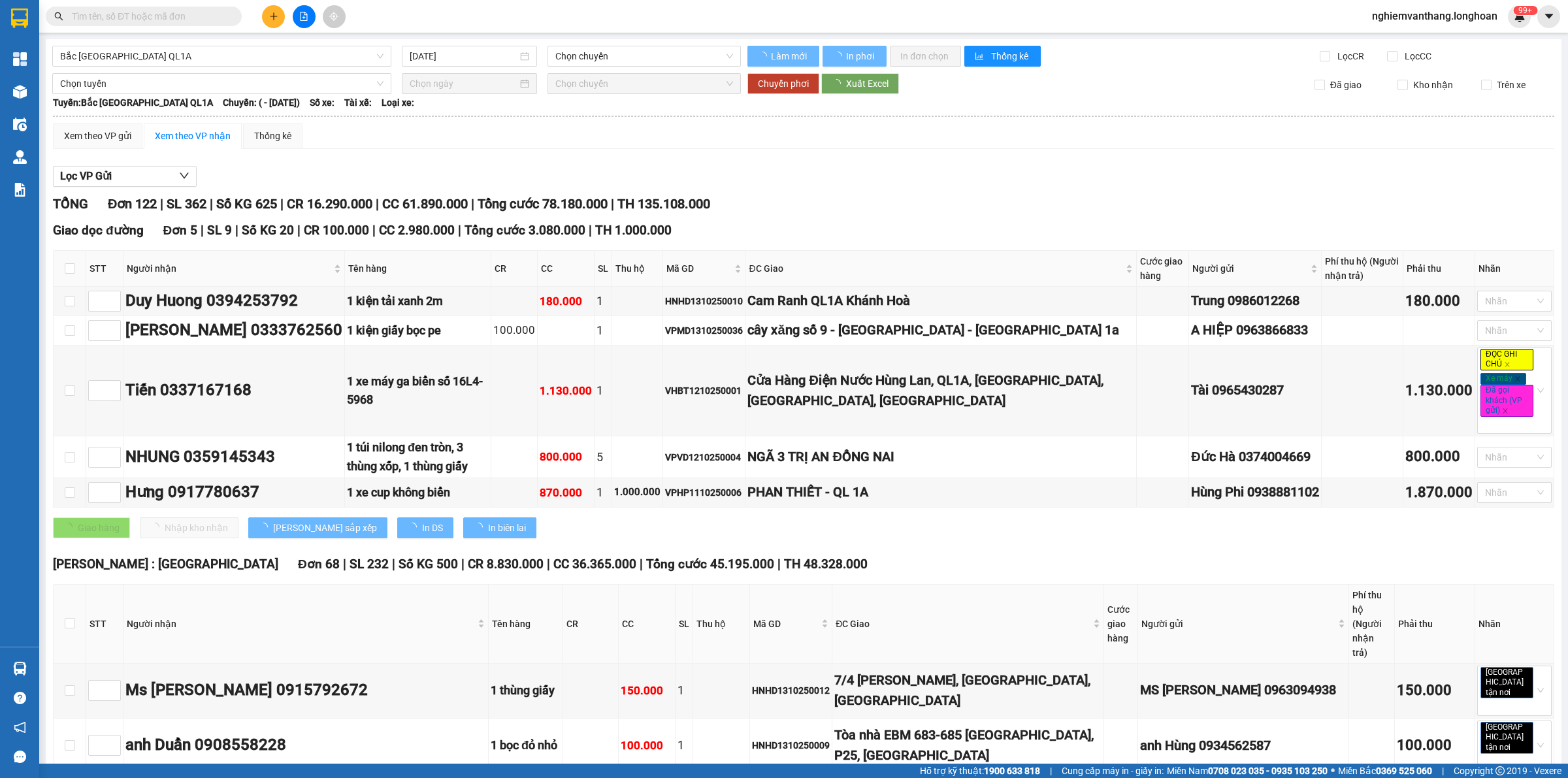
click at [158, 16] on input "text" at bounding box center [148, 16] width 154 height 15
paste input "VPHM1210250017"
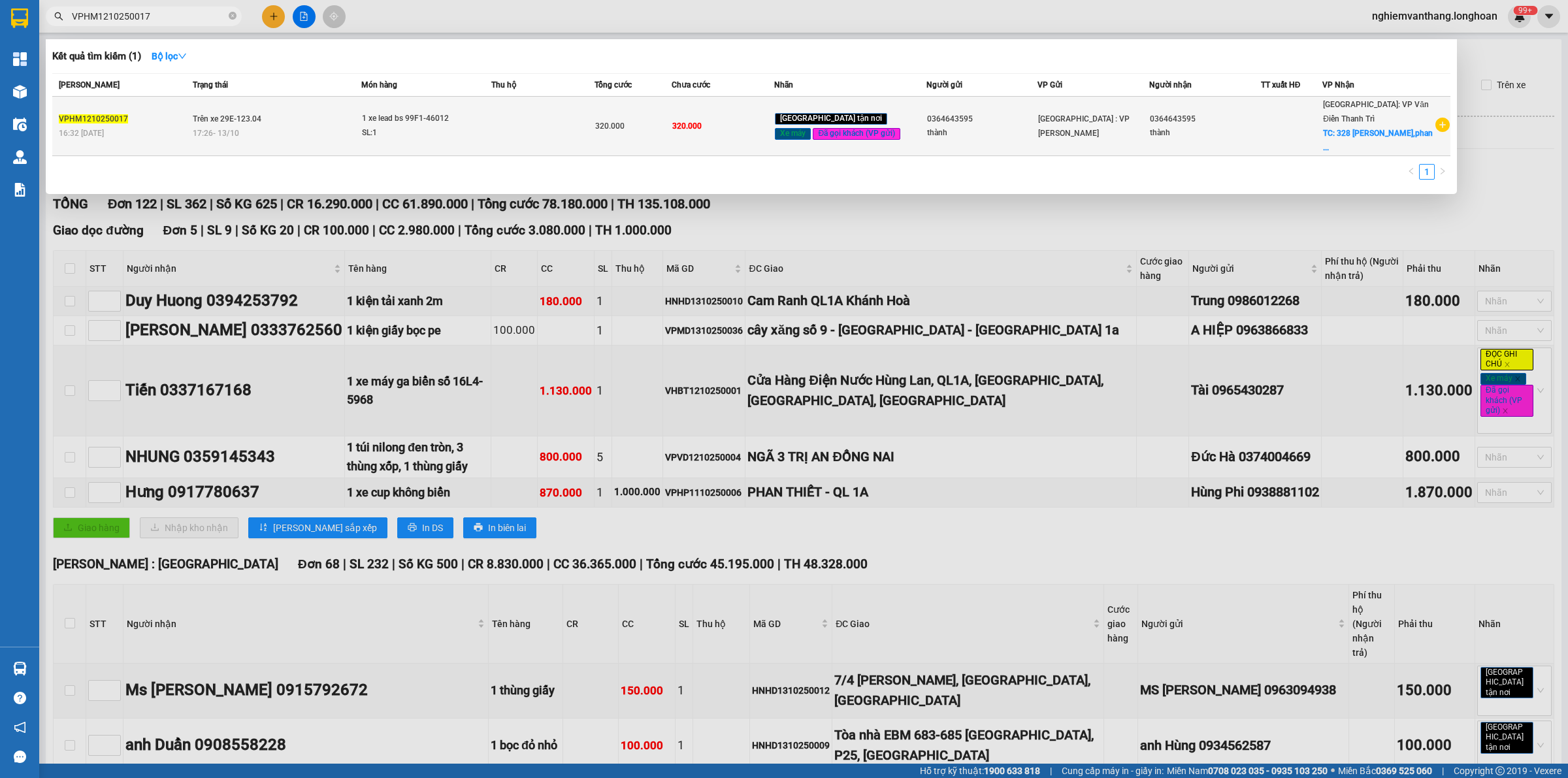
type input "VPHM1210250017"
click at [491, 138] on span "1 xe lead bs 99F1-46012 SL: 1" at bounding box center [426, 125] width 130 height 28
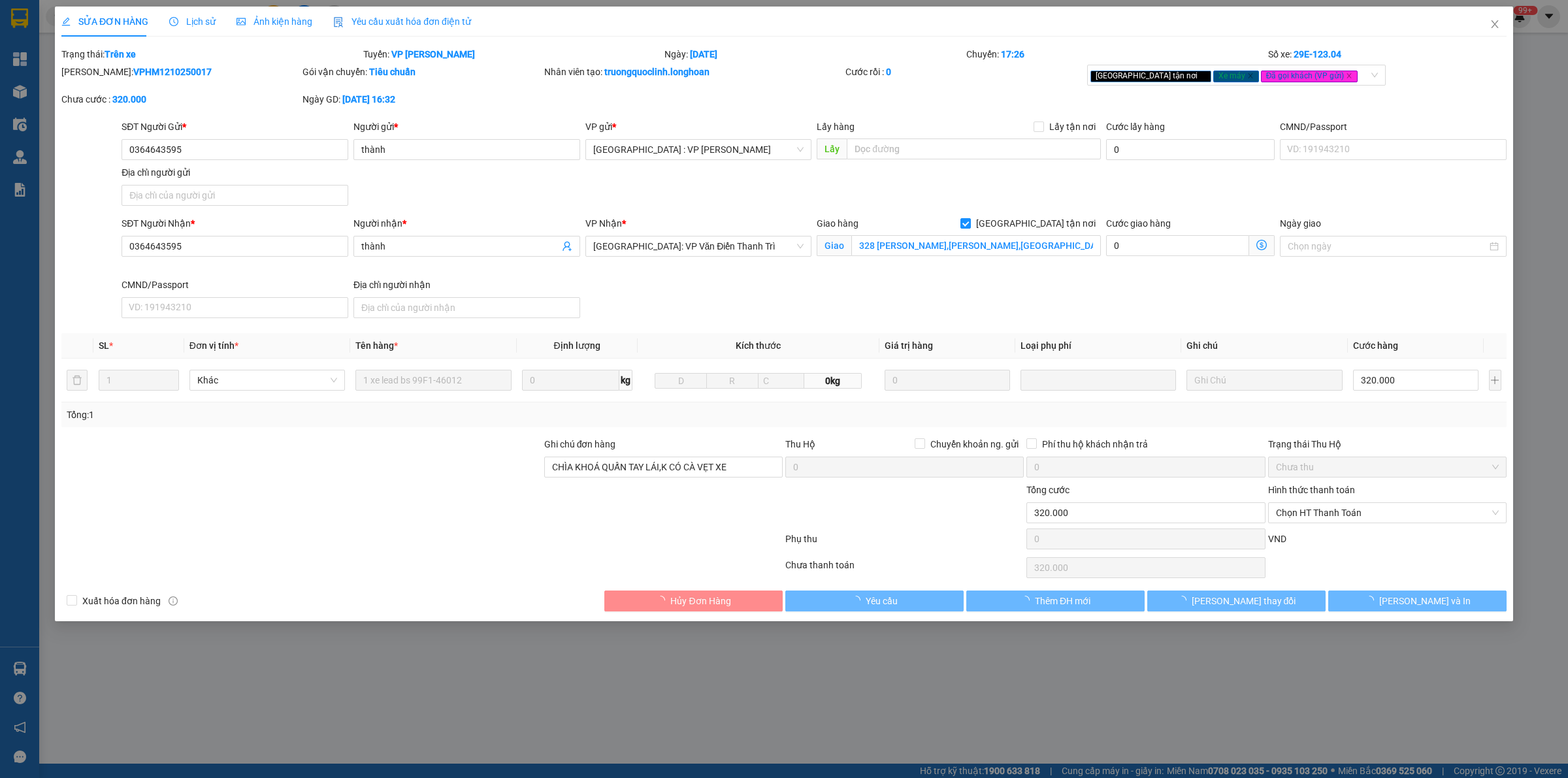
type input "0364643595"
type input "thành"
type input "0364643595"
type input "thành"
checkbox input "true"
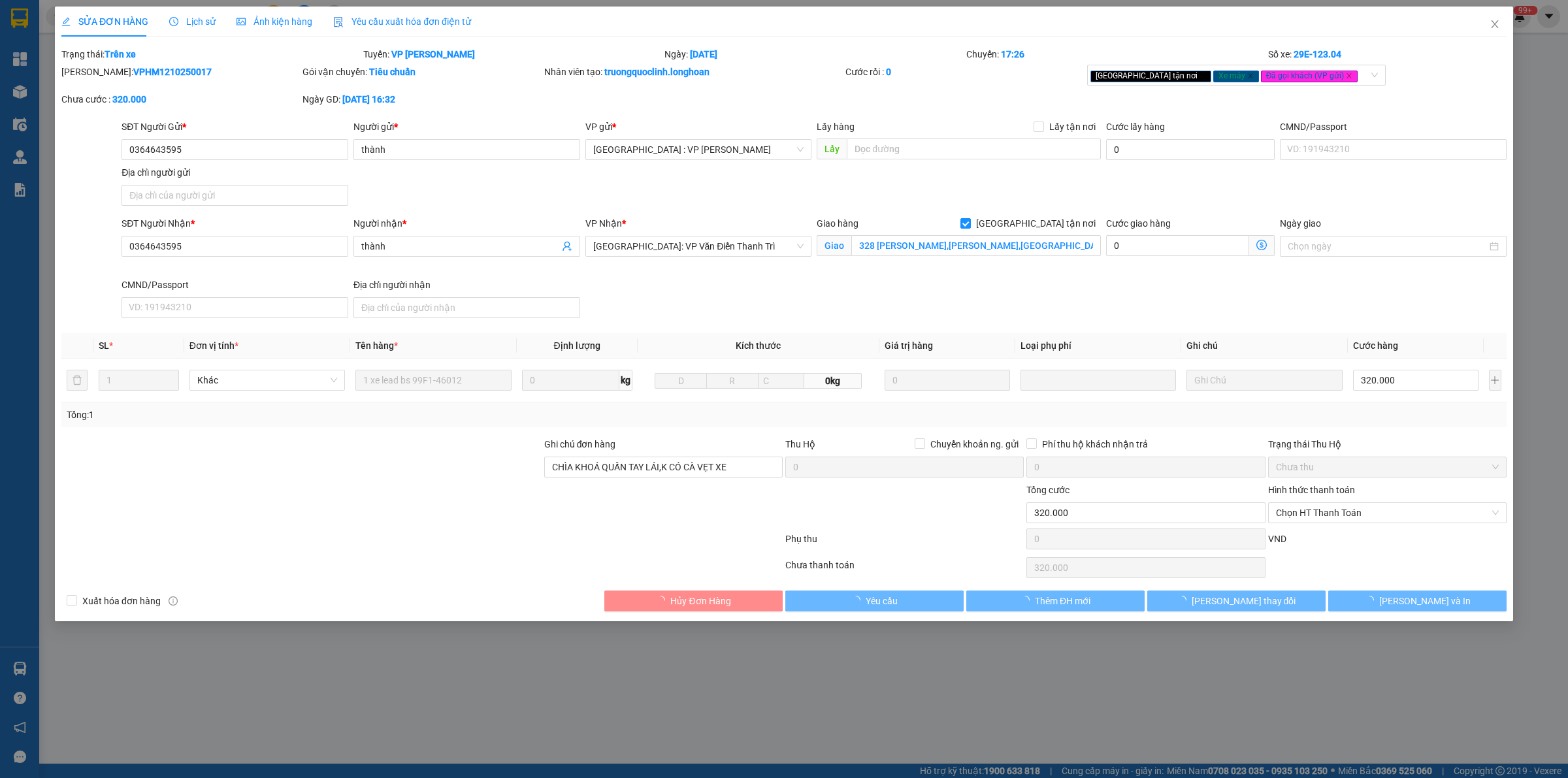
type input "328 [PERSON_NAME],[PERSON_NAME],[GEOGRAPHIC_DATA]"
type input "CHÌA KHOÁ QUẤN TAY LÁI,K CÓ CÀ VẸT XE"
type input "0"
type input "320.000"
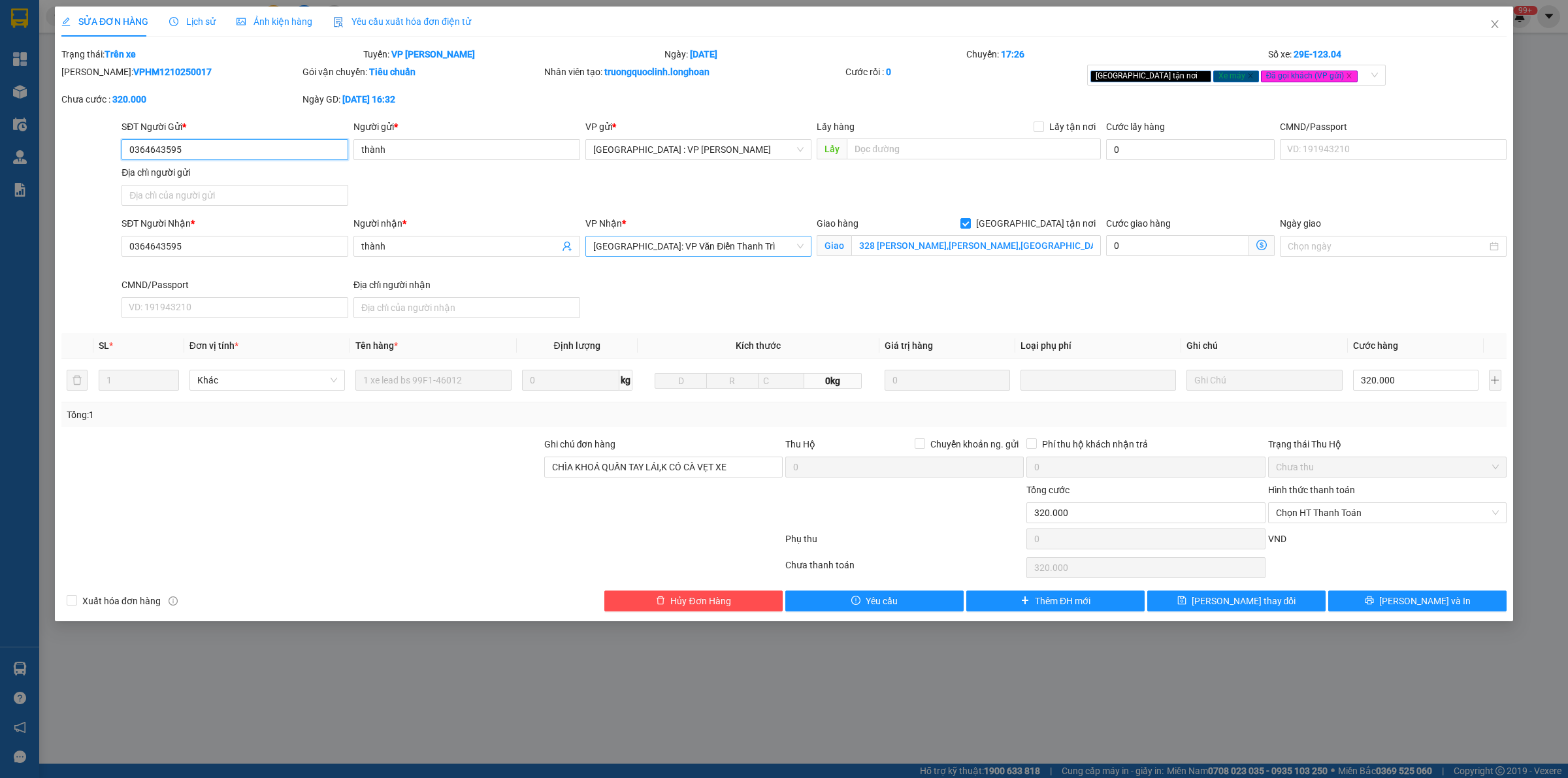
click at [636, 242] on span "[GEOGRAPHIC_DATA]: VP Văn Điển Thanh Trì" at bounding box center [698, 246] width 211 height 20
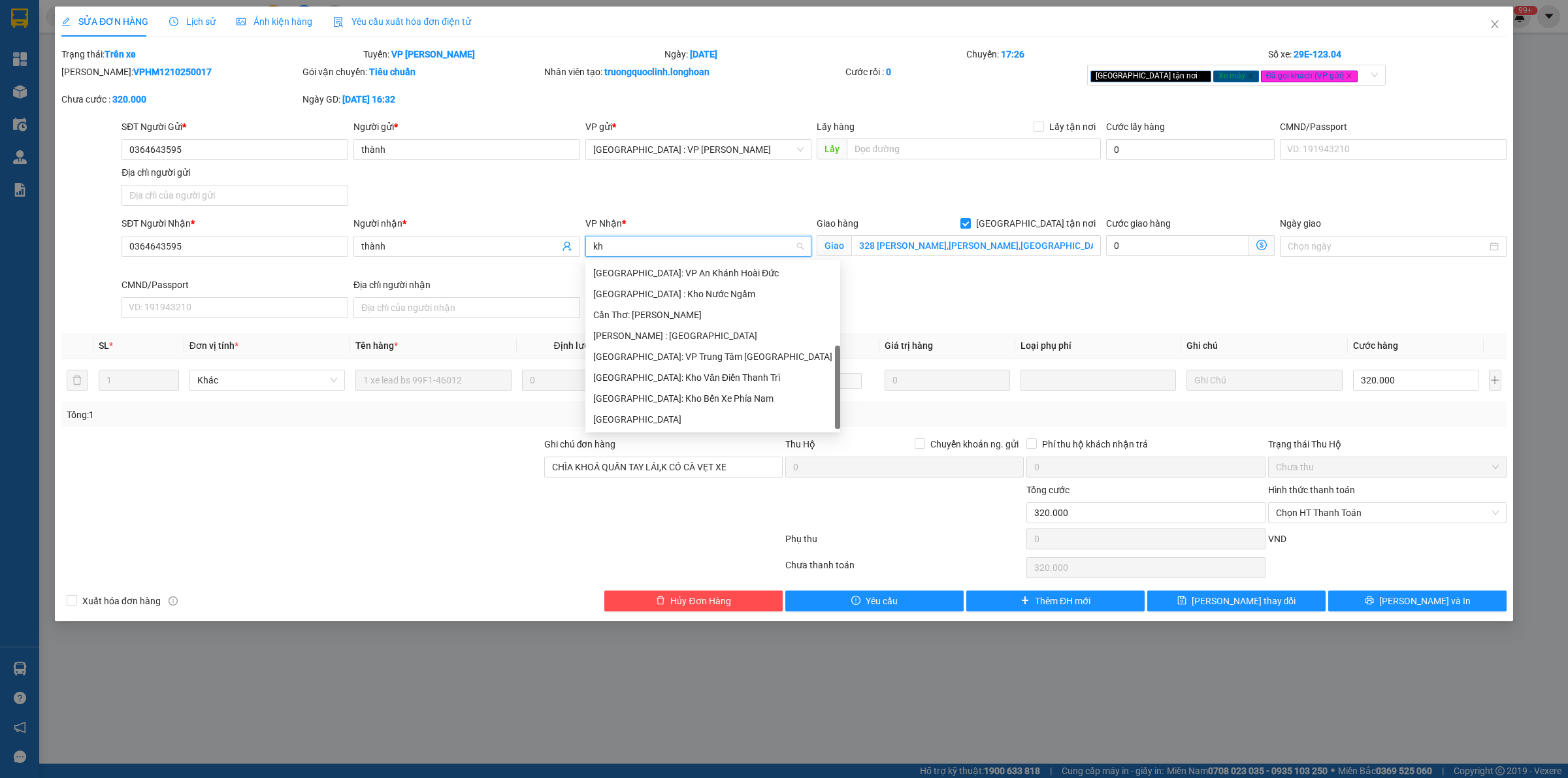
scroll to position [41, 0]
type input "kho"
click at [684, 350] on div "[GEOGRAPHIC_DATA]: Kho Văn Điển Thanh Trì" at bounding box center [698, 357] width 211 height 15
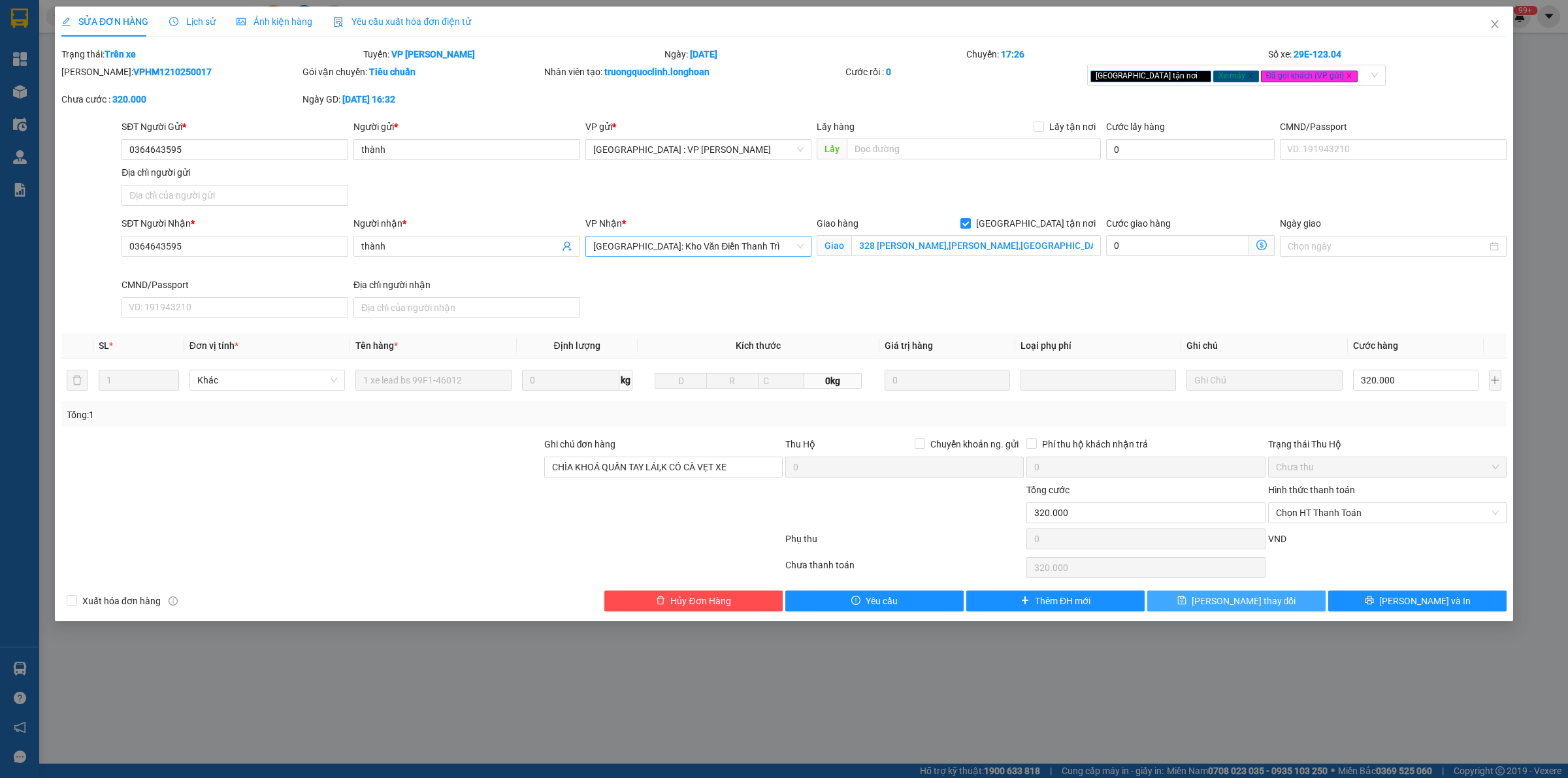
click at [1248, 600] on span "Lưu thay đổi" at bounding box center [1244, 600] width 105 height 15
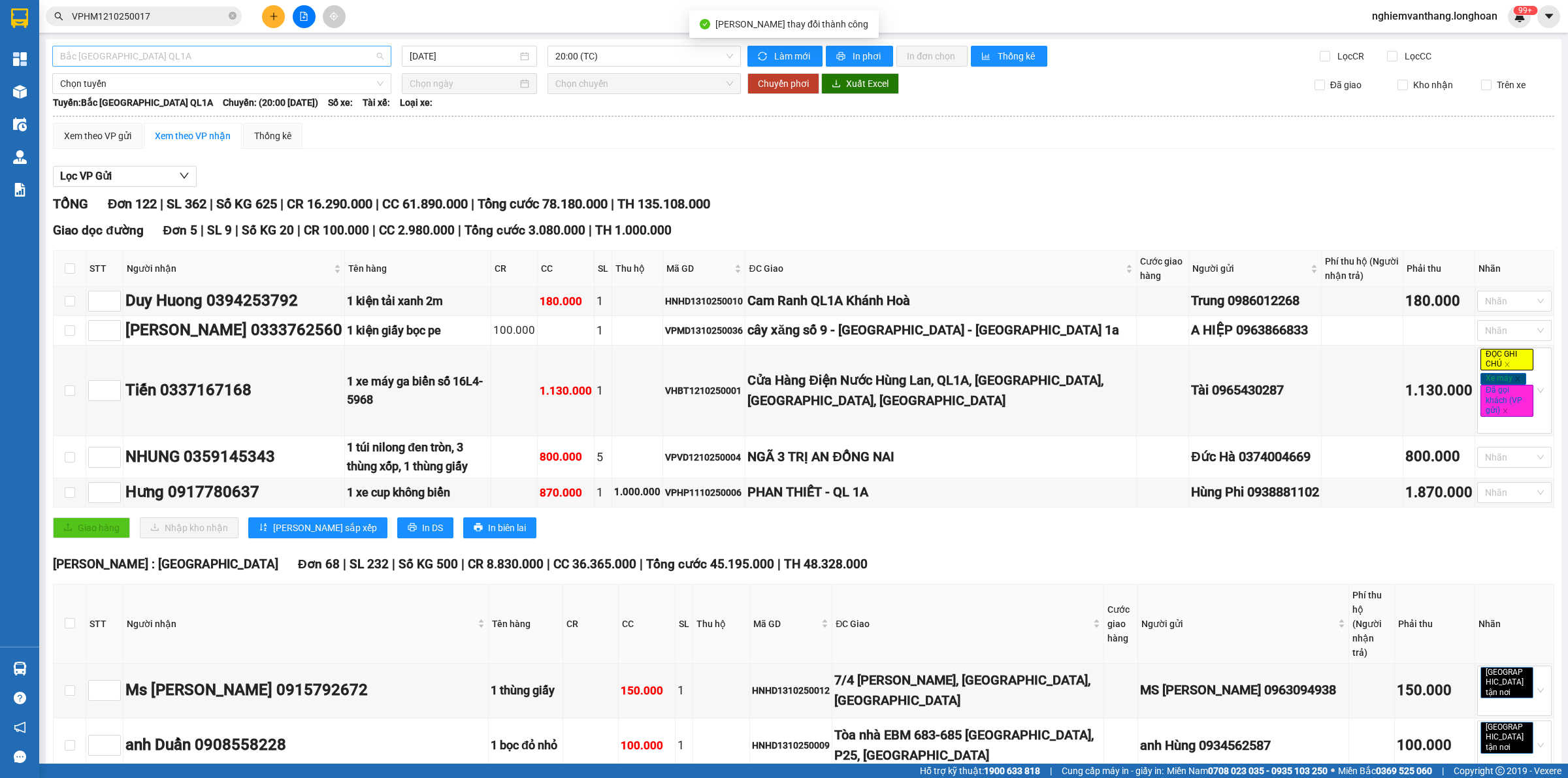
click at [197, 51] on span "Bắc [GEOGRAPHIC_DATA] QL1A" at bounding box center [222, 56] width 323 height 20
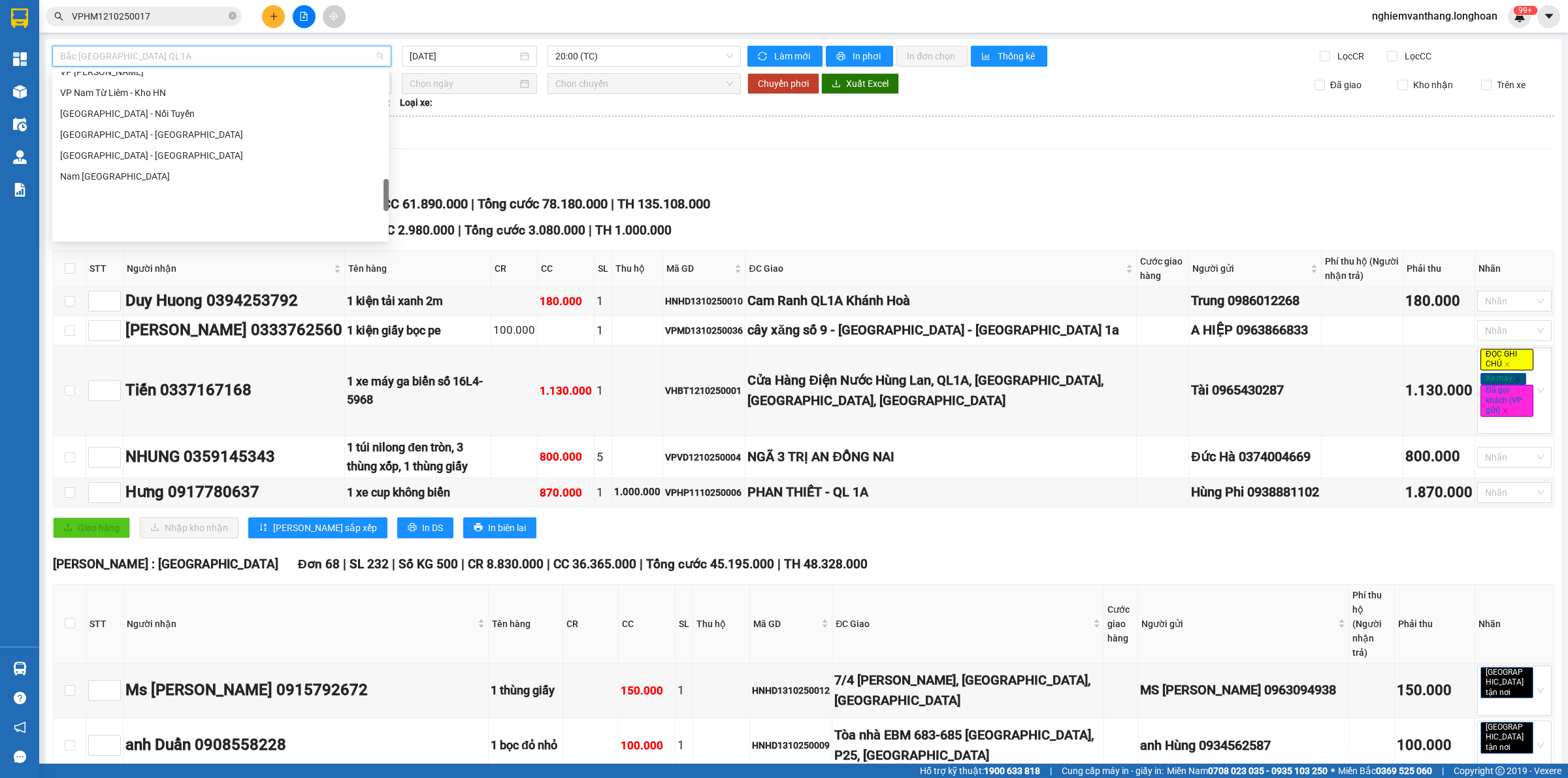
scroll to position [623, 0]
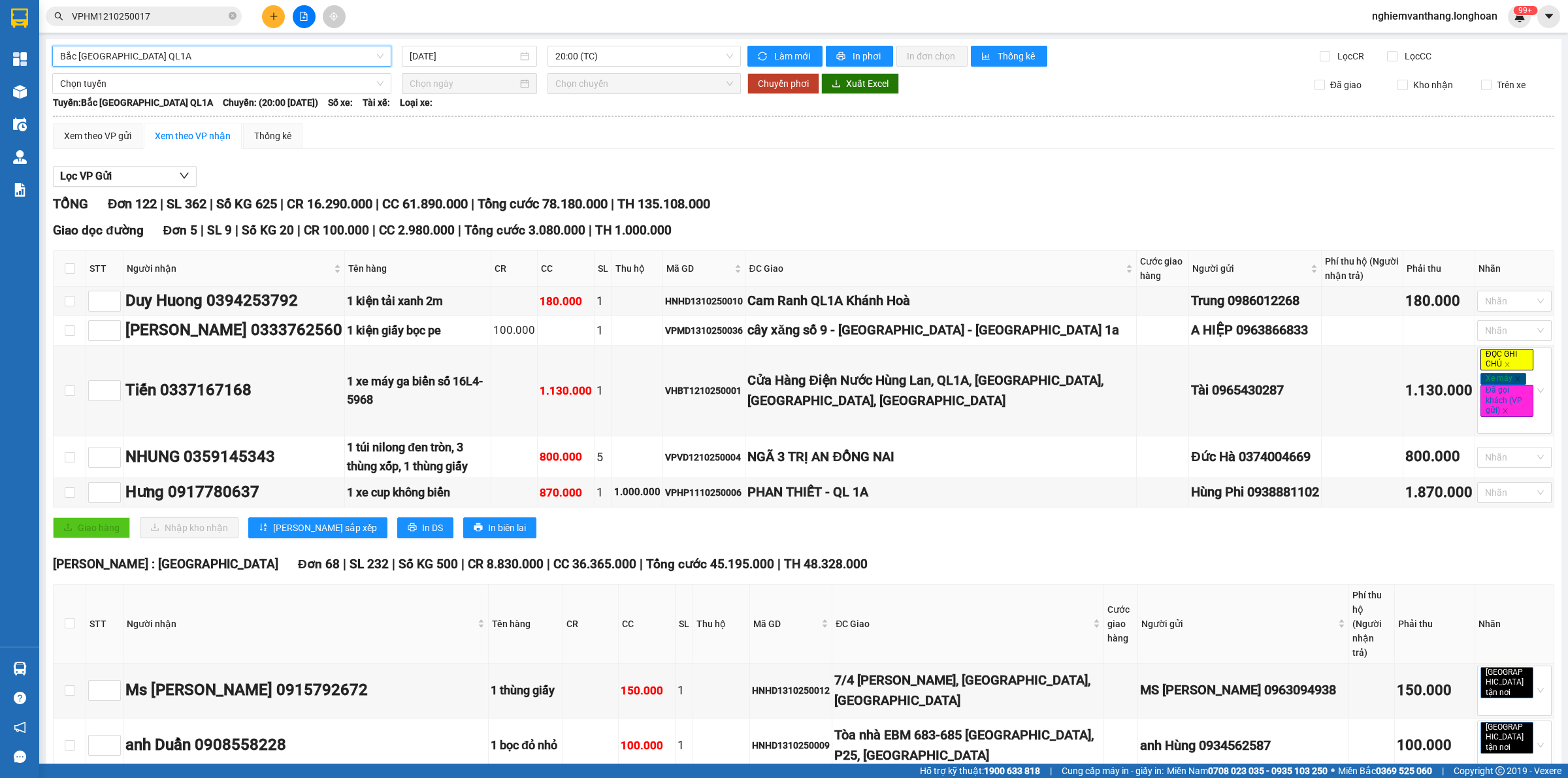
drag, startPoint x: 154, startPoint y: 58, endPoint x: 158, endPoint y: 20, distance: 38.2
click at [155, 54] on span "Bắc [GEOGRAPHIC_DATA] QL1A" at bounding box center [222, 56] width 323 height 20
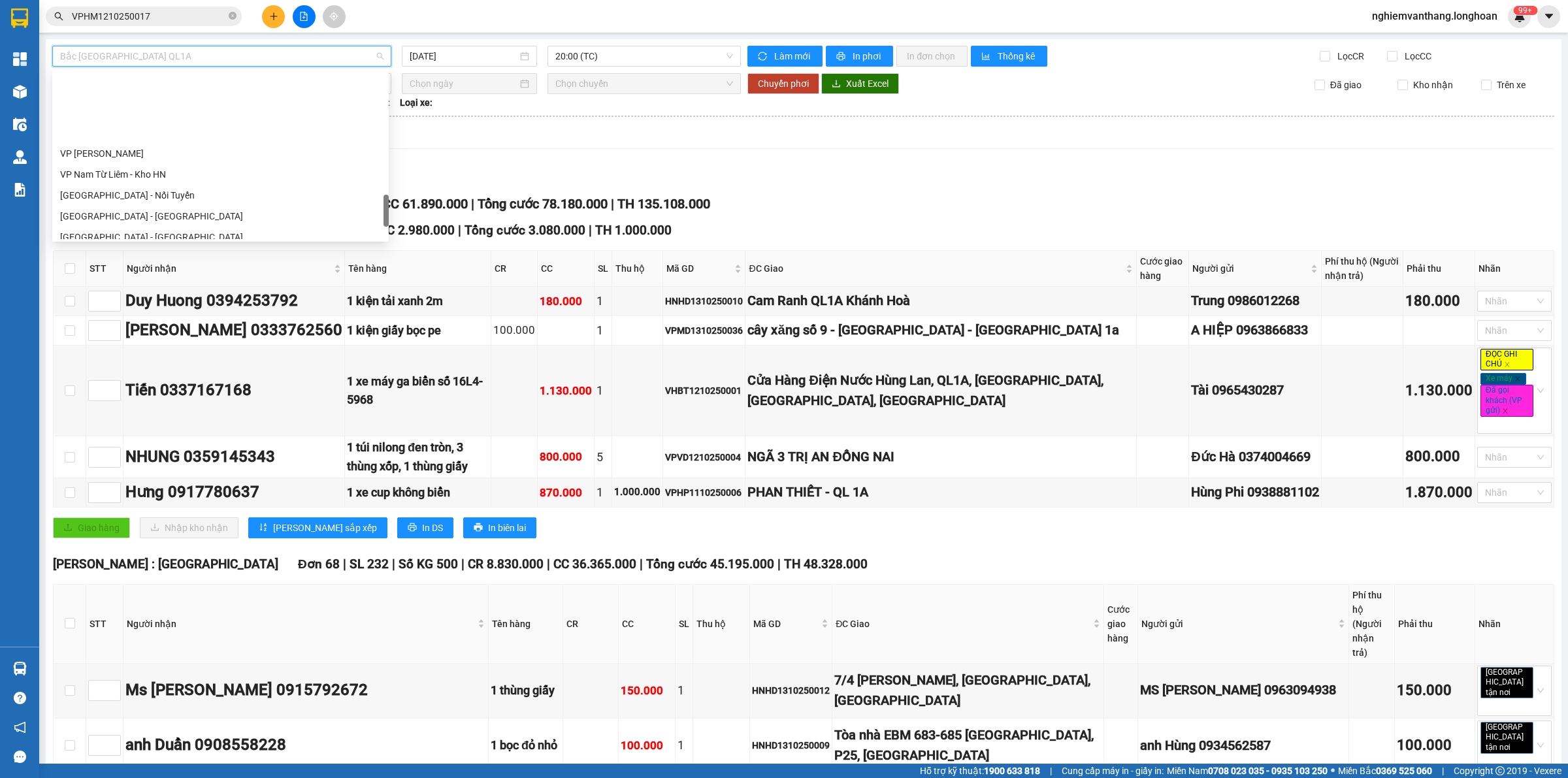
scroll to position [716, 0]
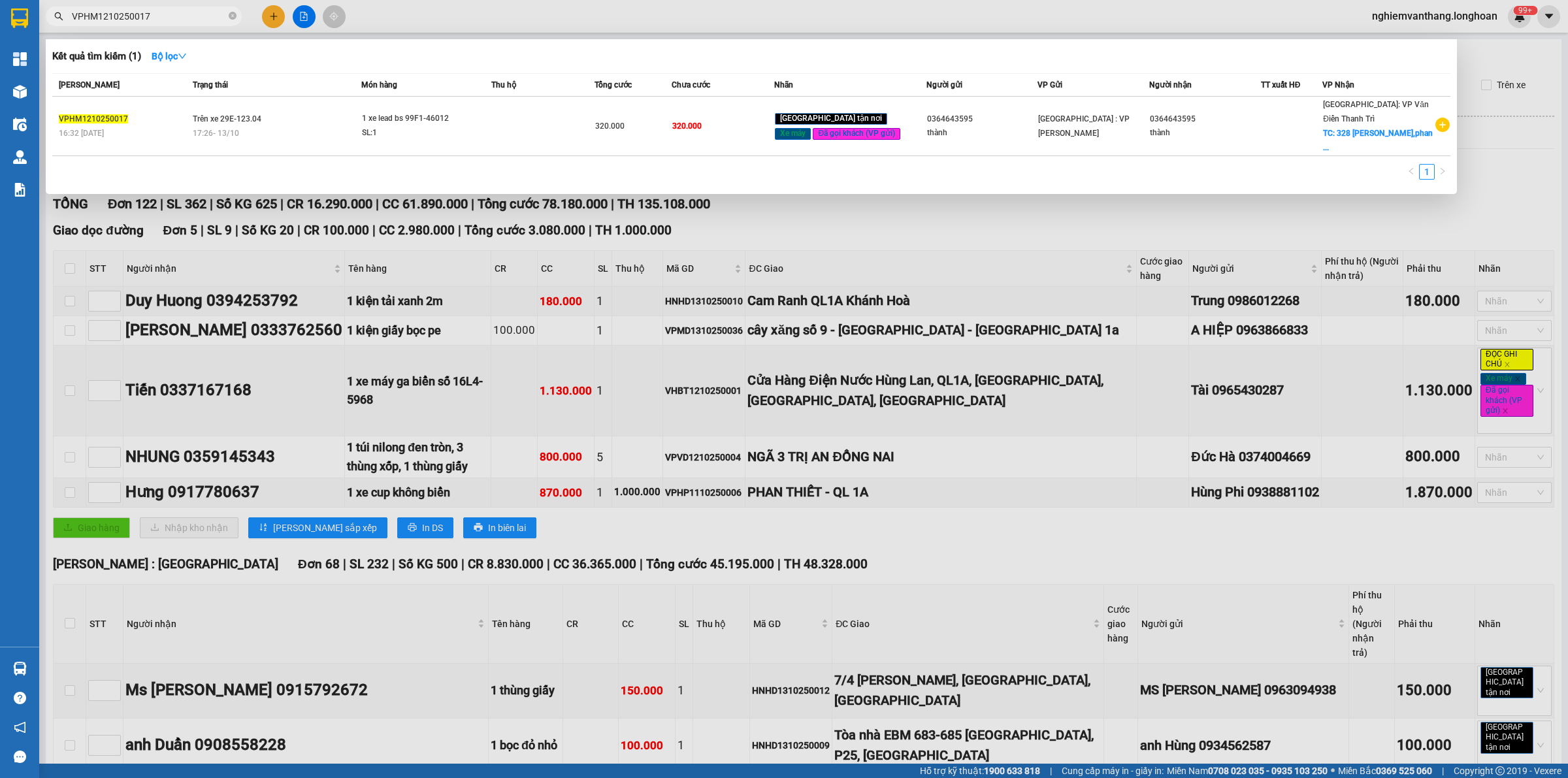
click at [158, 15] on input "VPHM1210250017" at bounding box center [148, 16] width 154 height 15
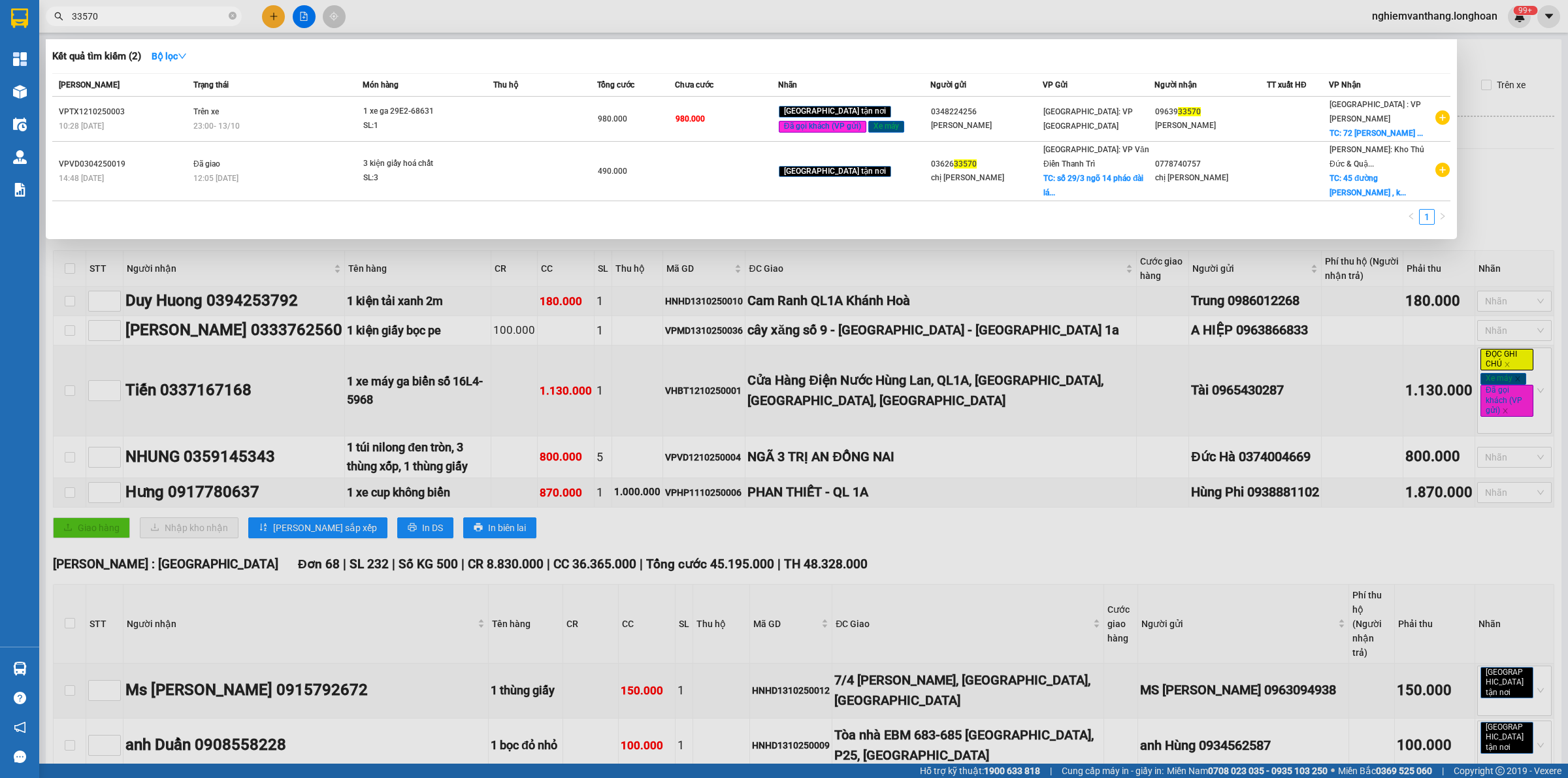
click at [161, 18] on input "33570" at bounding box center [148, 16] width 154 height 15
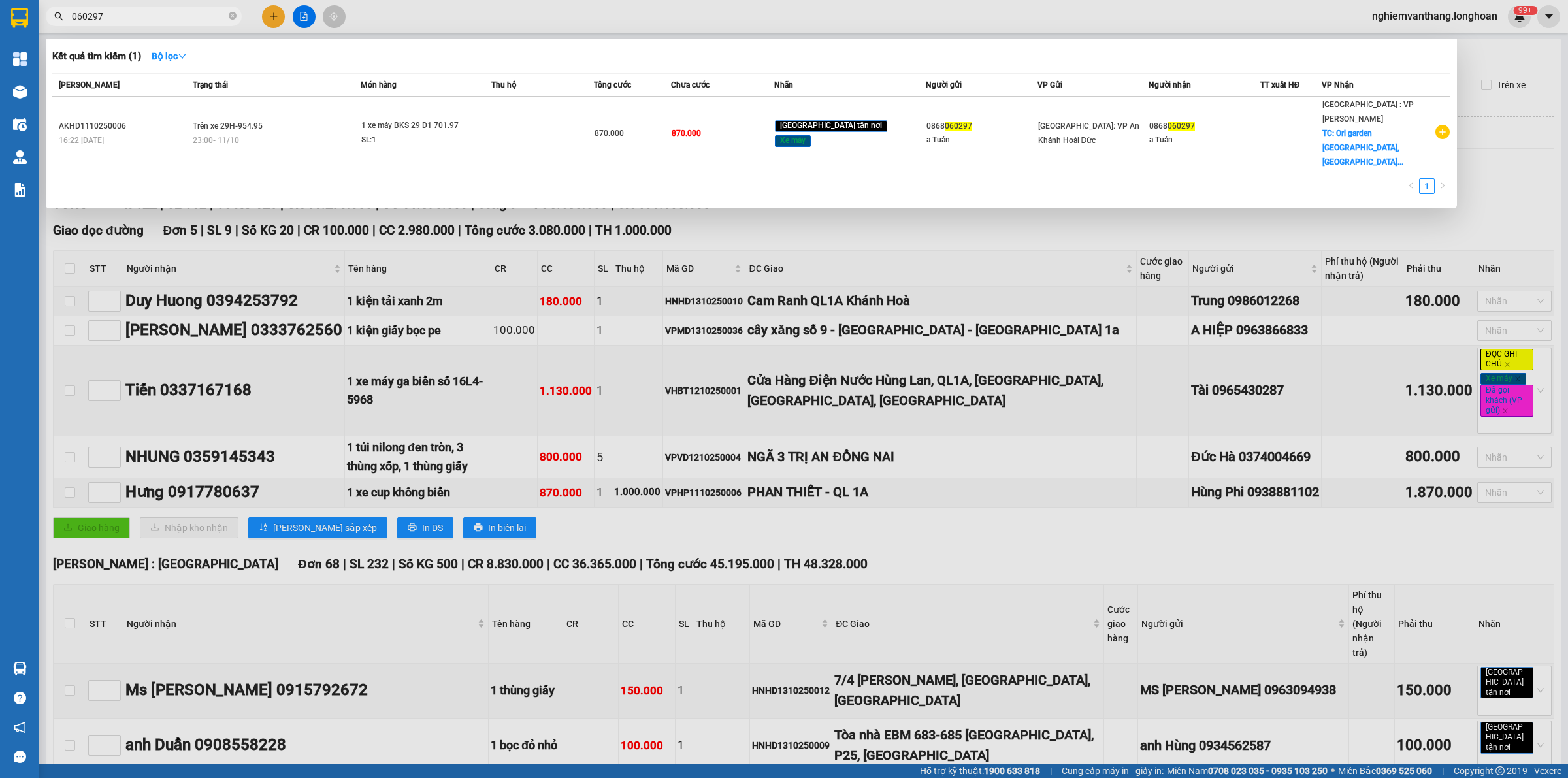
type input "060297"
click at [557, 23] on div at bounding box center [784, 389] width 1568 height 778
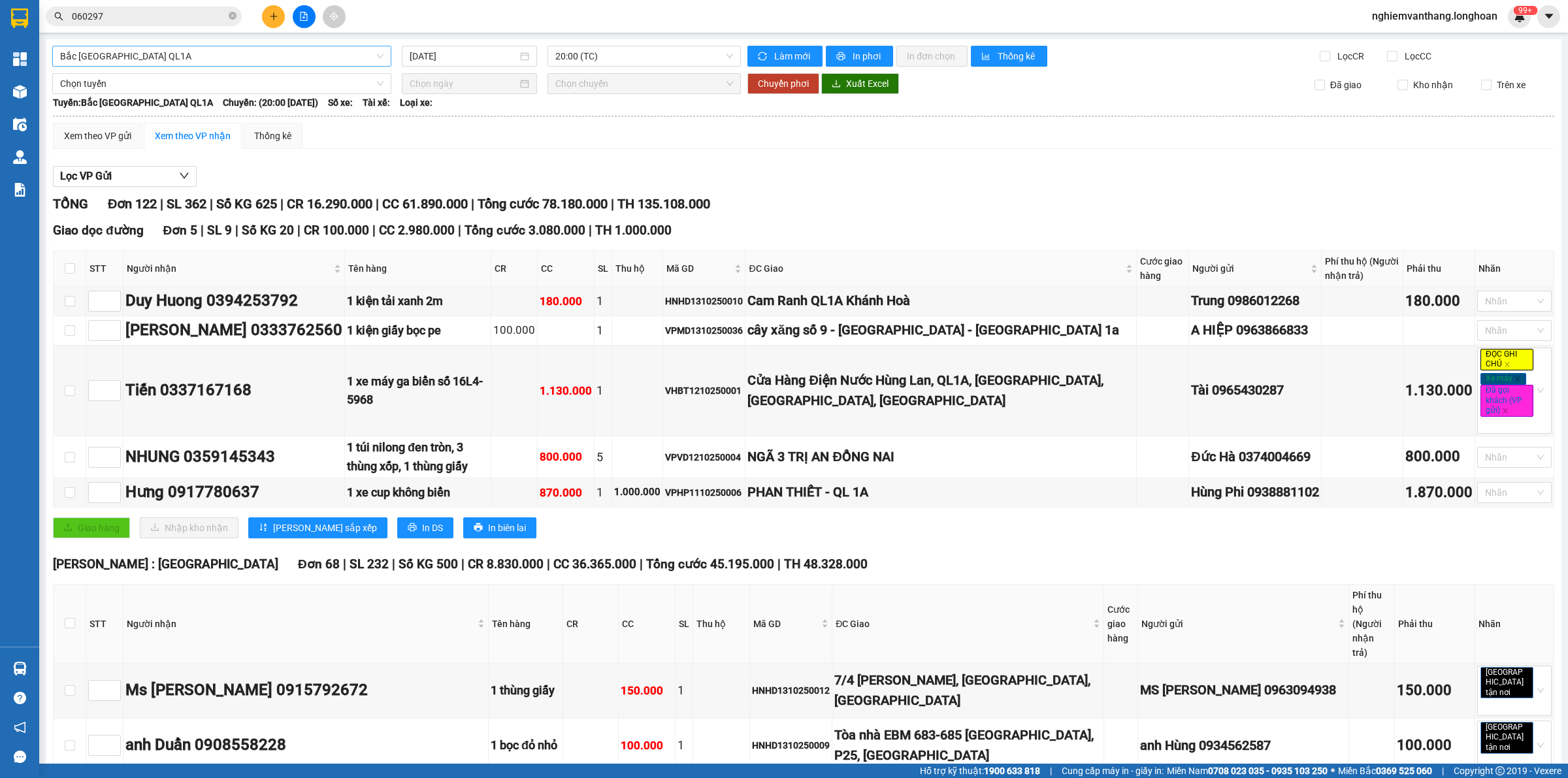
click at [286, 49] on span "Bắc [GEOGRAPHIC_DATA] QL1A" at bounding box center [222, 56] width 323 height 20
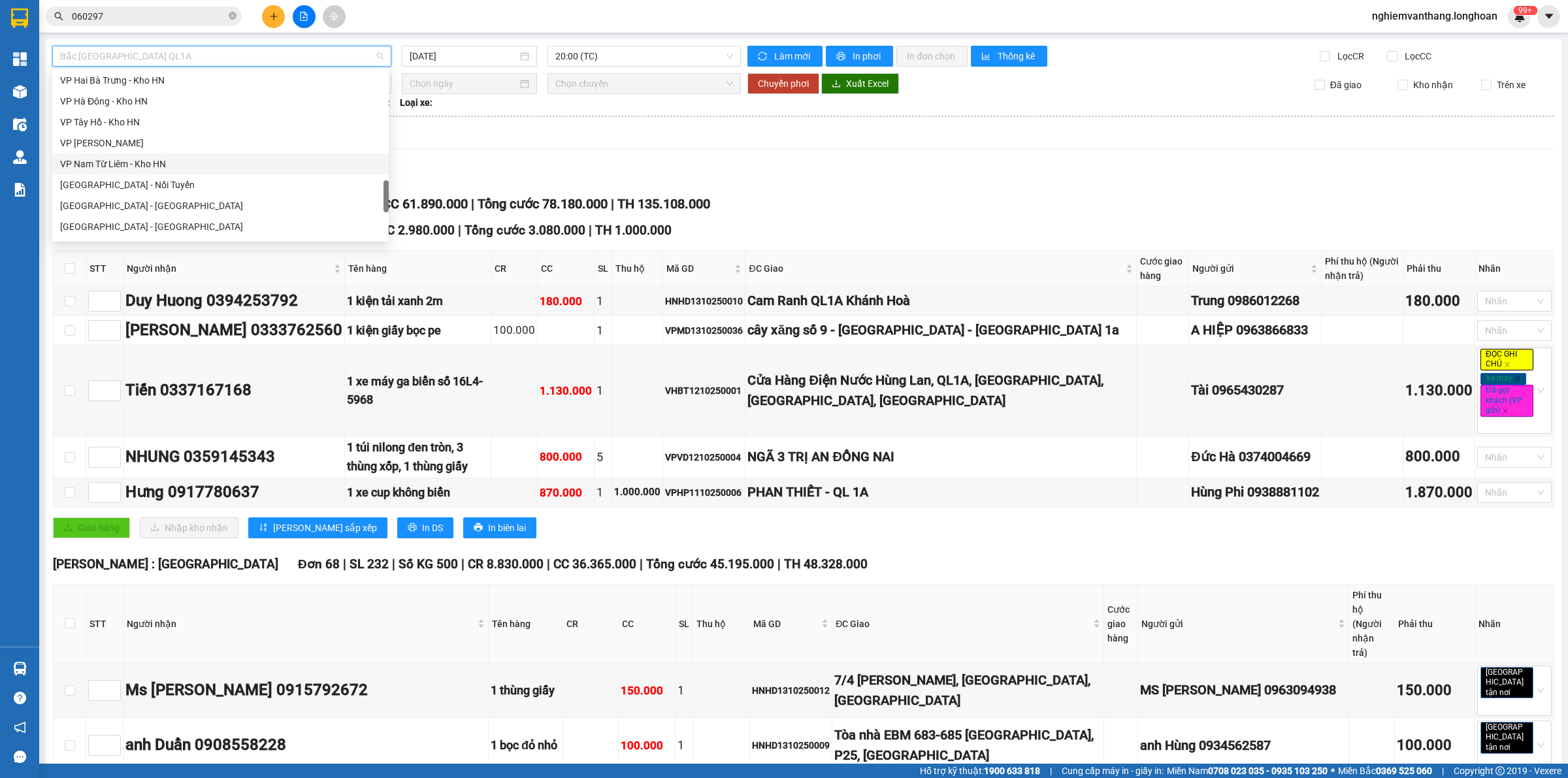
scroll to position [799, 0]
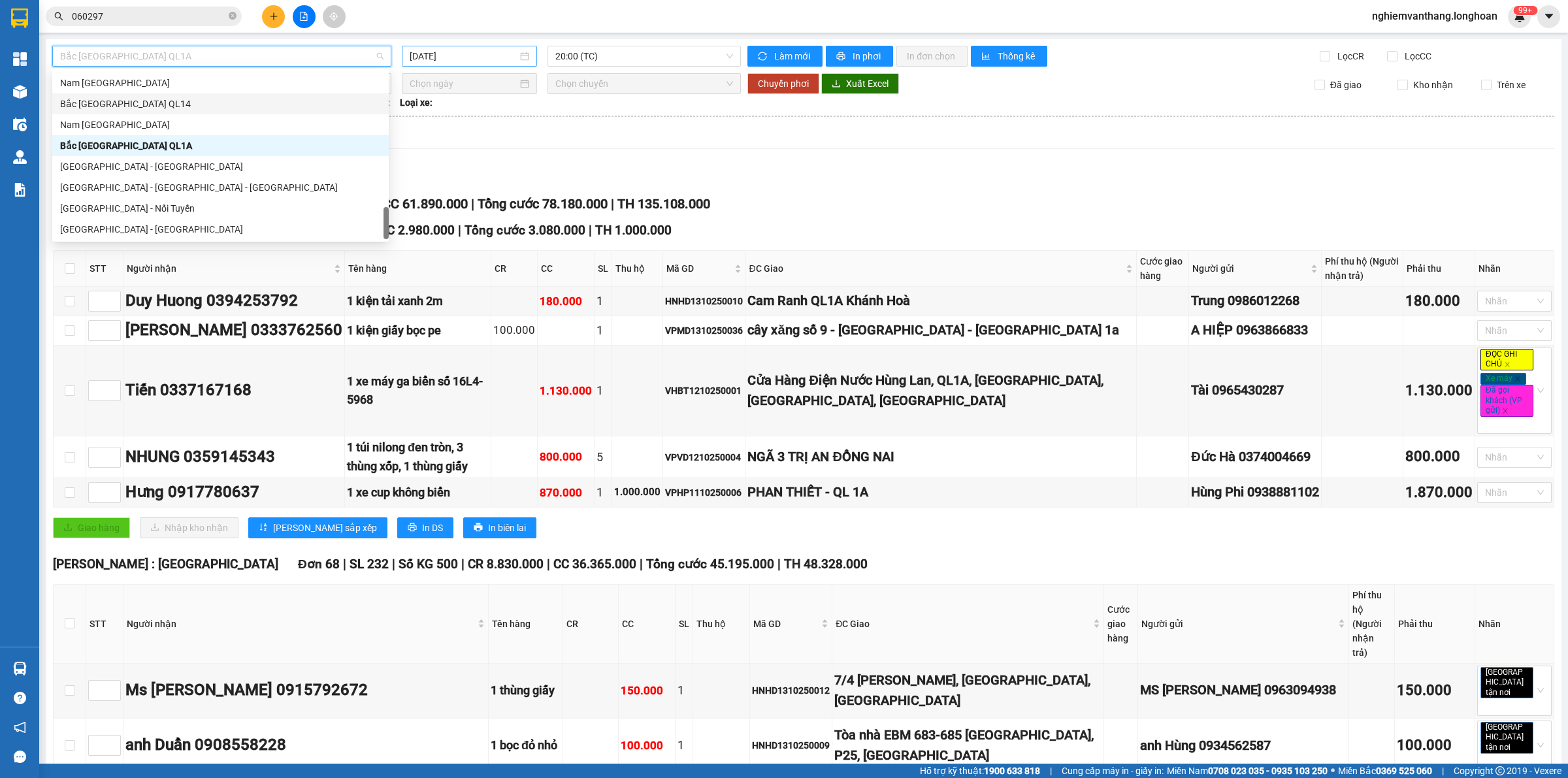
click at [466, 54] on input "[DATE]" at bounding box center [463, 56] width 108 height 15
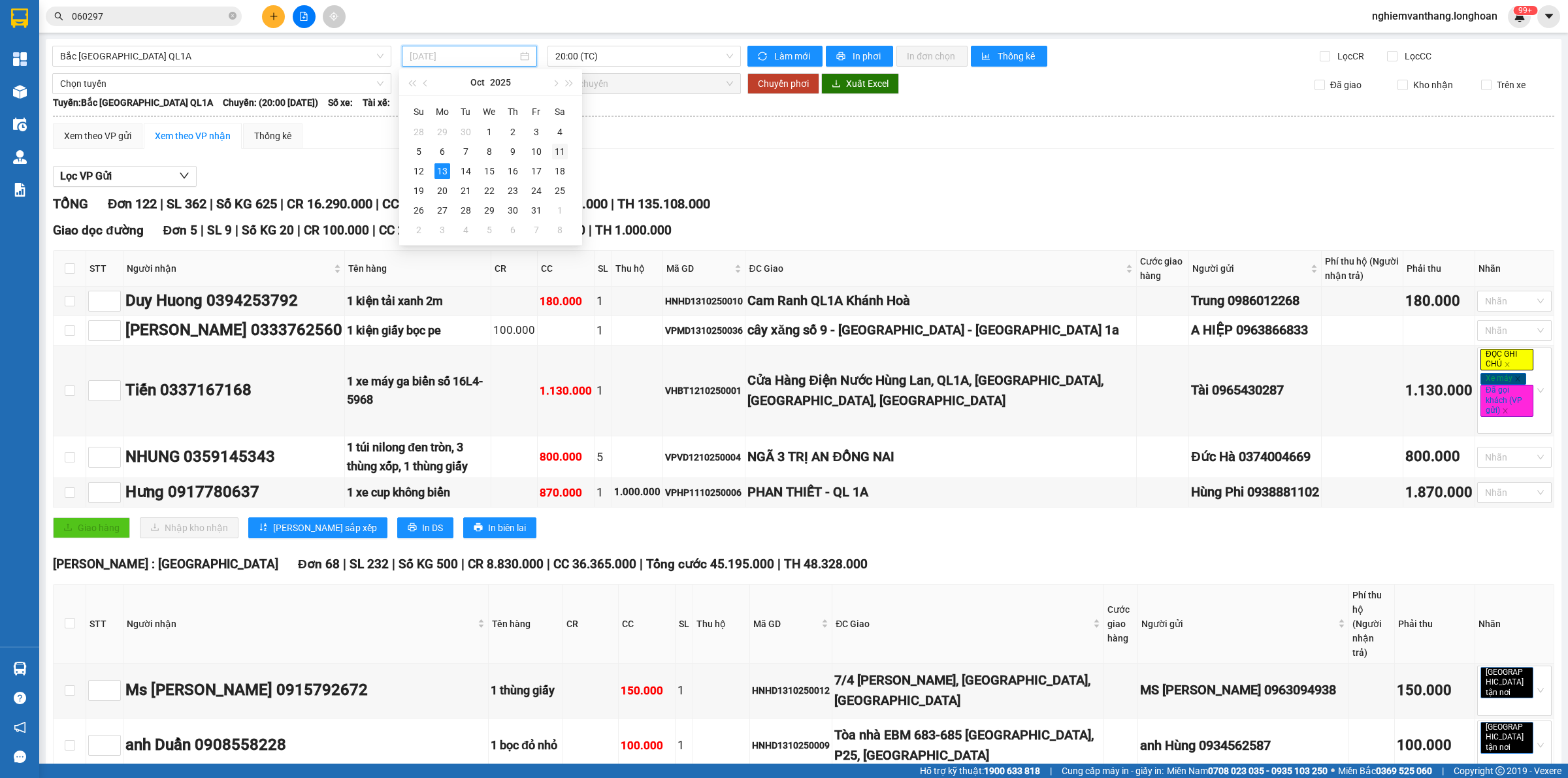
click at [562, 152] on div "11" at bounding box center [560, 151] width 16 height 16
type input "[DATE]"
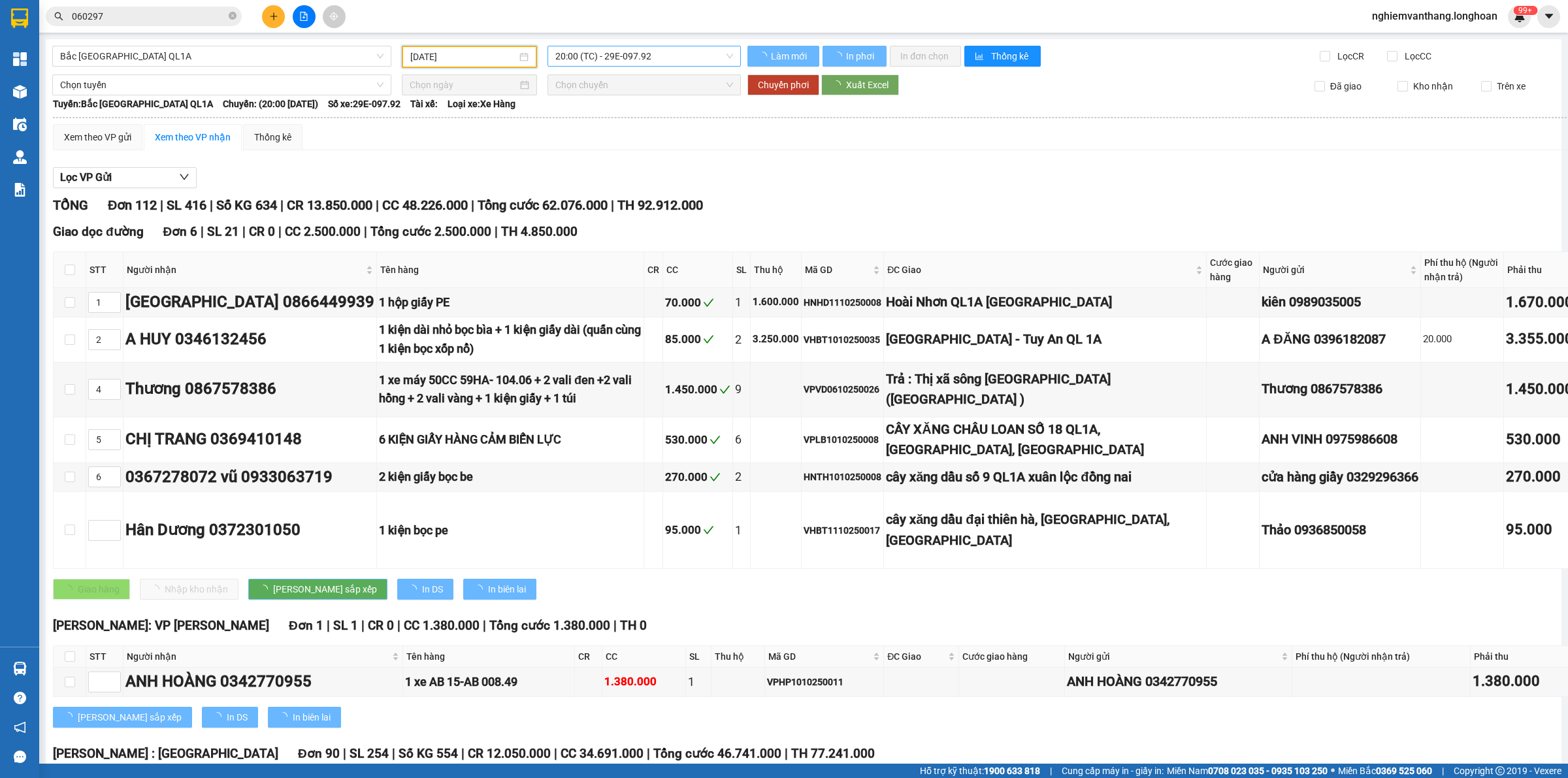
click at [658, 54] on span "20:00 (TC) - 29E-097.92" at bounding box center [644, 56] width 178 height 20
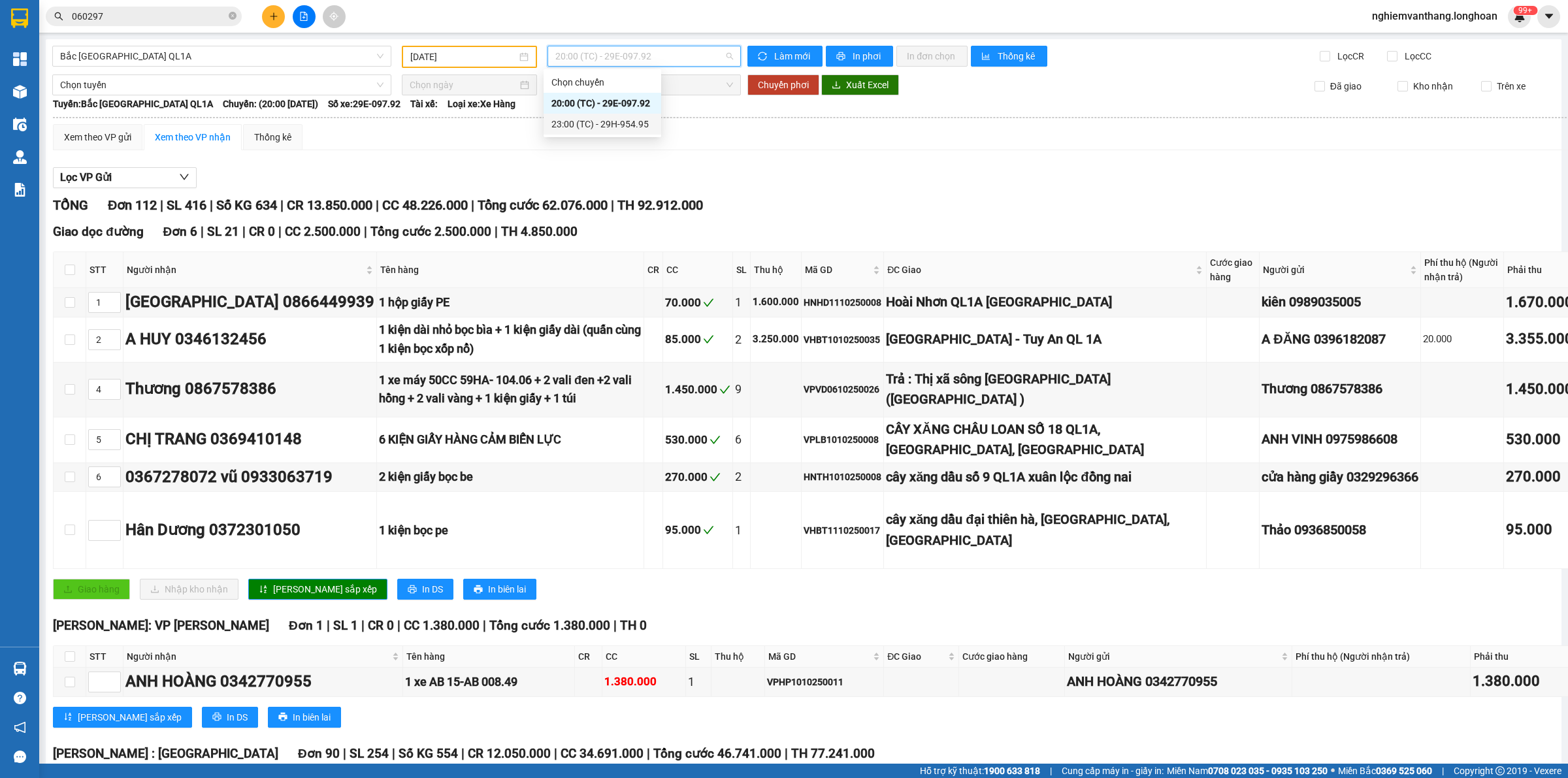
click at [612, 120] on div "23:00 (TC) - 29H-954.95" at bounding box center [602, 124] width 102 height 15
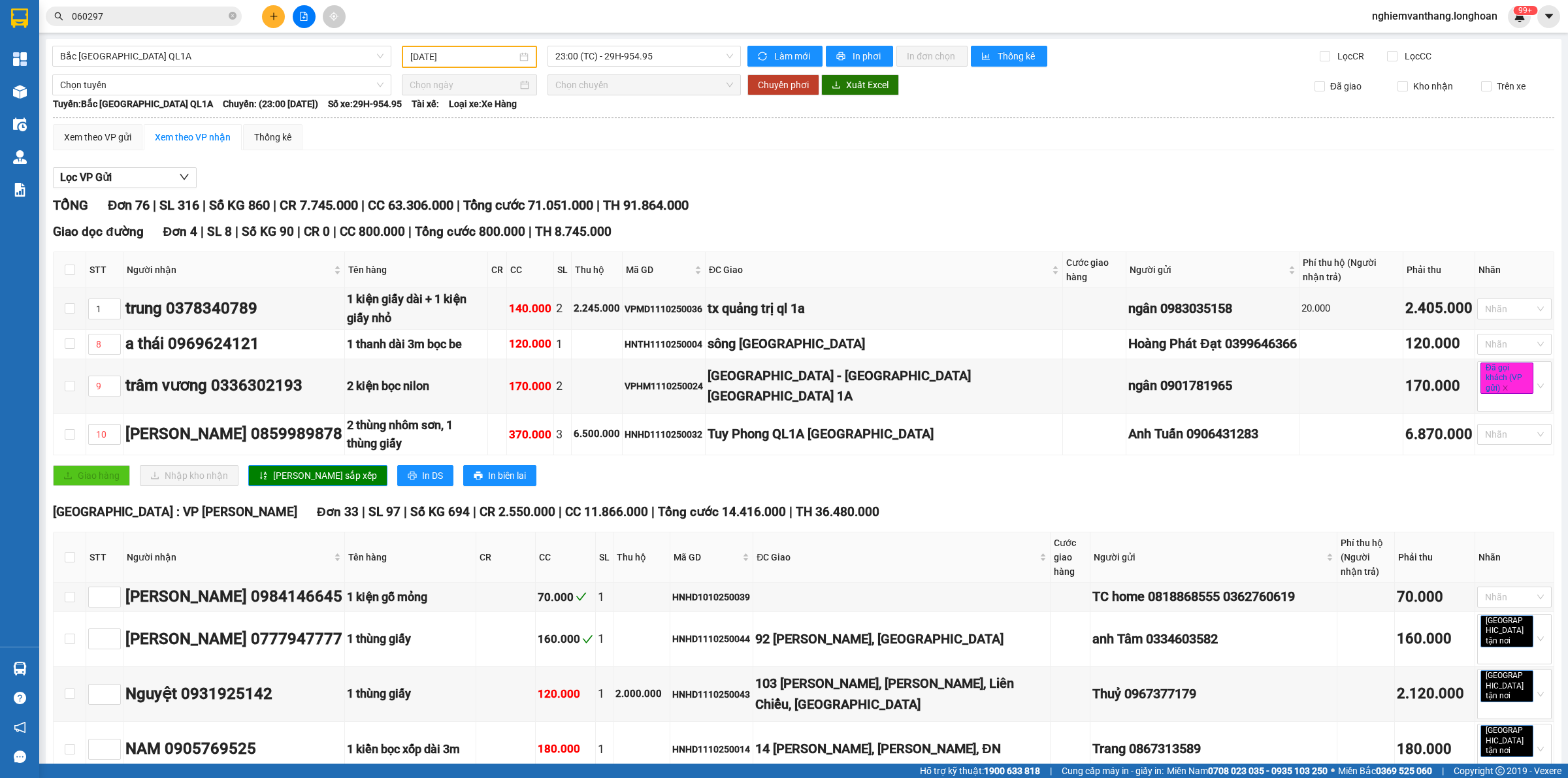
scroll to position [1040, 0]
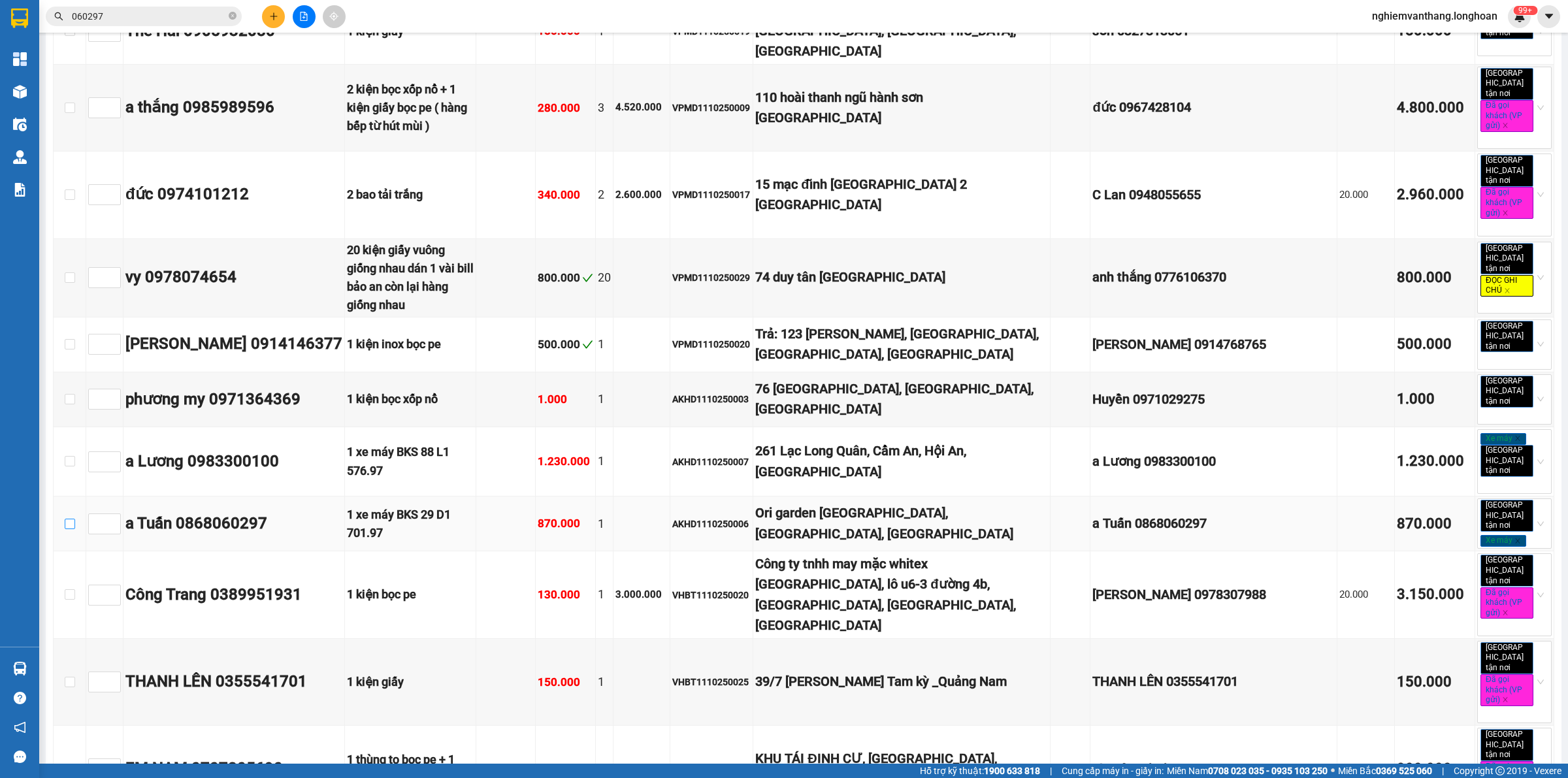
drag, startPoint x: 72, startPoint y: 377, endPoint x: 160, endPoint y: 358, distance: 90.0
click at [72, 519] on input "checkbox" at bounding box center [70, 524] width 10 height 10
checkbox input "true"
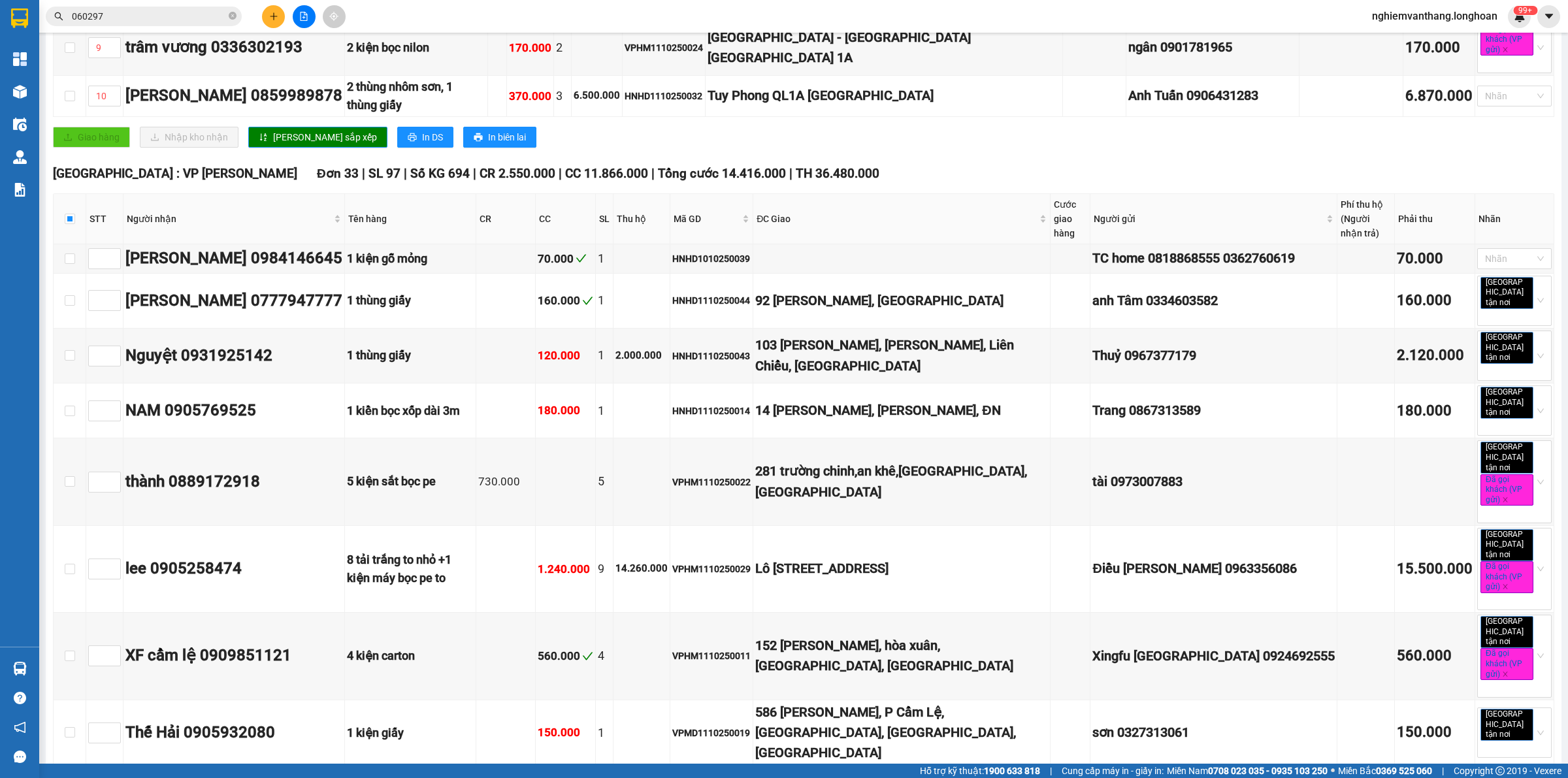
scroll to position [0, 0]
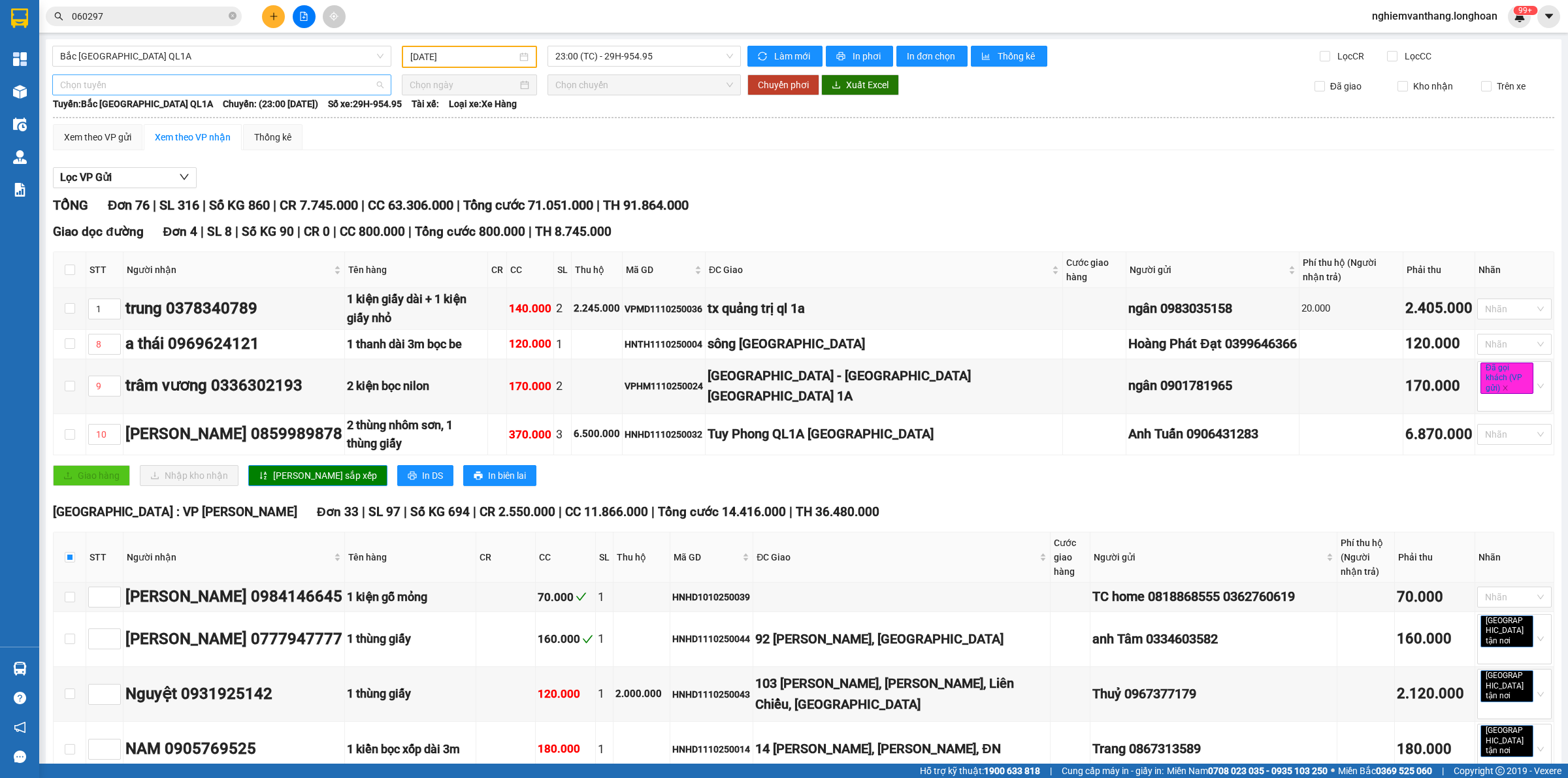
click at [107, 86] on span "Chọn tuyến" at bounding box center [222, 85] width 323 height 20
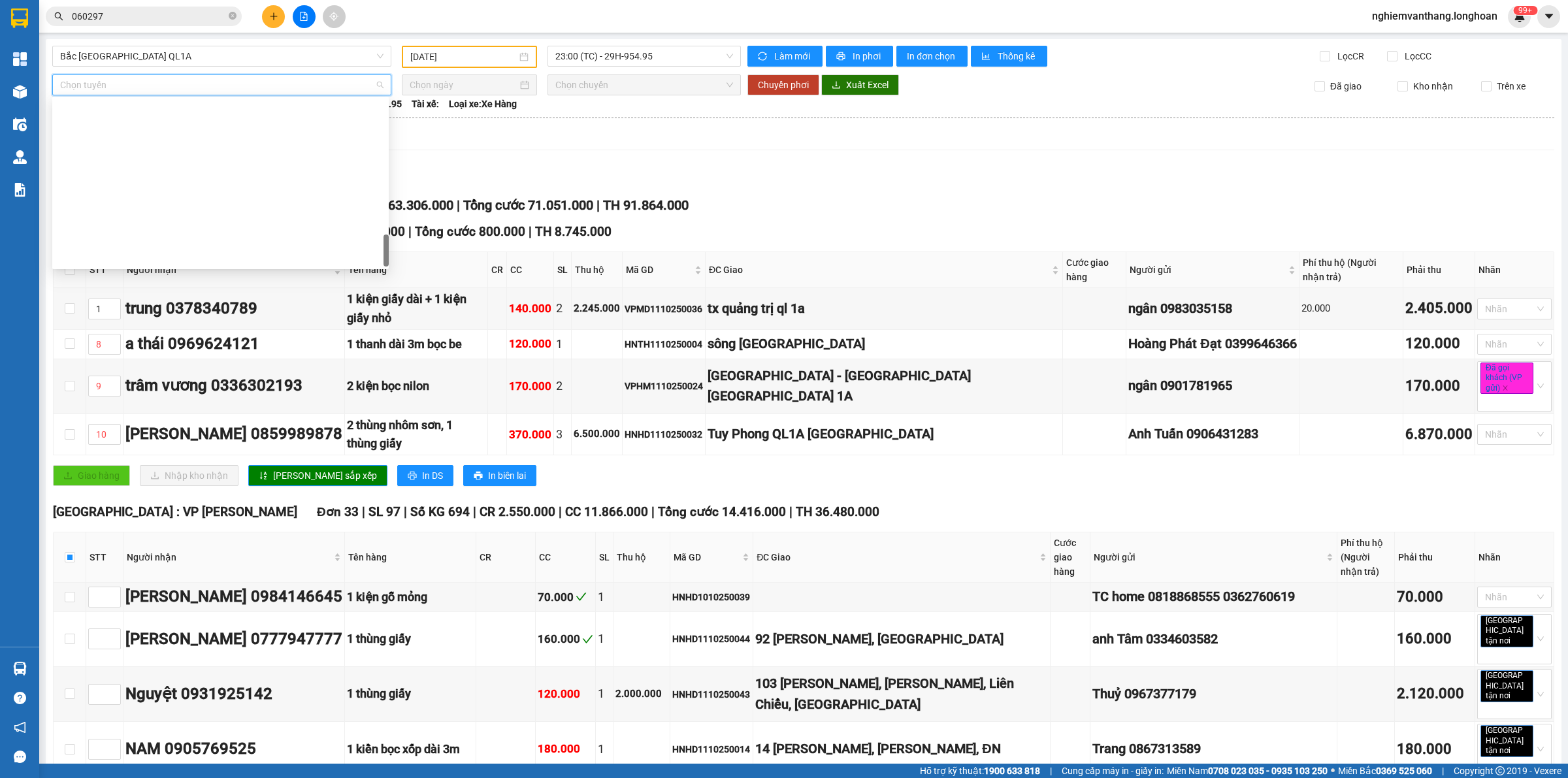
scroll to position [919, 0]
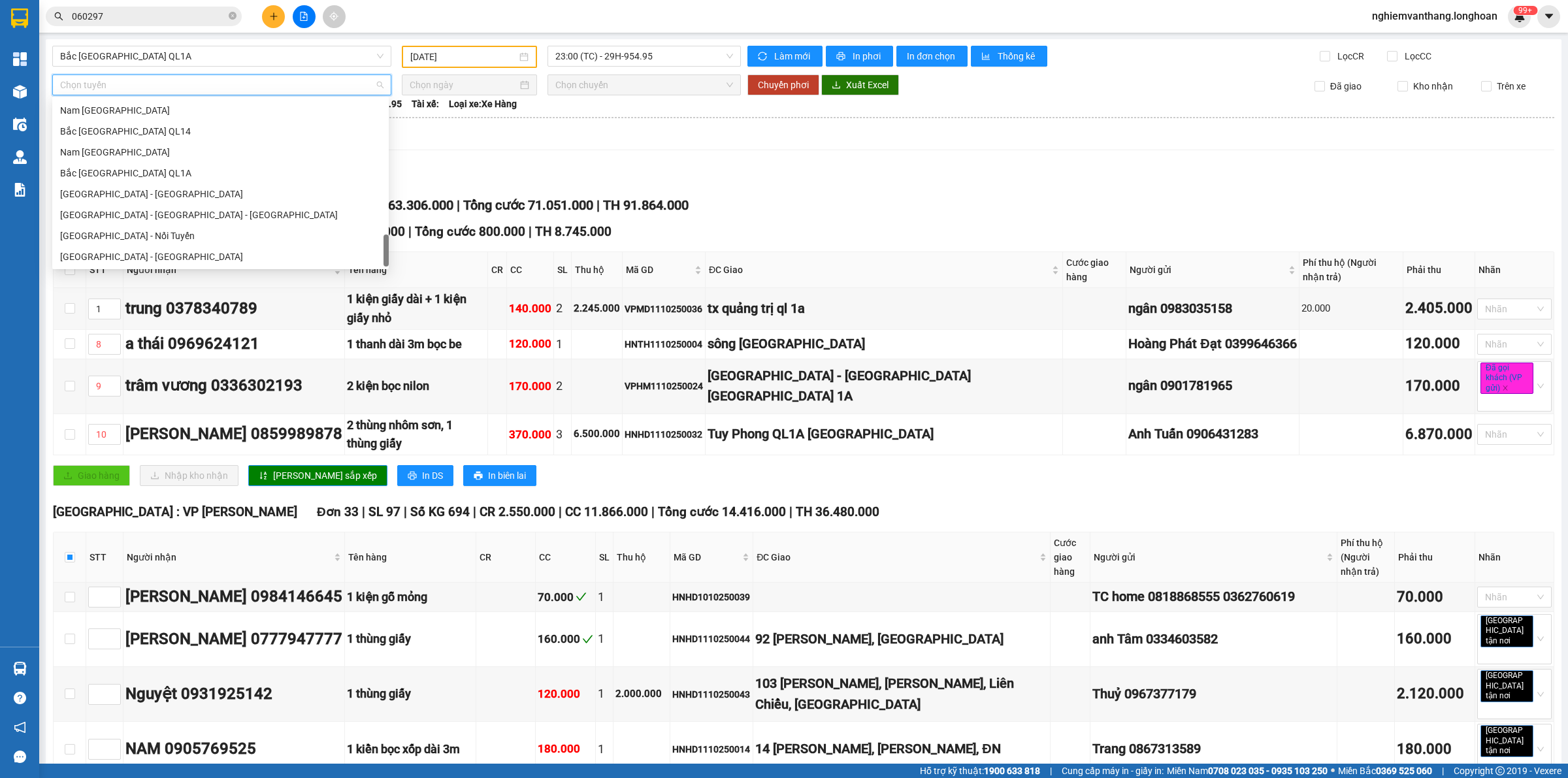
click at [134, 174] on div "Bắc [GEOGRAPHIC_DATA] QL1A" at bounding box center [220, 173] width 321 height 15
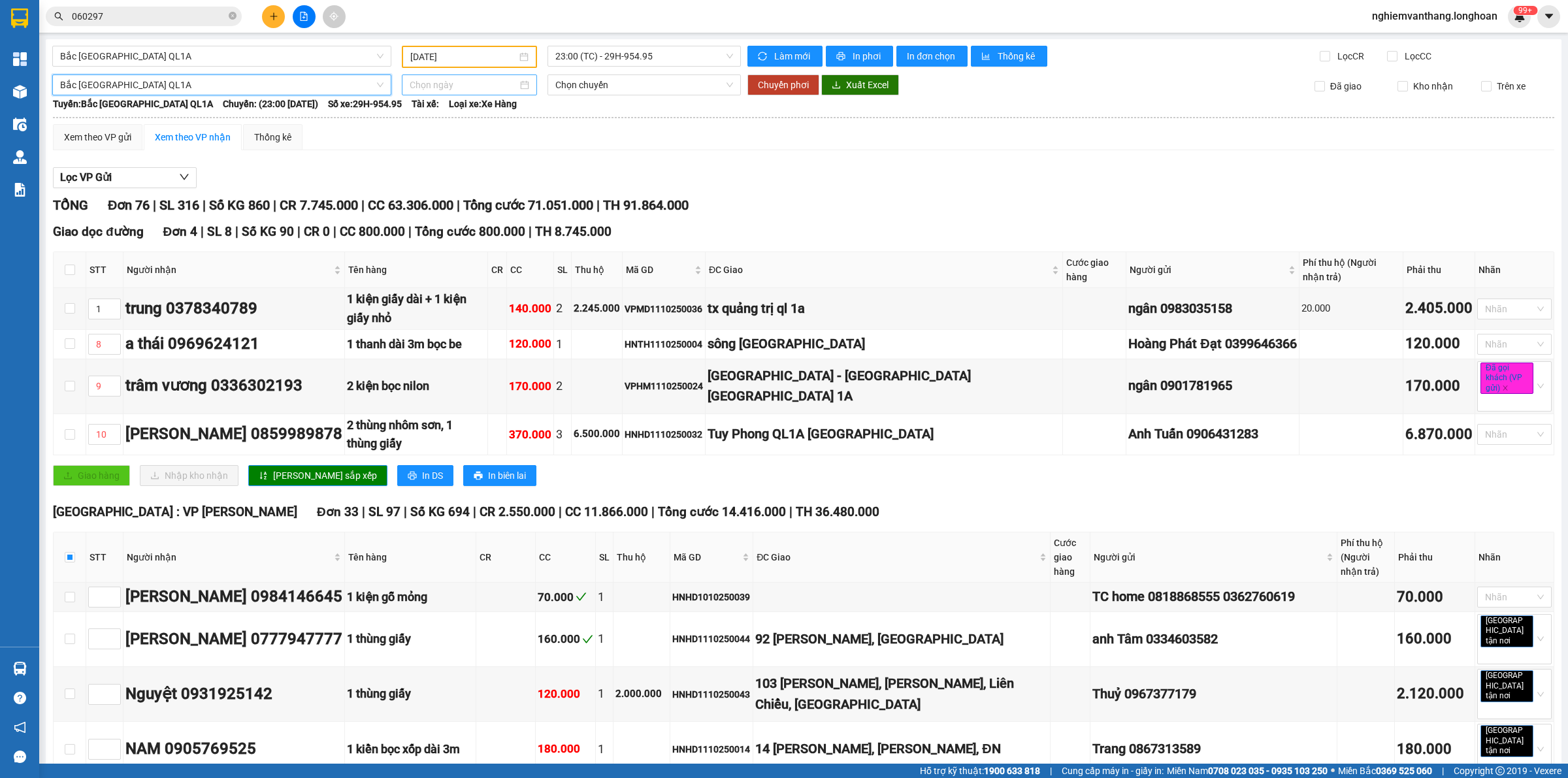
click at [446, 86] on input at bounding box center [463, 85] width 108 height 15
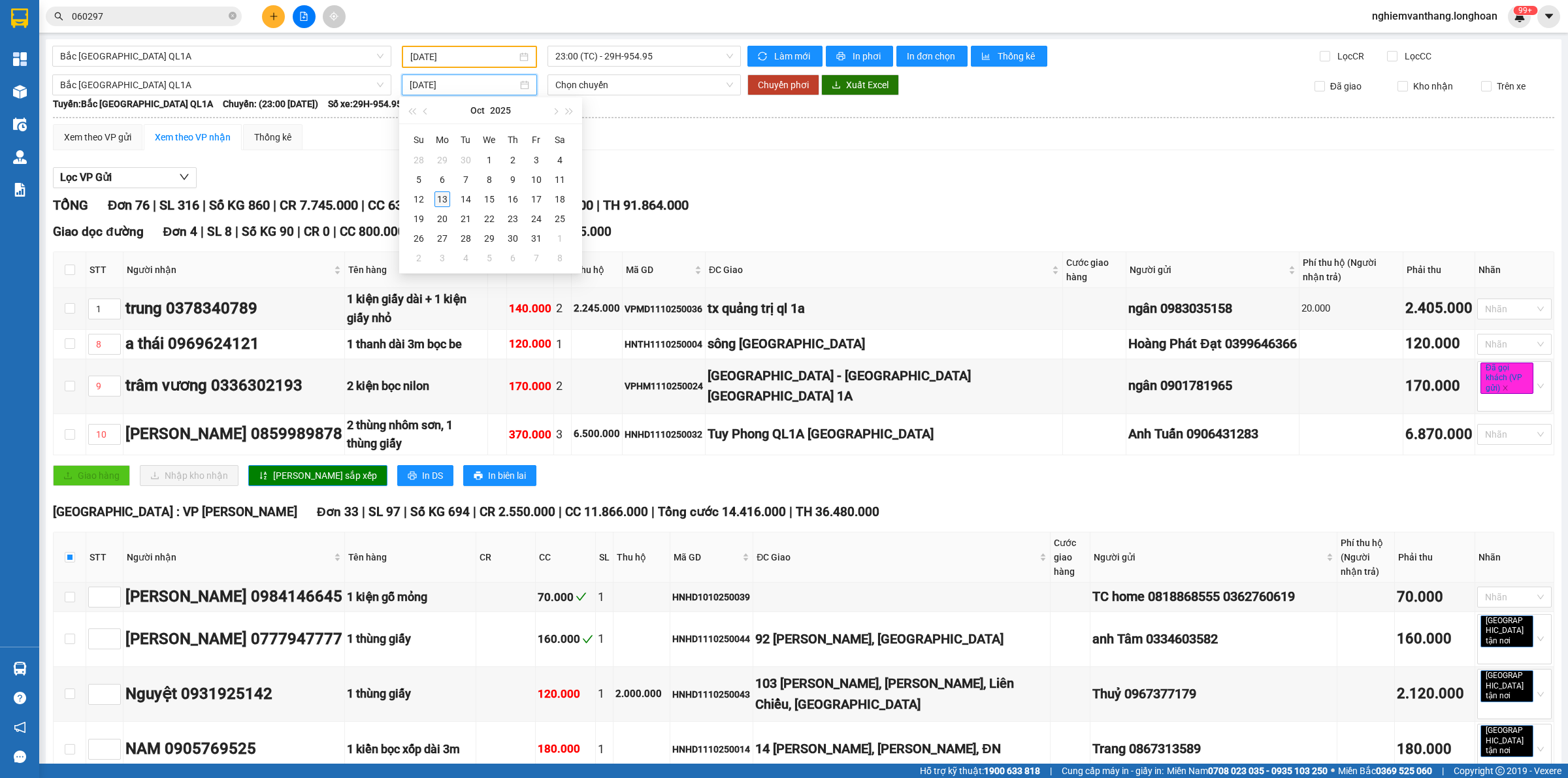
type input "[DATE]"
click at [438, 203] on div "13" at bounding box center [443, 199] width 16 height 16
click at [451, 86] on input "[DATE]" at bounding box center [463, 85] width 108 height 15
click at [424, 200] on div "12" at bounding box center [419, 199] width 16 height 16
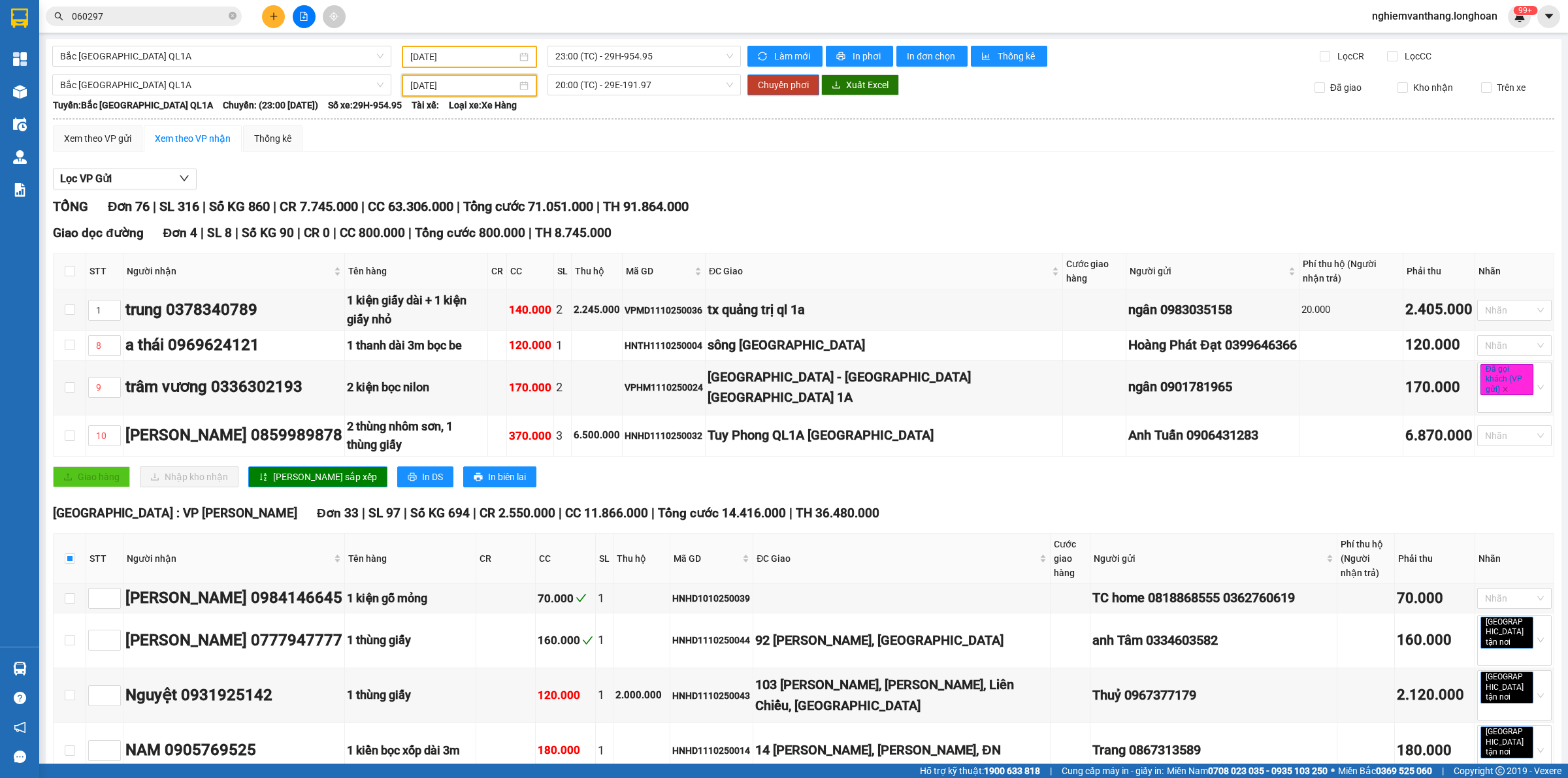
click at [465, 83] on input "[DATE]" at bounding box center [463, 86] width 107 height 15
click at [447, 196] on div "13" at bounding box center [443, 199] width 16 height 16
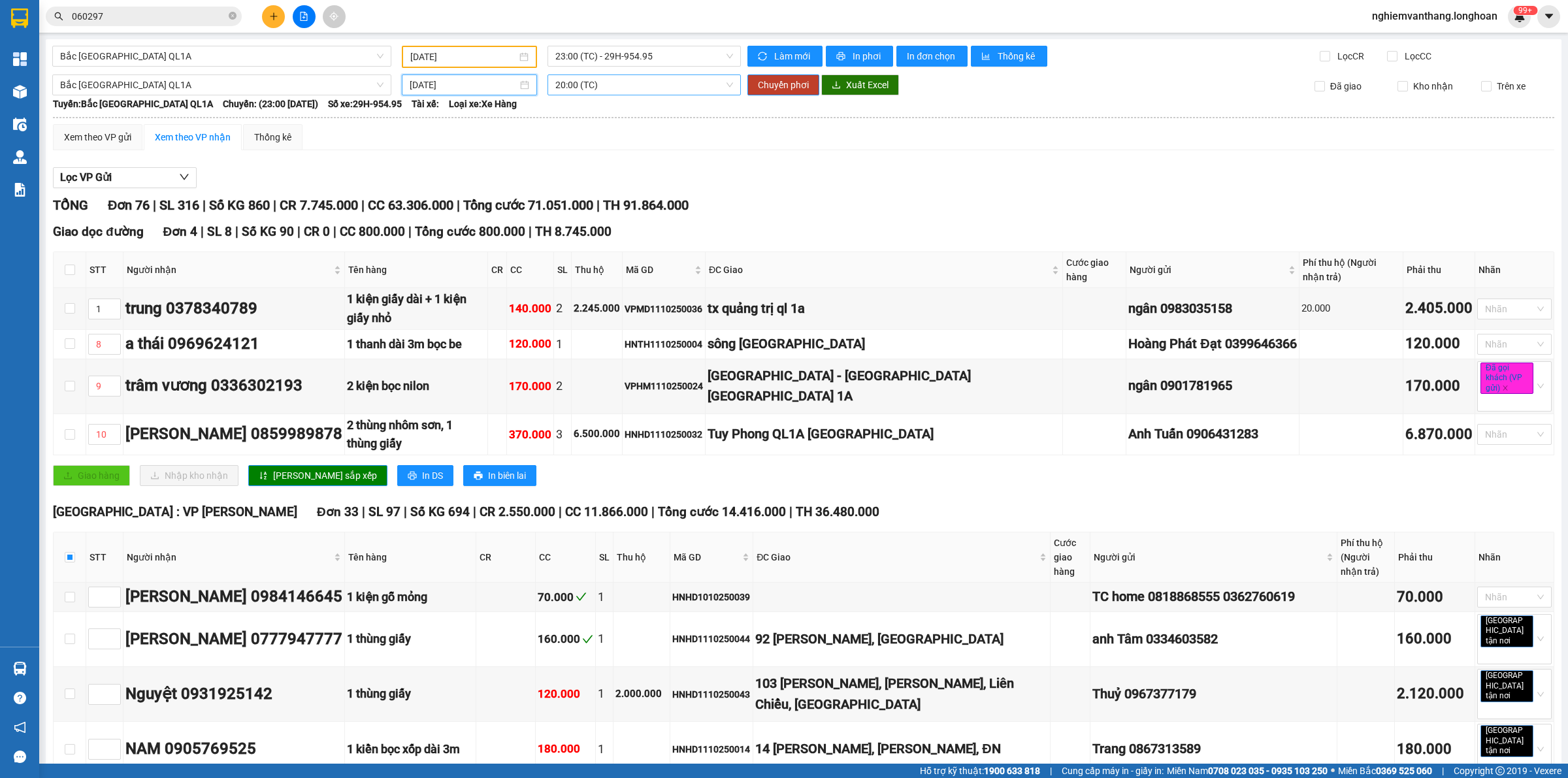
type input "[DATE]"
click at [621, 82] on span "20:00 (TC)" at bounding box center [644, 85] width 178 height 20
click at [594, 152] on div "23:00 (TC)" at bounding box center [602, 151] width 102 height 15
click at [778, 84] on span "Chuyển phơi" at bounding box center [783, 85] width 51 height 15
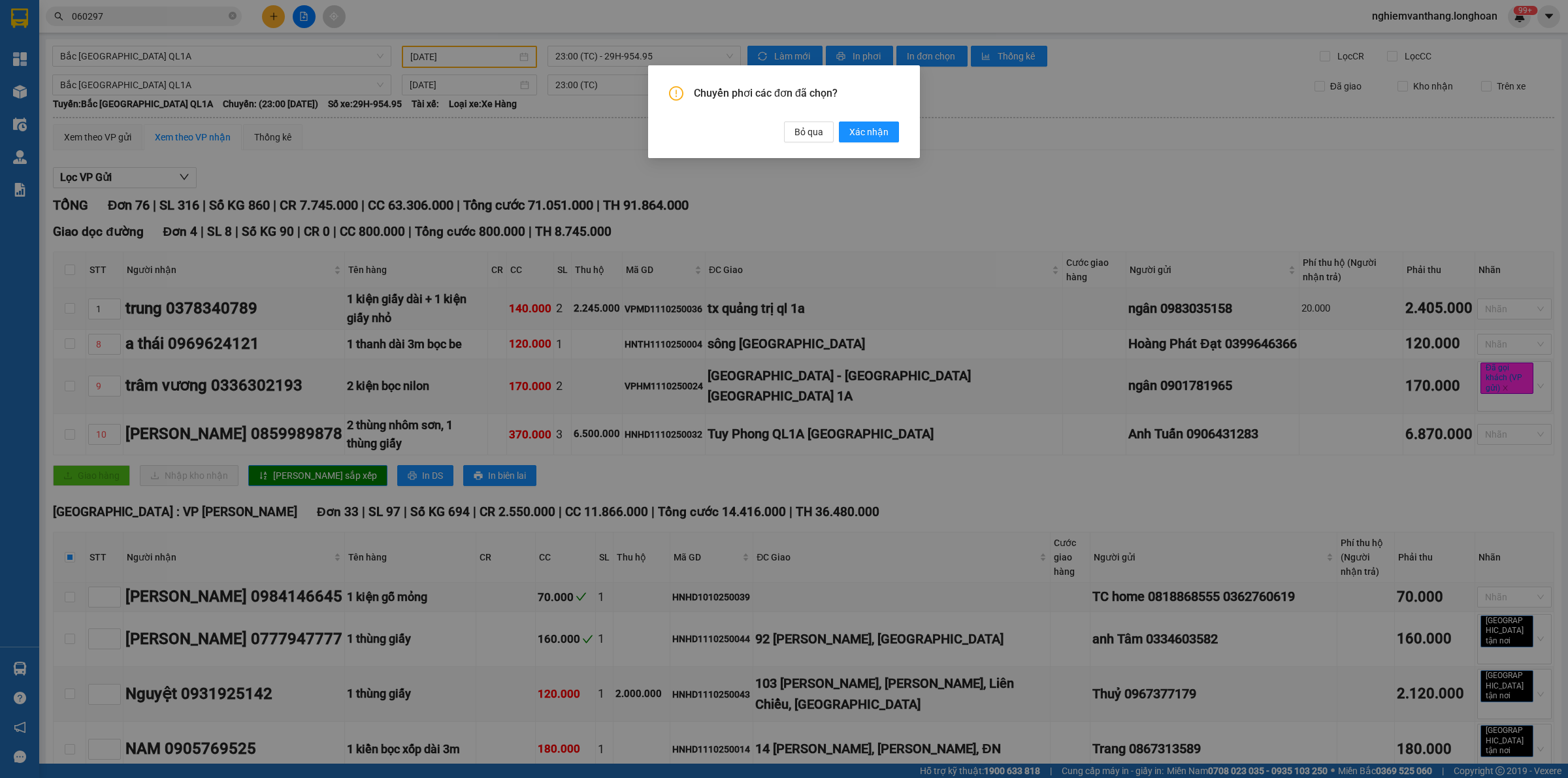
click at [858, 120] on div "Chuyển phơi các đơn đã chọn? Bỏ qua Xác nhận" at bounding box center [784, 114] width 230 height 56
click at [858, 125] on span "Xác nhận" at bounding box center [869, 132] width 39 height 15
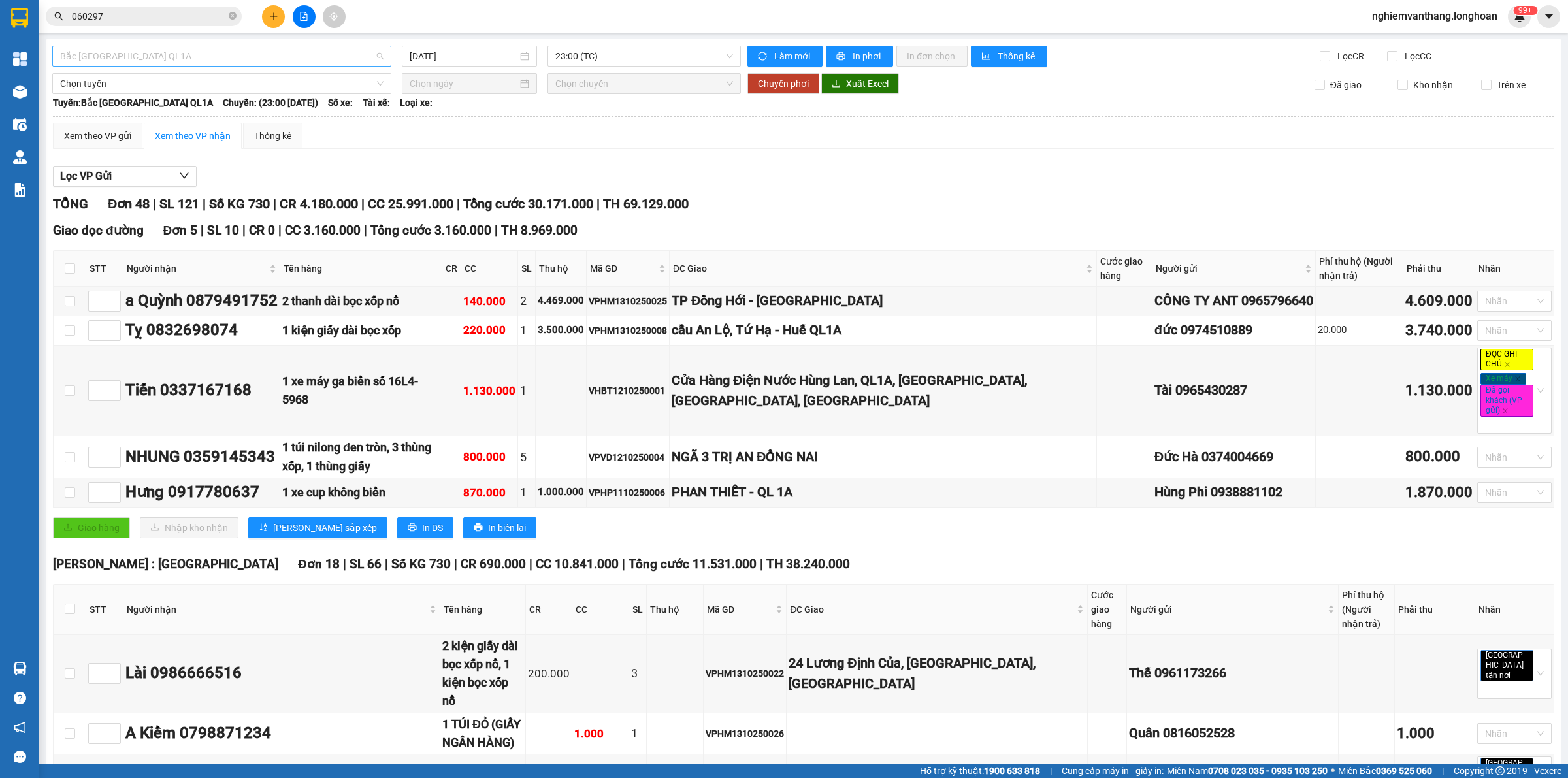
click at [160, 51] on span "Bắc [GEOGRAPHIC_DATA] QL1A" at bounding box center [222, 56] width 323 height 20
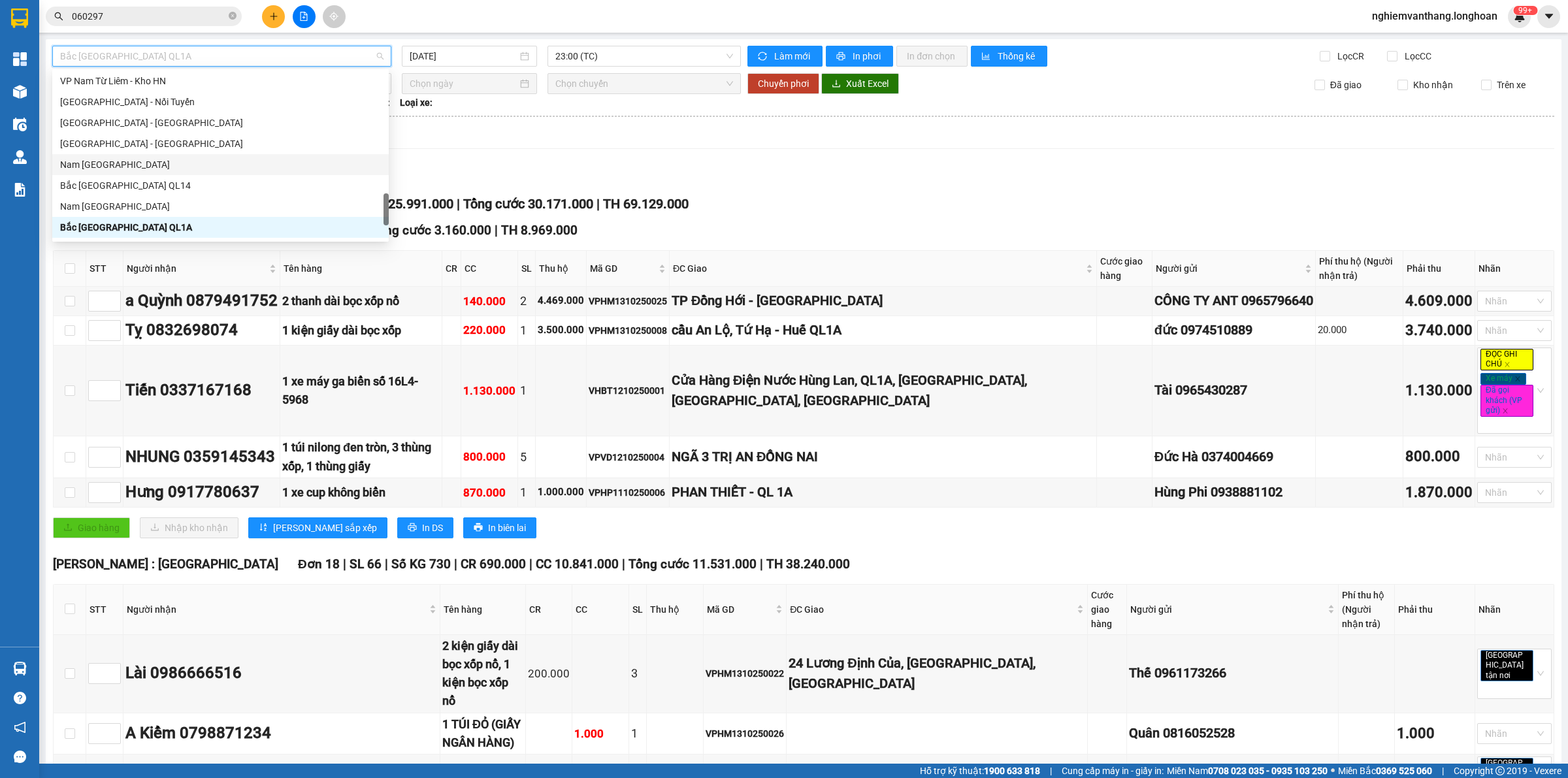
scroll to position [799, 0]
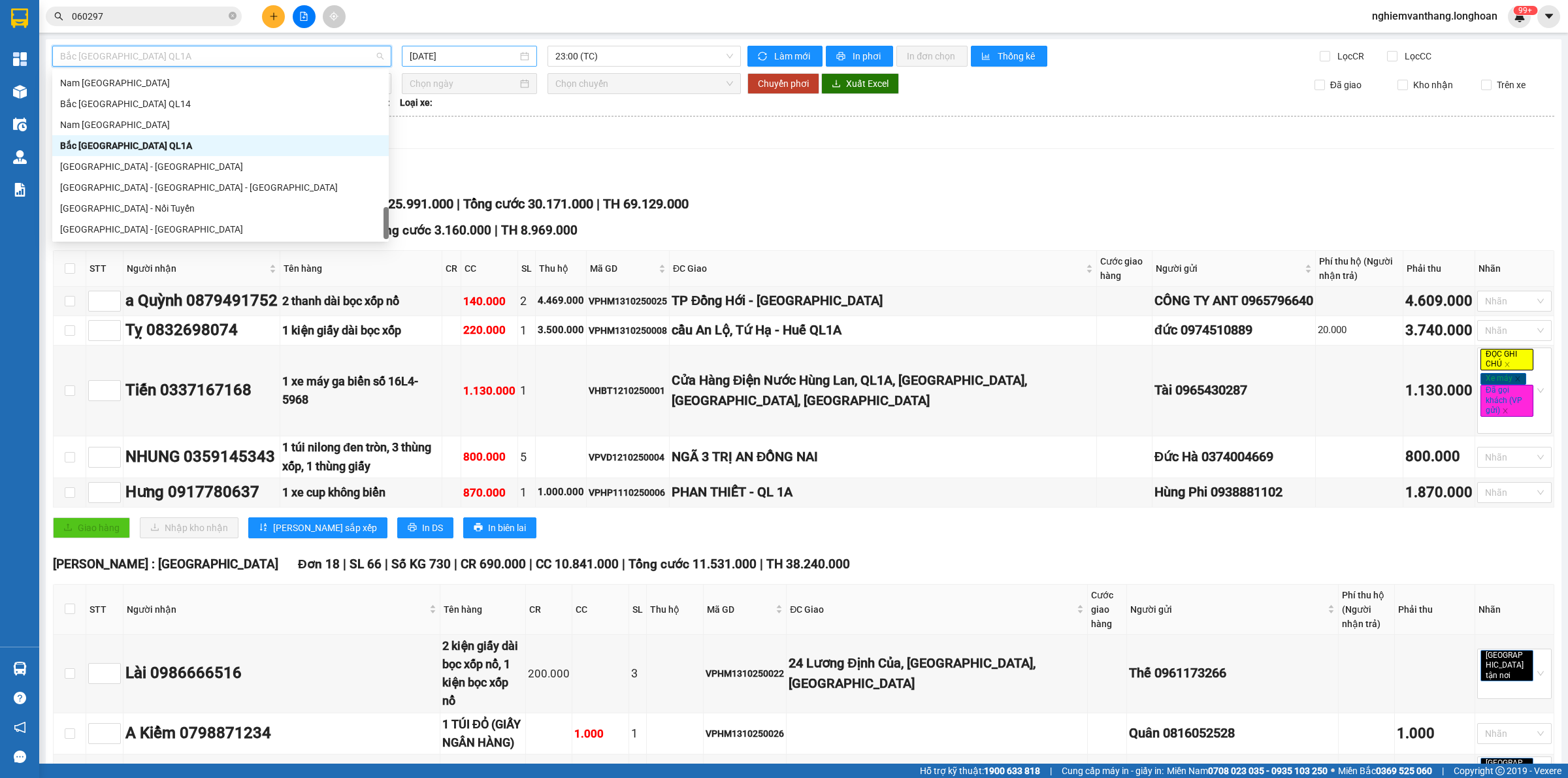
click at [479, 60] on input "[DATE]" at bounding box center [463, 56] width 108 height 15
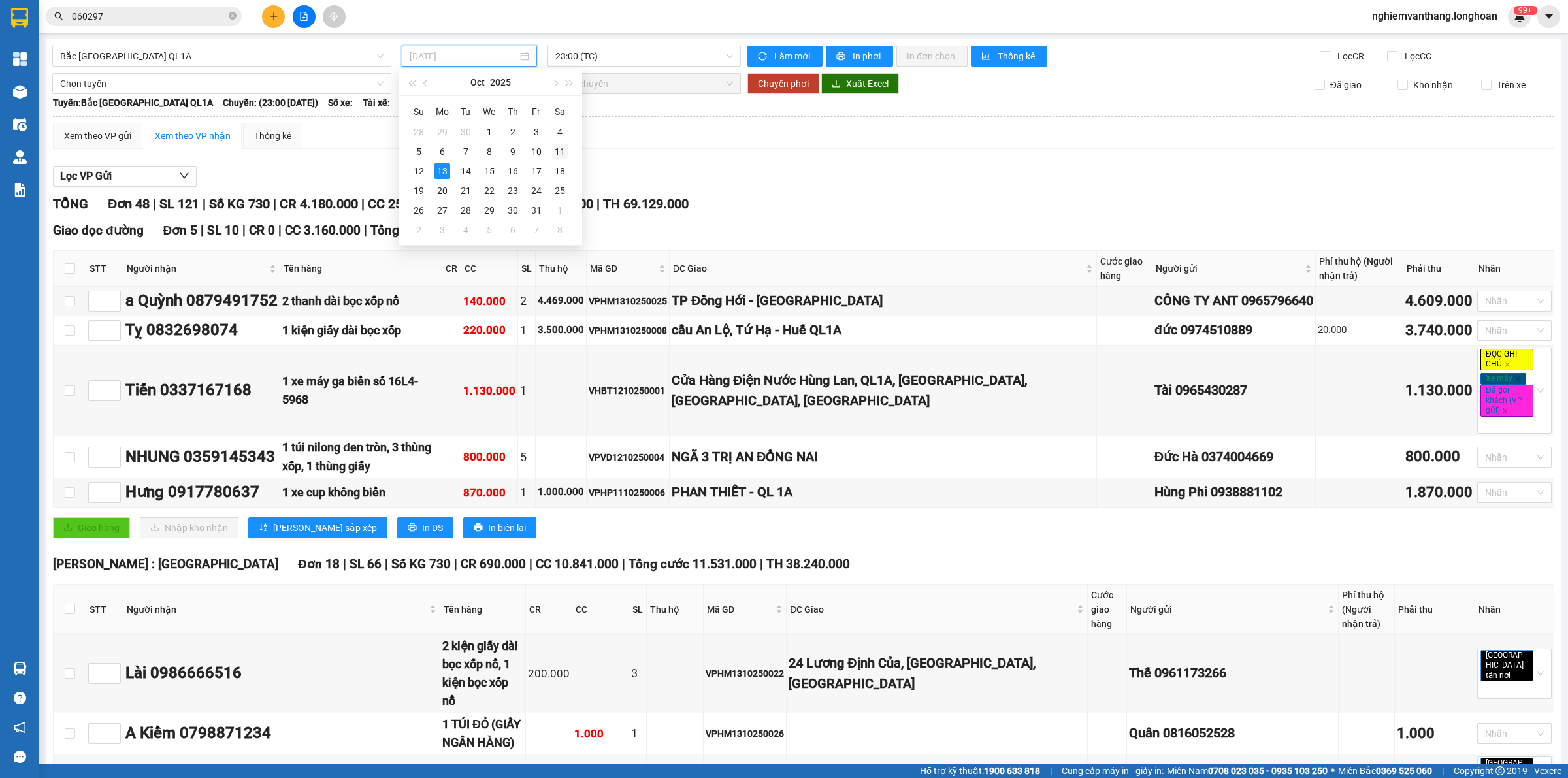
click at [554, 149] on div "11" at bounding box center [560, 151] width 16 height 16
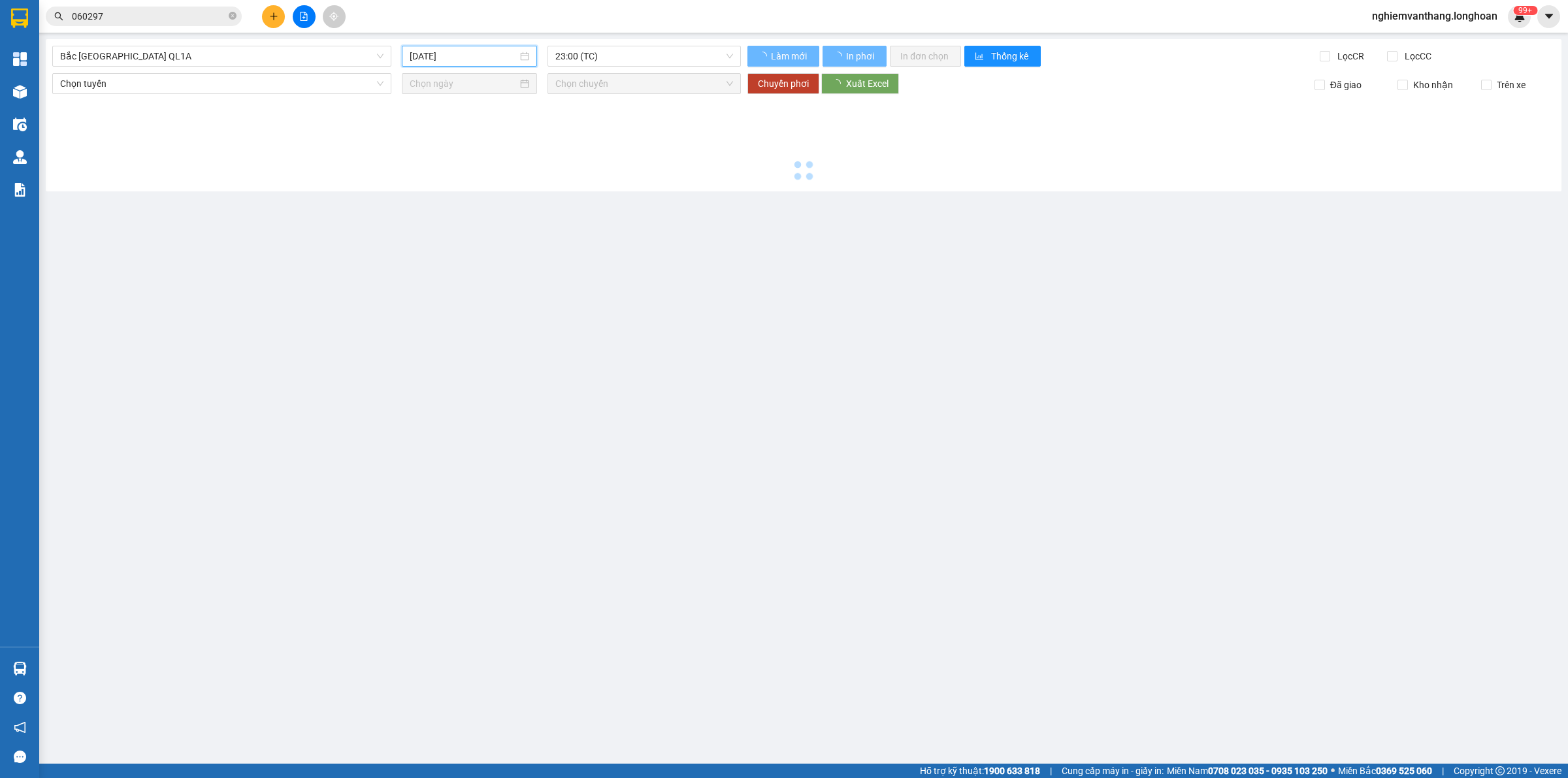
type input "[DATE]"
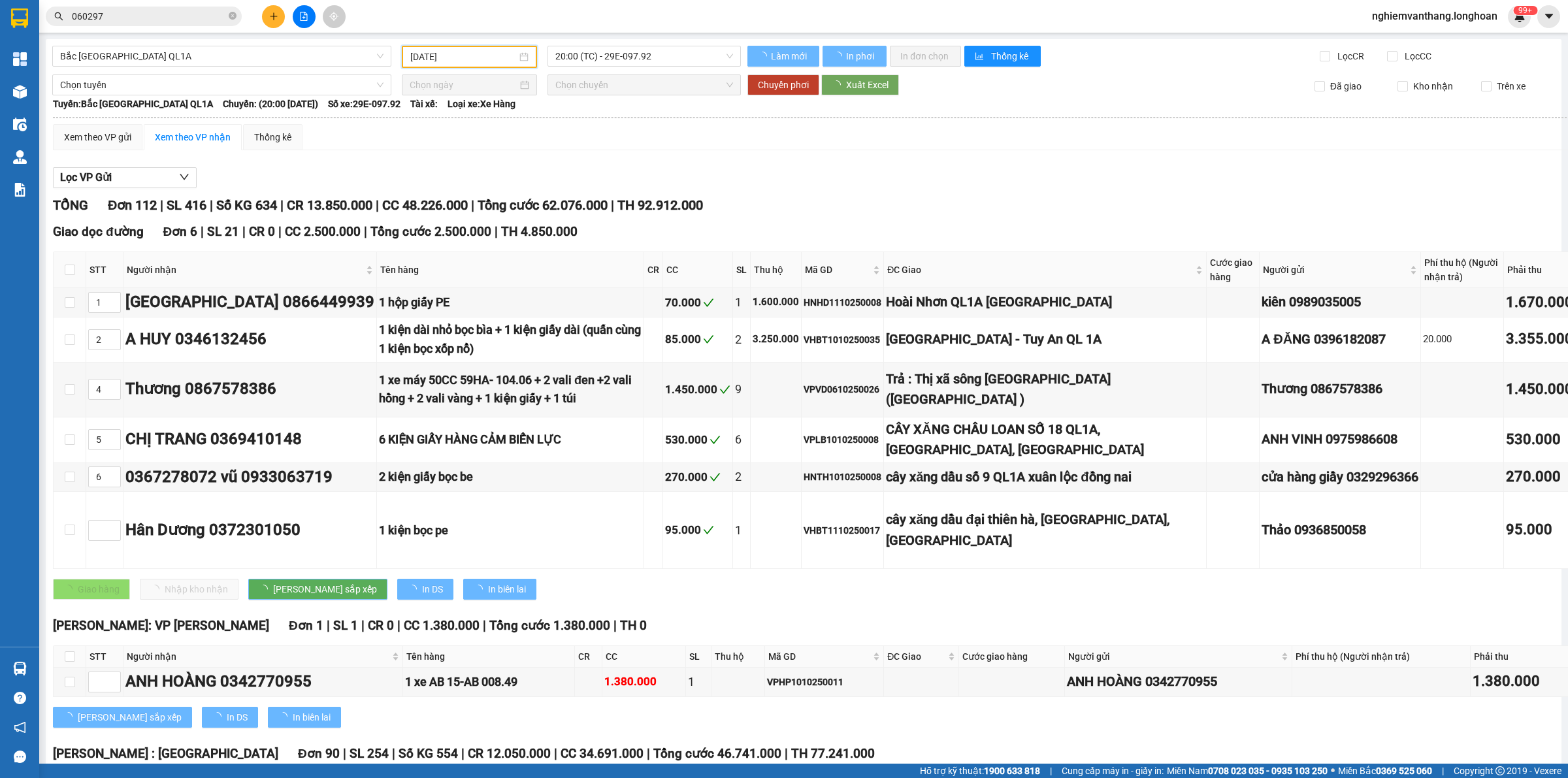
click at [615, 51] on span "20:00 (TC) - 29E-097.92" at bounding box center [644, 56] width 178 height 20
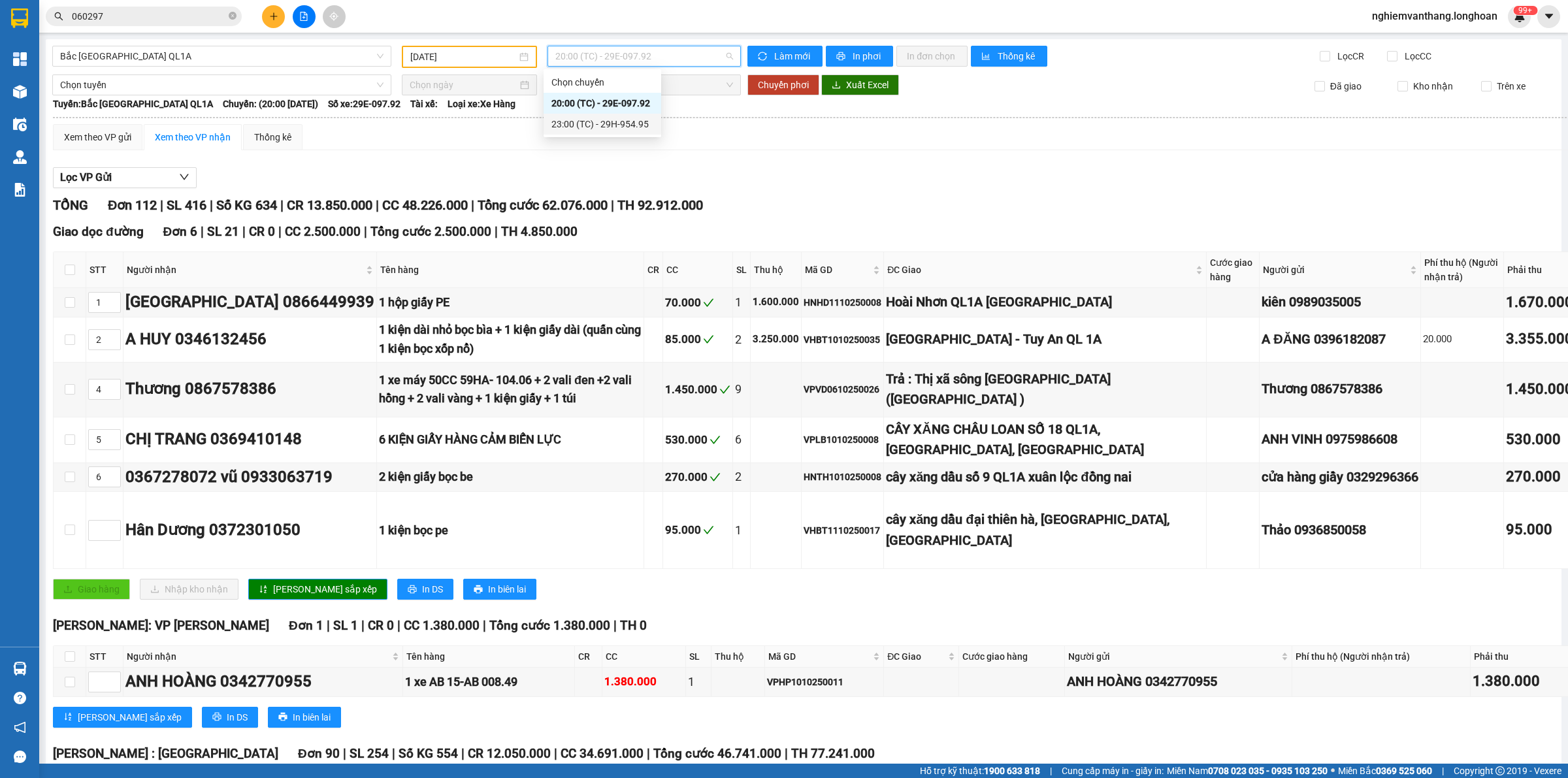
click at [579, 125] on div "23:00 (TC) - 29H-954.95" at bounding box center [602, 124] width 102 height 15
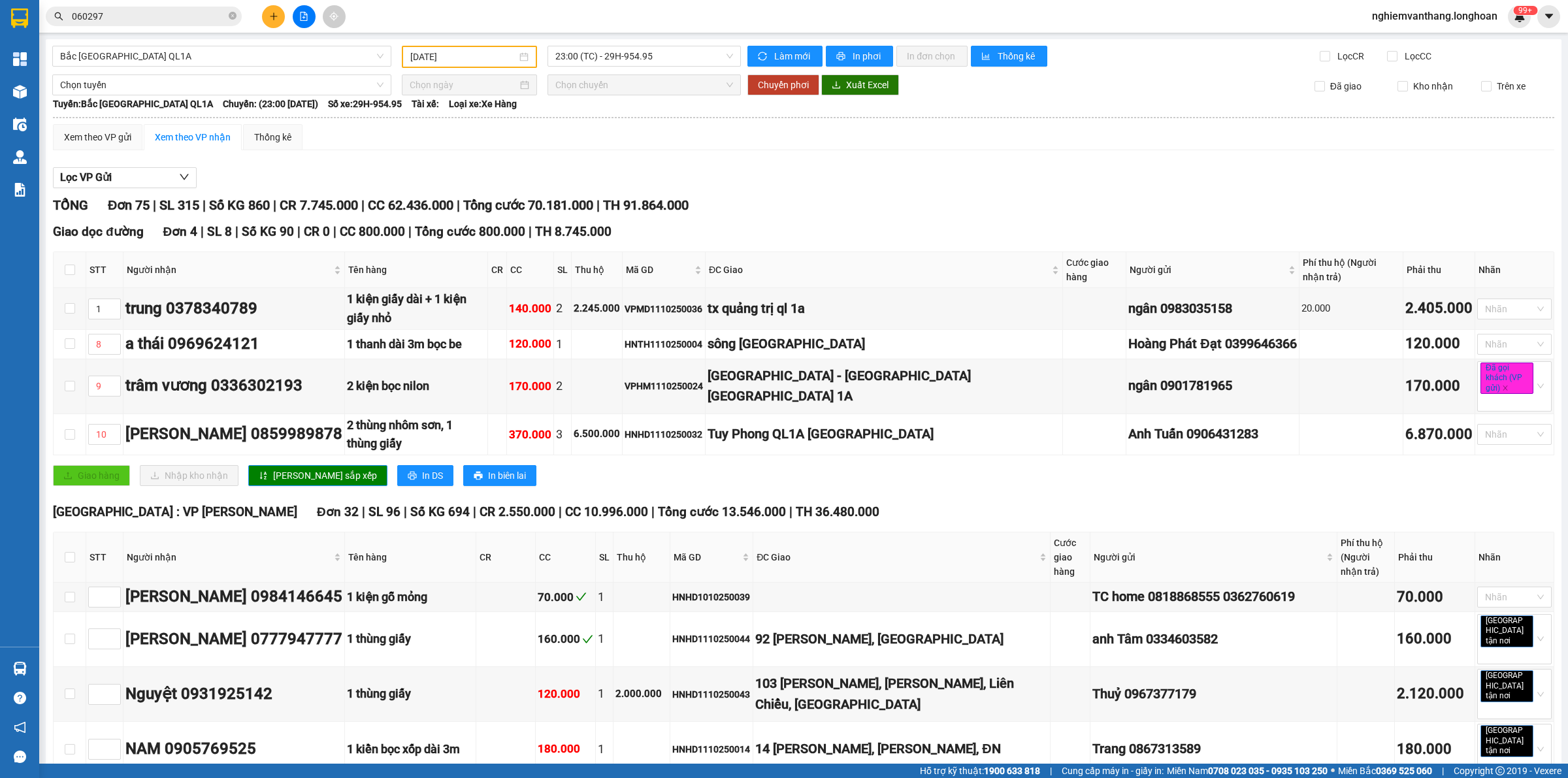
scroll to position [987, 0]
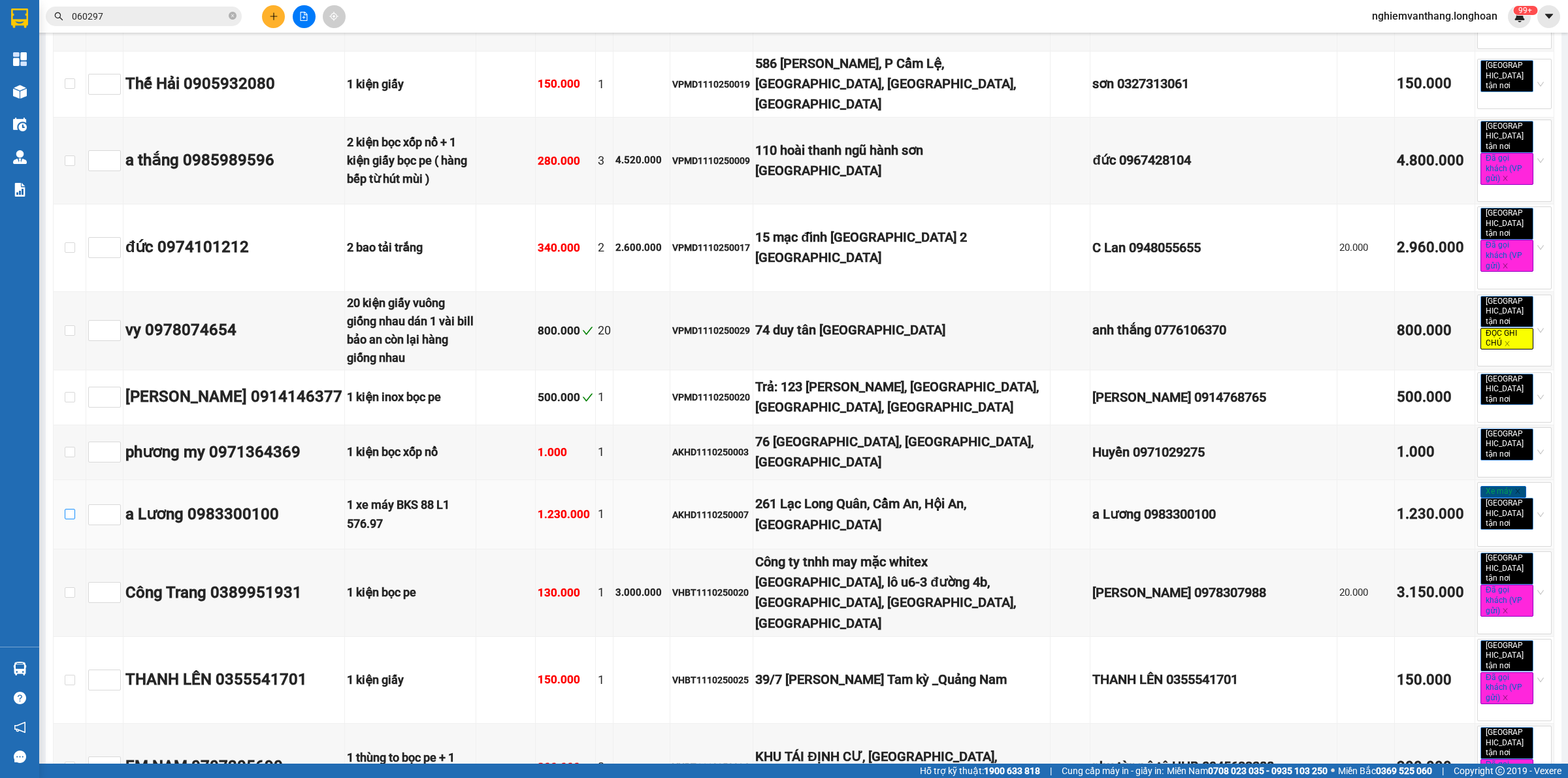
click at [68, 508] on label at bounding box center [70, 515] width 10 height 15
click at [68, 508] on input "checkbox" at bounding box center [70, 513] width 10 height 10
checkbox input "true"
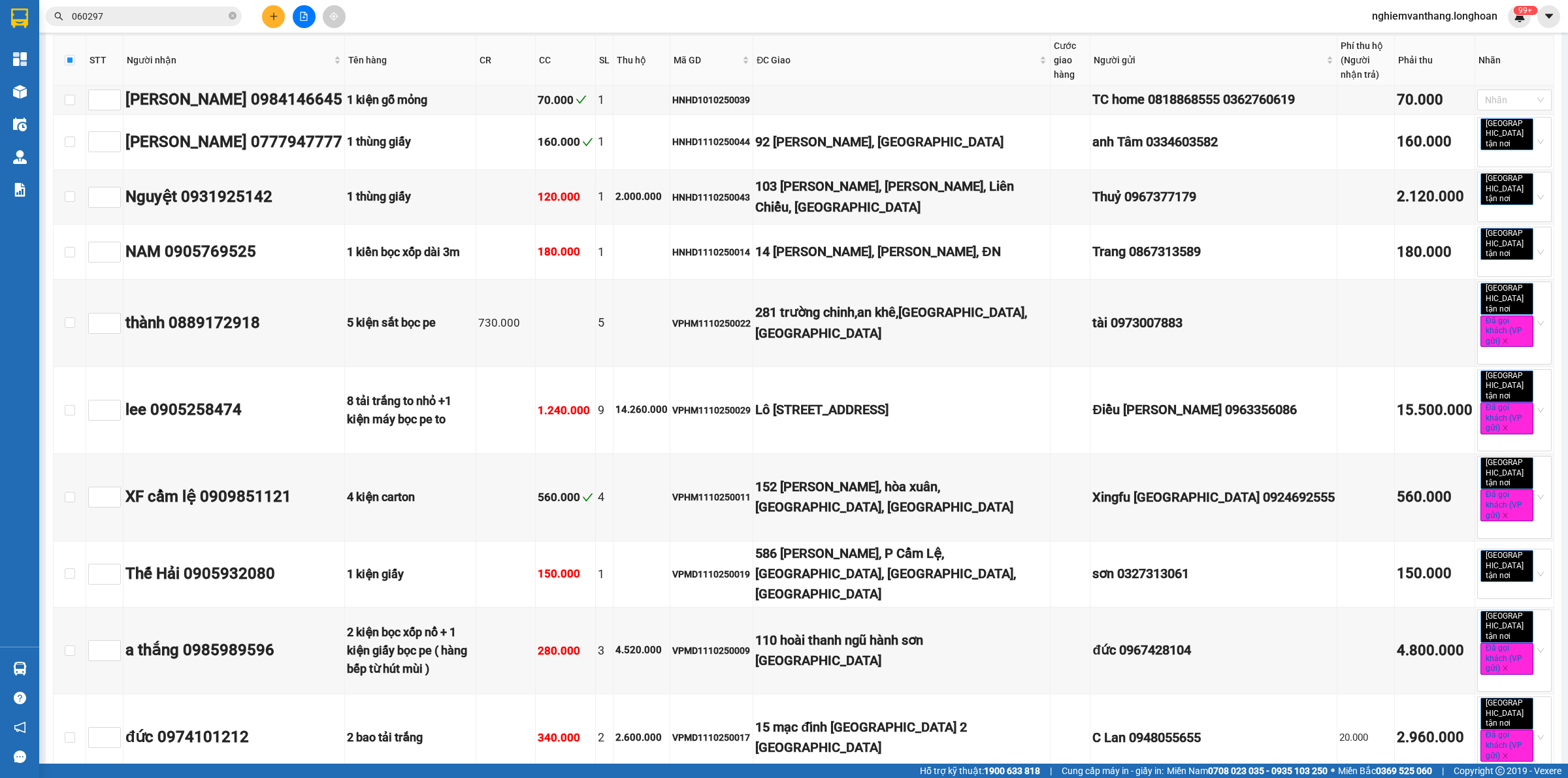
scroll to position [0, 0]
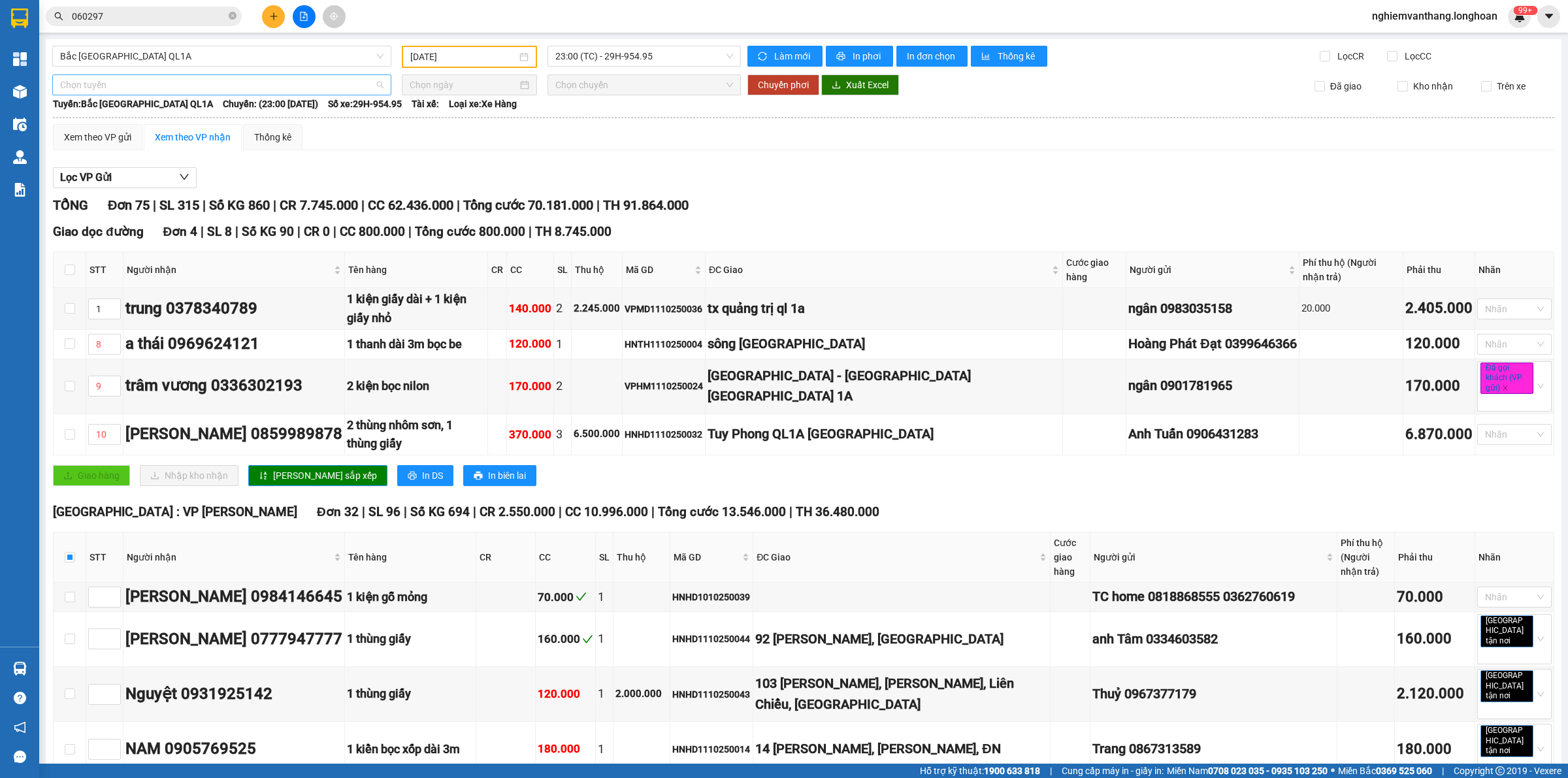
drag, startPoint x: 164, startPoint y: 92, endPoint x: 152, endPoint y: 93, distance: 12.0
click at [163, 92] on span "Chọn tuyến" at bounding box center [222, 85] width 323 height 20
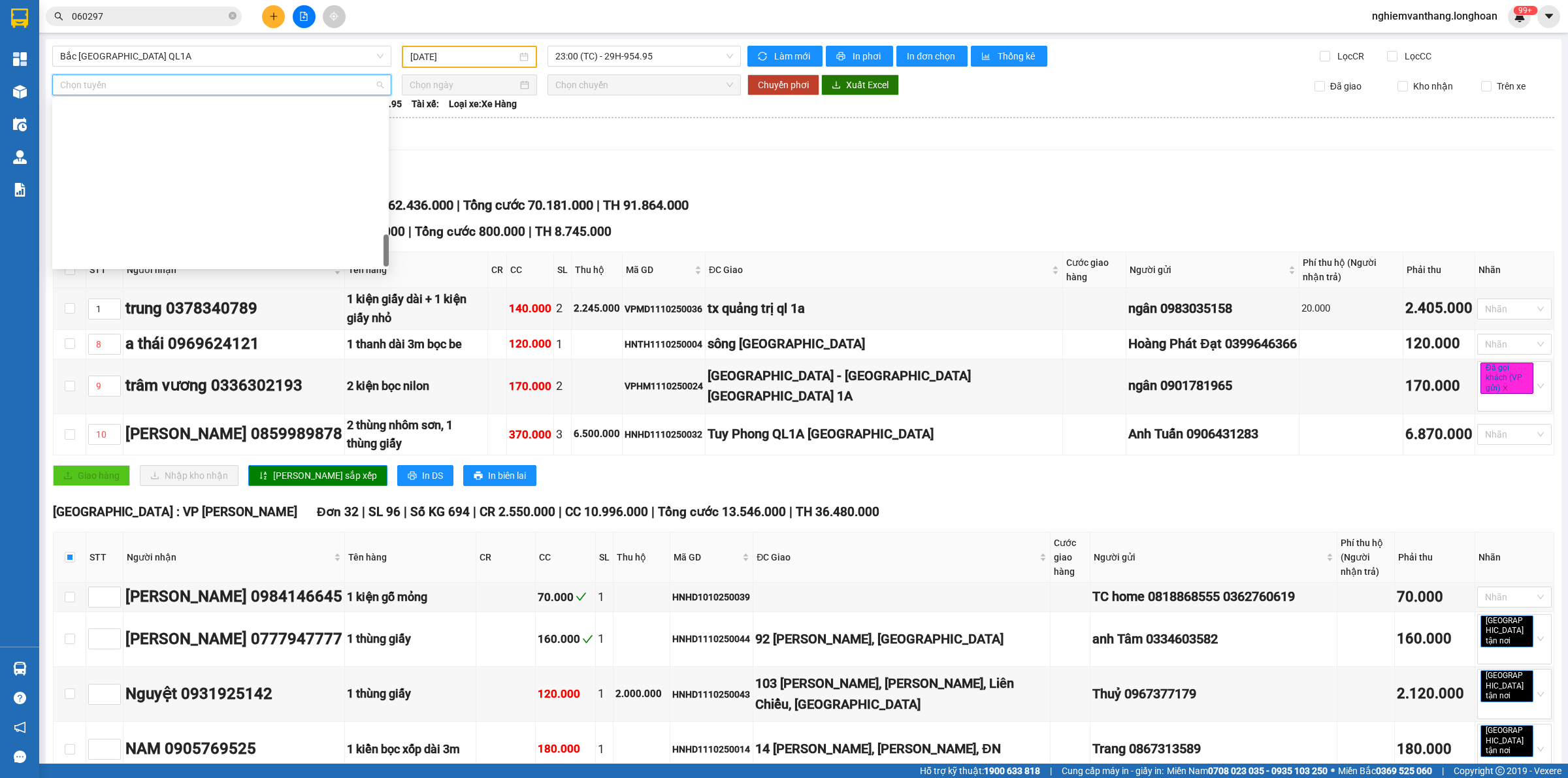
scroll to position [919, 0]
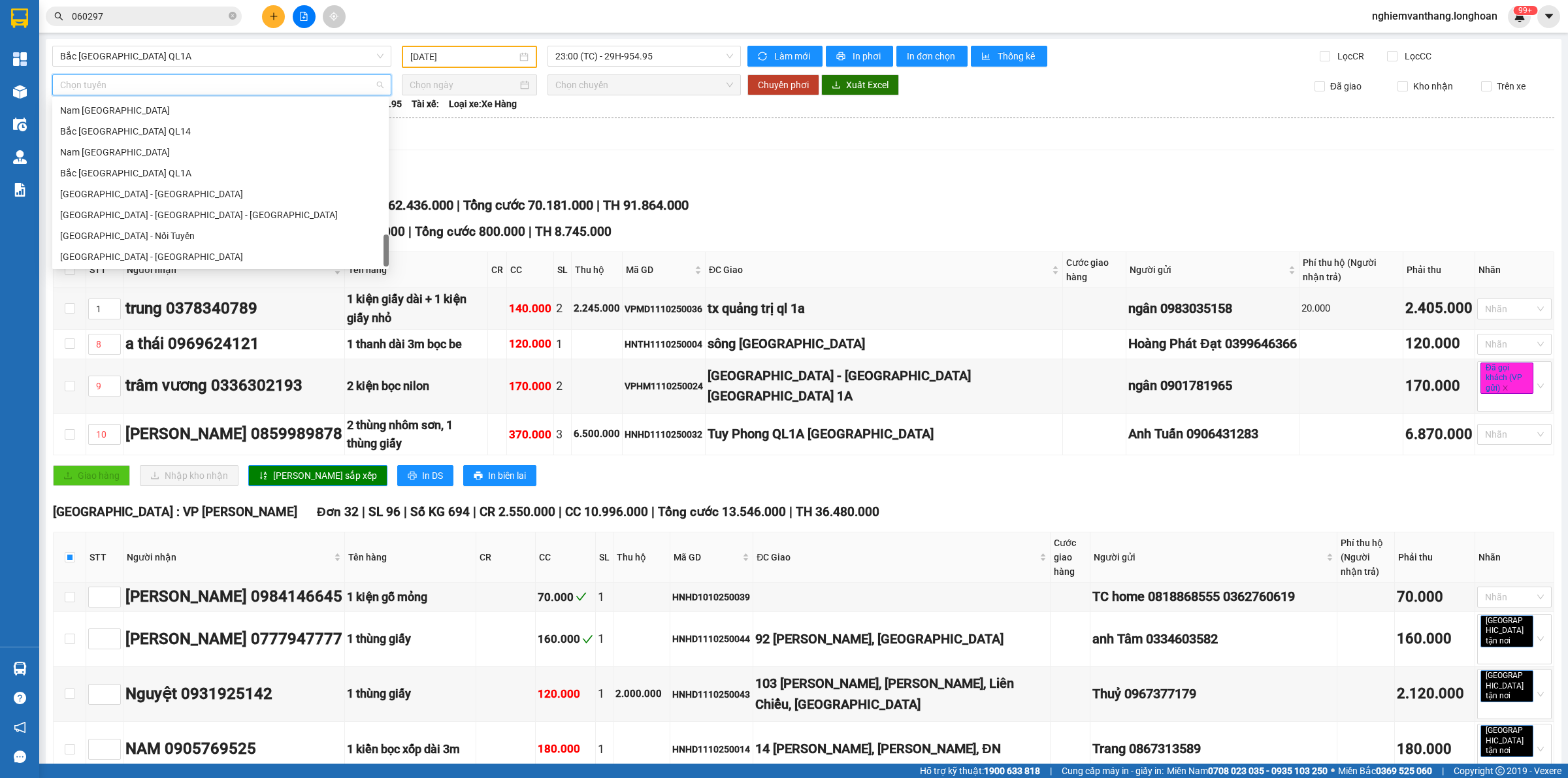
click at [159, 174] on div "Bắc [GEOGRAPHIC_DATA] QL1A" at bounding box center [220, 173] width 321 height 15
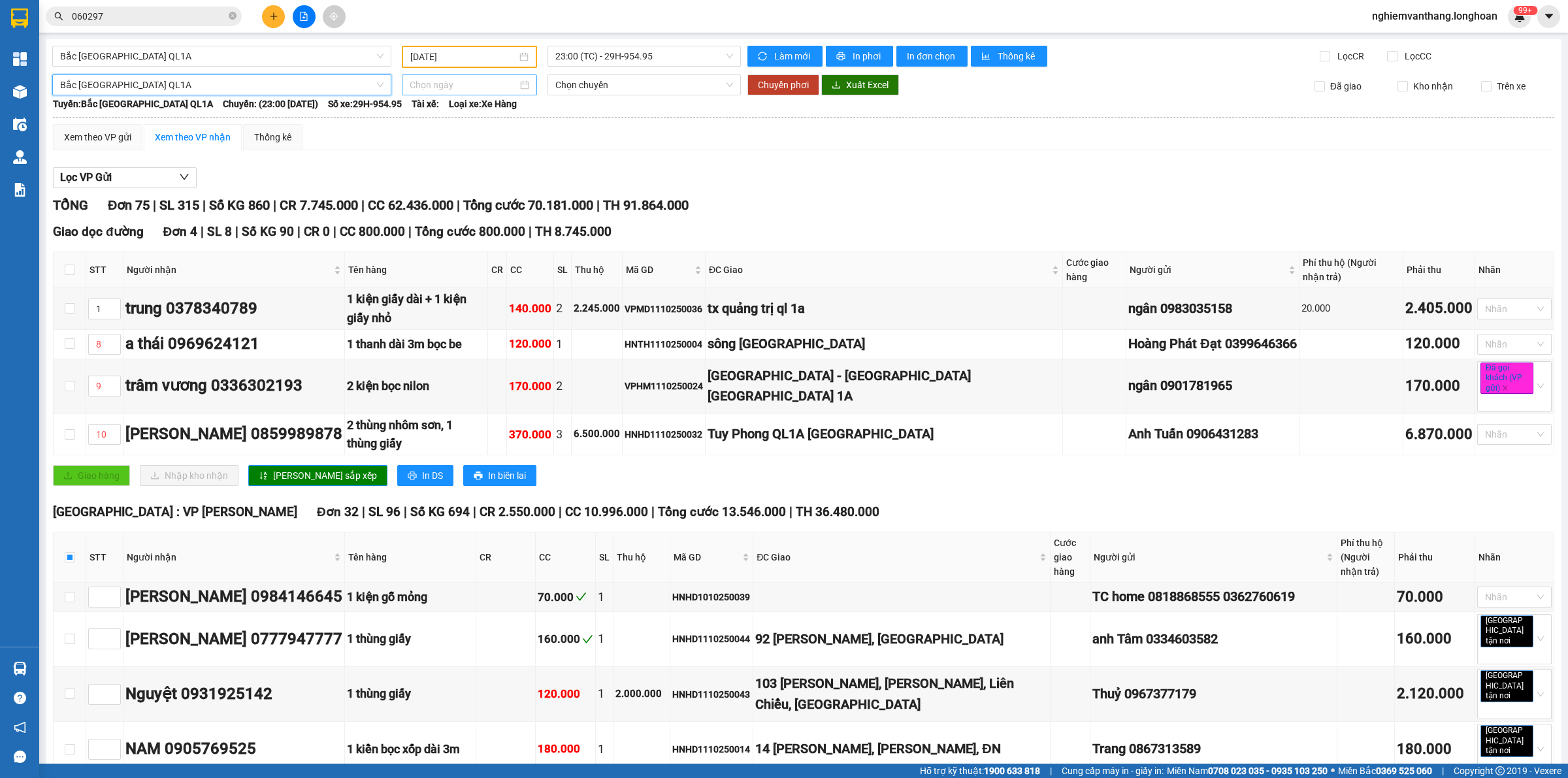
click at [459, 88] on input at bounding box center [463, 85] width 108 height 15
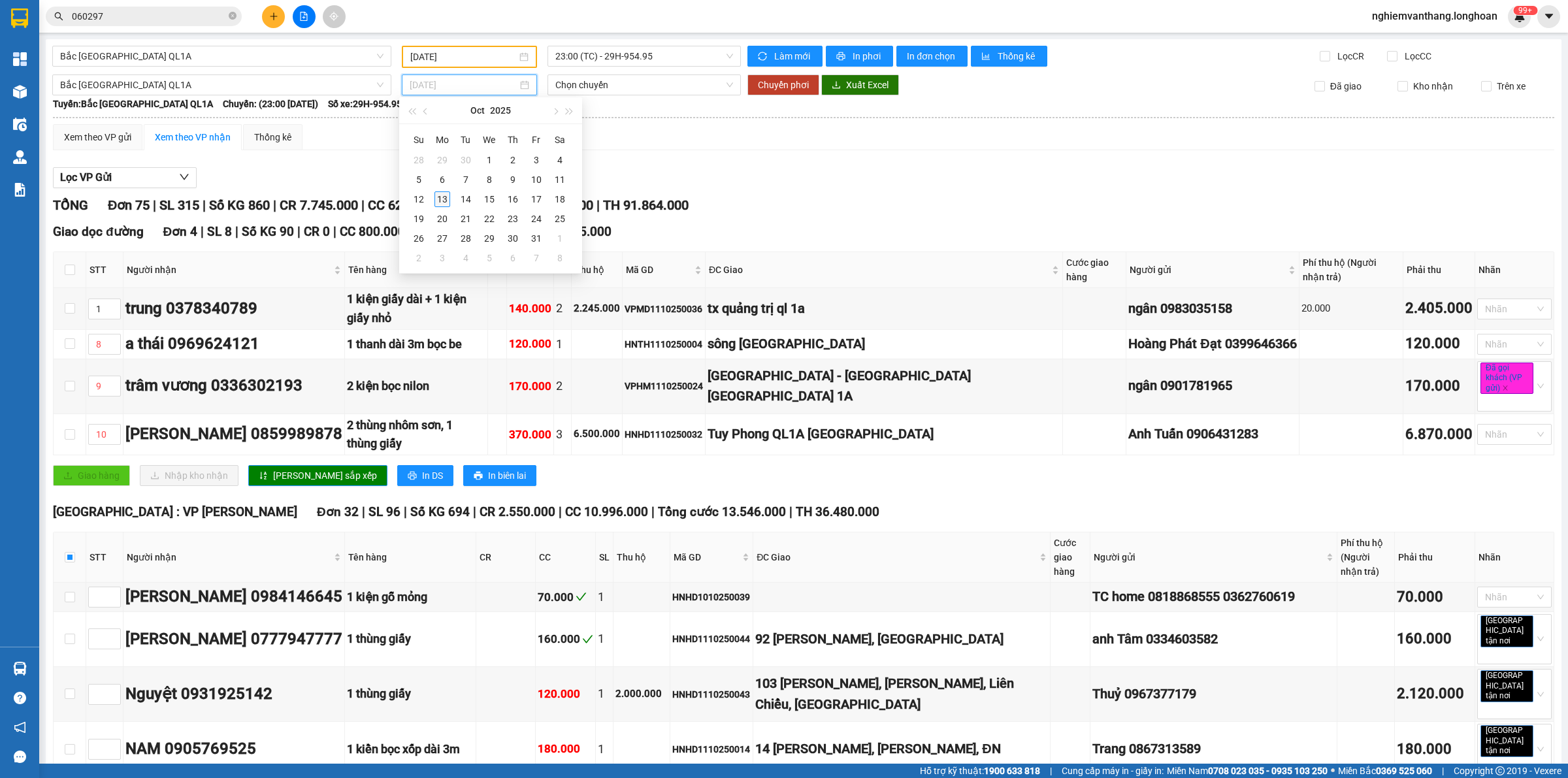
type input "[DATE]"
click at [446, 194] on div "13" at bounding box center [443, 199] width 16 height 16
type input "[DATE]"
click at [602, 85] on span "20:00 (TC)" at bounding box center [644, 85] width 178 height 20
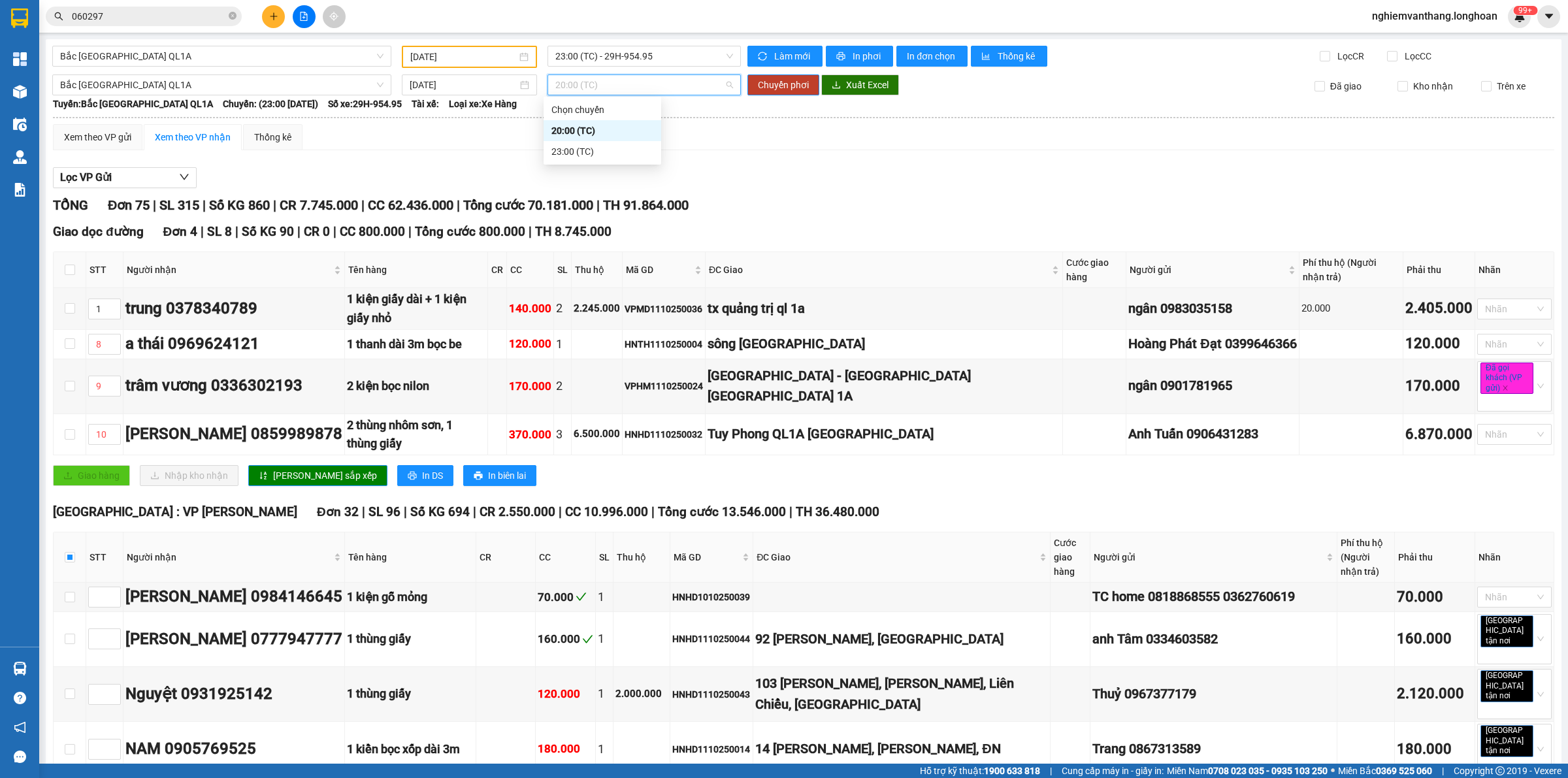
click at [570, 149] on div "23:00 (TC)" at bounding box center [602, 151] width 102 height 15
click at [765, 84] on span "Chuyển phơi" at bounding box center [783, 85] width 51 height 15
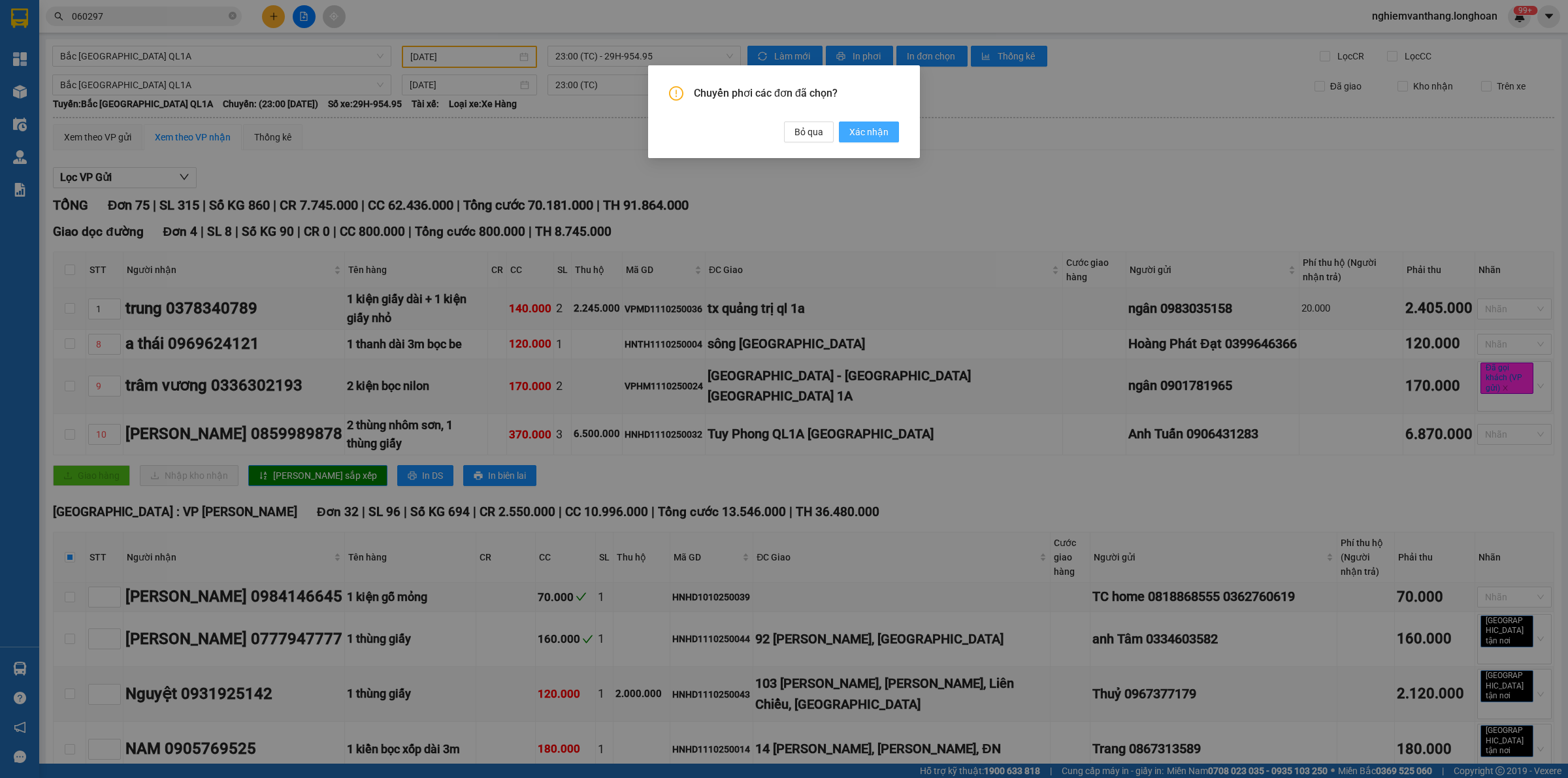
click at [860, 134] on span "Xác nhận" at bounding box center [869, 132] width 39 height 15
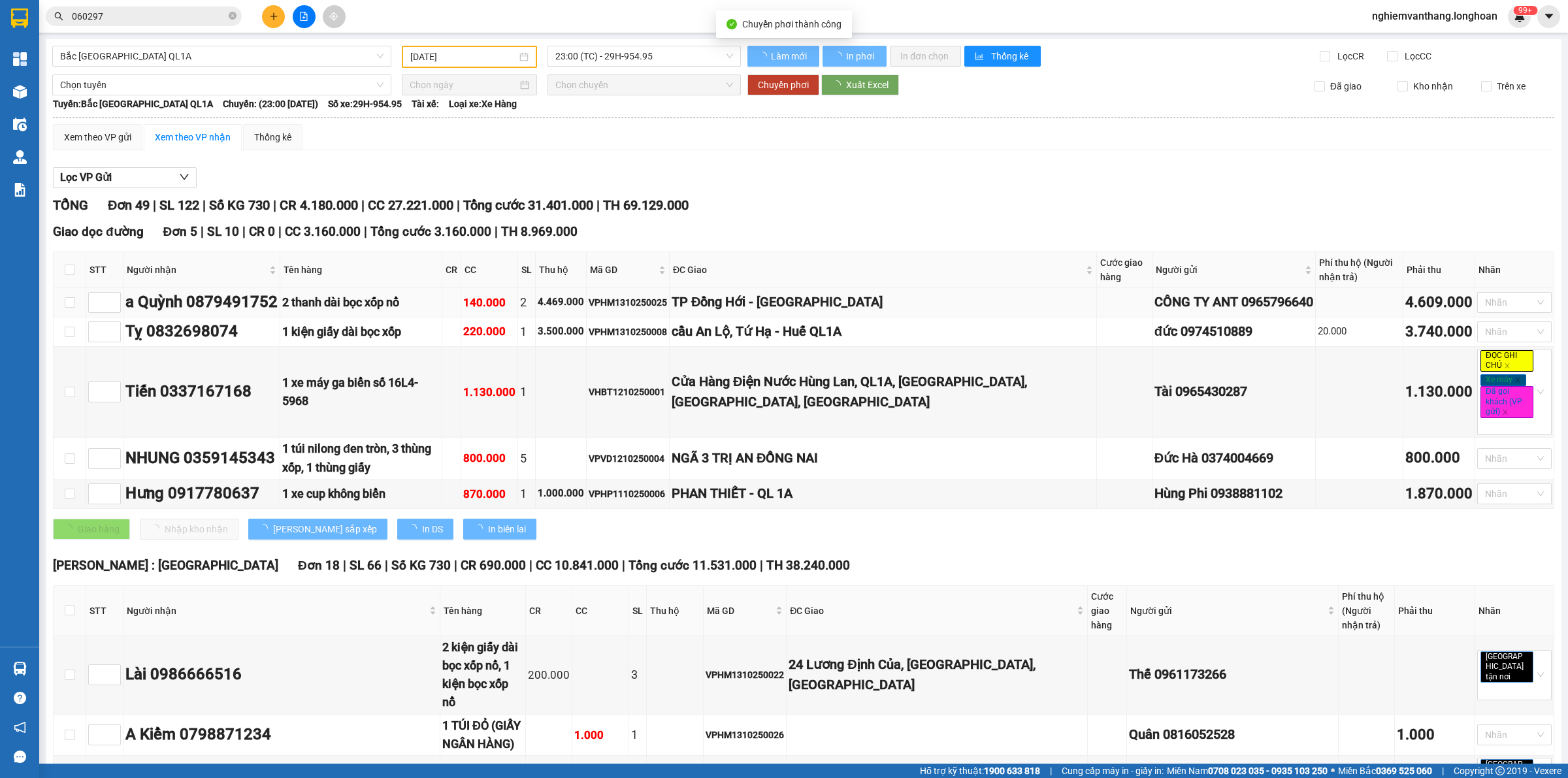
type input "[DATE]"
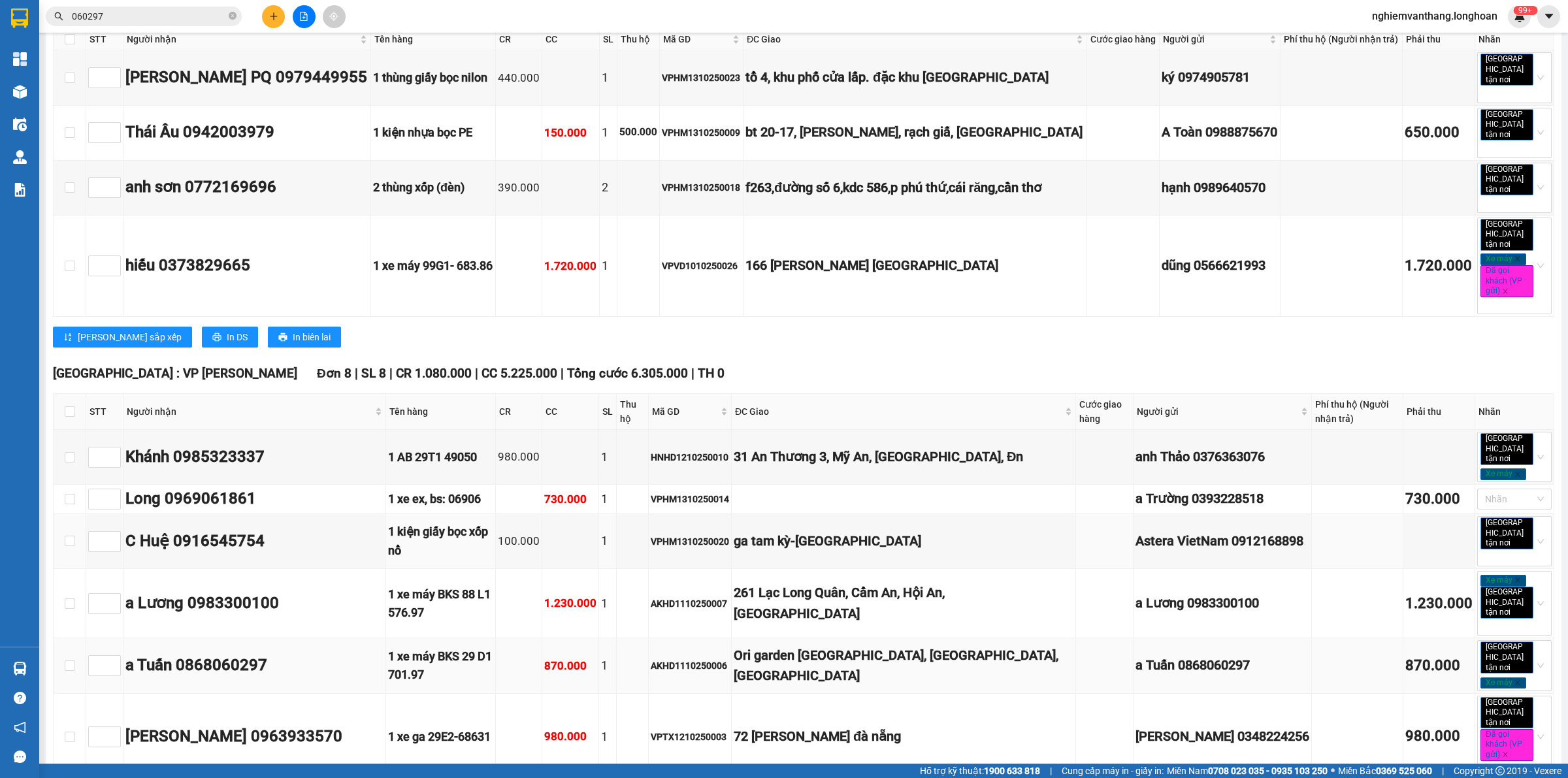
scroll to position [1470, 0]
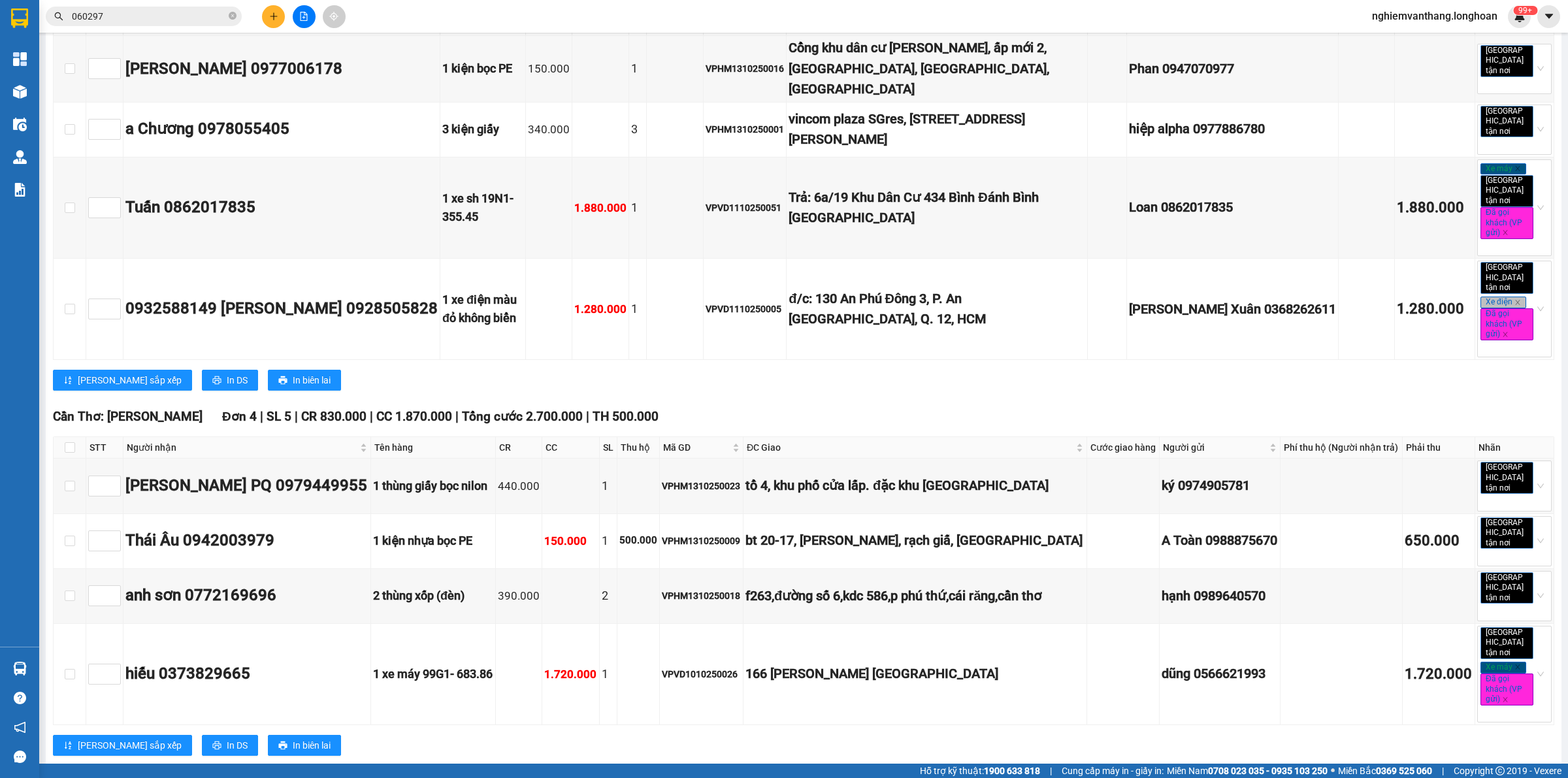
click at [161, 6] on div "Kết quả tìm kiếm ( 1 ) Bộ lọc Mã ĐH Trạng thái Món hàng Thu hộ Tổng cước Chưa c…" at bounding box center [128, 17] width 255 height 23
click at [163, 13] on input "060297" at bounding box center [148, 16] width 154 height 15
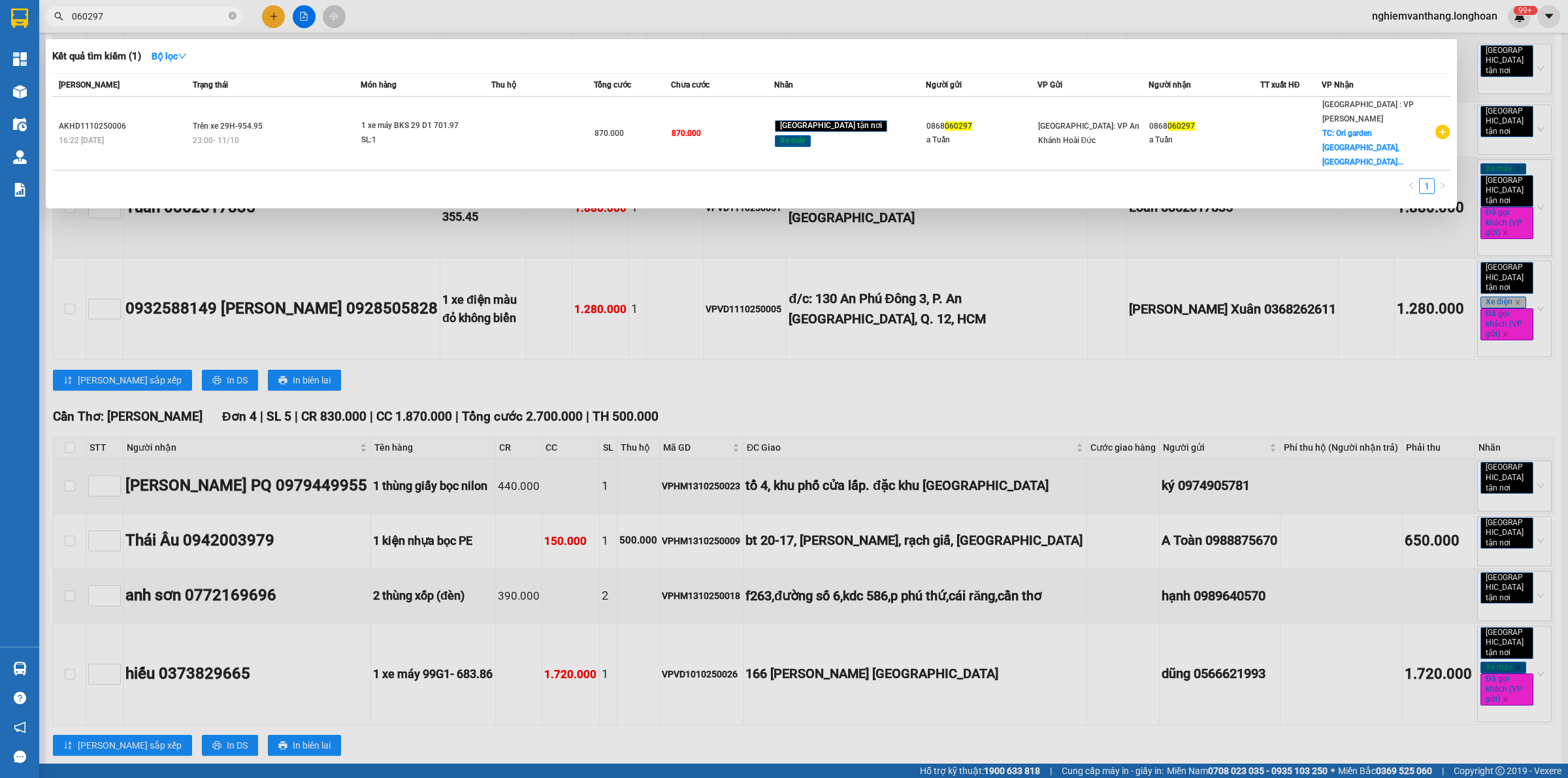
click at [163, 13] on input "060297" at bounding box center [148, 16] width 154 height 15
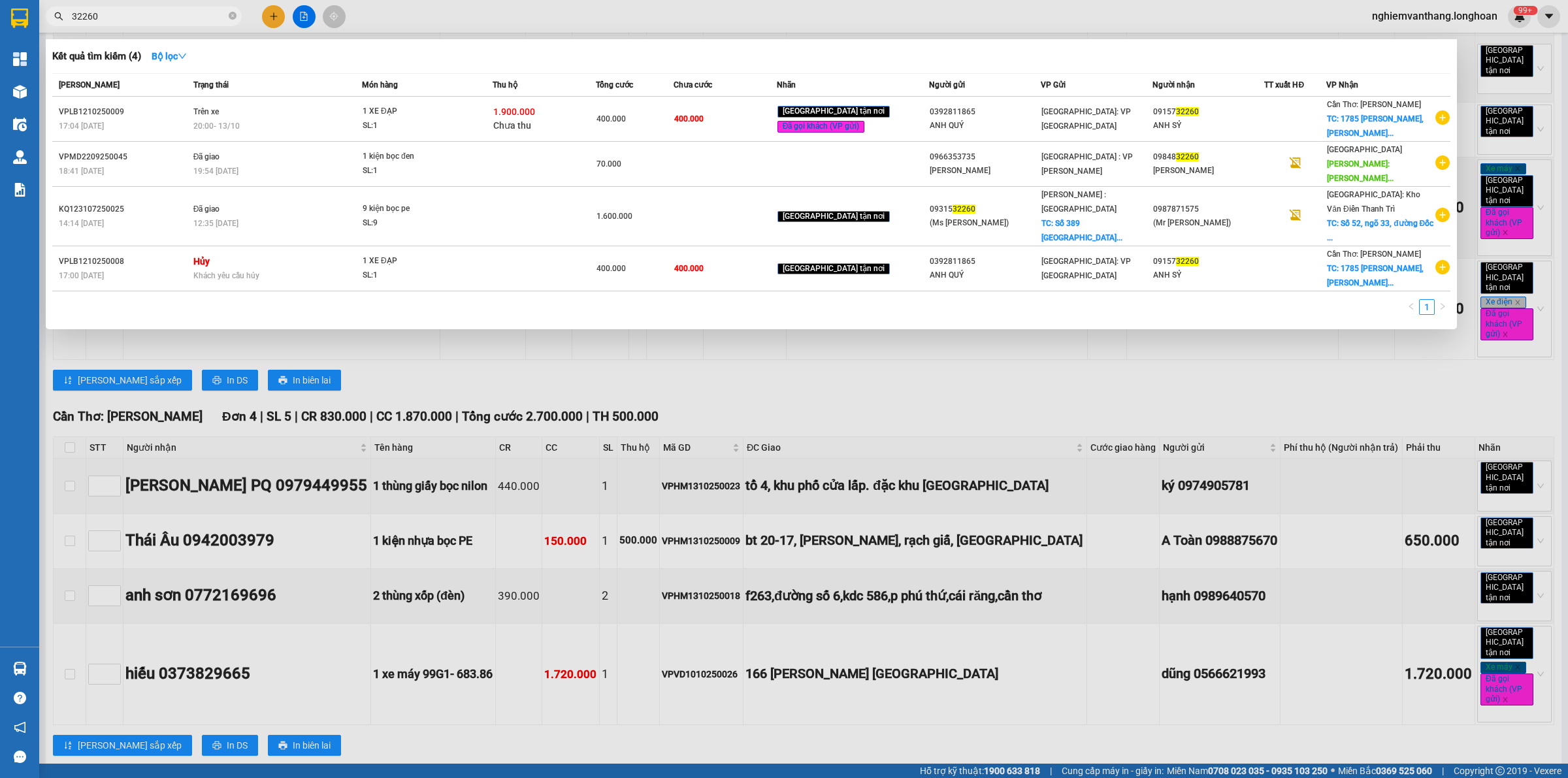
type input "32260"
click at [576, 453] on div at bounding box center [784, 389] width 1568 height 778
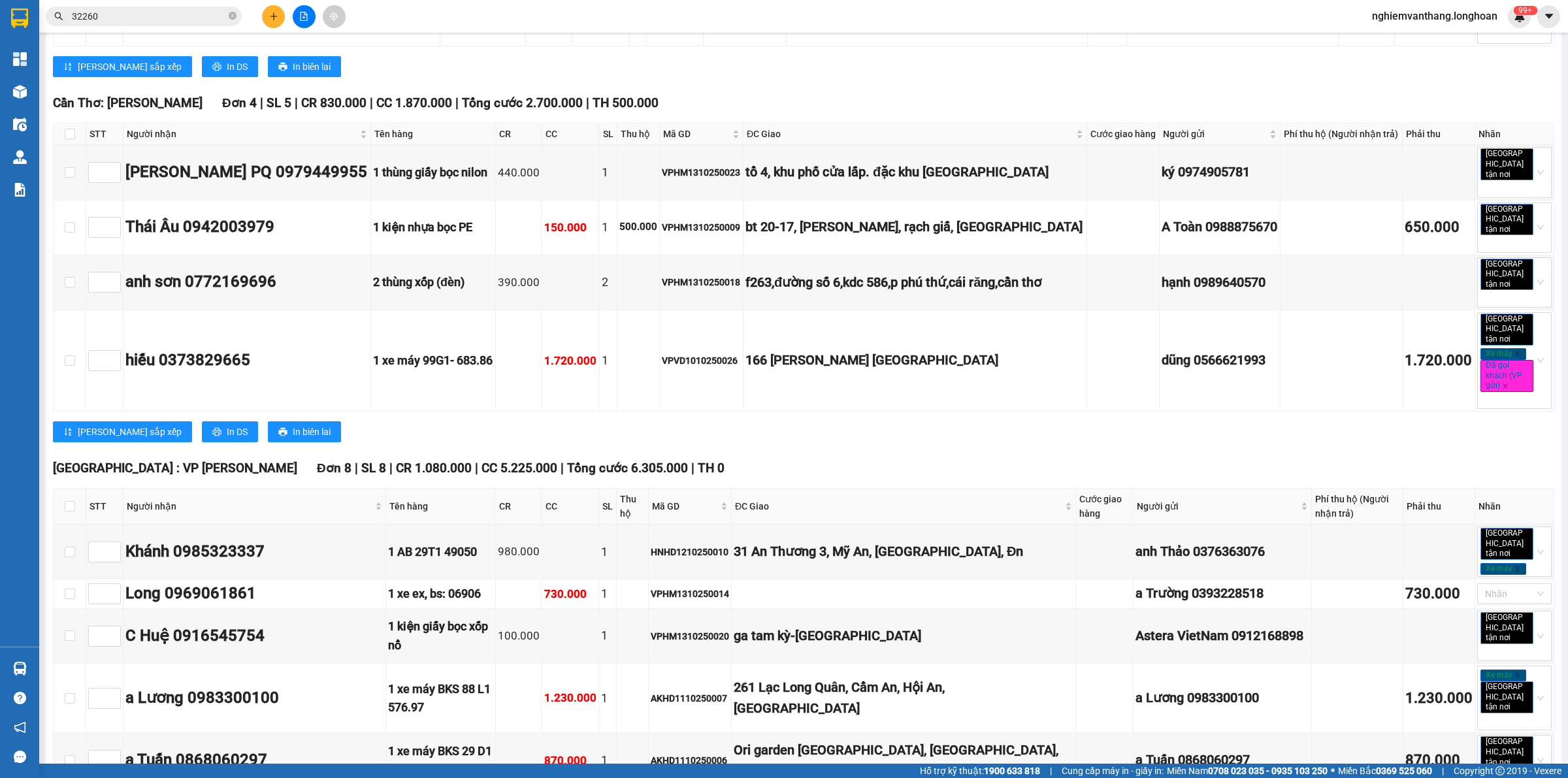
scroll to position [1796, 0]
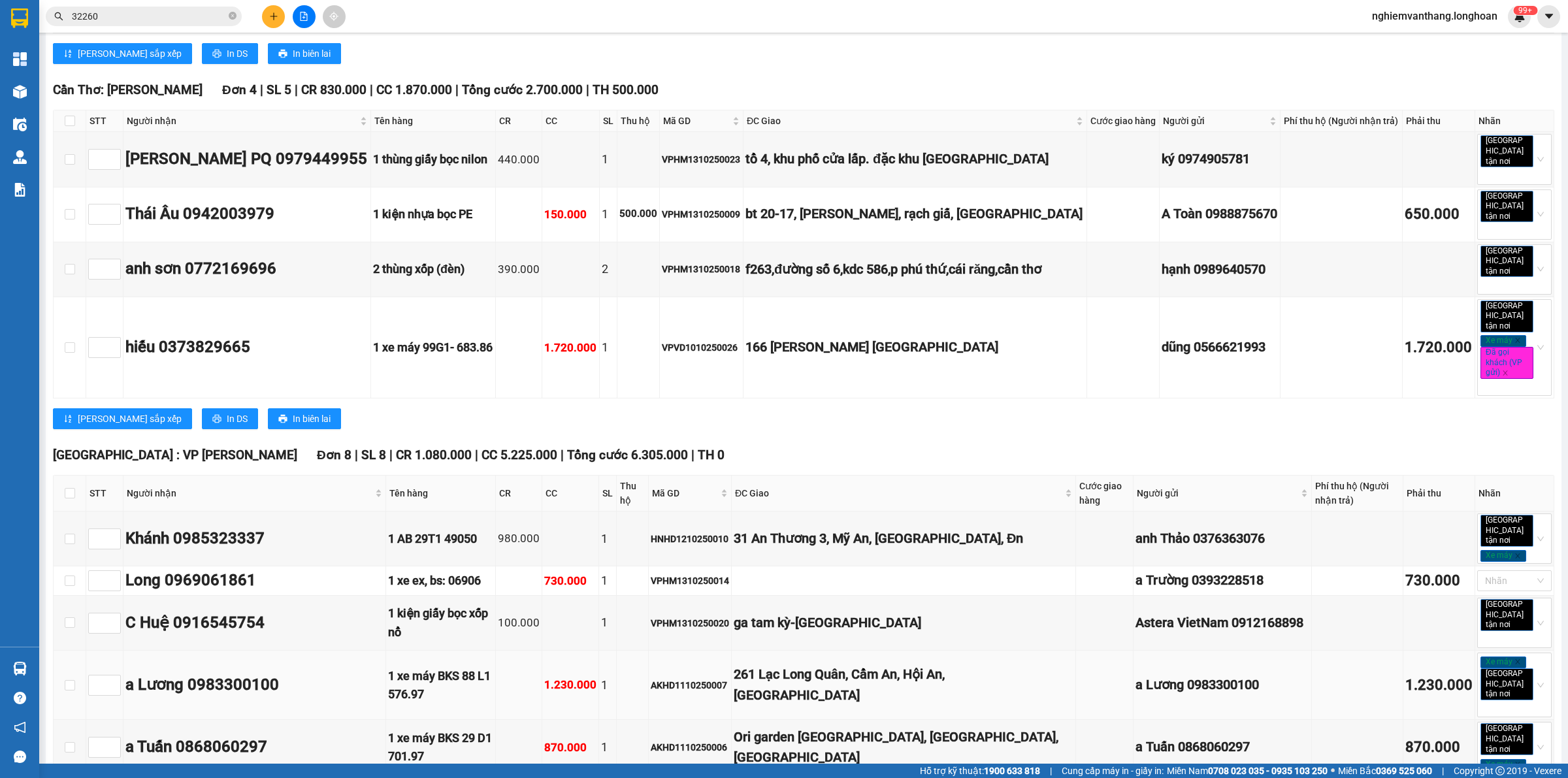
click at [75, 651] on td at bounding box center [70, 685] width 33 height 69
click at [66, 680] on input "checkbox" at bounding box center [70, 685] width 10 height 10
checkbox input "true"
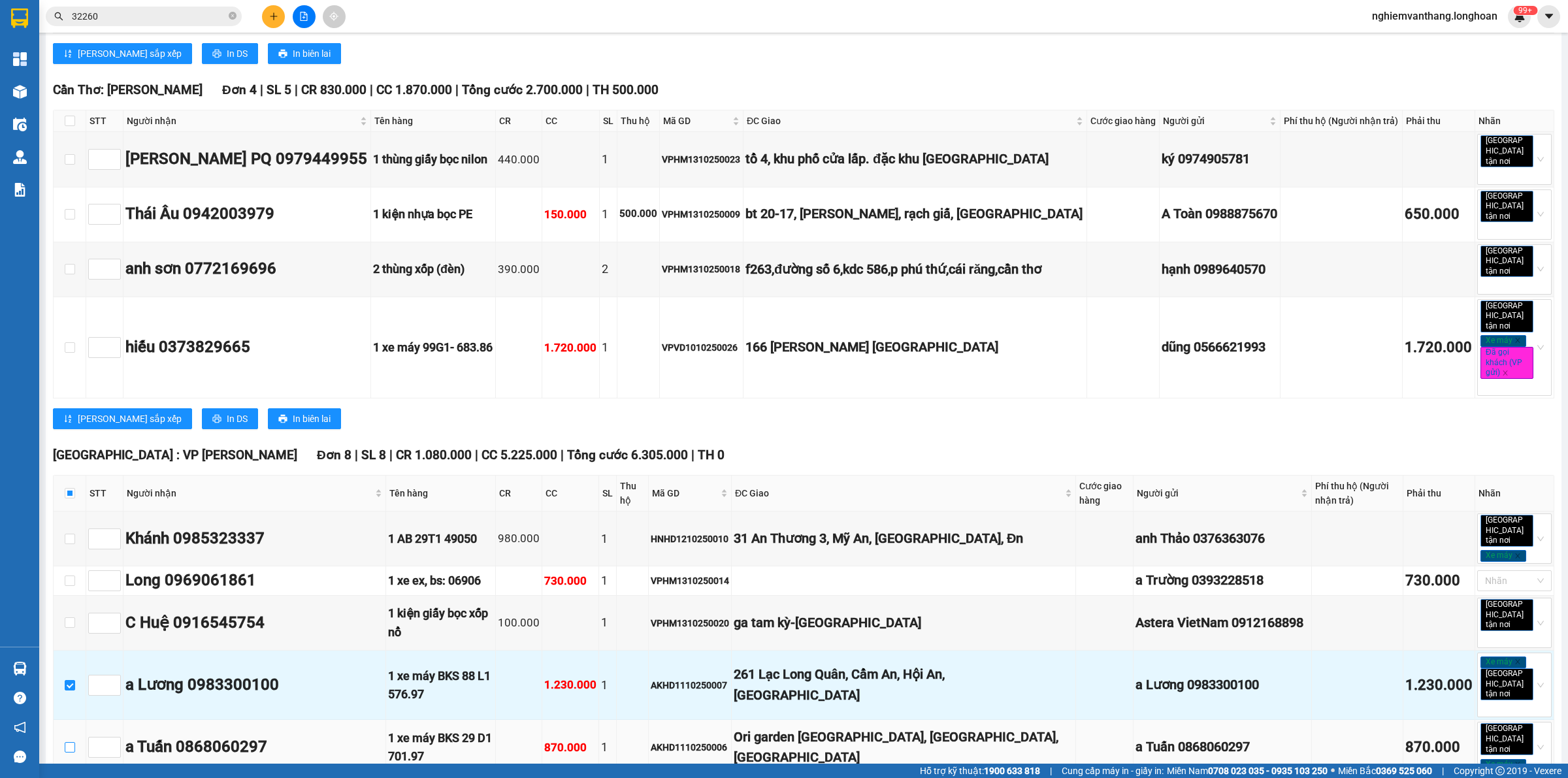
click at [68, 740] on label at bounding box center [70, 747] width 10 height 15
click at [68, 742] on input "checkbox" at bounding box center [70, 747] width 10 height 10
checkbox input "true"
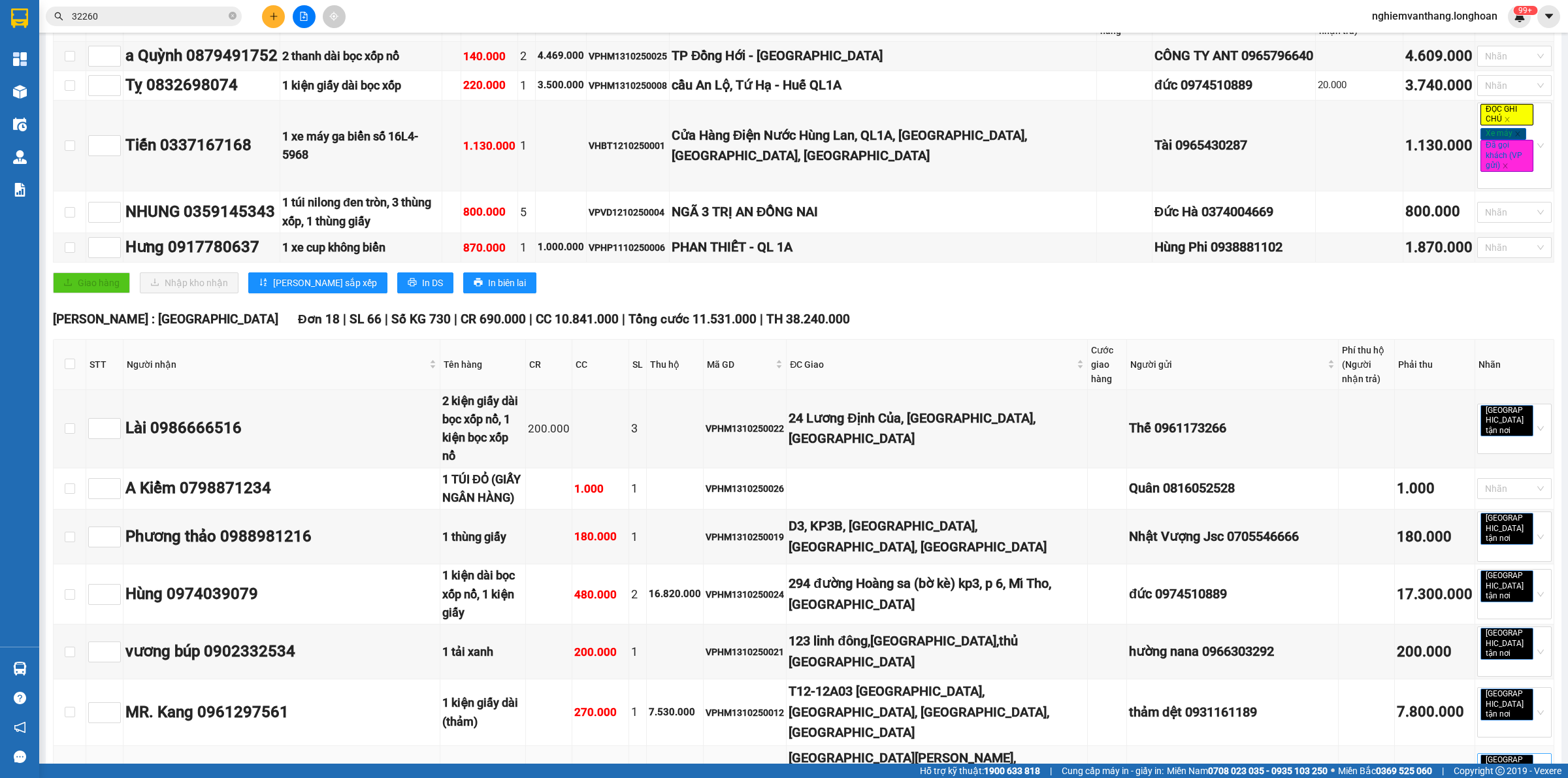
scroll to position [0, 0]
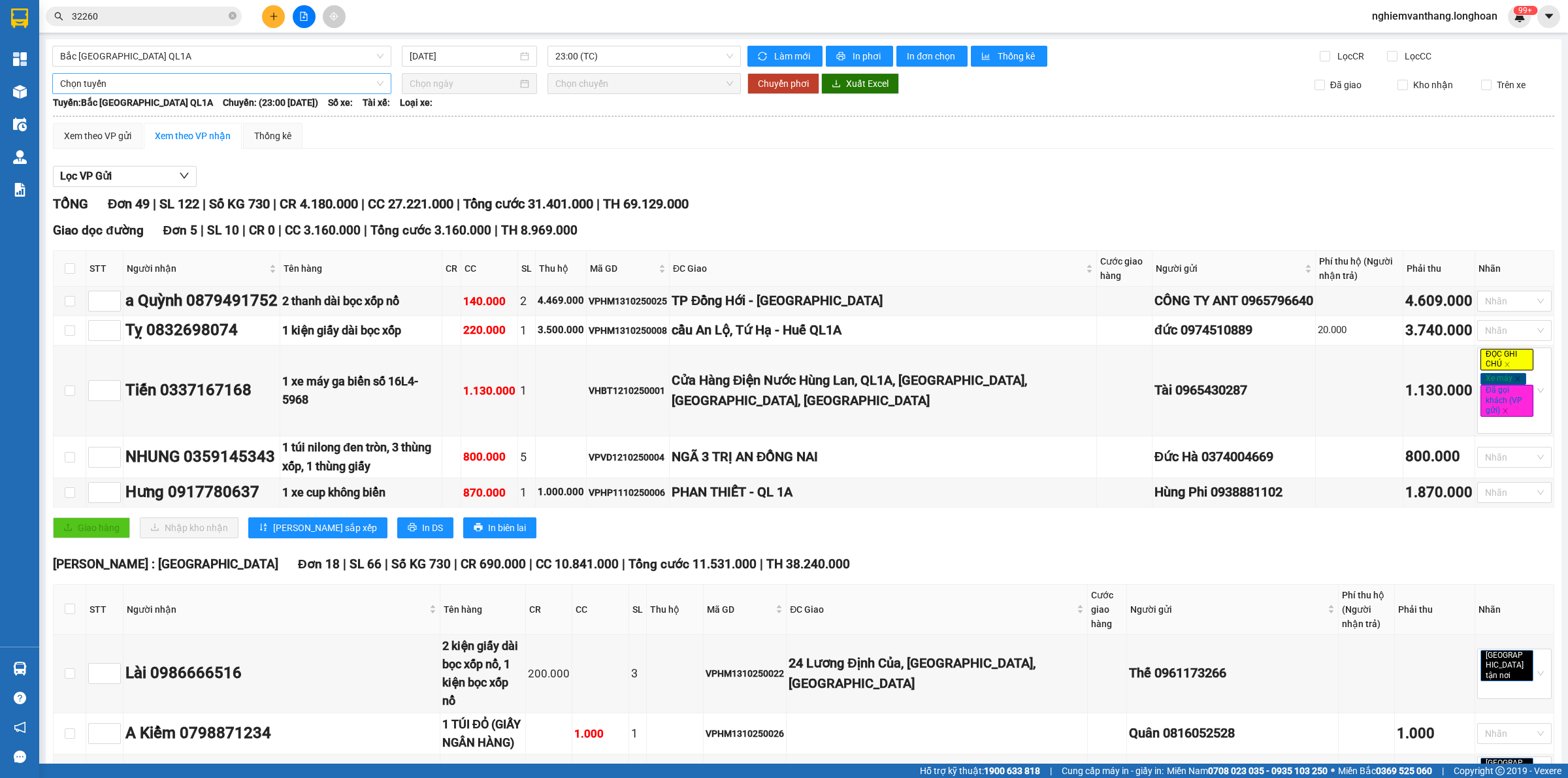
click at [136, 86] on span "Chọn tuyến" at bounding box center [222, 84] width 323 height 20
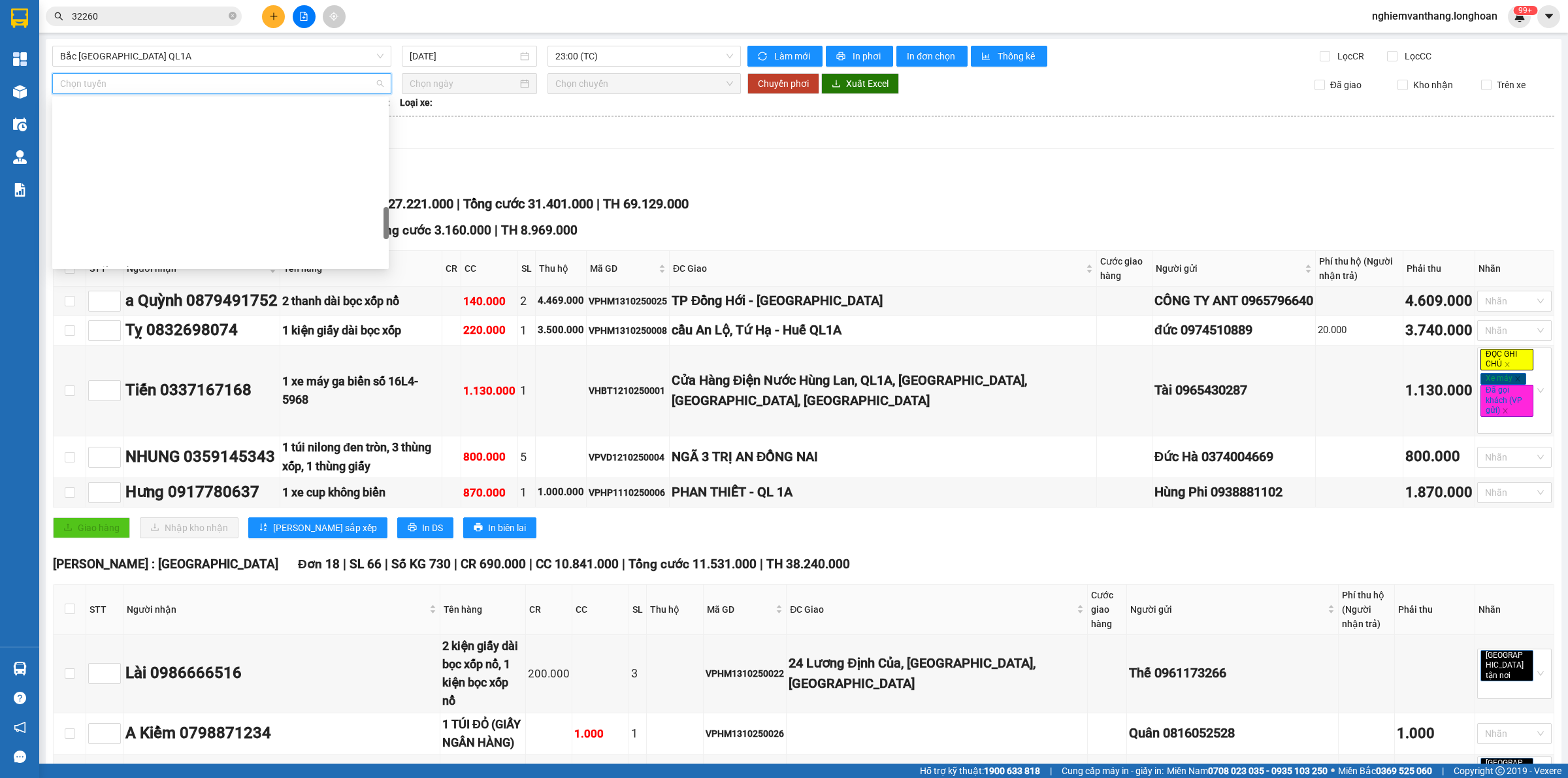
scroll to position [919, 0]
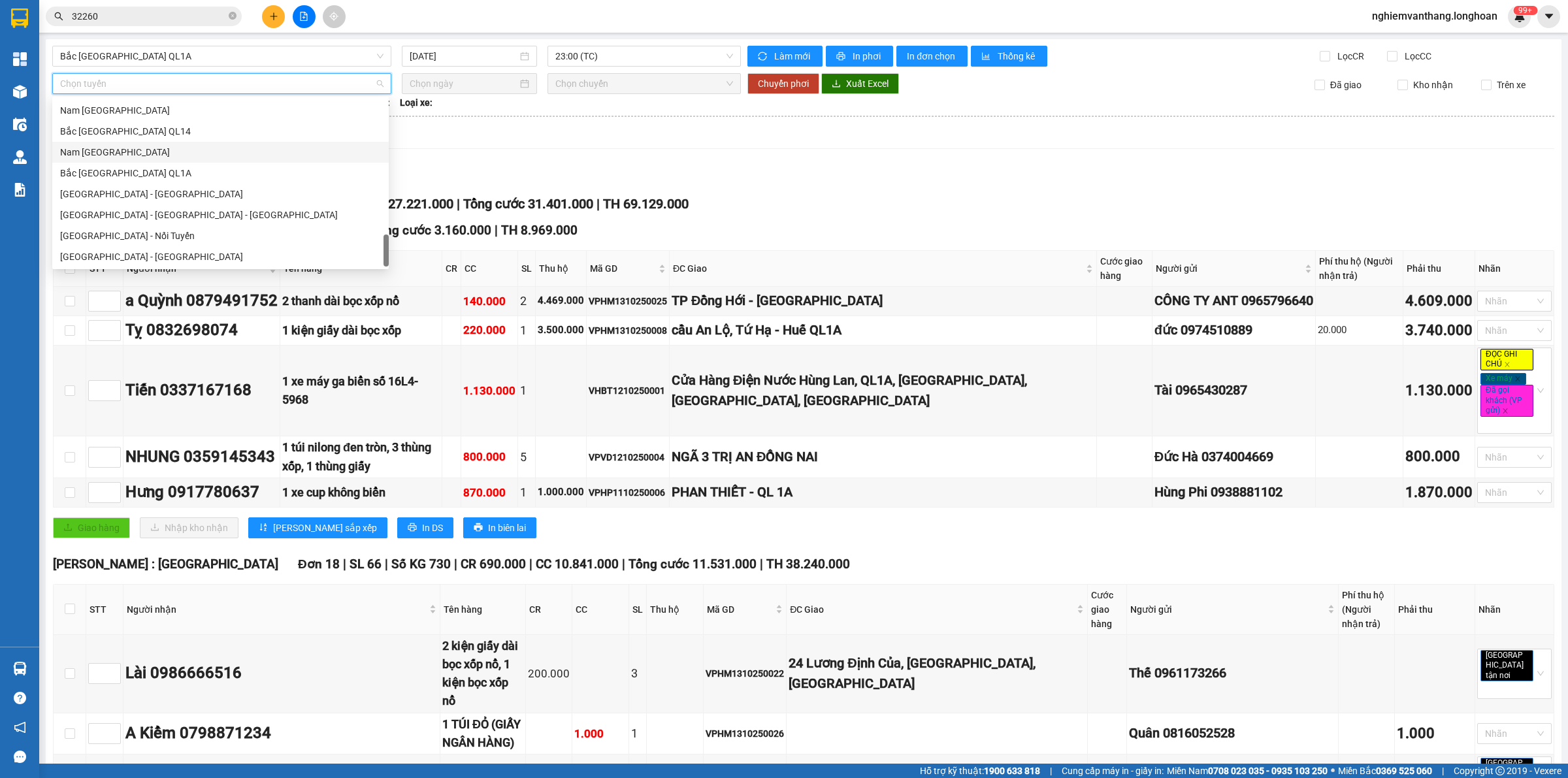
click at [128, 159] on div "Nam [GEOGRAPHIC_DATA]" at bounding box center [220, 152] width 337 height 21
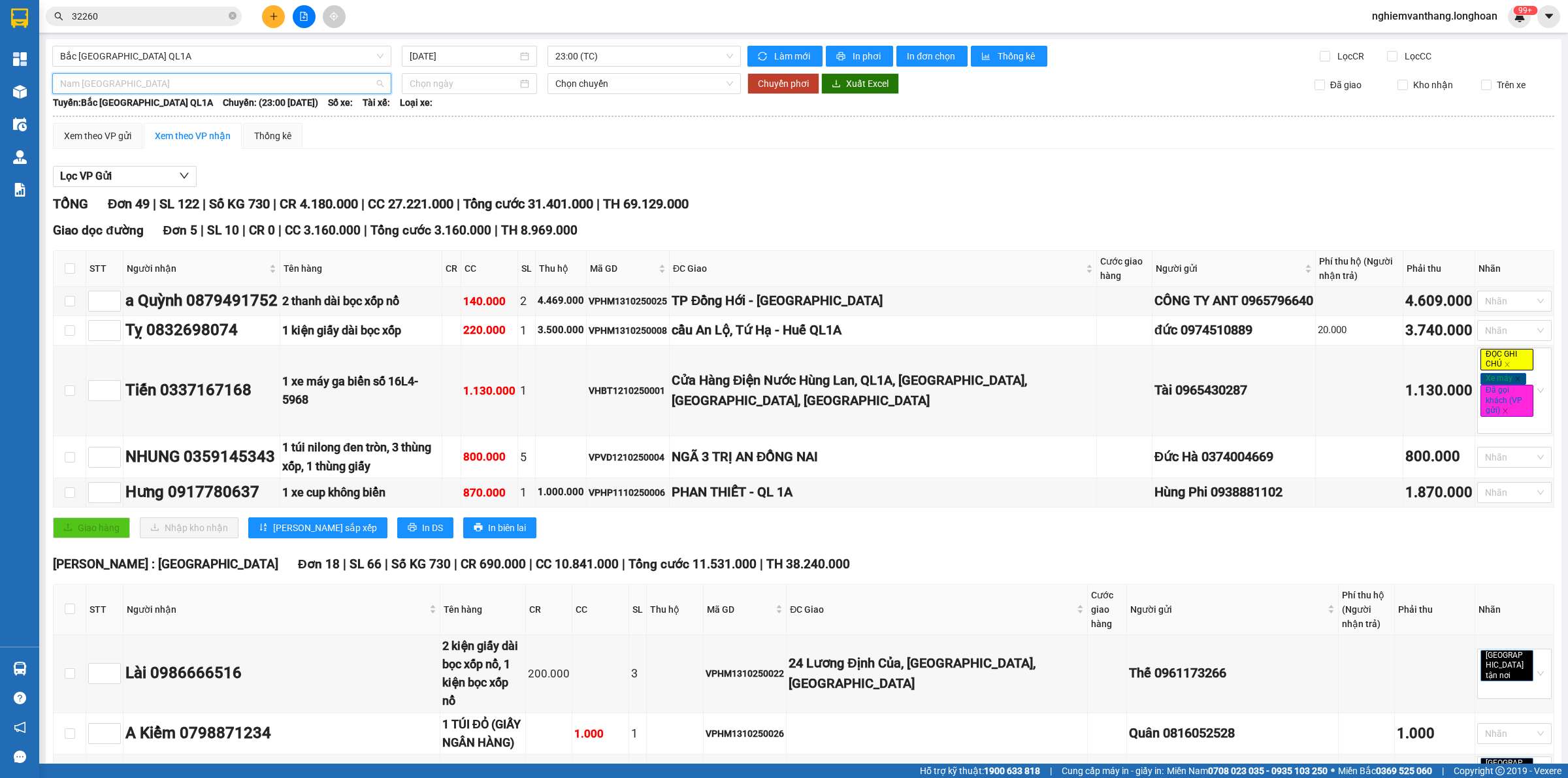
click at [120, 89] on span "Nam [GEOGRAPHIC_DATA]" at bounding box center [222, 84] width 323 height 20
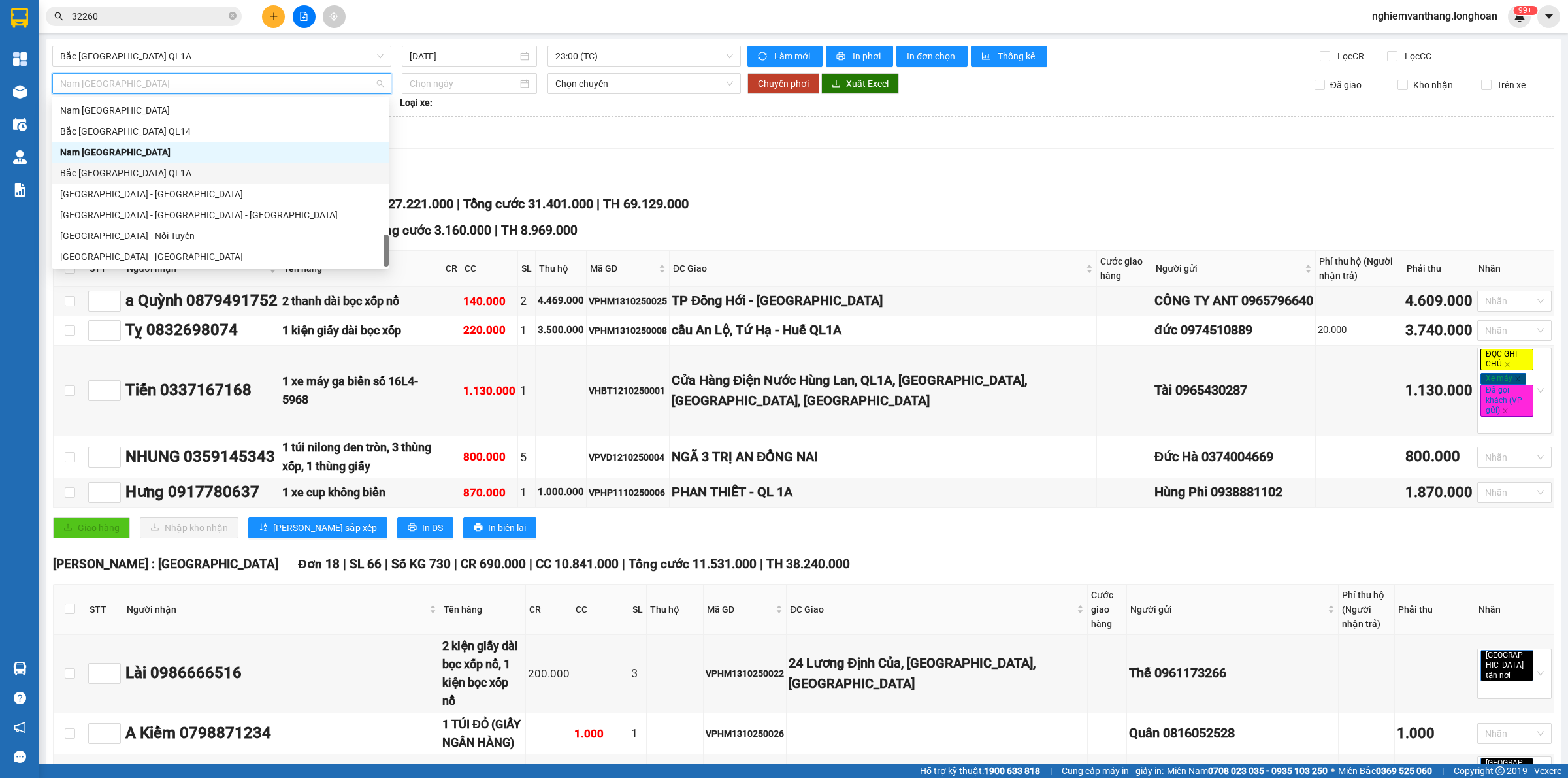
click at [125, 178] on div "Bắc [GEOGRAPHIC_DATA] QL1A" at bounding box center [220, 173] width 321 height 15
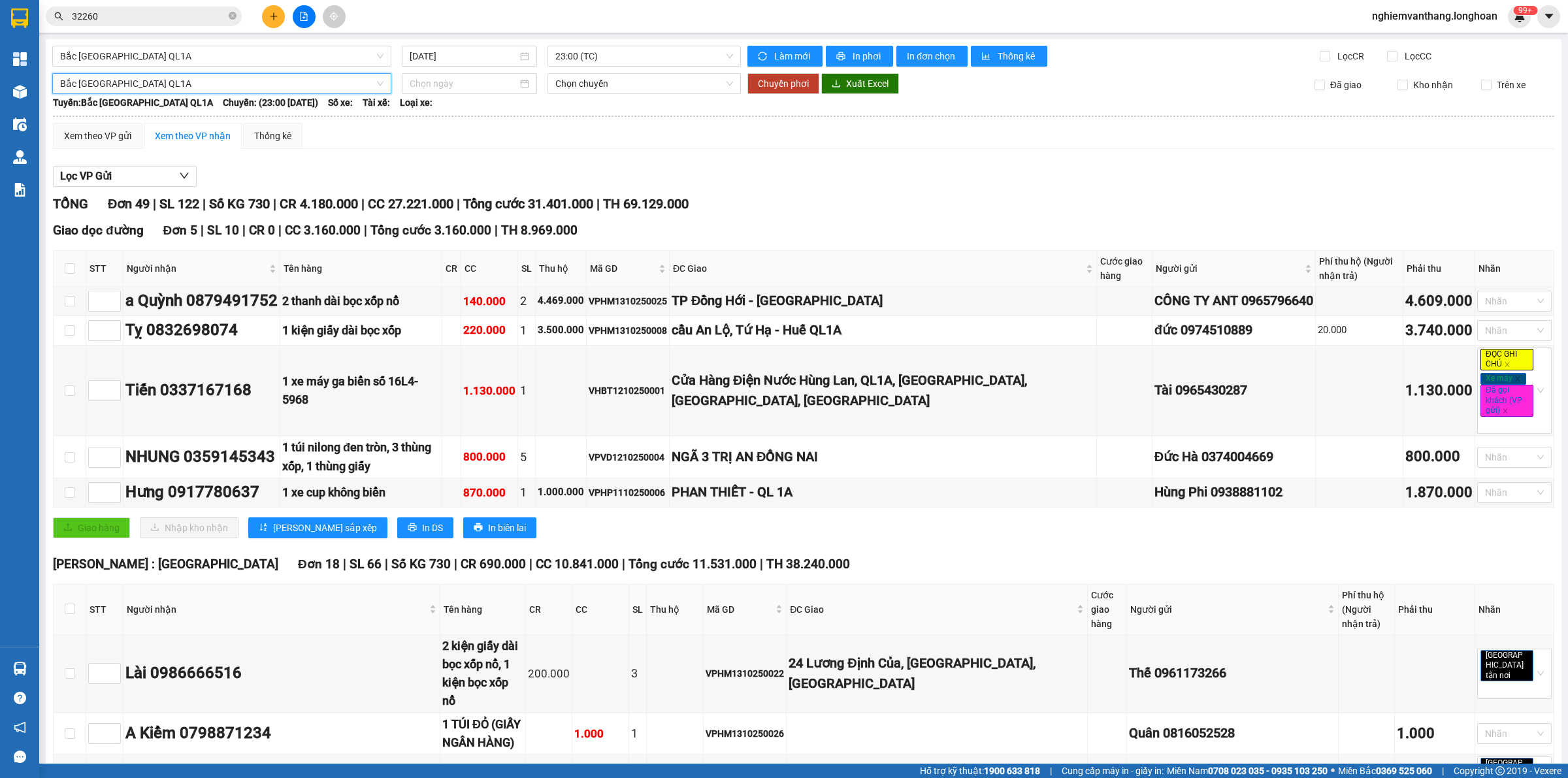
click at [455, 83] on input at bounding box center [463, 84] width 108 height 15
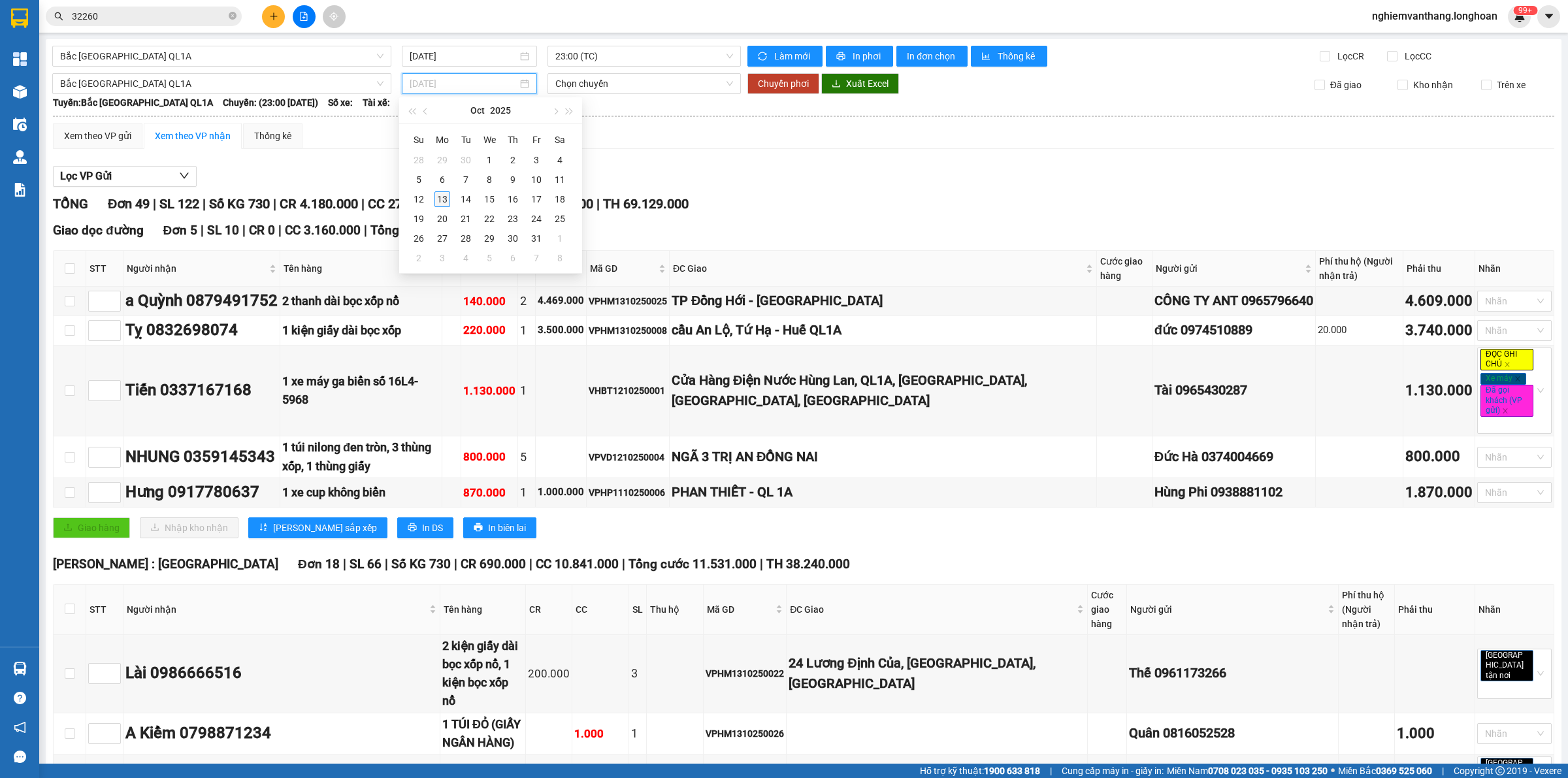
type input "[DATE]"
drag, startPoint x: 439, startPoint y: 204, endPoint x: 526, endPoint y: 158, distance: 98.4
click at [439, 203] on div "13" at bounding box center [443, 199] width 16 height 16
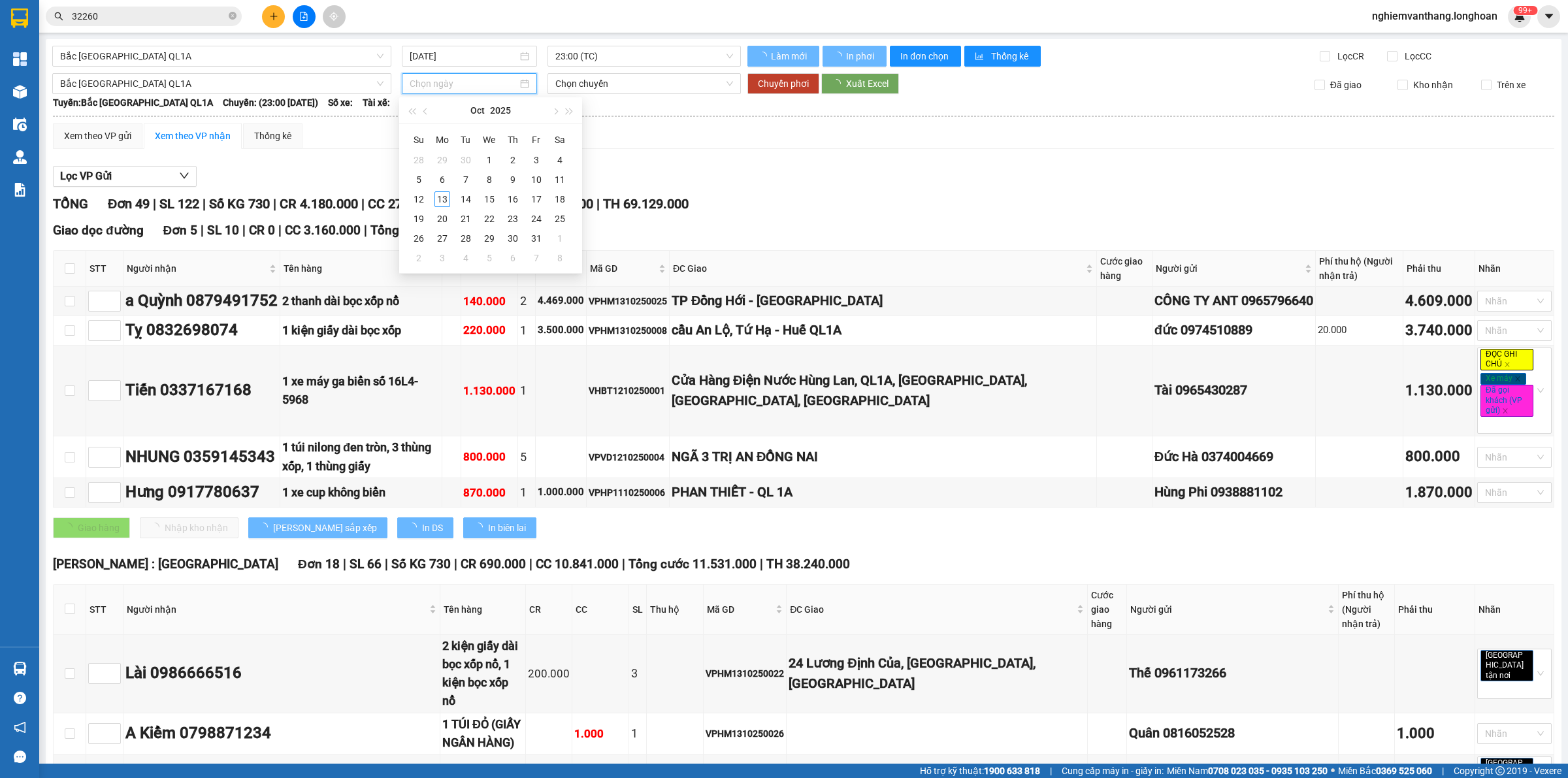
type input "[DATE]"
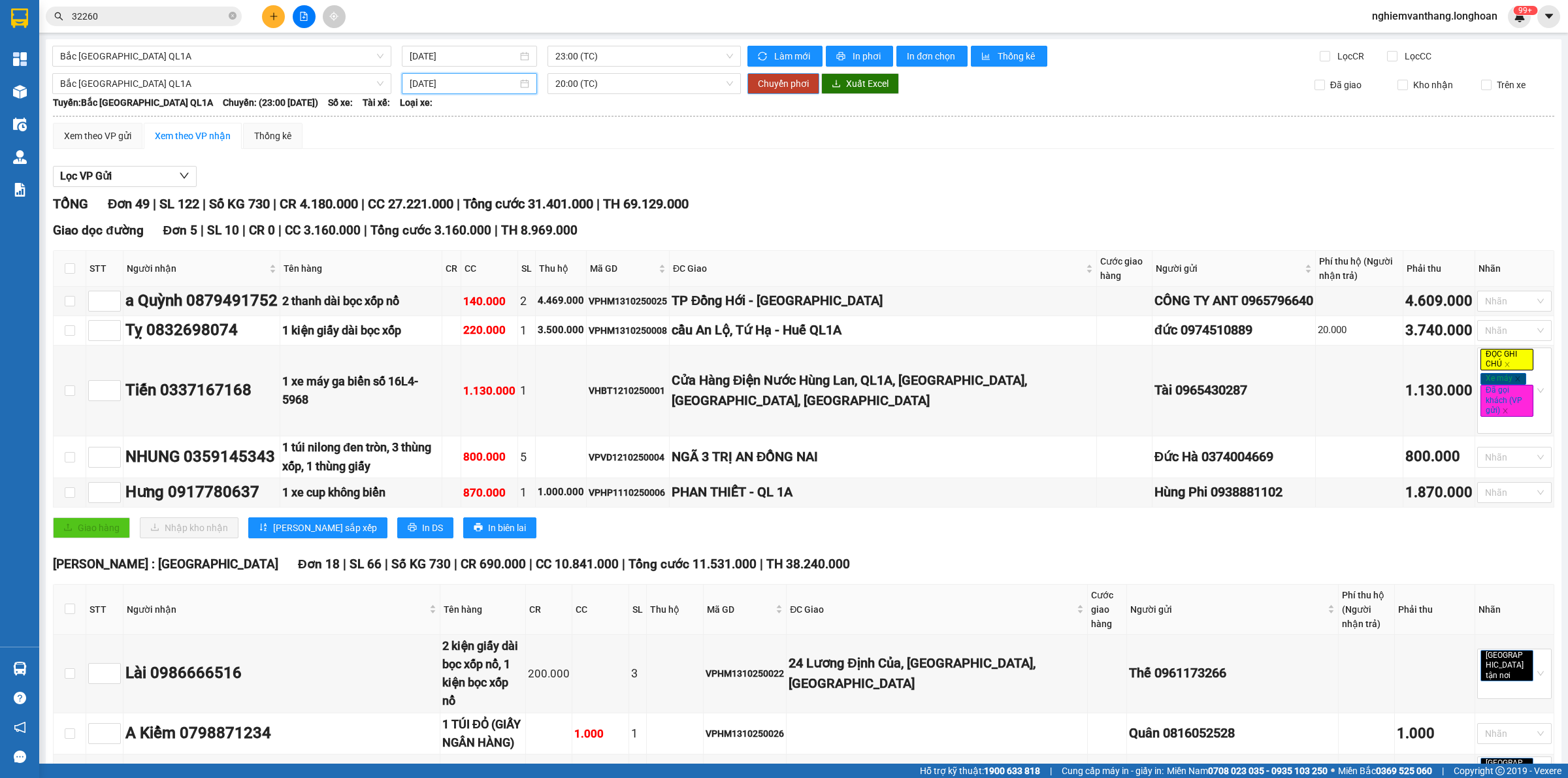
click at [784, 79] on span "Chuyển phơi" at bounding box center [783, 84] width 51 height 15
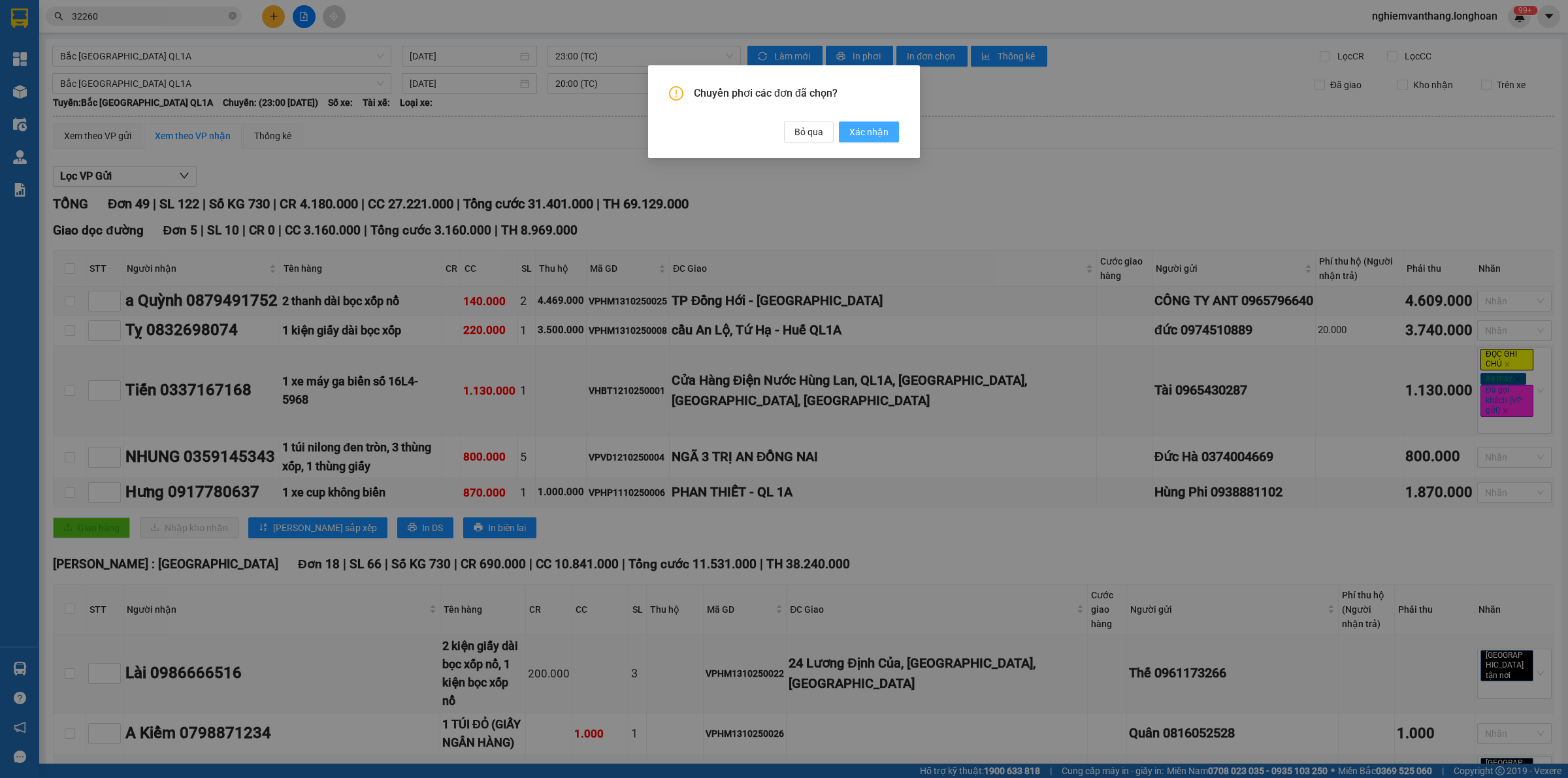
click at [881, 132] on span "Xác nhận" at bounding box center [869, 132] width 39 height 15
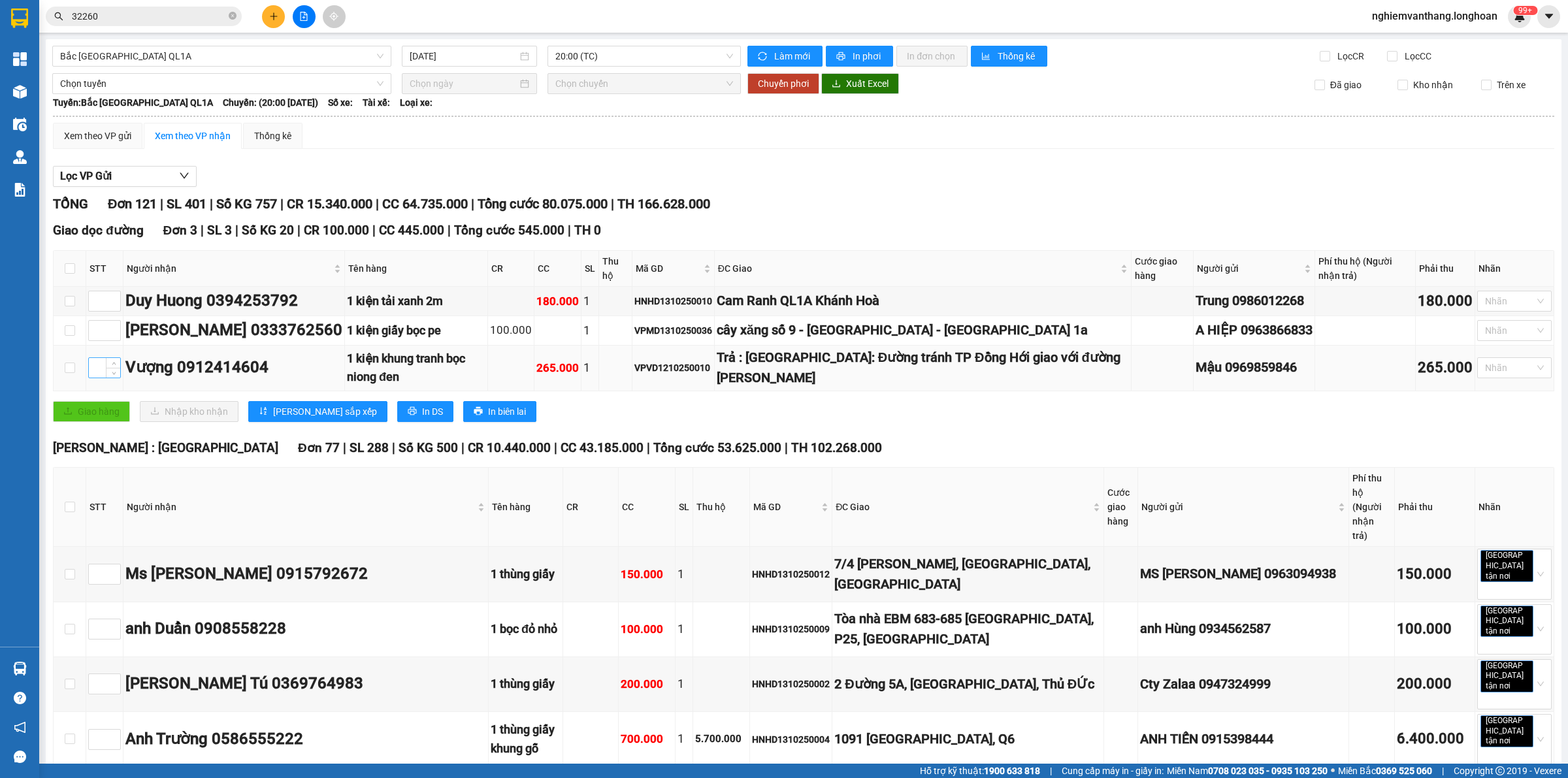
drag, startPoint x: 105, startPoint y: 359, endPoint x: 111, endPoint y: 358, distance: 6.1
click at [105, 359] on div at bounding box center [105, 368] width 33 height 21
type input "1"
click at [118, 364] on span "Increase Value" at bounding box center [113, 364] width 15 height 12
click at [112, 293] on span "Increase Value" at bounding box center [113, 297] width 15 height 12
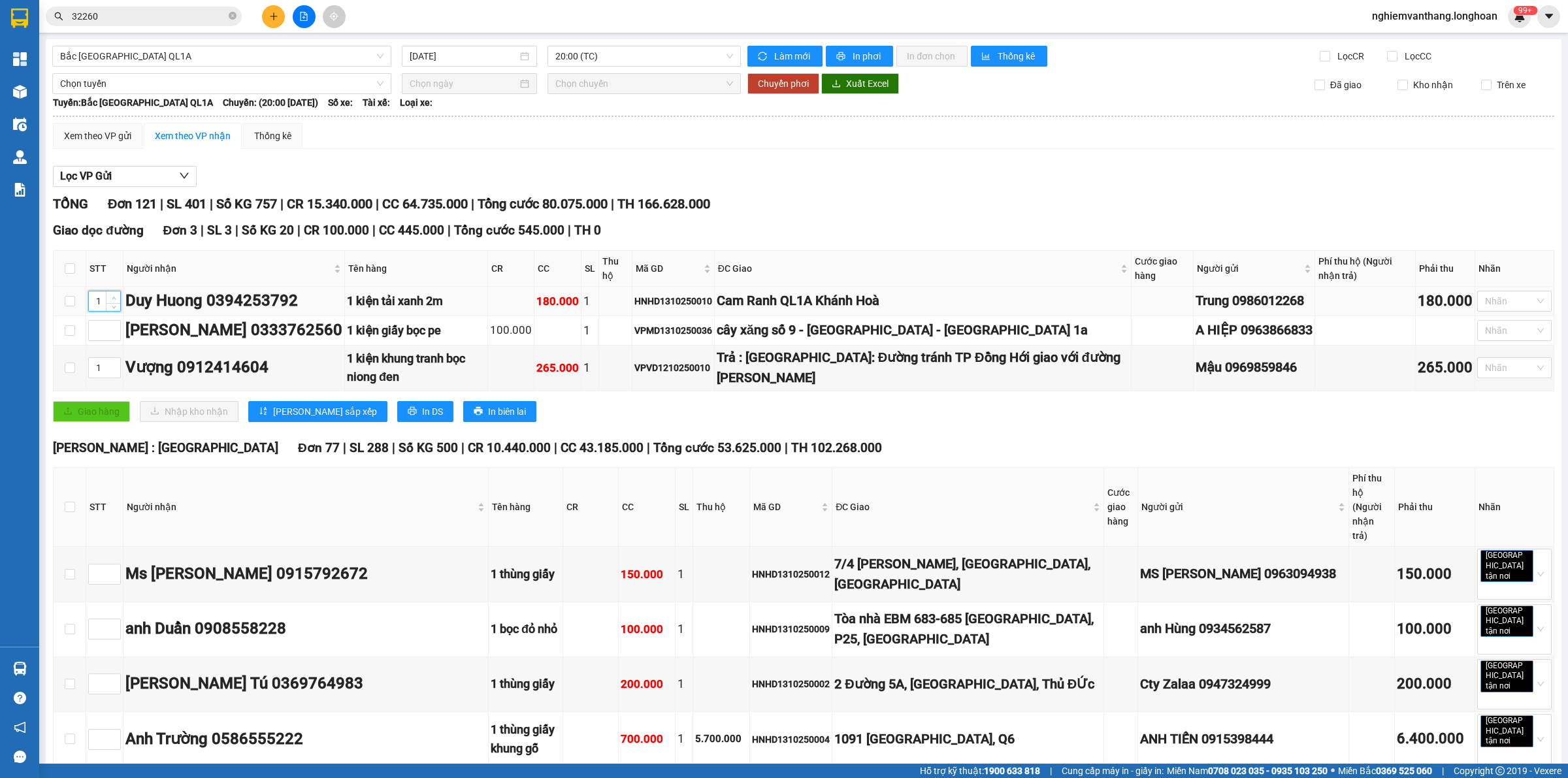
type input "2"
click at [112, 293] on span "Increase Value" at bounding box center [113, 297] width 15 height 12
click at [119, 325] on span "Increase Value" at bounding box center [113, 326] width 15 height 12
type input "3"
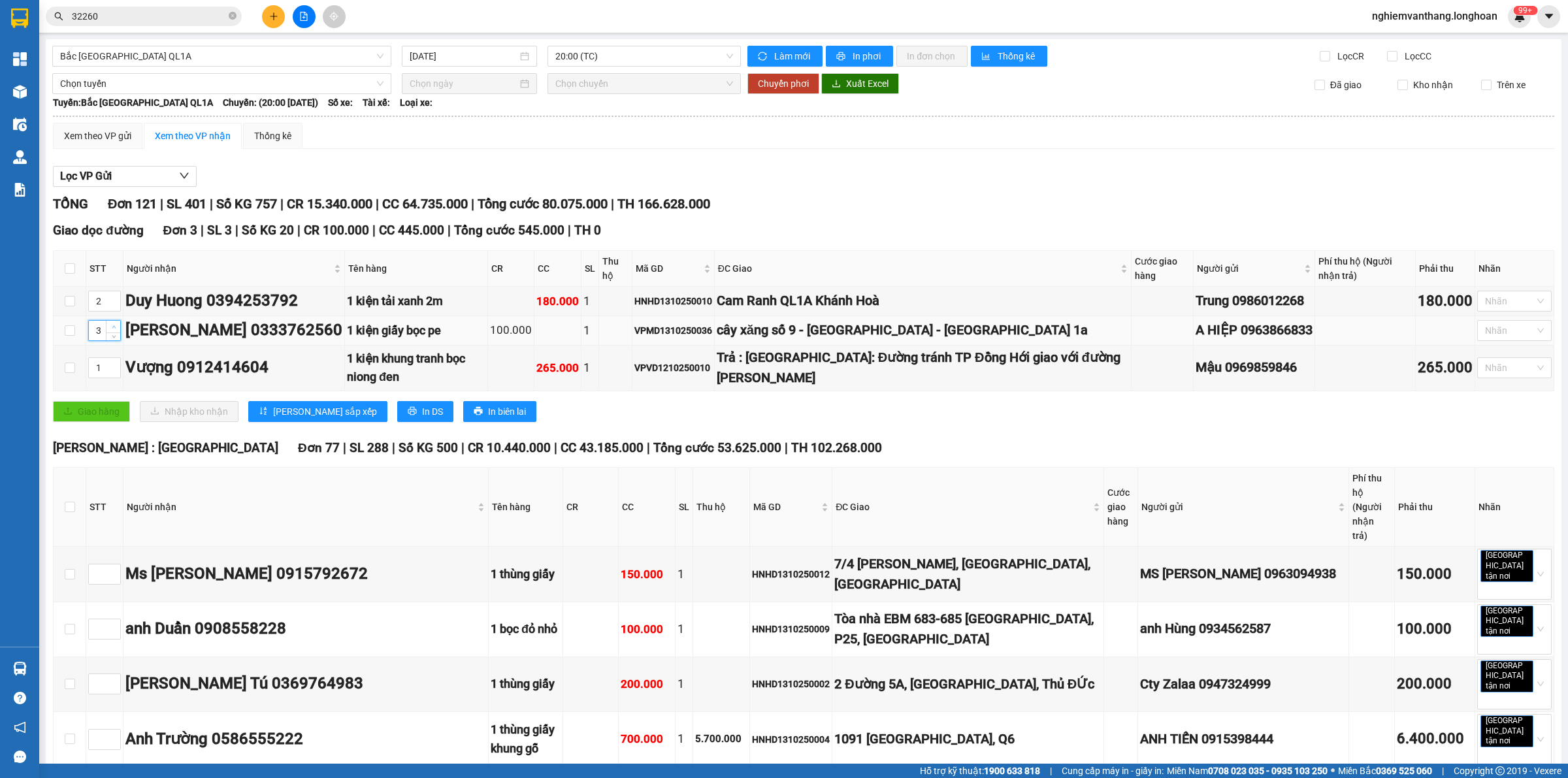
click at [119, 325] on span "Increase Value" at bounding box center [113, 326] width 15 height 12
click at [300, 418] on span "[PERSON_NAME] sắp xếp" at bounding box center [325, 411] width 104 height 15
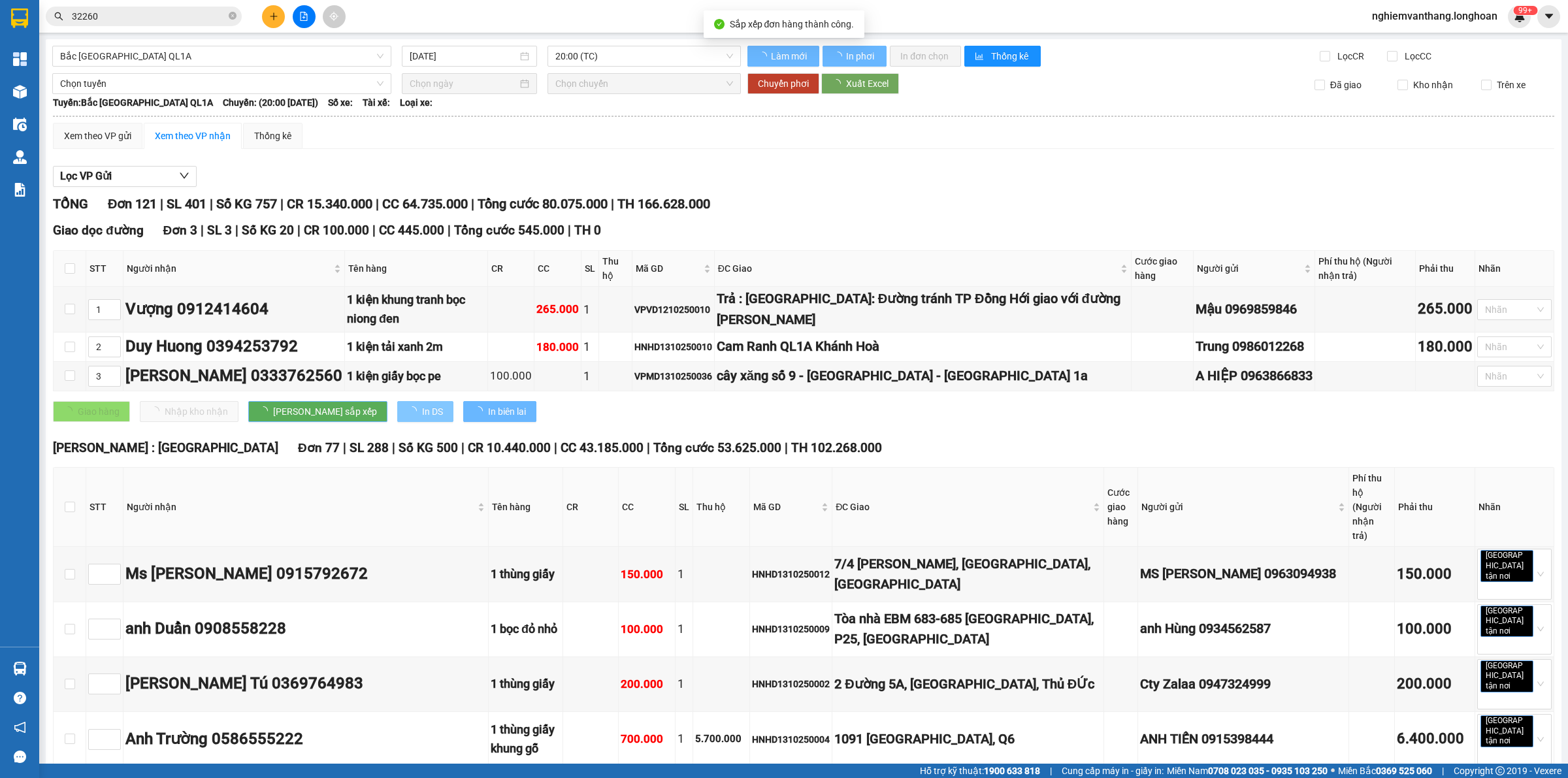
click at [422, 413] on span "In DS" at bounding box center [433, 411] width 21 height 15
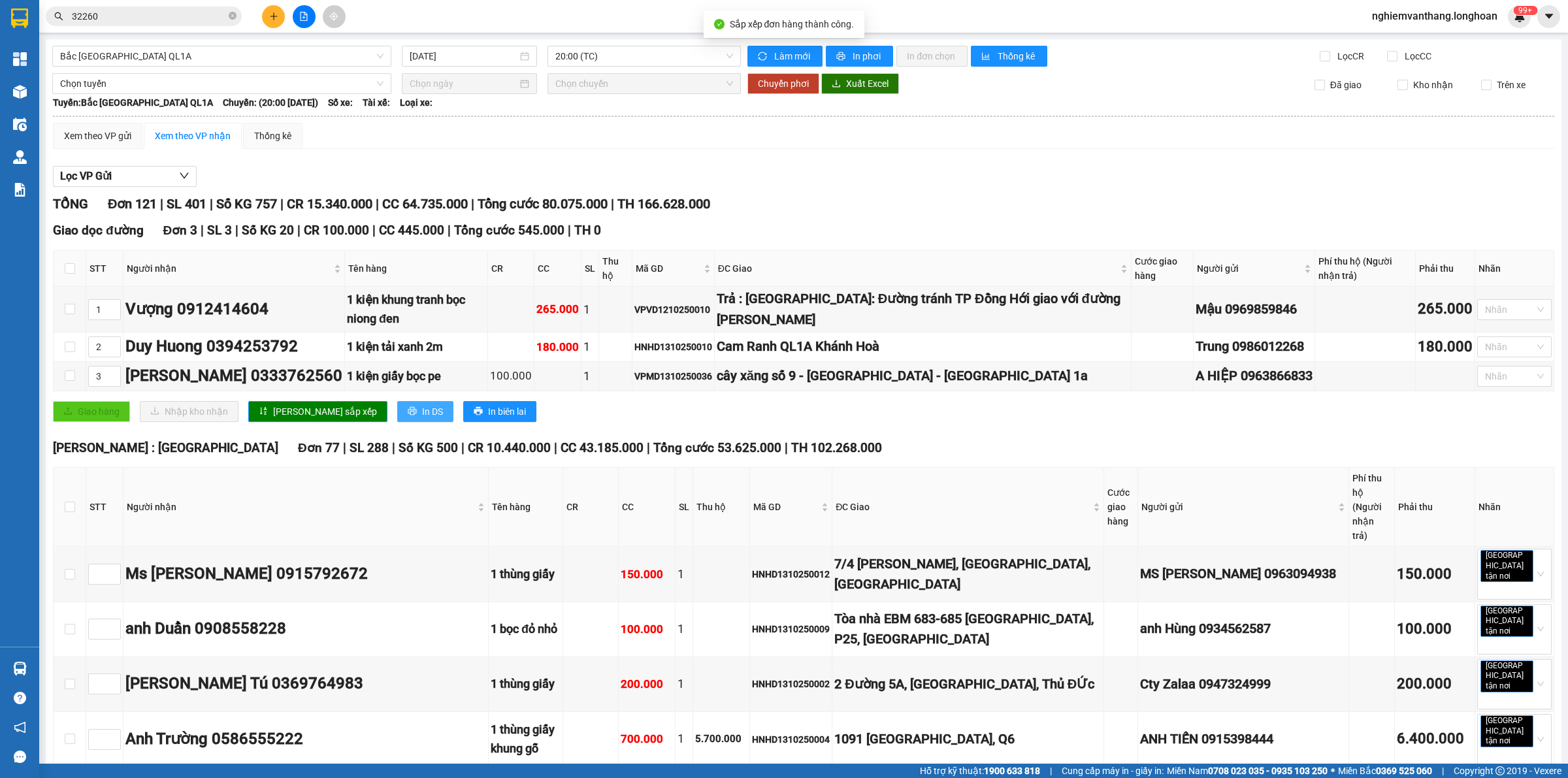
click at [422, 413] on span "In DS" at bounding box center [433, 411] width 21 height 15
drag, startPoint x: 1562, startPoint y: 31, endPoint x: 1567, endPoint y: 295, distance: 264.0
click at [1567, 413] on section "Kết quả tìm kiếm ( 4 ) Bộ lọc Mã ĐH Trạng thái Món hàng Thu hộ Tổng cước Chưa c…" at bounding box center [784, 389] width 1568 height 778
click at [1513, 127] on div "Xem theo VP gửi Xem theo VP nhận Thống kê" at bounding box center [804, 136] width 1502 height 26
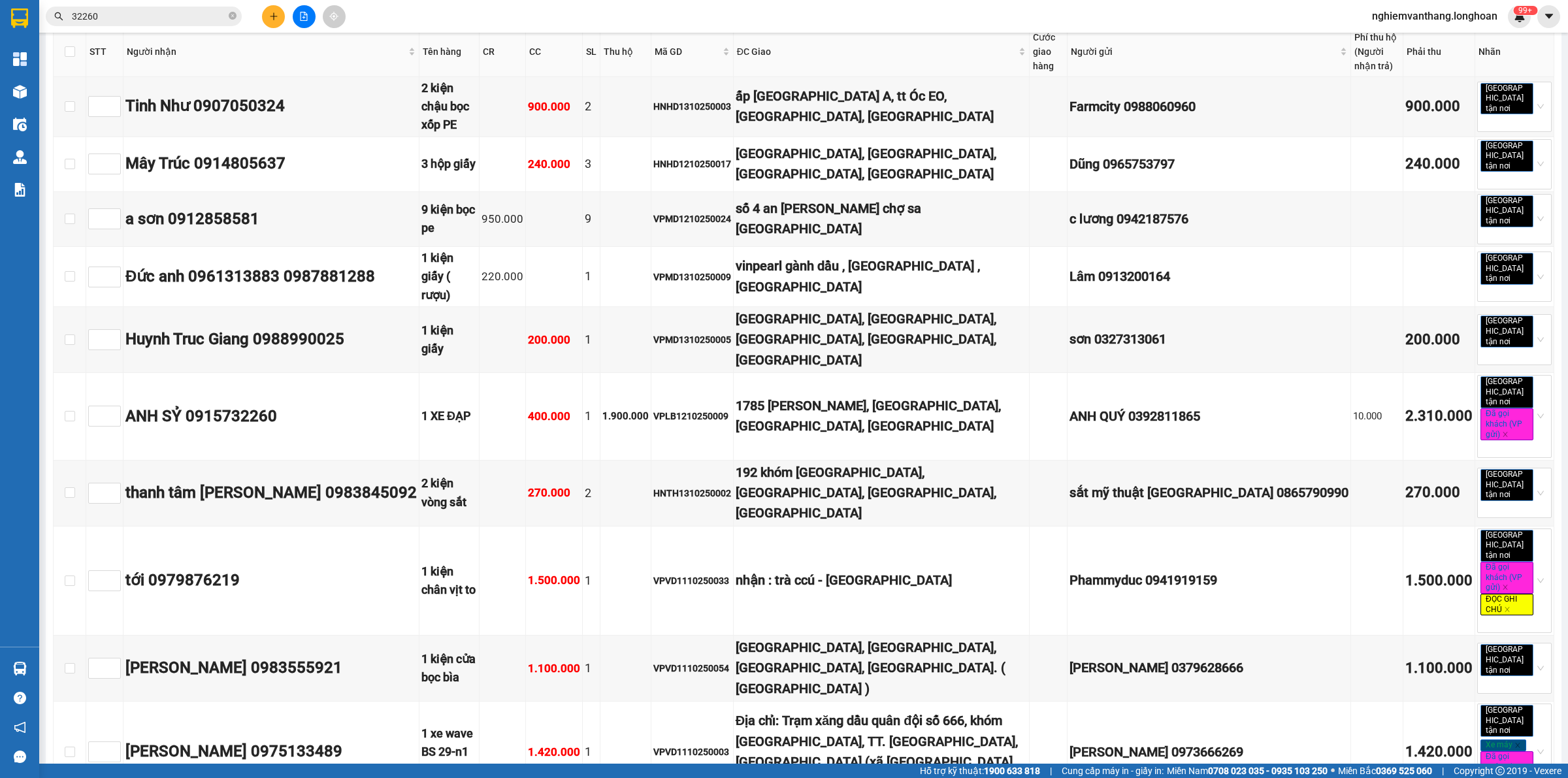
scroll to position [7900, 0]
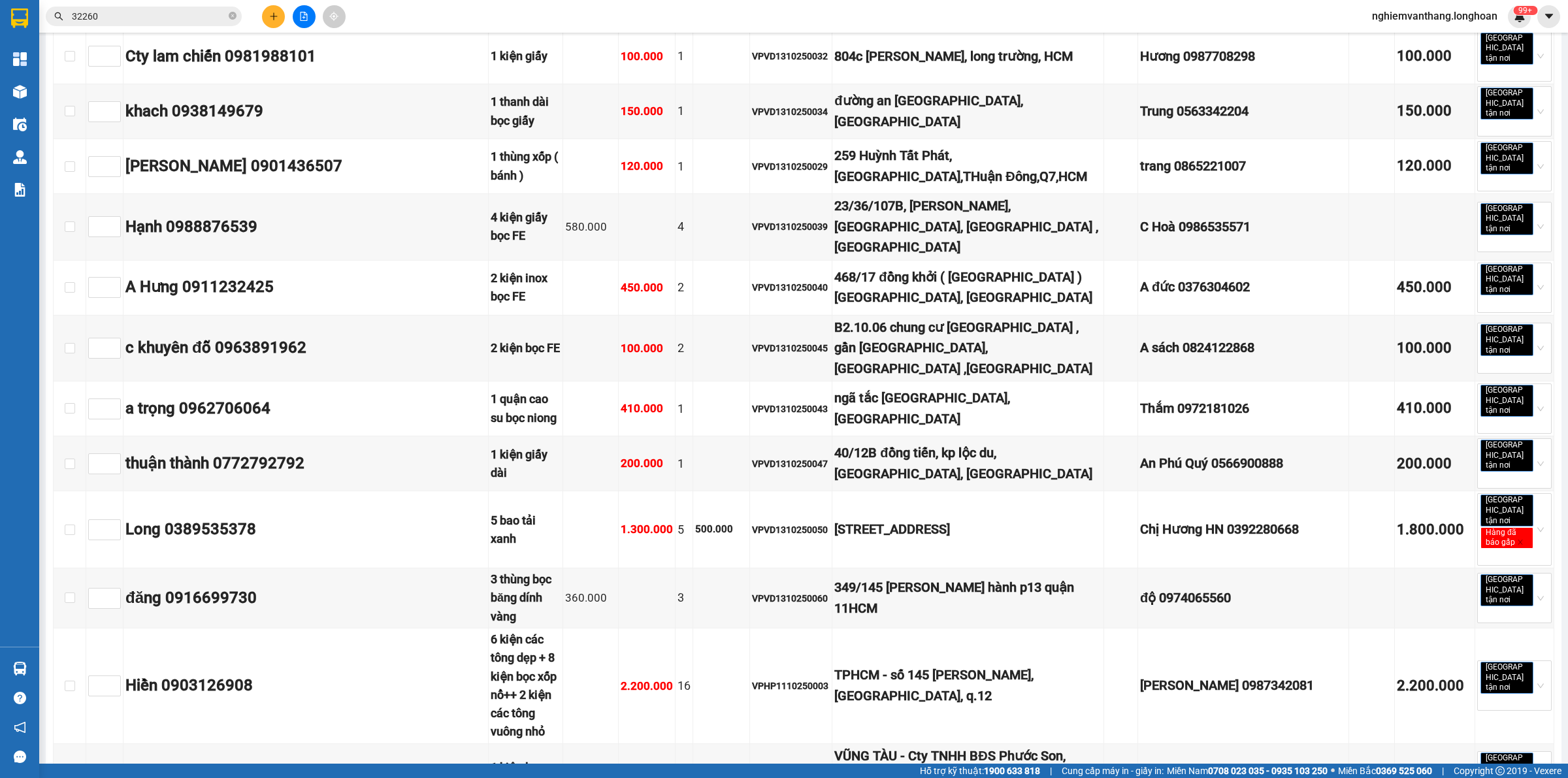
scroll to position [4798, 0]
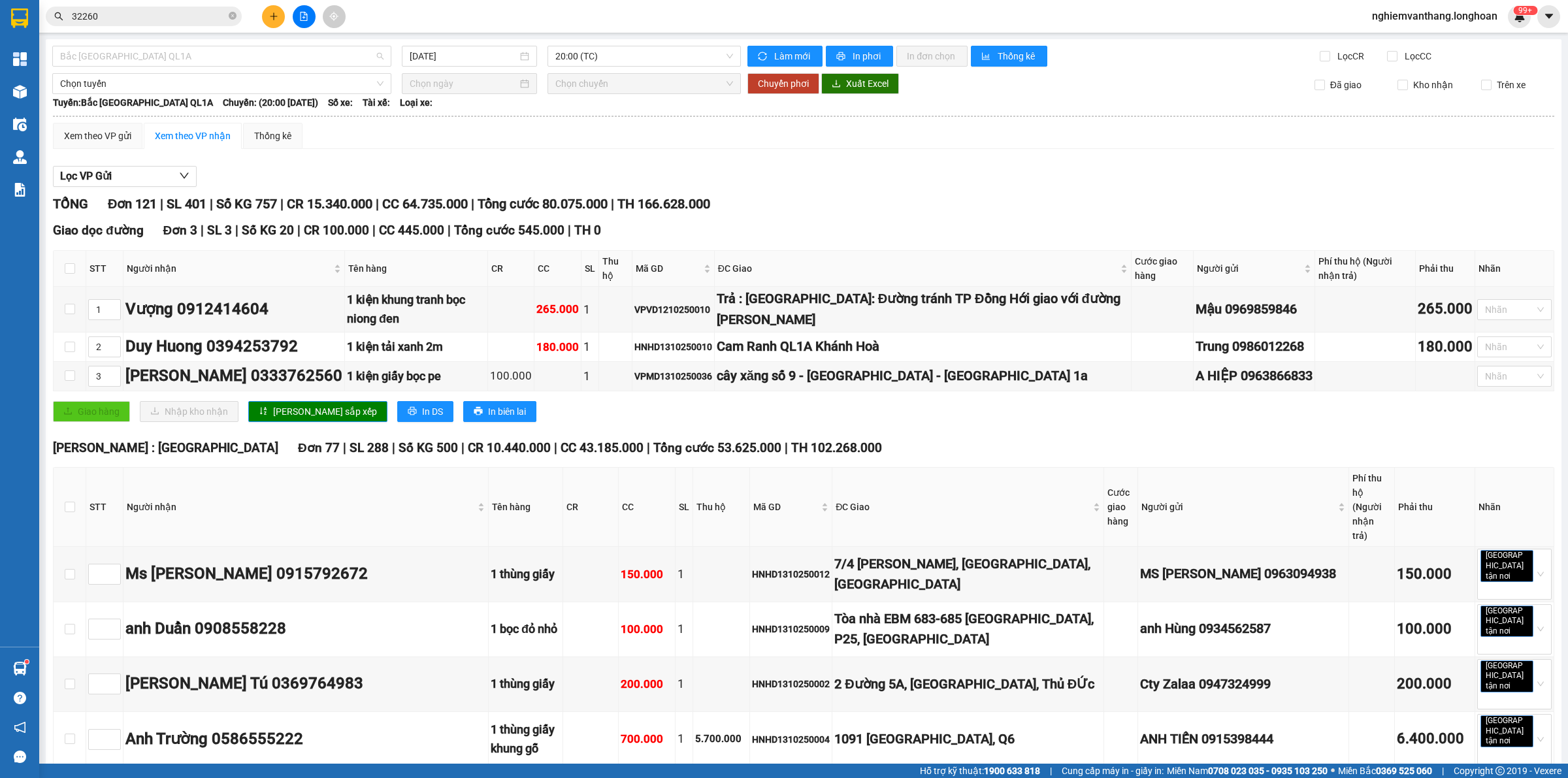
drag, startPoint x: 149, startPoint y: 56, endPoint x: 183, endPoint y: 95, distance: 51.7
click at [149, 56] on span "Bắc [GEOGRAPHIC_DATA] QL1A" at bounding box center [222, 56] width 323 height 20
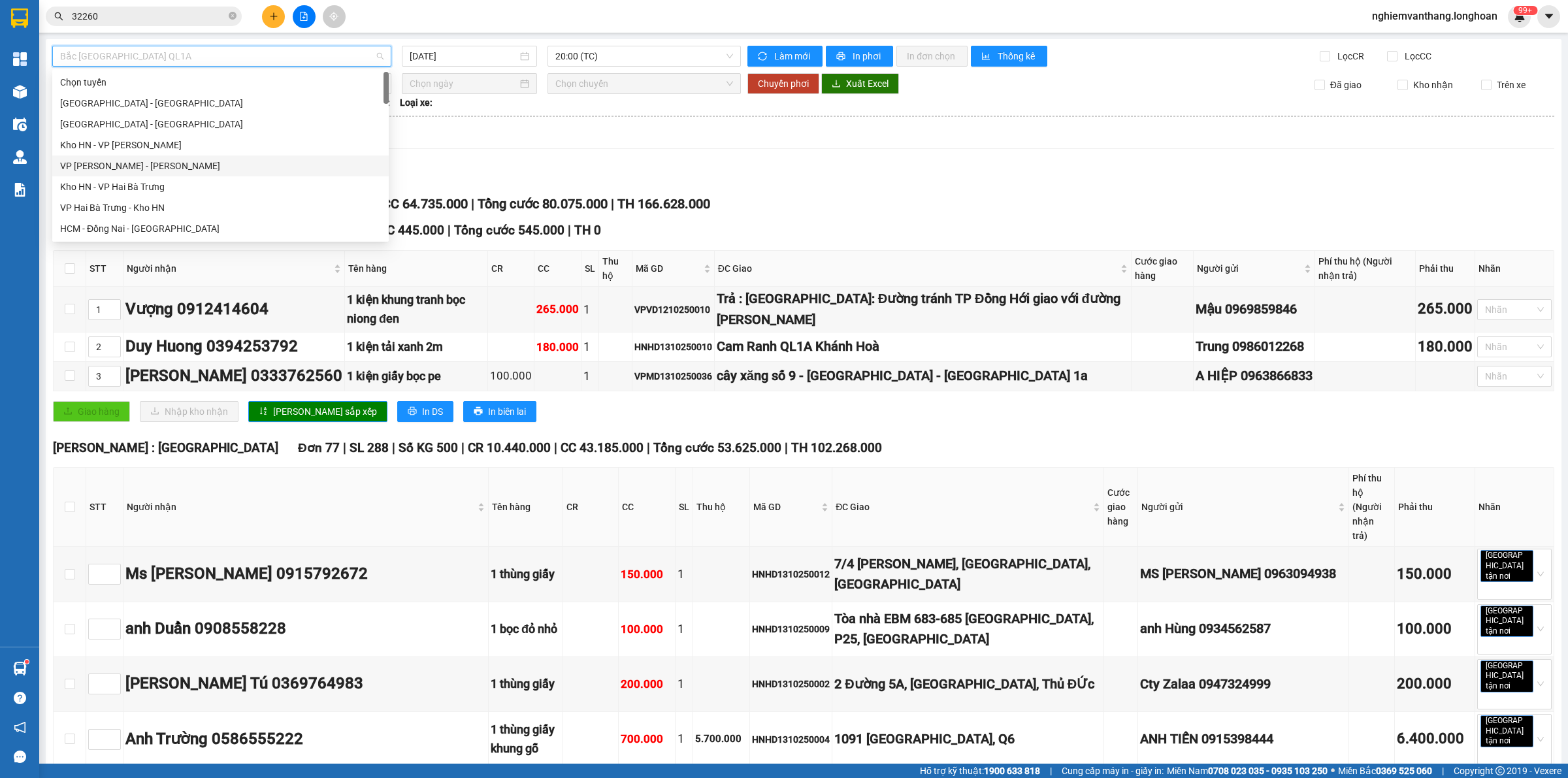
click at [141, 164] on div "VP [PERSON_NAME] - [PERSON_NAME]" at bounding box center [220, 166] width 321 height 15
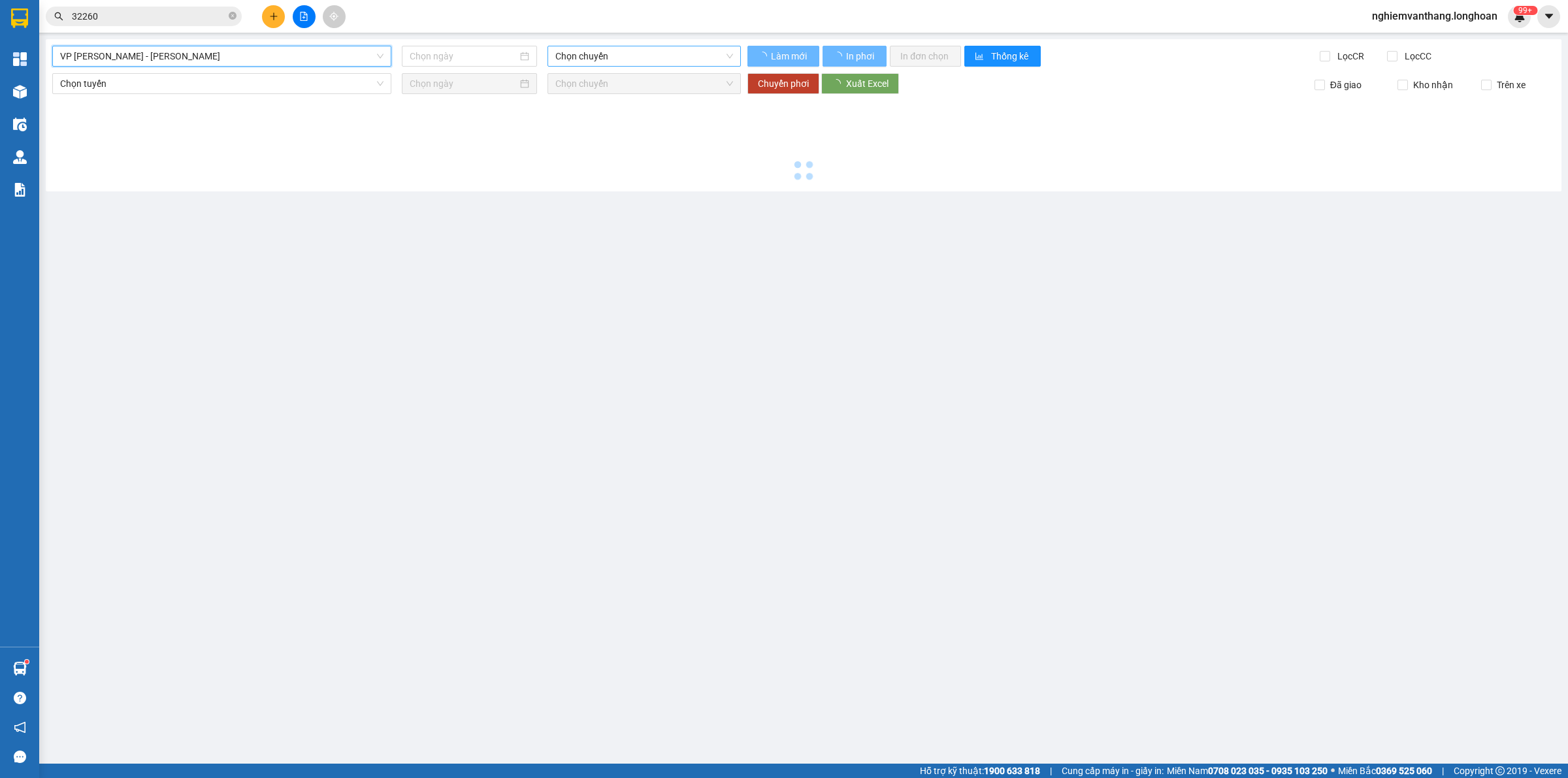
type input "[DATE]"
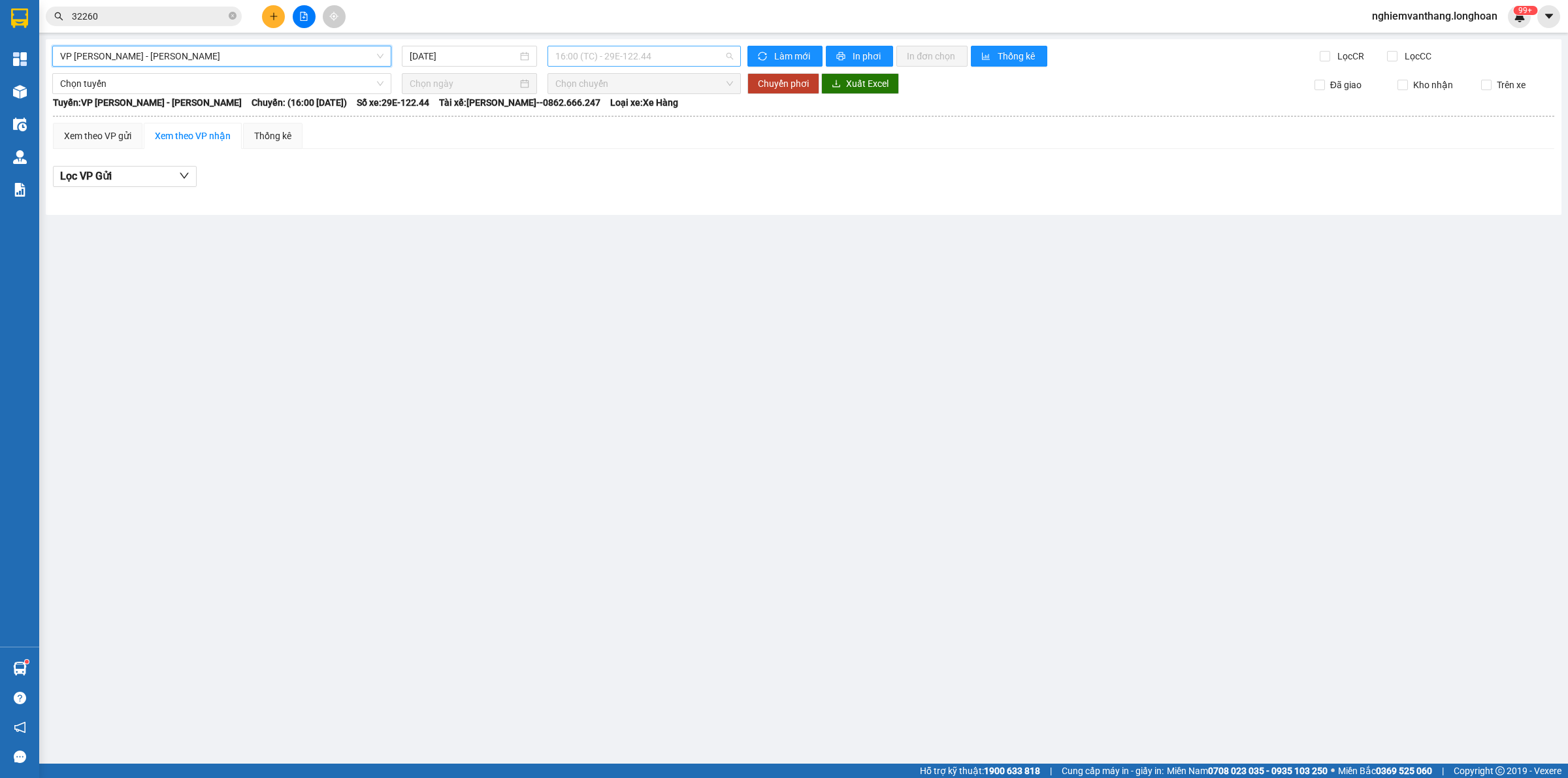
click at [610, 56] on span "16:00 (TC) - 29E-122.44" at bounding box center [644, 56] width 178 height 20
click at [576, 125] on div "20:00 (TC) - 29E-122.44" at bounding box center [606, 124] width 102 height 15
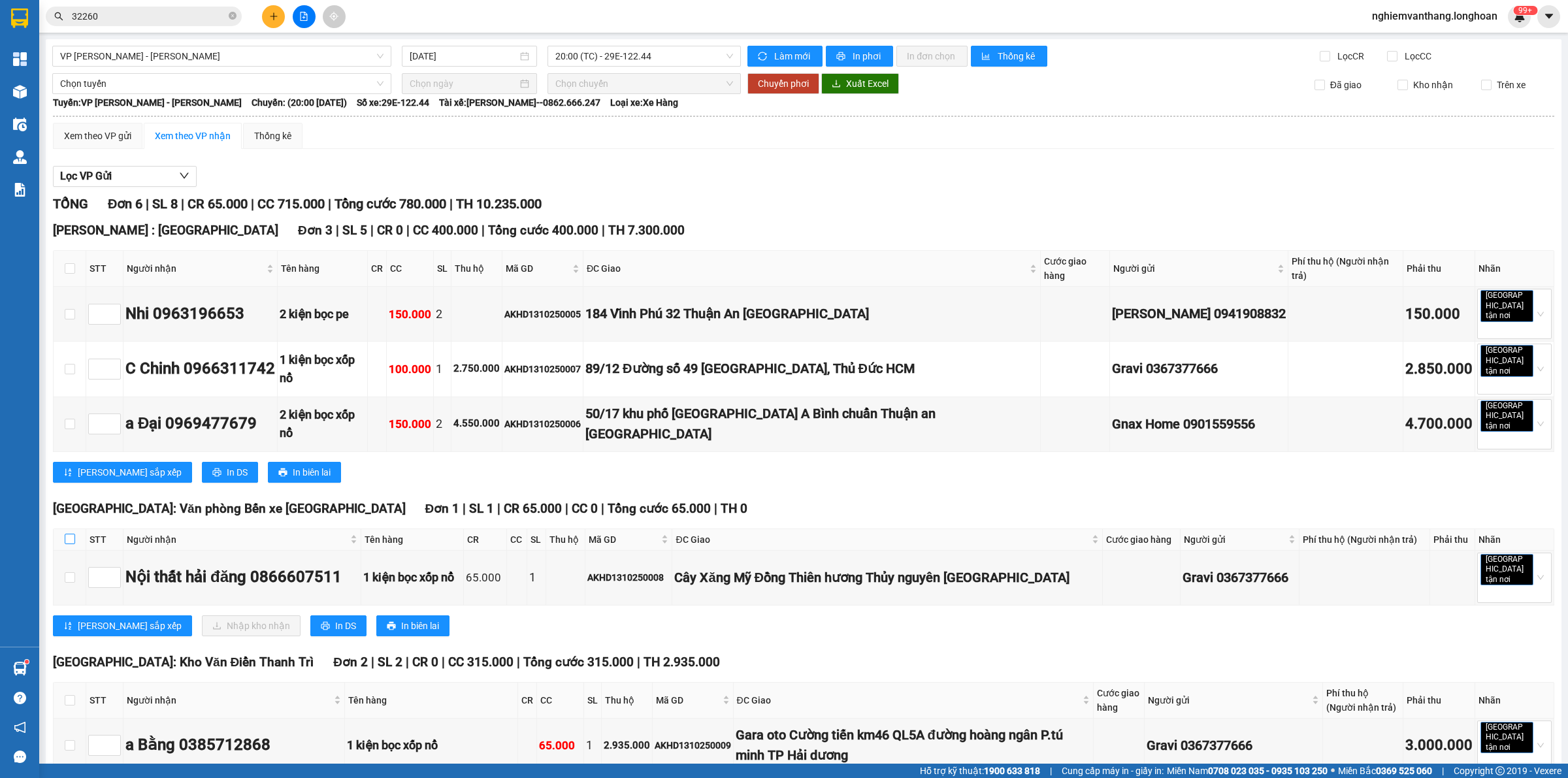
click at [72, 534] on input "checkbox" at bounding box center [70, 538] width 10 height 10
checkbox input "true"
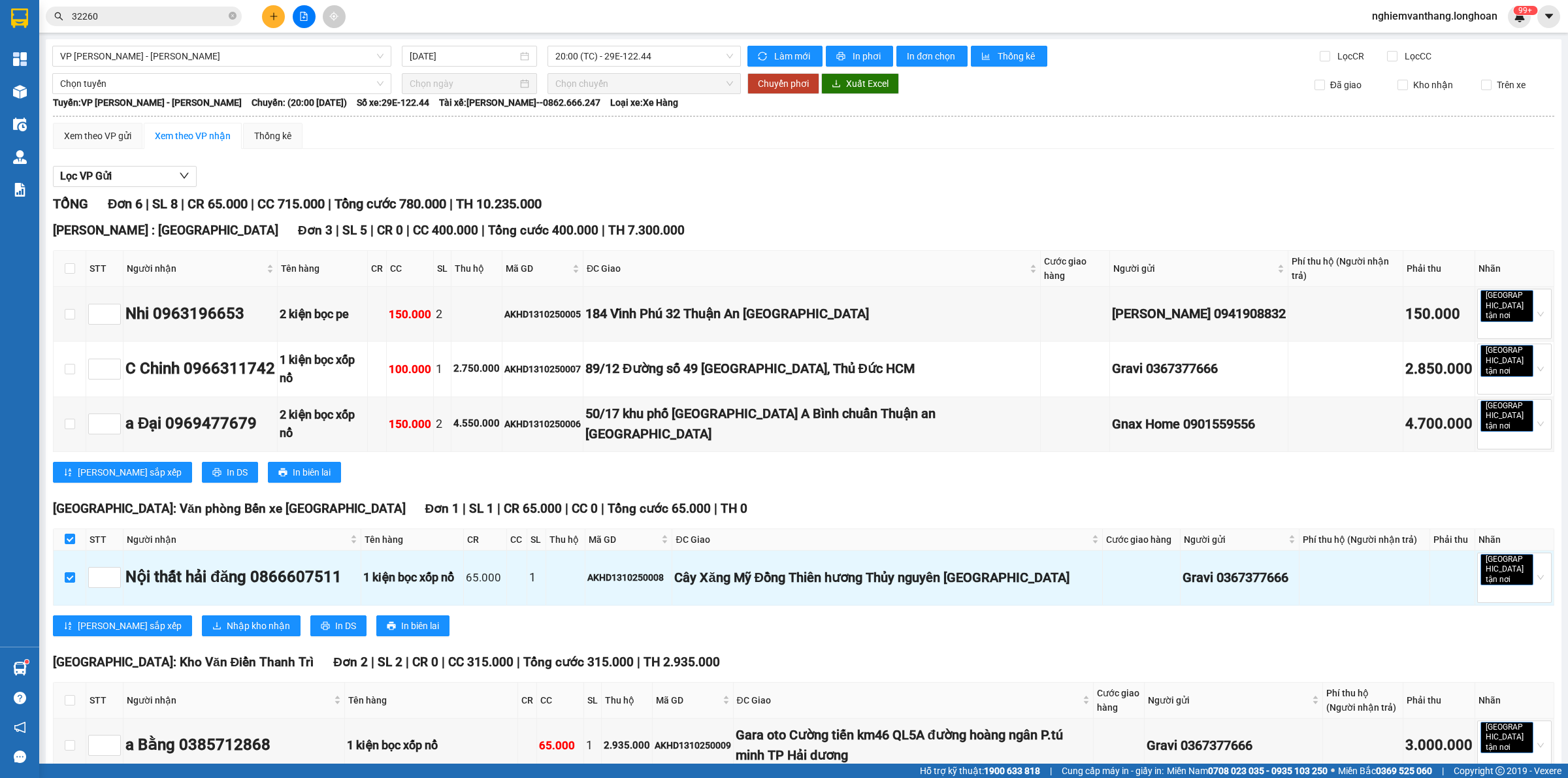
click at [115, 70] on div "VP An khánh - Kho HN 13/10/2025 20:00 (TC) - 29E-122.44 Làm mới In phơi In đơn …" at bounding box center [804, 482] width 1516 height 886
click at [107, 81] on span "Chọn tuyến" at bounding box center [222, 84] width 323 height 20
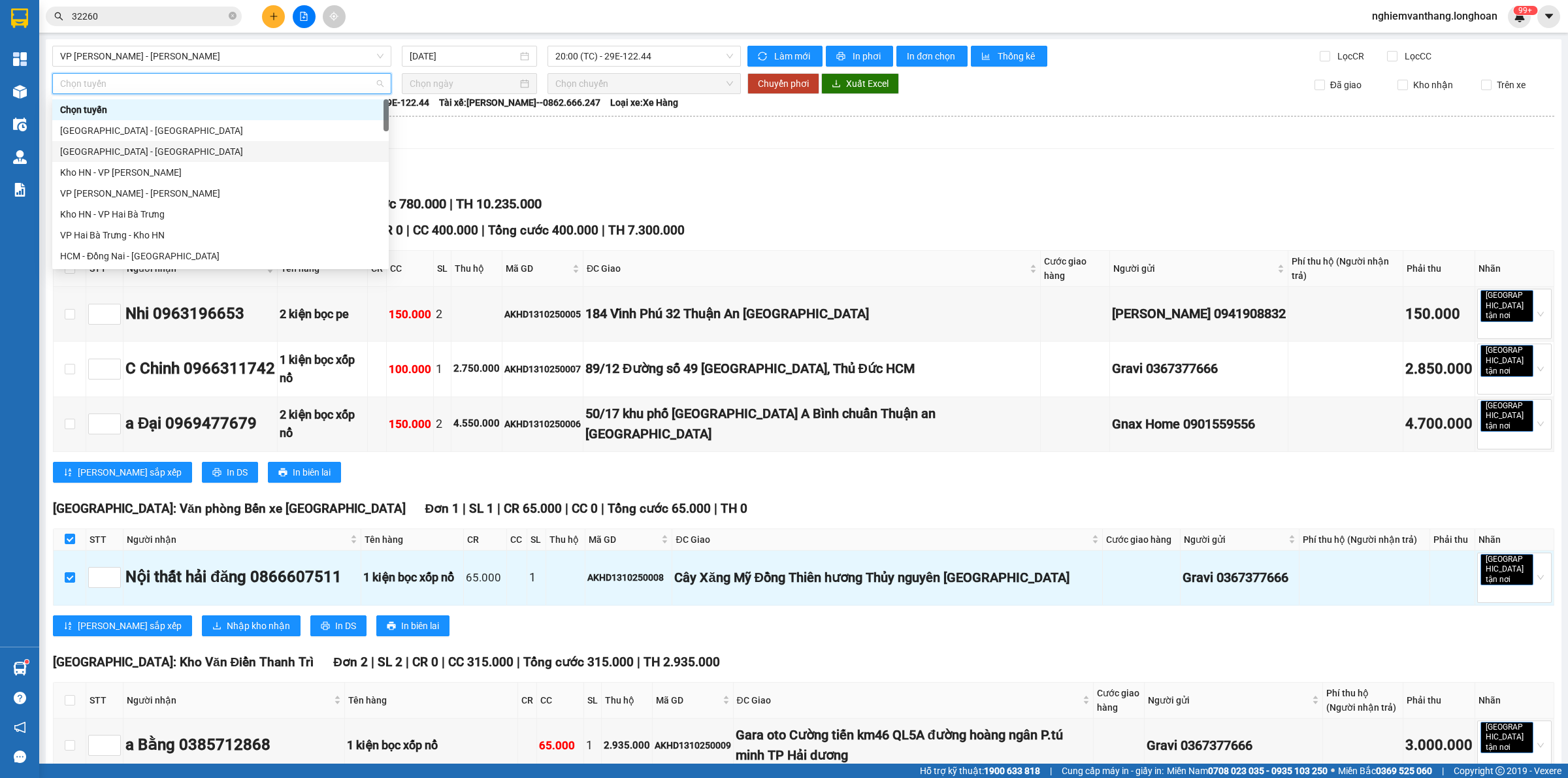
click at [110, 148] on div "[GEOGRAPHIC_DATA] - [GEOGRAPHIC_DATA]" at bounding box center [220, 151] width 321 height 15
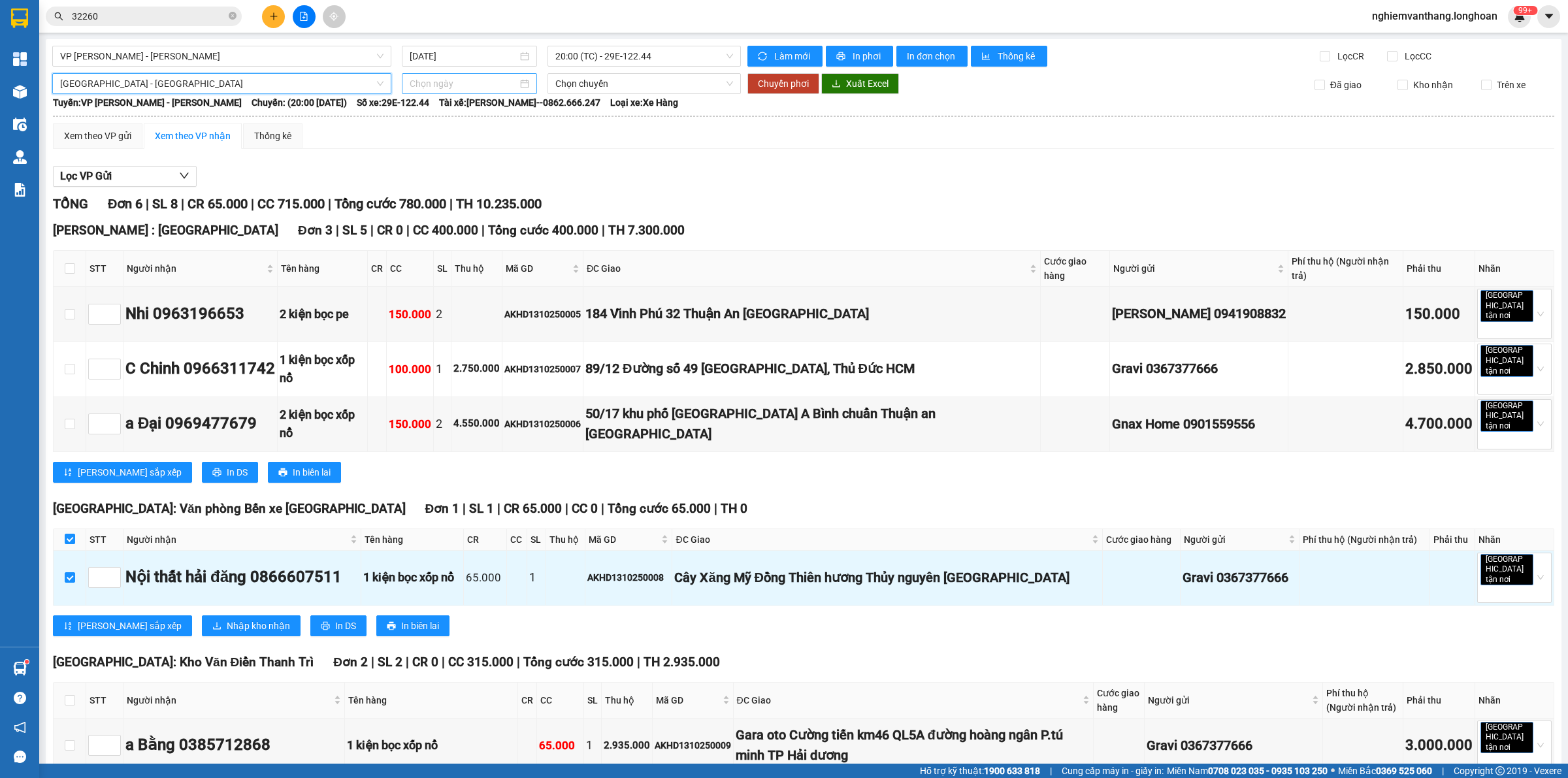
click at [417, 77] on input at bounding box center [463, 84] width 108 height 15
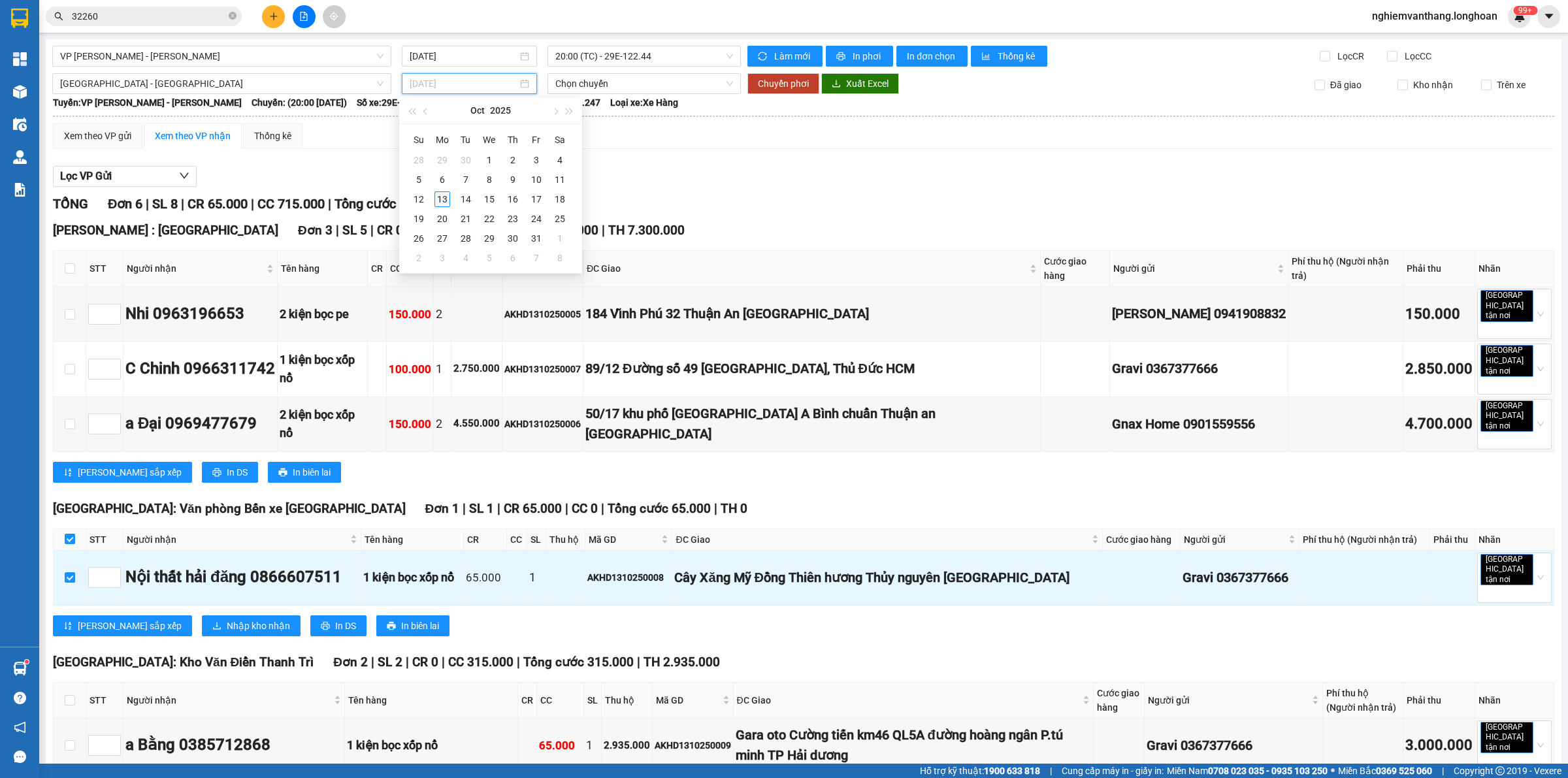
type input "[DATE]"
click at [443, 204] on div "13" at bounding box center [443, 199] width 16 height 16
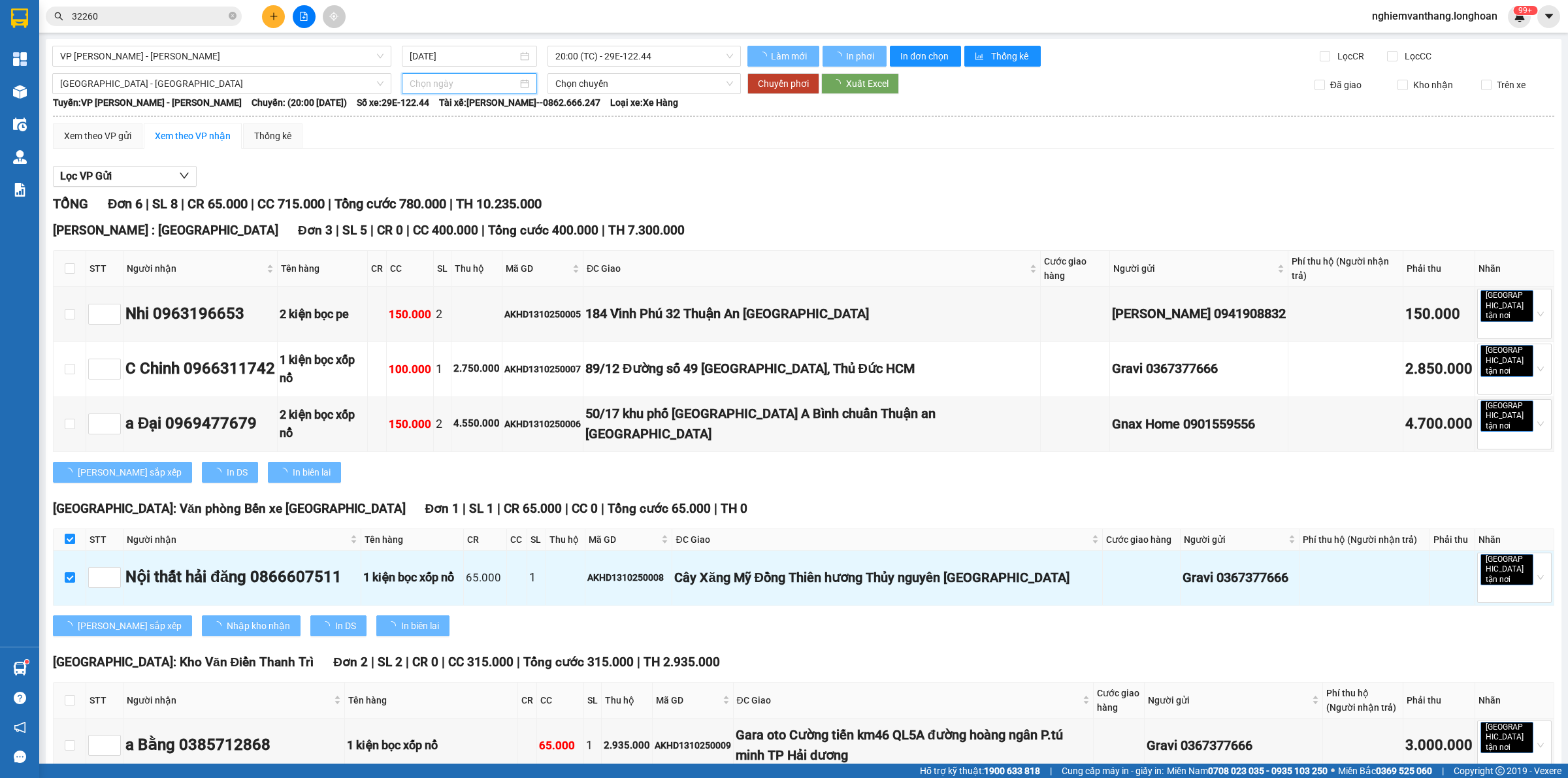
type input "[DATE]"
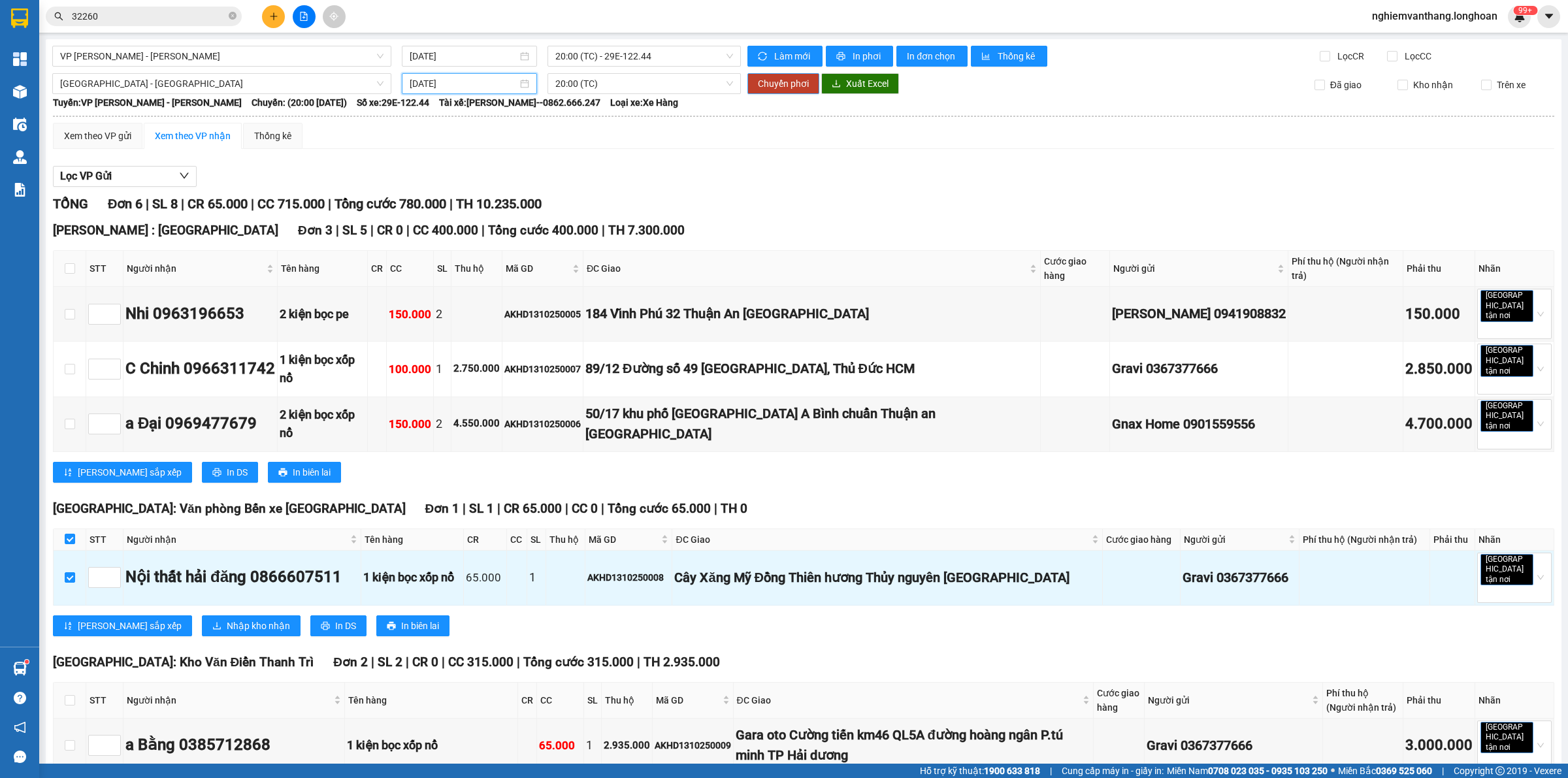
click at [763, 80] on span "Chuyển phơi" at bounding box center [783, 84] width 51 height 15
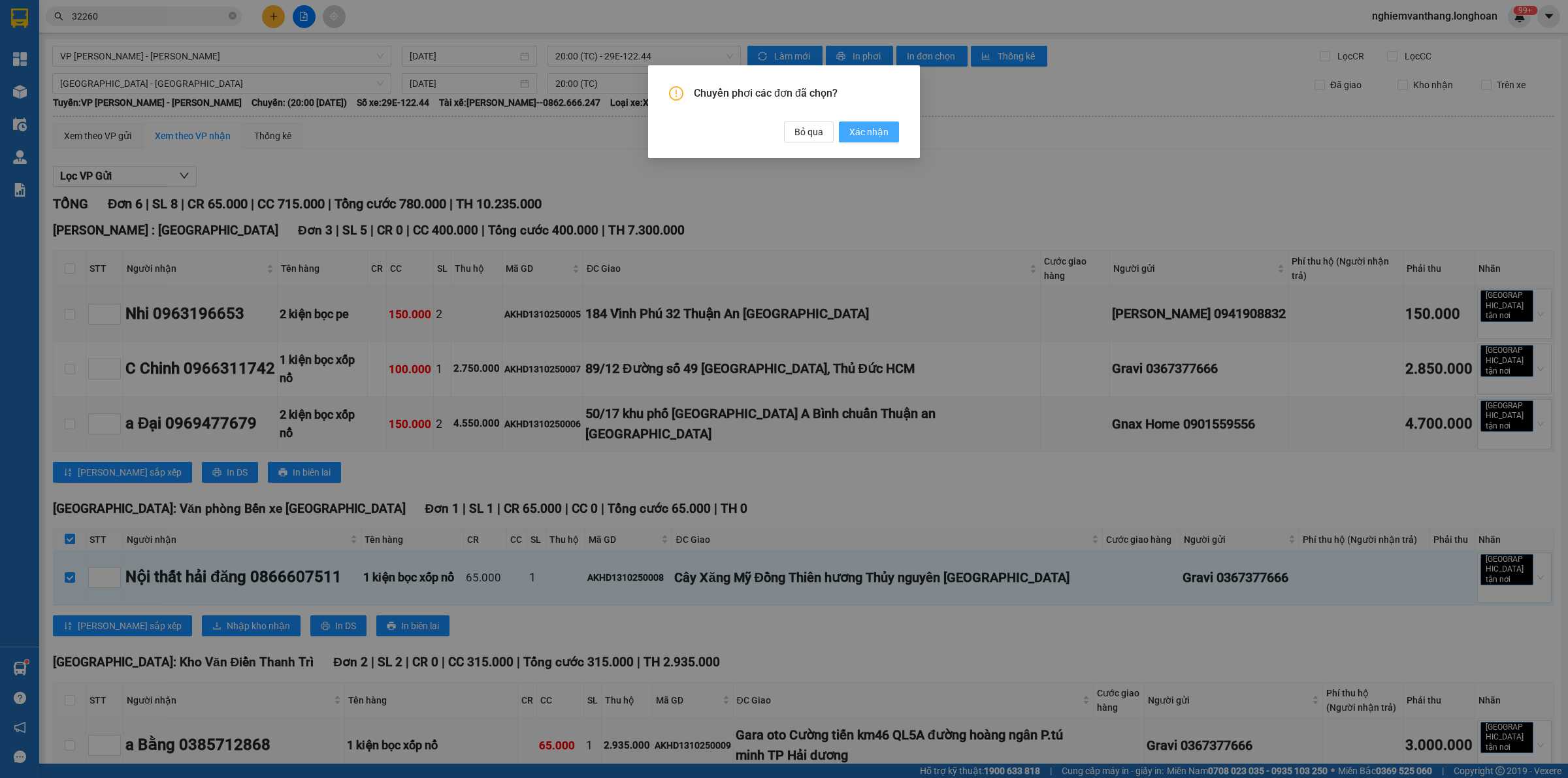
click at [871, 131] on span "Xác nhận" at bounding box center [869, 132] width 39 height 15
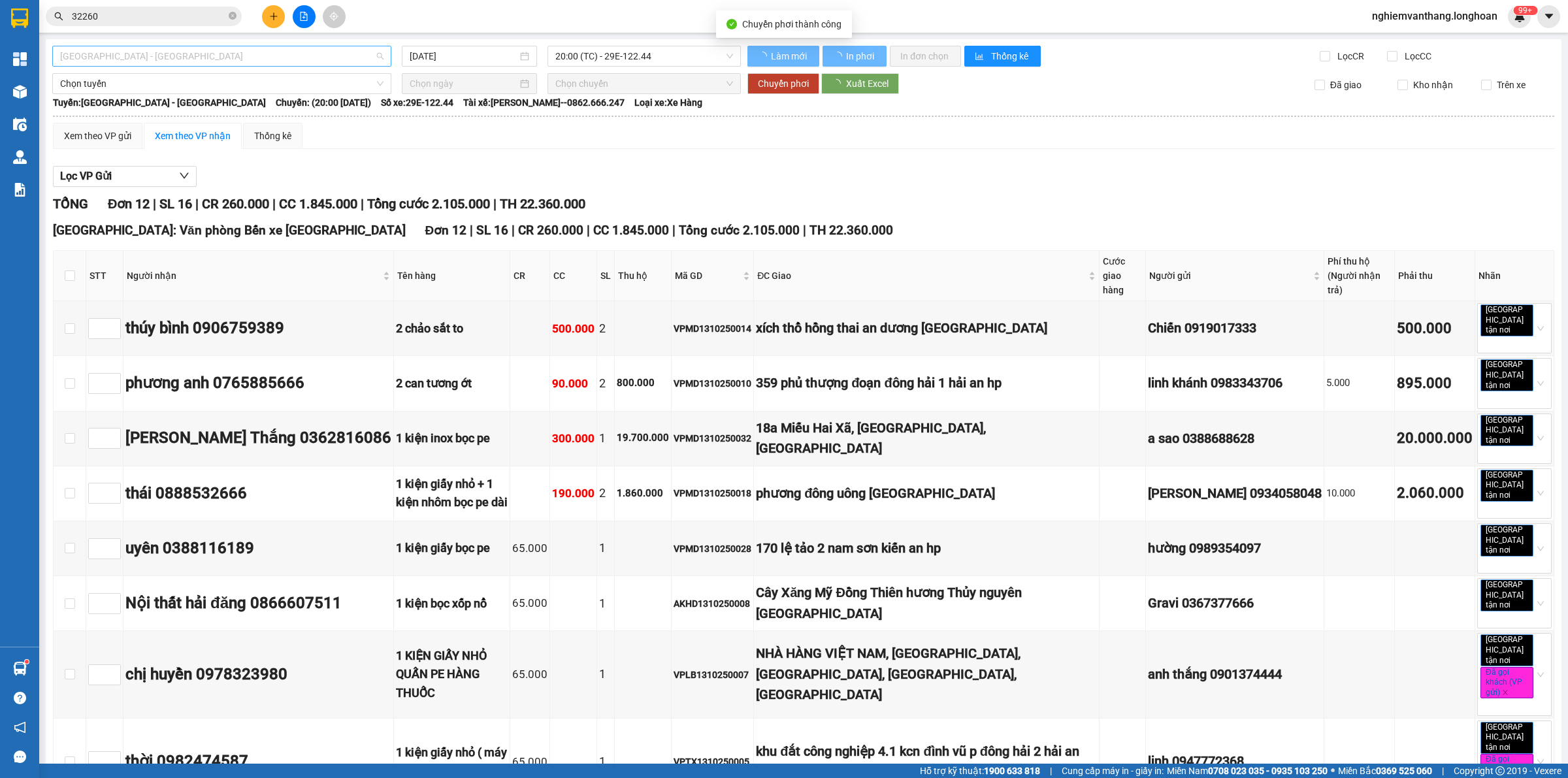
click at [148, 52] on span "[GEOGRAPHIC_DATA] - [GEOGRAPHIC_DATA]" at bounding box center [222, 56] width 323 height 20
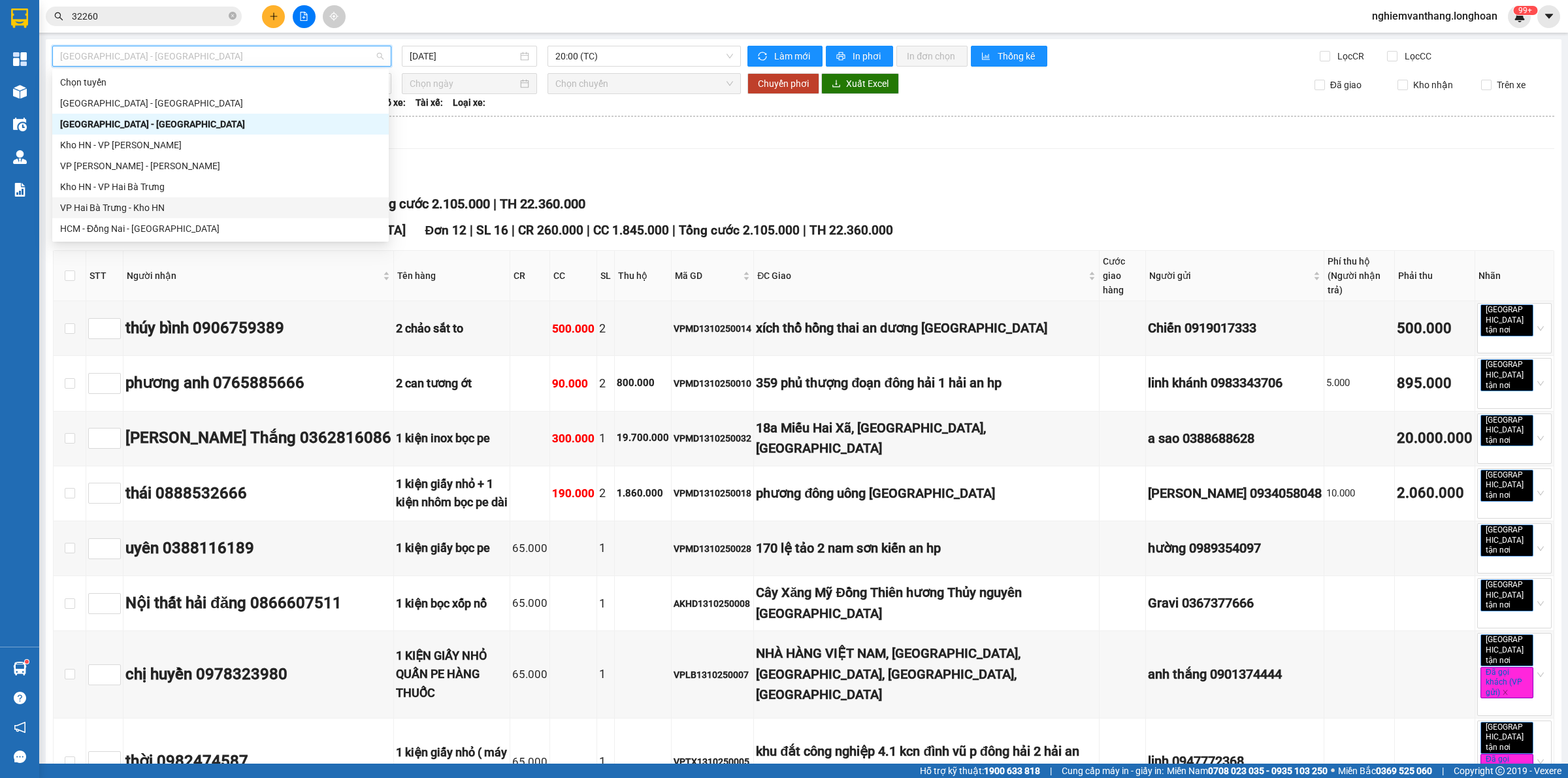
click at [125, 210] on div "VP Hai Bà Trưng - Kho HN" at bounding box center [220, 208] width 321 height 15
type input "[DATE]"
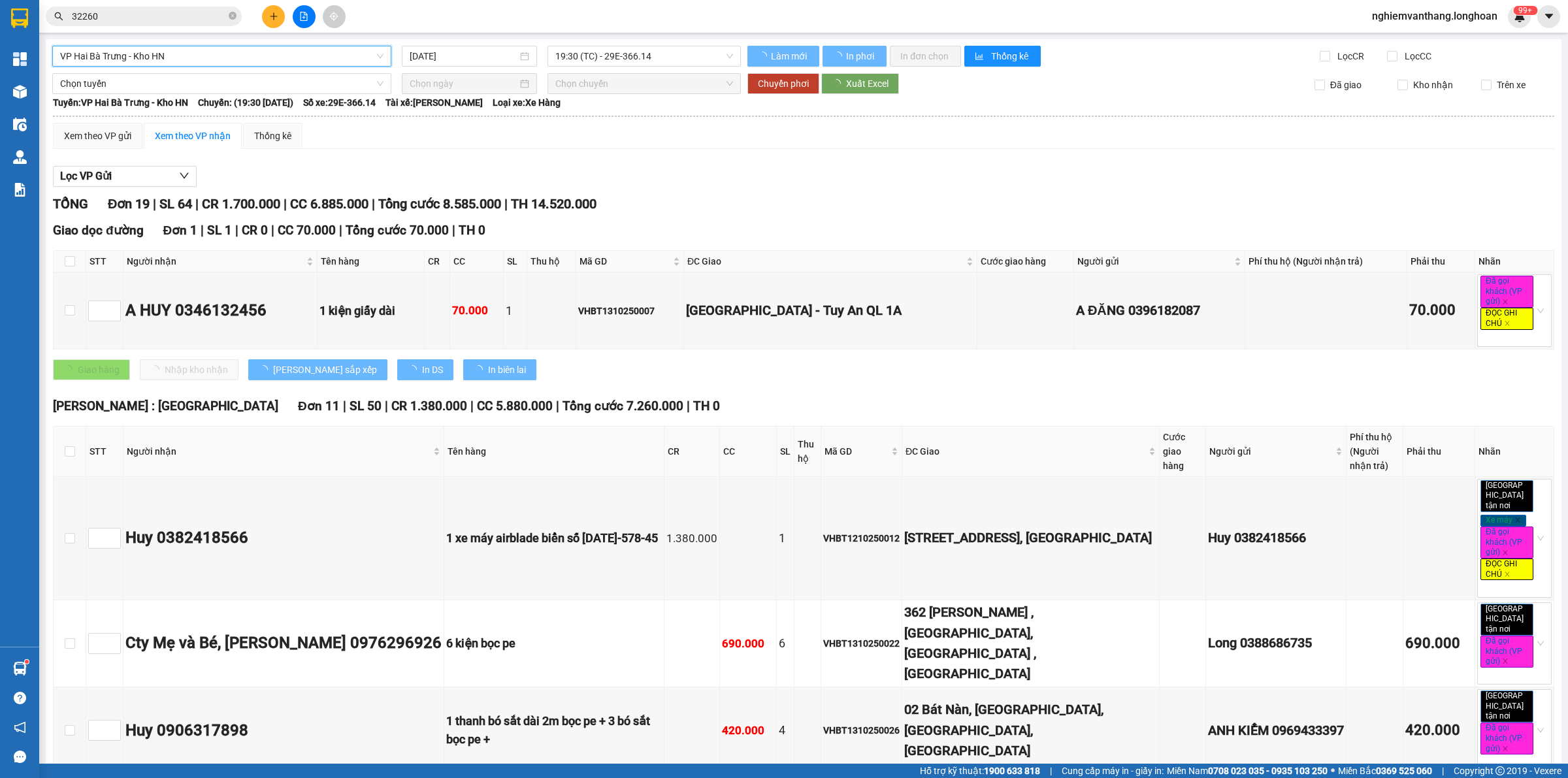
click at [590, 59] on span "19:30 (TC) - 29E-366.14" at bounding box center [644, 56] width 178 height 20
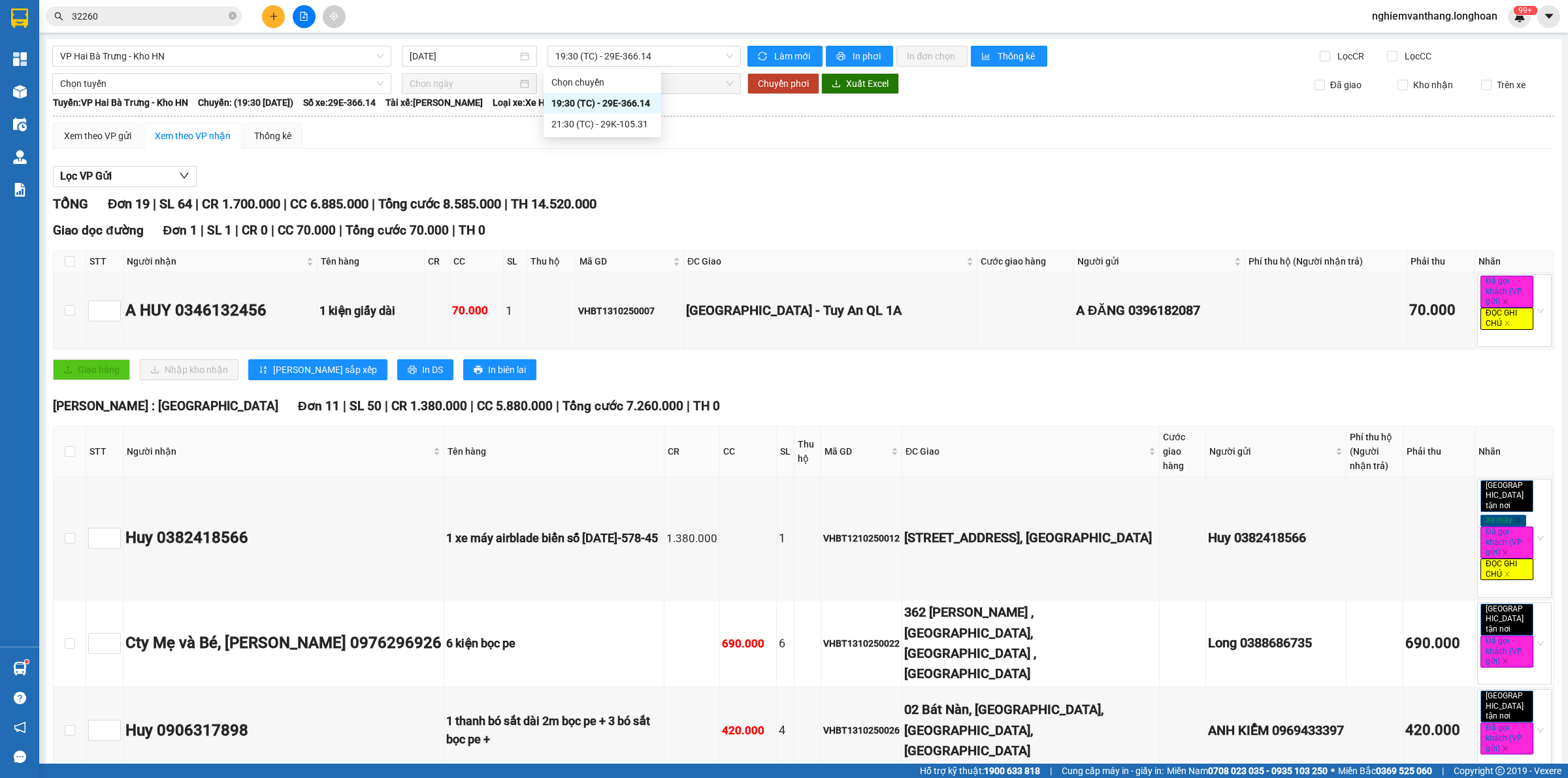
scroll to position [1507, 0]
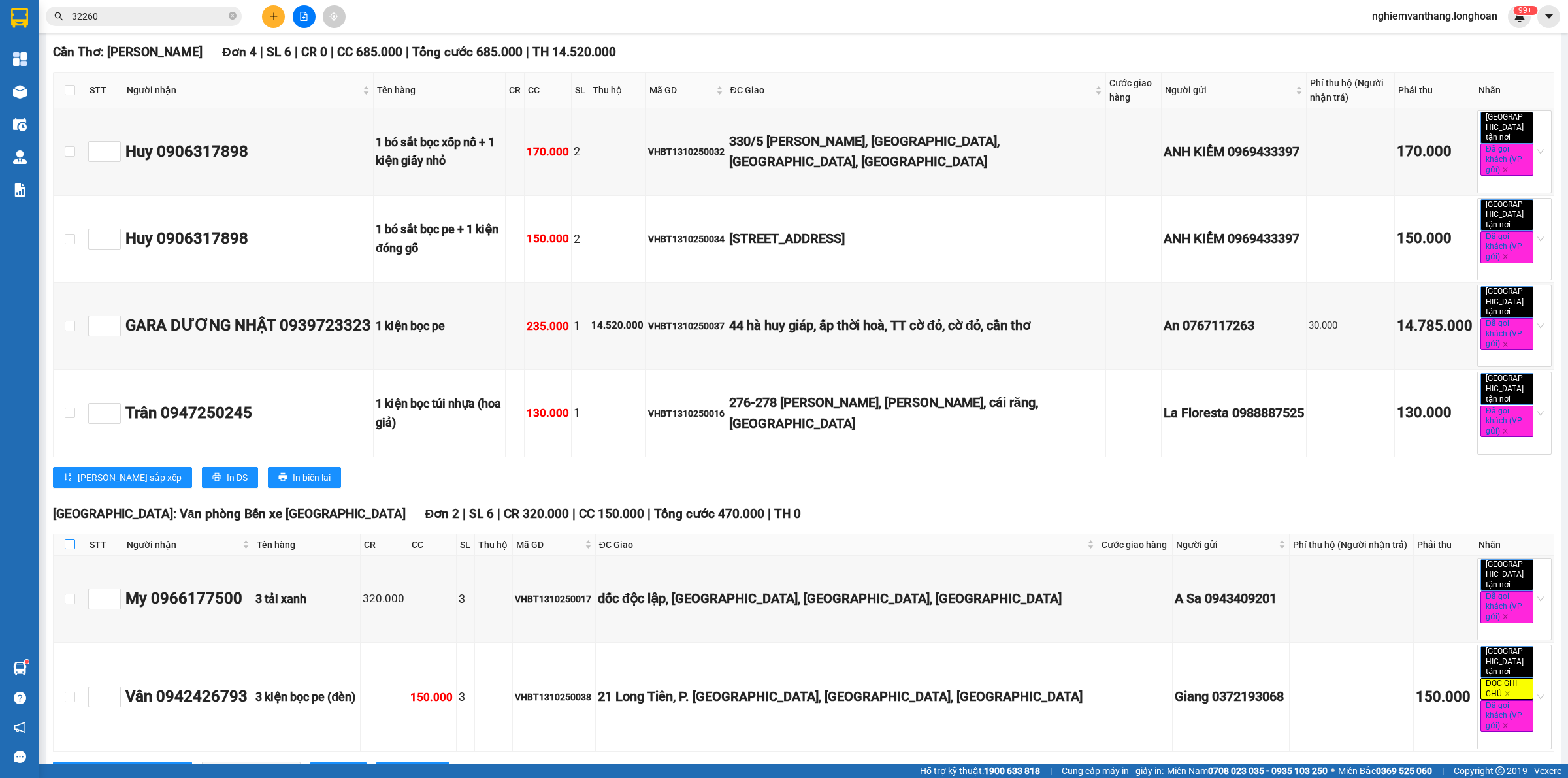
click at [72, 539] on input "checkbox" at bounding box center [70, 544] width 10 height 10
checkbox input "true"
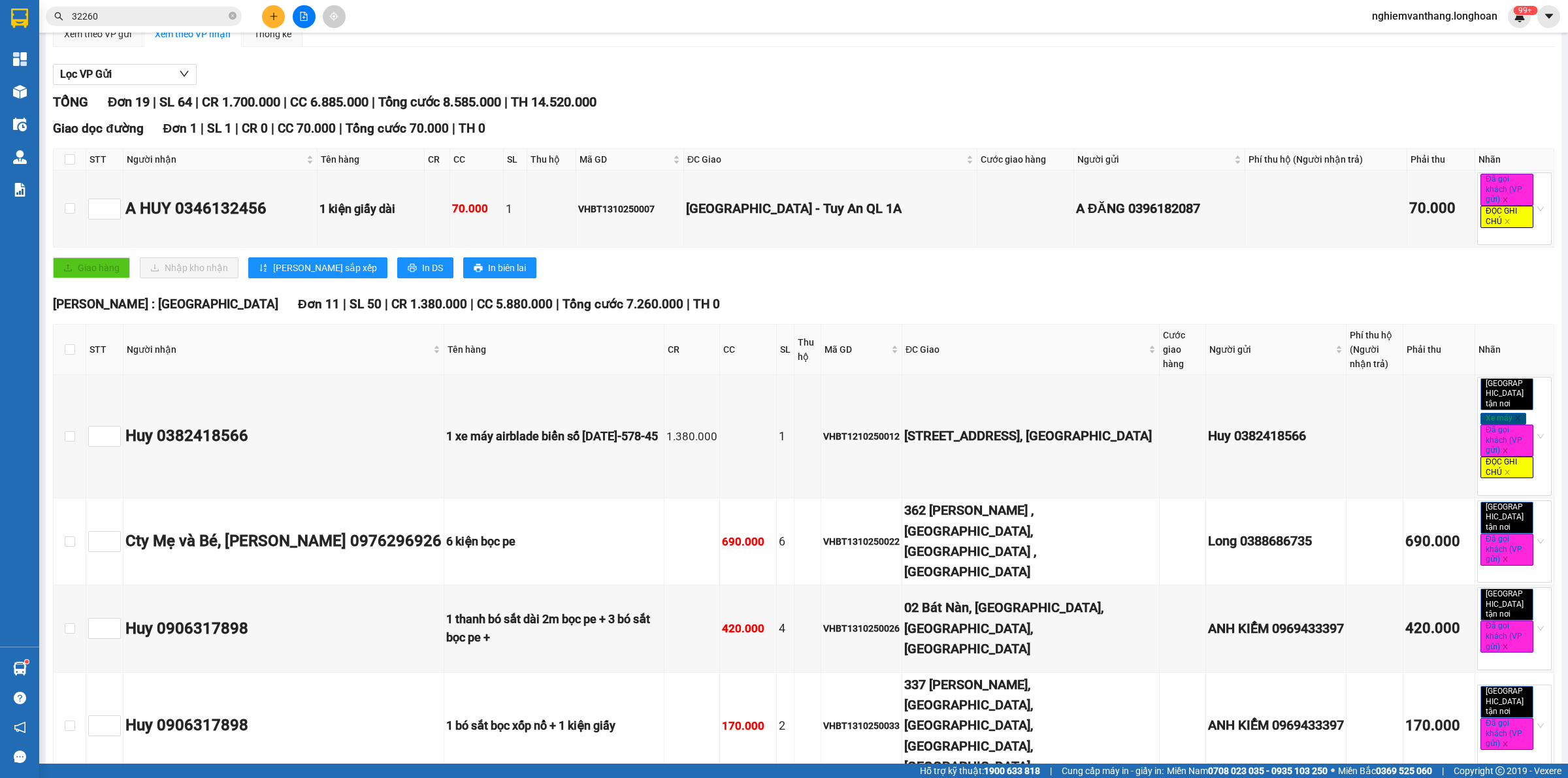
scroll to position [0, 0]
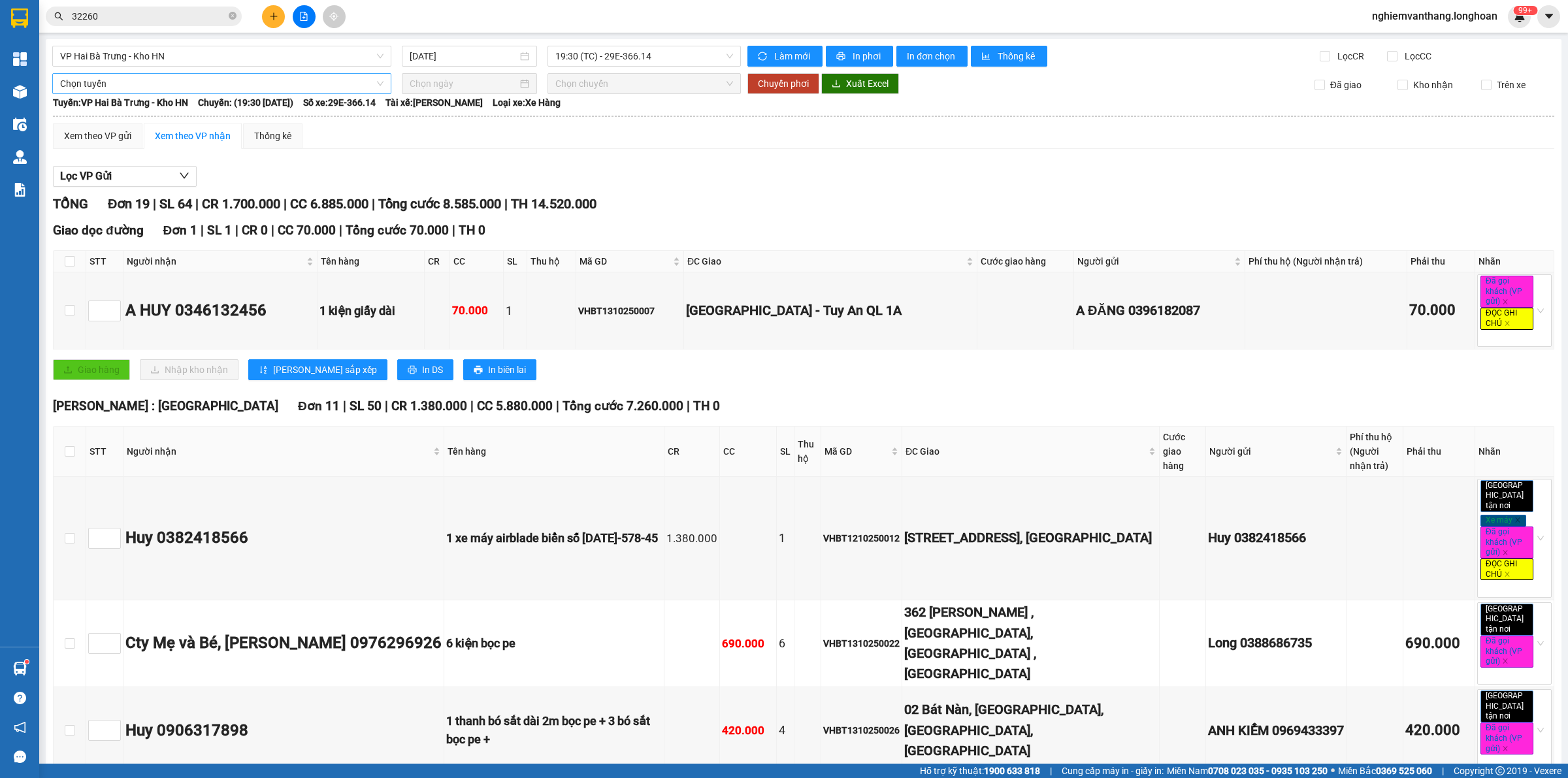
drag, startPoint x: 125, startPoint y: 87, endPoint x: 125, endPoint y: 100, distance: 13.0
click at [124, 87] on span "Chọn tuyến" at bounding box center [222, 84] width 323 height 20
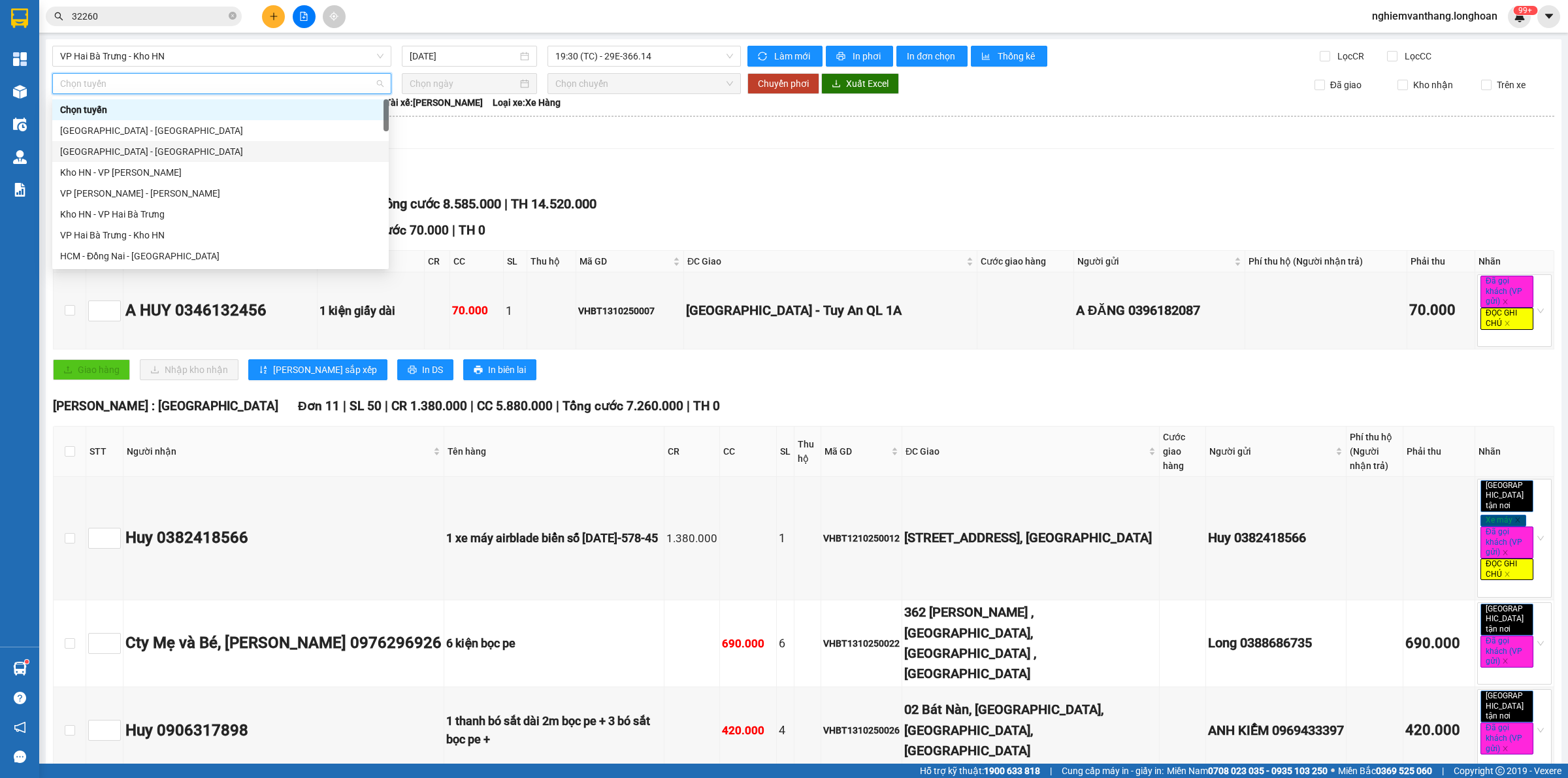
click at [102, 159] on div "[GEOGRAPHIC_DATA] - [GEOGRAPHIC_DATA]" at bounding box center [220, 152] width 337 height 21
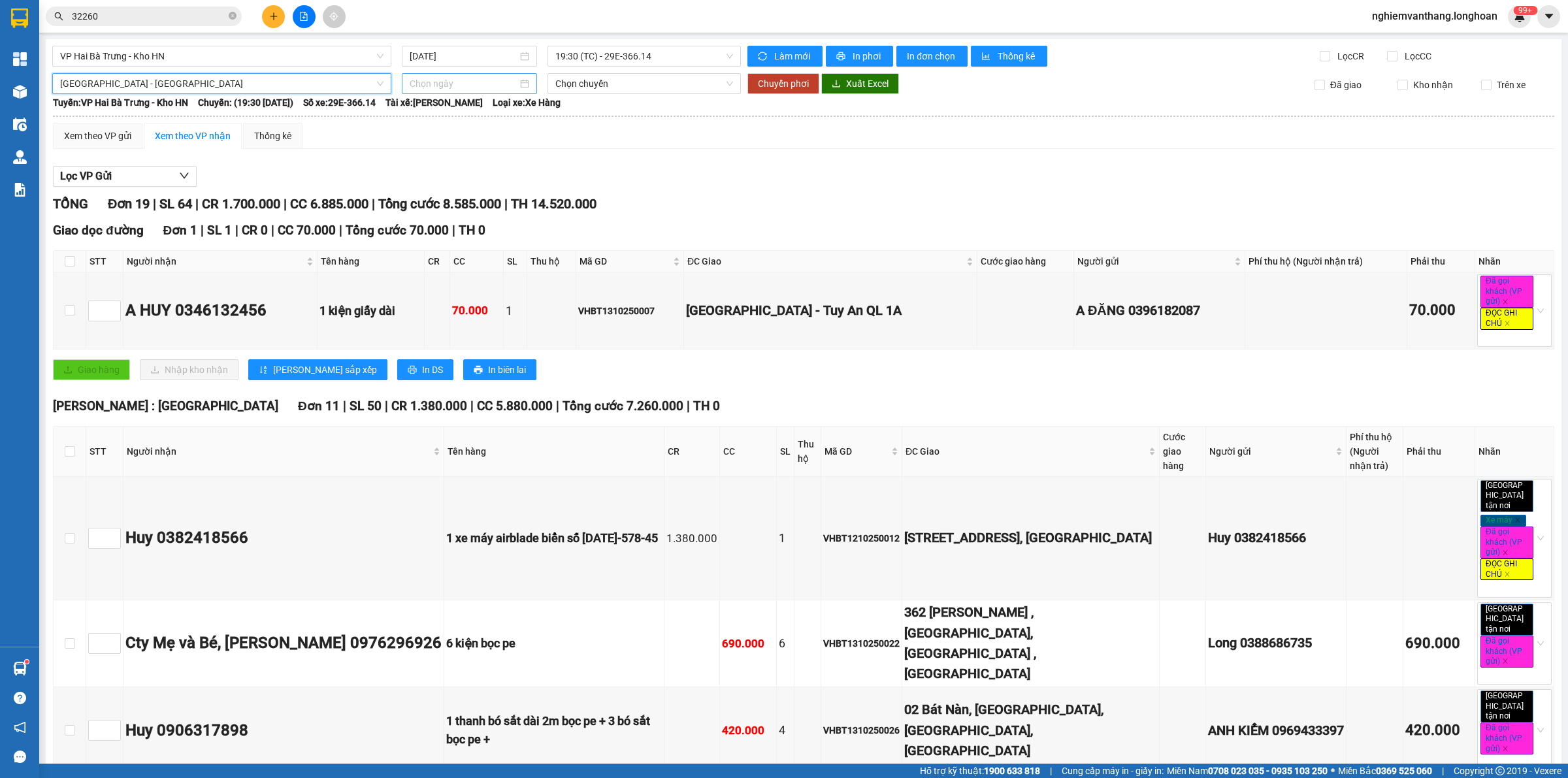
click at [443, 86] on input at bounding box center [463, 84] width 108 height 15
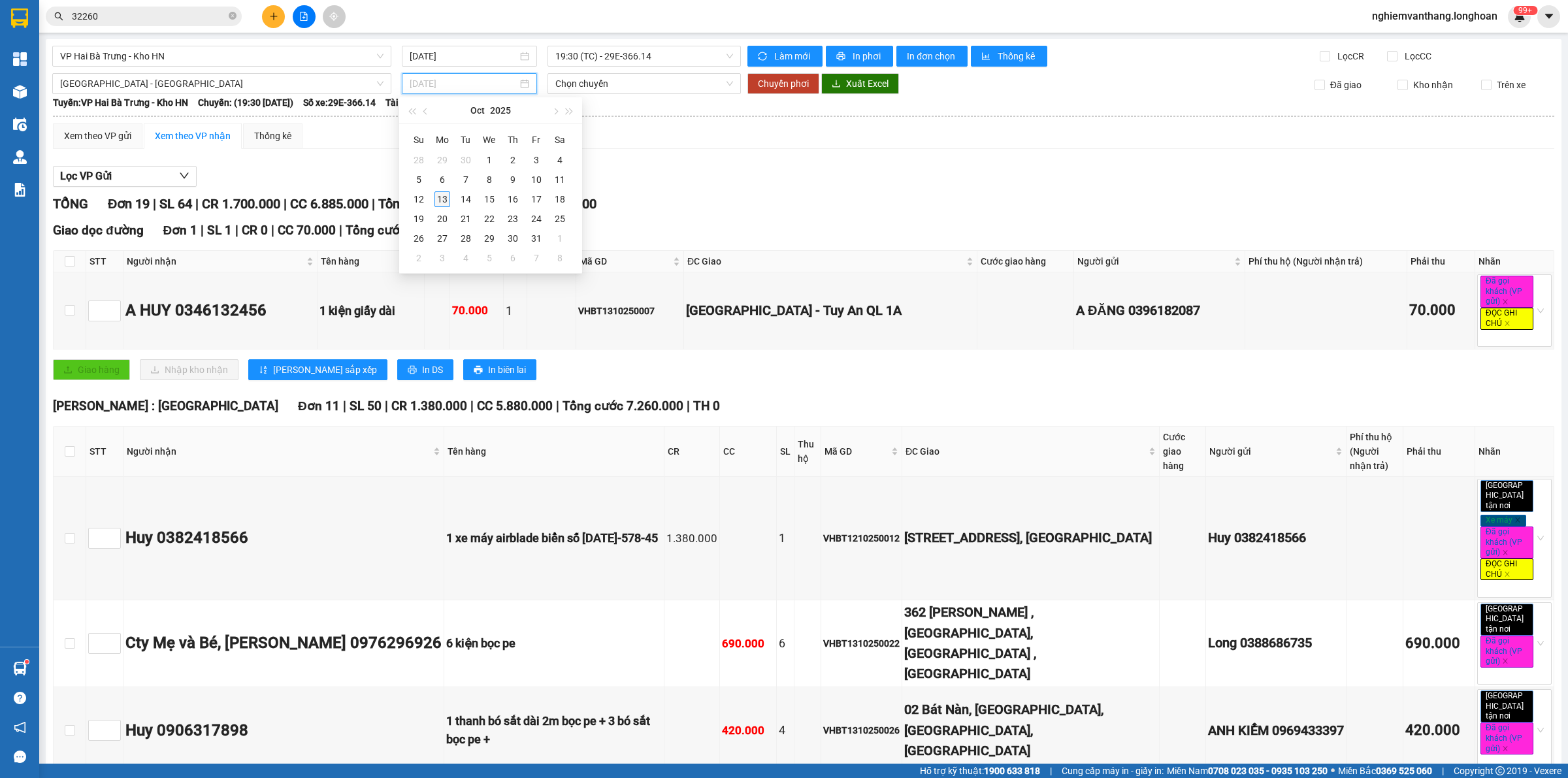
type input "[DATE]"
click at [441, 200] on div "13" at bounding box center [443, 199] width 16 height 16
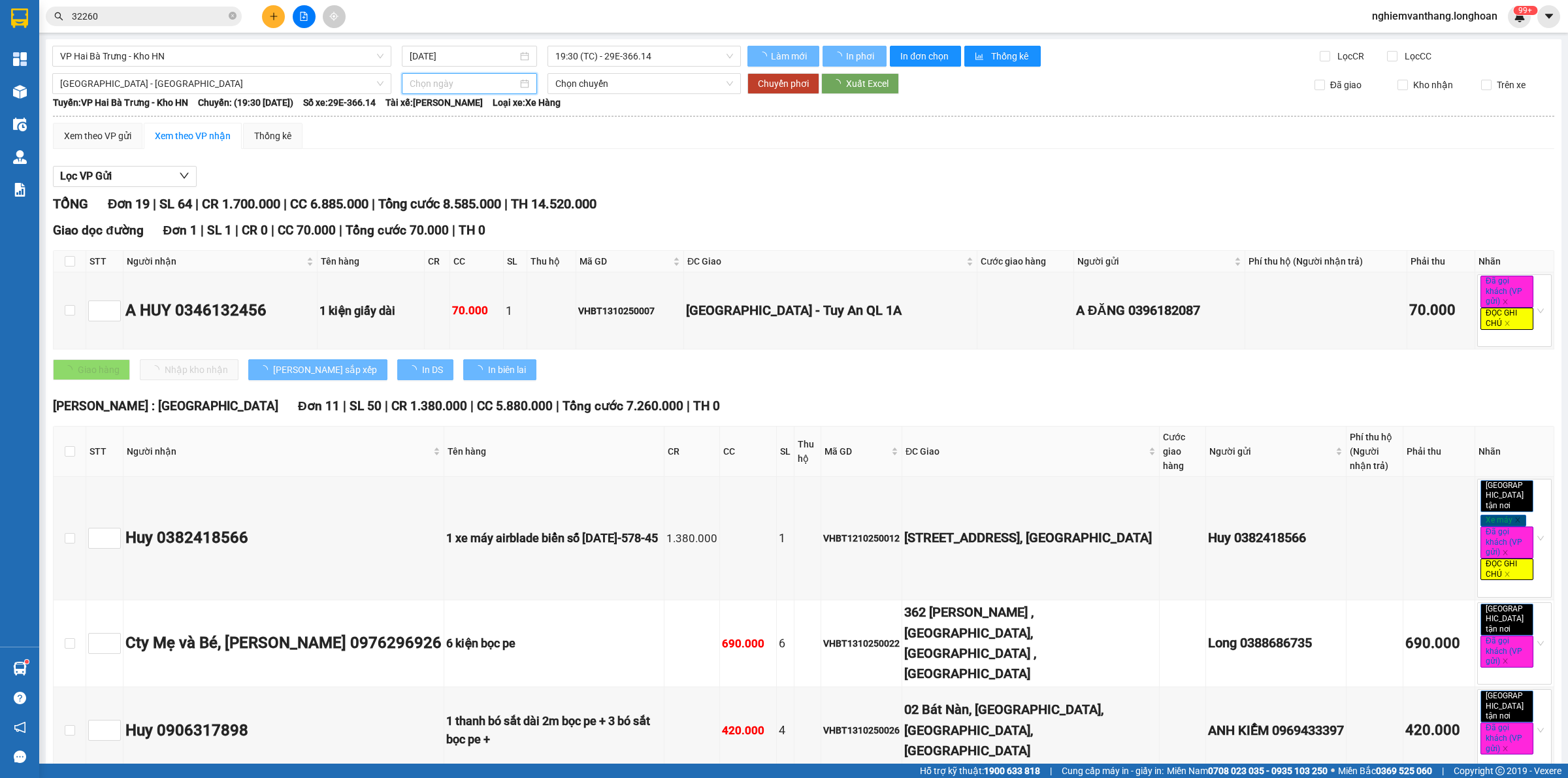
type input "[DATE]"
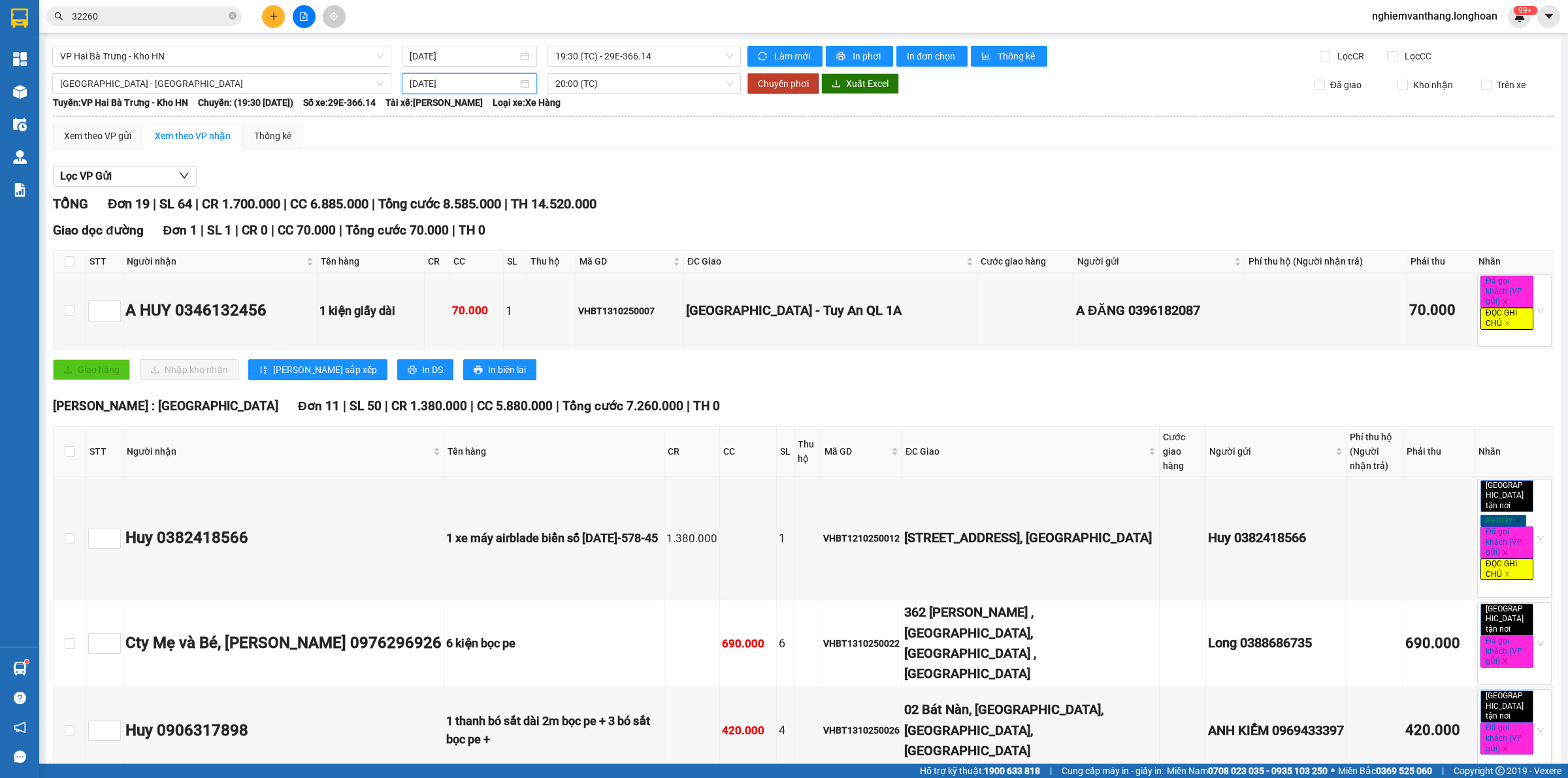
click at [765, 82] on span "Chuyển phơi" at bounding box center [783, 84] width 51 height 15
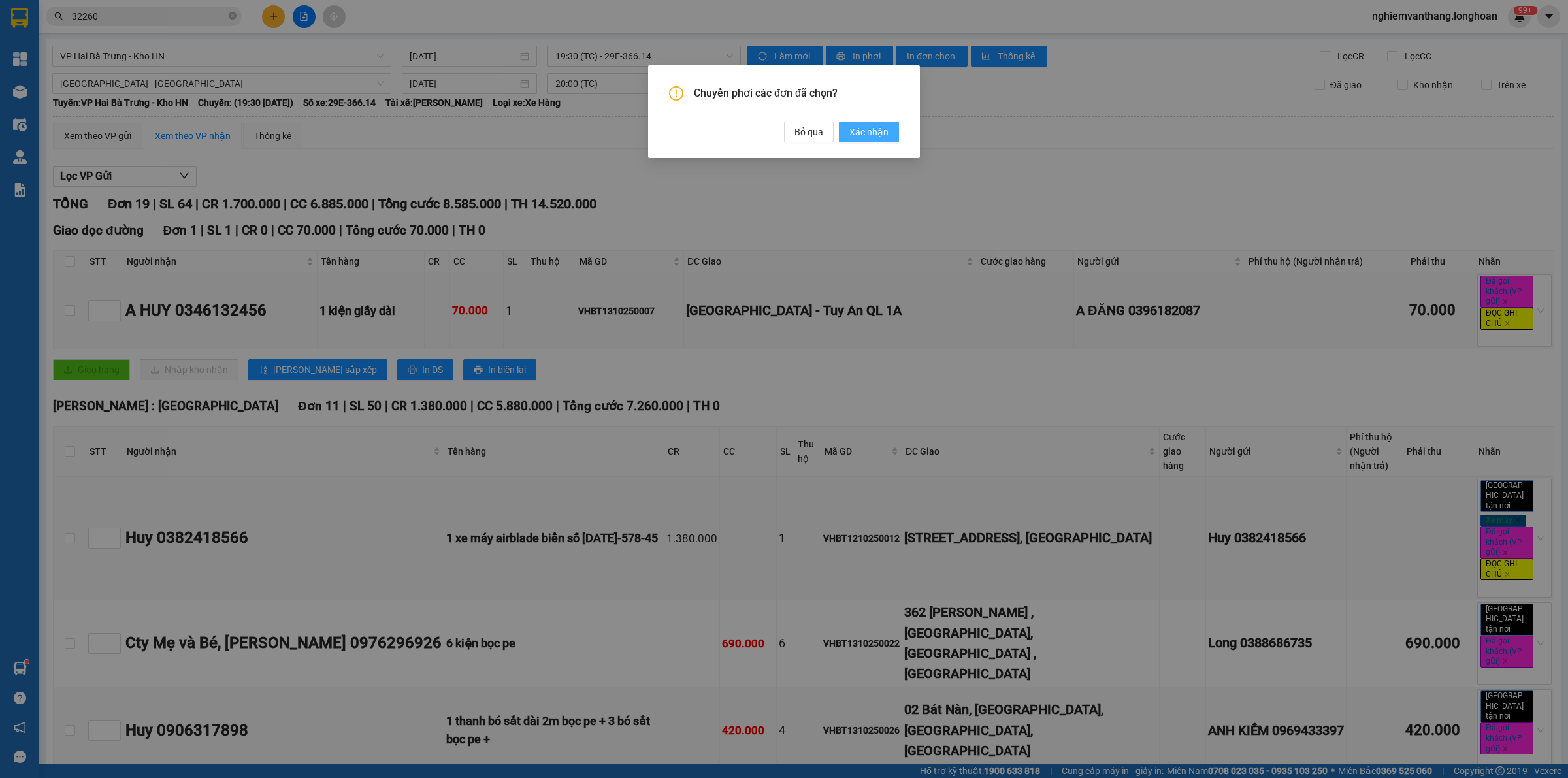
click at [866, 132] on span "Xác nhận" at bounding box center [869, 132] width 39 height 15
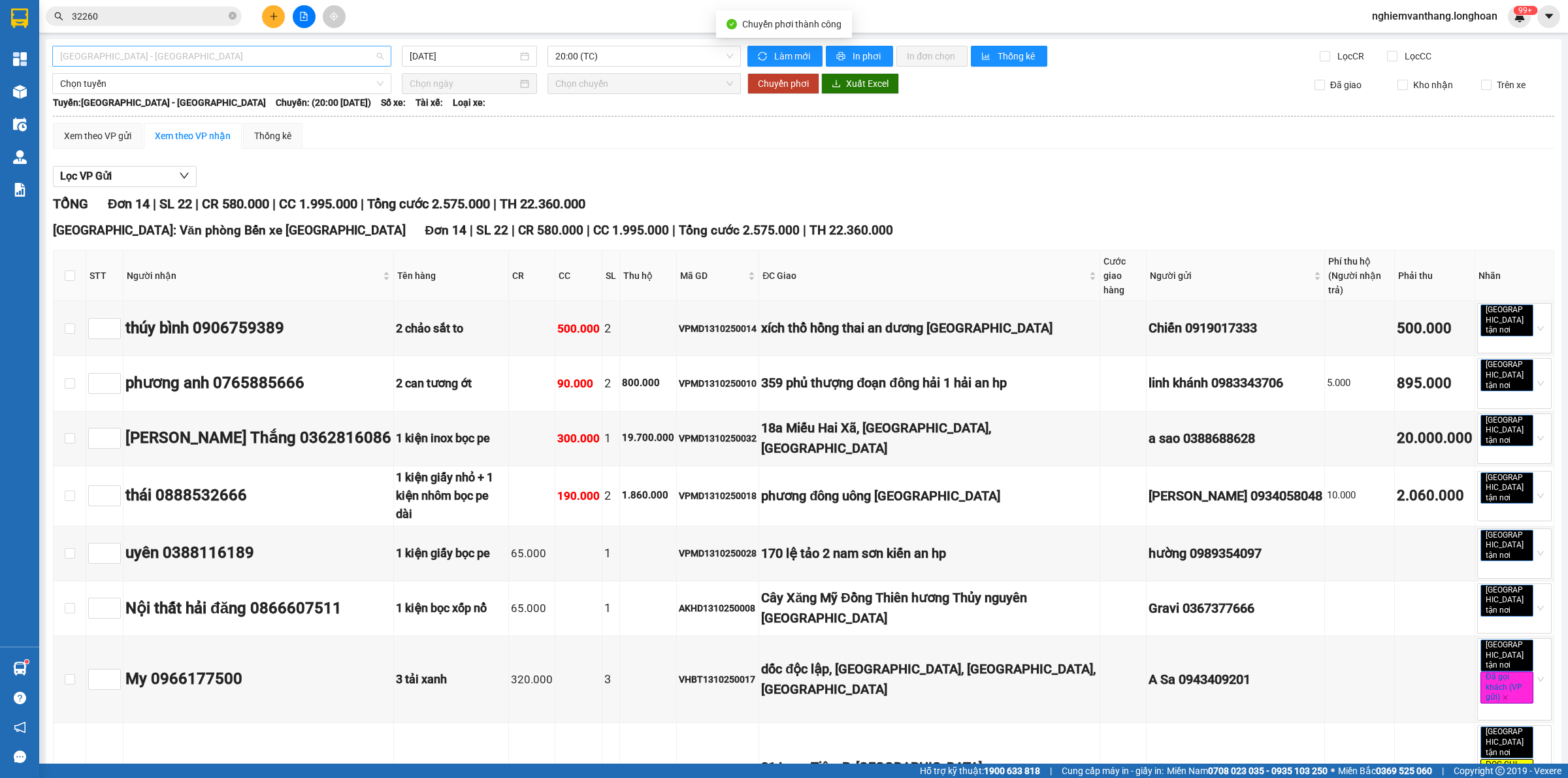
click at [162, 57] on span "[GEOGRAPHIC_DATA] - [GEOGRAPHIC_DATA]" at bounding box center [222, 56] width 323 height 20
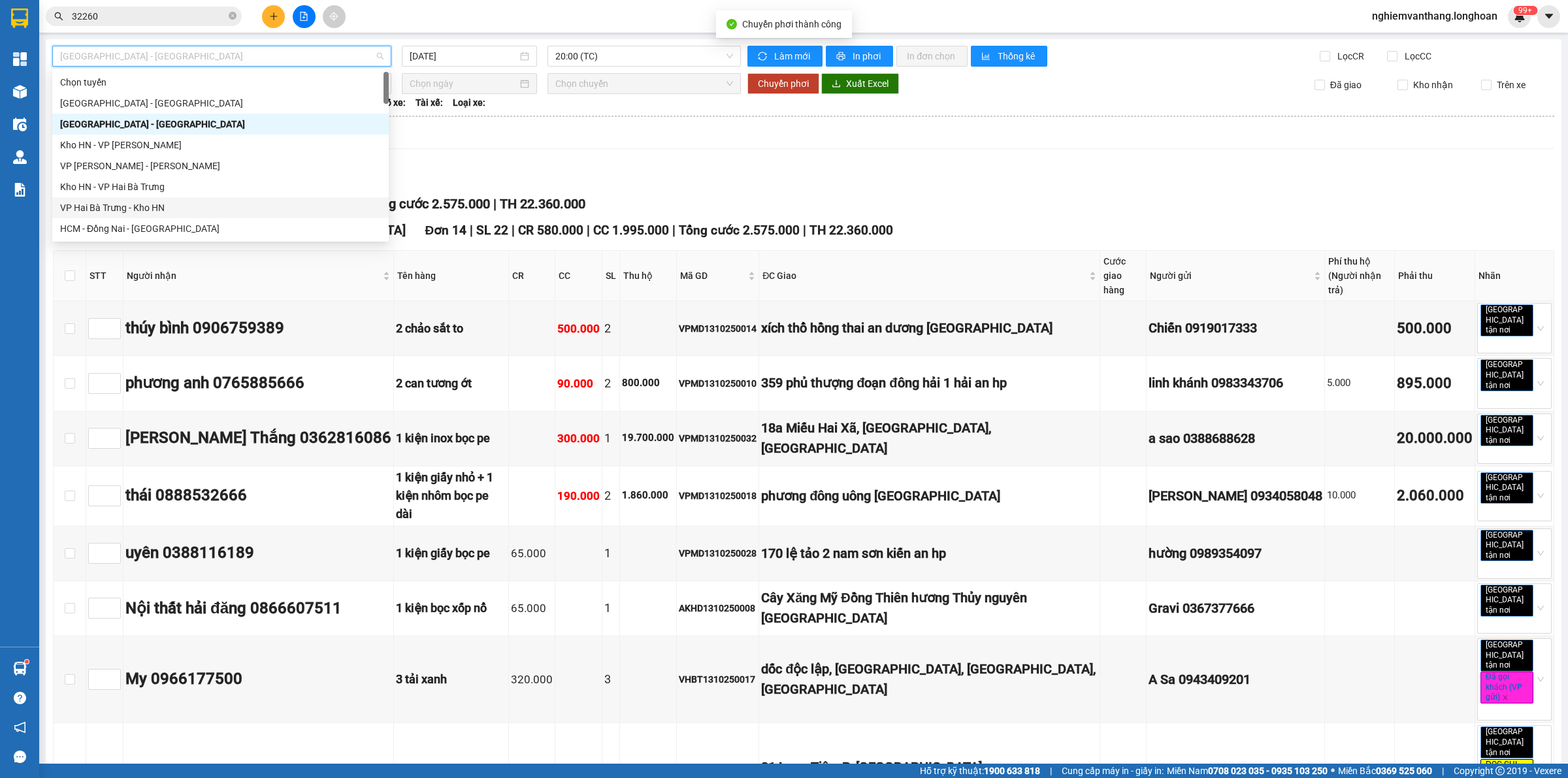
click at [108, 210] on div "VP Hai Bà Trưng - Kho HN" at bounding box center [220, 208] width 321 height 15
type input "[DATE]"
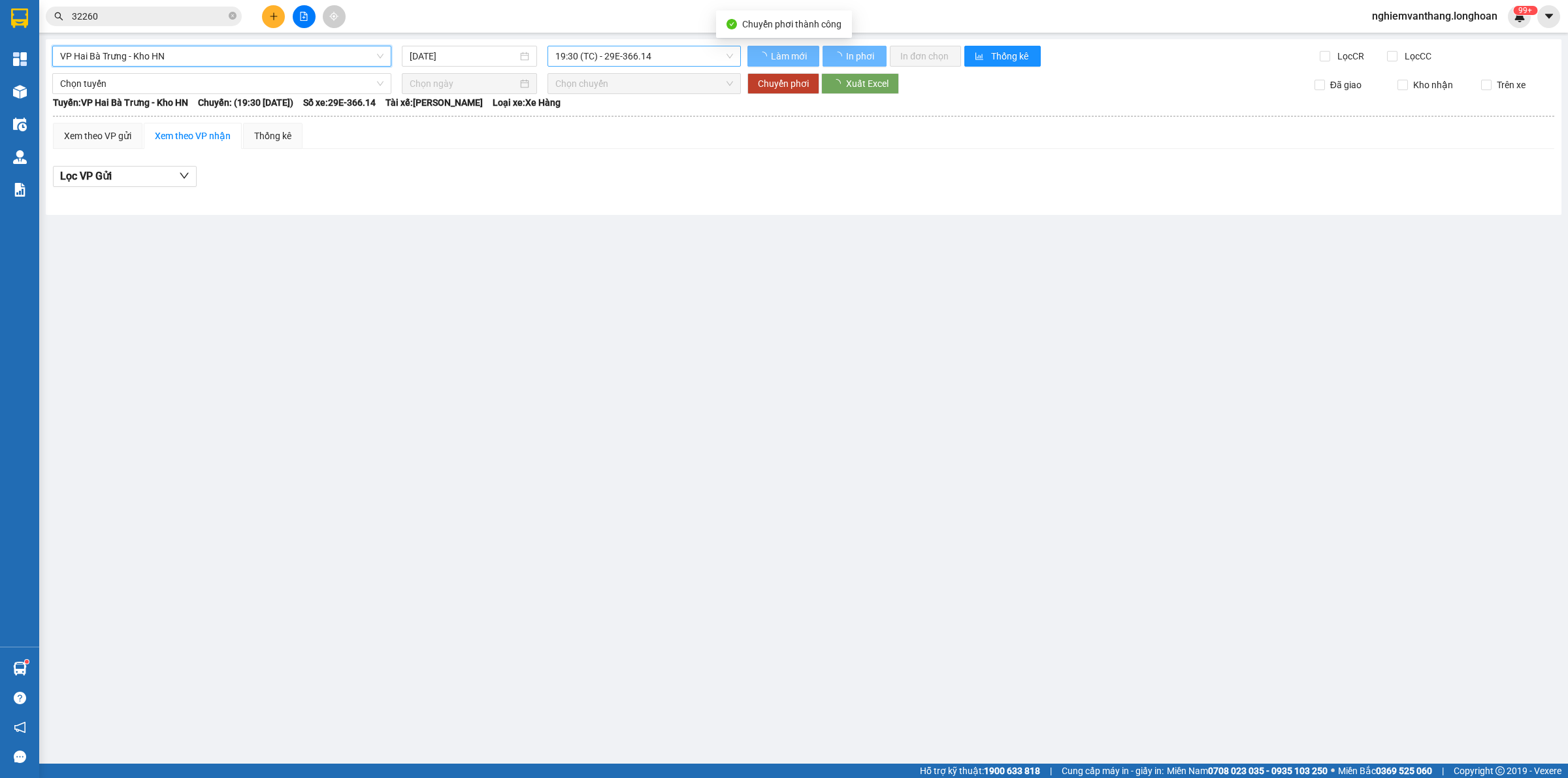
click at [606, 57] on span "19:30 (TC) - 29E-366.14" at bounding box center [644, 56] width 178 height 20
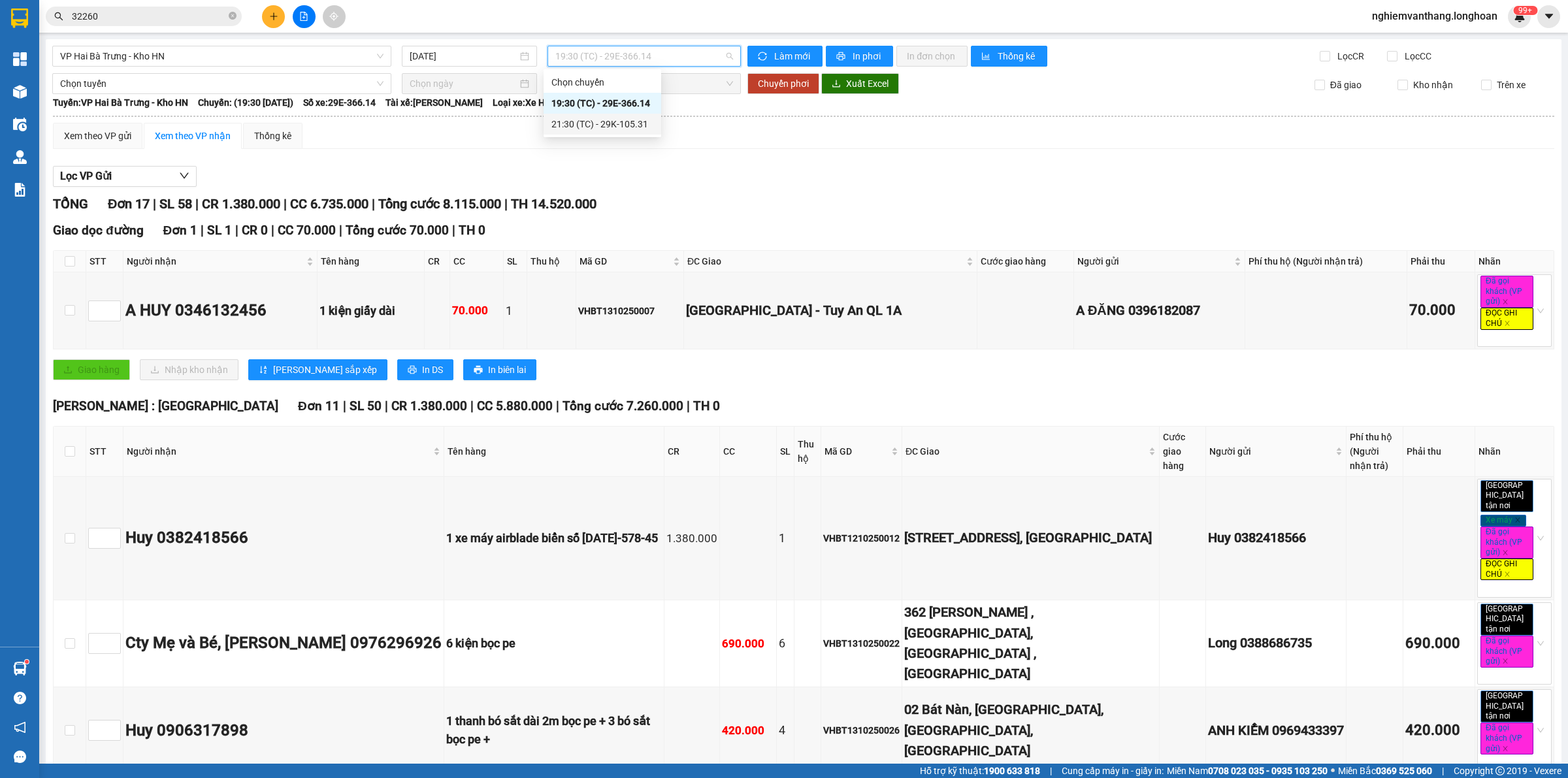
click at [580, 122] on div "21:30 (TC) - 29K-105.31" at bounding box center [602, 124] width 102 height 15
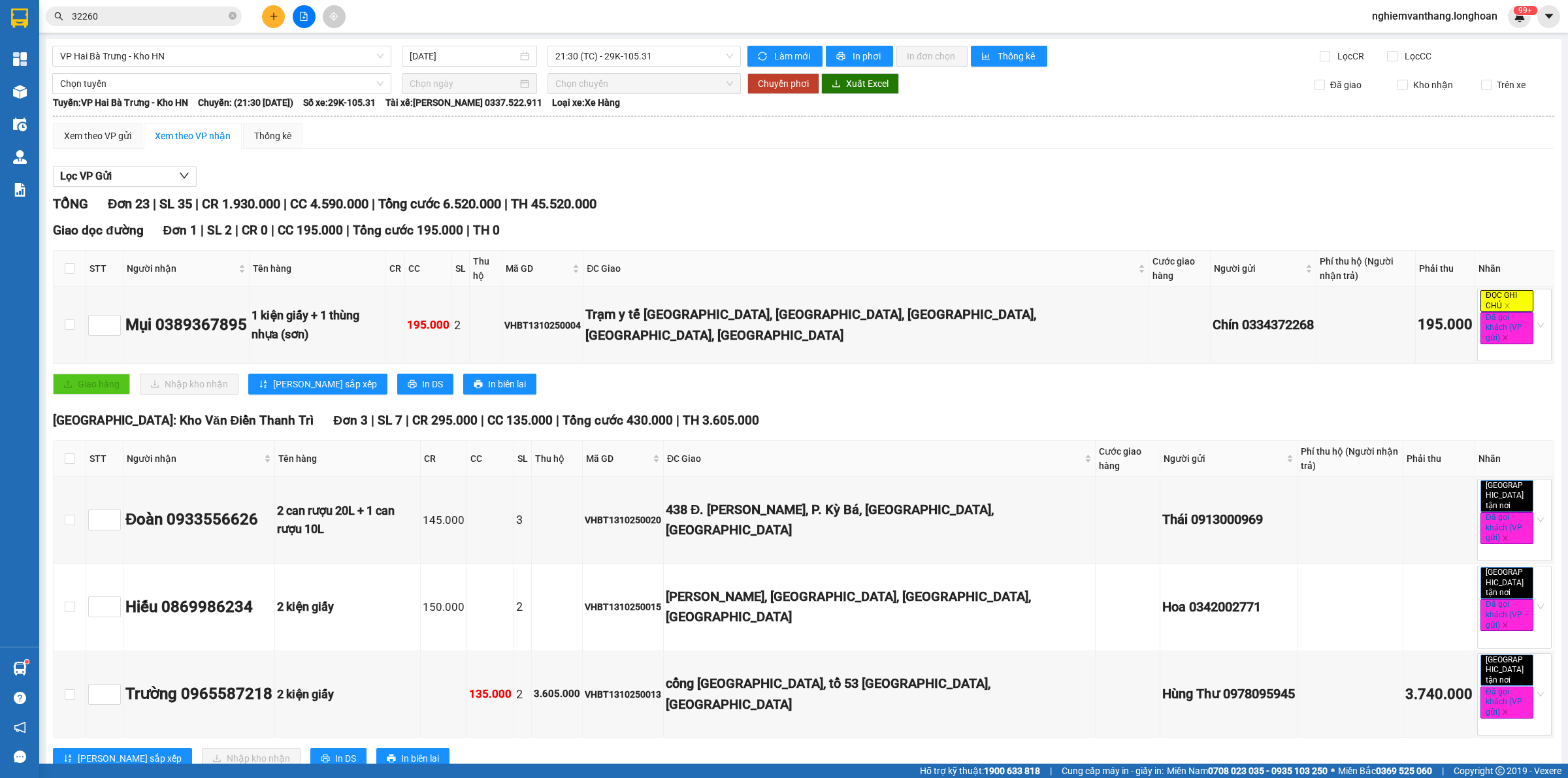
click at [152, 66] on div "VP Hai Bà Trưng - Kho HN" at bounding box center [222, 56] width 339 height 21
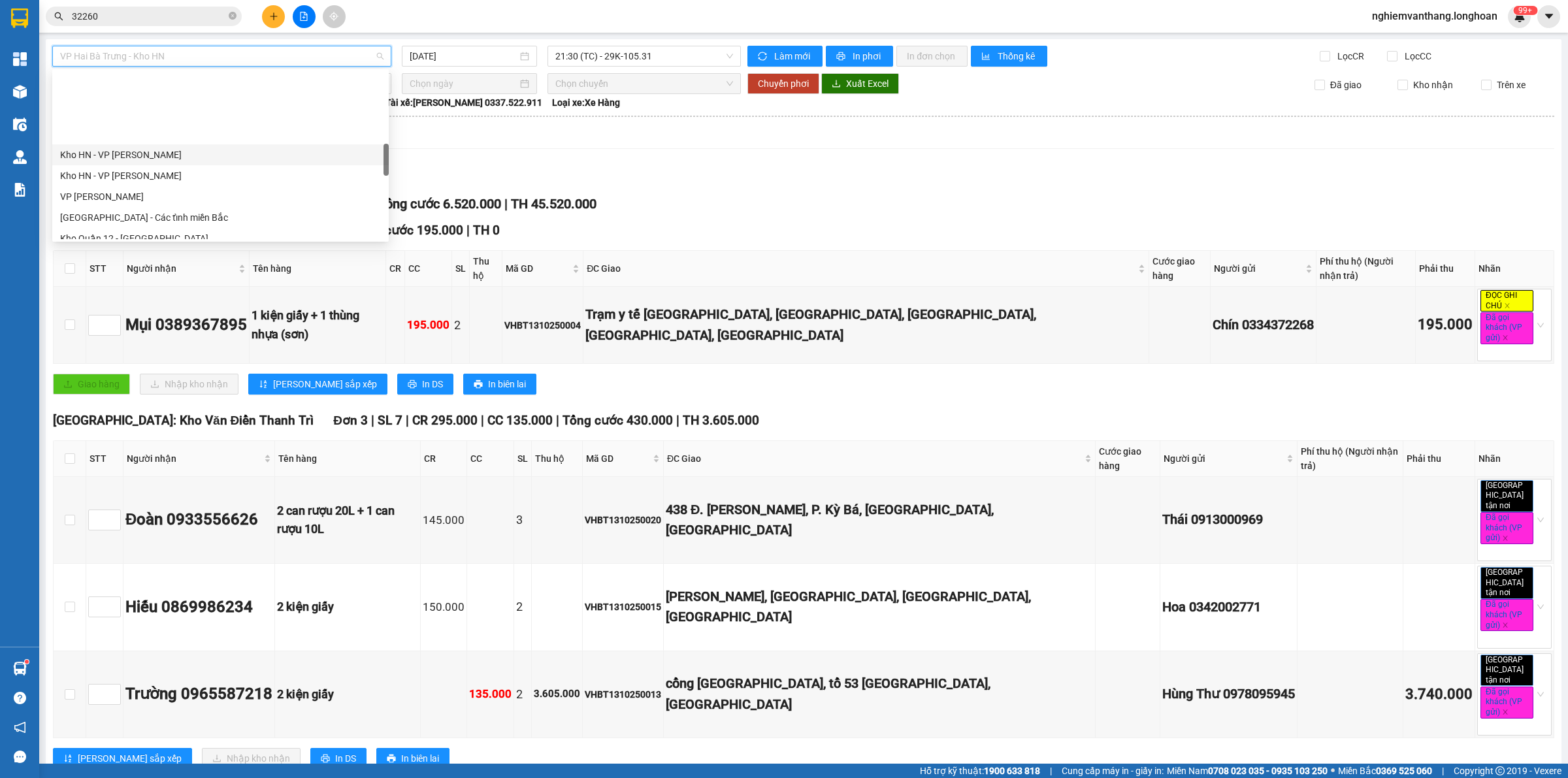
scroll to position [490, 0]
click at [142, 122] on div "VP [PERSON_NAME]" at bounding box center [220, 115] width 337 height 21
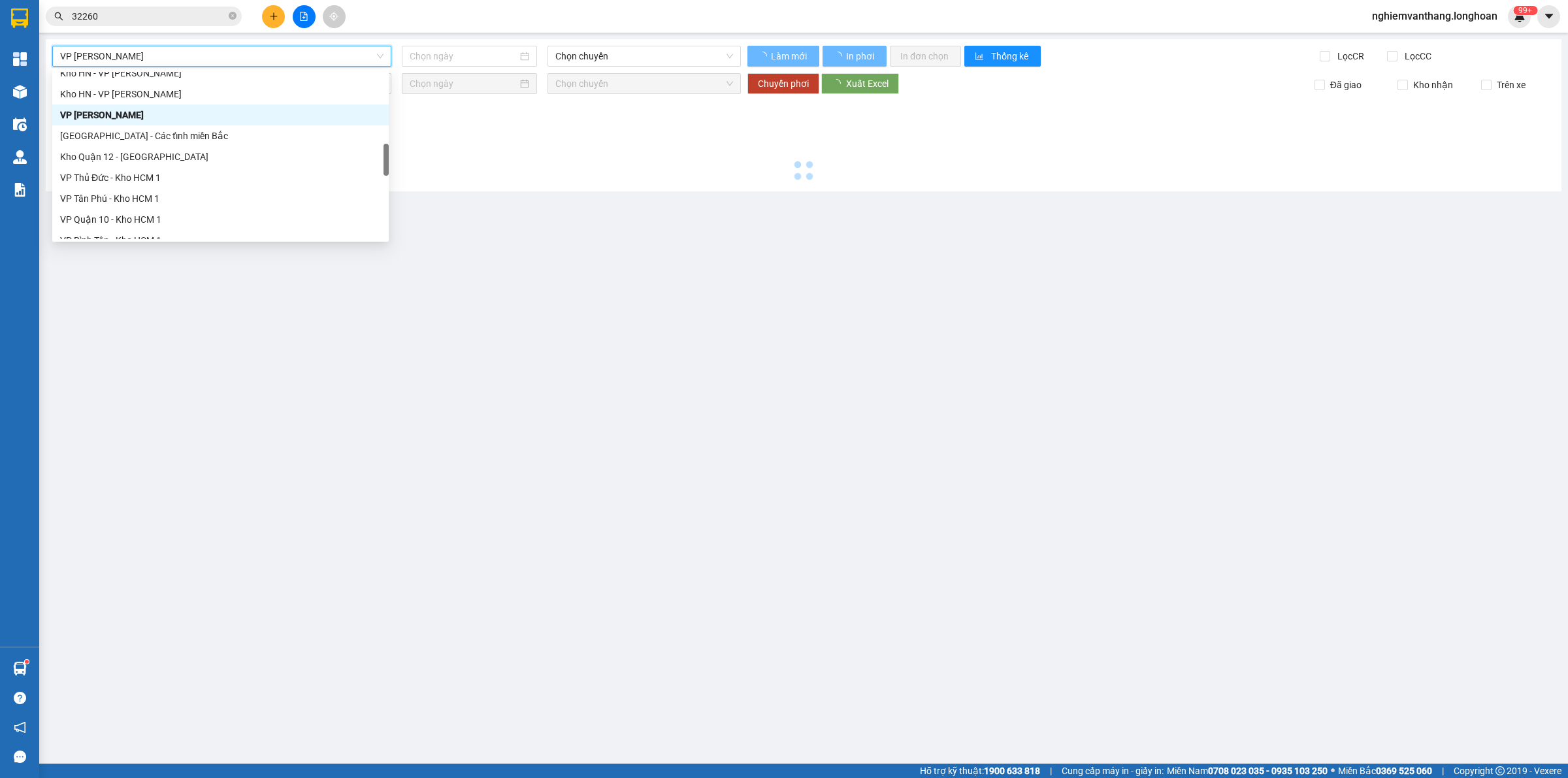
type input "[DATE]"
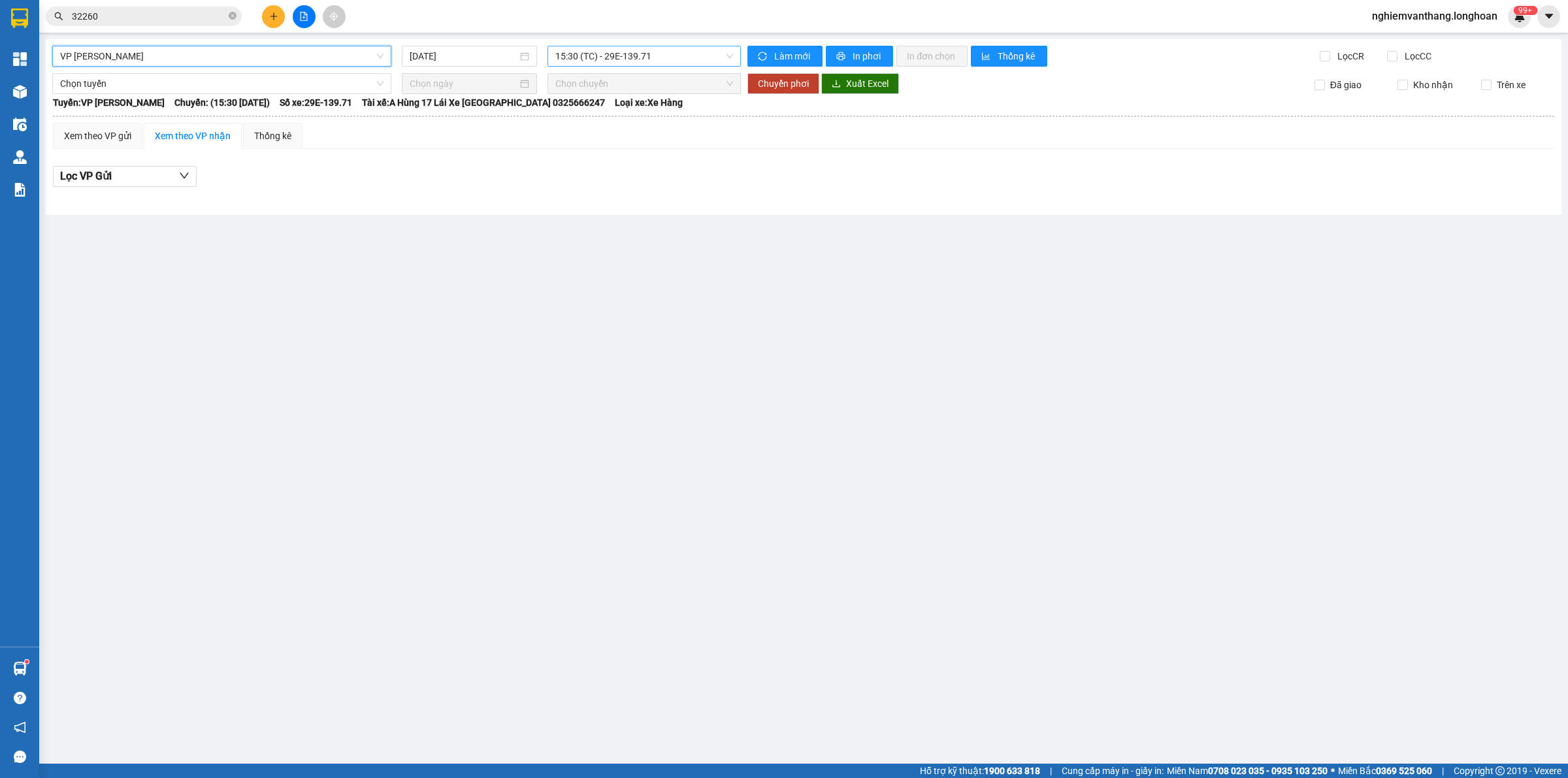
click at [612, 54] on span "15:30 (TC) - 29E-139.71" at bounding box center [644, 56] width 178 height 20
click at [593, 118] on div "19:00 (TC) - 29E-139.71" at bounding box center [606, 124] width 102 height 15
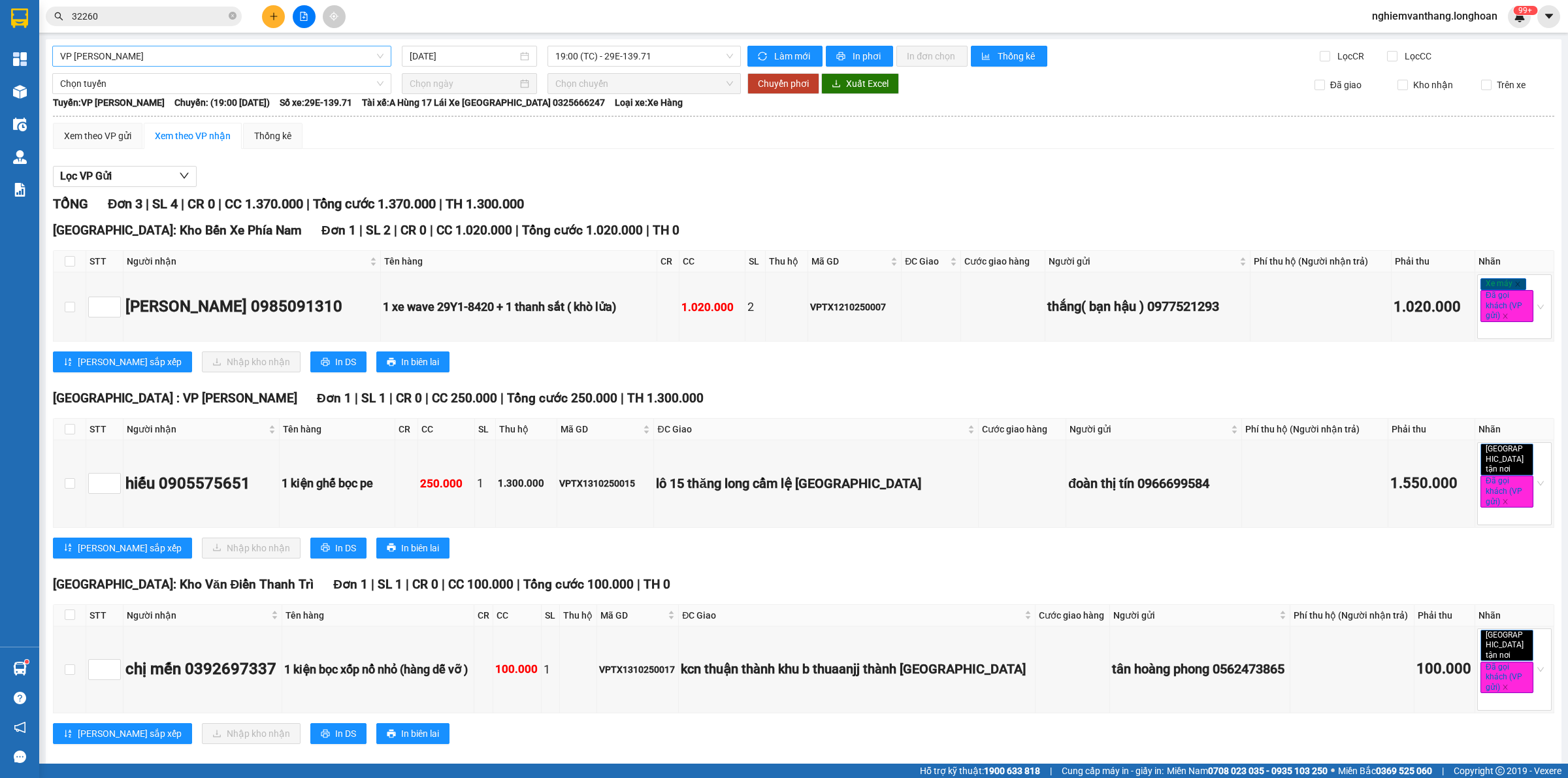
drag, startPoint x: 184, startPoint y: 45, endPoint x: 176, endPoint y: 54, distance: 12.0
click at [182, 46] on div "VP Thanh Xuân - Kho HN 13/10/2025 19:00 (TC) - 29E-139.71 Làm mới In phơi In đơ…" at bounding box center [804, 406] width 1516 height 735
click at [162, 58] on span "VP [PERSON_NAME]" at bounding box center [222, 56] width 323 height 20
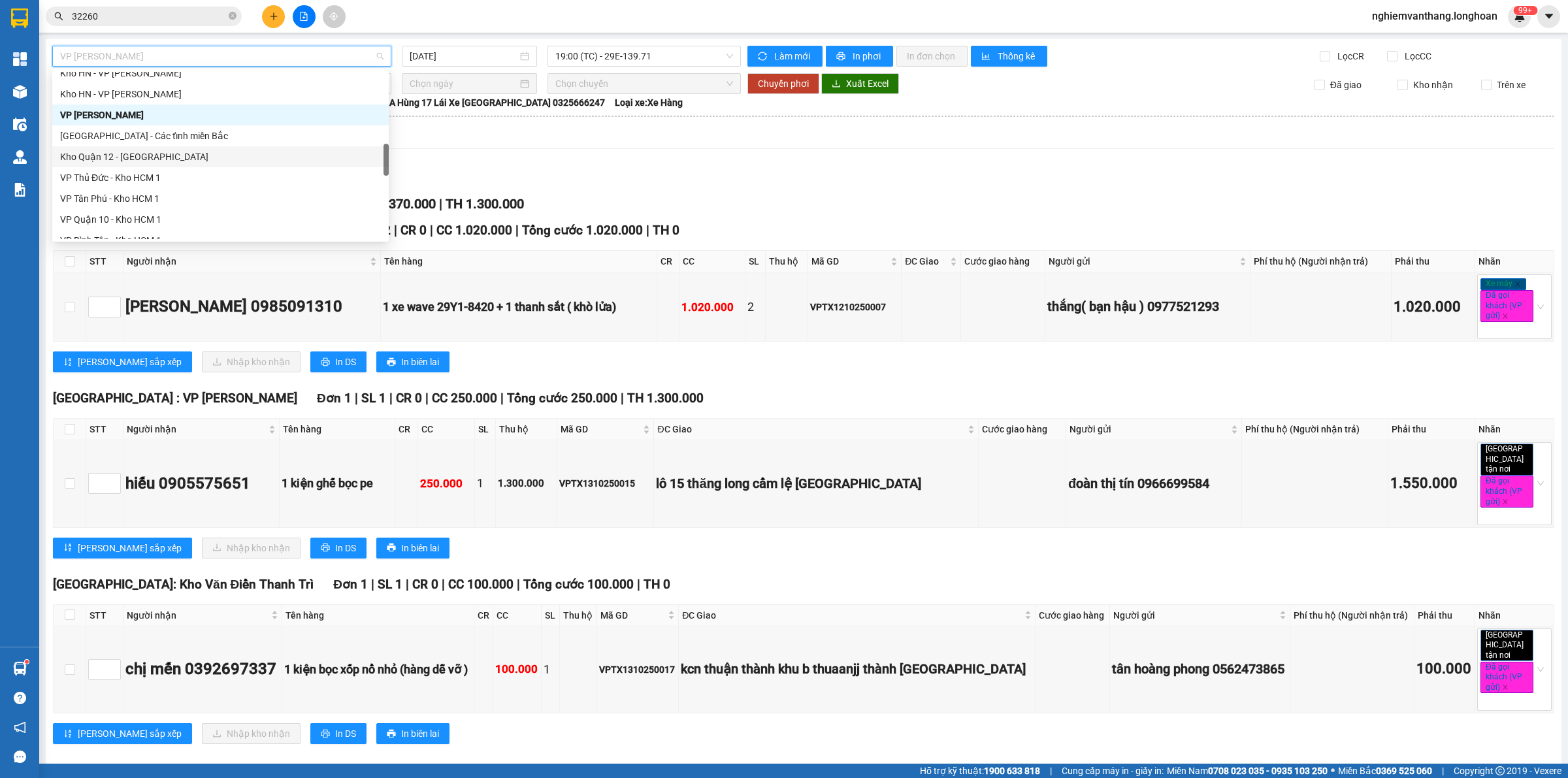
scroll to position [653, 0]
click at [160, 162] on div "VP Long Biên - Kho HN" at bounding box center [220, 160] width 321 height 15
type input "[DATE]"
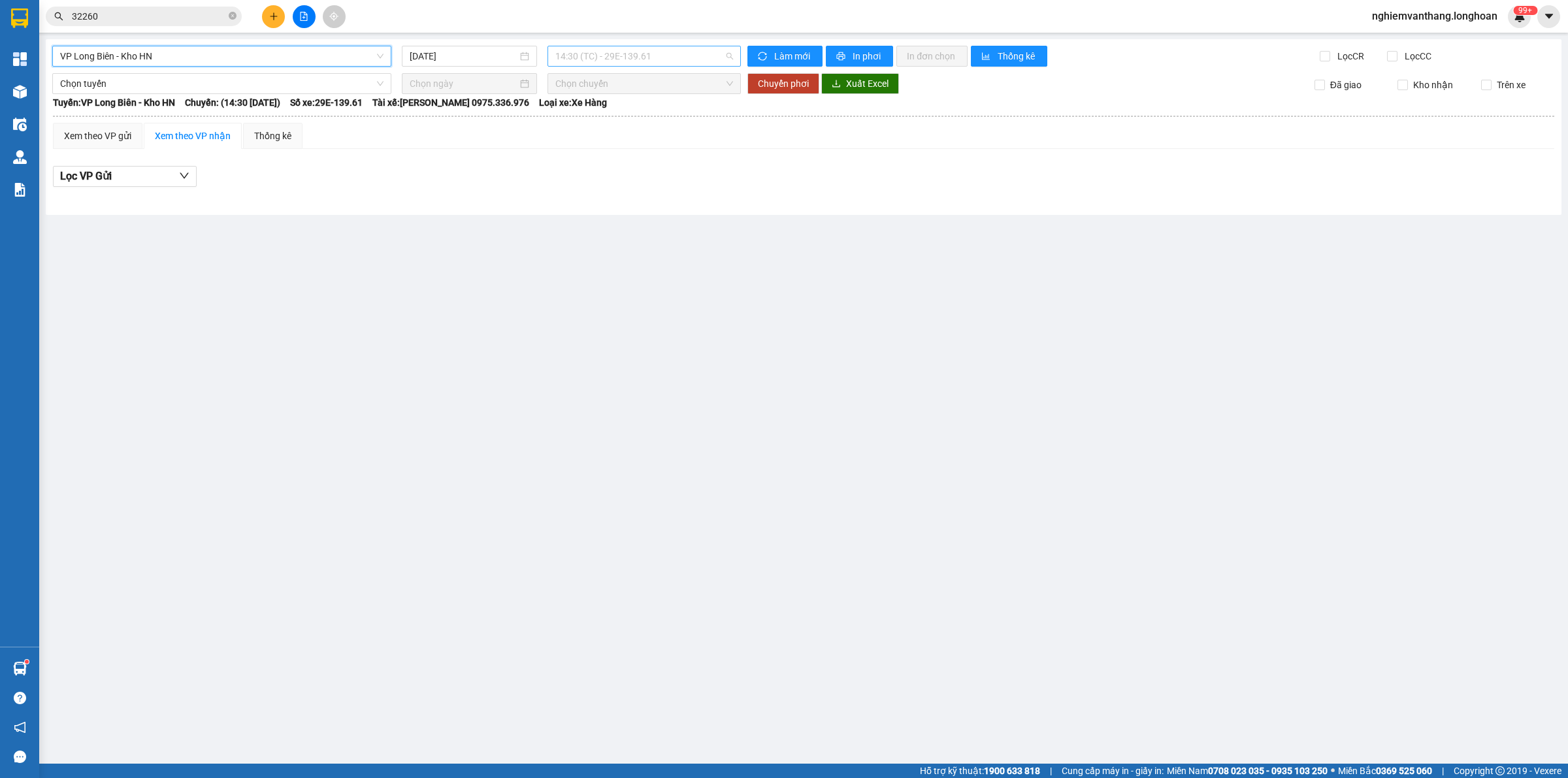
click at [647, 56] on span "14:30 (TC) - 29E-139.61" at bounding box center [644, 56] width 178 height 20
click at [629, 131] on div "21:00 (TC) - 29K-105.31" at bounding box center [606, 124] width 118 height 21
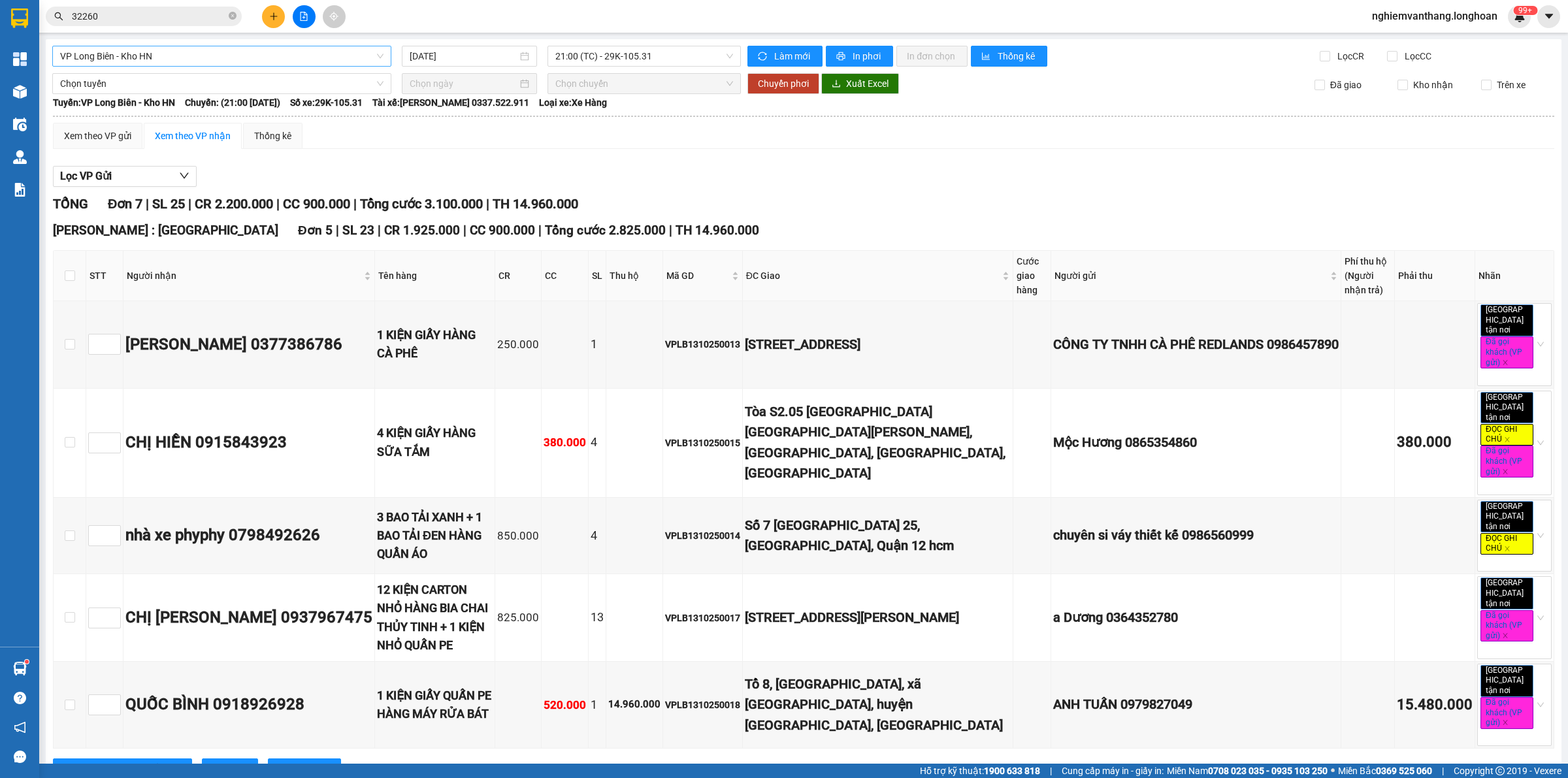
click at [120, 47] on span "VP Long Biên - Kho HN" at bounding box center [222, 56] width 323 height 20
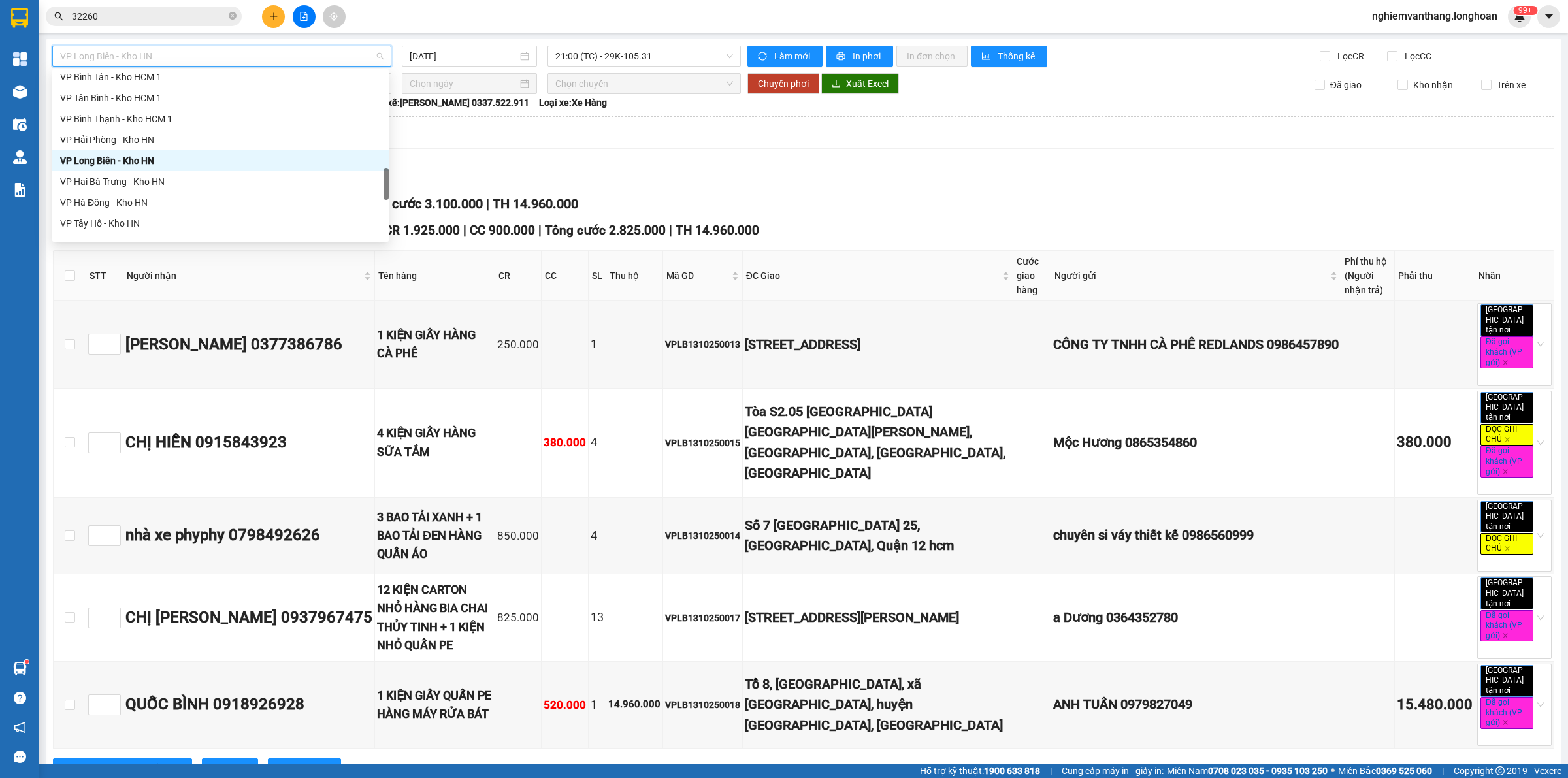
click at [109, 171] on div "VP Hai Bà Trưng - Kho HN" at bounding box center [220, 182] width 337 height 21
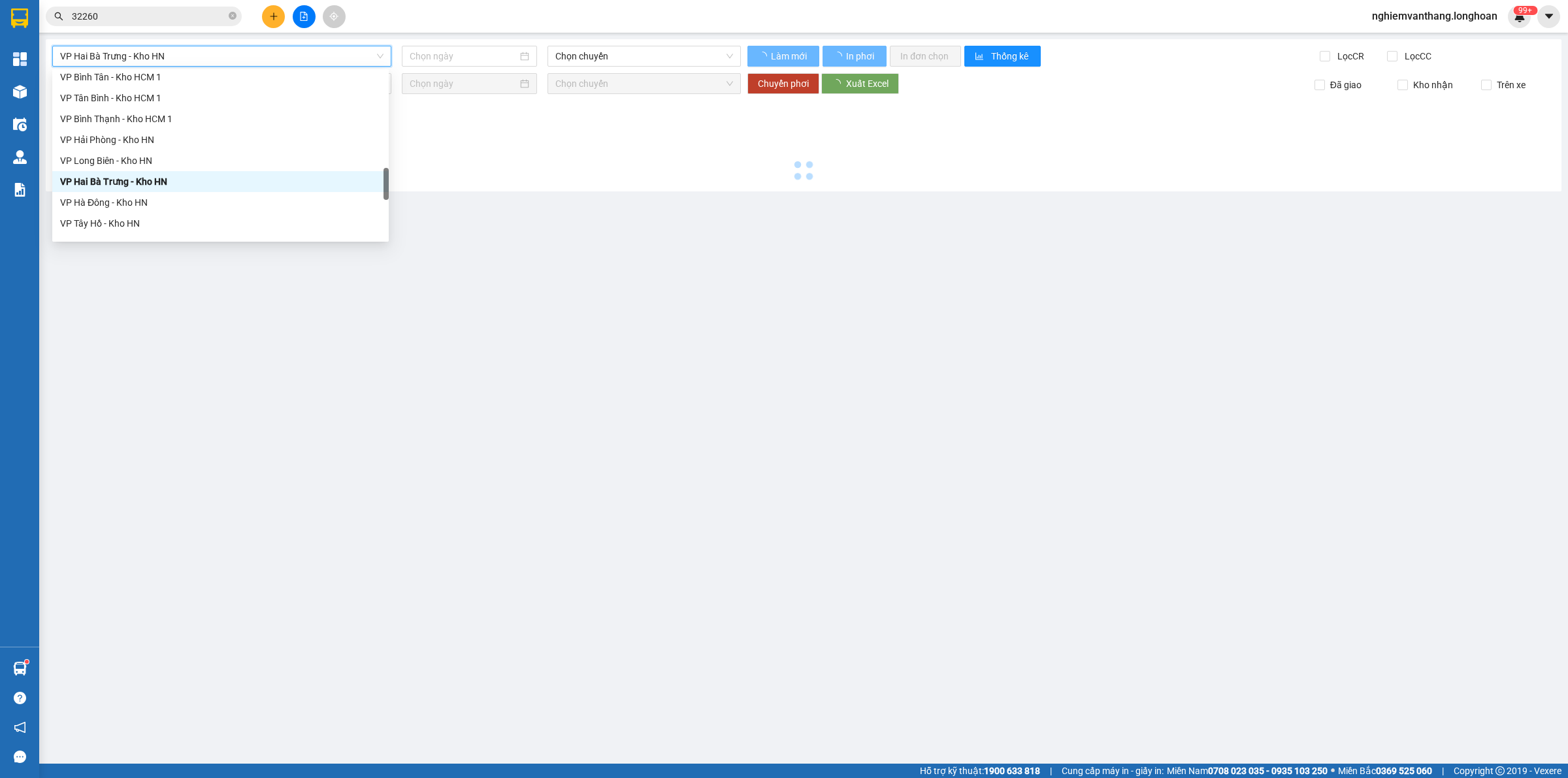
type input "[DATE]"
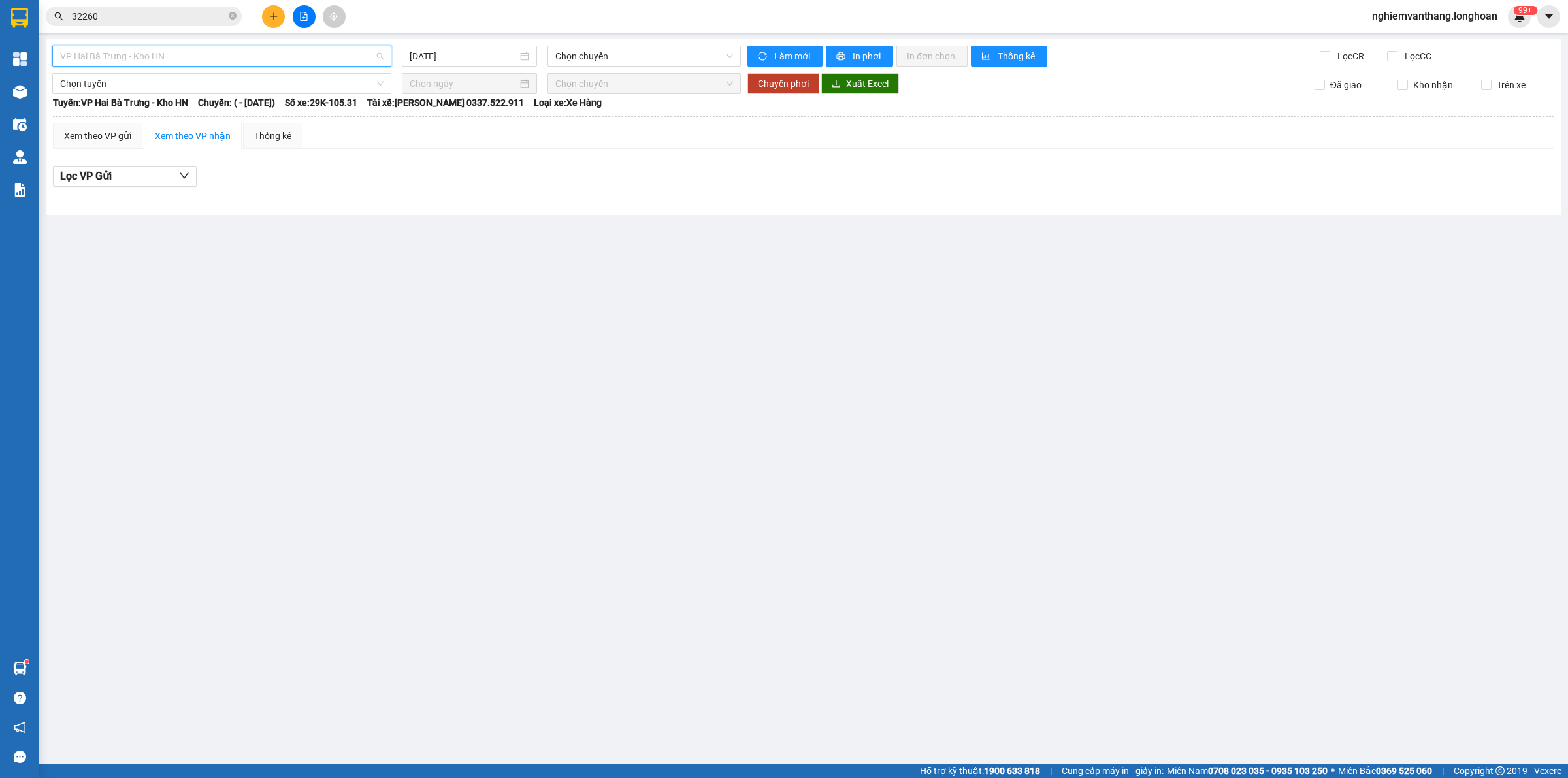
click at [77, 60] on span "VP Hai Bà Trưng - Kho HN" at bounding box center [222, 56] width 323 height 20
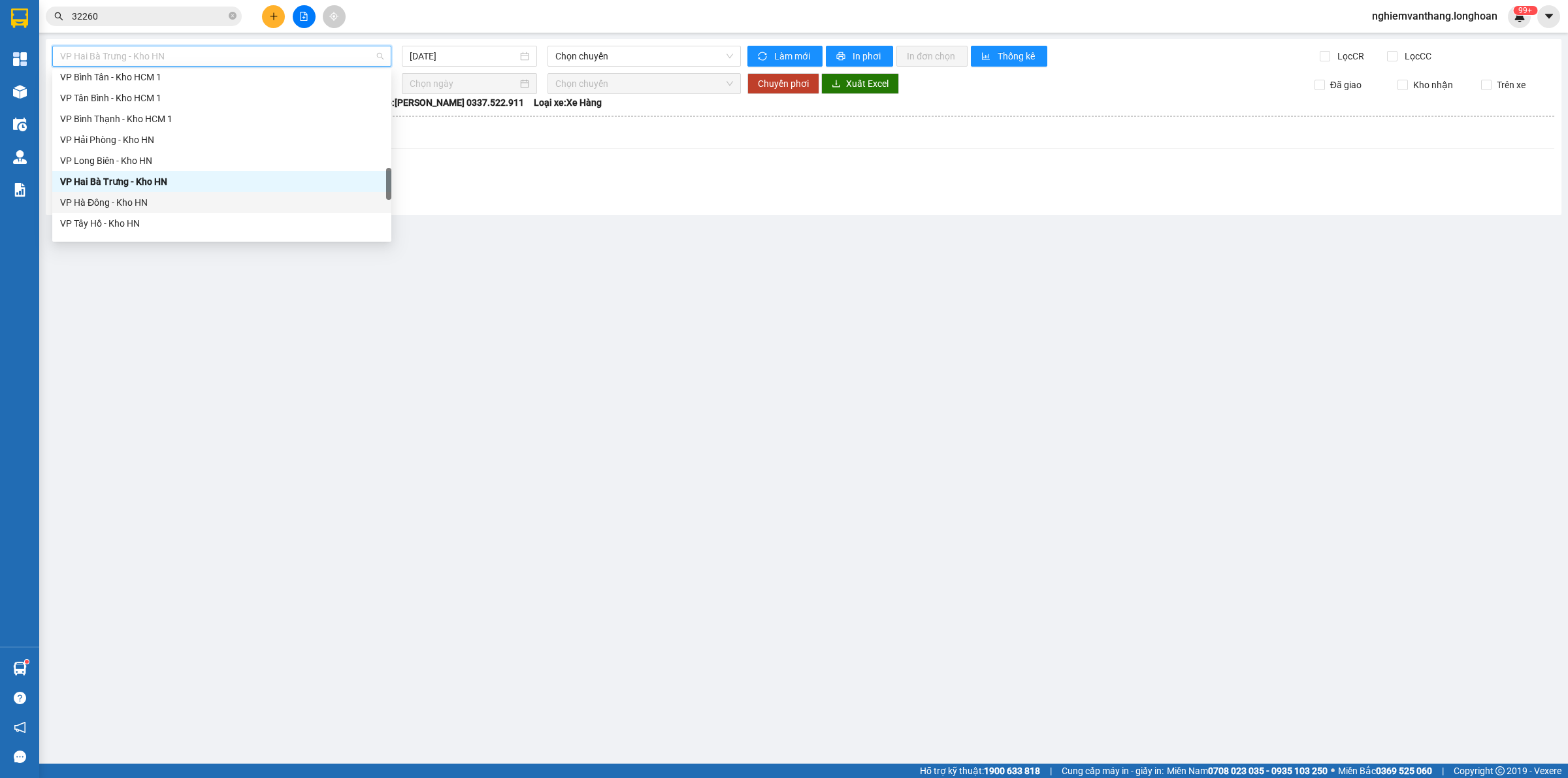
click at [93, 197] on div "VP Hà Đông - Kho HN" at bounding box center [222, 202] width 323 height 15
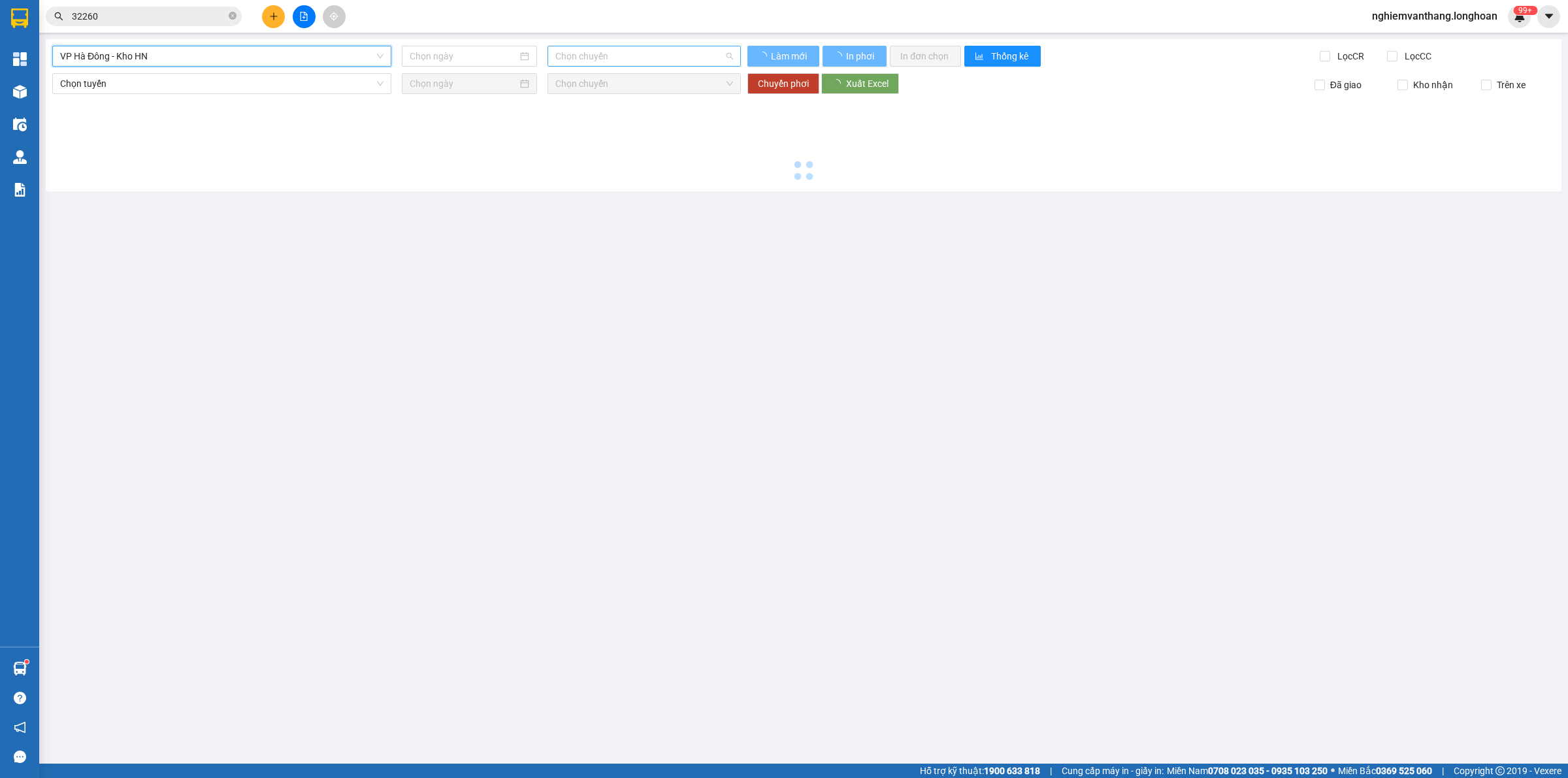
click at [618, 54] on span "Chọn chuyến" at bounding box center [644, 56] width 178 height 20
type input "[DATE]"
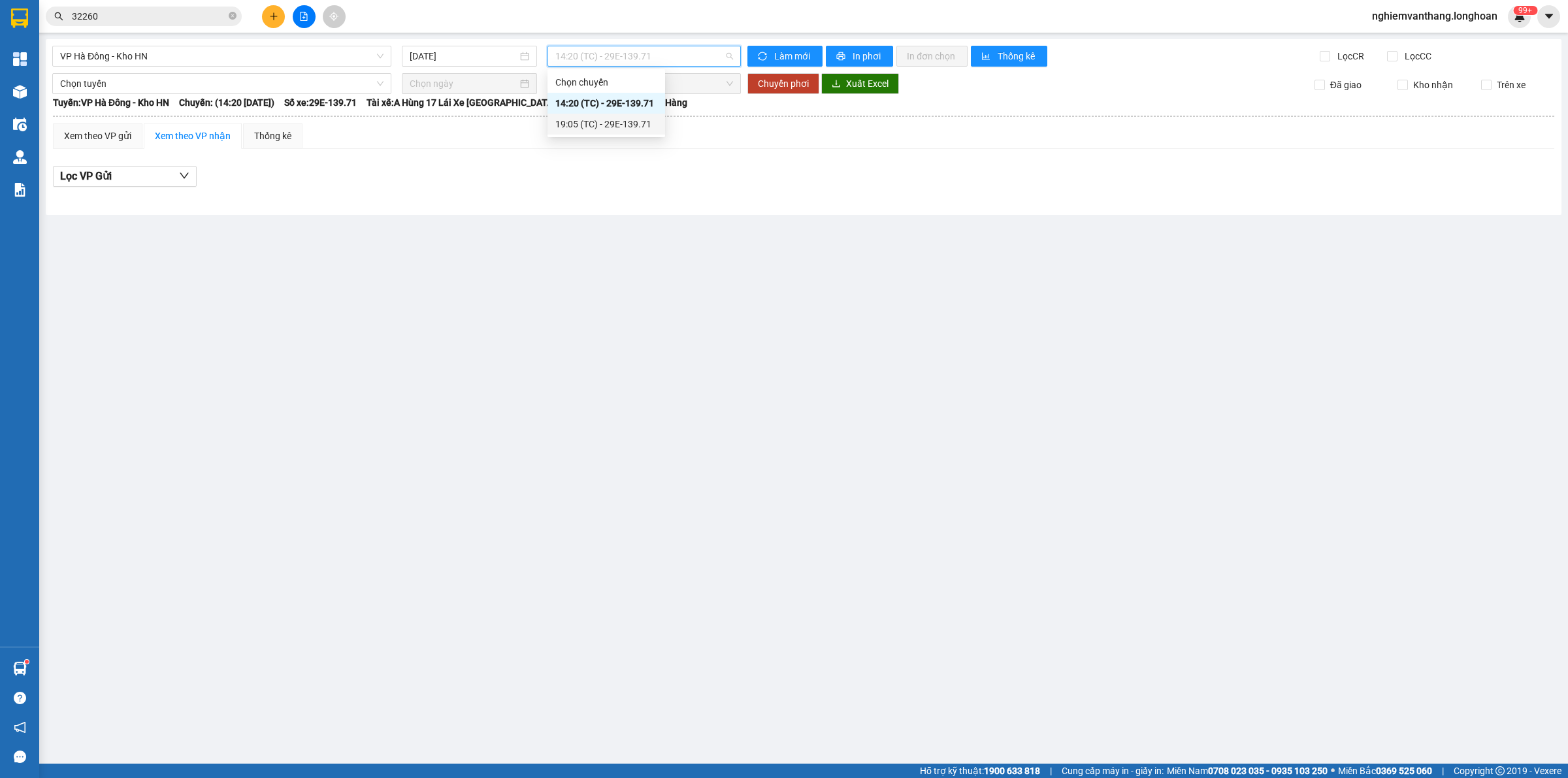
click at [614, 125] on div "19:05 (TC) - 29E-139.71" at bounding box center [606, 124] width 102 height 15
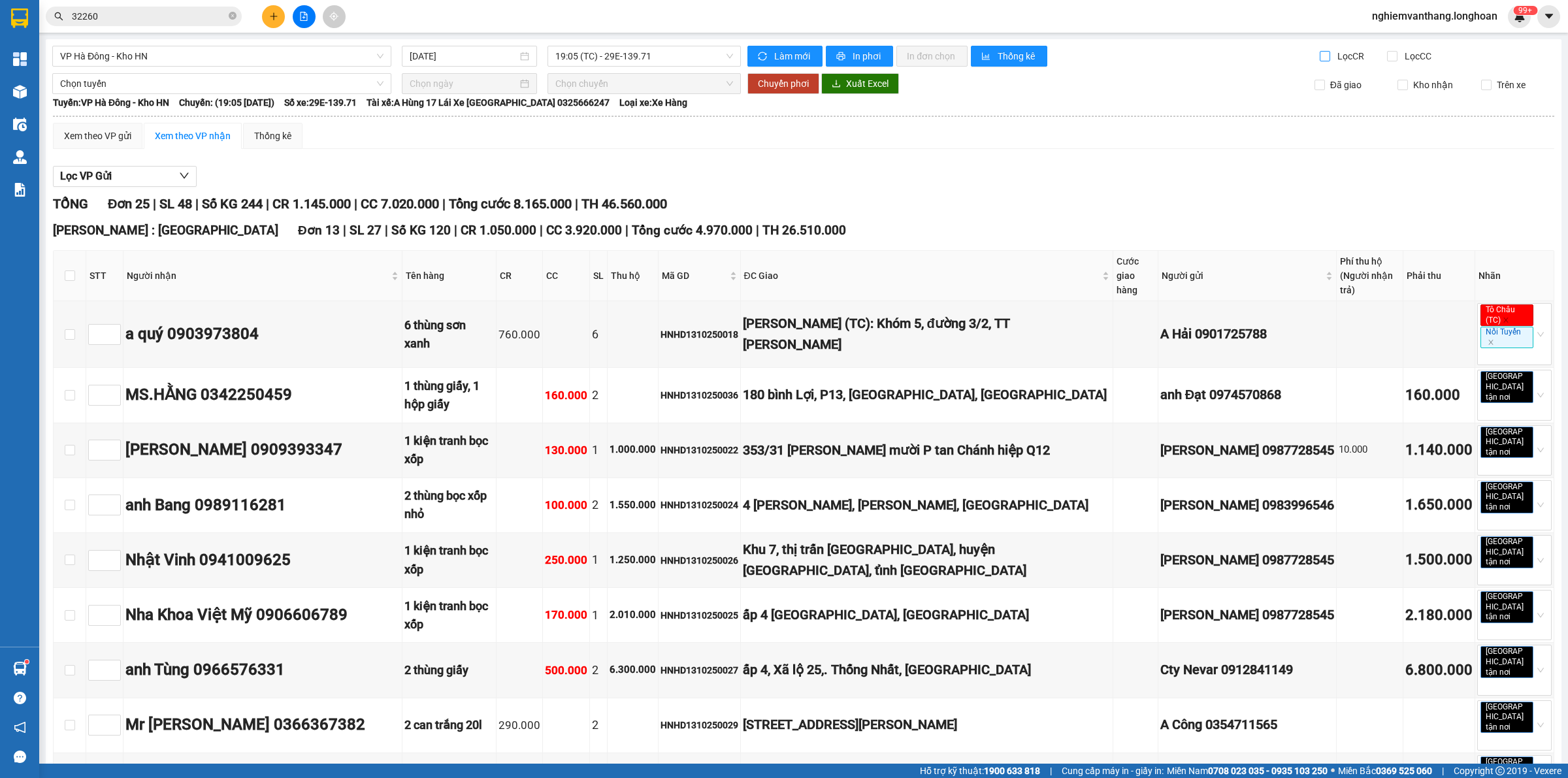
scroll to position [923, 0]
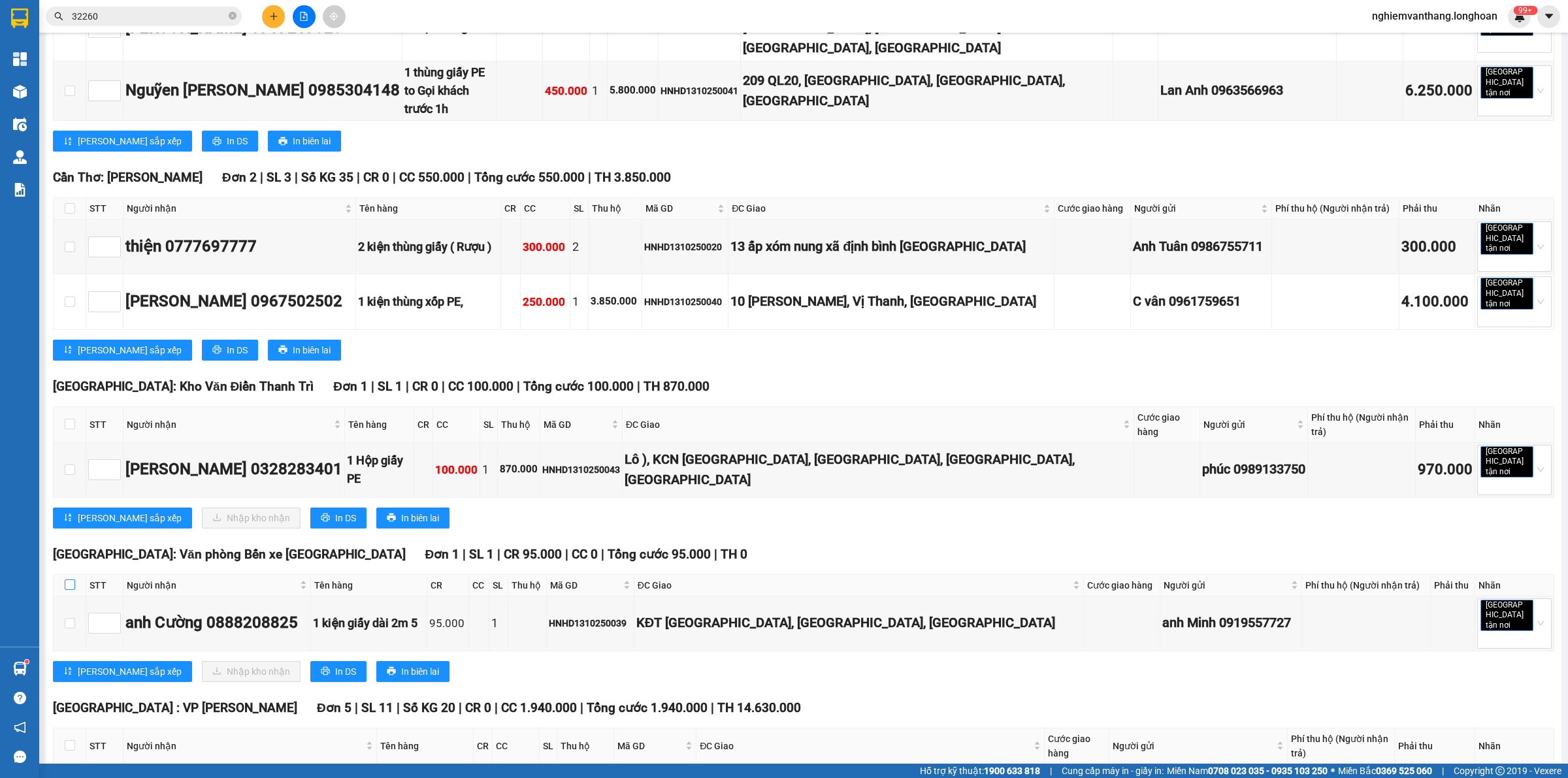
click at [68, 579] on input "checkbox" at bounding box center [70, 584] width 10 height 10
checkbox input "true"
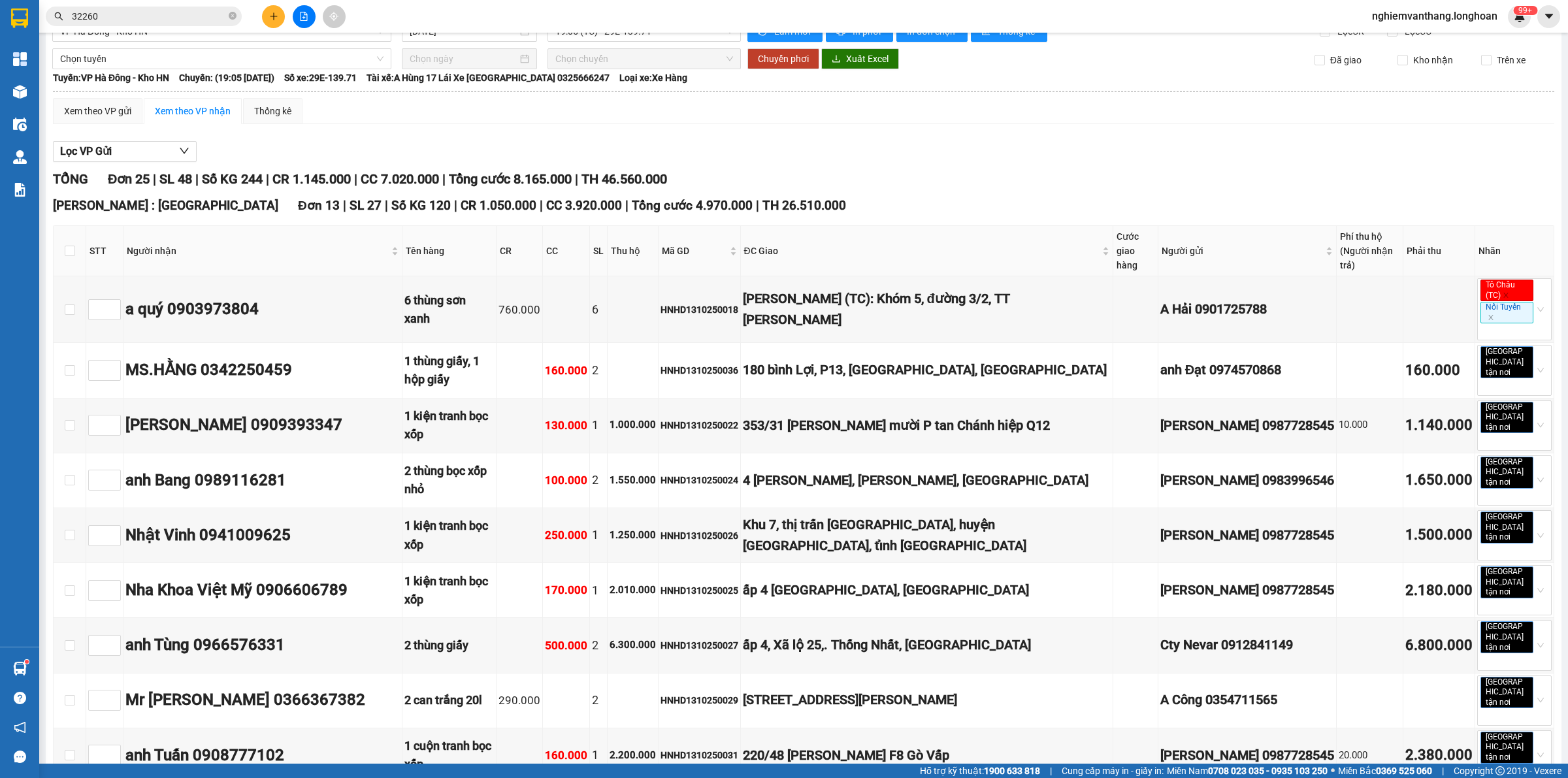
scroll to position [0, 0]
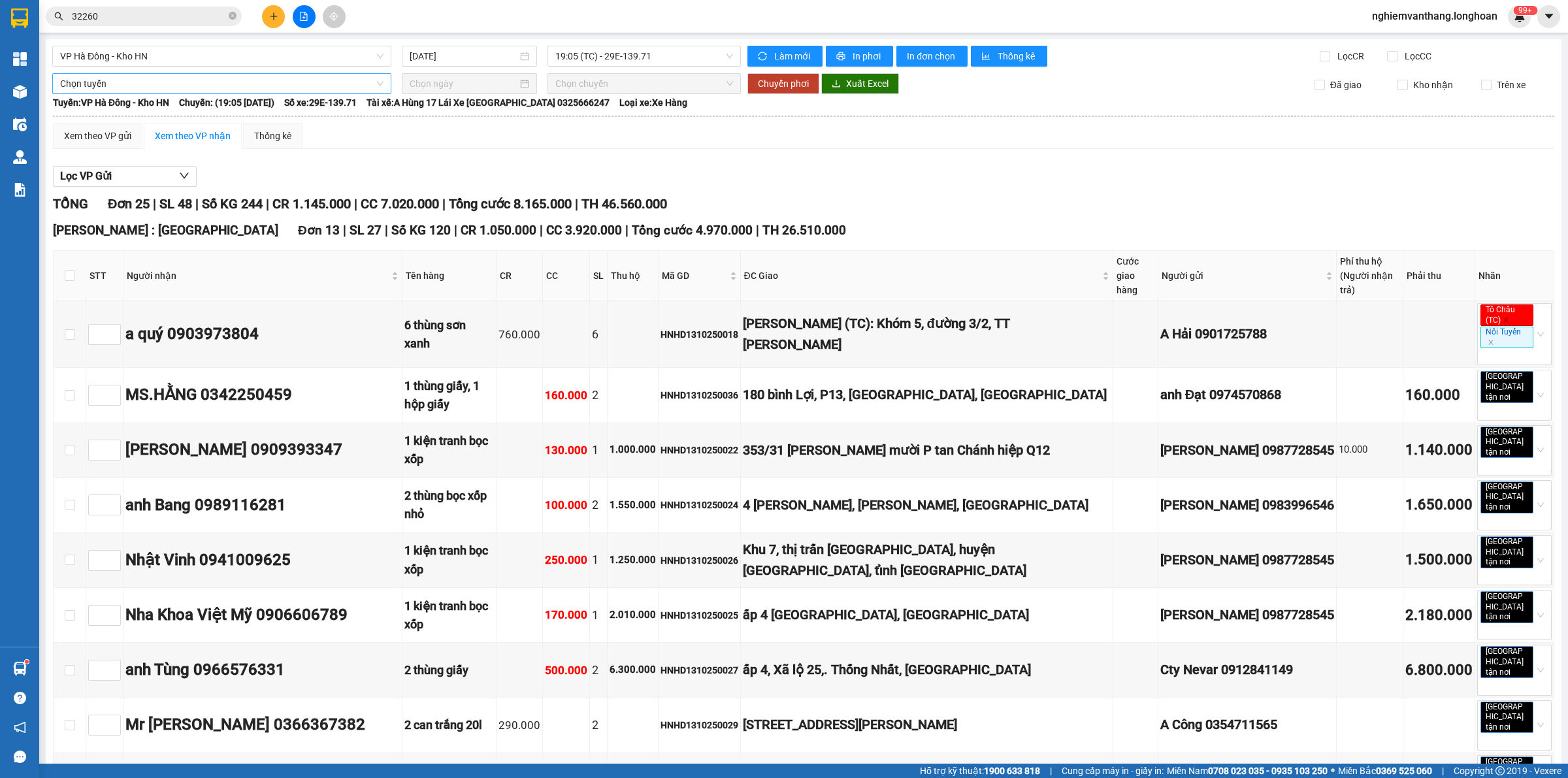
click at [101, 90] on span "Chọn tuyến" at bounding box center [222, 84] width 323 height 20
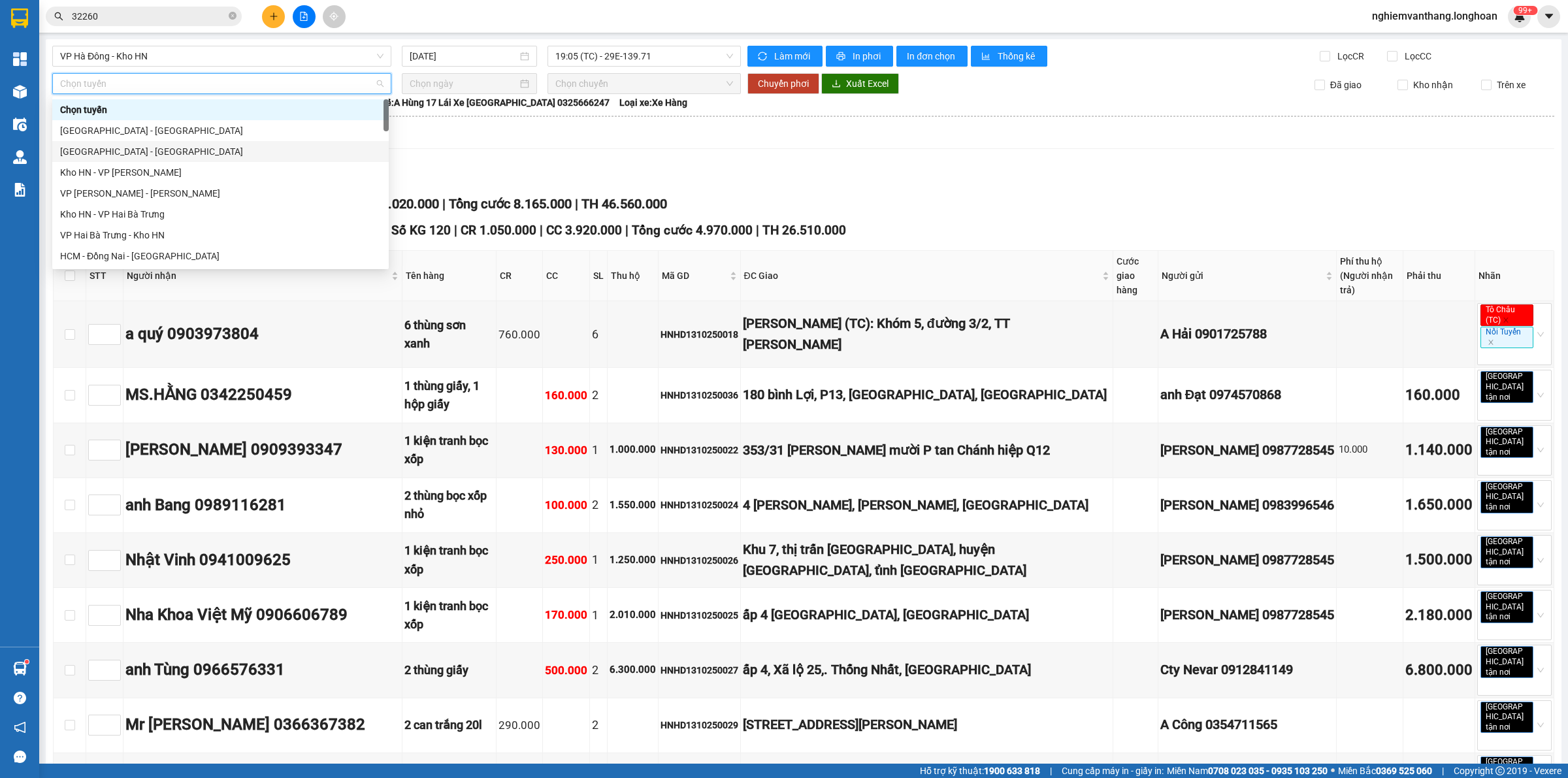
click at [106, 159] on div "[GEOGRAPHIC_DATA] - [GEOGRAPHIC_DATA]" at bounding box center [220, 152] width 337 height 21
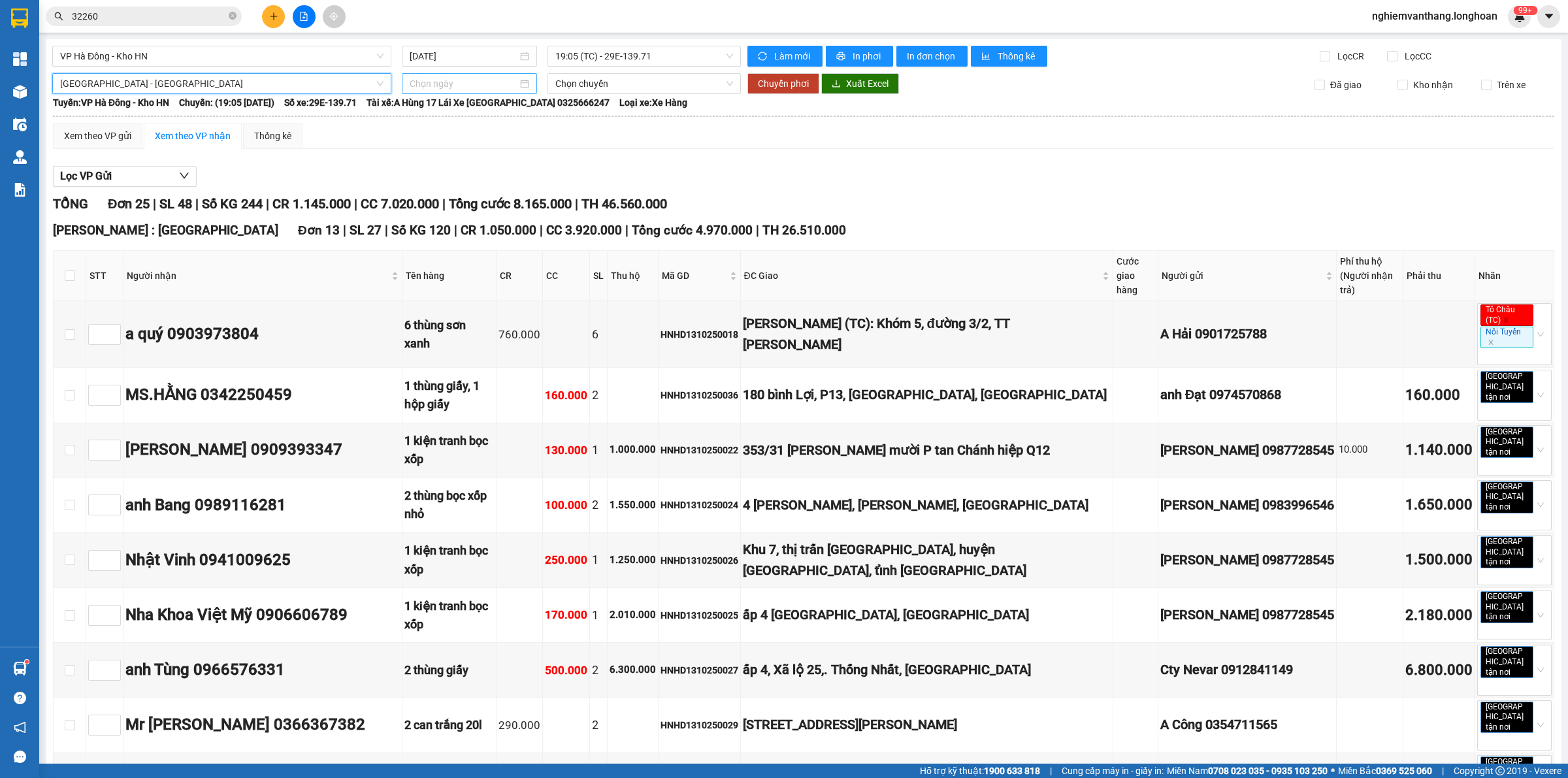
click at [456, 86] on input at bounding box center [463, 84] width 108 height 15
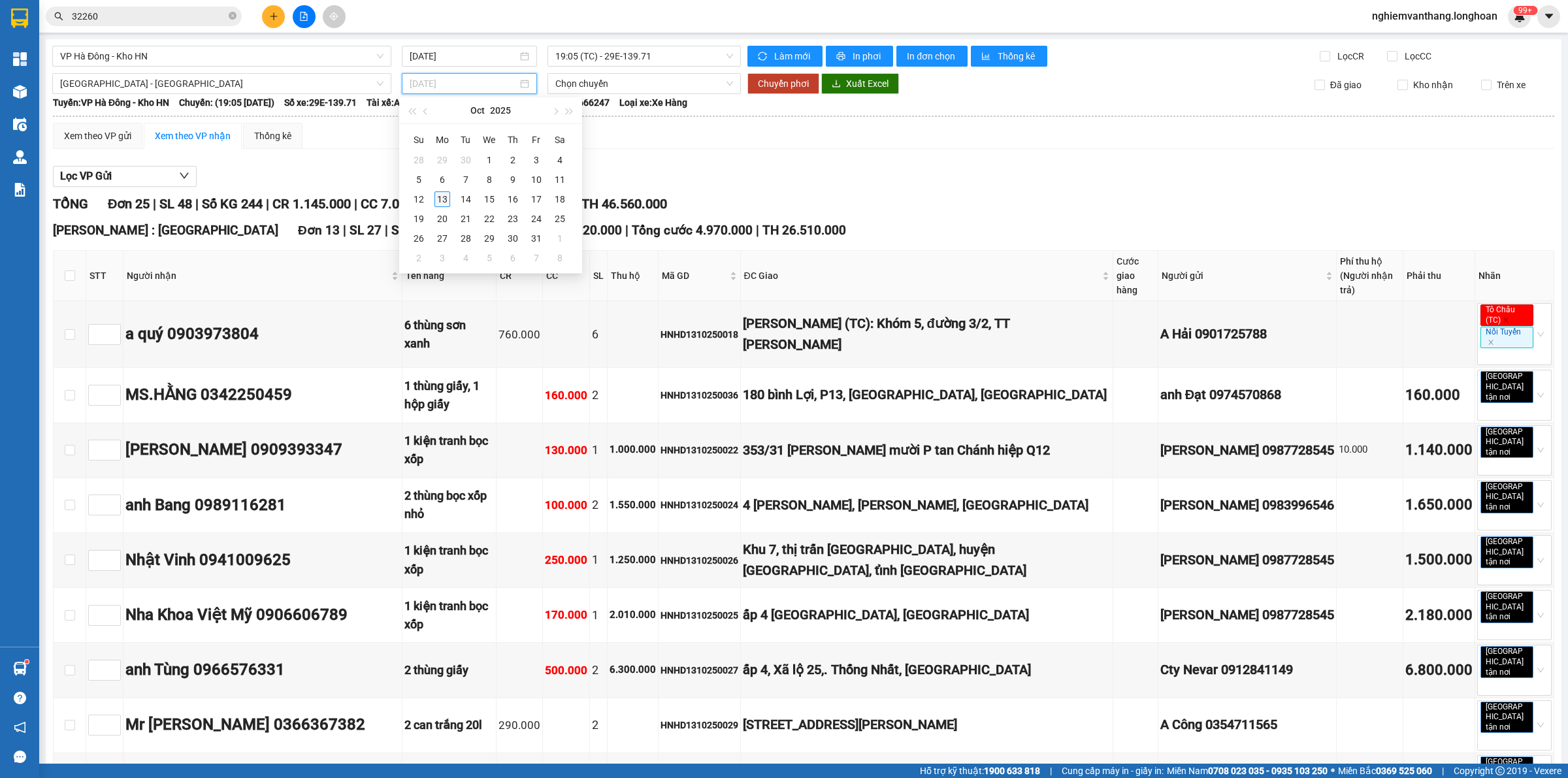
type input "[DATE]"
click at [439, 203] on div "13" at bounding box center [443, 199] width 16 height 16
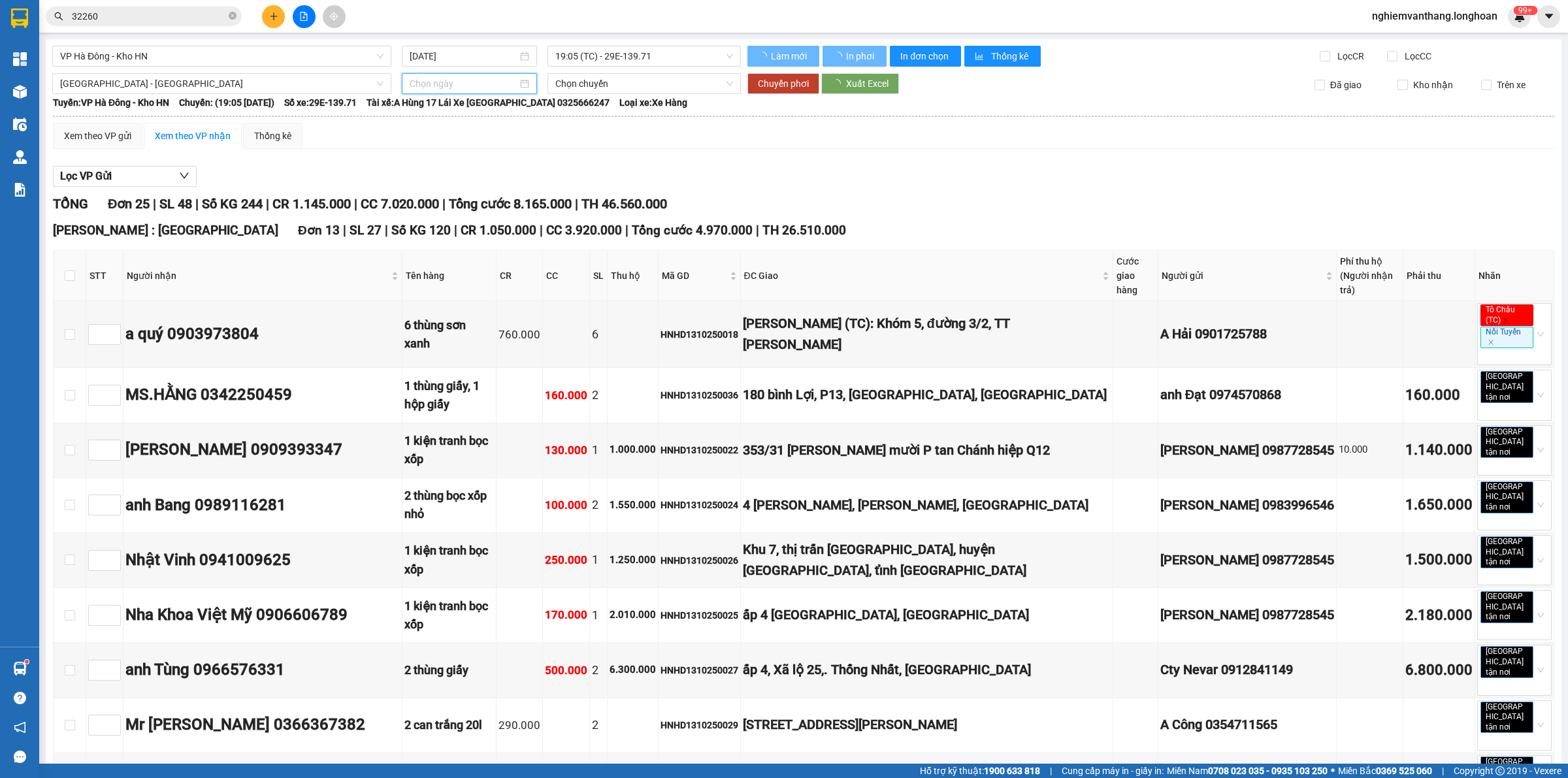
type input "[DATE]"
click at [769, 79] on span "Chuyển phơi" at bounding box center [783, 84] width 51 height 15
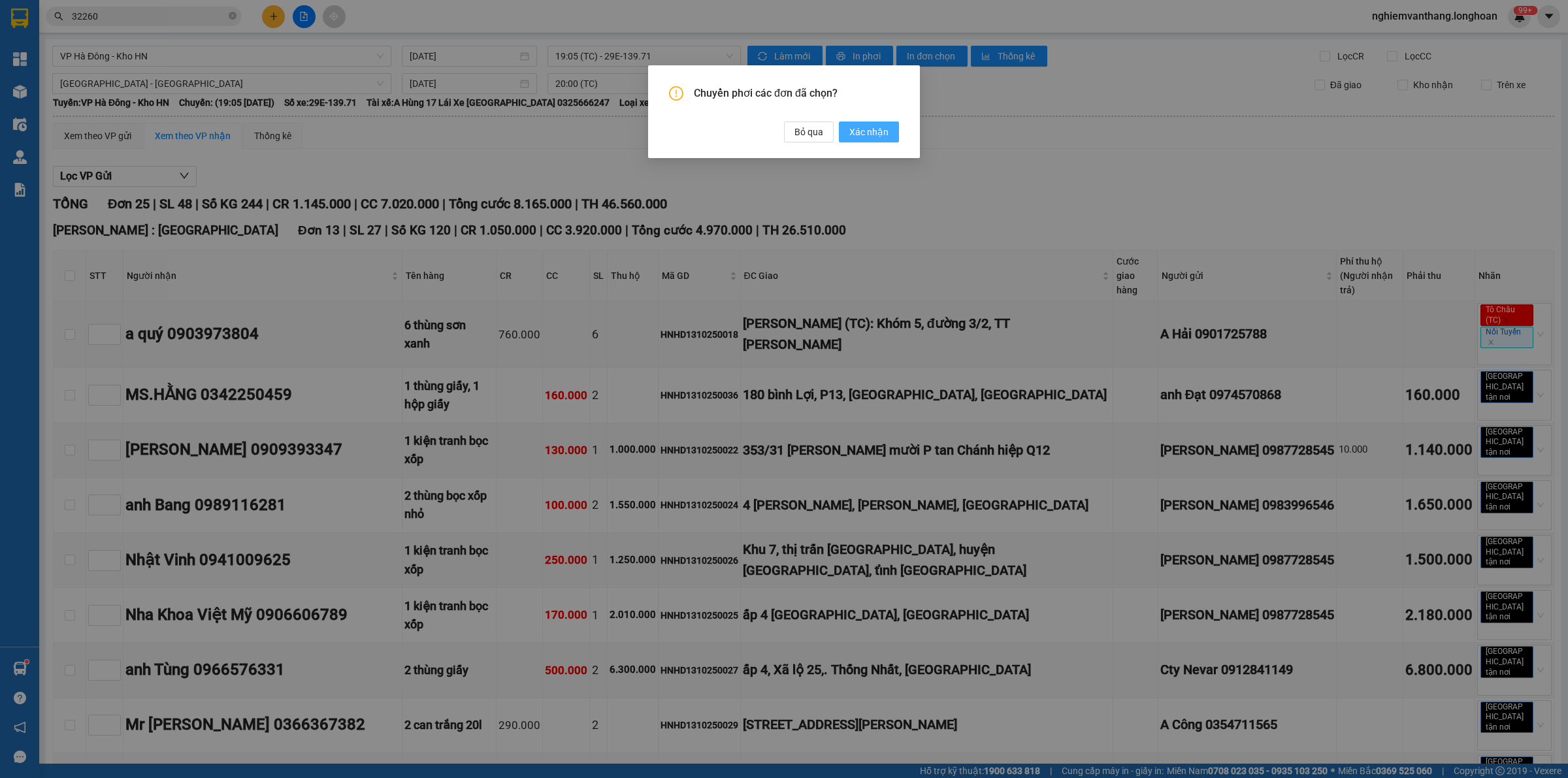
click at [865, 125] on span "Xác nhận" at bounding box center [869, 132] width 39 height 15
click at [126, 49] on div "Chuyển phơi các đơn đã chọn? Bỏ qua Xác nhận" at bounding box center [784, 389] width 1568 height 778
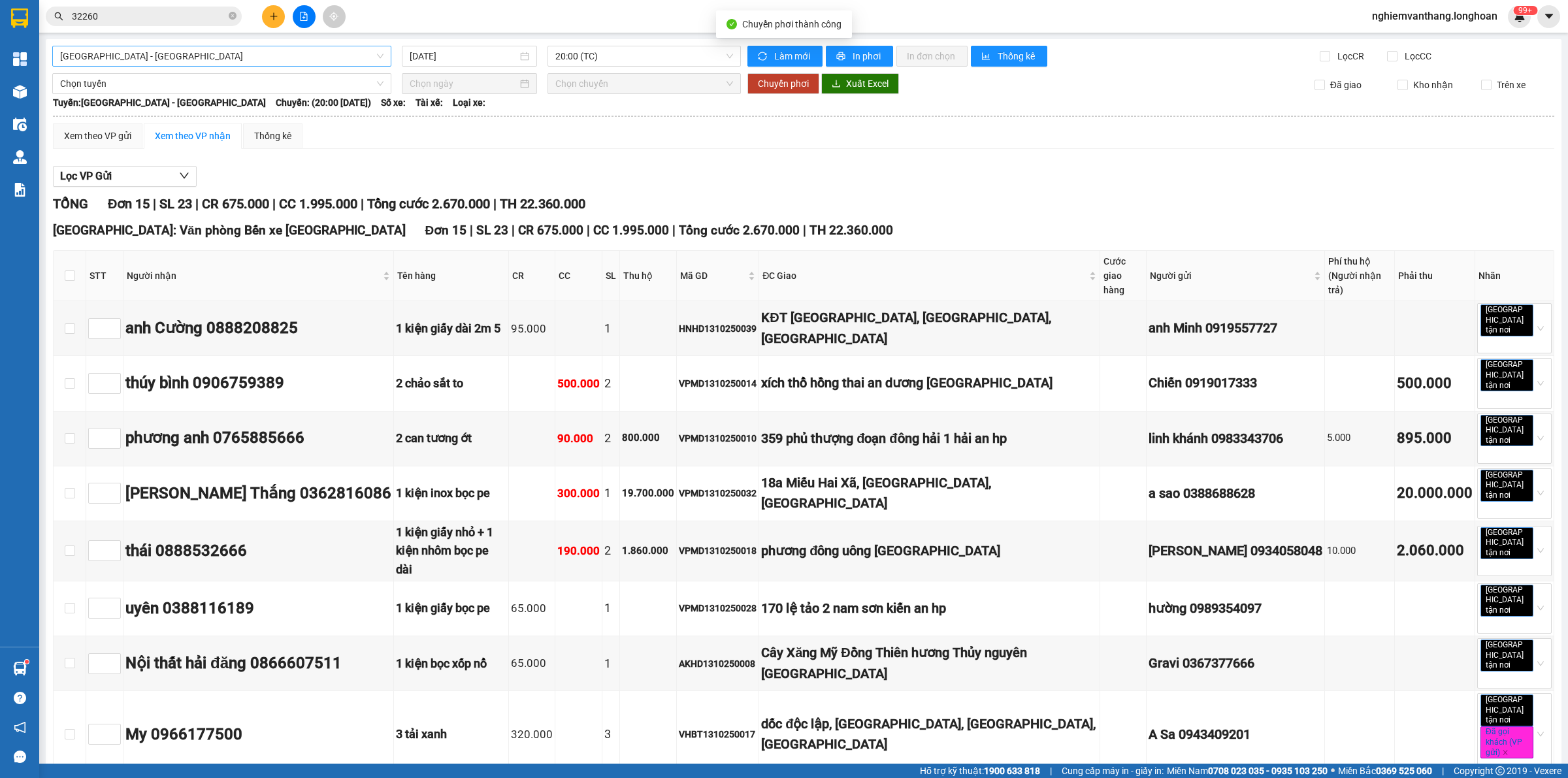
click at [125, 49] on span "[GEOGRAPHIC_DATA] - [GEOGRAPHIC_DATA]" at bounding box center [222, 56] width 323 height 20
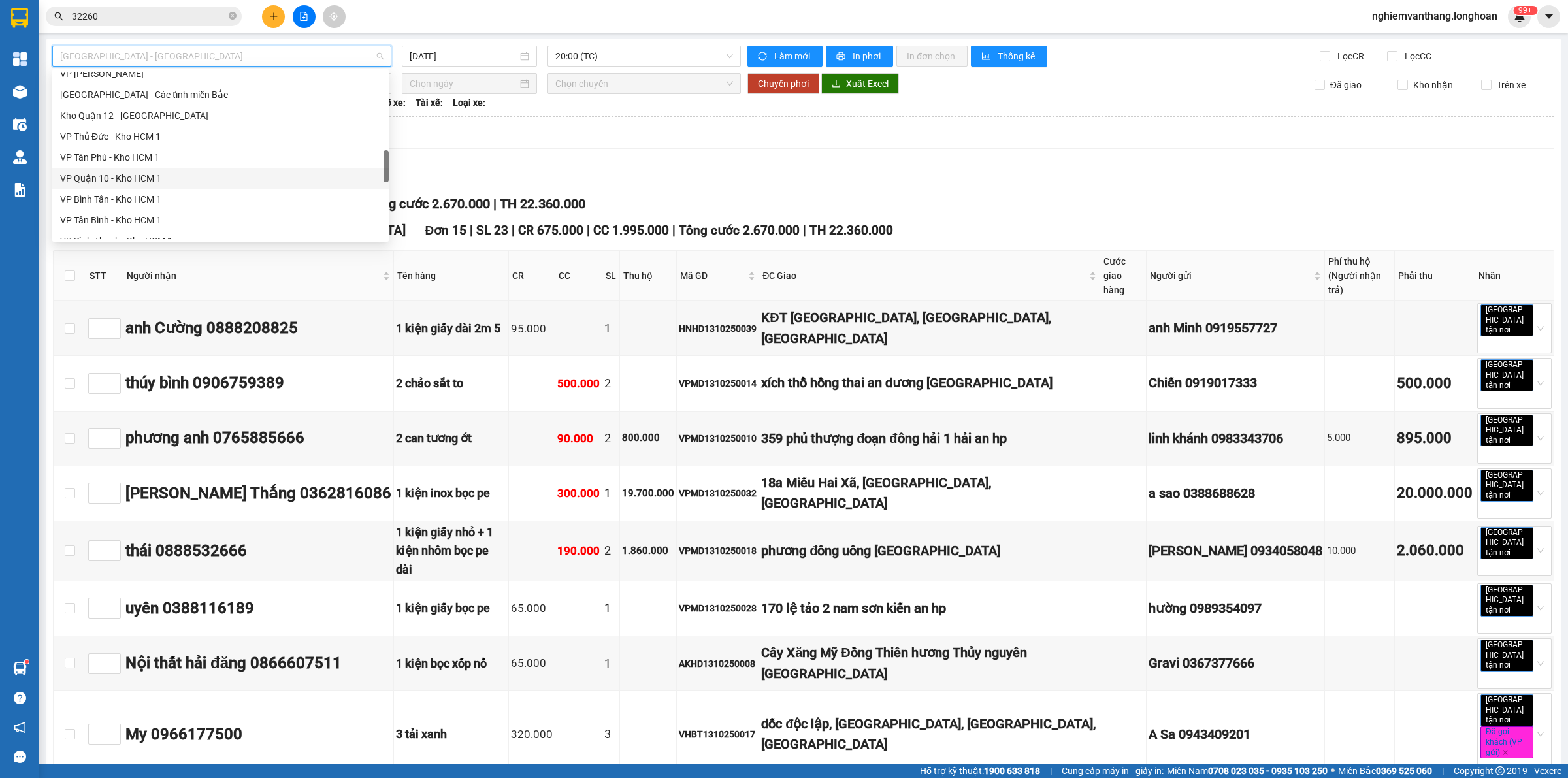
scroll to position [776, 0]
click at [137, 90] on div "VP Tây Hồ - Kho HN" at bounding box center [220, 100] width 337 height 21
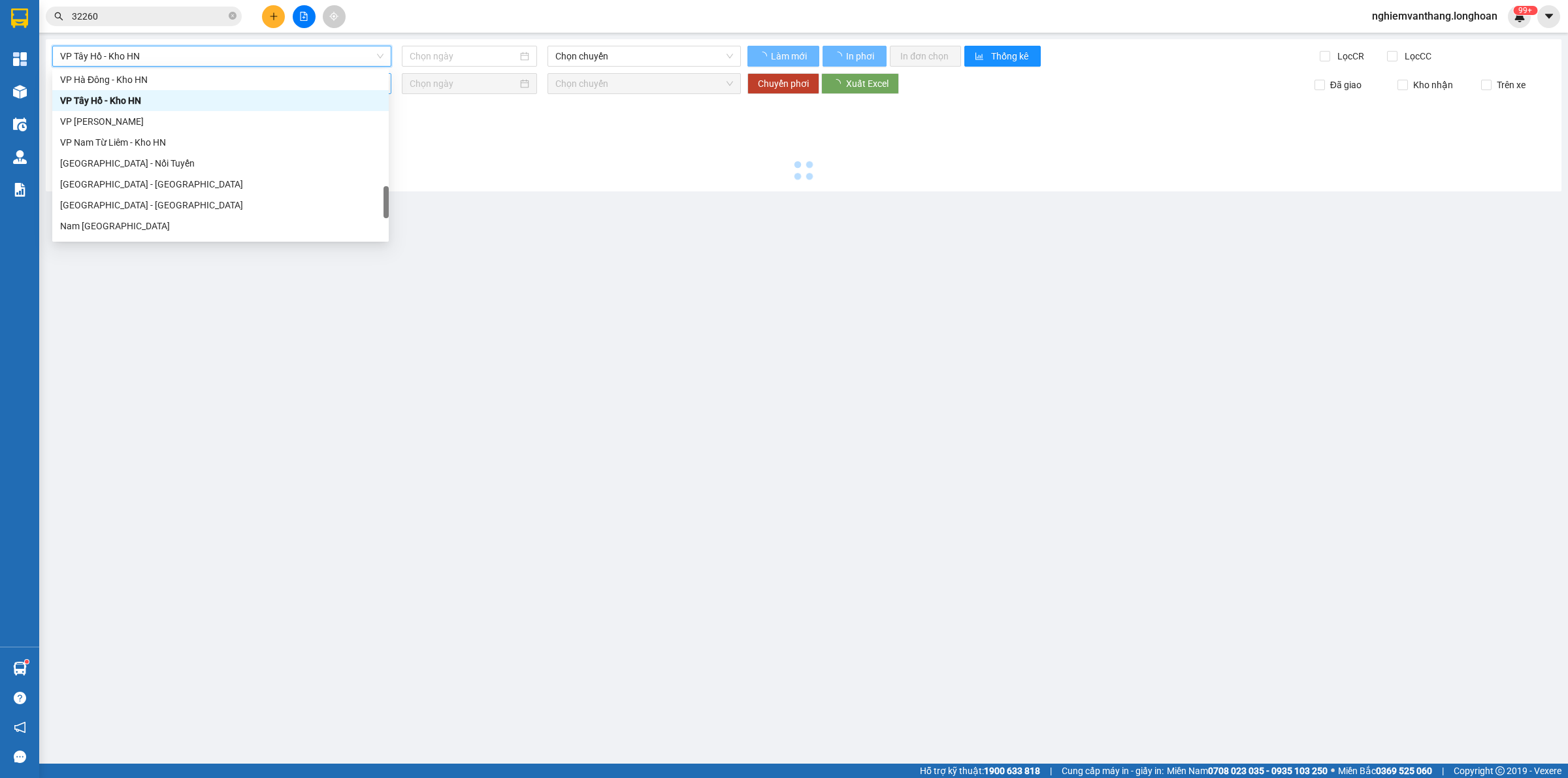
type input "[DATE]"
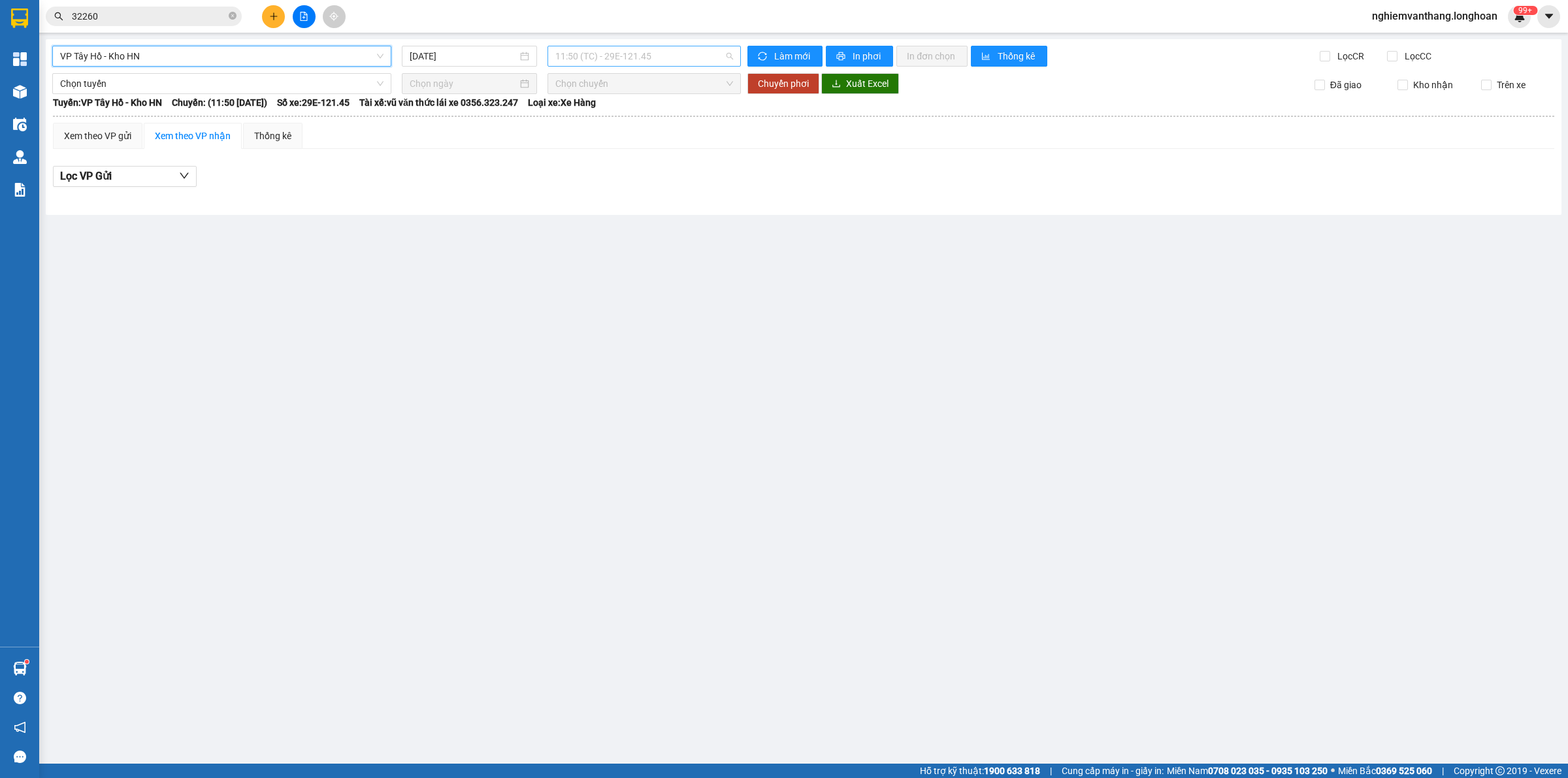
click at [600, 56] on span "11:50 (TC) - 29E-121.45" at bounding box center [644, 56] width 178 height 20
click at [611, 125] on div "19:50 (TC) - 29E-121.45" at bounding box center [606, 124] width 102 height 15
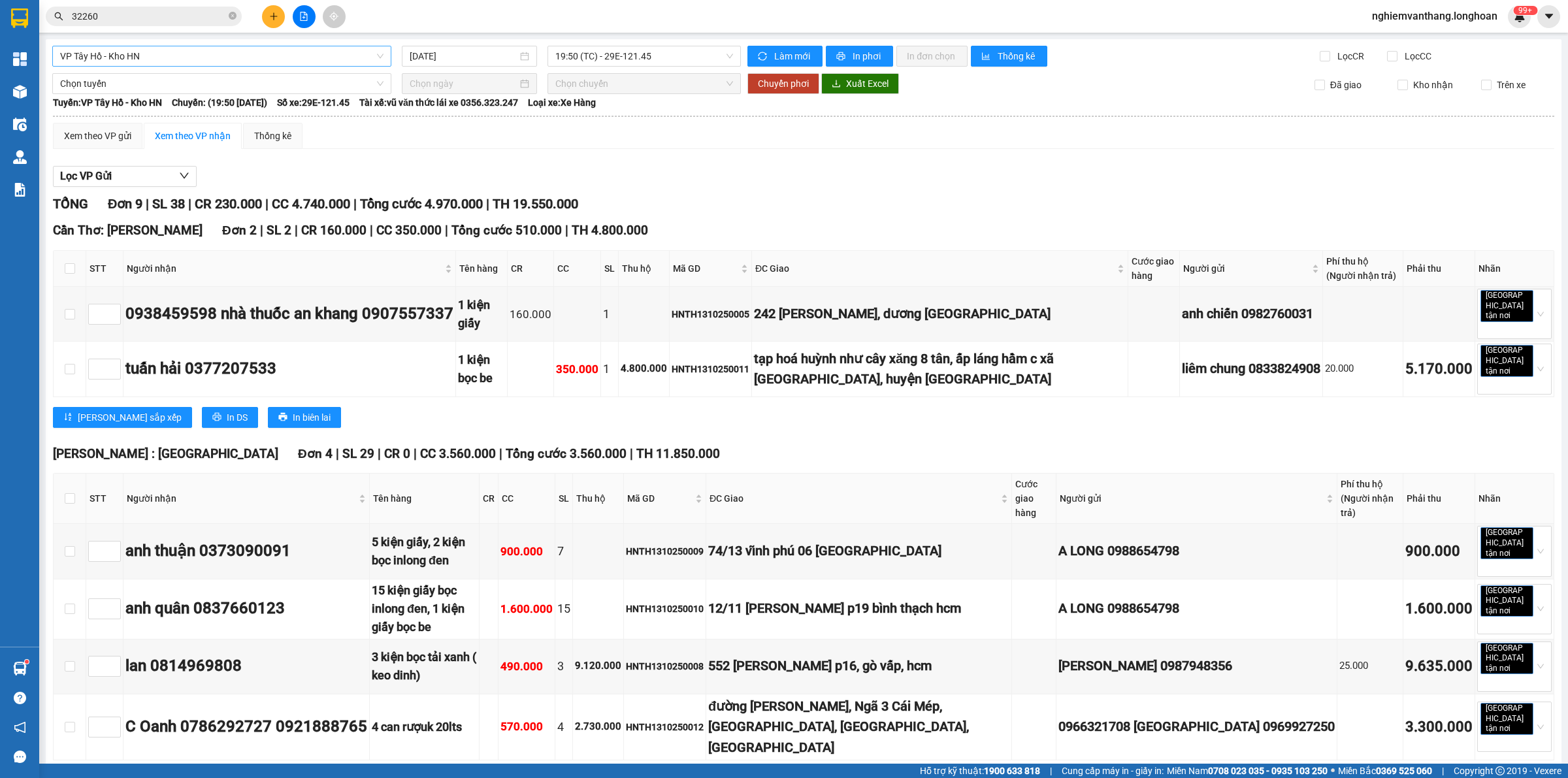
click at [134, 46] on div "VP Tây Hồ - Kho HN 13/10/2025 19:50 (TC) - 29E-121.45 Làm mới In phơi In đơn ch…" at bounding box center [804, 660] width 1516 height 1242
click at [106, 56] on span "VP Tây Hồ - Kho HN" at bounding box center [222, 56] width 323 height 20
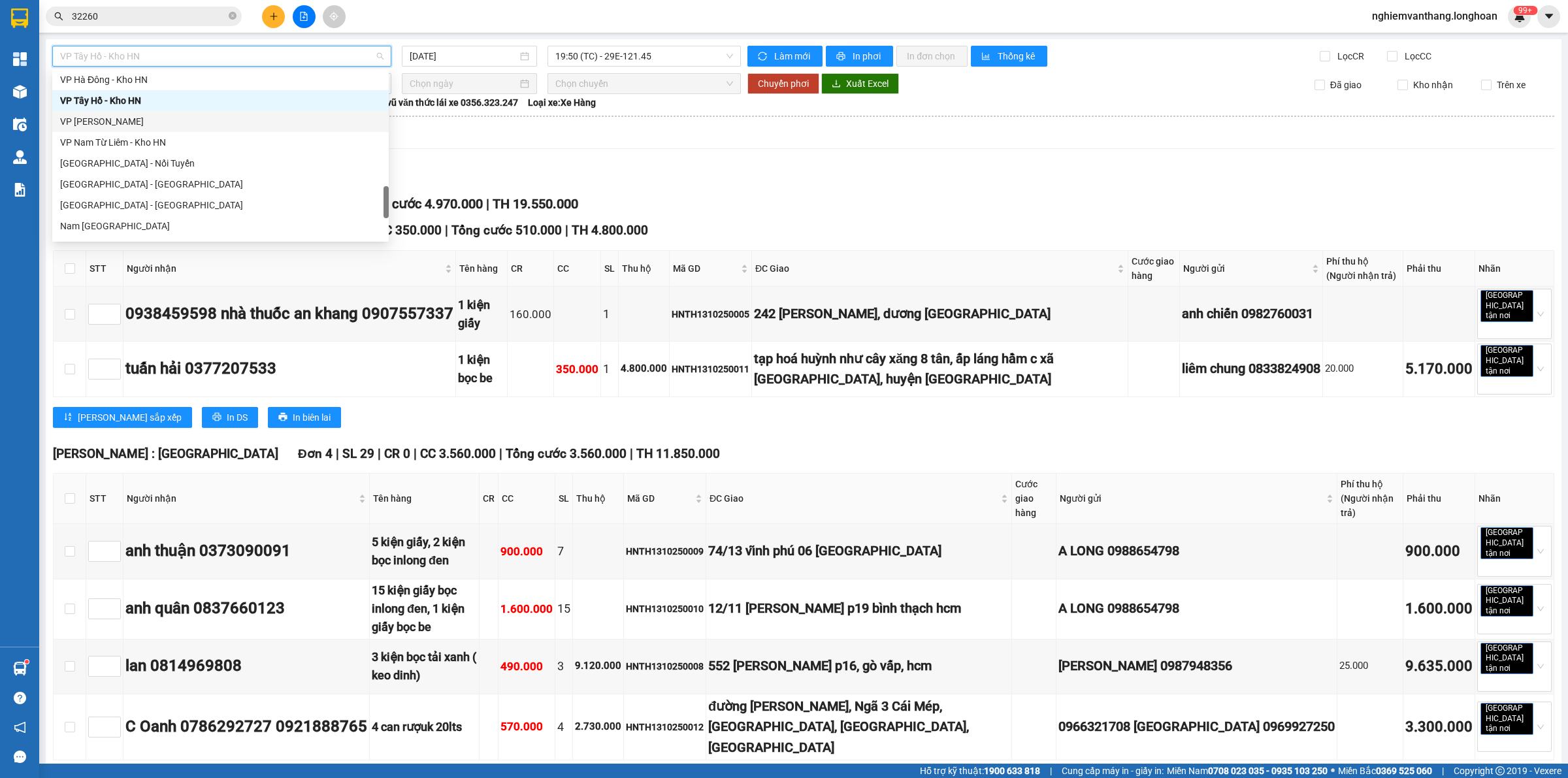
click at [114, 120] on div "VP [PERSON_NAME]" at bounding box center [220, 121] width 321 height 15
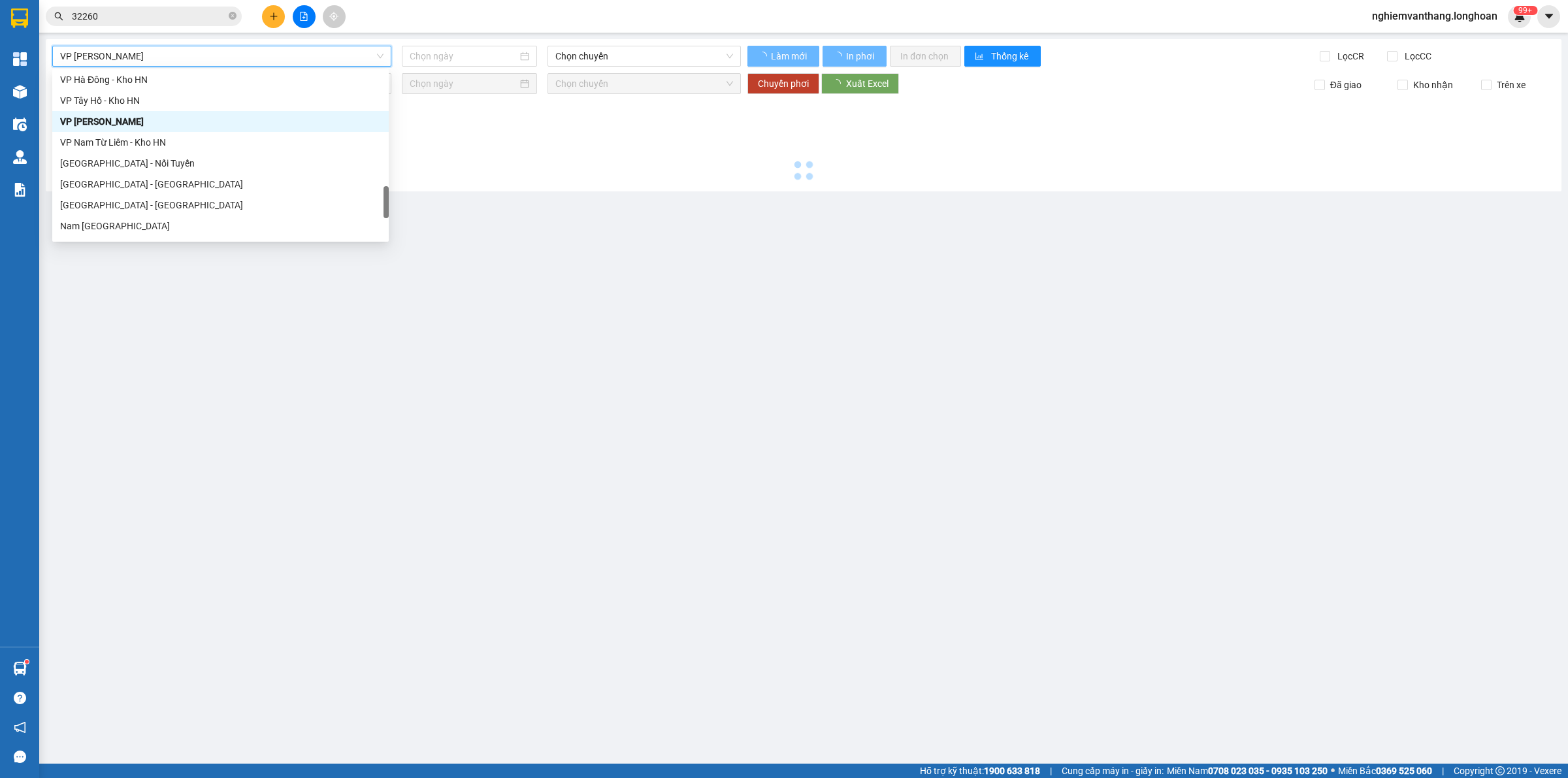
type input "[DATE]"
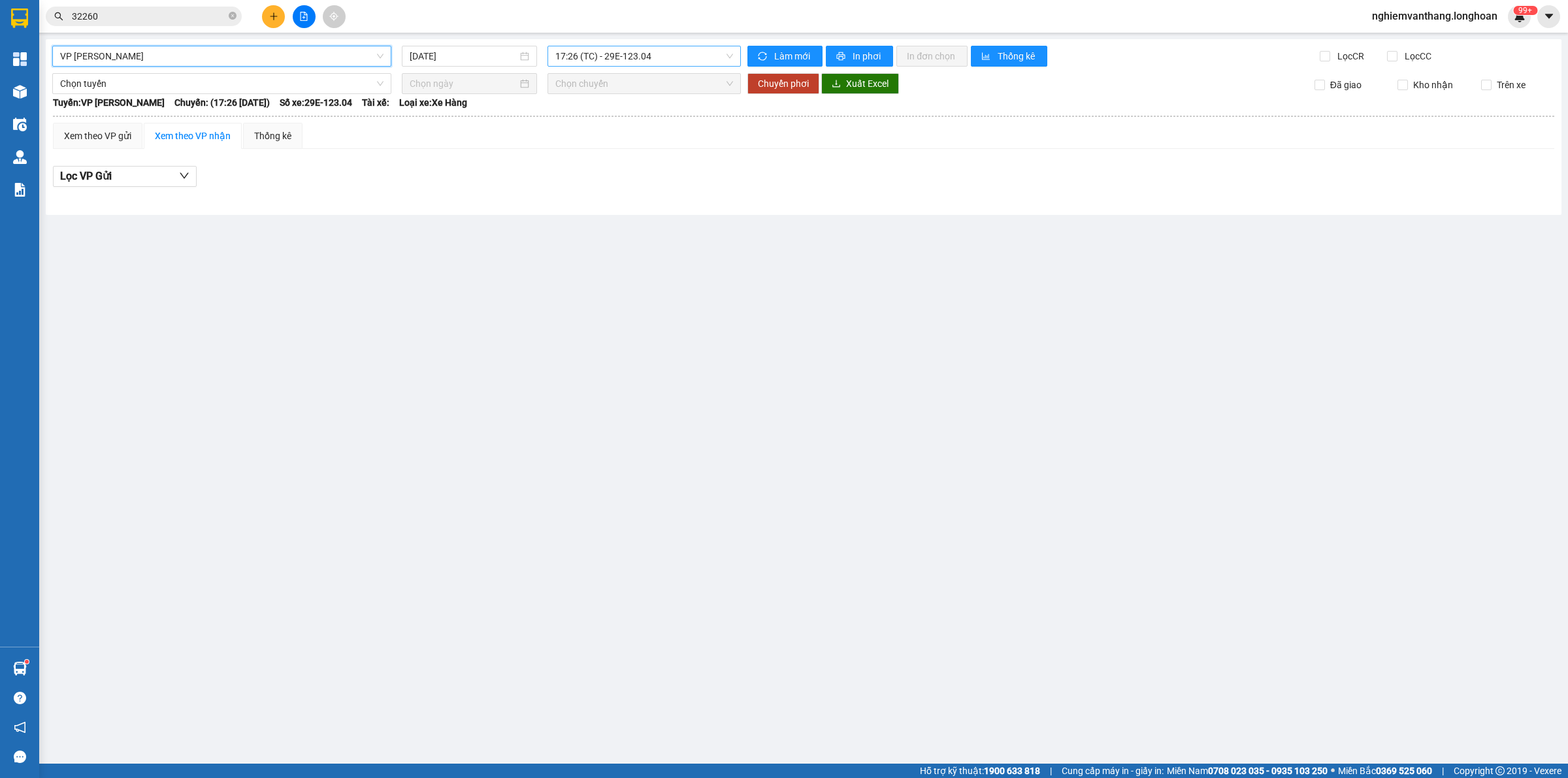
click at [640, 56] on span "17:26 (TC) - 29E-123.04" at bounding box center [644, 56] width 178 height 20
click at [615, 125] on div "17:56 (TC) - 29E-366.14" at bounding box center [606, 124] width 102 height 15
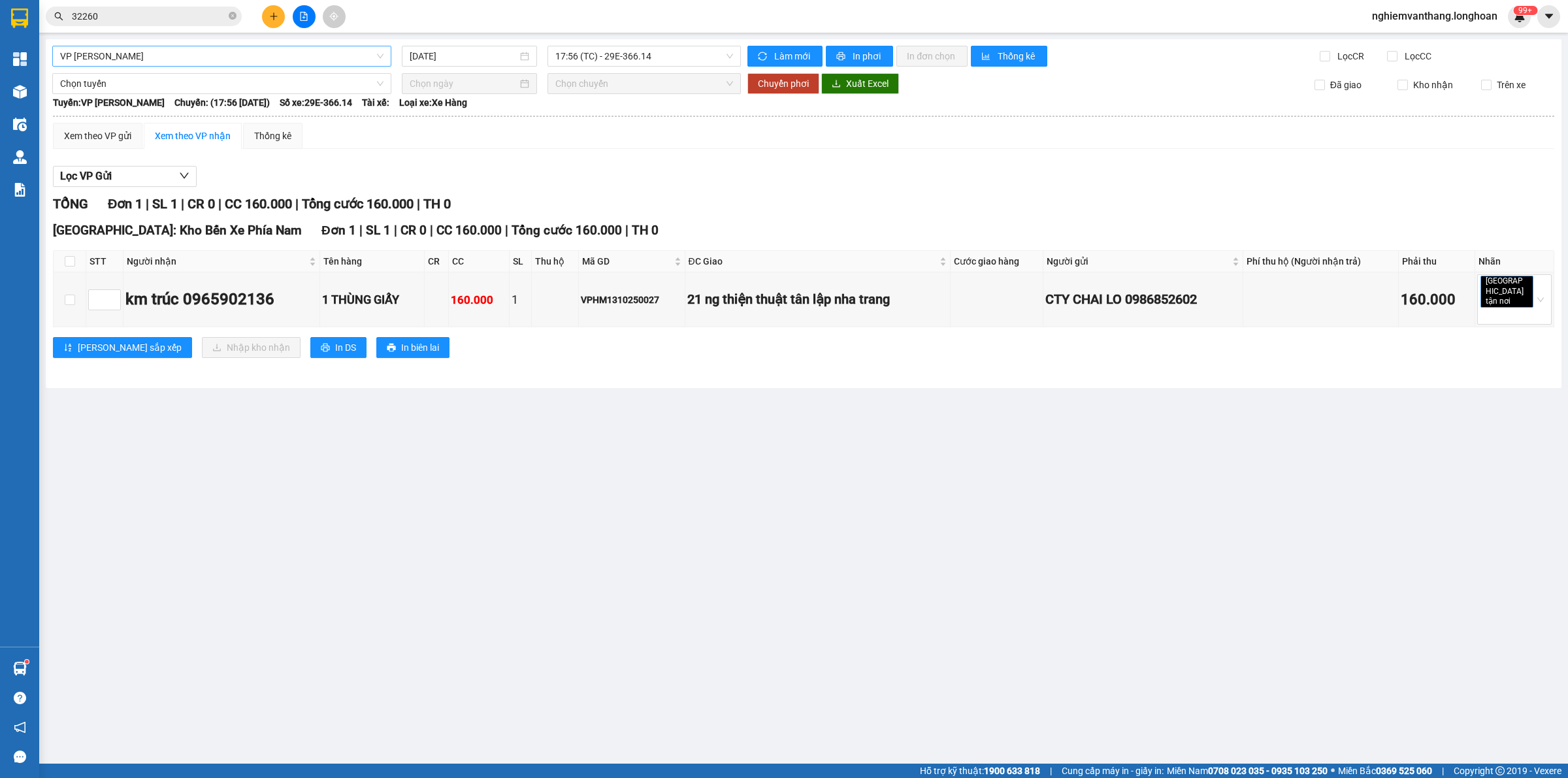
click at [147, 63] on span "VP [PERSON_NAME]" at bounding box center [222, 56] width 323 height 20
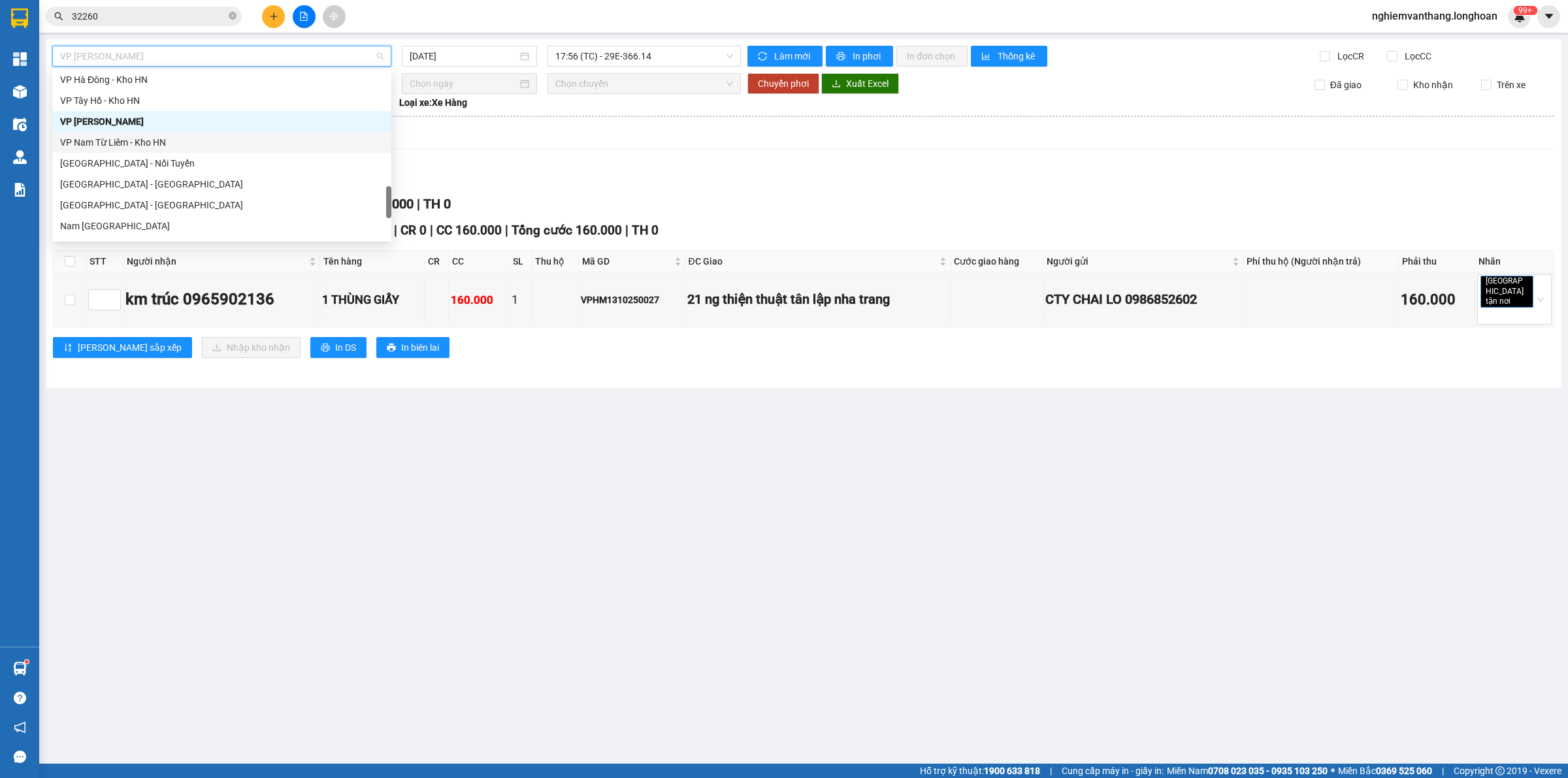
click at [131, 139] on div "VP Nam Từ Liêm - Kho HN" at bounding box center [222, 142] width 323 height 15
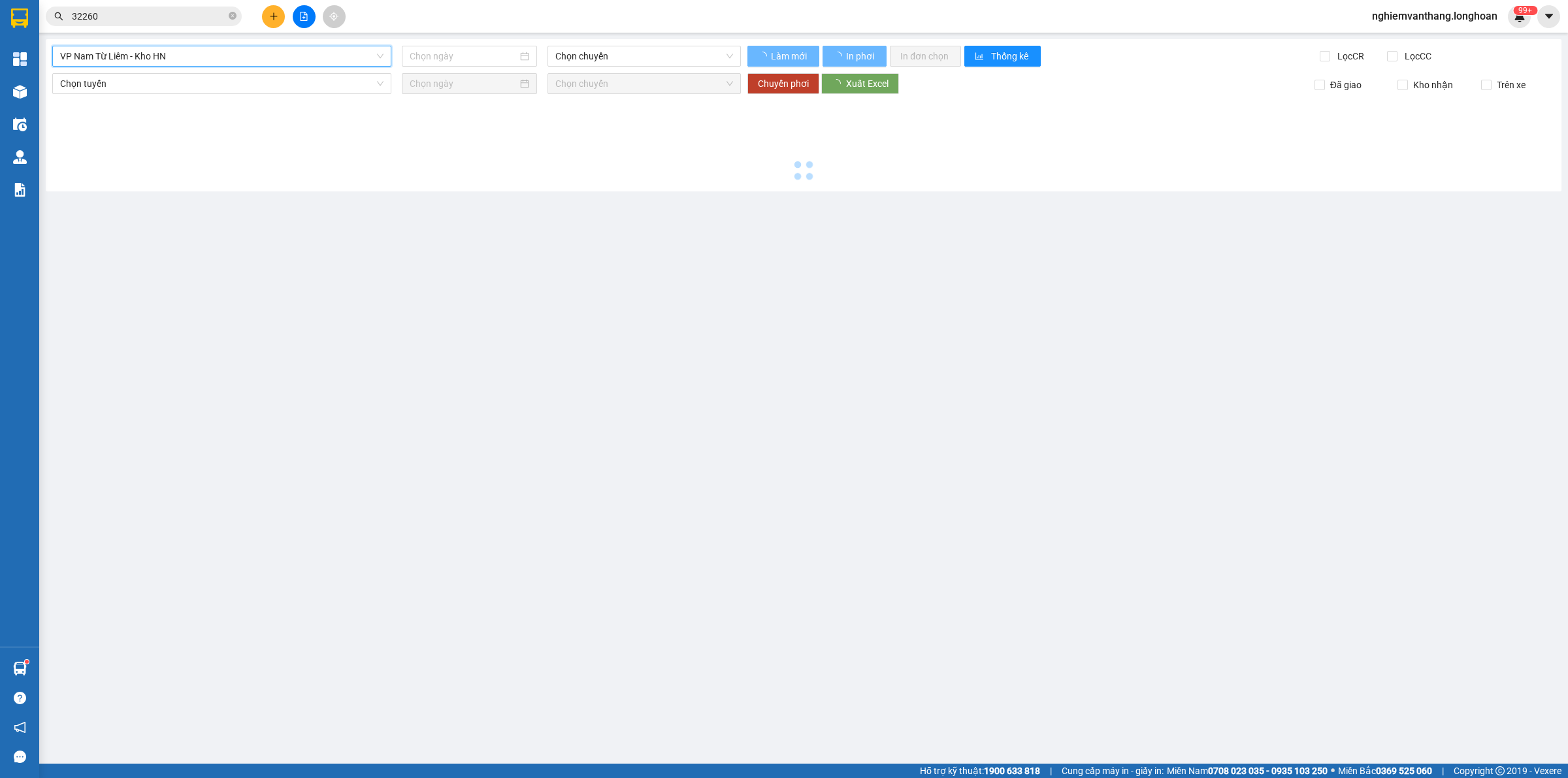
type input "[DATE]"
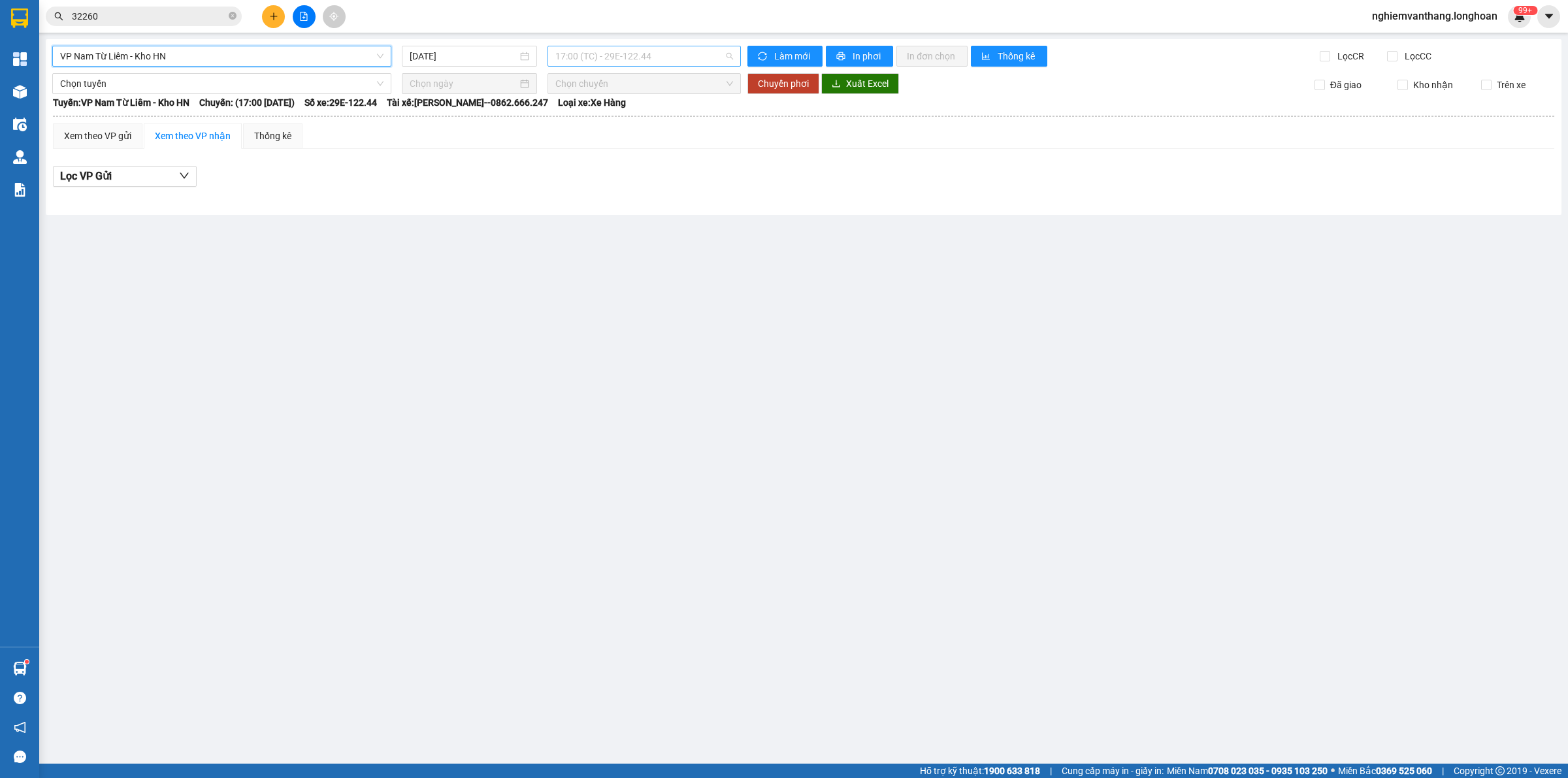
click at [622, 60] on span "17:00 (TC) - 29E-122.44" at bounding box center [644, 56] width 178 height 20
click at [615, 113] on div "17:00 (TC) - 29E-122.44" at bounding box center [606, 103] width 118 height 21
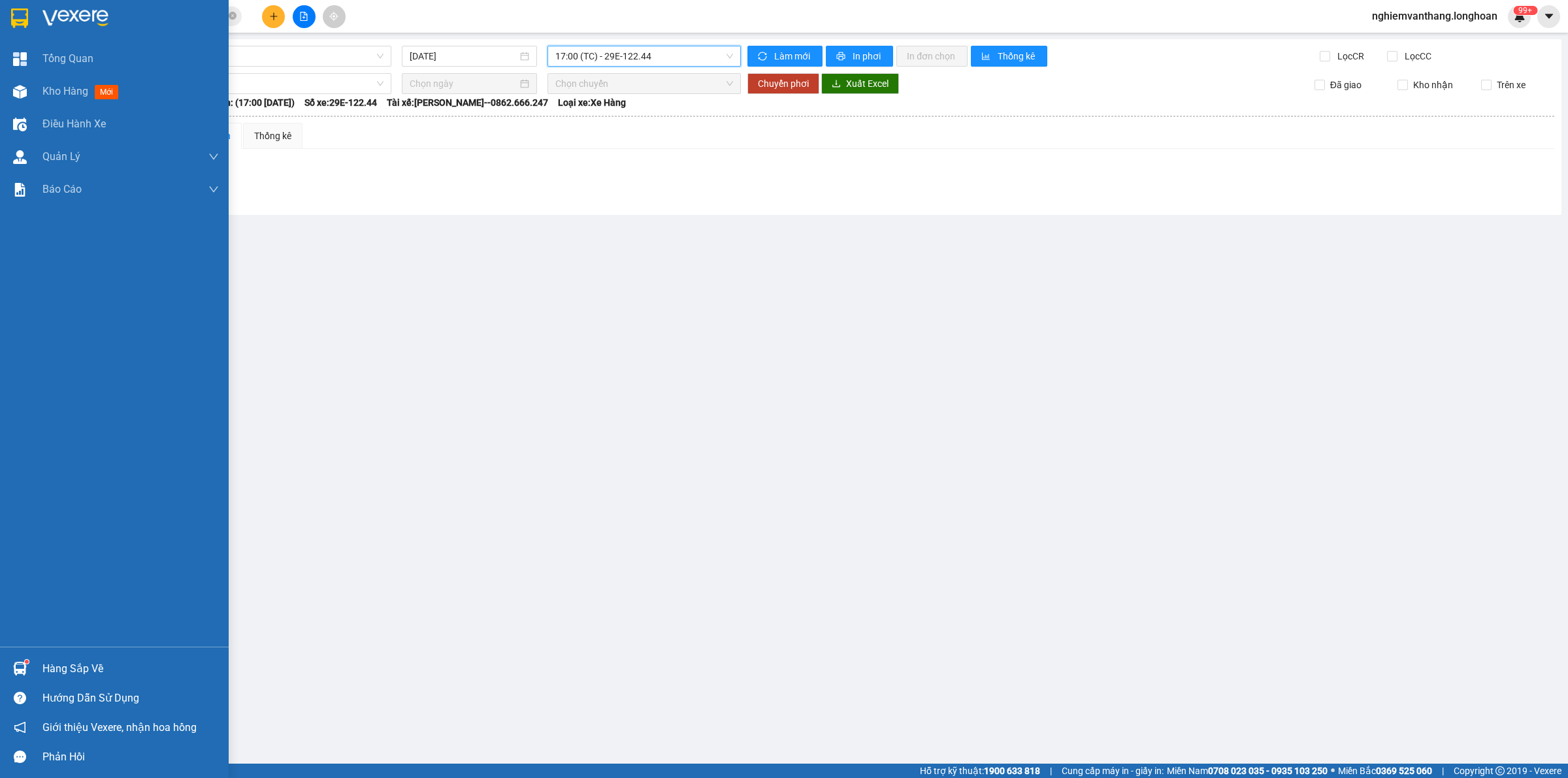
click at [15, 12] on img at bounding box center [20, 18] width 17 height 20
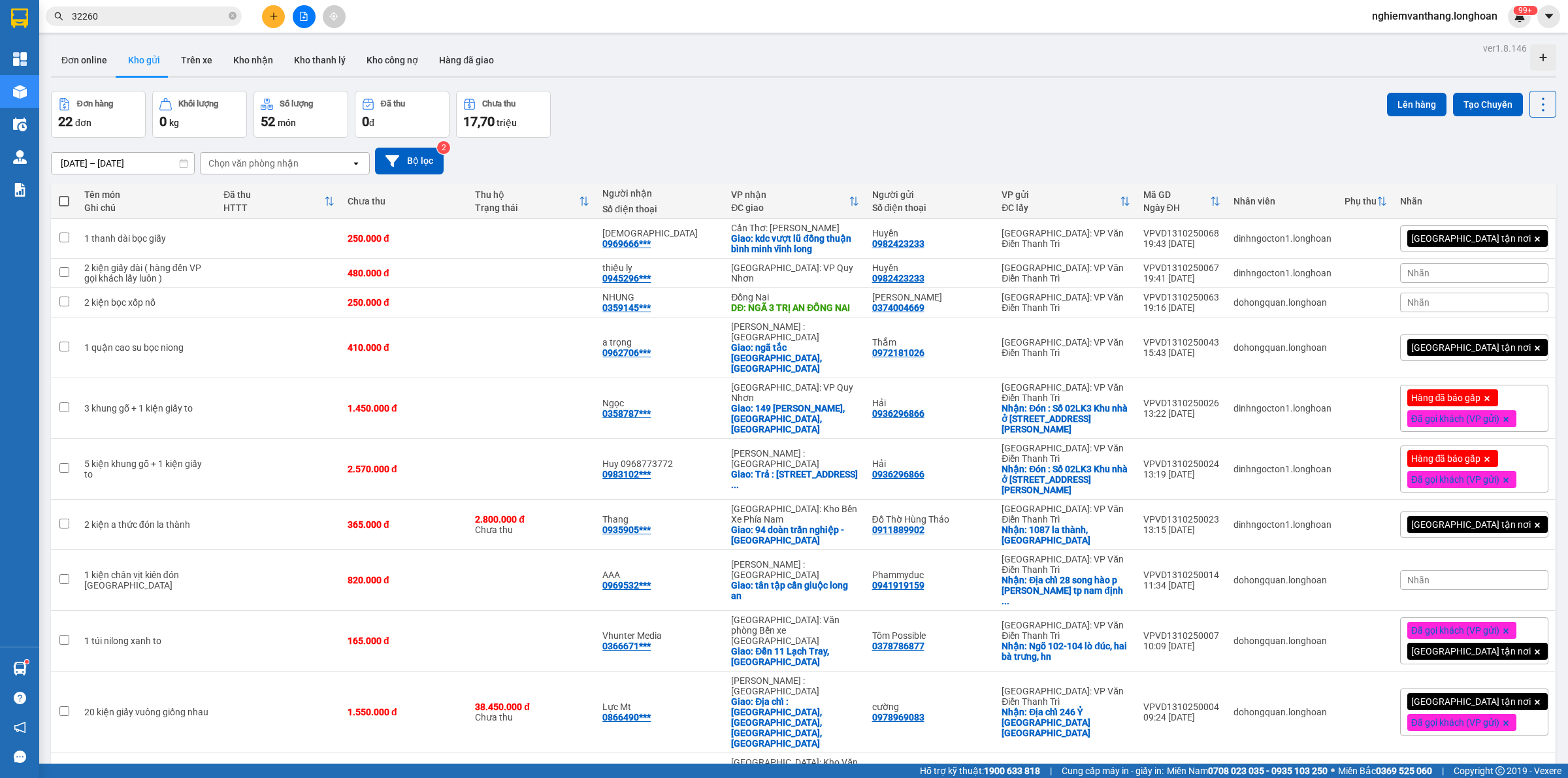
click at [304, 26] on button at bounding box center [304, 17] width 23 height 23
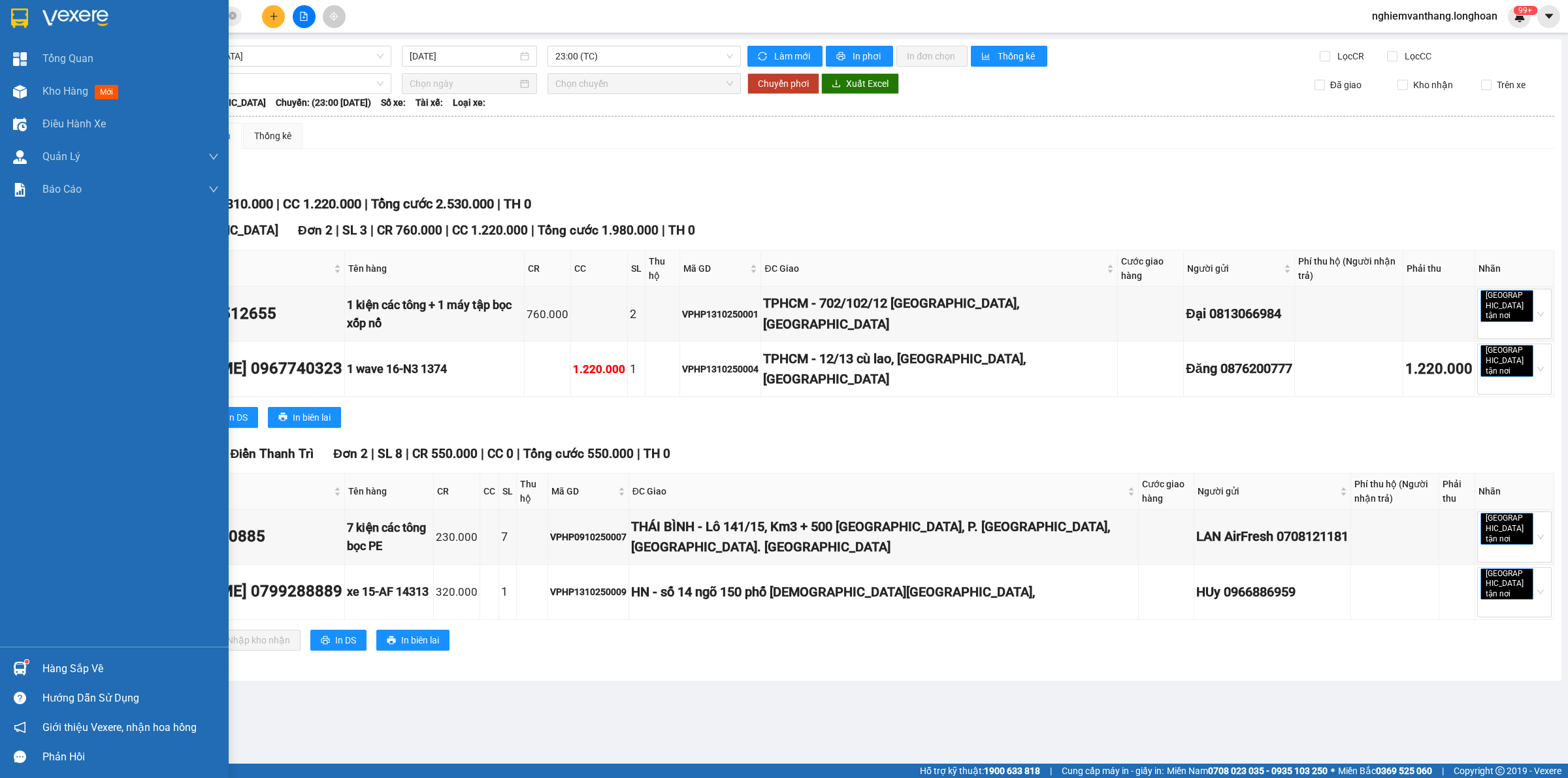
click at [6, 17] on div at bounding box center [114, 21] width 229 height 42
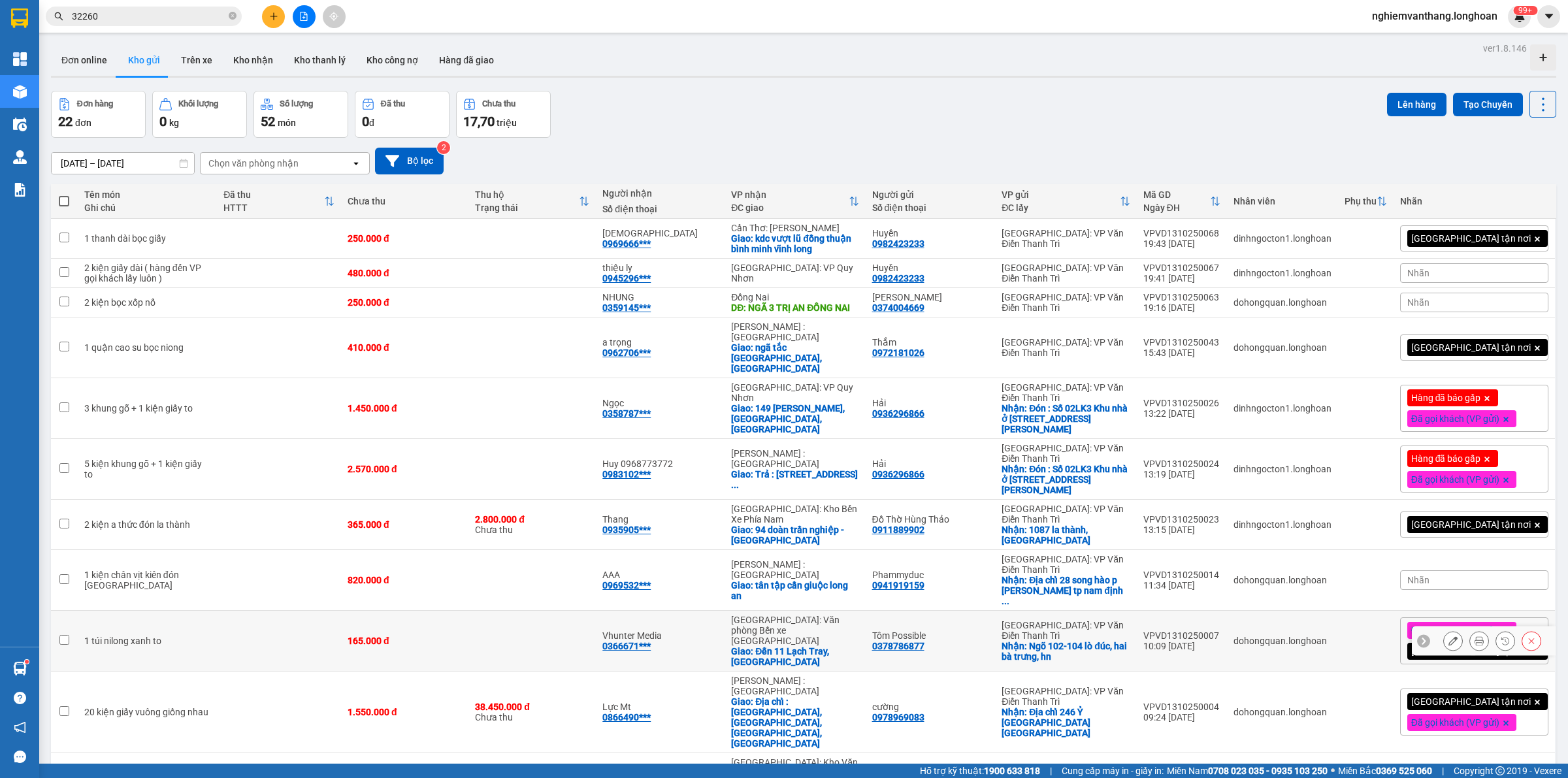
click at [448, 611] on td "165.000 đ" at bounding box center [404, 641] width 128 height 61
checkbox input "true"
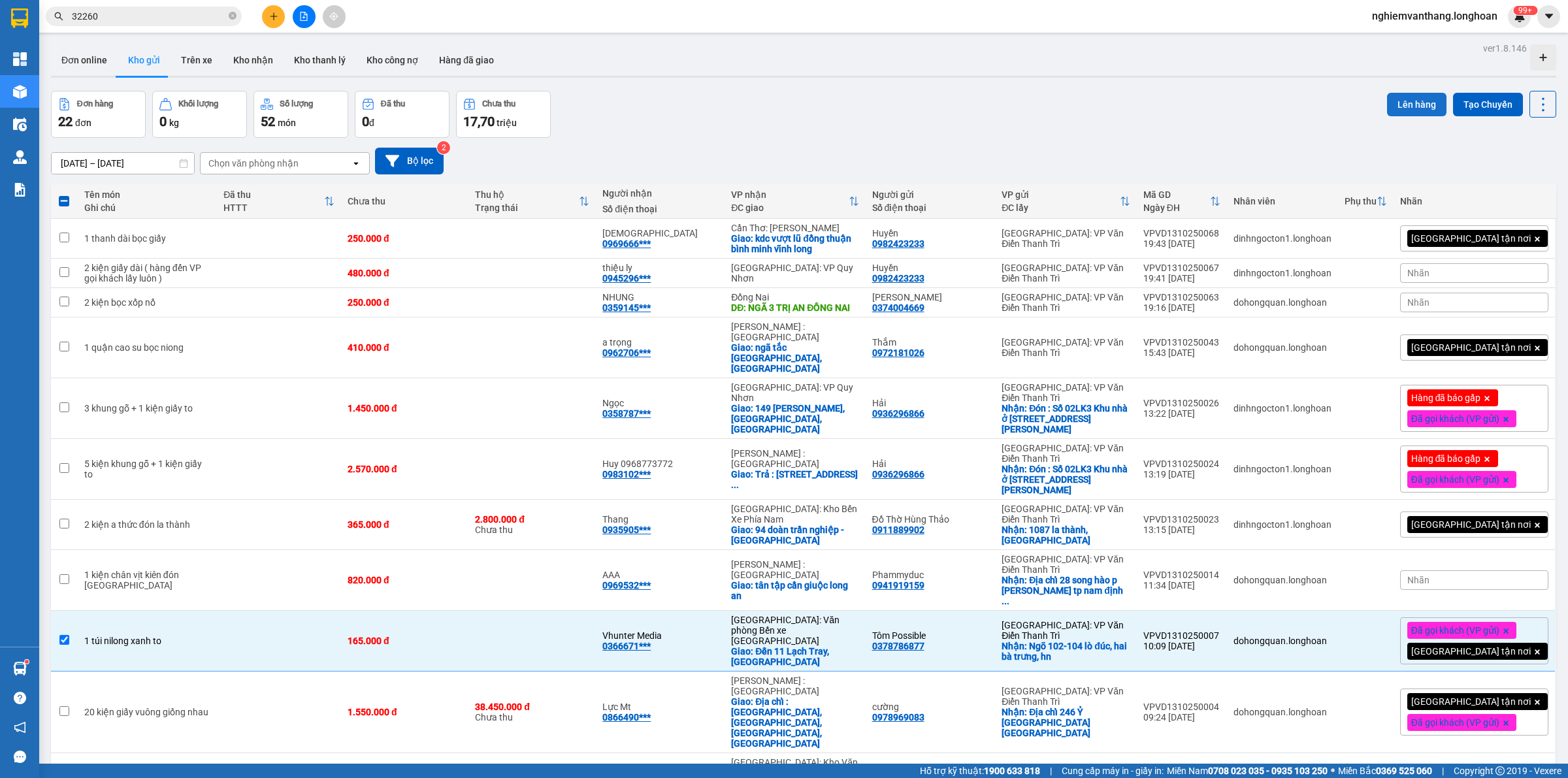
click at [1407, 110] on button "Lên hàng" at bounding box center [1417, 104] width 59 height 24
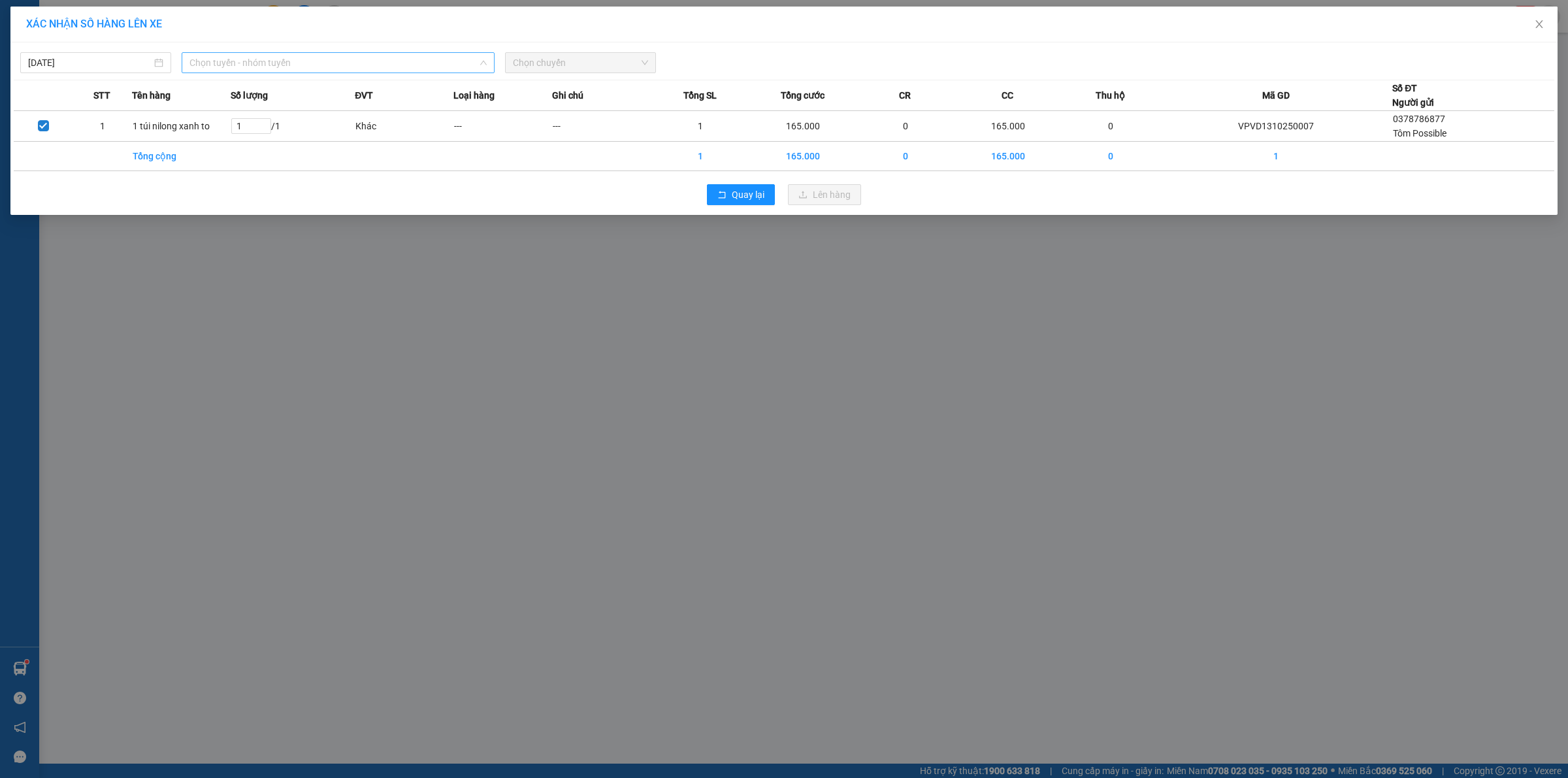
click at [256, 65] on span "Chọn tuyến - nhóm tuyến" at bounding box center [338, 63] width 298 height 20
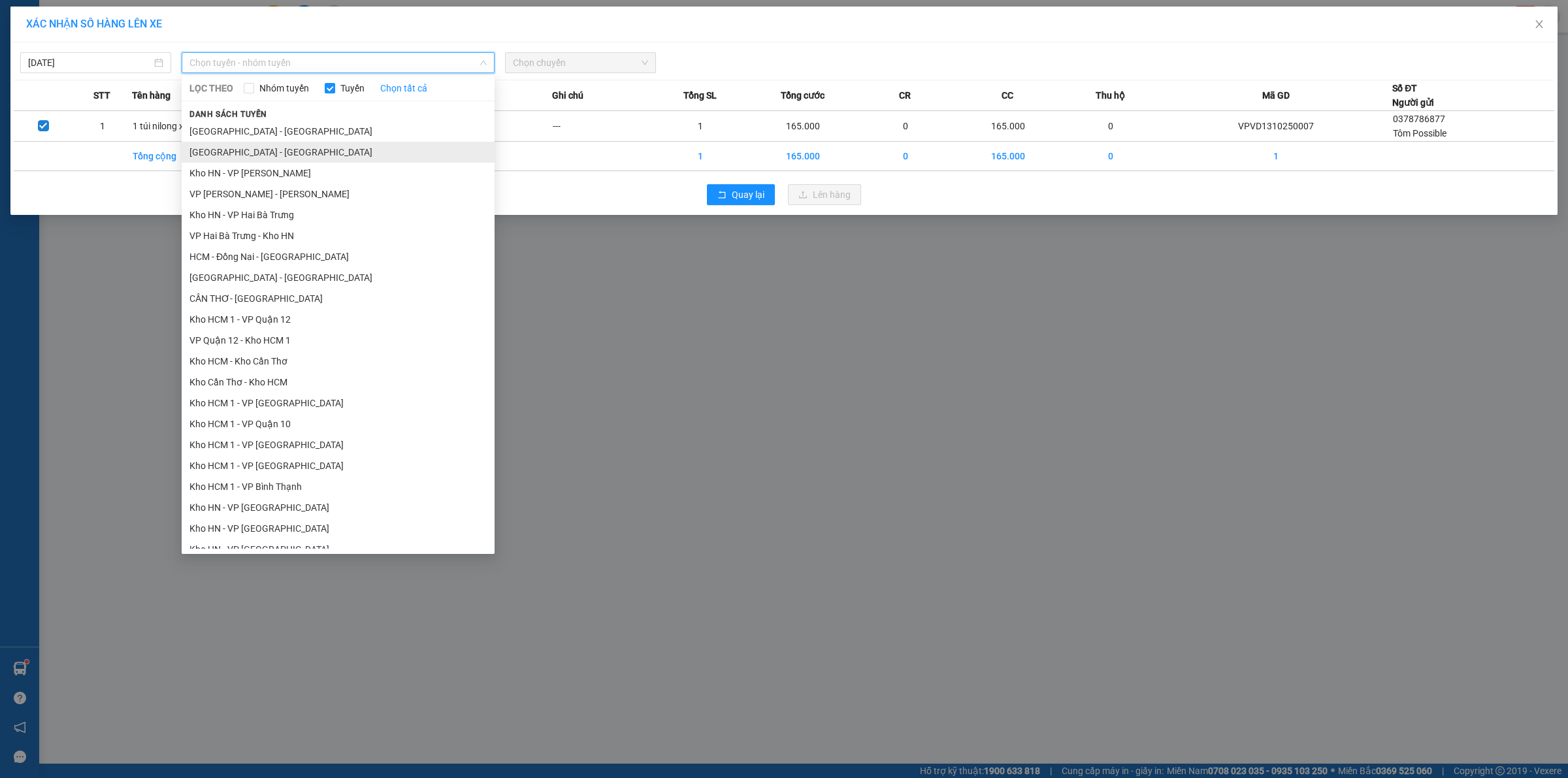
click at [249, 147] on li "[GEOGRAPHIC_DATA] - [GEOGRAPHIC_DATA]" at bounding box center [338, 152] width 313 height 21
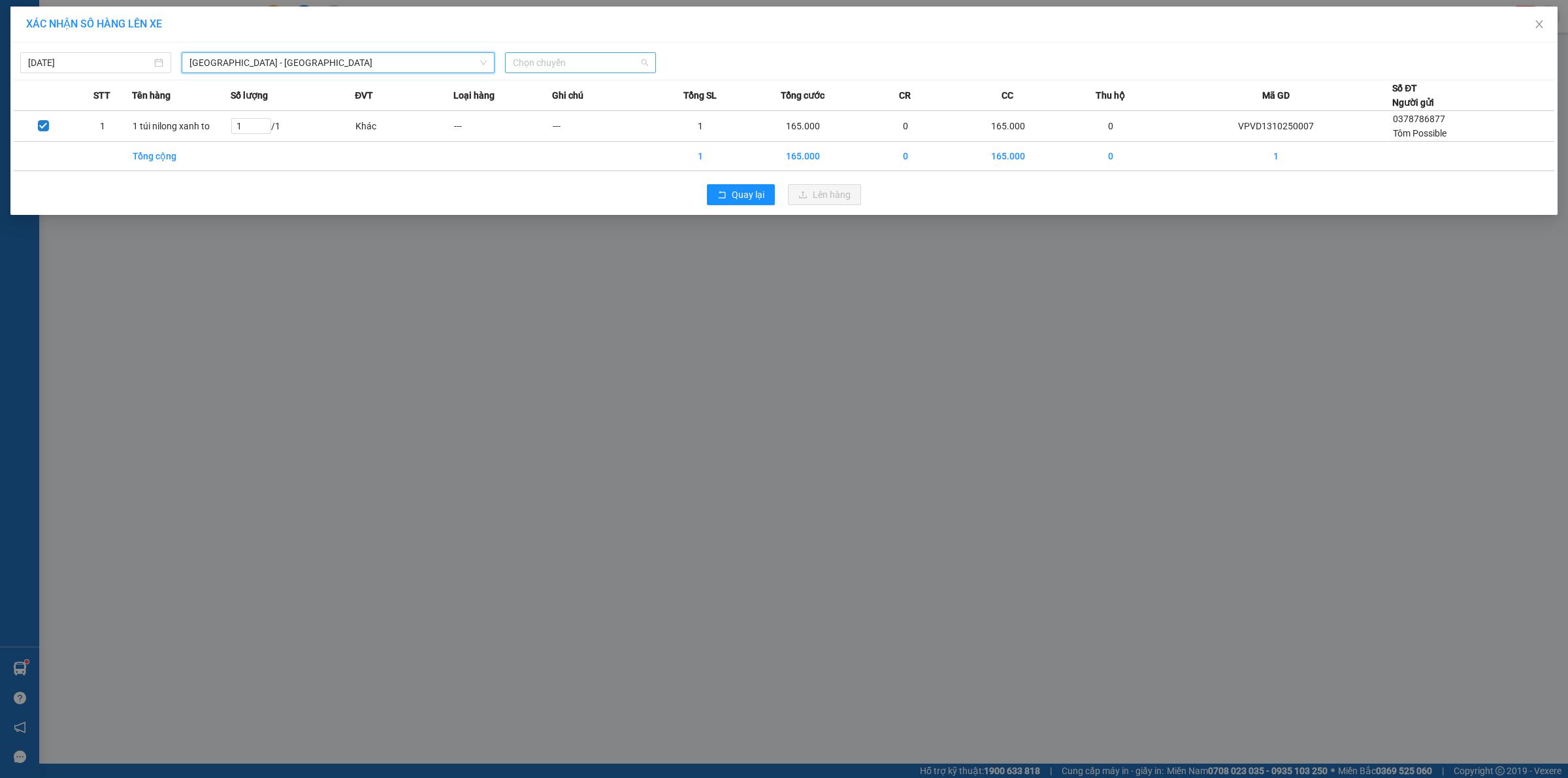
click at [617, 56] on span "Chọn chuyến" at bounding box center [581, 63] width 135 height 20
click at [543, 105] on div "20:00 (TC)" at bounding box center [564, 109] width 102 height 15
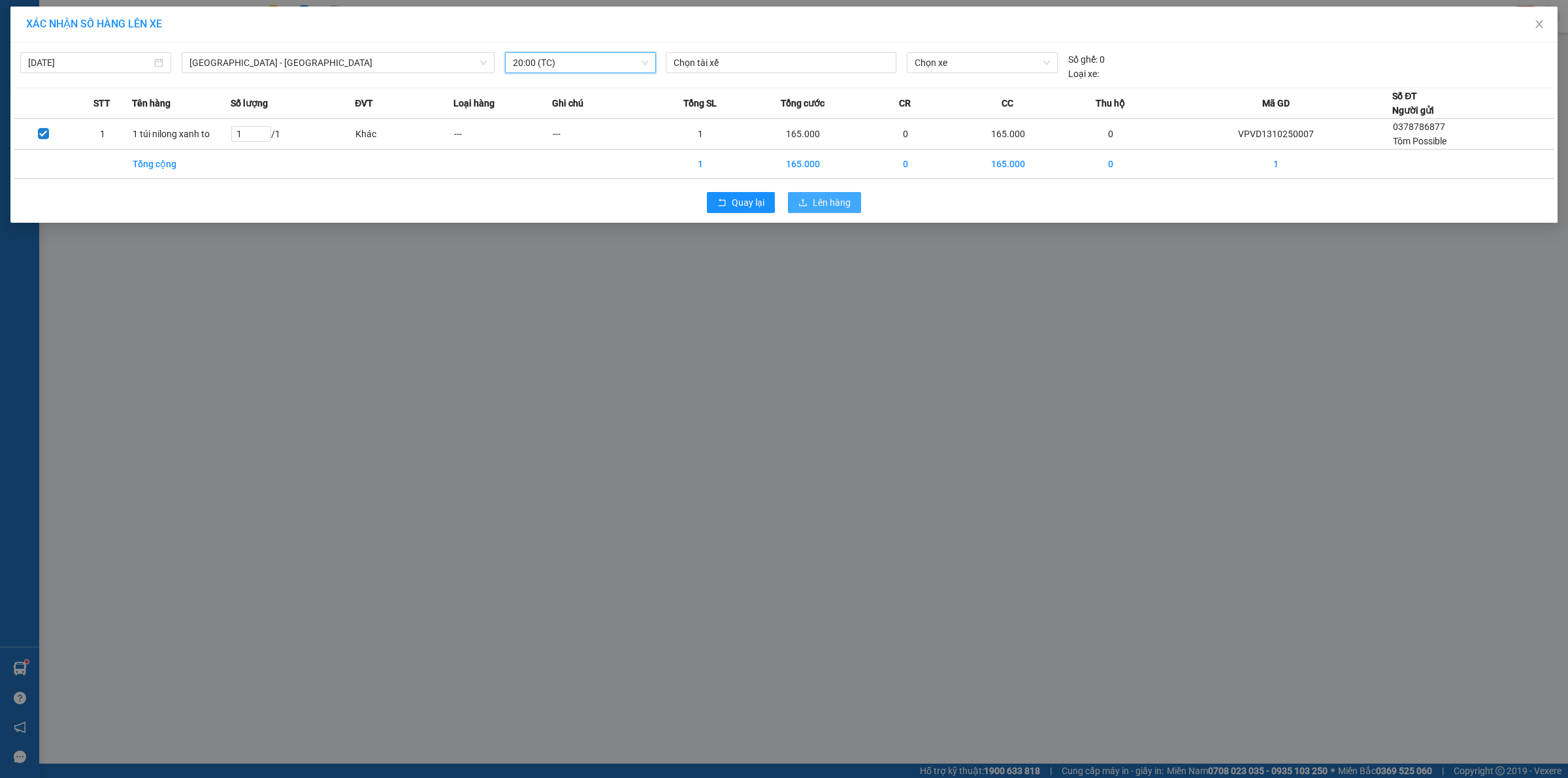
click at [857, 213] on button "Lên hàng" at bounding box center [824, 203] width 73 height 21
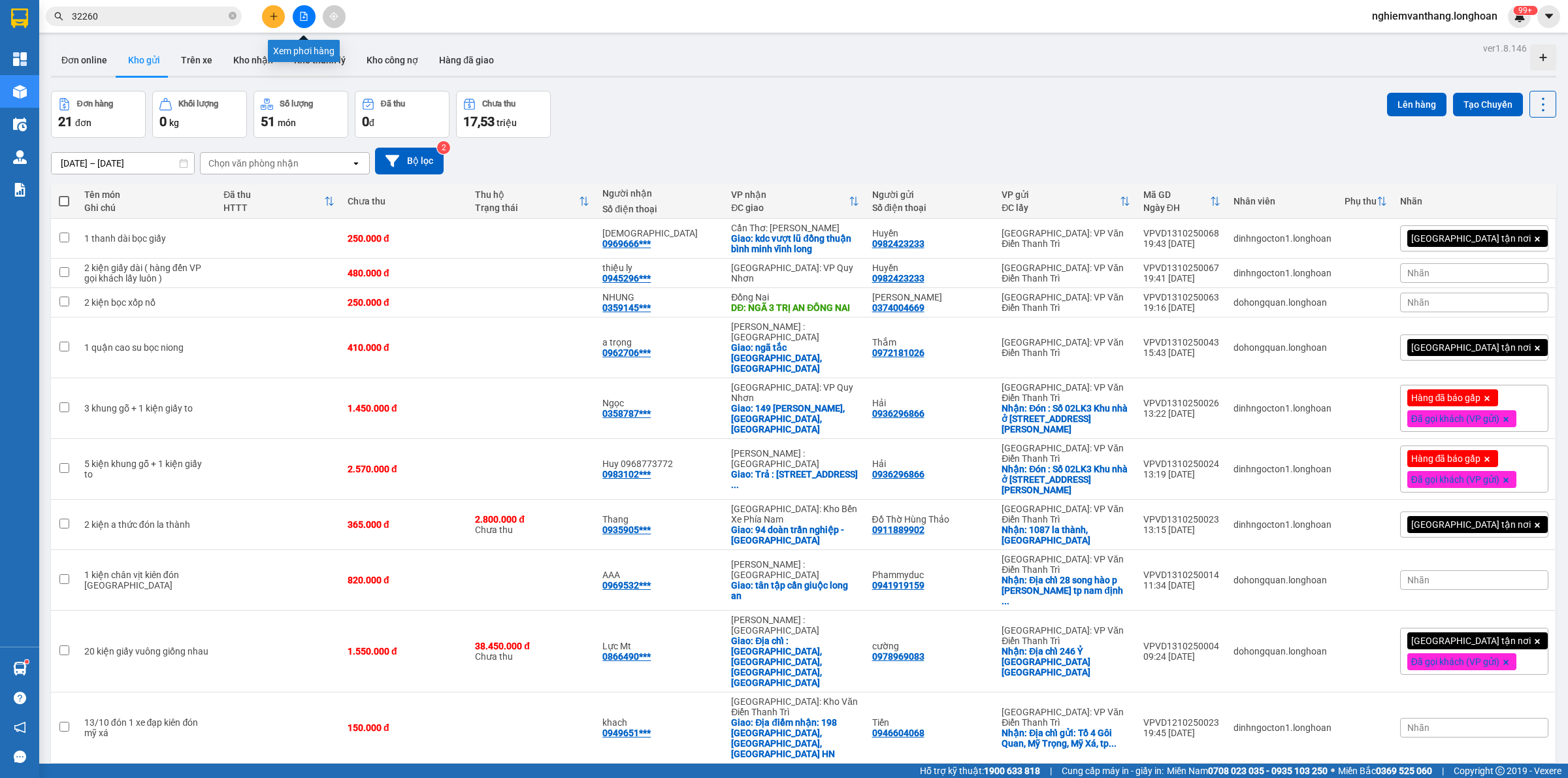
click at [305, 17] on icon "file-add" at bounding box center [304, 16] width 7 height 9
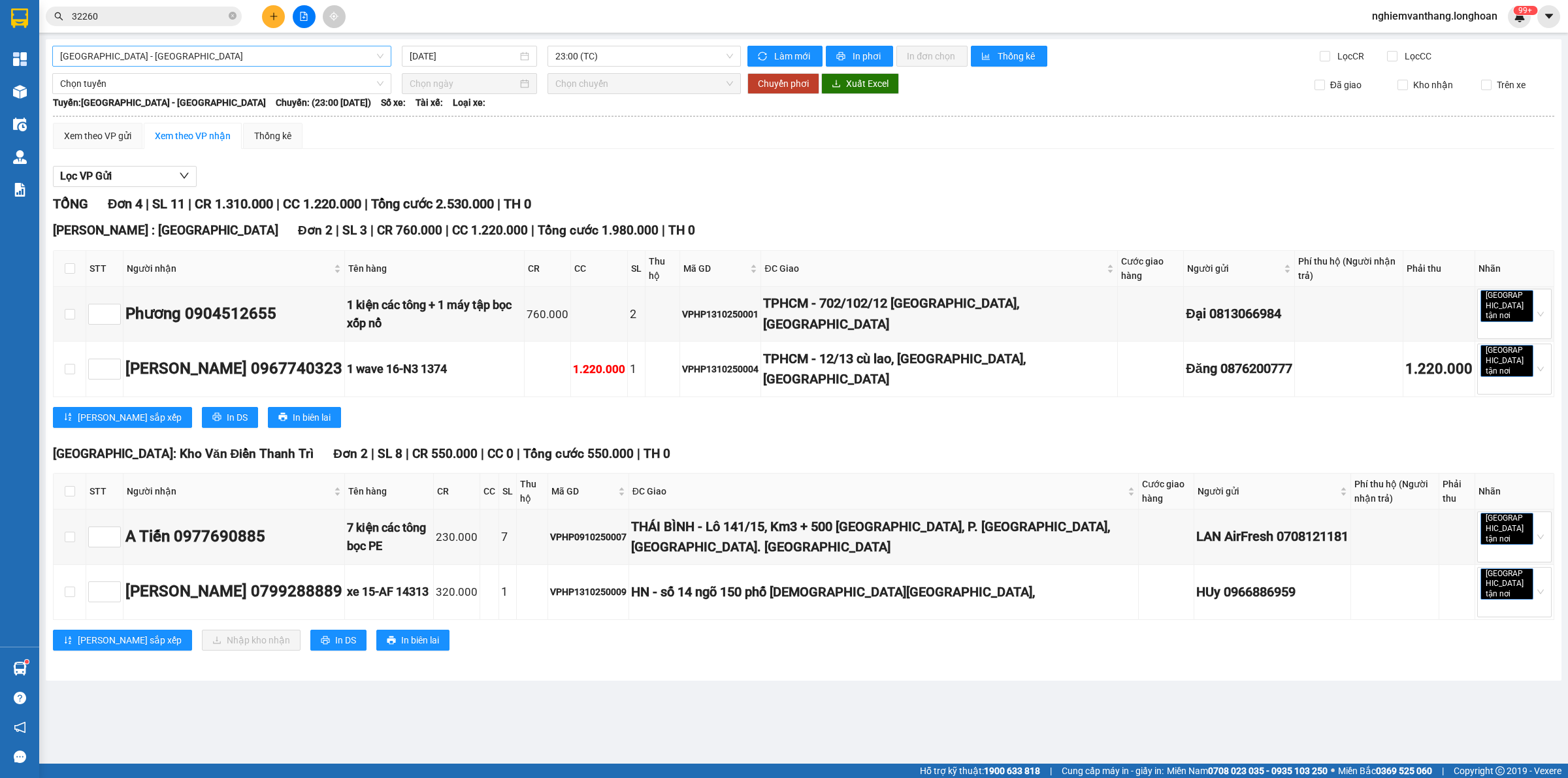
click at [226, 54] on span "[GEOGRAPHIC_DATA] - [GEOGRAPHIC_DATA]" at bounding box center [222, 56] width 323 height 20
click at [465, 167] on div "Lọc VP Gửi" at bounding box center [804, 176] width 1502 height 22
click at [259, 49] on span "[GEOGRAPHIC_DATA] - [GEOGRAPHIC_DATA]" at bounding box center [222, 56] width 323 height 20
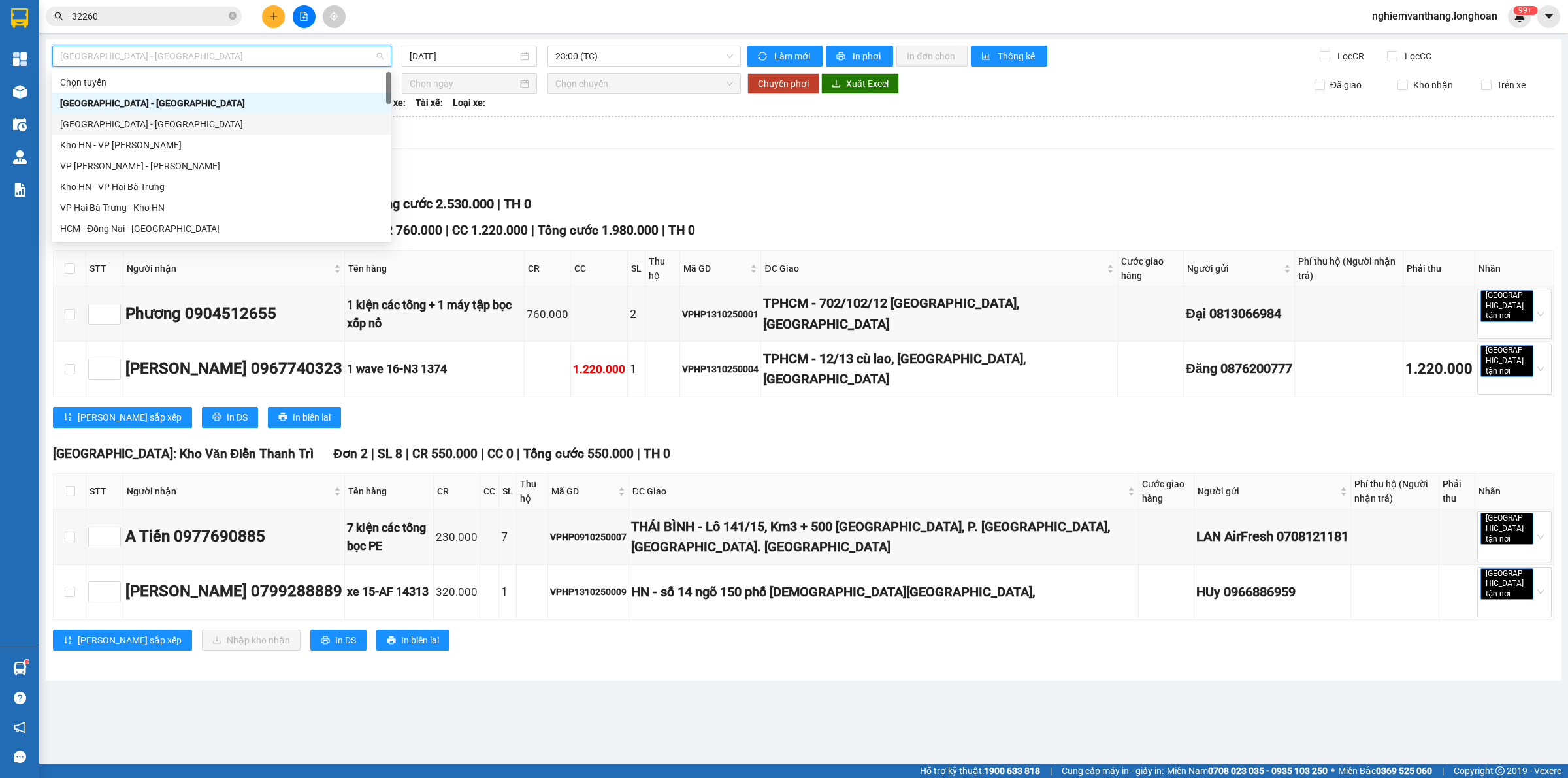
click at [144, 118] on div "[GEOGRAPHIC_DATA] - [GEOGRAPHIC_DATA]" at bounding box center [222, 124] width 323 height 15
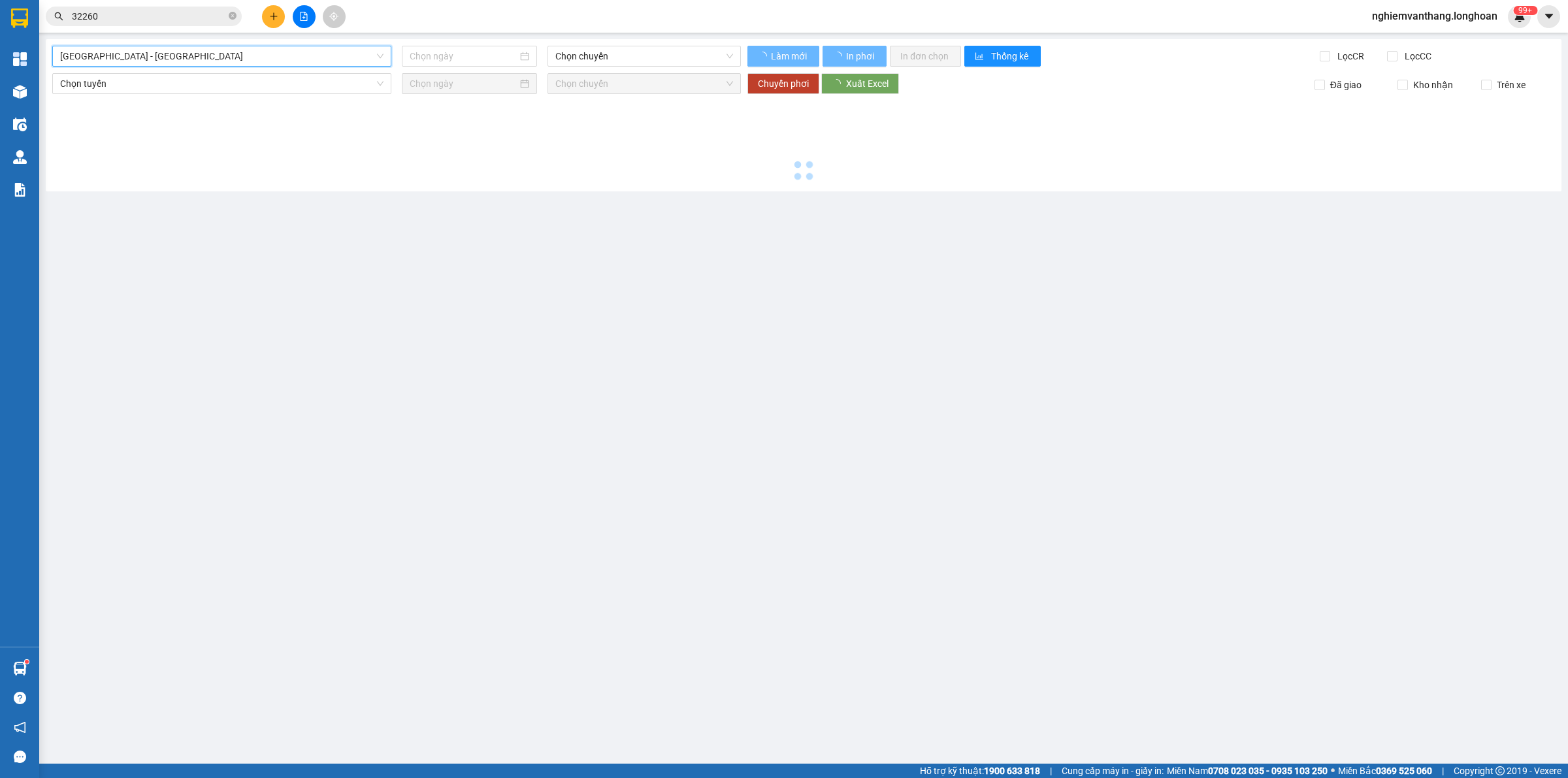
type input "[DATE]"
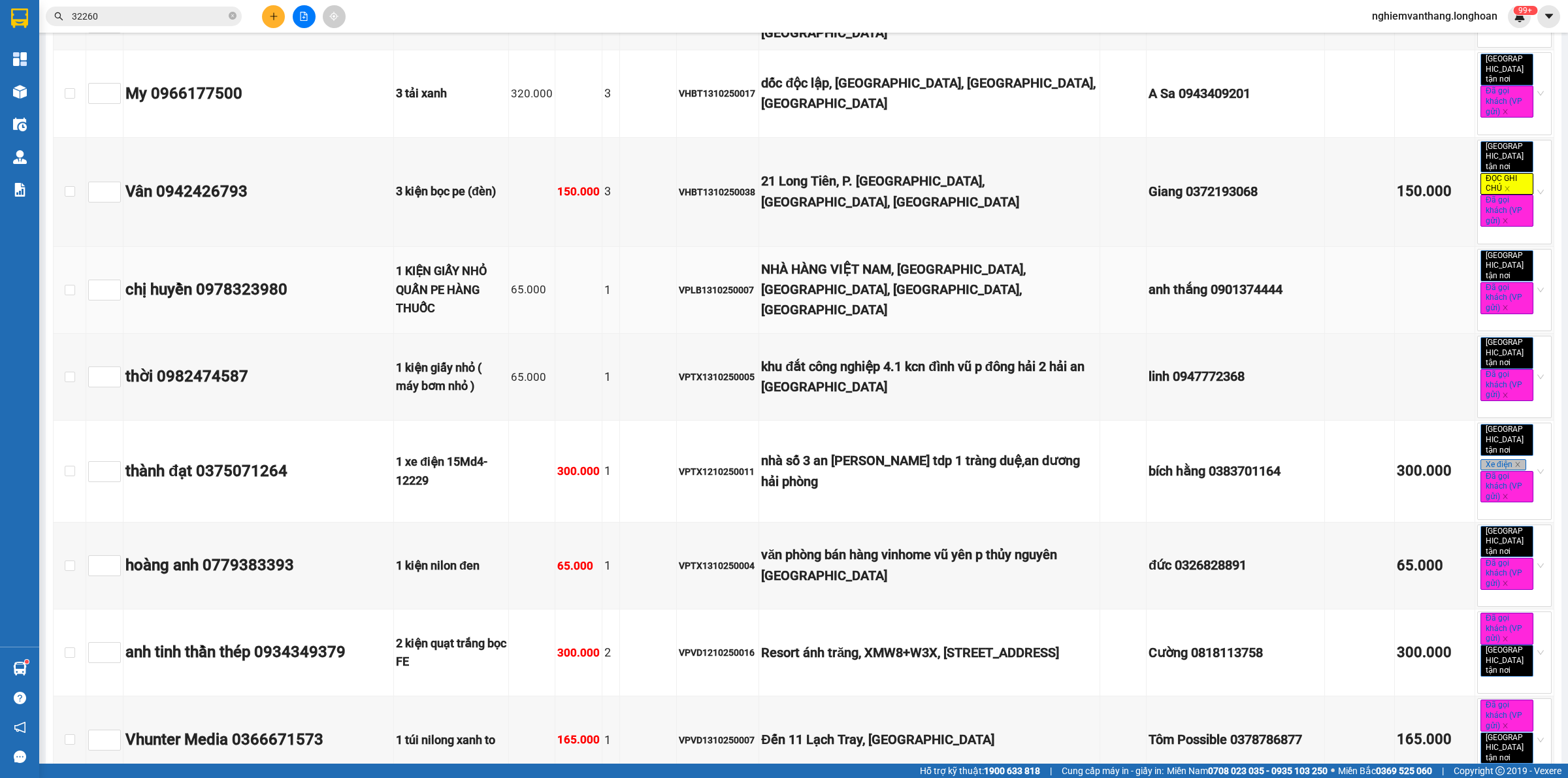
scroll to position [648, 0]
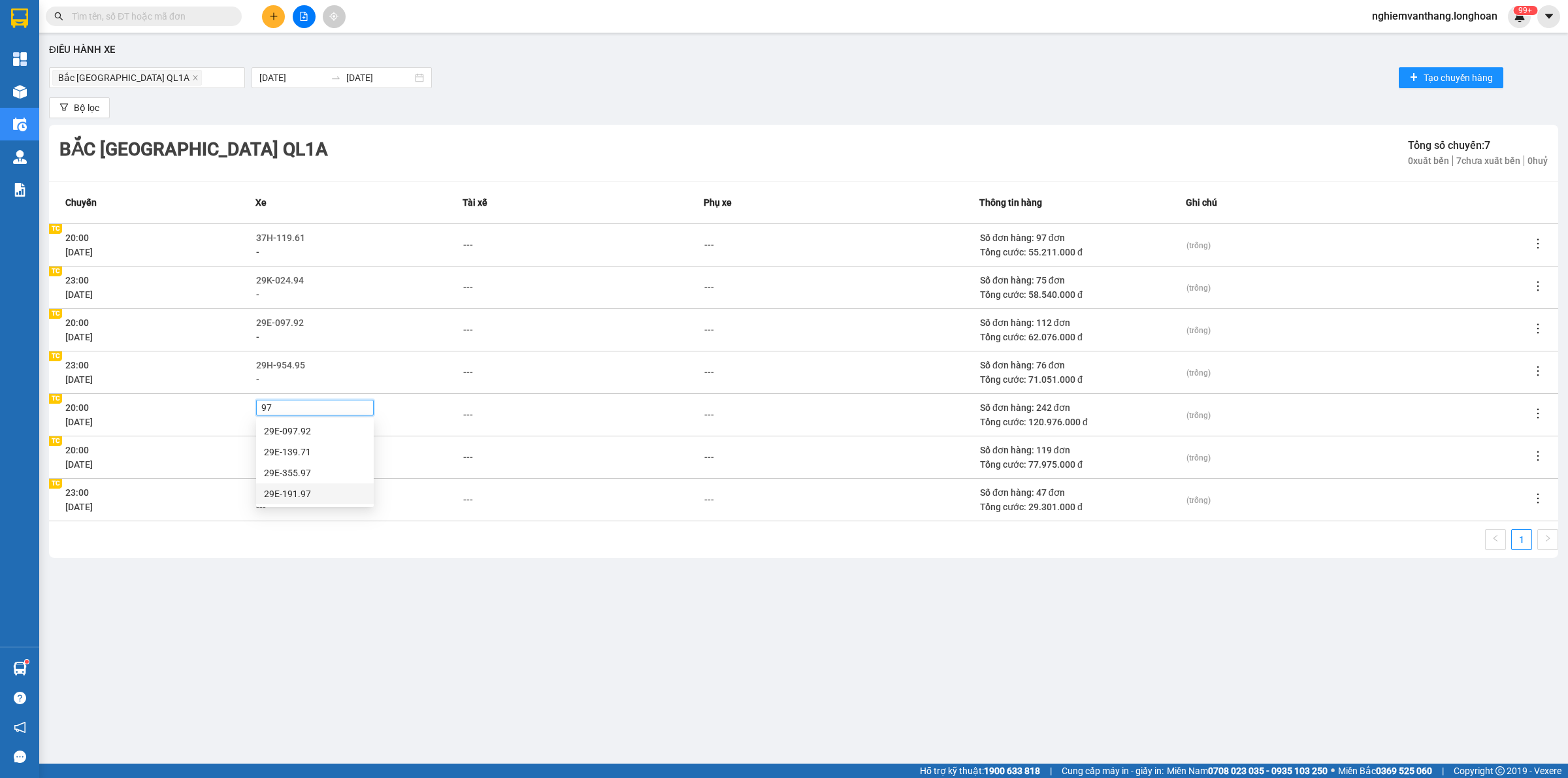
drag, startPoint x: 312, startPoint y: 500, endPoint x: 403, endPoint y: 527, distance: 94.9
click at [314, 498] on div "29E-191.97" at bounding box center [315, 494] width 102 height 15
click at [583, 593] on div "Điều hành xe [GEOGRAPHIC_DATA] QL1A [DATE] [DATE] Tạo chuyến hàng Bộ lọc [GEOGR…" at bounding box center [804, 377] width 1516 height 676
click at [159, 22] on input "text" at bounding box center [148, 16] width 154 height 15
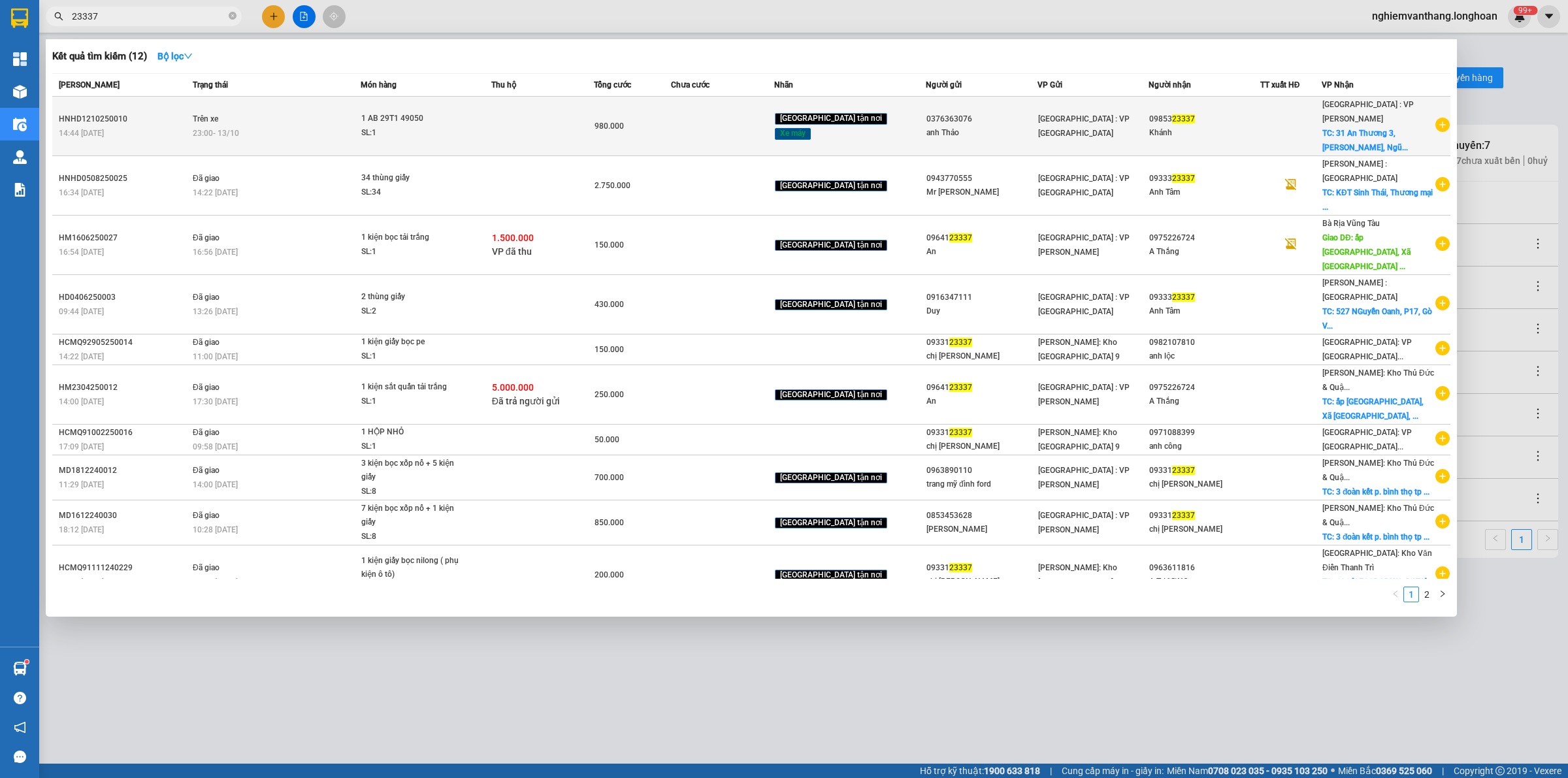
type input "23337"
click at [185, 126] on div "14:44 - 12/10" at bounding box center [123, 133] width 130 height 15
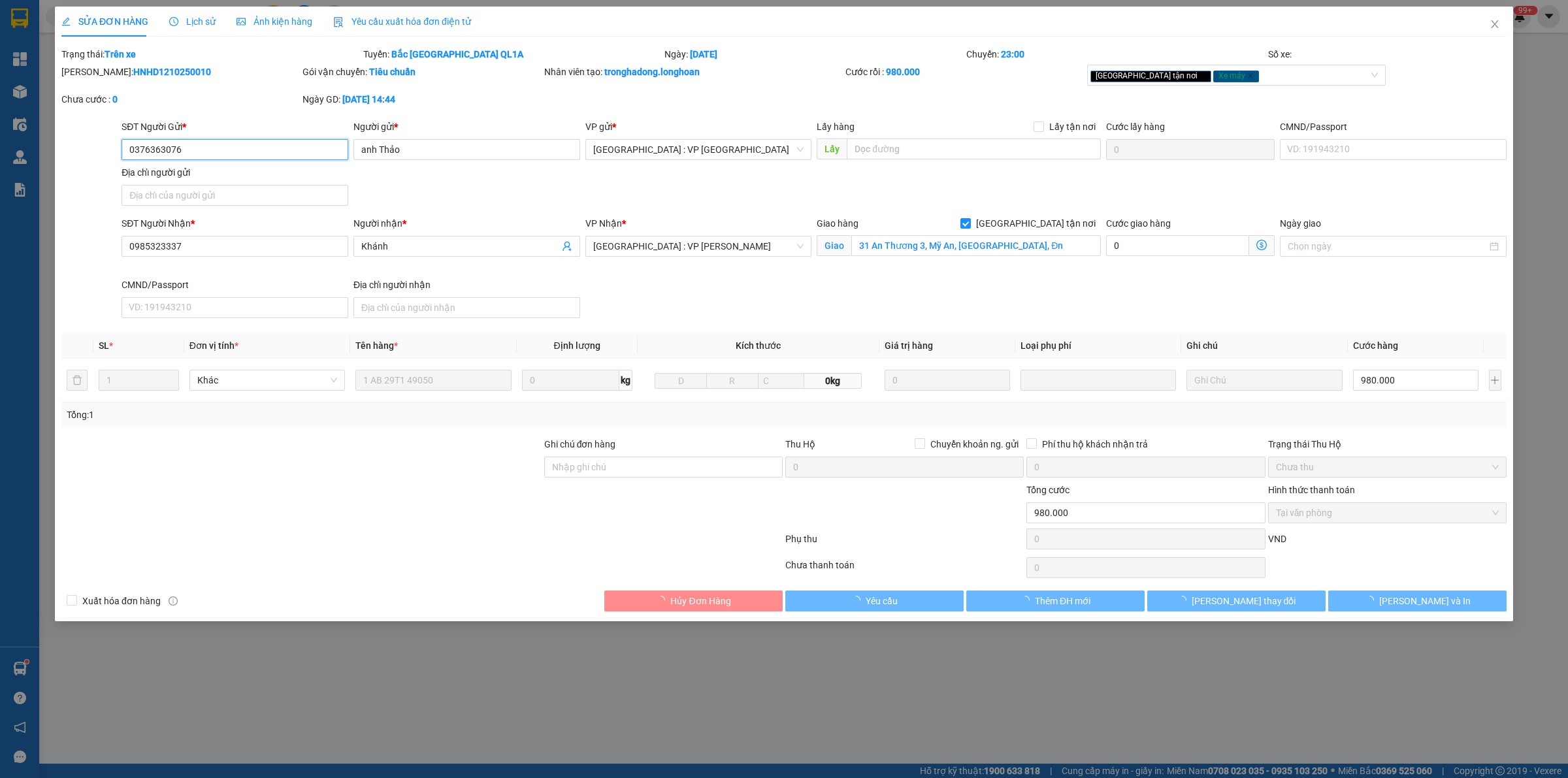
type input "0376363076"
type input "anh Thảo"
type input "0985323337"
type input "Khánh"
checkbox input "true"
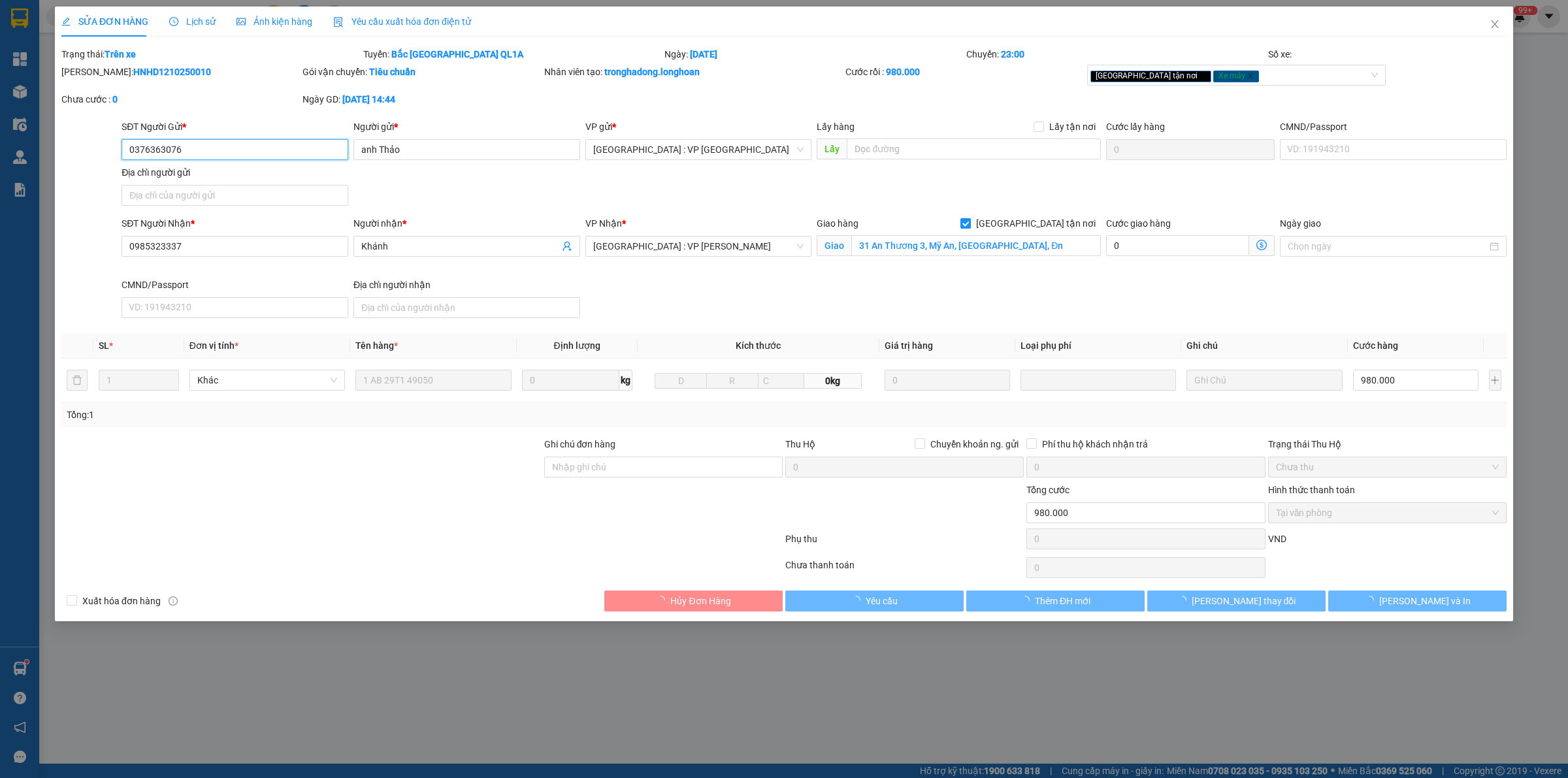
type input "31 An Thương 3, Mỹ An, [GEOGRAPHIC_DATA], Đn"
type input "0"
type input "980.000"
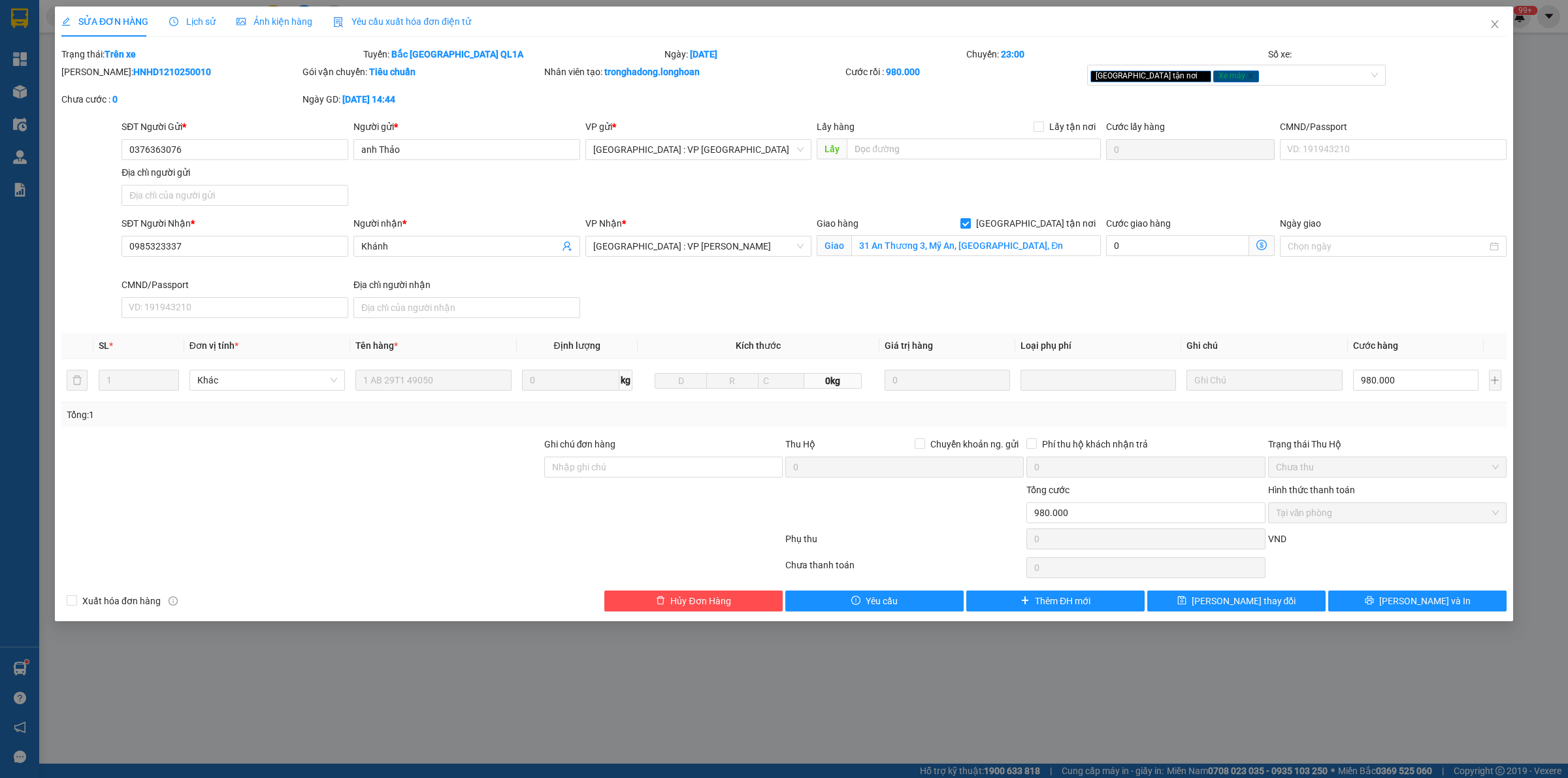
click at [194, 27] on div "Lịch sử" at bounding box center [192, 22] width 47 height 15
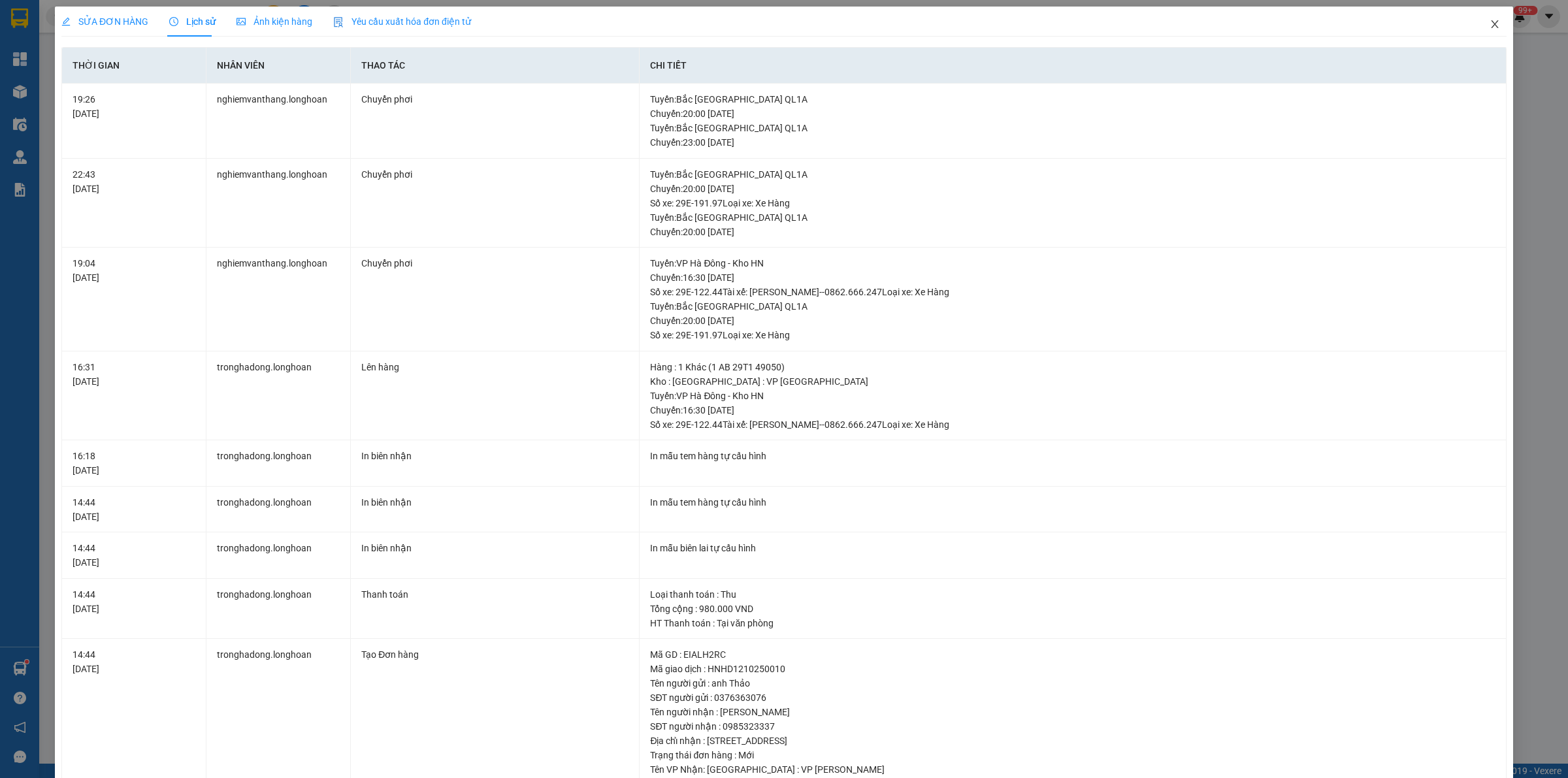
click at [1481, 16] on span "Close" at bounding box center [1495, 24] width 37 height 37
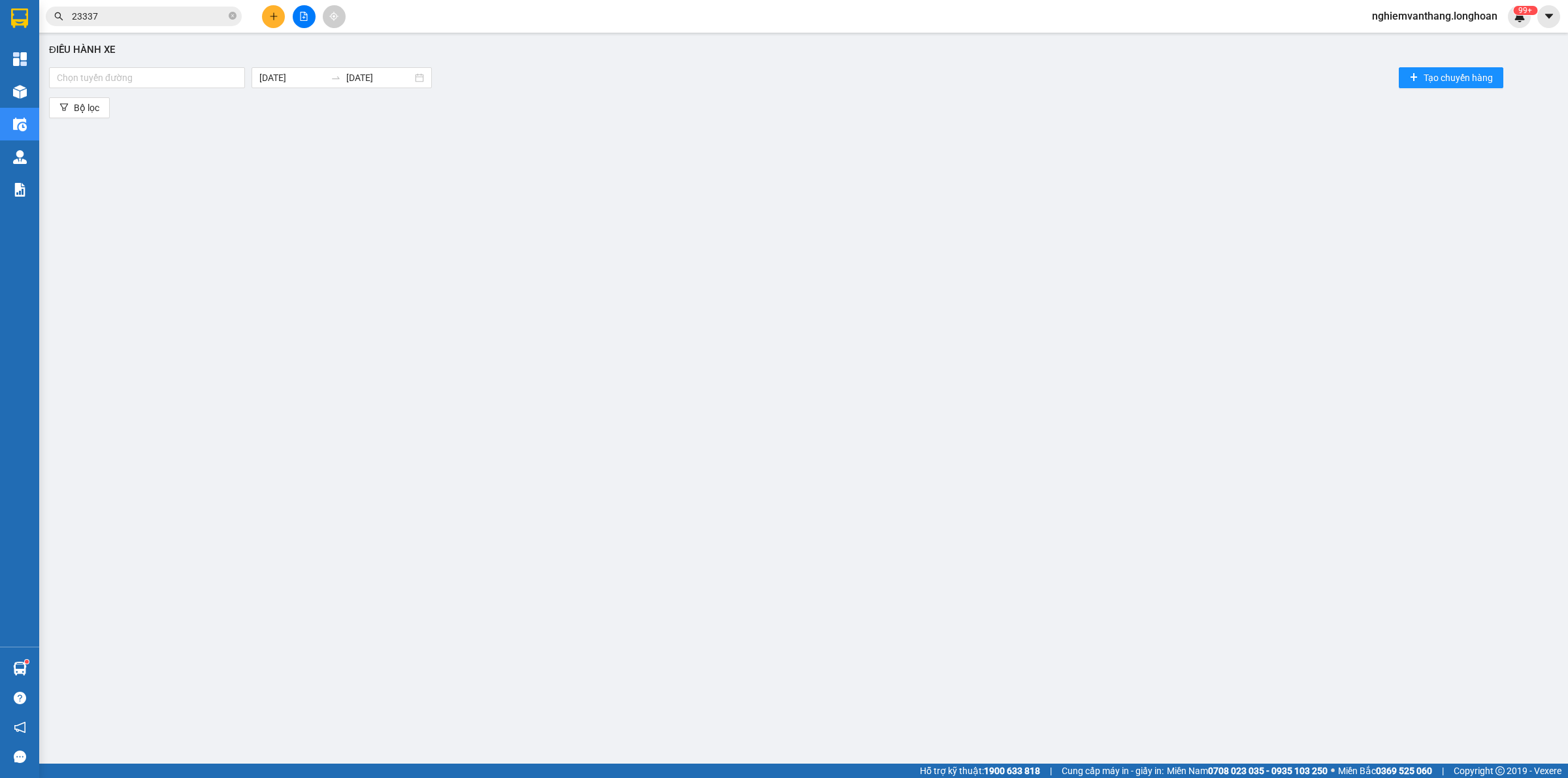
click at [137, 16] on input "23337" at bounding box center [148, 16] width 154 height 15
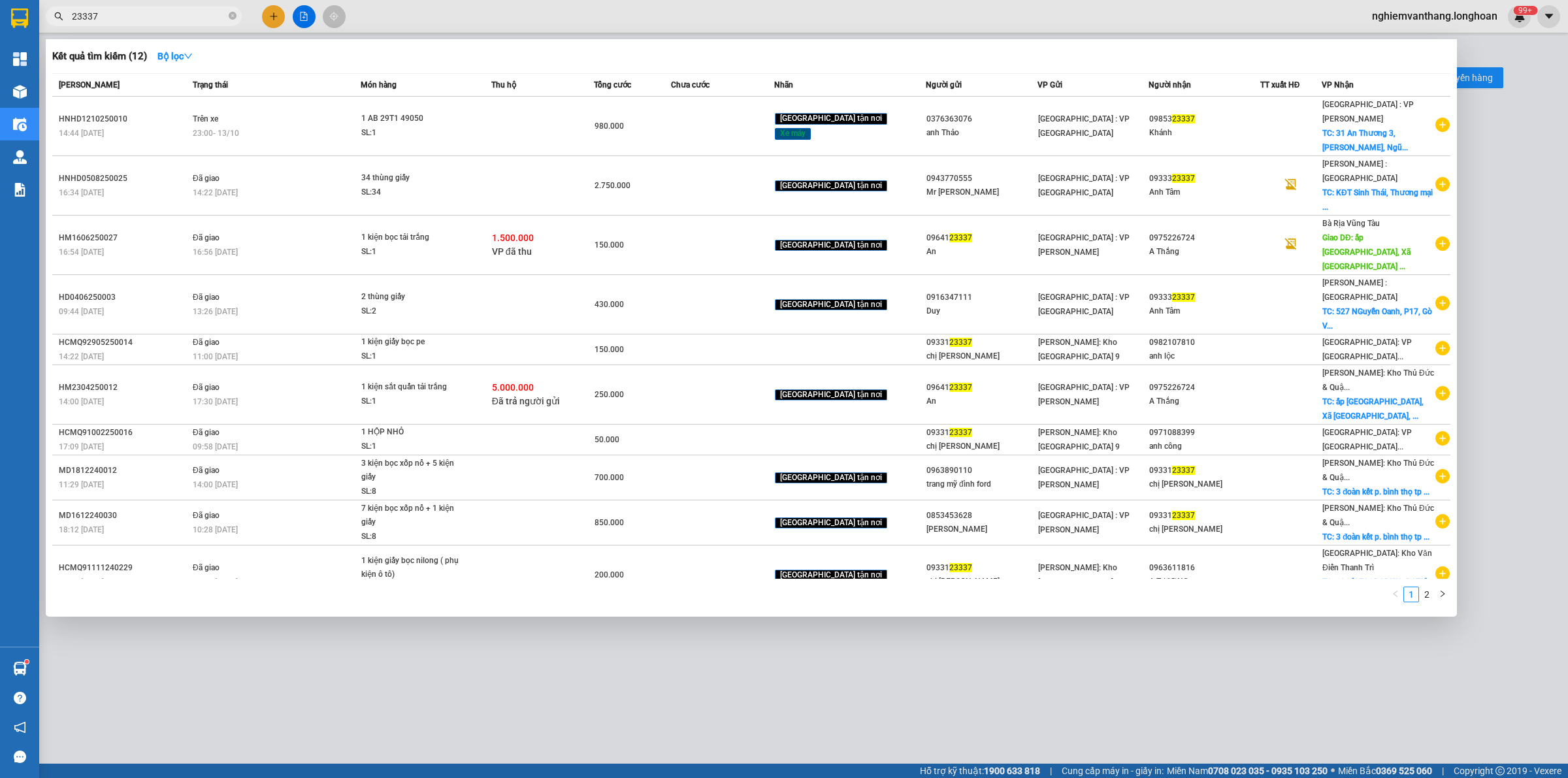
click at [137, 16] on input "23337" at bounding box center [148, 16] width 154 height 15
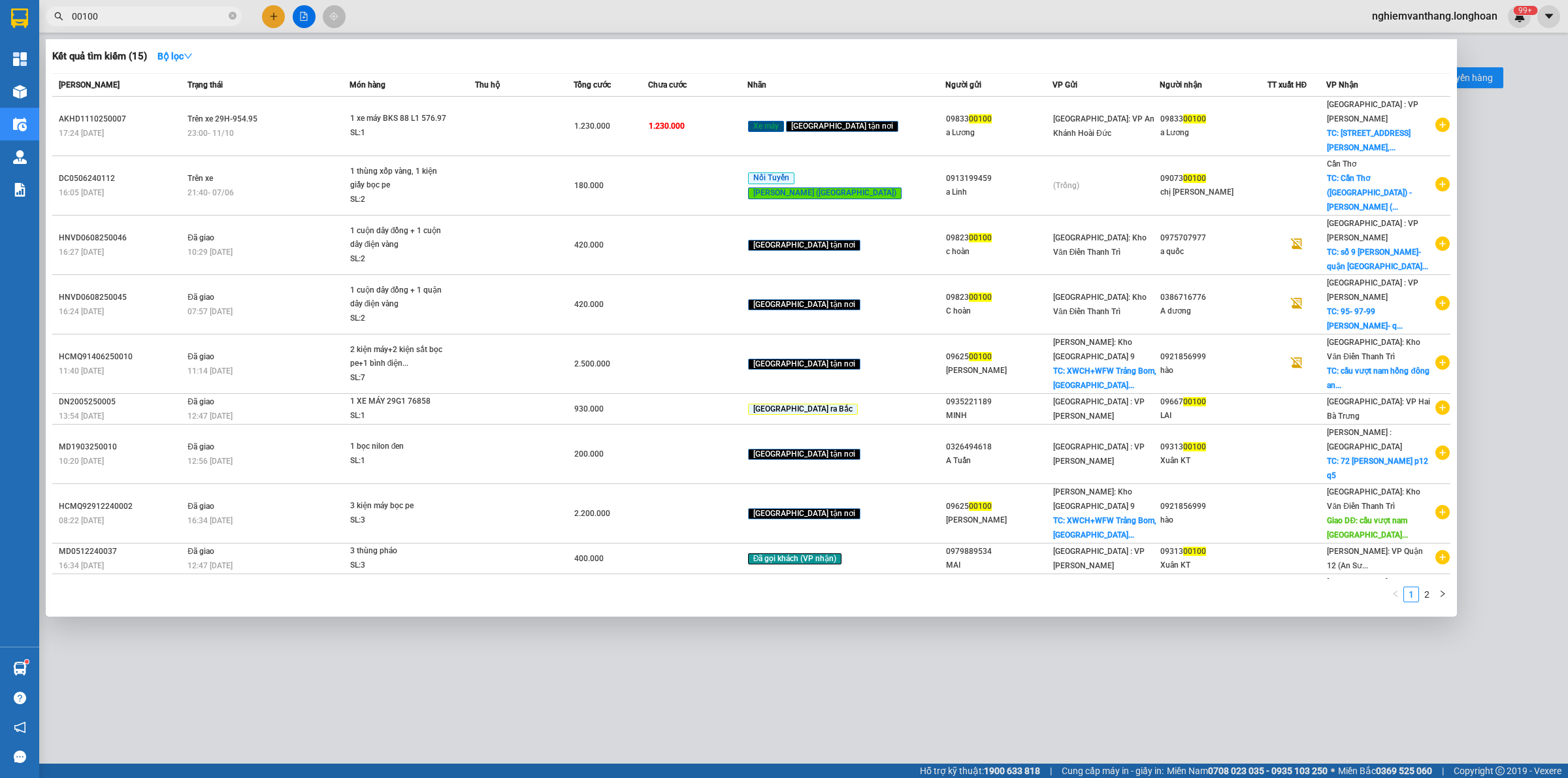
type input "00100"
